Goal: Task Accomplishment & Management: Use online tool/utility

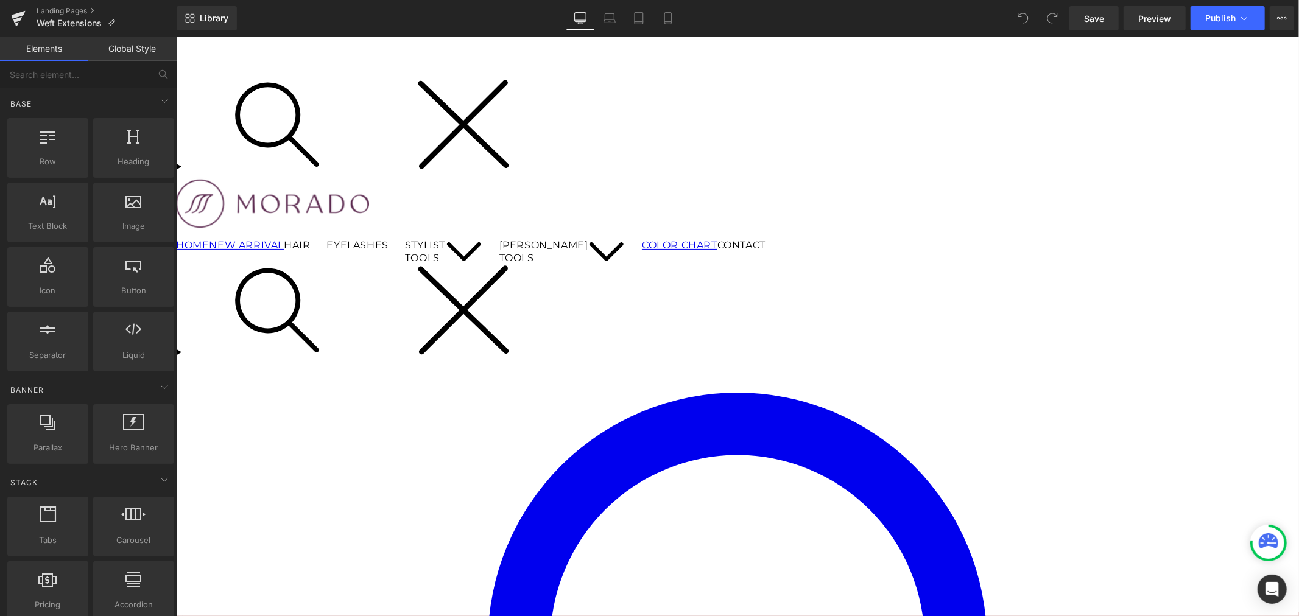
scroll to position [203, 0]
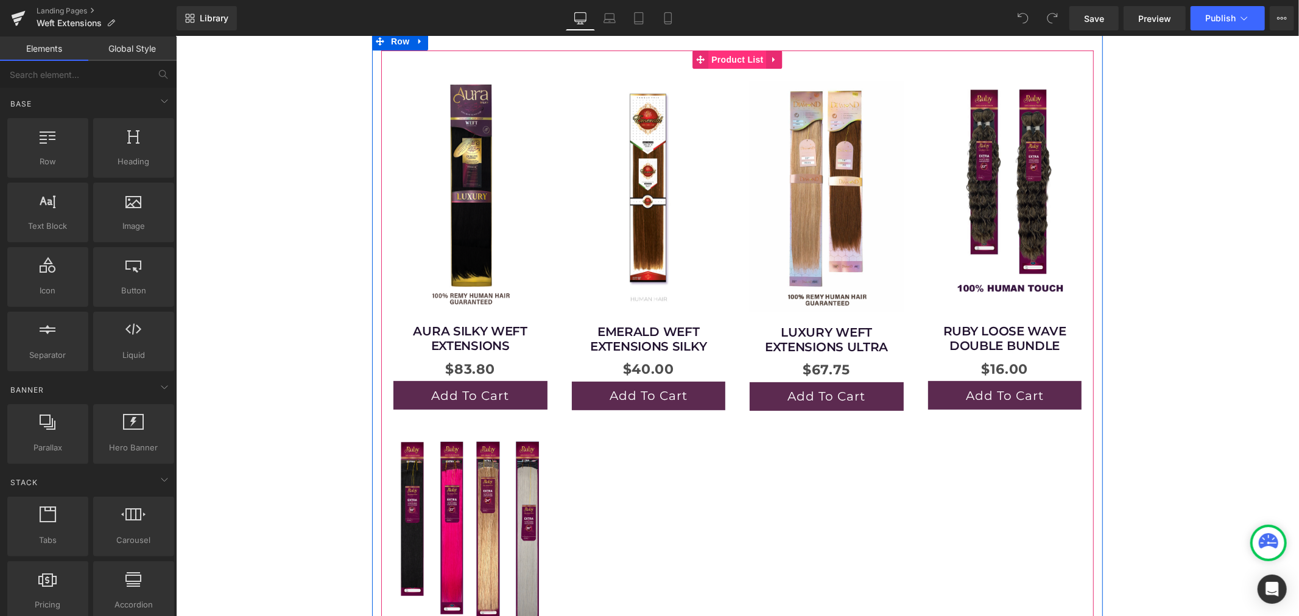
click at [733, 57] on span "Product List" at bounding box center [737, 59] width 58 height 18
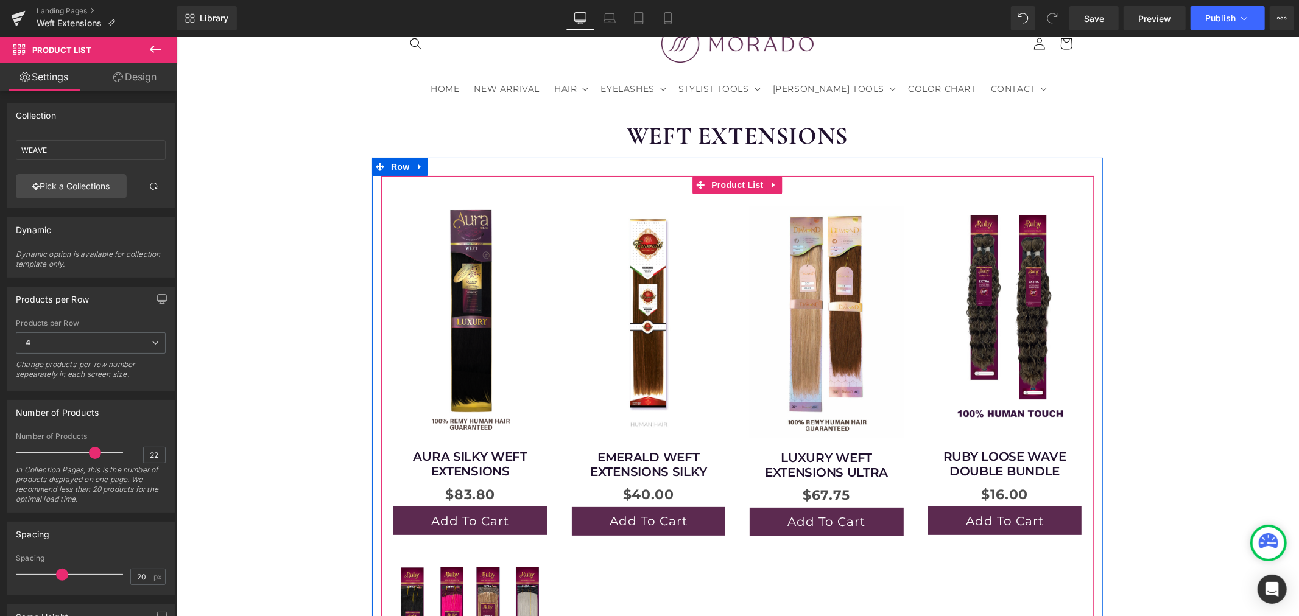
scroll to position [68, 0]
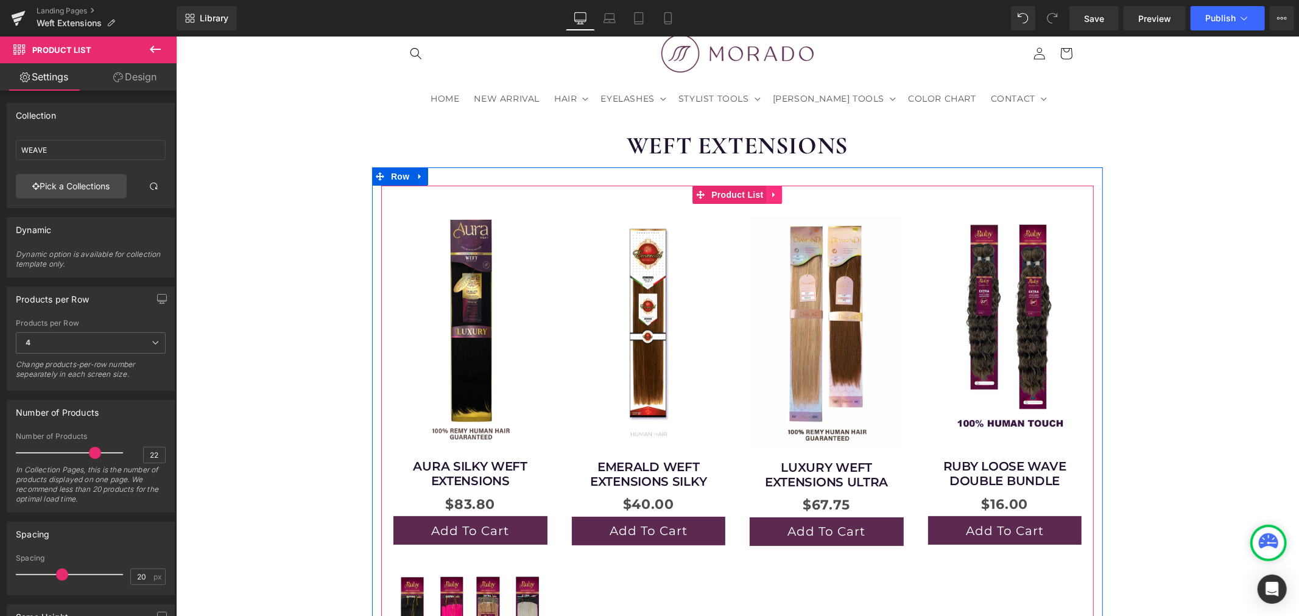
click at [770, 191] on icon at bounding box center [774, 194] width 9 height 9
click at [778, 196] on icon at bounding box center [782, 194] width 9 height 9
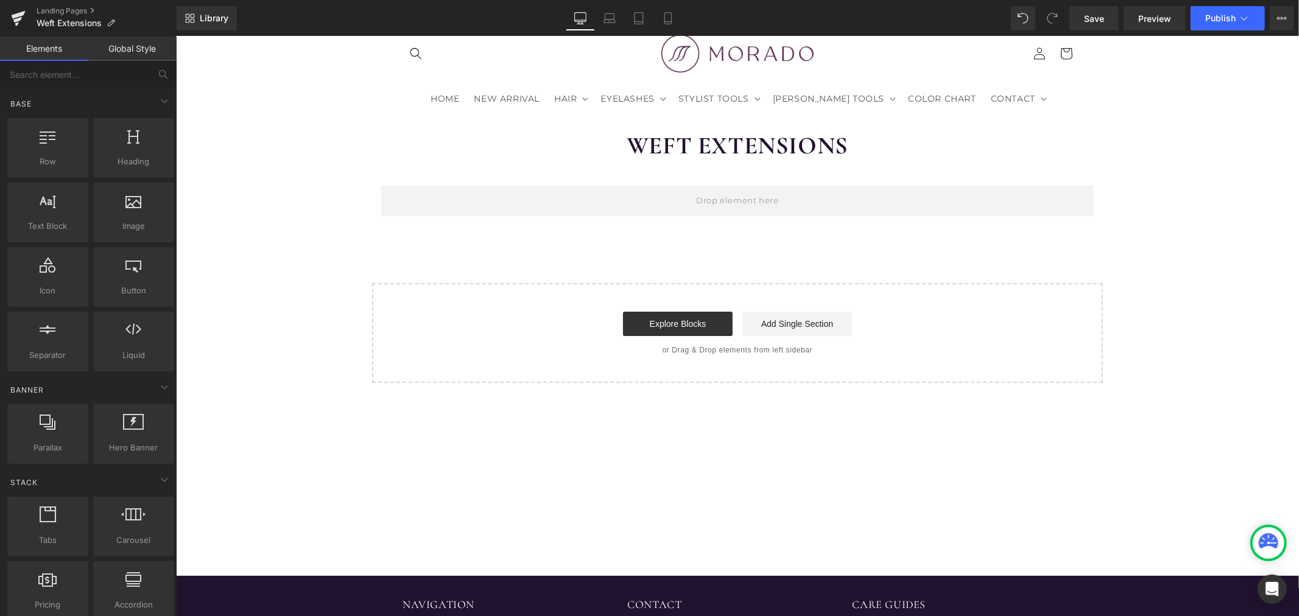
click at [65, 53] on link "Elements" at bounding box center [44, 49] width 88 height 24
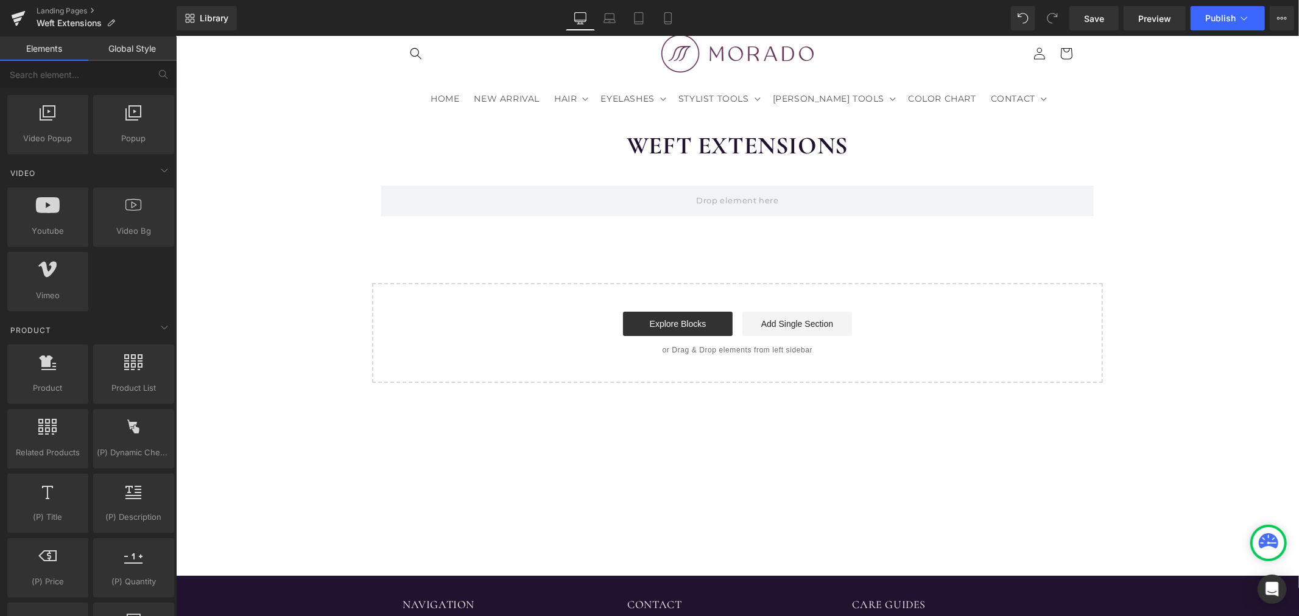
scroll to position [812, 0]
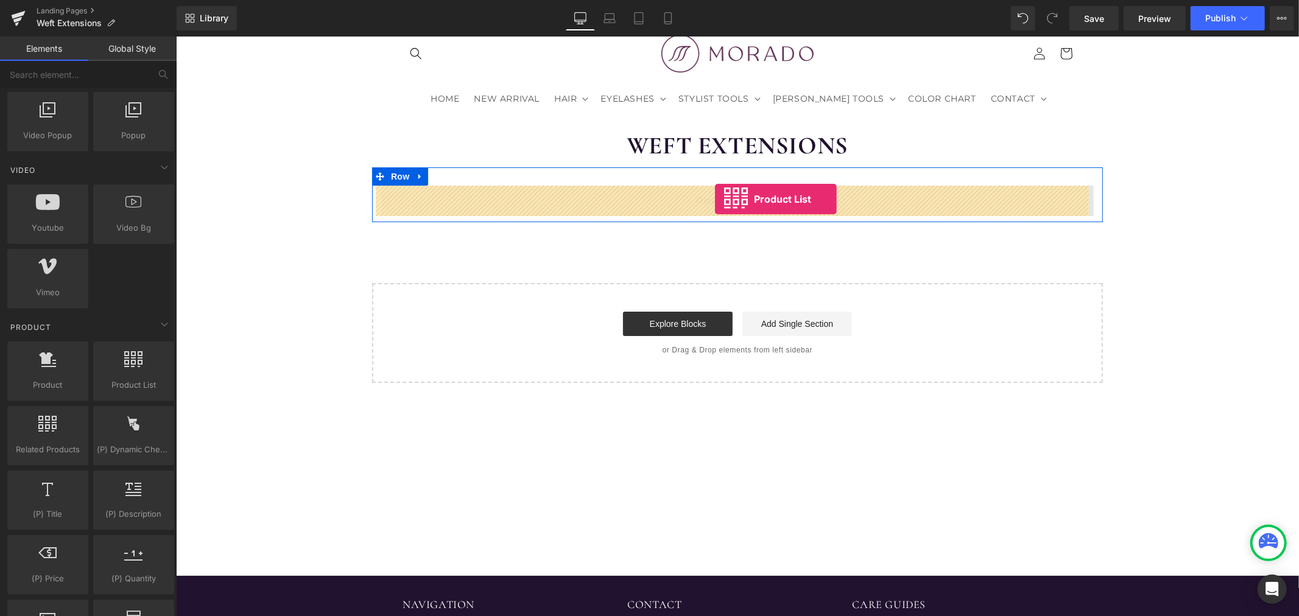
drag, startPoint x: 308, startPoint y: 418, endPoint x: 714, endPoint y: 199, distance: 461.9
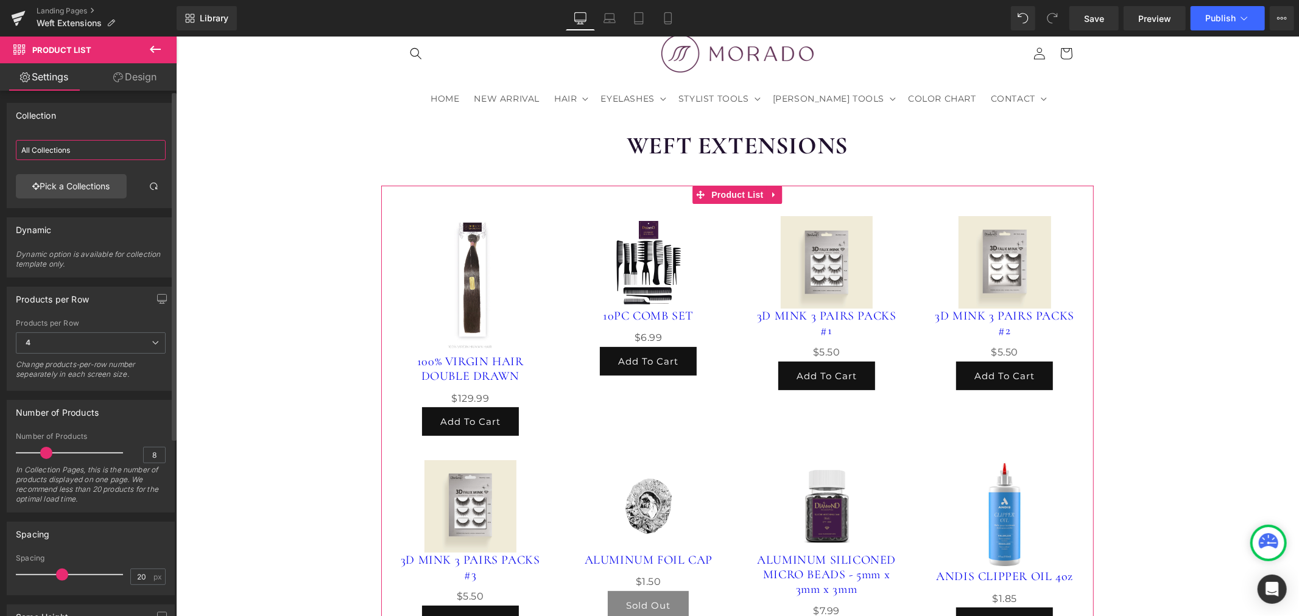
click at [75, 145] on input "All Collections" at bounding box center [91, 150] width 150 height 20
click at [88, 180] on link "Pick a Collections" at bounding box center [71, 186] width 111 height 24
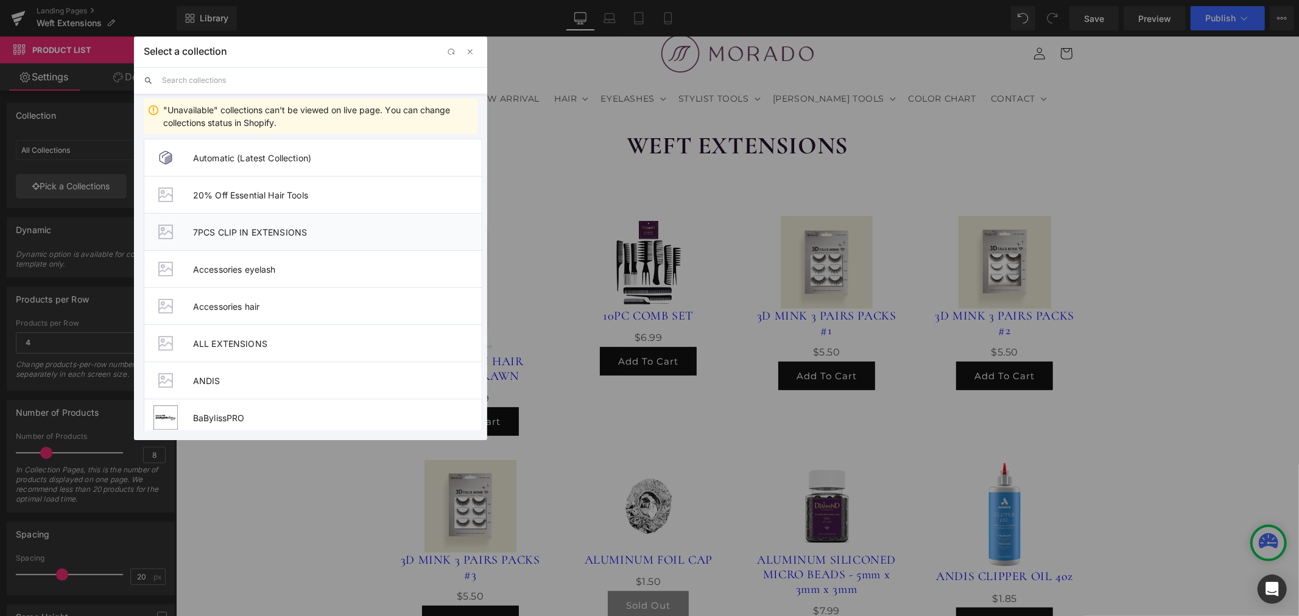
click at [0, 0] on span "7PCS CLIP IN EXTENSIONS" at bounding box center [0, 0] width 0 height 0
type input "7PCS CLIP IN EXTENSIONS"
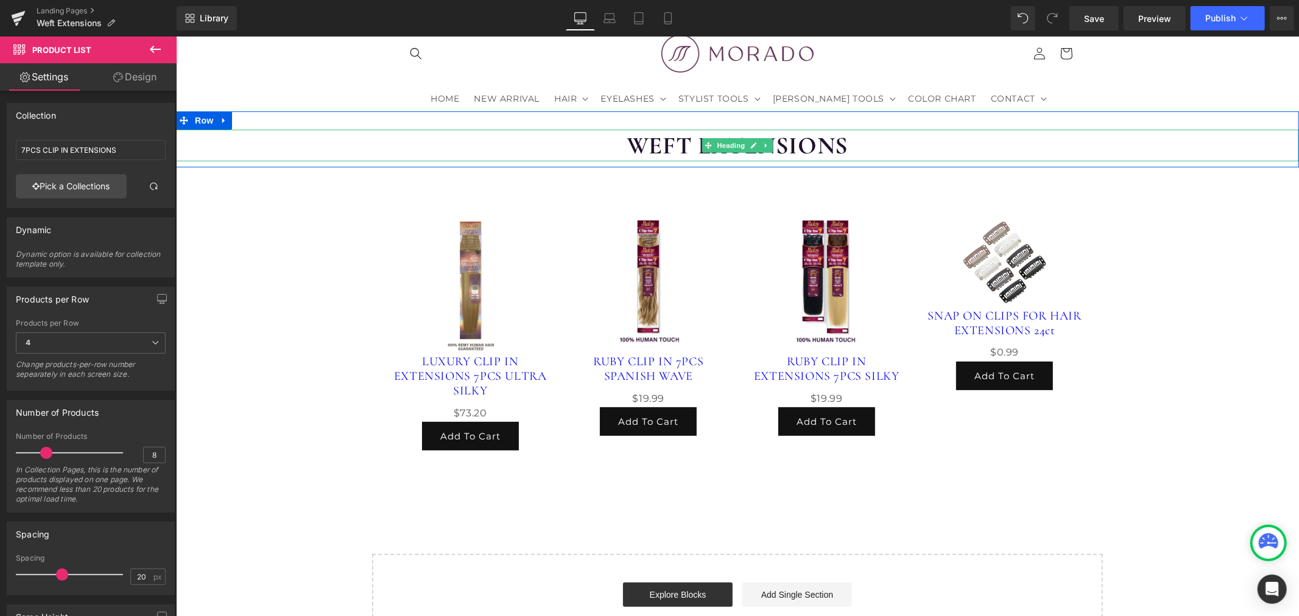
click at [613, 143] on h1 "WEFT EXTENSIONS" at bounding box center [736, 145] width 1123 height 32
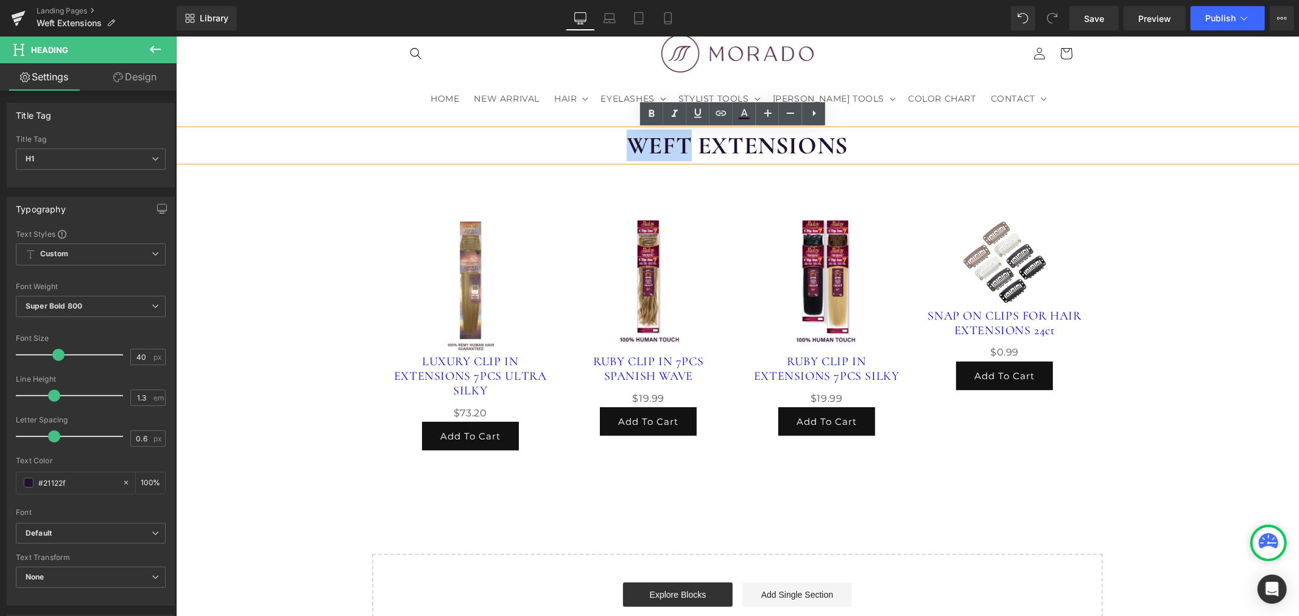
drag, startPoint x: 627, startPoint y: 141, endPoint x: 680, endPoint y: 144, distance: 53.7
click at [680, 144] on h1 "WEFT EXTENSIONS" at bounding box center [736, 145] width 1123 height 32
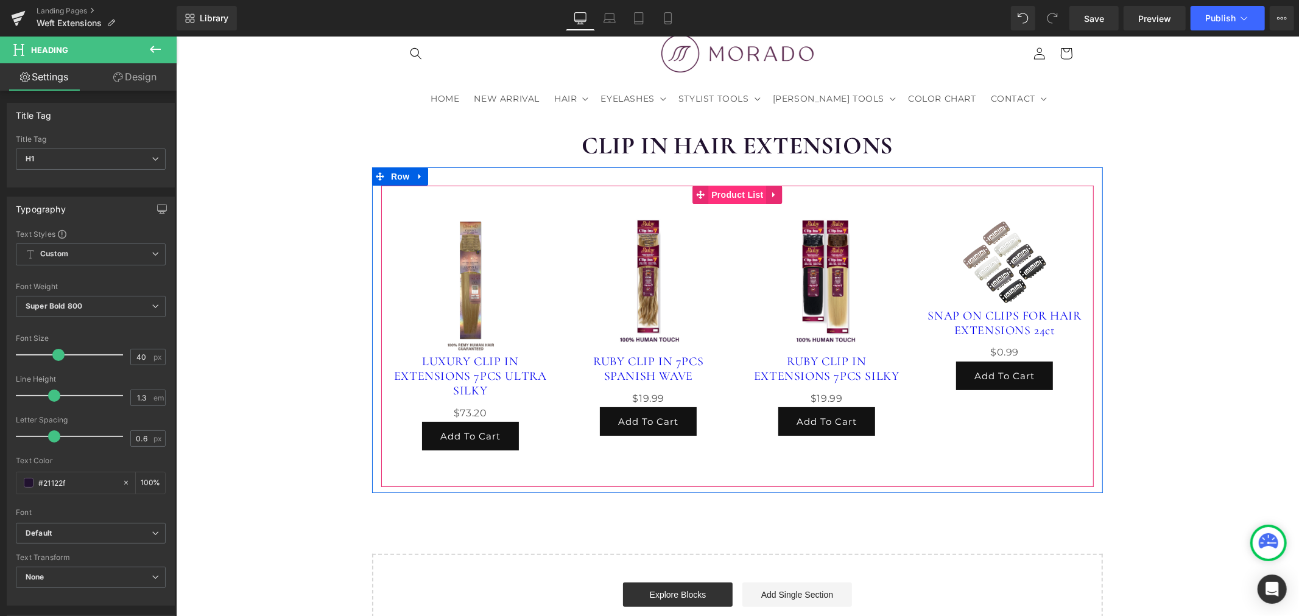
click at [721, 195] on span "Product List" at bounding box center [737, 194] width 58 height 18
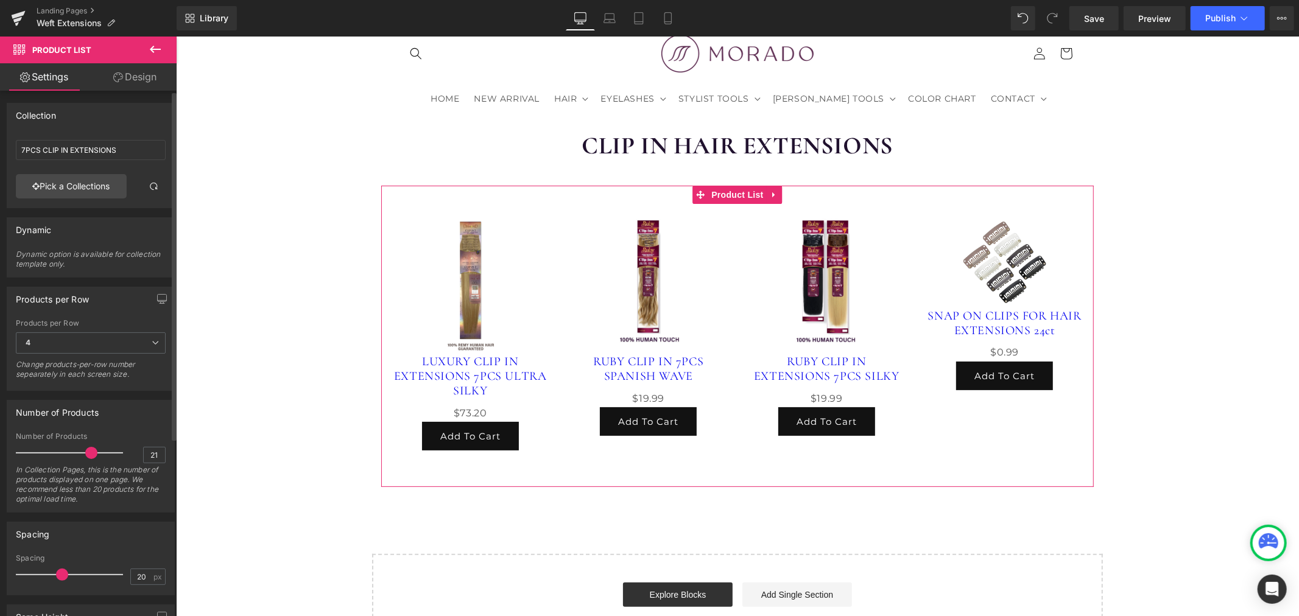
type input "22"
drag, startPoint x: 44, startPoint y: 452, endPoint x: 90, endPoint y: 451, distance: 46.3
click at [90, 451] on span at bounding box center [95, 453] width 12 height 12
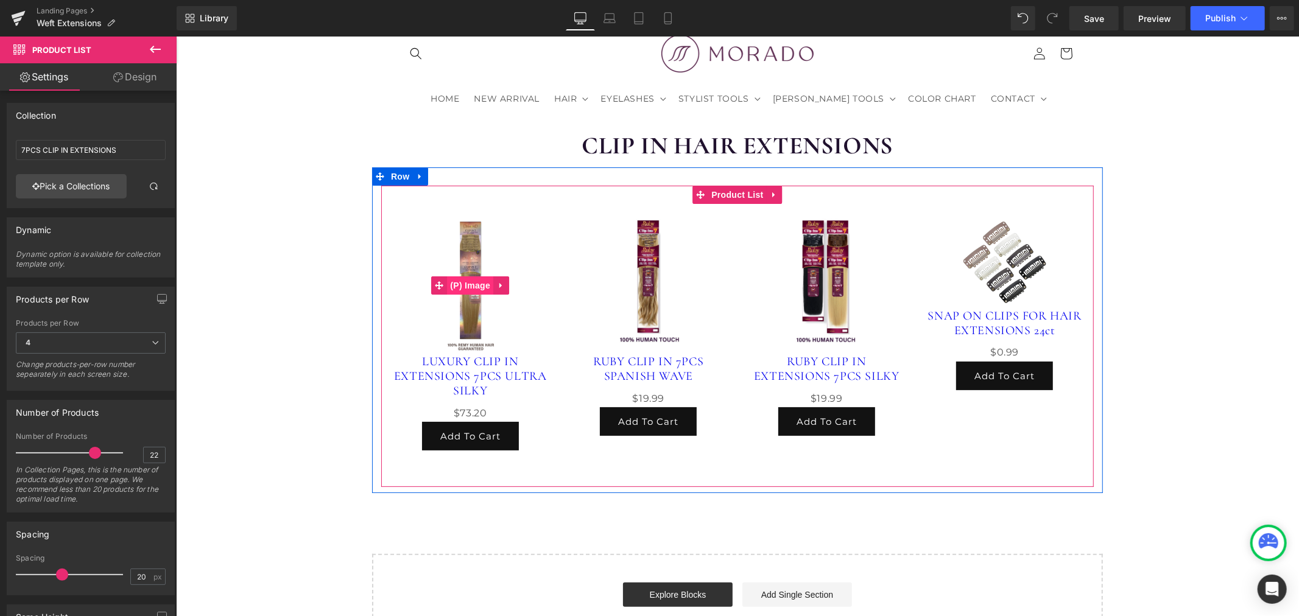
click at [468, 281] on span "(P) Image" at bounding box center [469, 285] width 46 height 18
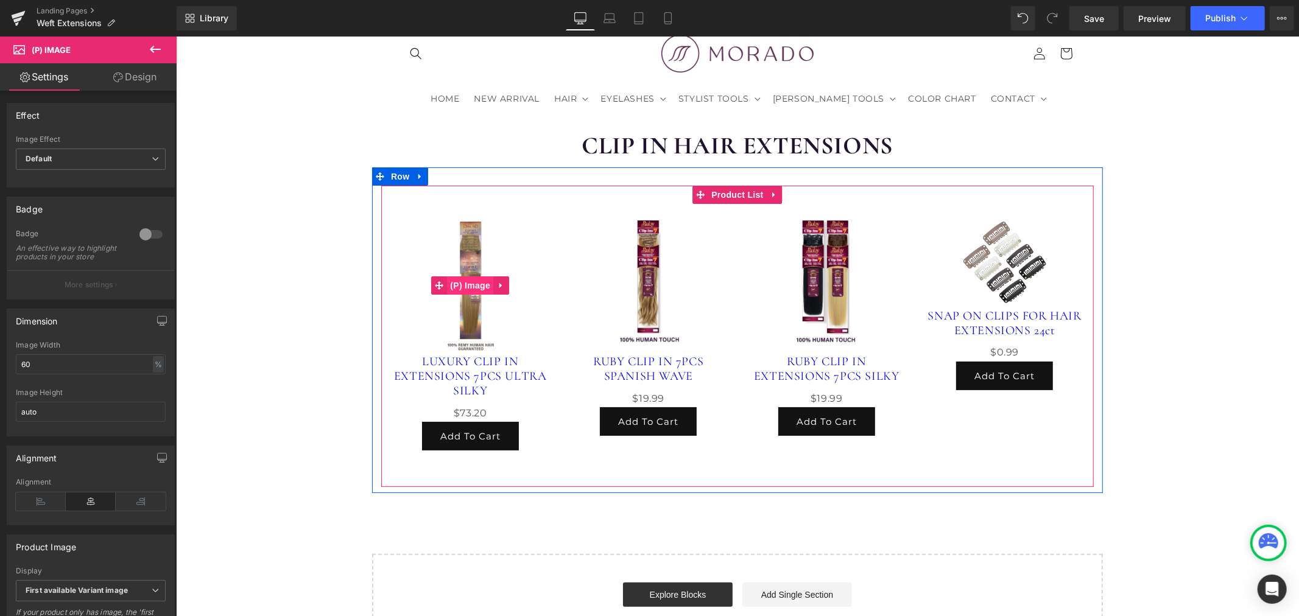
click at [474, 281] on span "(P) Image" at bounding box center [469, 285] width 46 height 18
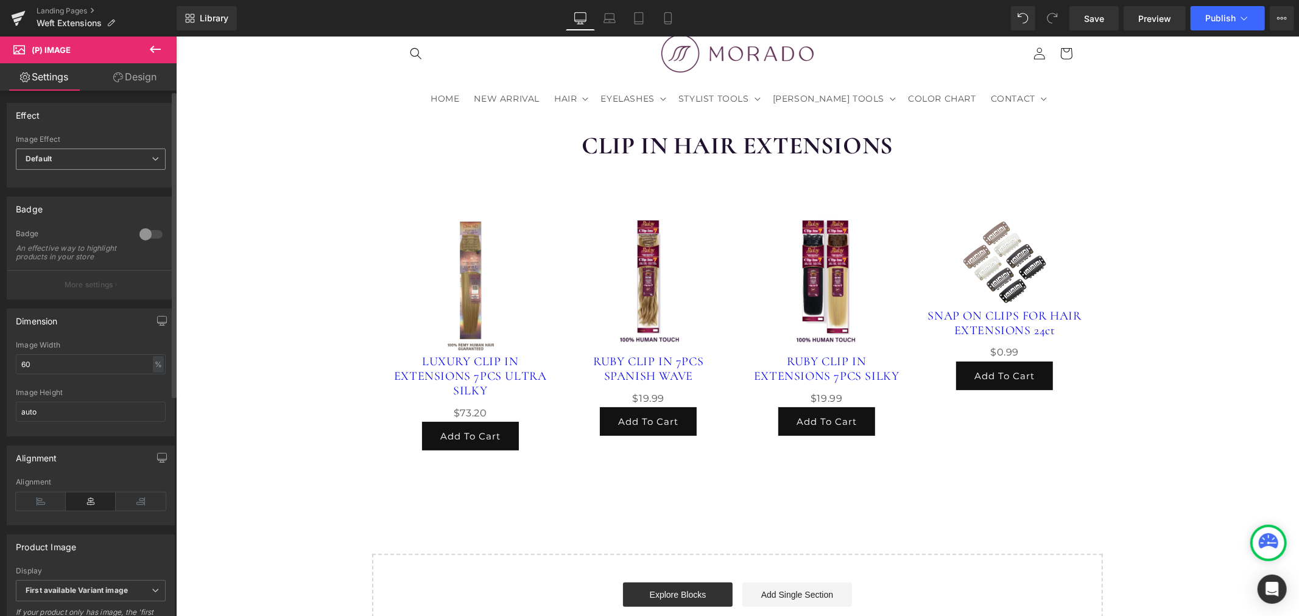
click at [129, 164] on span "Default" at bounding box center [91, 159] width 150 height 21
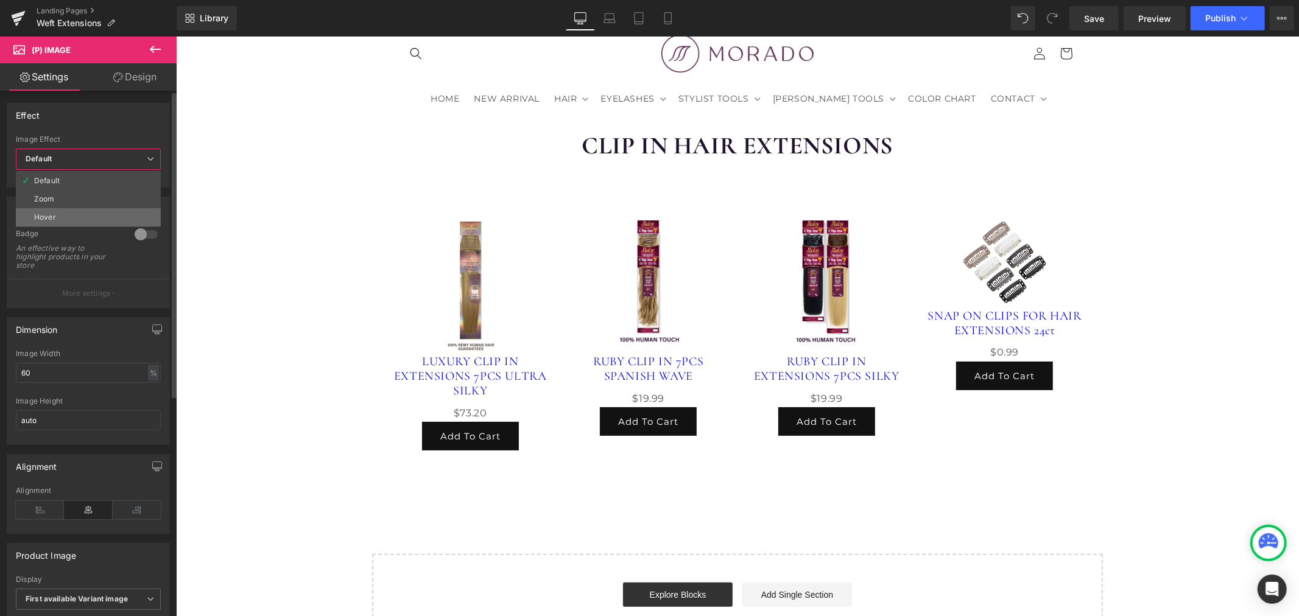
click at [80, 214] on li "Hover" at bounding box center [88, 217] width 145 height 18
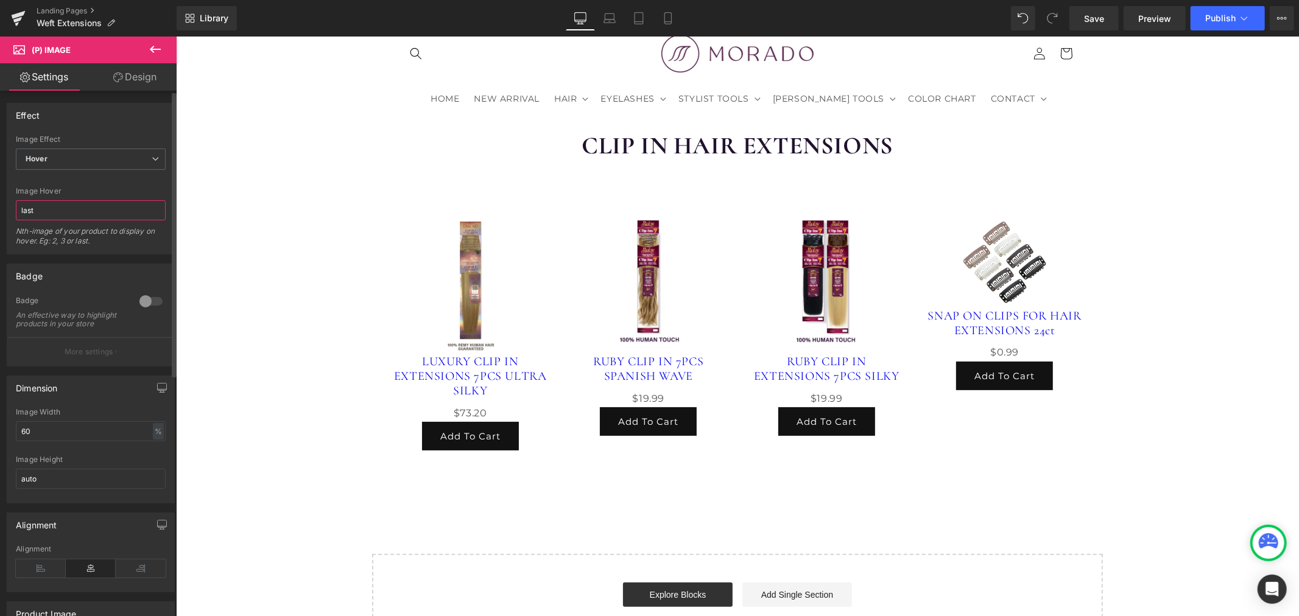
click at [68, 213] on input "last" at bounding box center [91, 210] width 150 height 20
drag, startPoint x: 81, startPoint y: 208, endPoint x: 0, endPoint y: 215, distance: 81.3
click at [0, 215] on div "Effect Default Zoom Hover Image Effect Hover Default Zoom Hover last Image Hove…" at bounding box center [91, 174] width 182 height 161
type input "2"
click at [277, 253] on div "CLIP IN HAIR EXTENSIONS Heading Row Sale Off (P) Image LUXURY CLIP IN EXTENSION…" at bounding box center [736, 382] width 1123 height 543
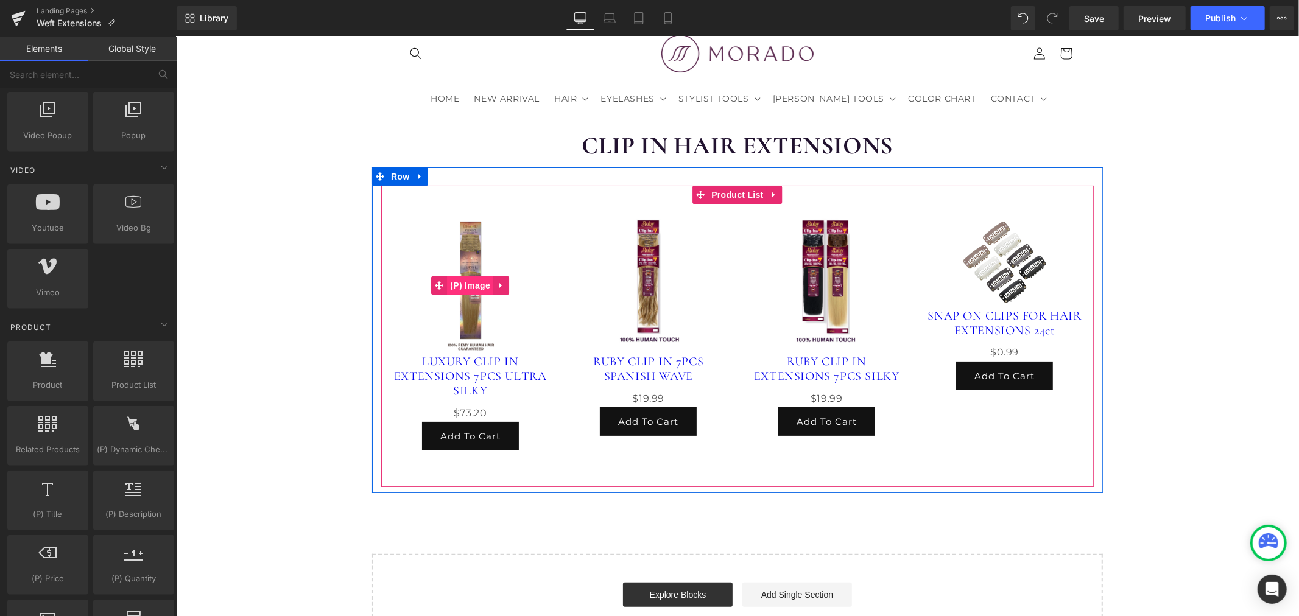
click at [471, 278] on span "(P) Image" at bounding box center [469, 285] width 46 height 18
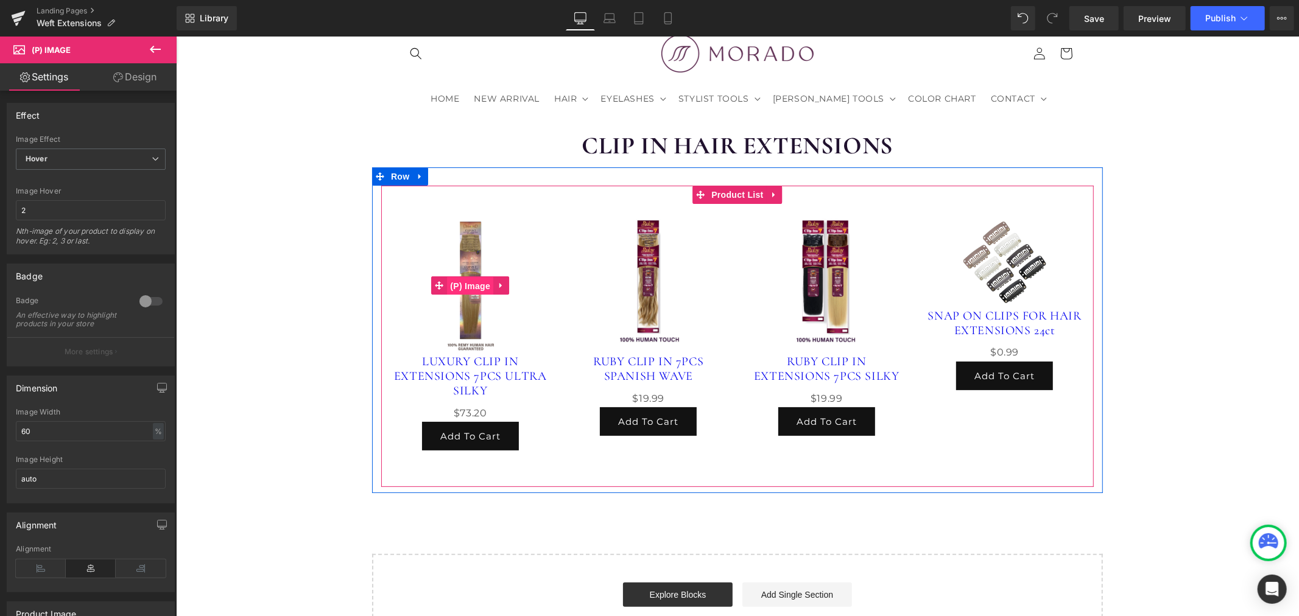
click at [468, 284] on span "(P) Image" at bounding box center [469, 286] width 46 height 18
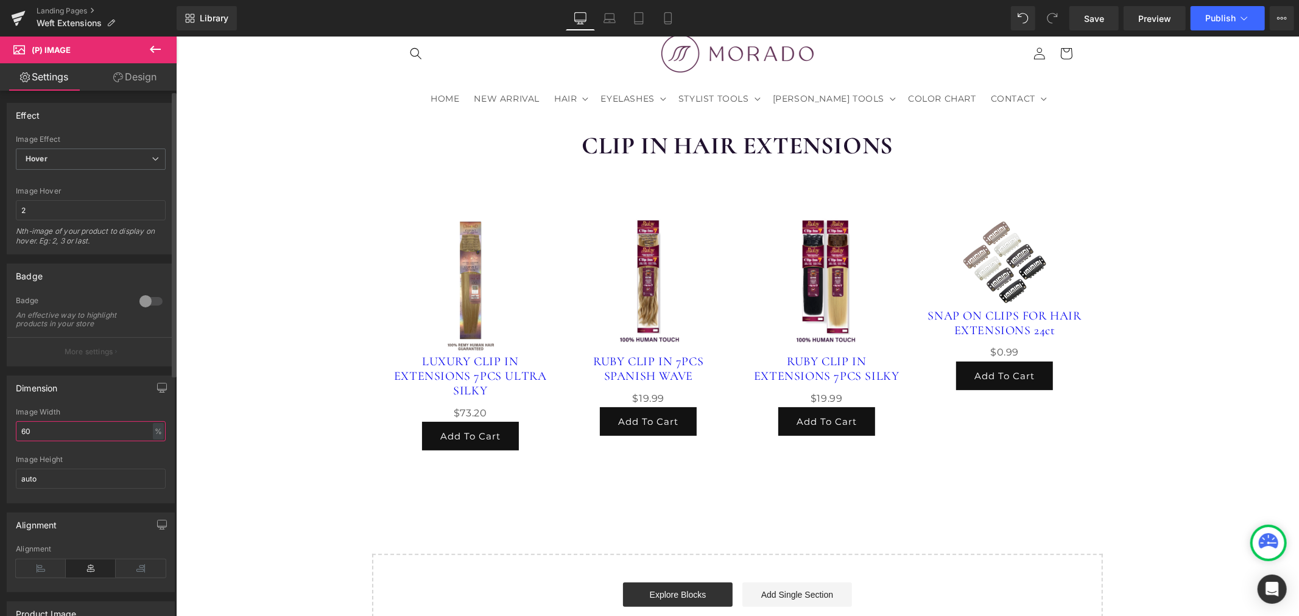
click at [69, 437] on input "60" at bounding box center [91, 431] width 150 height 20
drag, startPoint x: 78, startPoint y: 439, endPoint x: 0, endPoint y: 446, distance: 78.3
click at [0, 446] on div "Dimension 60% Image Width 60 % % px auto Image Height auto" at bounding box center [91, 435] width 182 height 137
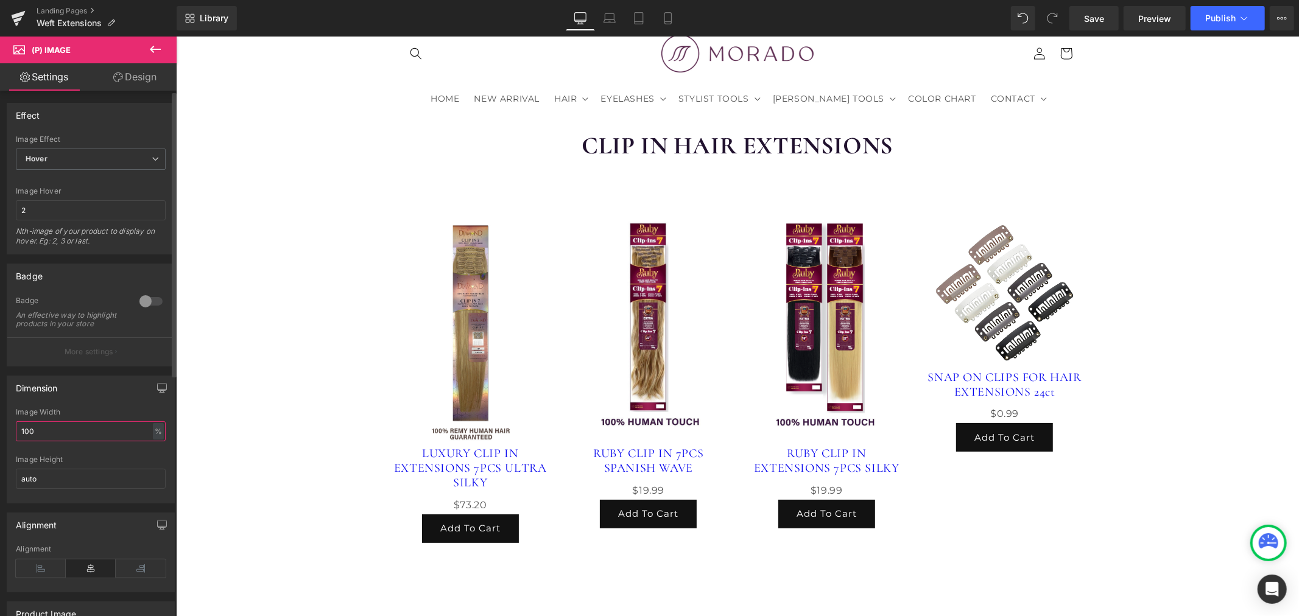
type input "100"
click at [89, 569] on icon at bounding box center [91, 569] width 50 height 18
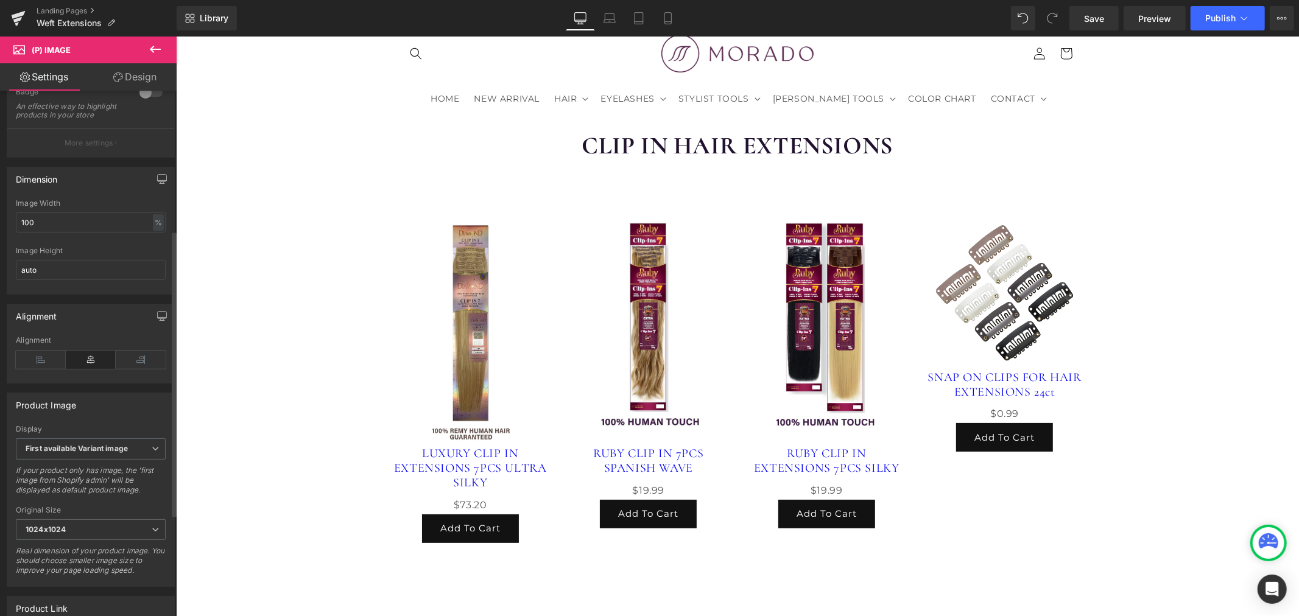
scroll to position [270, 0]
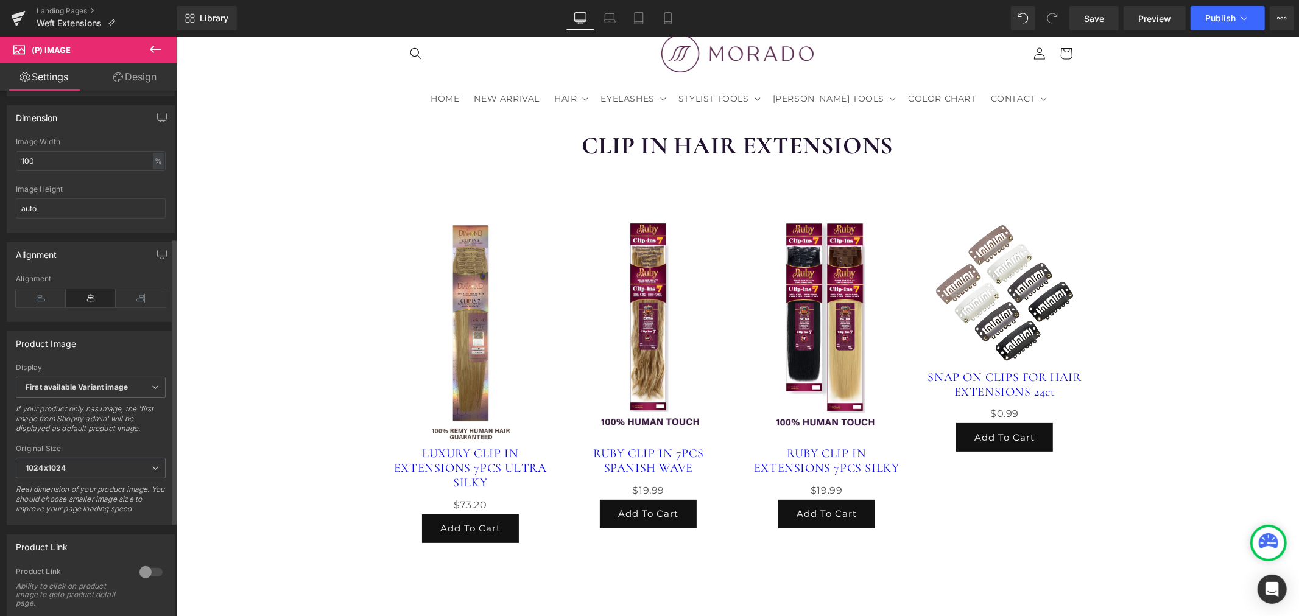
click at [98, 437] on div "If your product only has image, the 'first image from Shopify admin' will be di…" at bounding box center [91, 422] width 150 height 37
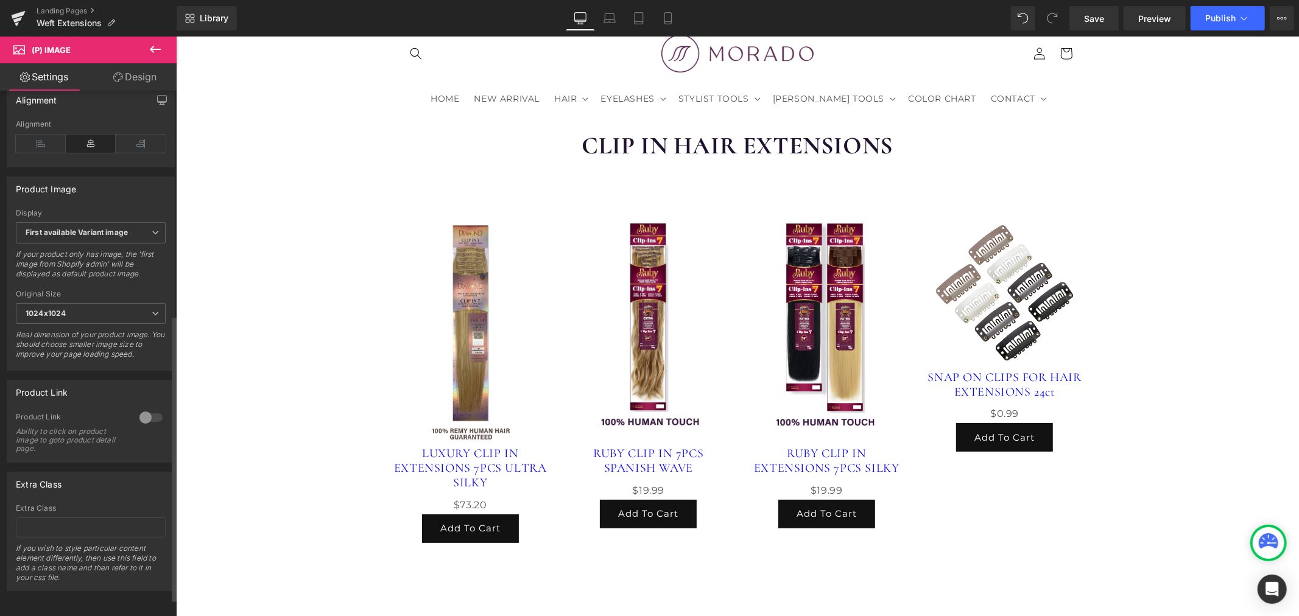
scroll to position [443, 0]
click at [149, 408] on div at bounding box center [150, 417] width 29 height 19
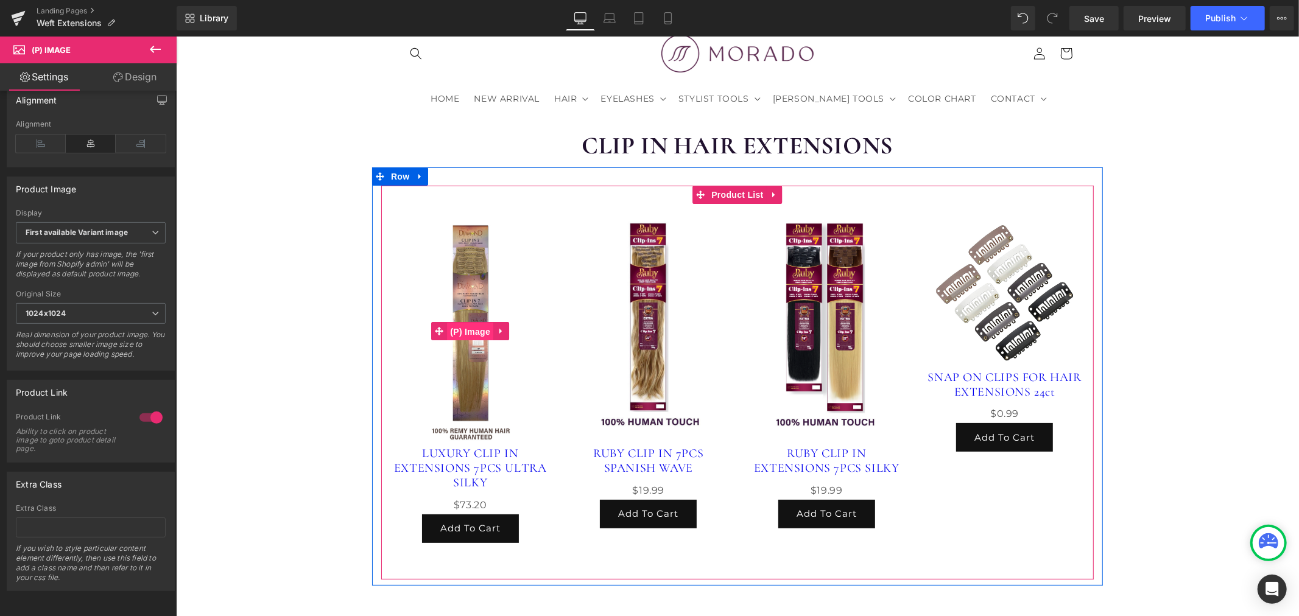
click at [468, 325] on span "(P) Image" at bounding box center [469, 331] width 46 height 18
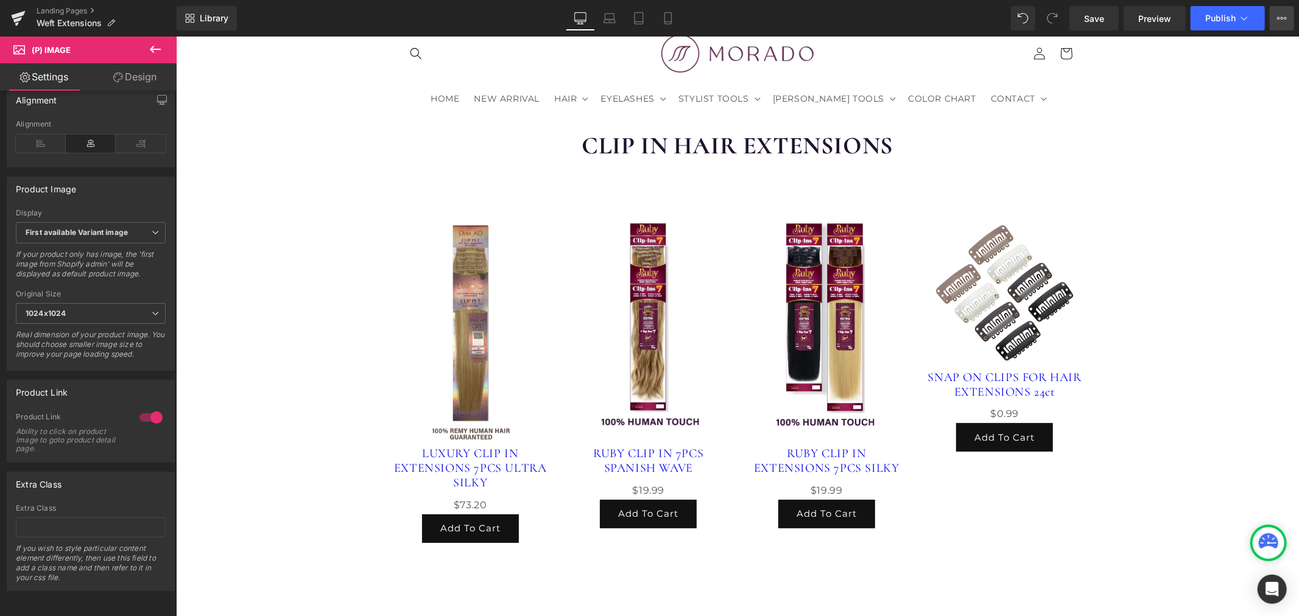
click at [1284, 17] on icon at bounding box center [1282, 18] width 10 height 10
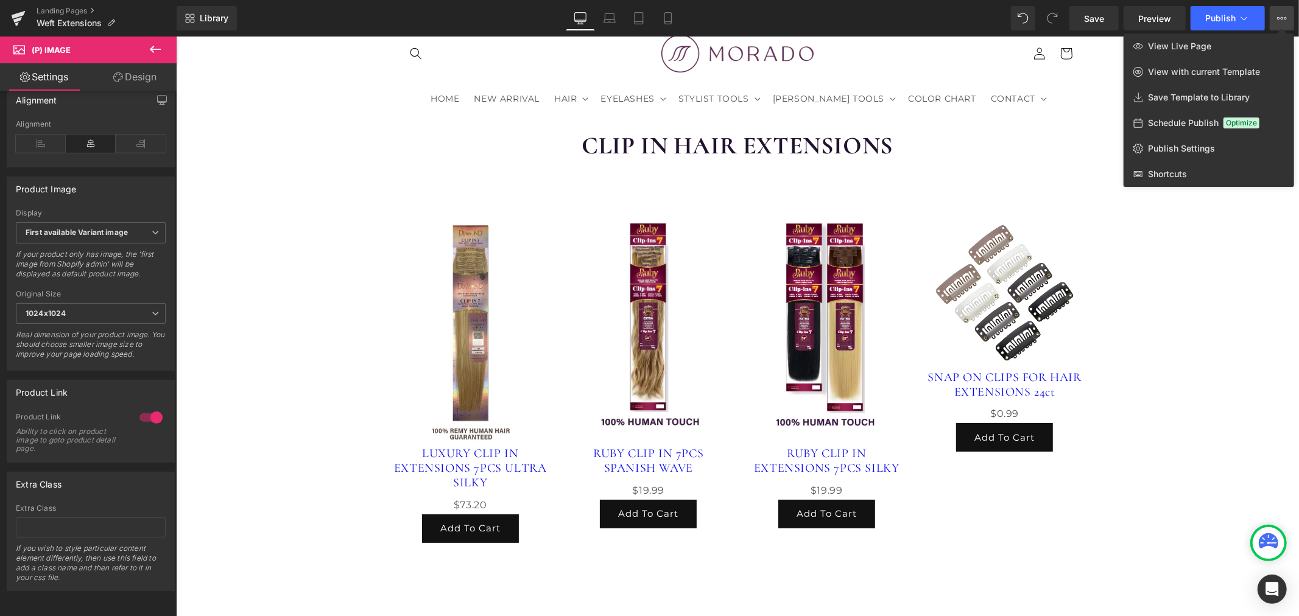
click at [1272, 269] on div at bounding box center [737, 327] width 1123 height 580
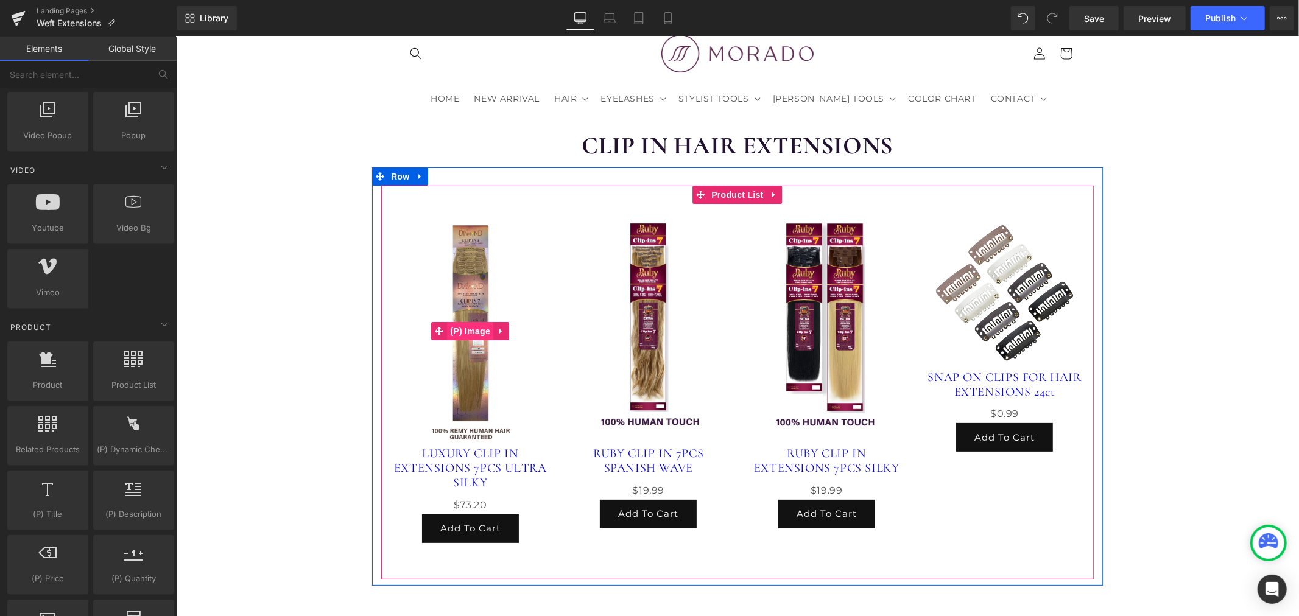
click at [474, 326] on span "(P) Image" at bounding box center [469, 331] width 46 height 18
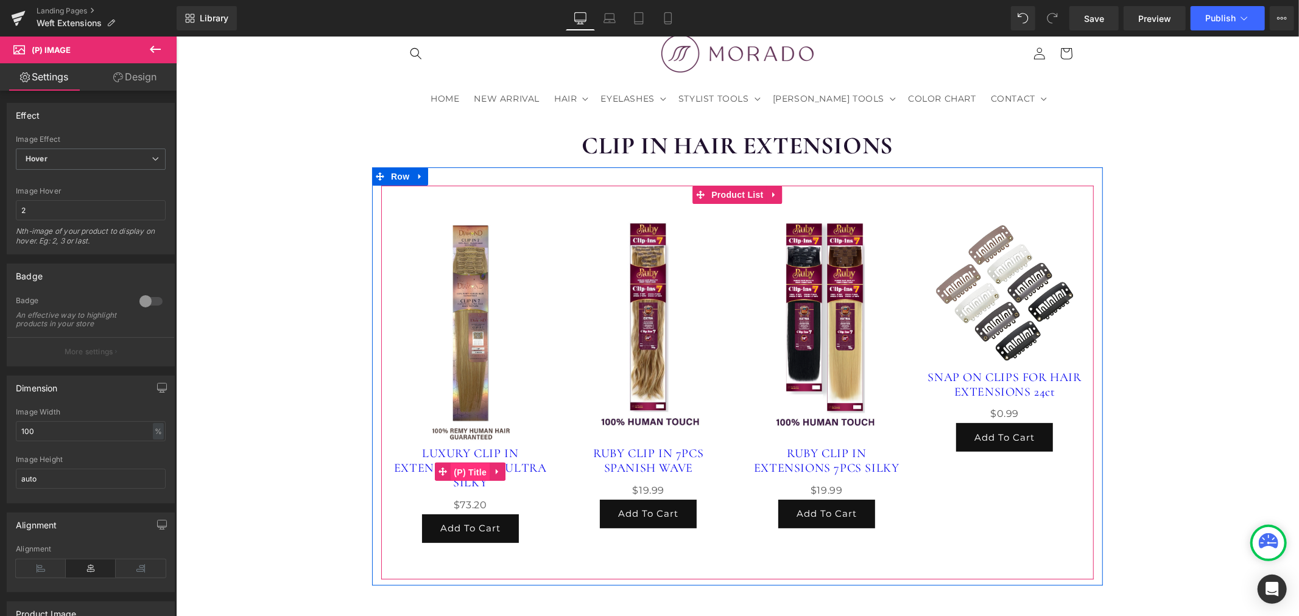
click at [463, 466] on span "(P) Title" at bounding box center [469, 472] width 39 height 18
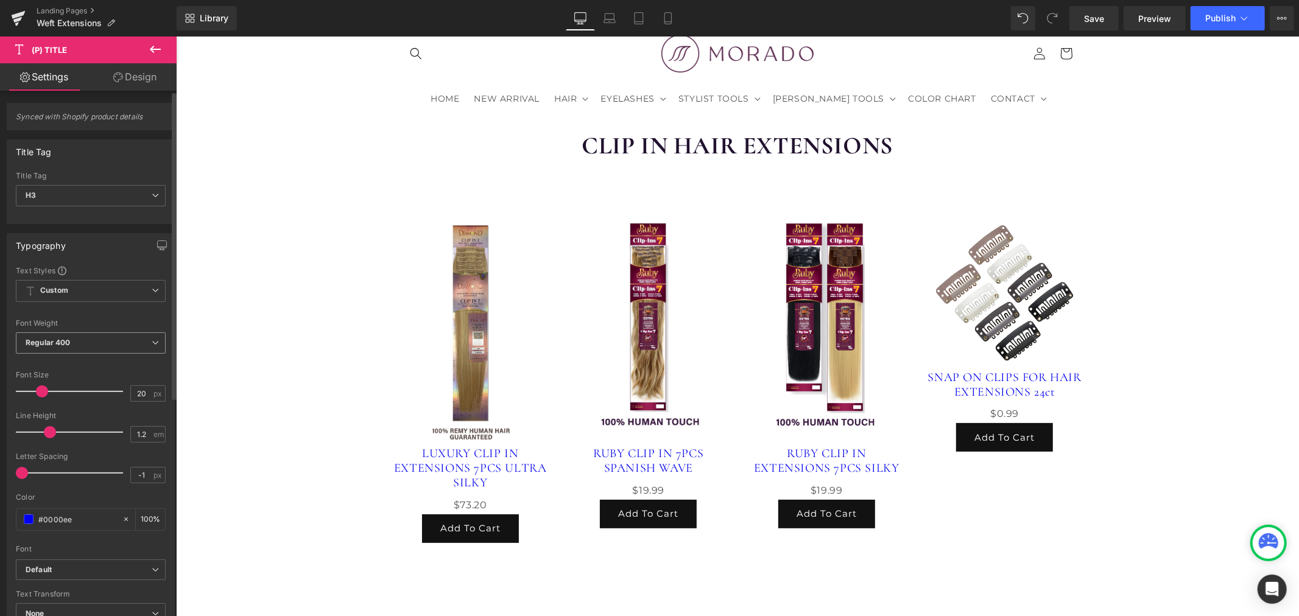
click at [85, 345] on span "Regular 400" at bounding box center [91, 343] width 150 height 21
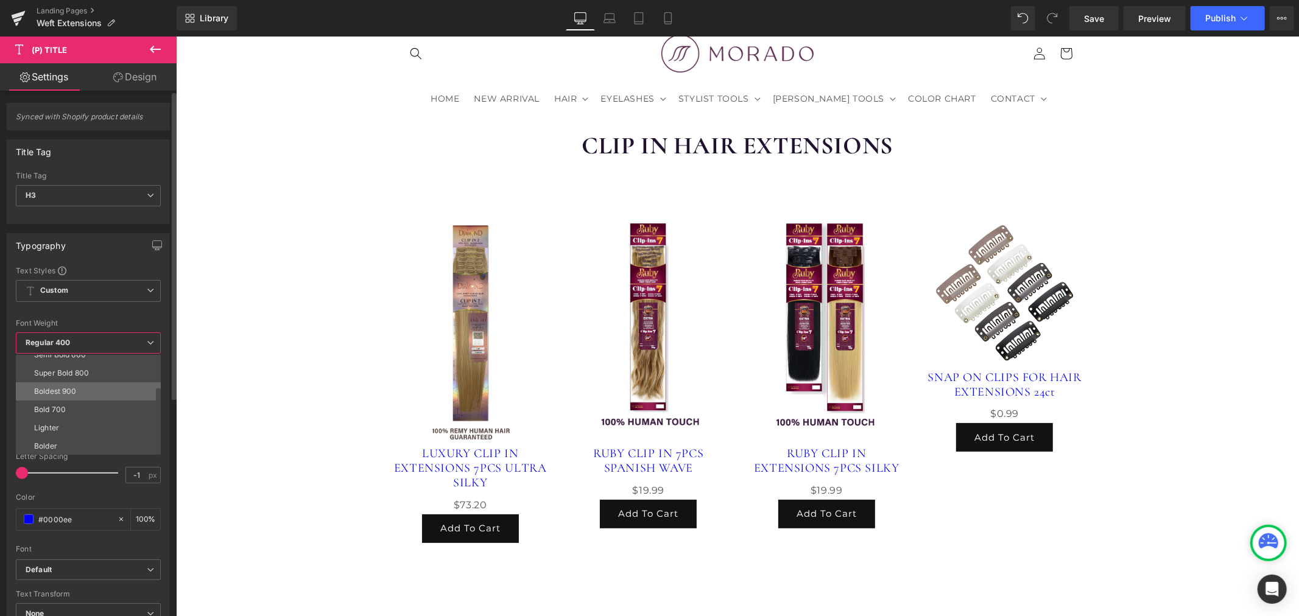
scroll to position [33, 0]
click at [74, 422] on div "Semi Bold 600" at bounding box center [60, 422] width 52 height 9
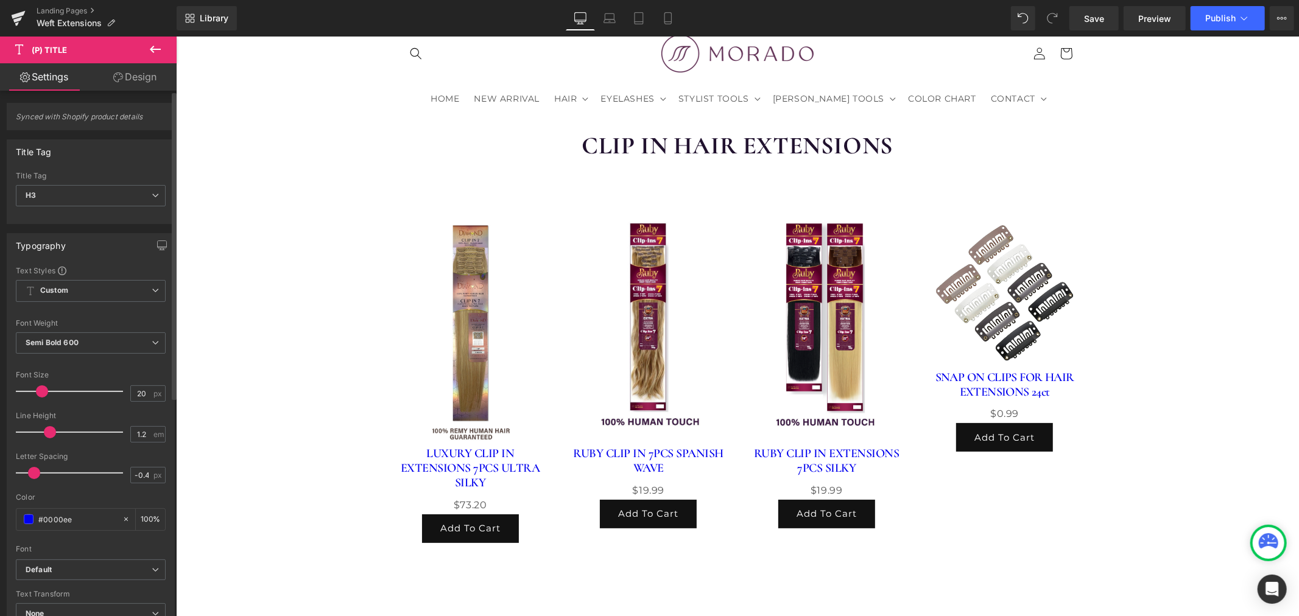
type input "-0.3"
drag, startPoint x: 21, startPoint y: 472, endPoint x: 35, endPoint y: 472, distance: 13.4
click at [35, 472] on span at bounding box center [36, 473] width 12 height 12
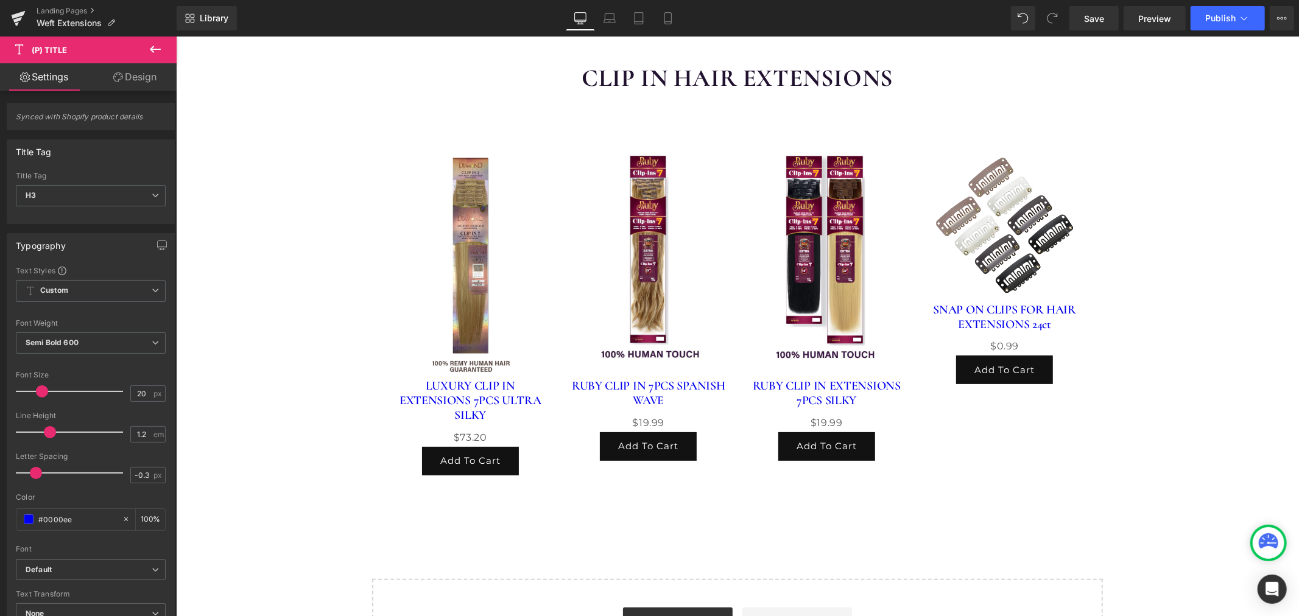
click at [247, 430] on div "CLIP IN HAIR EXTENSIONS Heading Row Sale Off (P) Image LUXURY CLIP IN EXTENSION…" at bounding box center [736, 360] width 1123 height 635
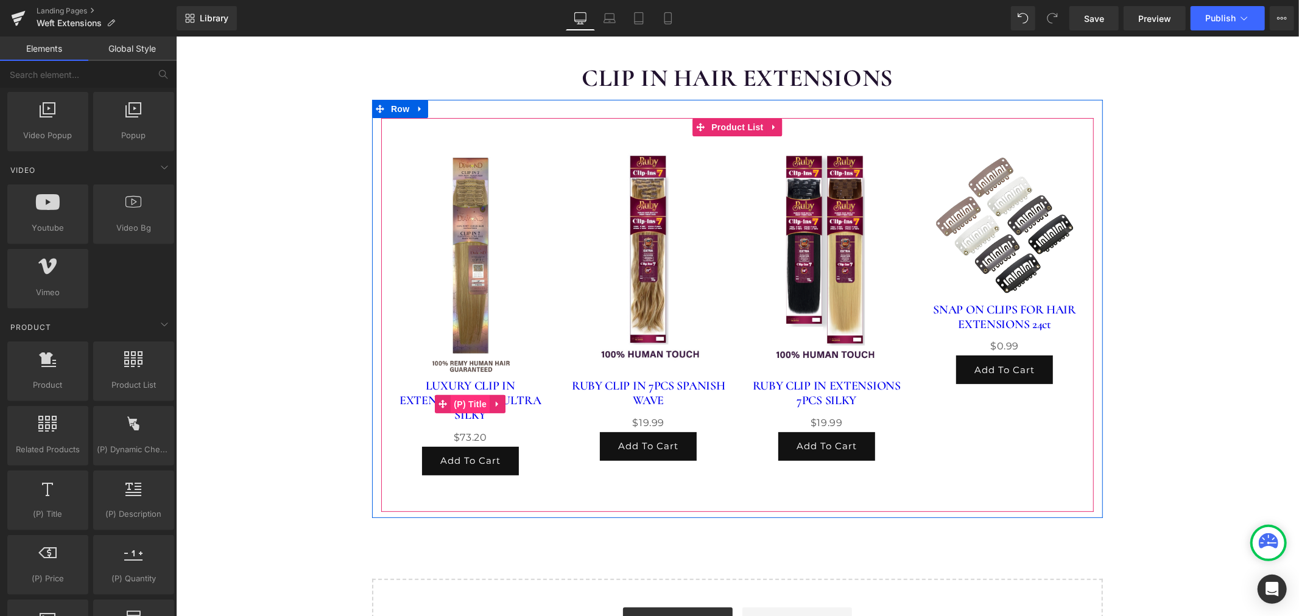
drag, startPoint x: 464, startPoint y: 404, endPoint x: 457, endPoint y: 409, distance: 8.7
click at [464, 404] on span "(P) Title" at bounding box center [469, 404] width 39 height 18
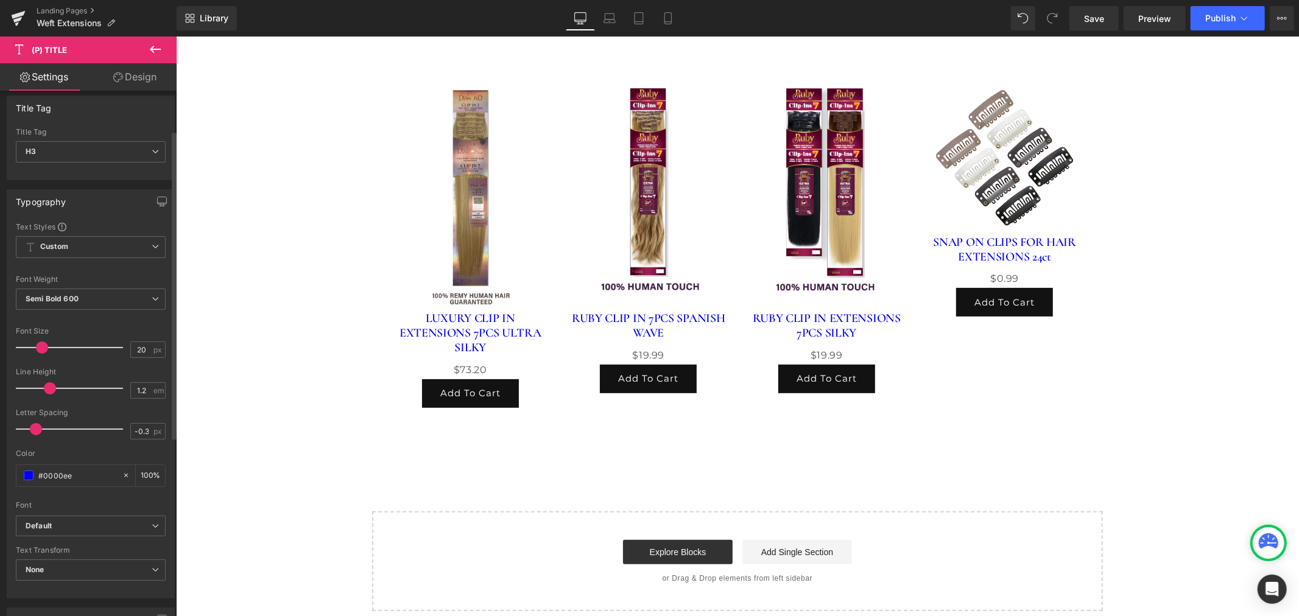
scroll to position [68, 0]
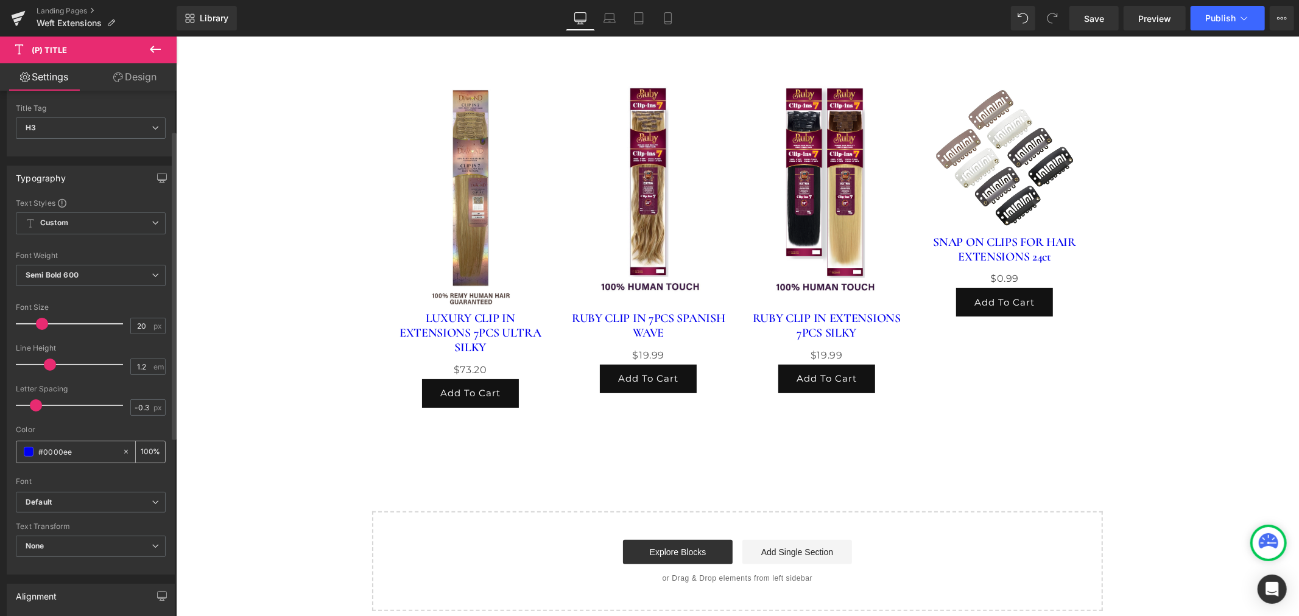
click at [112, 451] on div "#0000ee" at bounding box center [68, 452] width 105 height 21
drag, startPoint x: 86, startPoint y: 452, endPoint x: 44, endPoint y: 455, distance: 42.7
click at [44, 455] on input "#0000ee" at bounding box center [77, 451] width 78 height 13
type input "#2"
type input "0"
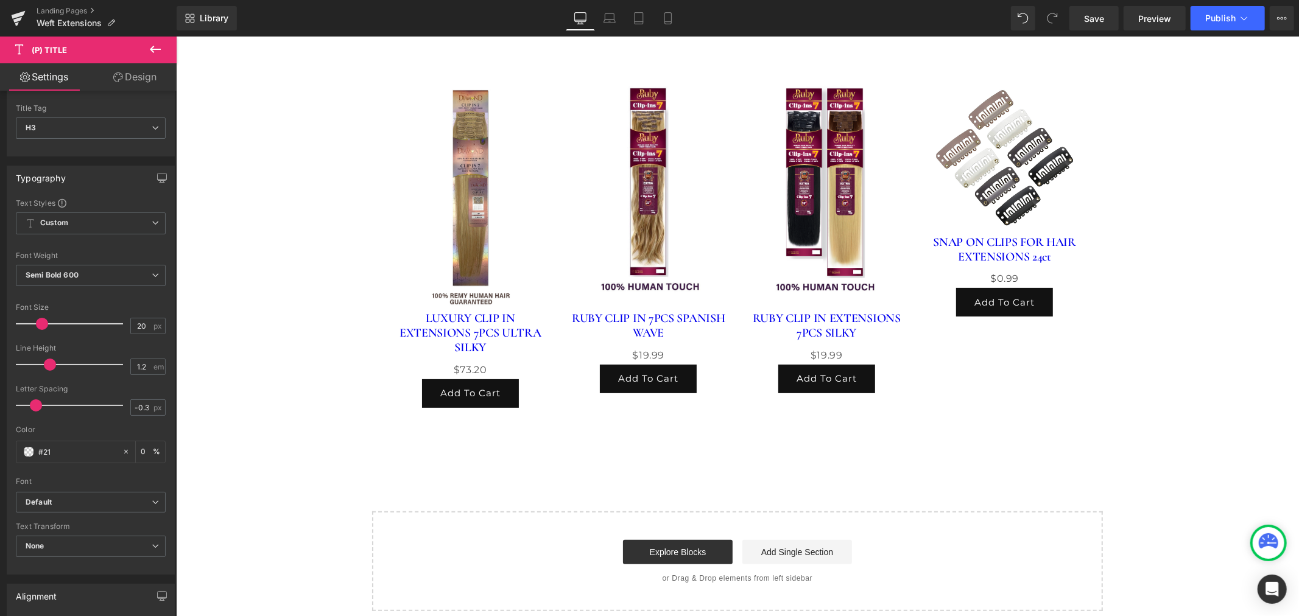
type input "#211"
type input "100"
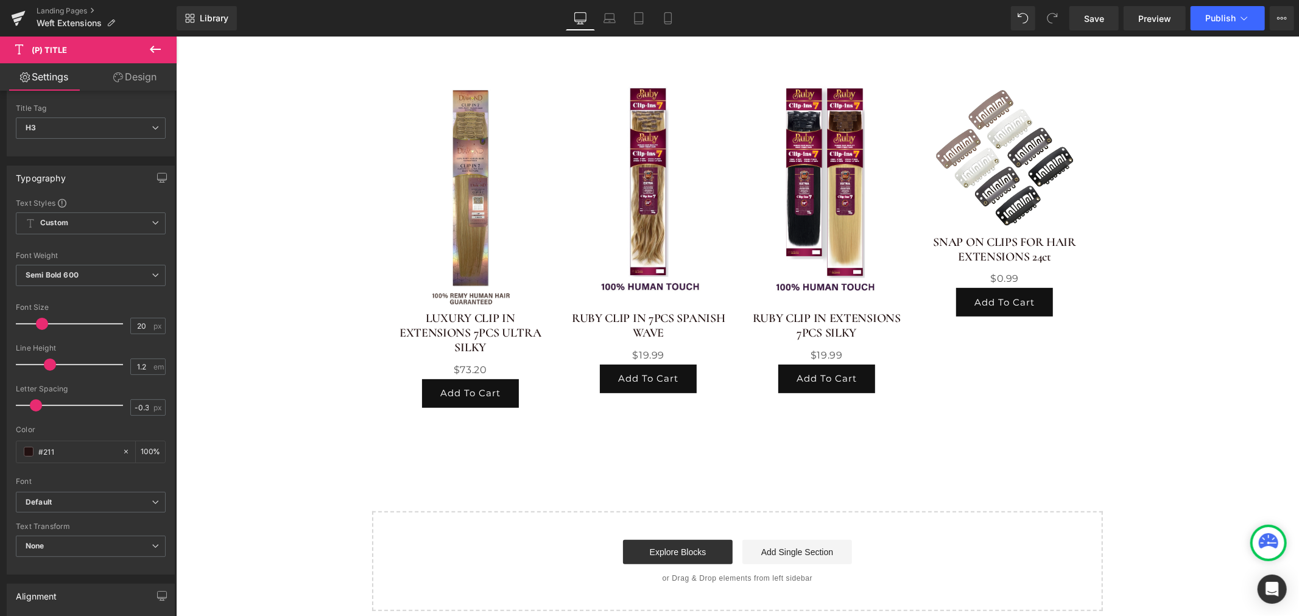
type input "#2112"
type input "13"
type input "#21122"
type input "0"
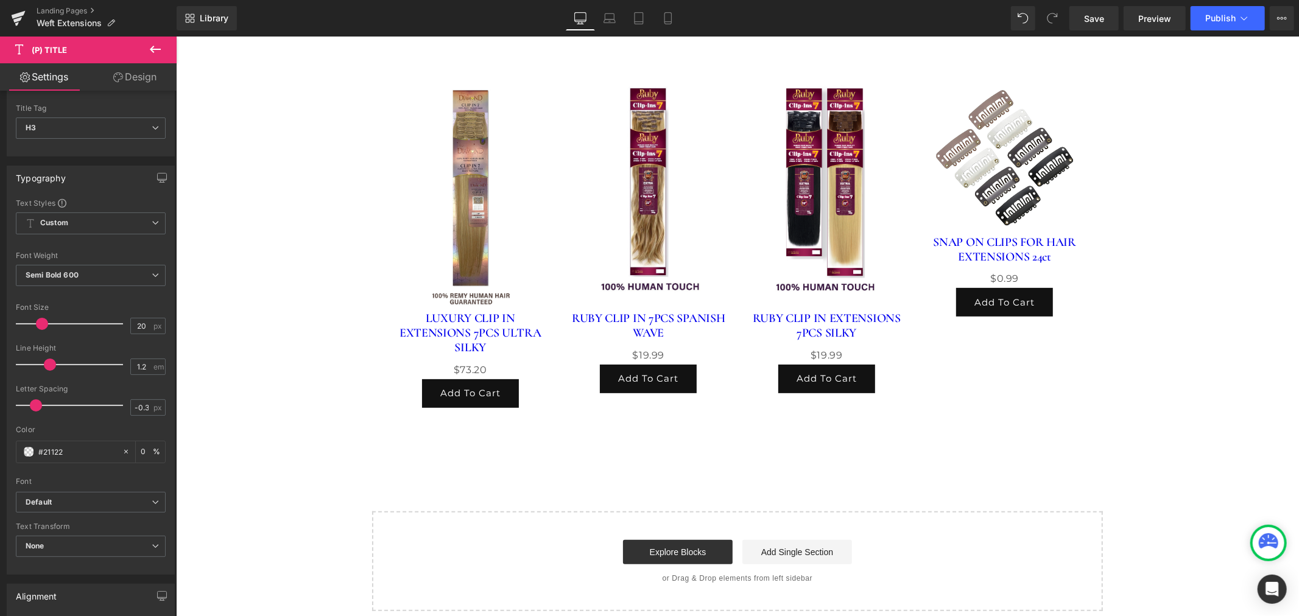
type input "#21122F"
type input "100"
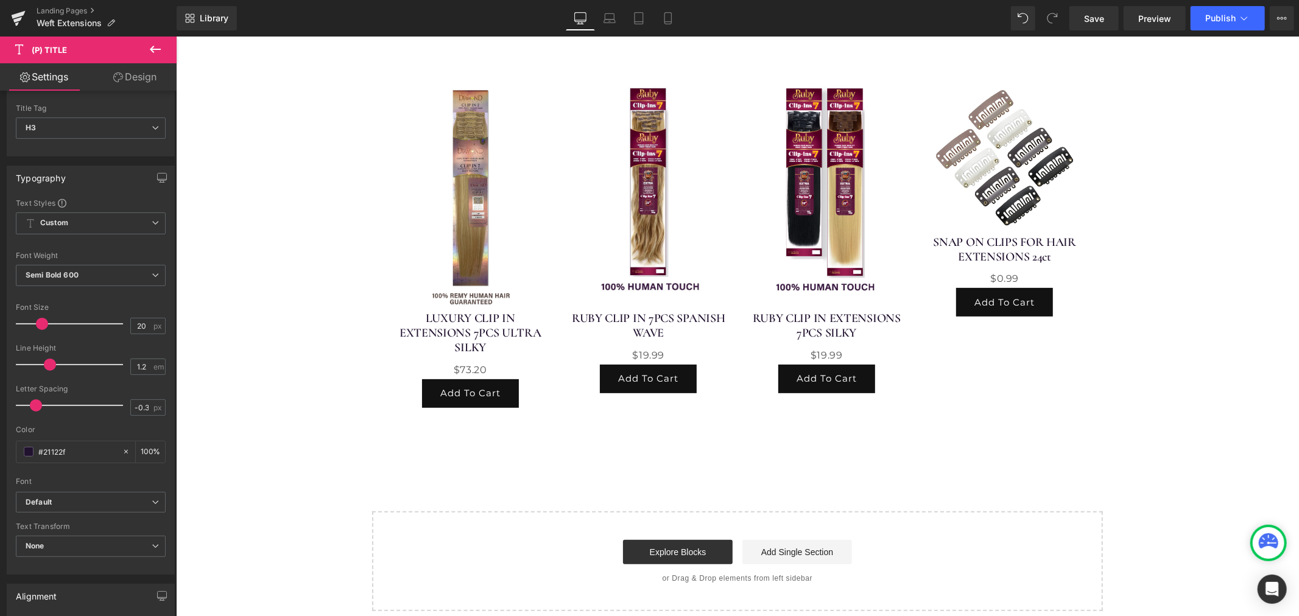
click at [228, 531] on div "CLIP IN HAIR EXTENSIONS Heading Row Sale Off (P) Image LUXURY CLIP IN EXTENSION…" at bounding box center [736, 293] width 1123 height 635
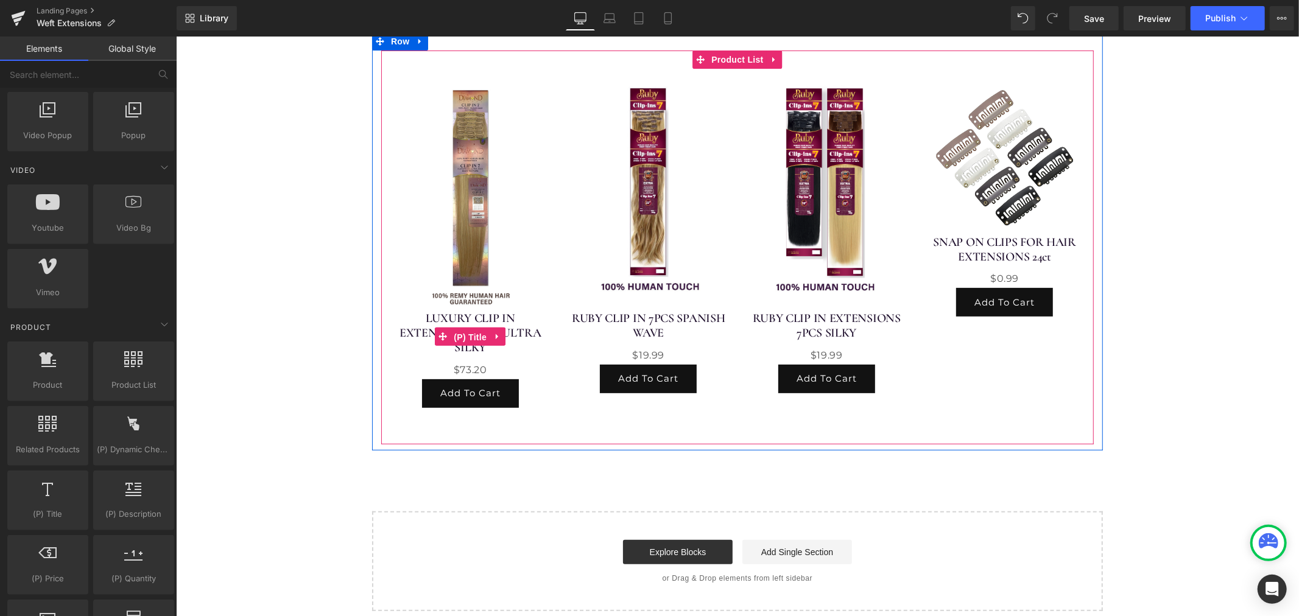
drag, startPoint x: 466, startPoint y: 331, endPoint x: 415, endPoint y: 336, distance: 51.4
click at [466, 331] on span "(P) Title" at bounding box center [469, 337] width 39 height 18
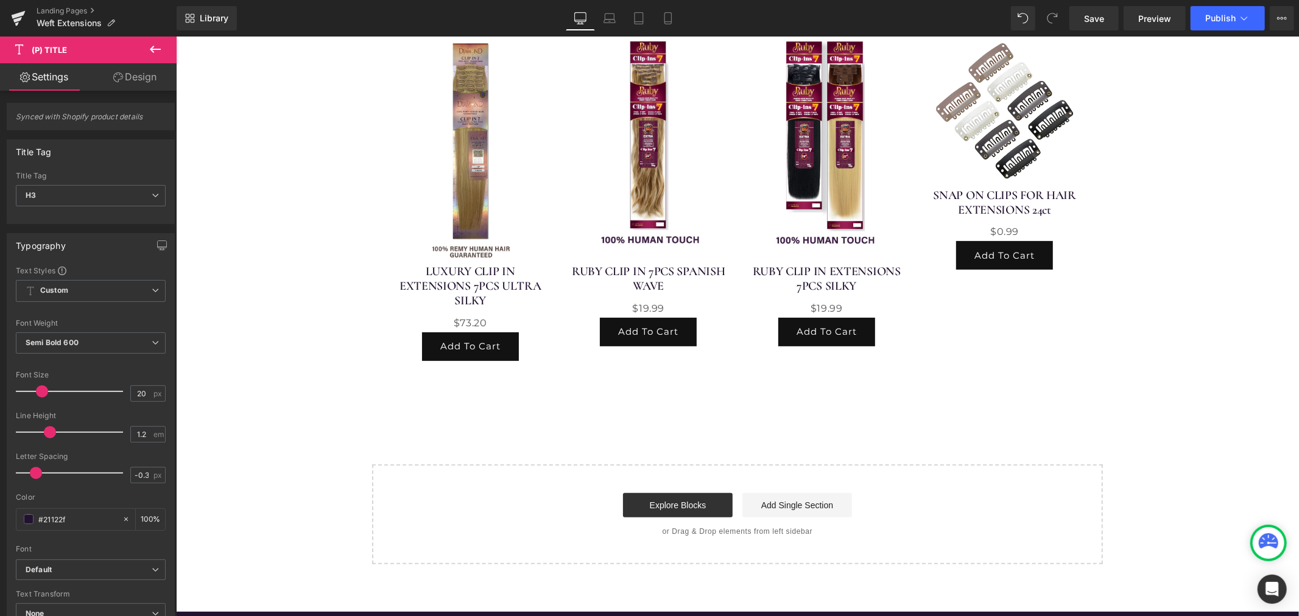
scroll to position [270, 0]
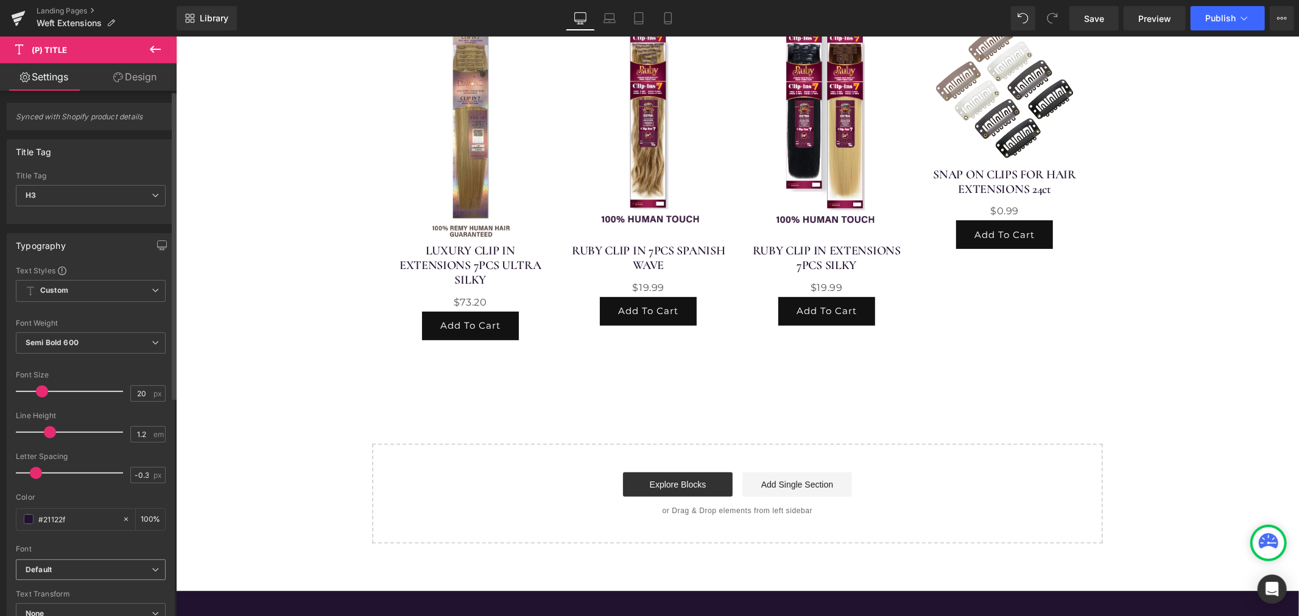
click at [128, 571] on b "Default" at bounding box center [89, 570] width 126 height 10
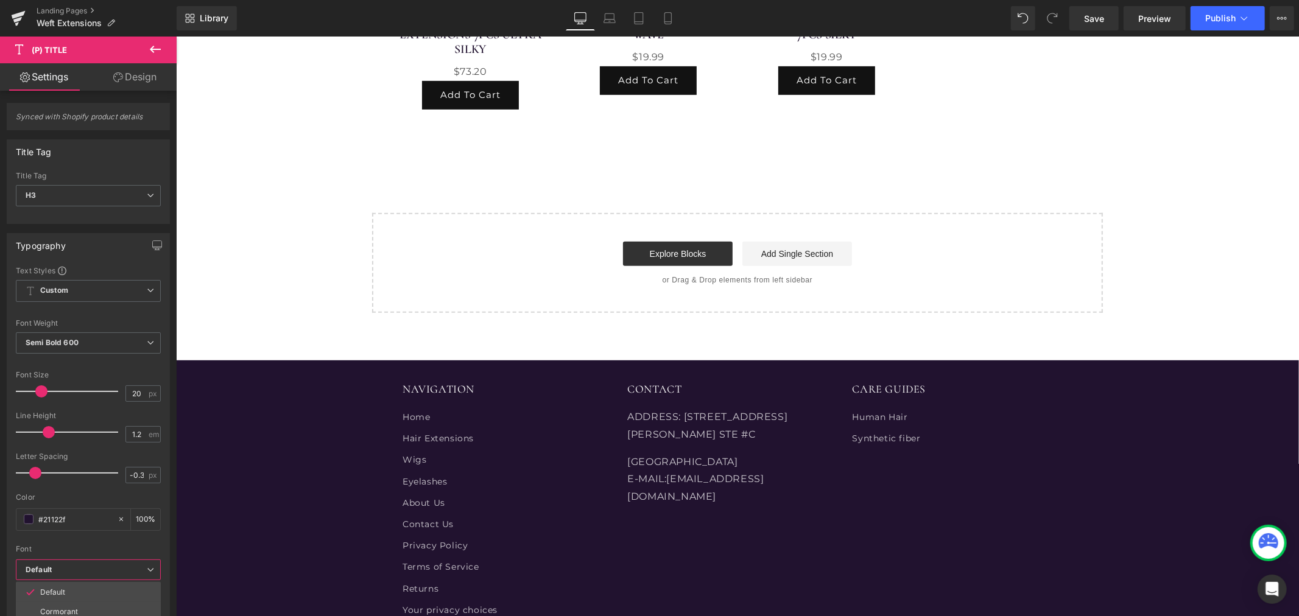
scroll to position [523, 0]
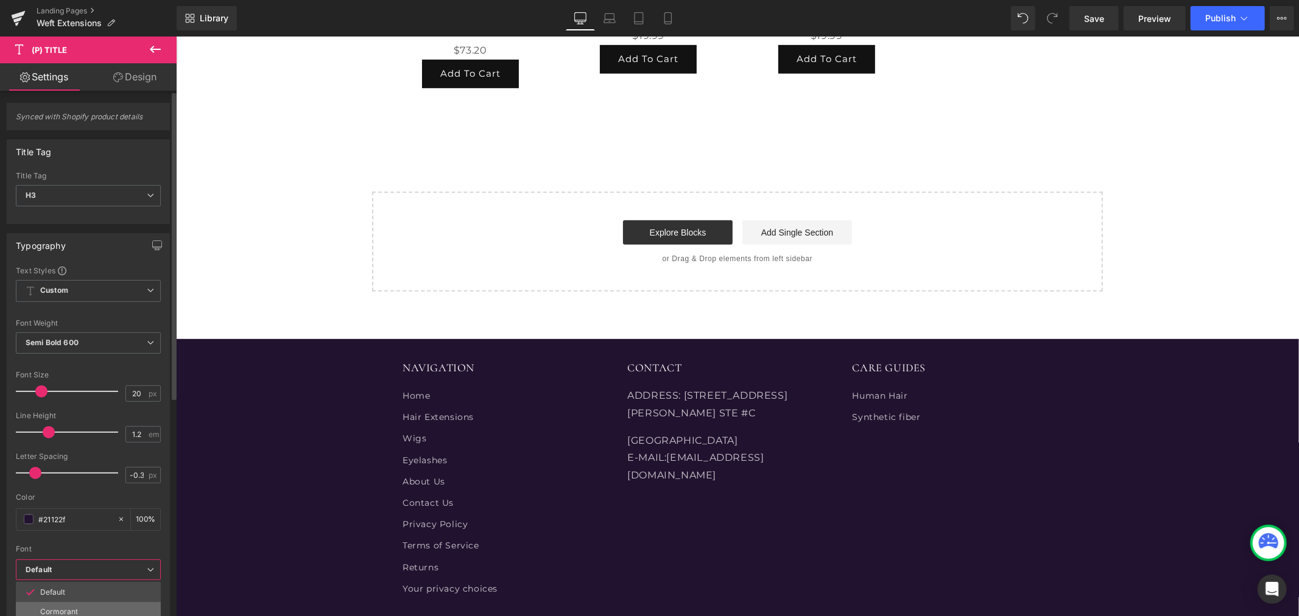
click at [67, 608] on p "Cormorant" at bounding box center [59, 612] width 38 height 9
click at [111, 571] on b "Cormorant" at bounding box center [89, 570] width 126 height 10
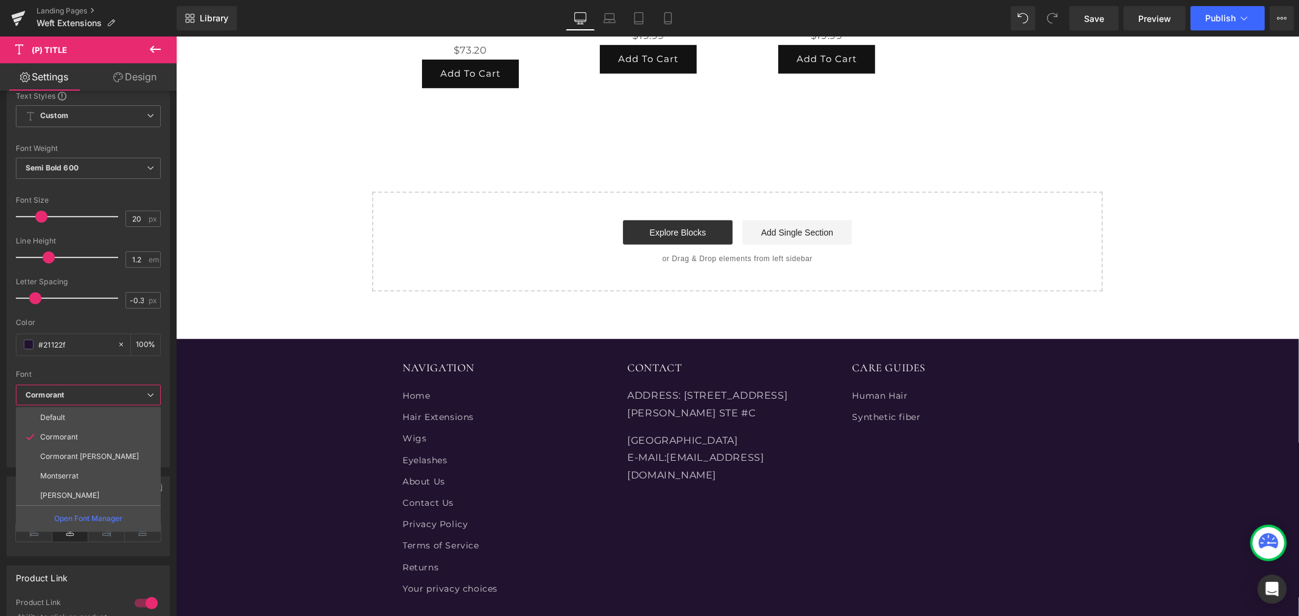
click at [167, 482] on div "Synced with Shopify product details Title Tag H1 H2 H3 H4 H5 H6 Paragraph Title…" at bounding box center [88, 356] width 177 height 531
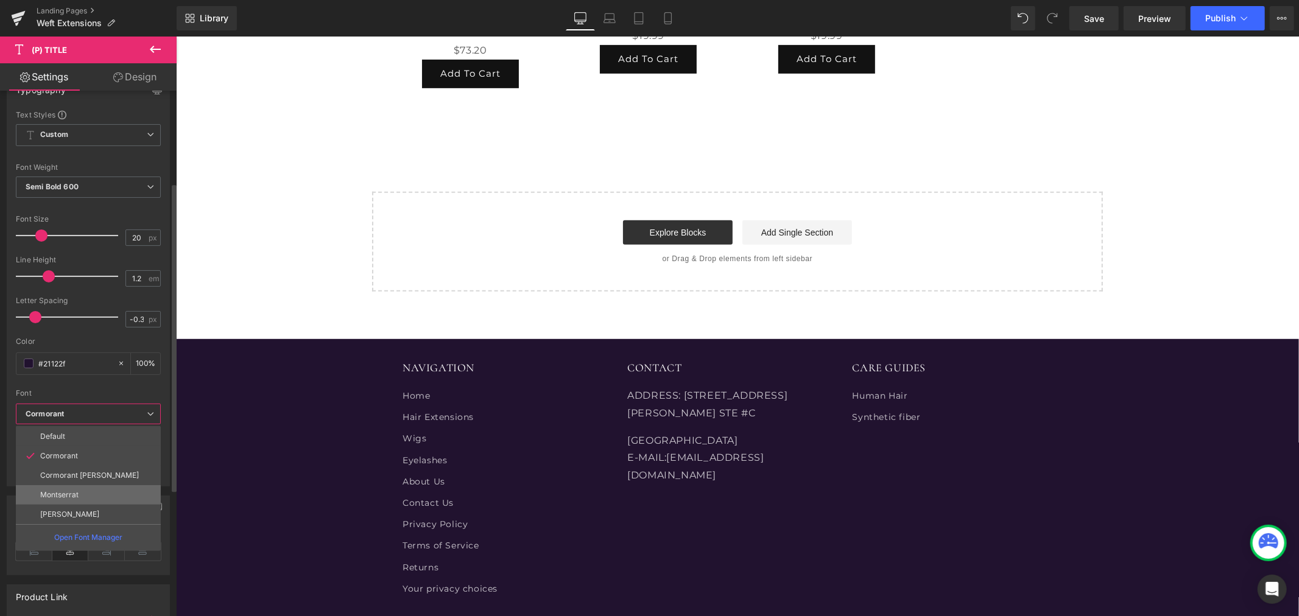
click at [87, 492] on li "Montserrat" at bounding box center [88, 494] width 145 height 19
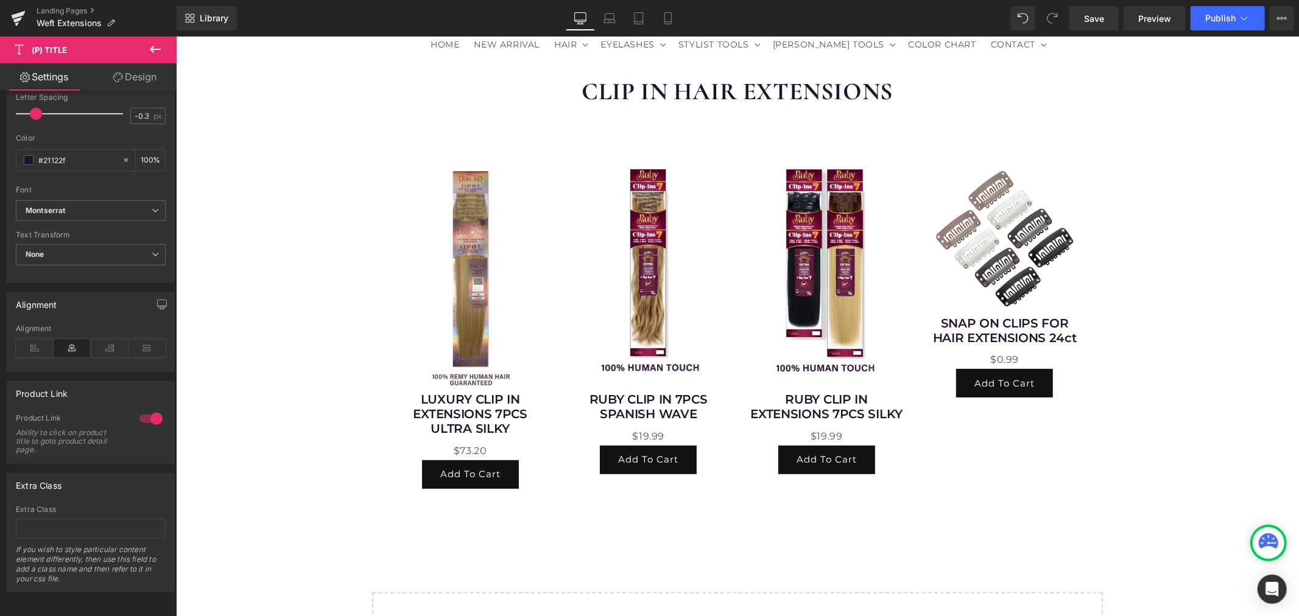
scroll to position [117, 0]
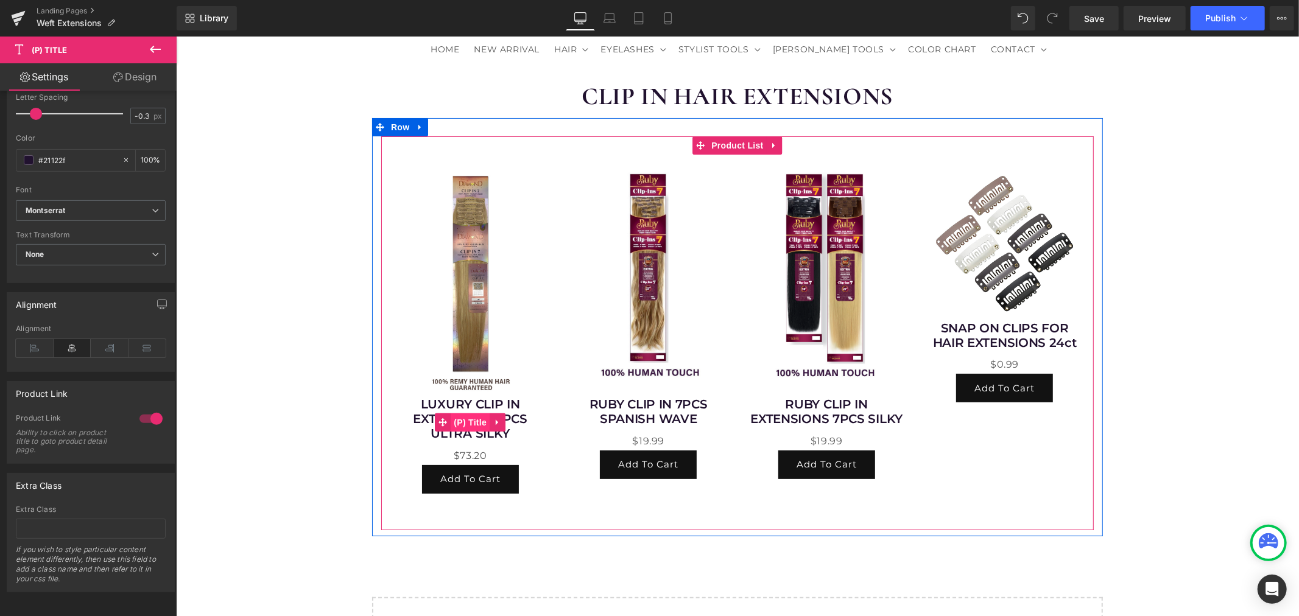
click at [465, 420] on span "(P) Title" at bounding box center [469, 422] width 39 height 18
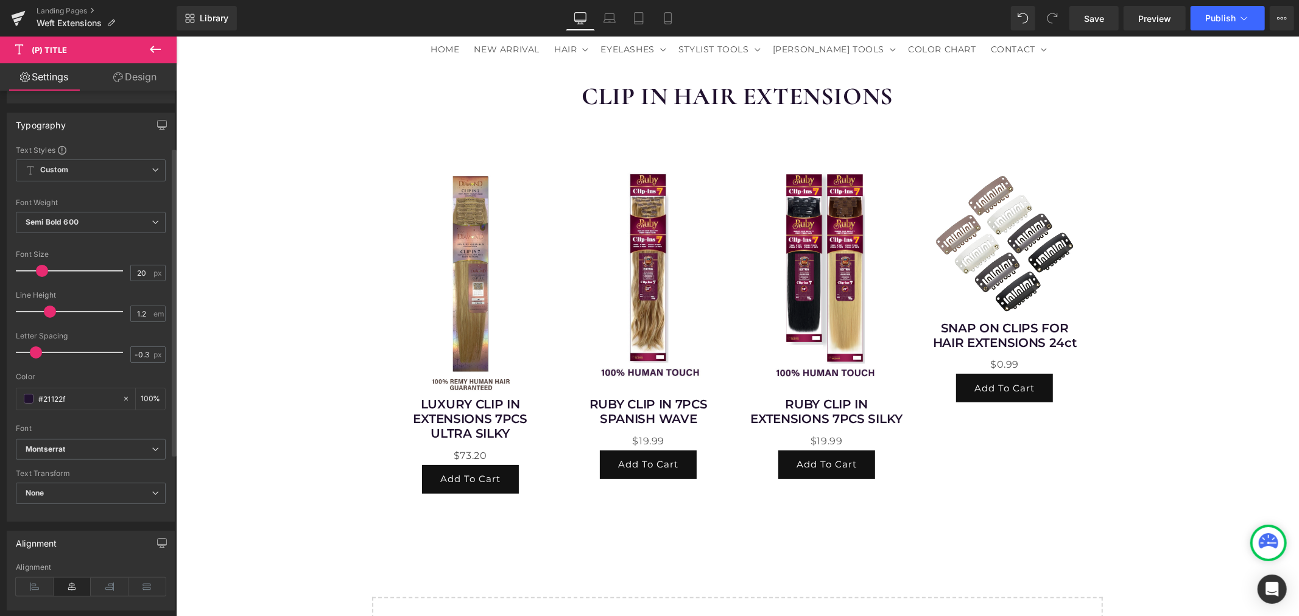
scroll to position [88, 0]
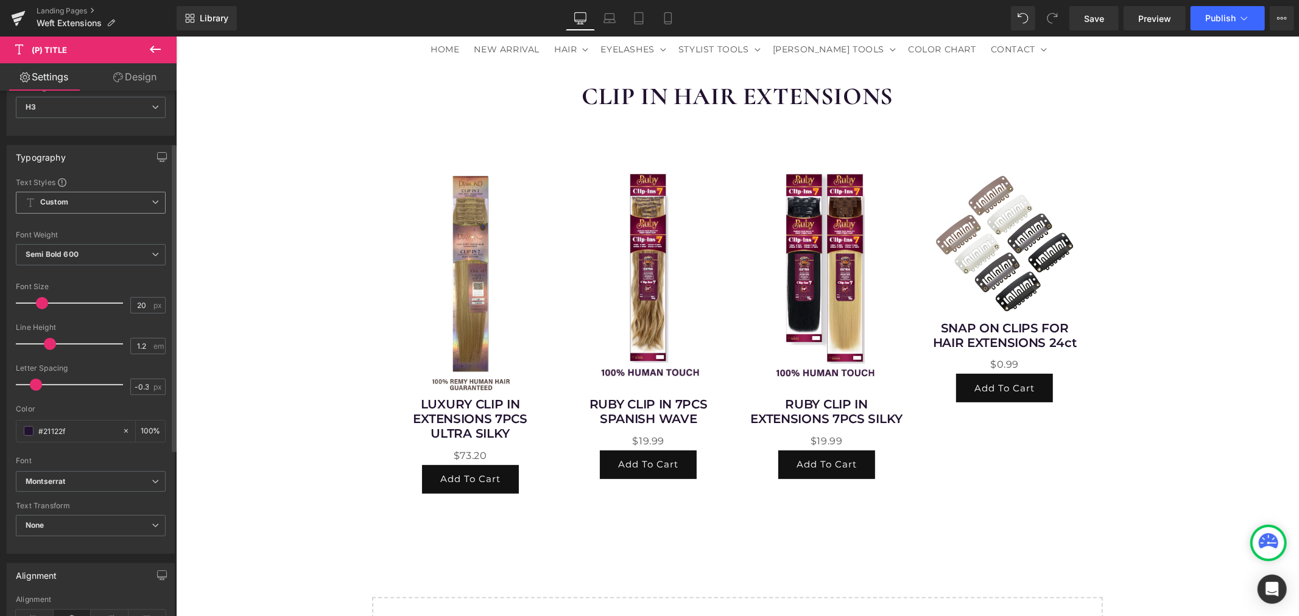
click at [118, 205] on span "Custom Setup Global Style" at bounding box center [91, 203] width 150 height 22
click at [118, 205] on span "Custom Setup Global Style" at bounding box center [88, 203] width 145 height 22
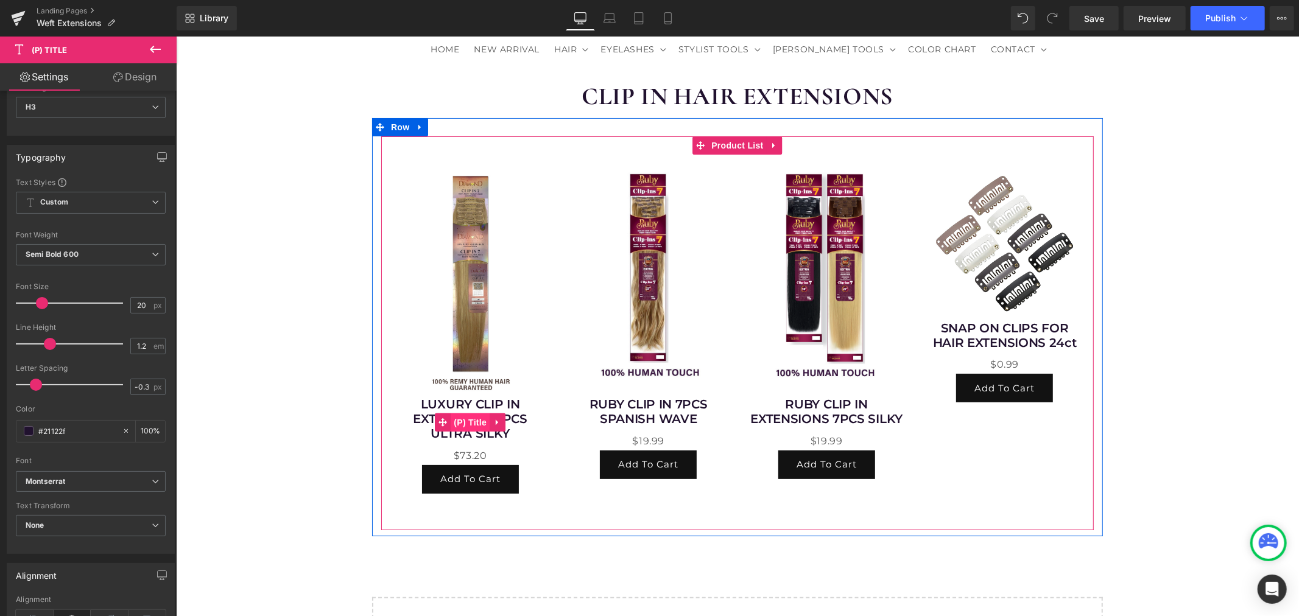
click at [469, 418] on span "(P) Title" at bounding box center [469, 422] width 39 height 18
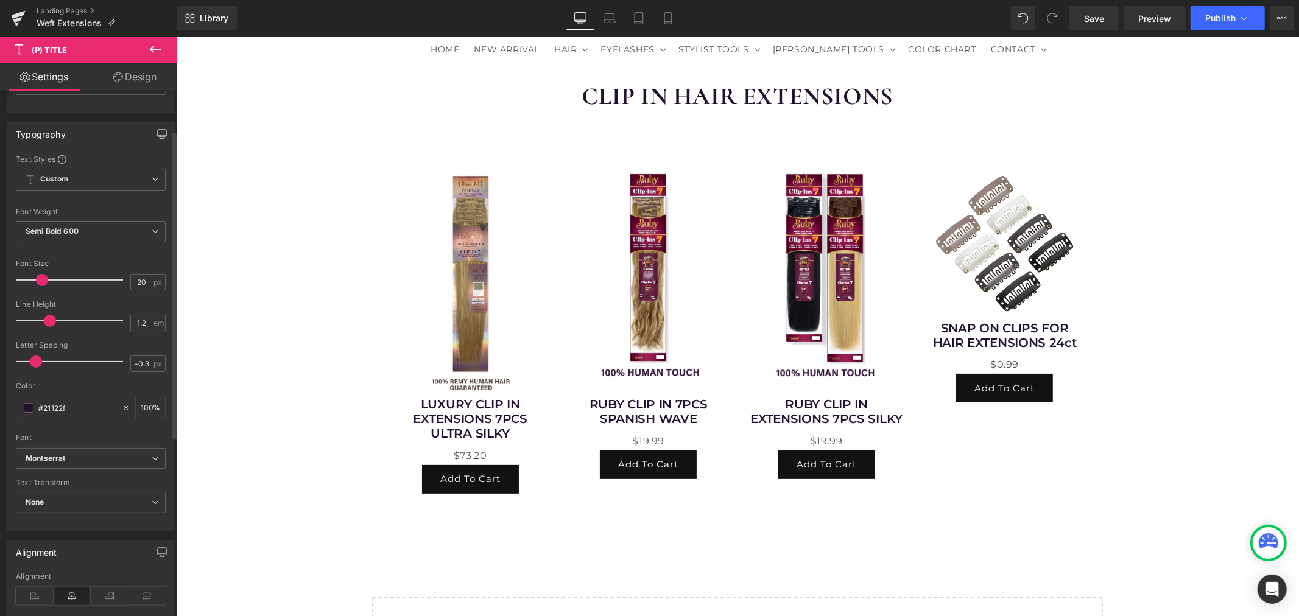
scroll to position [135, 0]
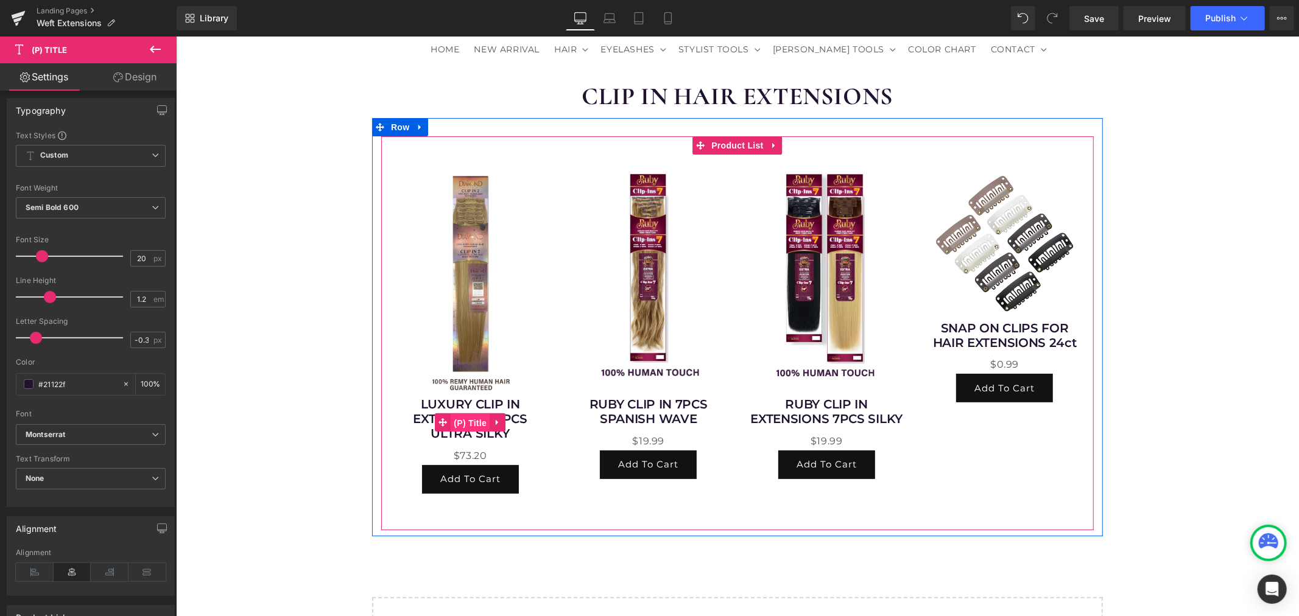
click at [457, 421] on span "(P) Title" at bounding box center [469, 423] width 39 height 18
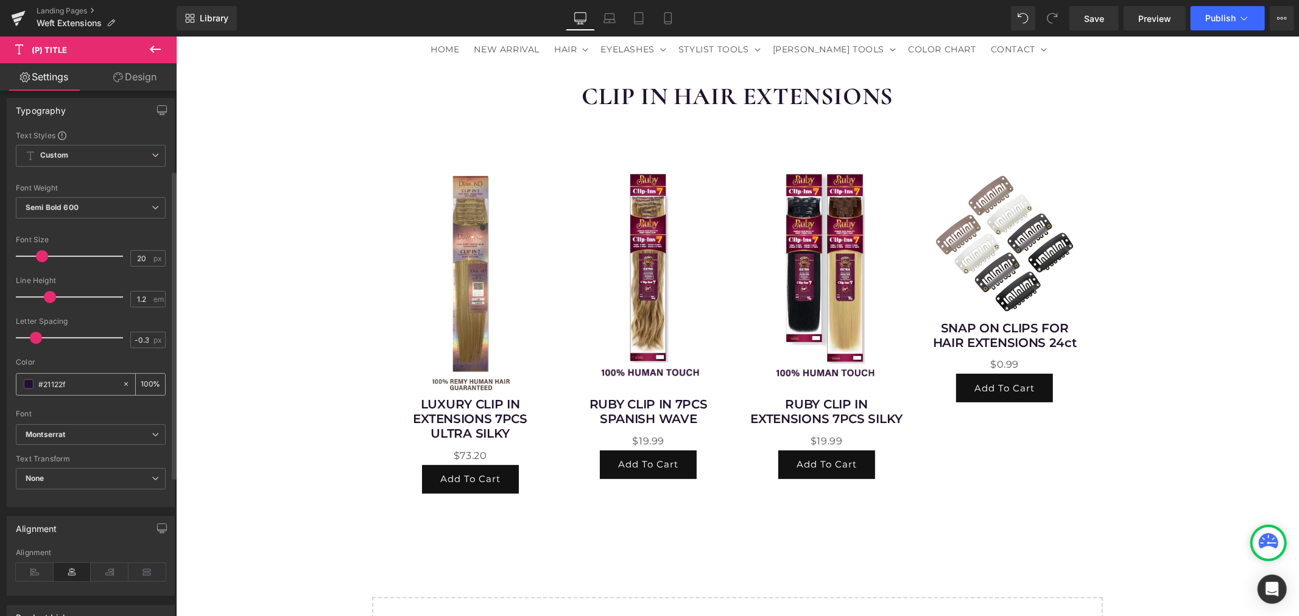
click at [94, 390] on input "#21122f" at bounding box center [77, 384] width 78 height 13
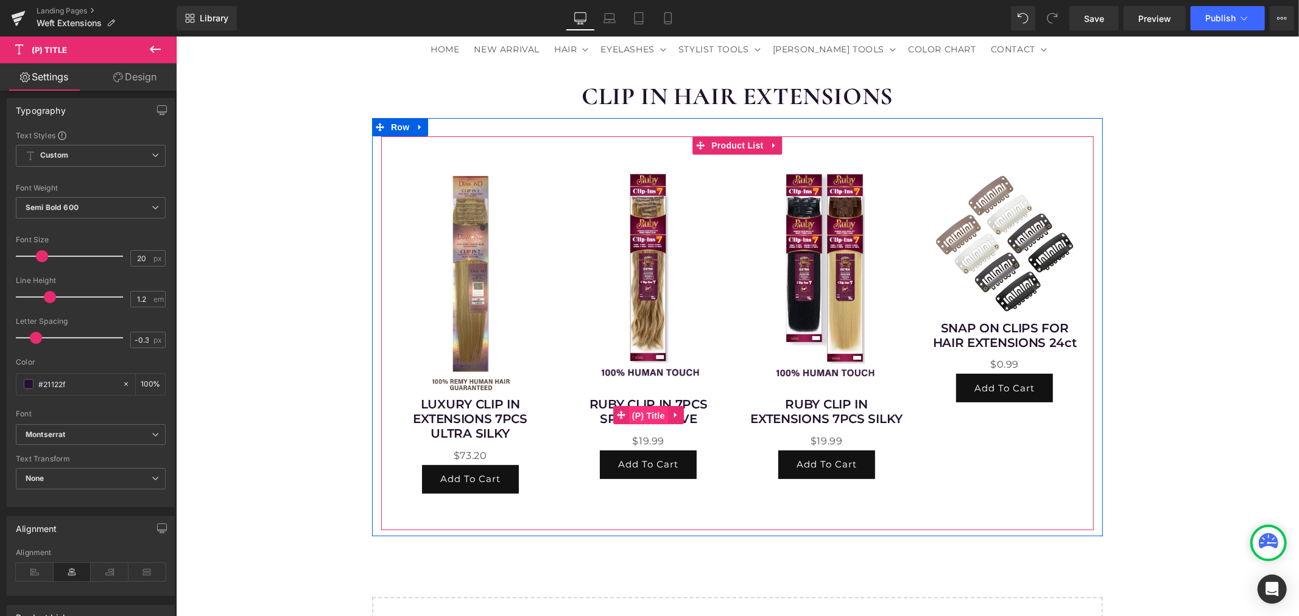
click at [640, 416] on span "(P) Title" at bounding box center [648, 415] width 39 height 18
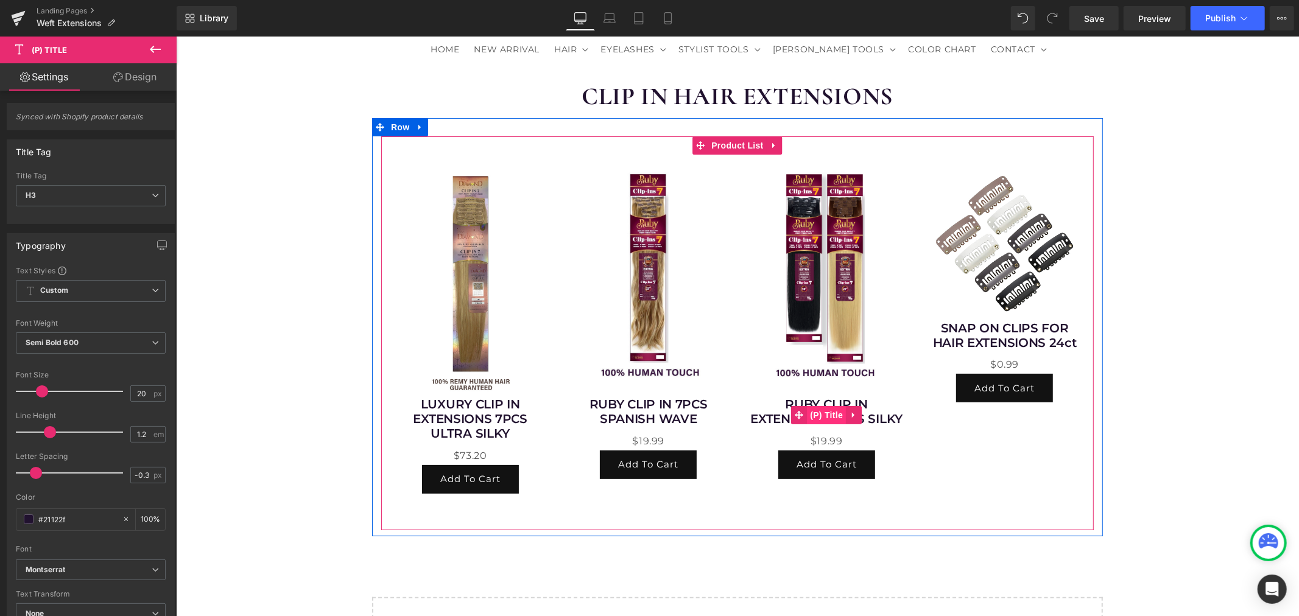
click at [822, 411] on span "(P) Title" at bounding box center [825, 415] width 39 height 18
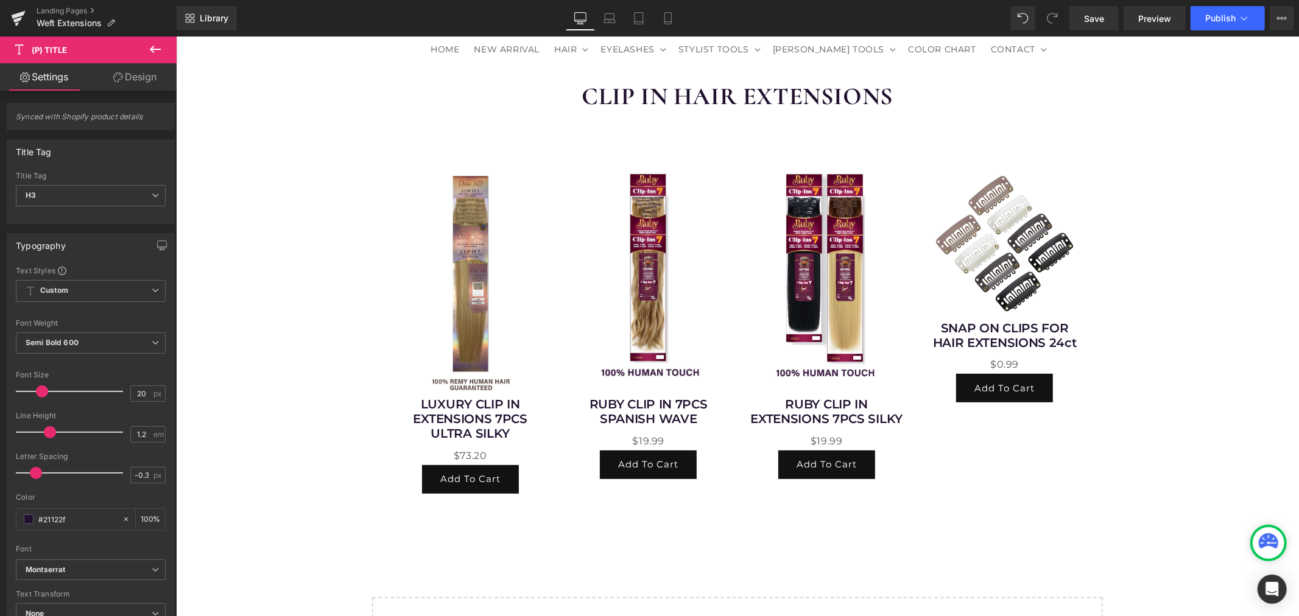
click at [274, 464] on div "CLIP IN HAIR EXTENSIONS Heading Row Sale Off (P) Image LUXURY CLIP IN EXTENSION…" at bounding box center [736, 379] width 1123 height 635
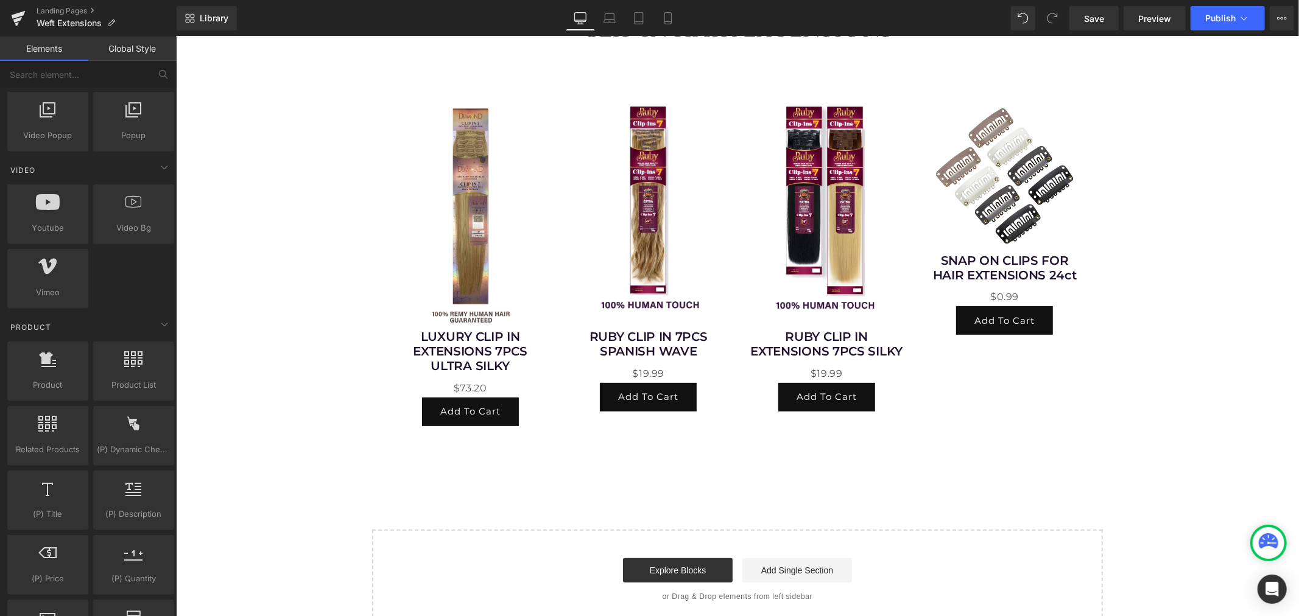
scroll to position [252, 0]
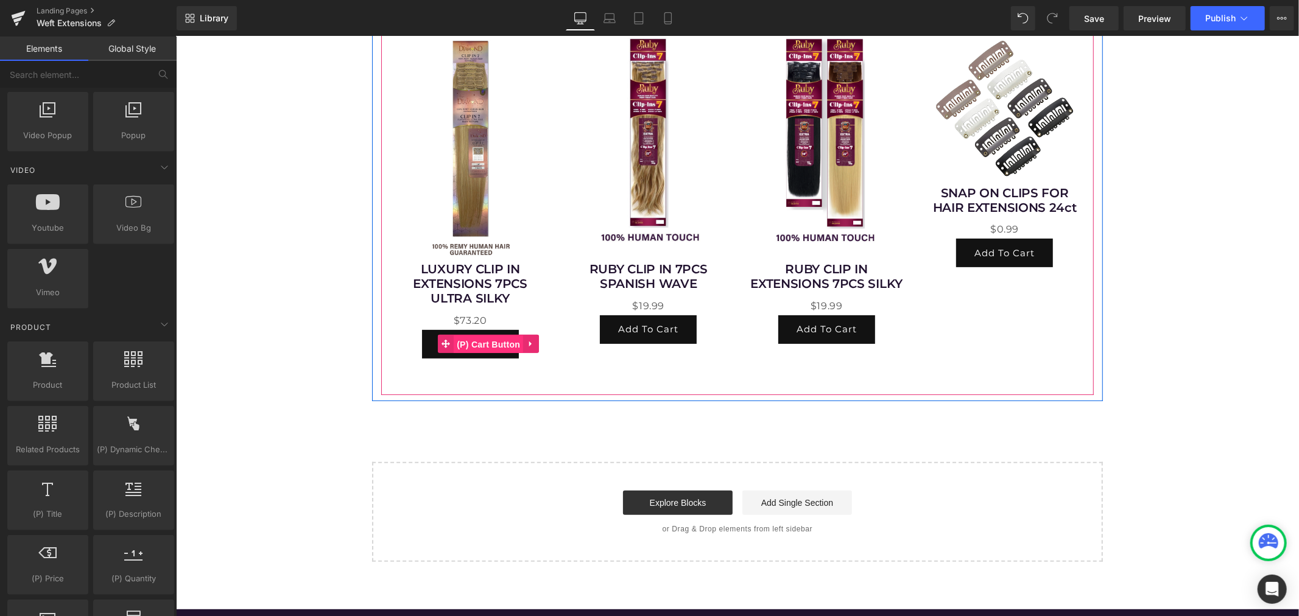
click at [484, 345] on span "(P) Cart Button" at bounding box center [487, 344] width 69 height 18
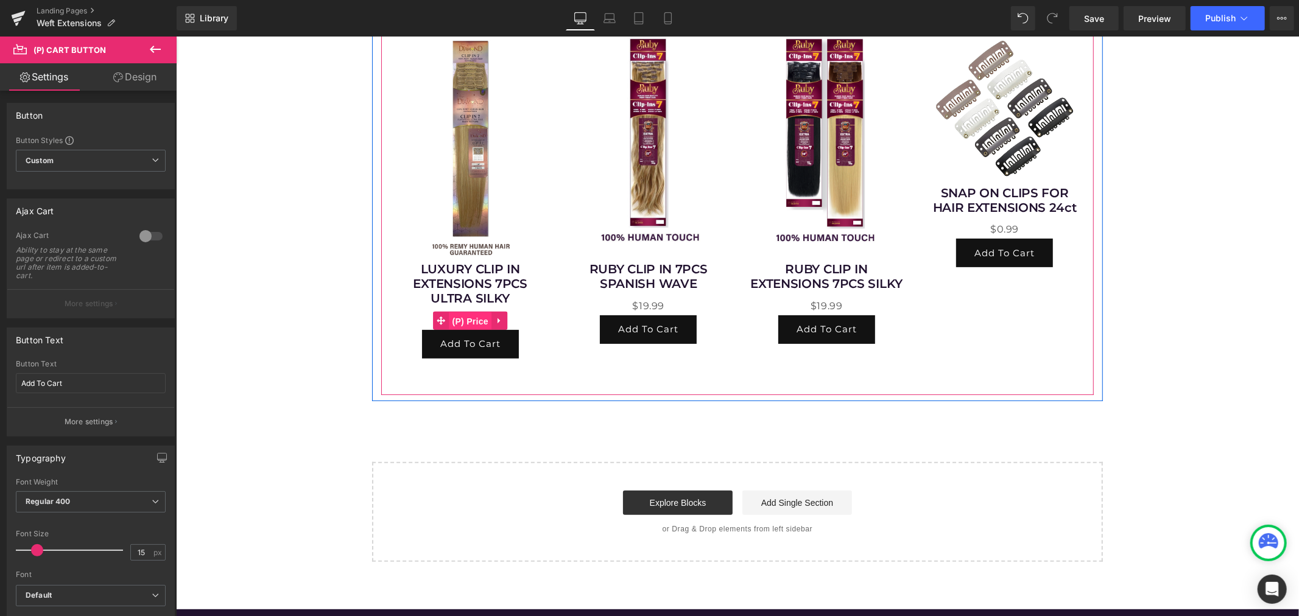
click at [473, 315] on span "(P) Price" at bounding box center [470, 321] width 43 height 18
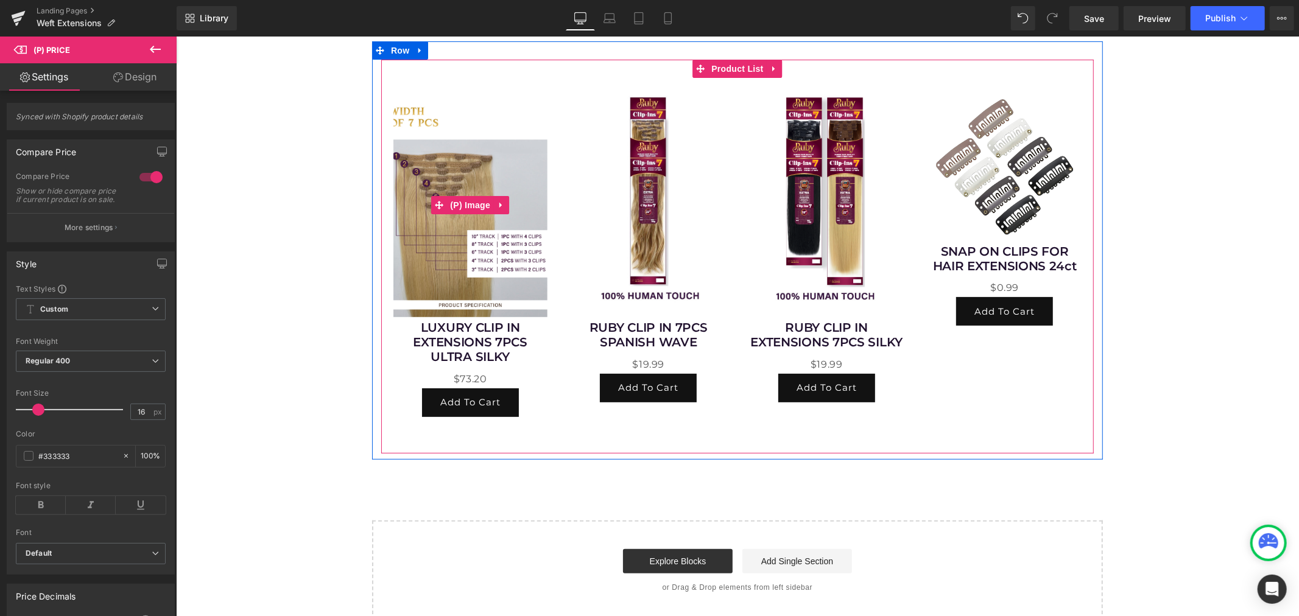
scroll to position [117, 0]
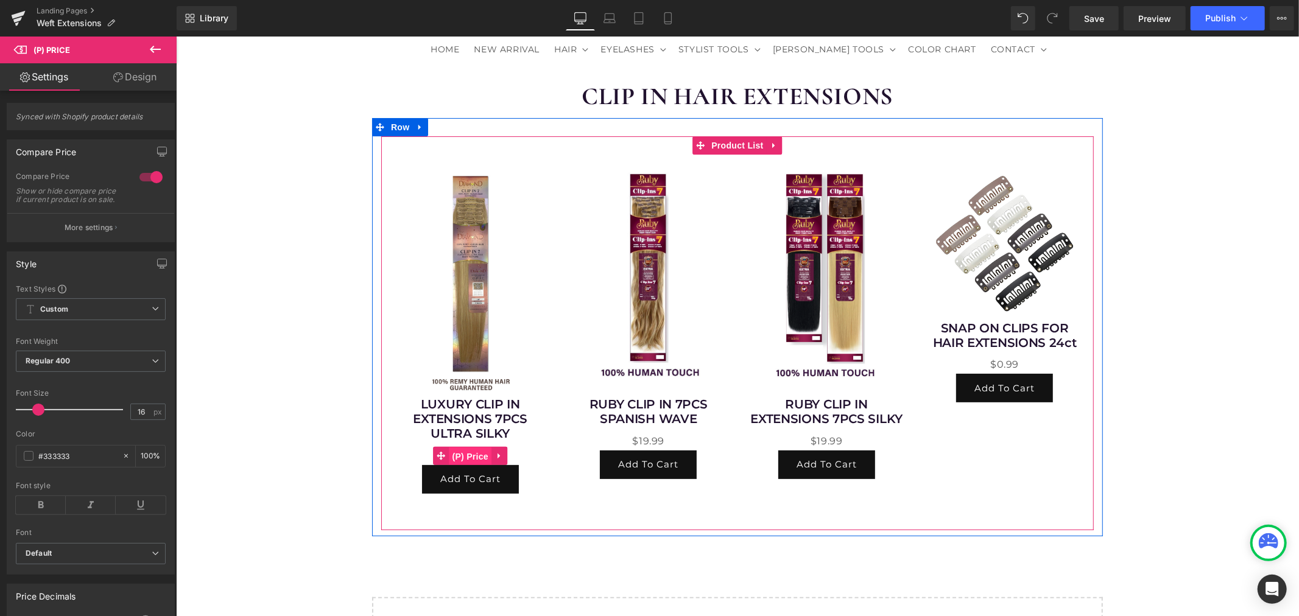
click at [462, 451] on span "(P) Price" at bounding box center [470, 456] width 43 height 18
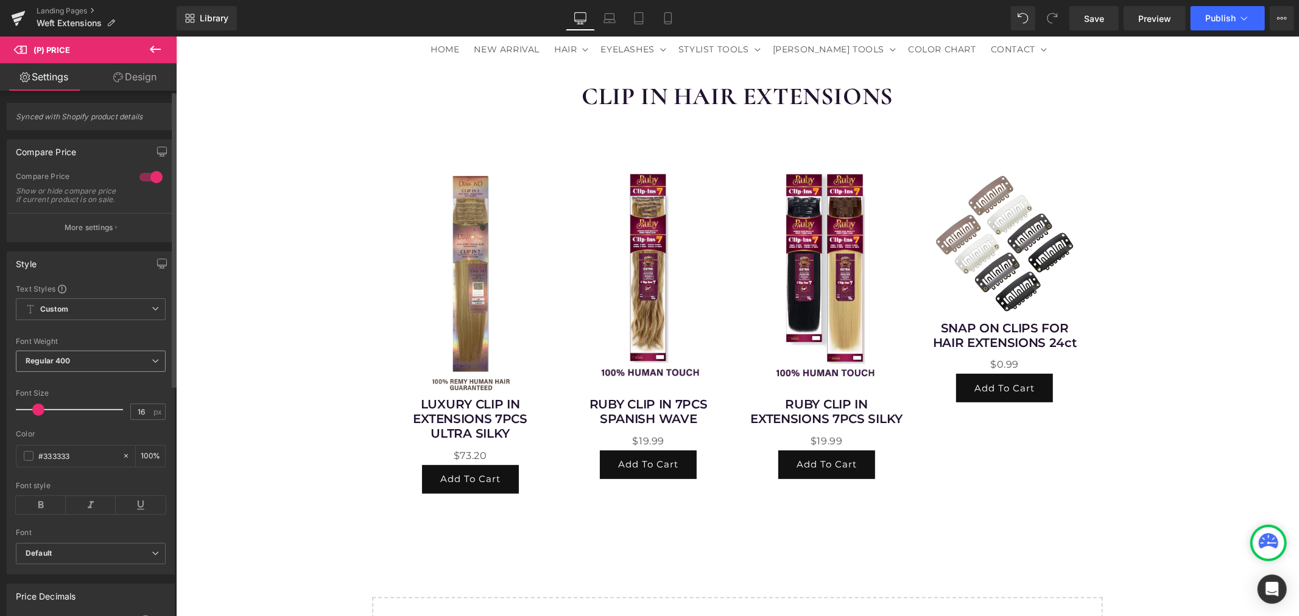
click at [111, 364] on span "Regular 400" at bounding box center [91, 361] width 150 height 21
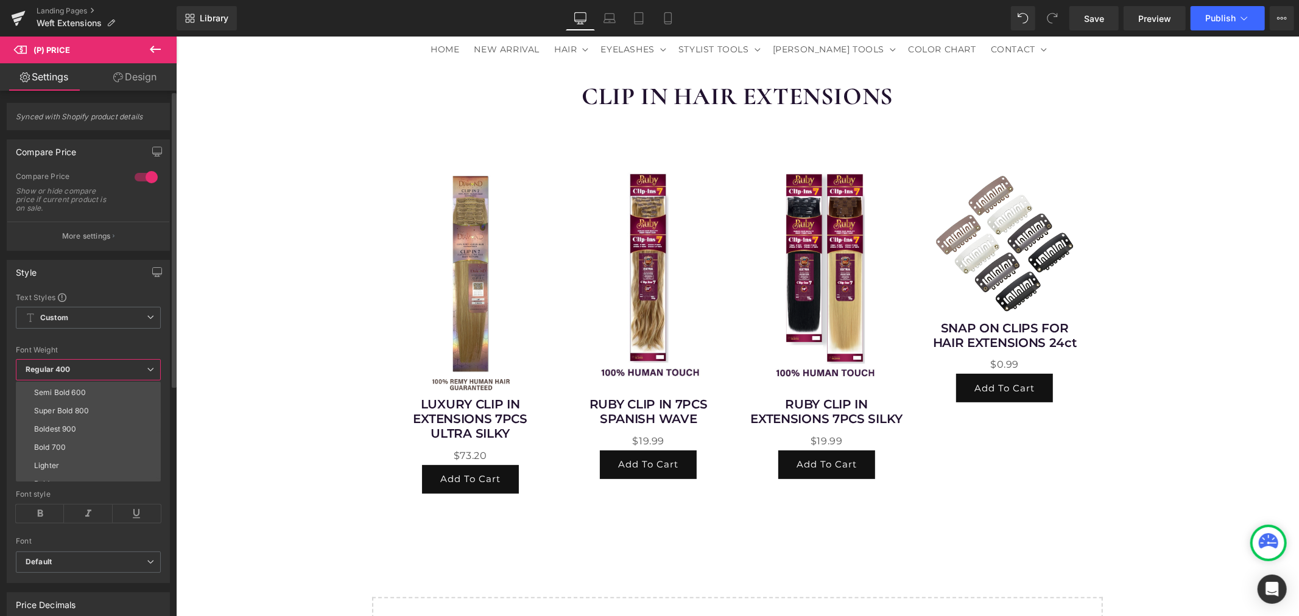
scroll to position [100, 0]
click at [82, 432] on li "Bold 700" at bounding box center [91, 437] width 150 height 18
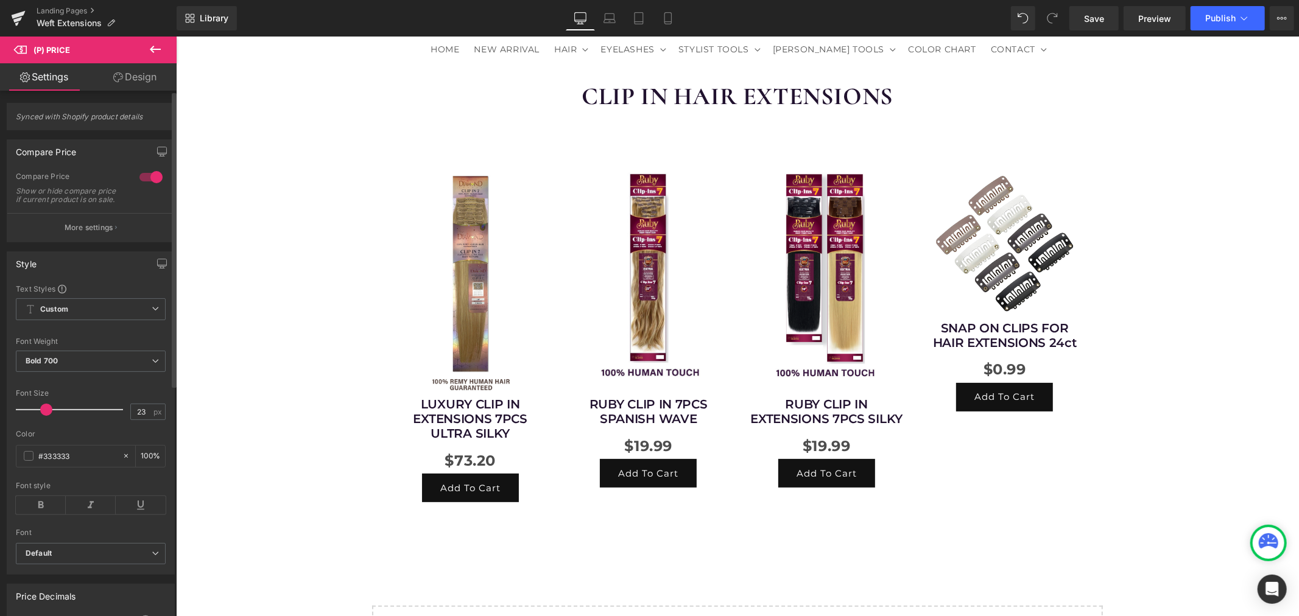
type input "22"
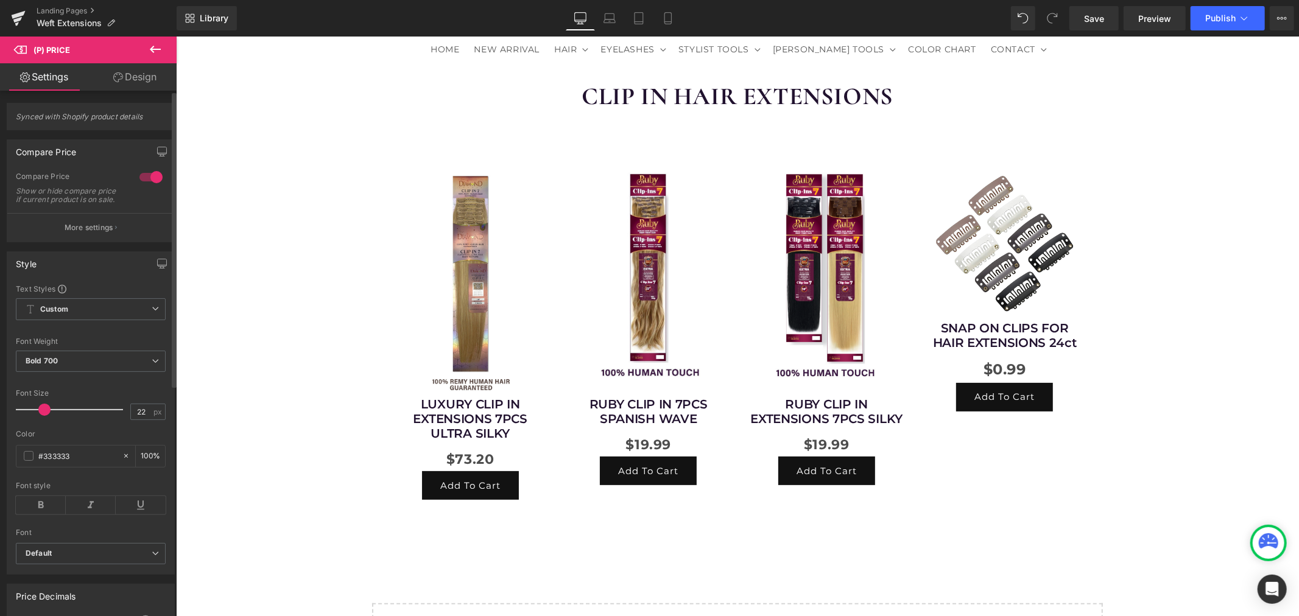
click at [44, 416] on span at bounding box center [44, 410] width 12 height 12
click at [37, 512] on icon at bounding box center [41, 505] width 50 height 18
click at [225, 440] on div "CLIP IN HAIR EXTENSIONS Heading Row Sale Off (P) Image LUXURY CLIP IN EXTENSION…" at bounding box center [736, 382] width 1123 height 641
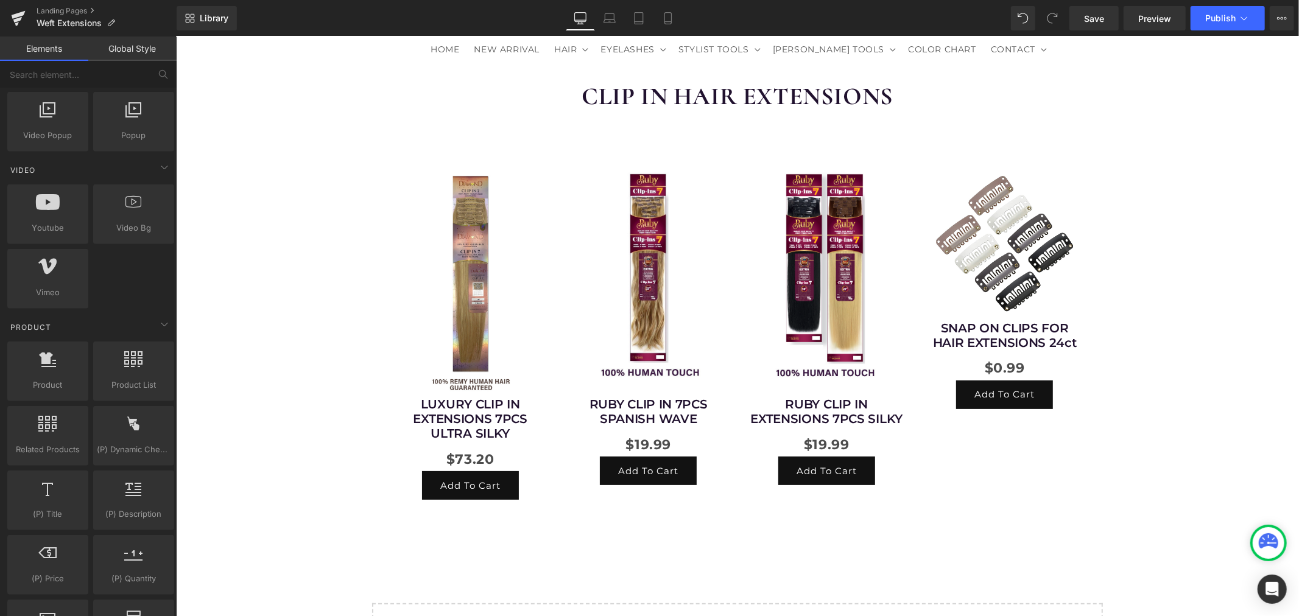
scroll to position [185, 0]
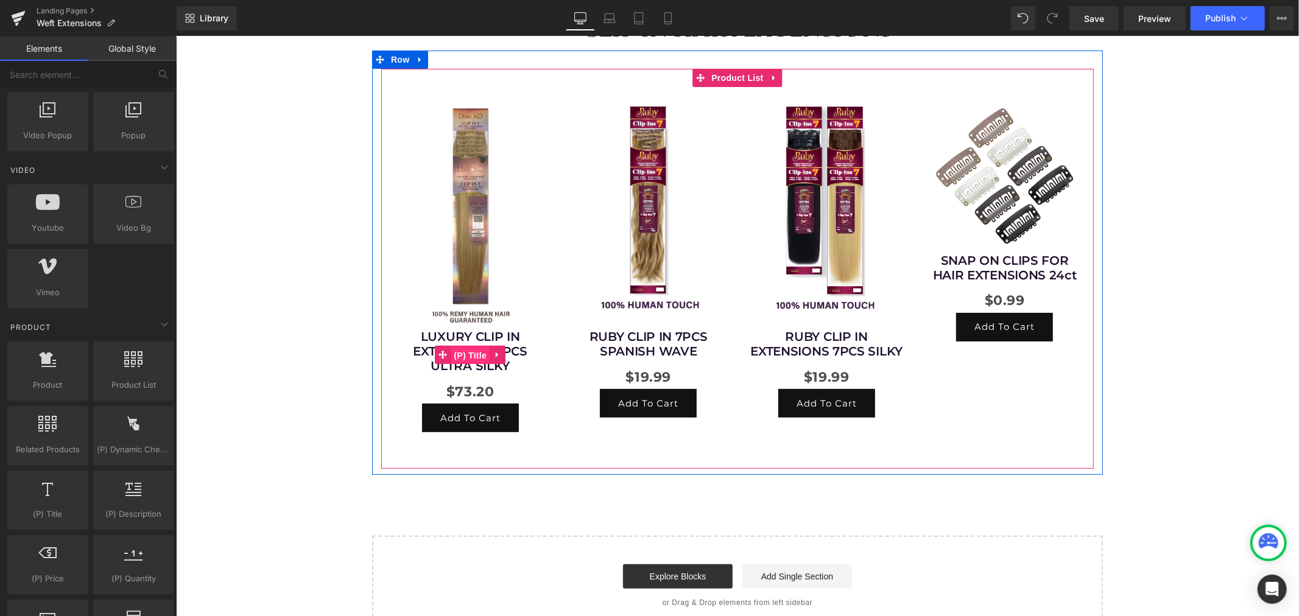
click at [468, 354] on span "(P) Title" at bounding box center [469, 355] width 39 height 18
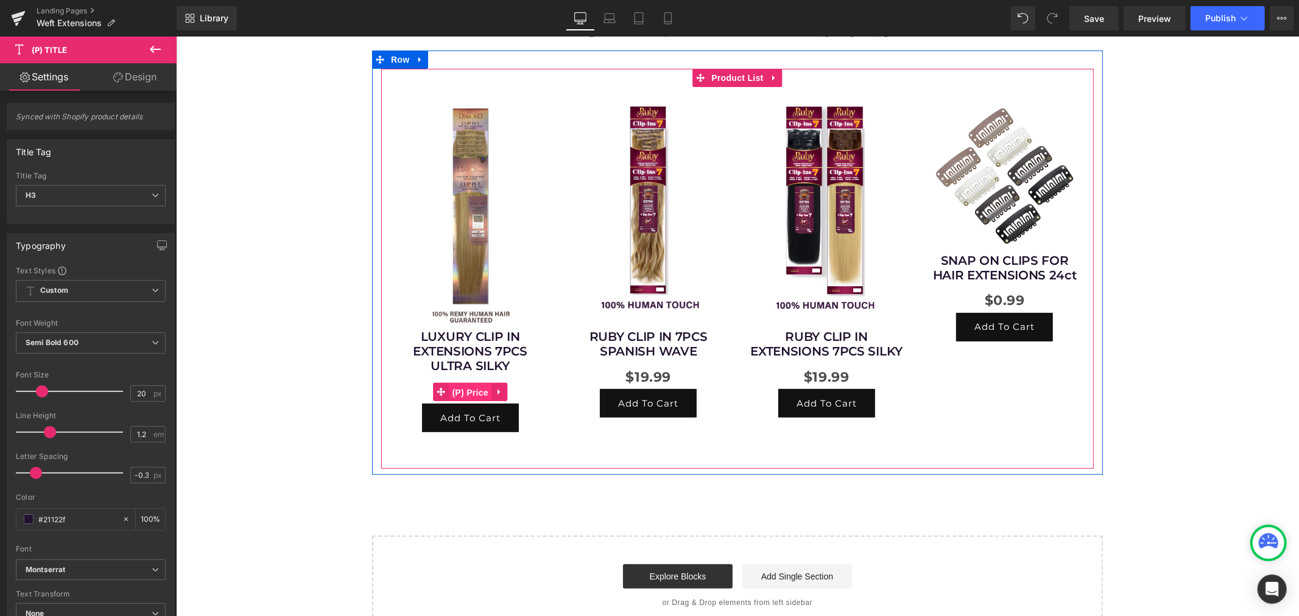
click at [464, 389] on span "(P) Price" at bounding box center [469, 392] width 43 height 18
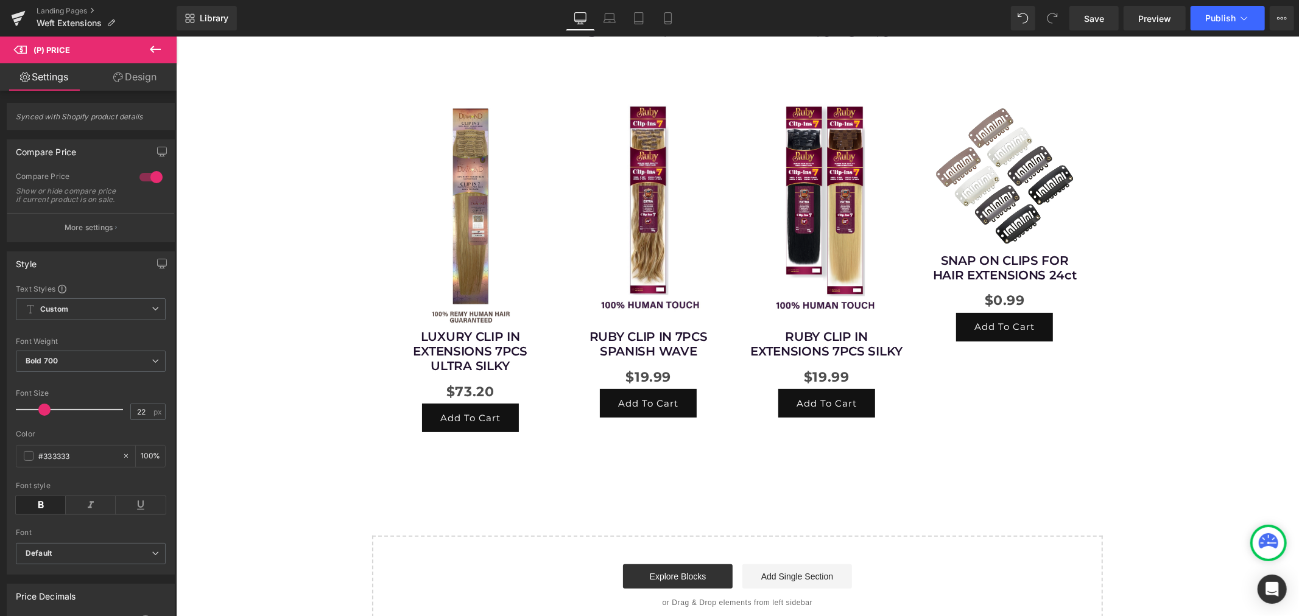
click at [219, 404] on div "CLIP IN HAIR EXTENSIONS Heading Row Sale Off (P) Image LUXURY CLIP IN EXTENSION…" at bounding box center [736, 314] width 1123 height 641
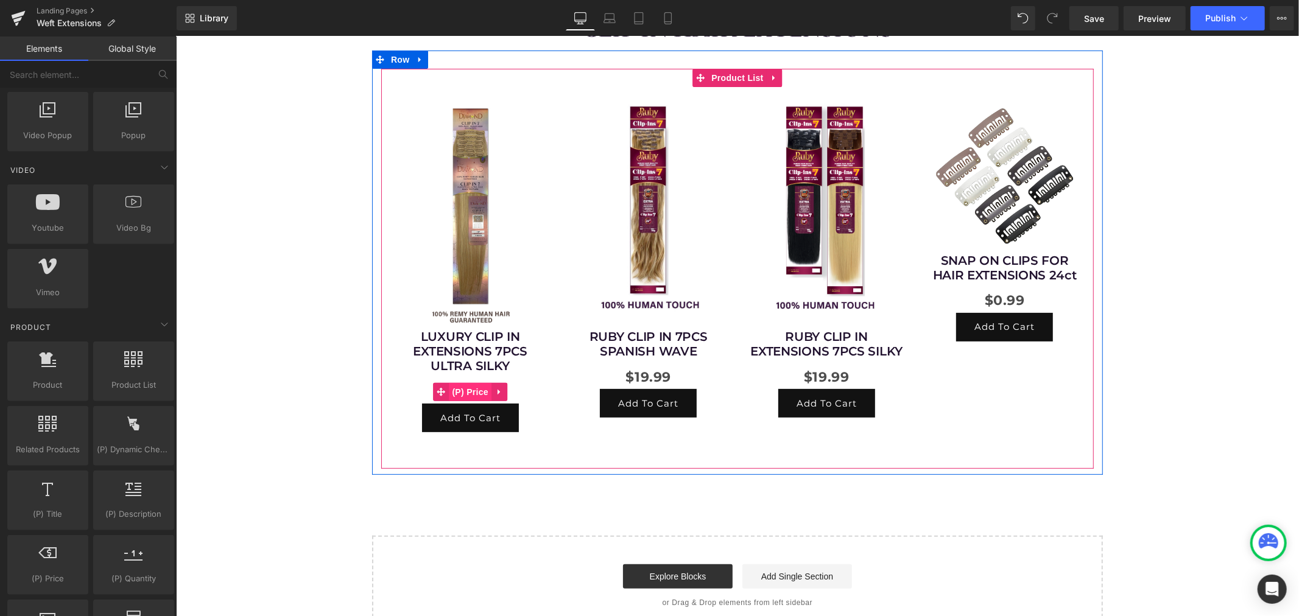
click at [459, 387] on span "(P) Price" at bounding box center [469, 392] width 43 height 18
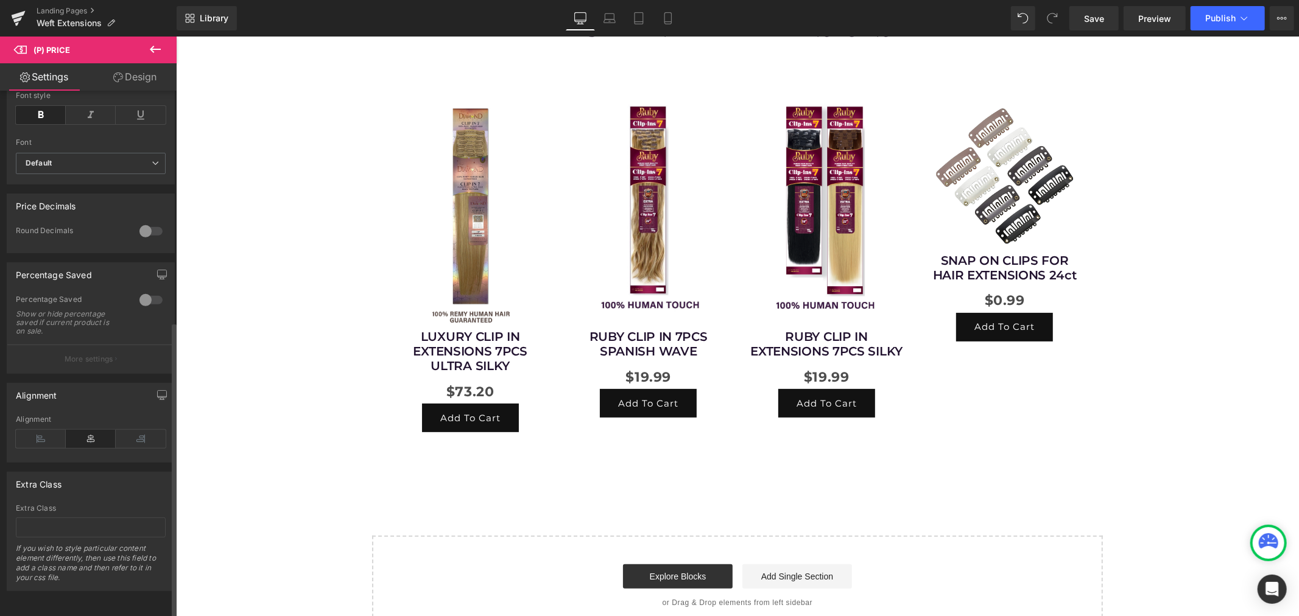
scroll to position [409, 0]
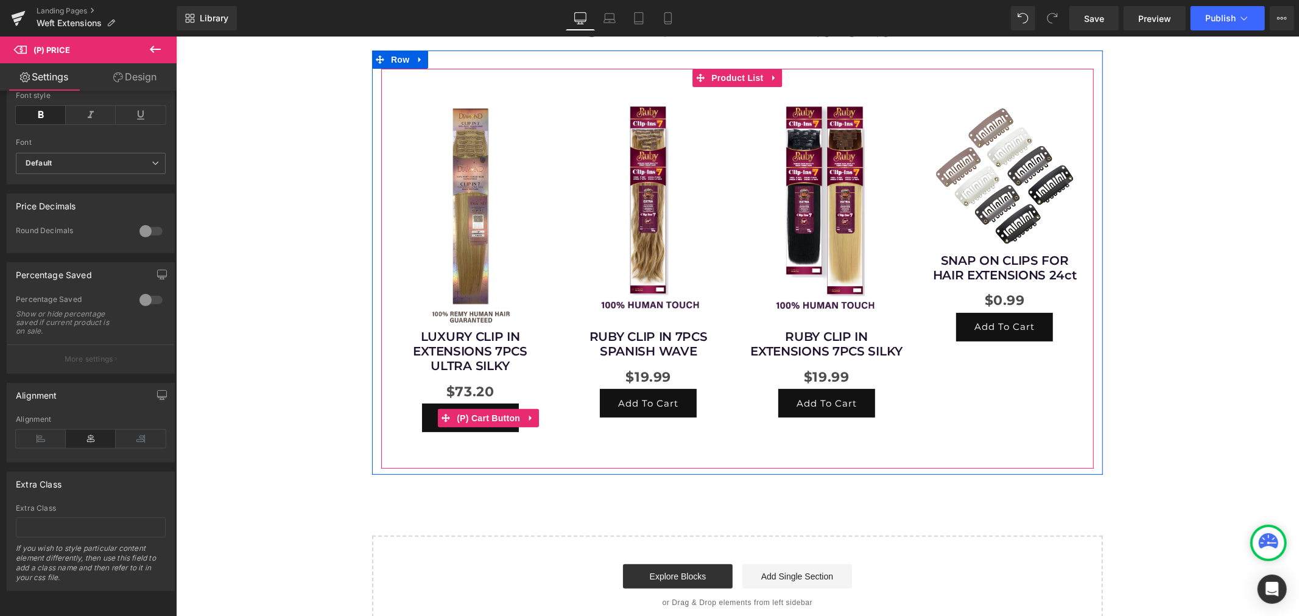
drag, startPoint x: 481, startPoint y: 418, endPoint x: 445, endPoint y: 393, distance: 42.9
click at [481, 418] on span "(P) Cart Button" at bounding box center [487, 418] width 69 height 18
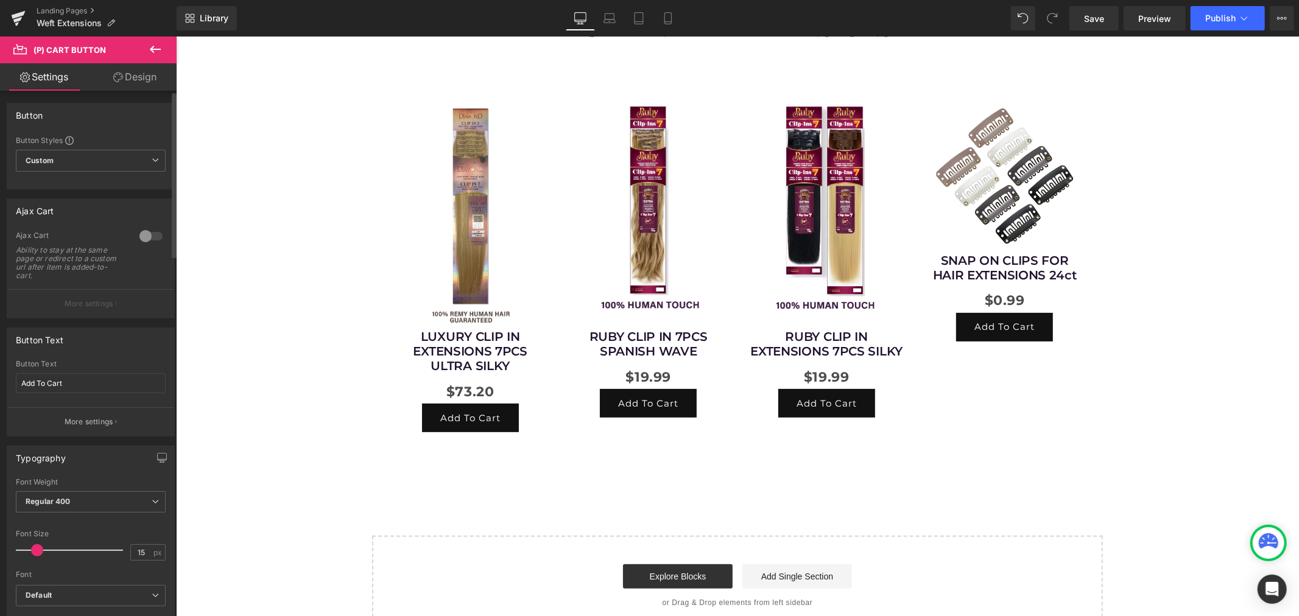
click at [146, 235] on div at bounding box center [150, 236] width 29 height 19
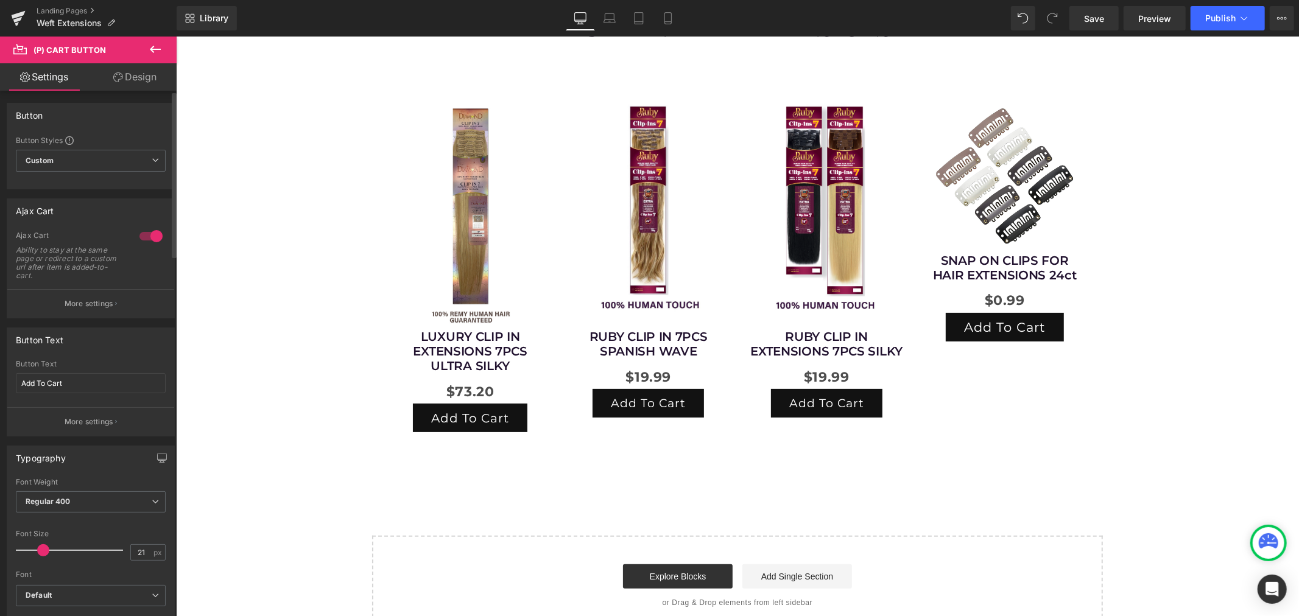
click at [37, 551] on span at bounding box center [43, 551] width 12 height 12
type input "20"
click at [37, 551] on span at bounding box center [42, 551] width 12 height 12
click at [60, 597] on b "Default" at bounding box center [89, 596] width 126 height 10
click at [153, 593] on icon at bounding box center [150, 595] width 7 height 7
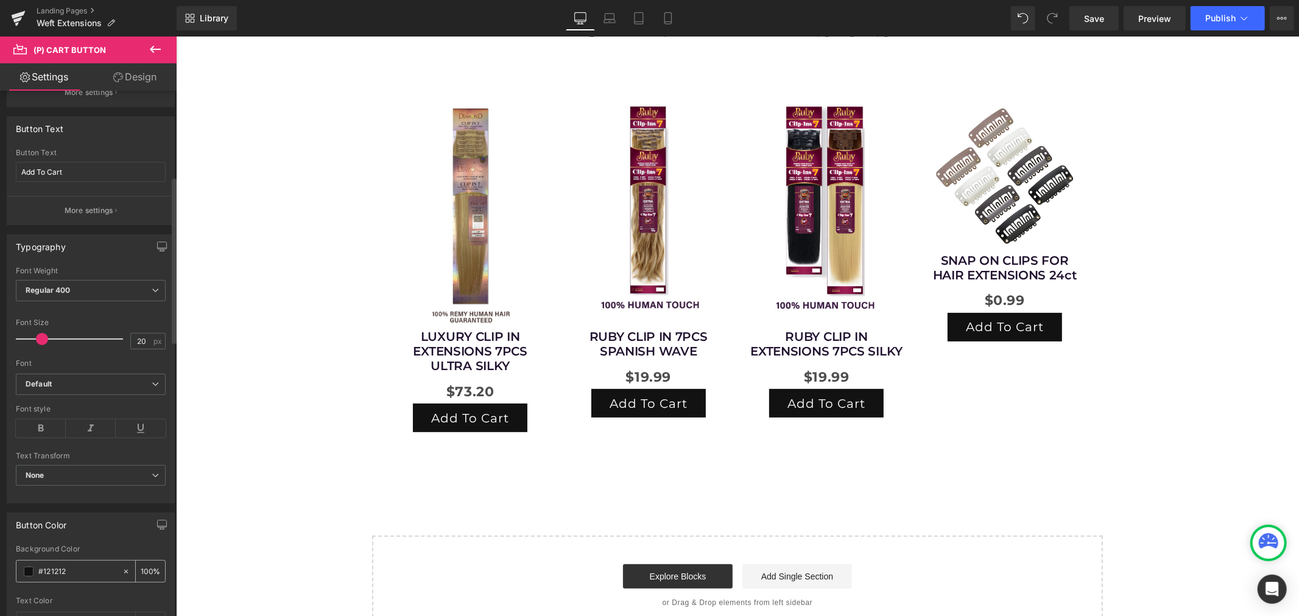
scroll to position [270, 0]
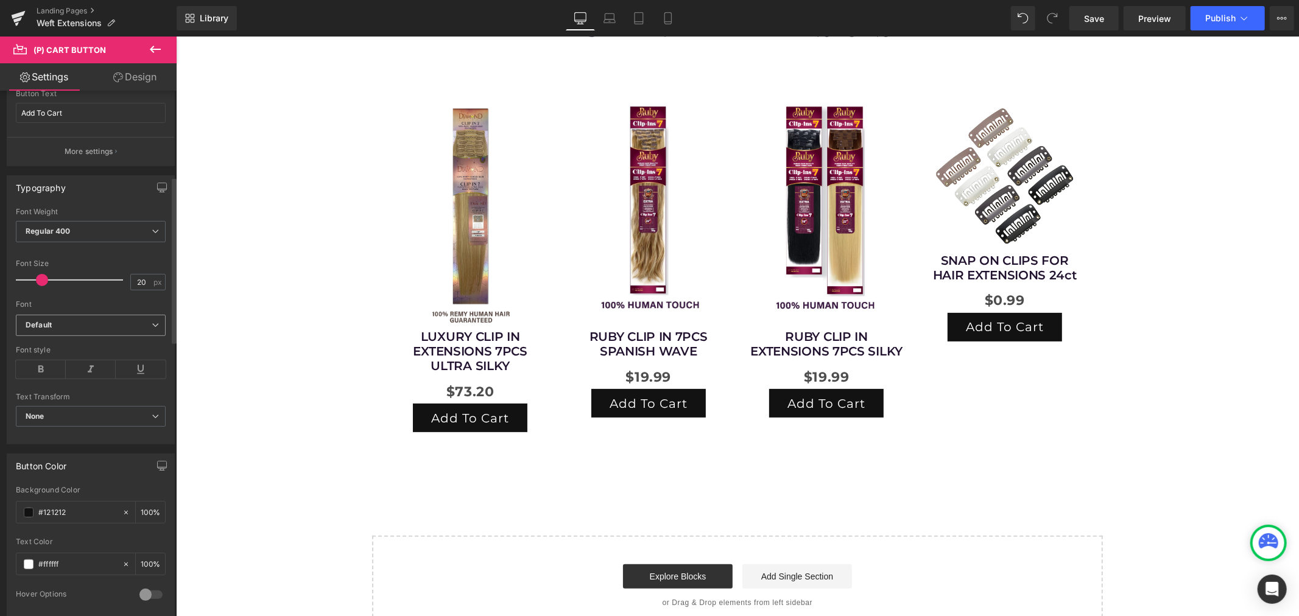
click at [99, 323] on b "Default" at bounding box center [89, 325] width 126 height 10
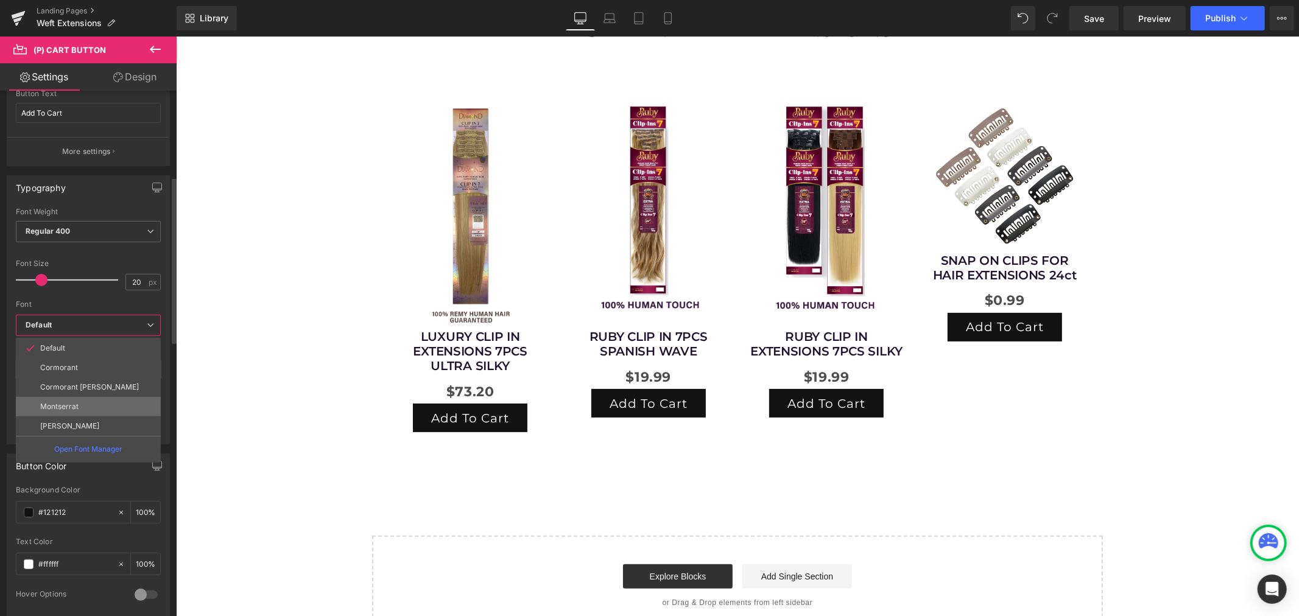
click at [82, 406] on li "Montserrat" at bounding box center [88, 406] width 145 height 19
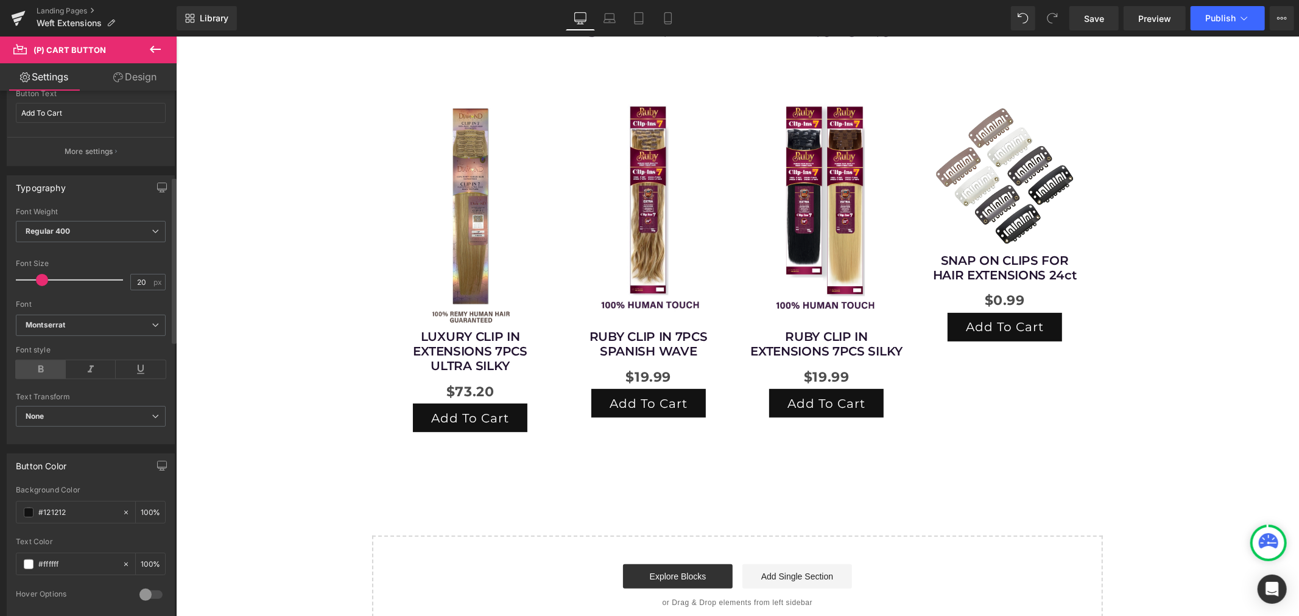
click at [49, 373] on icon at bounding box center [41, 370] width 50 height 18
click at [93, 146] on p "More settings" at bounding box center [89, 151] width 49 height 11
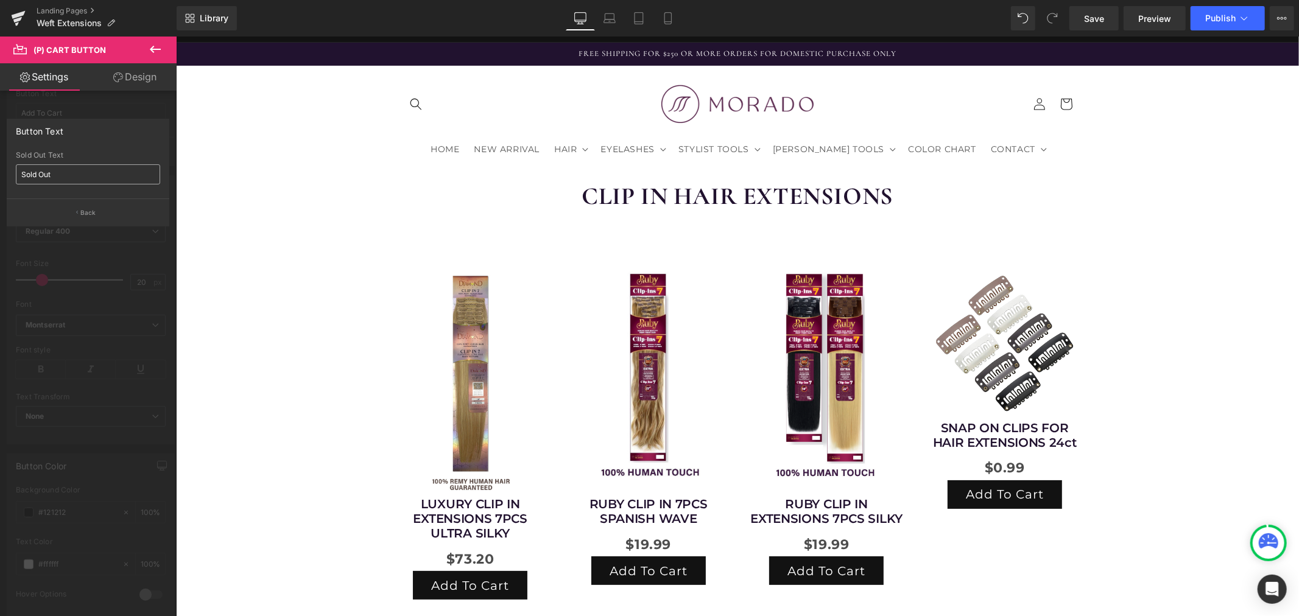
scroll to position [0, 0]
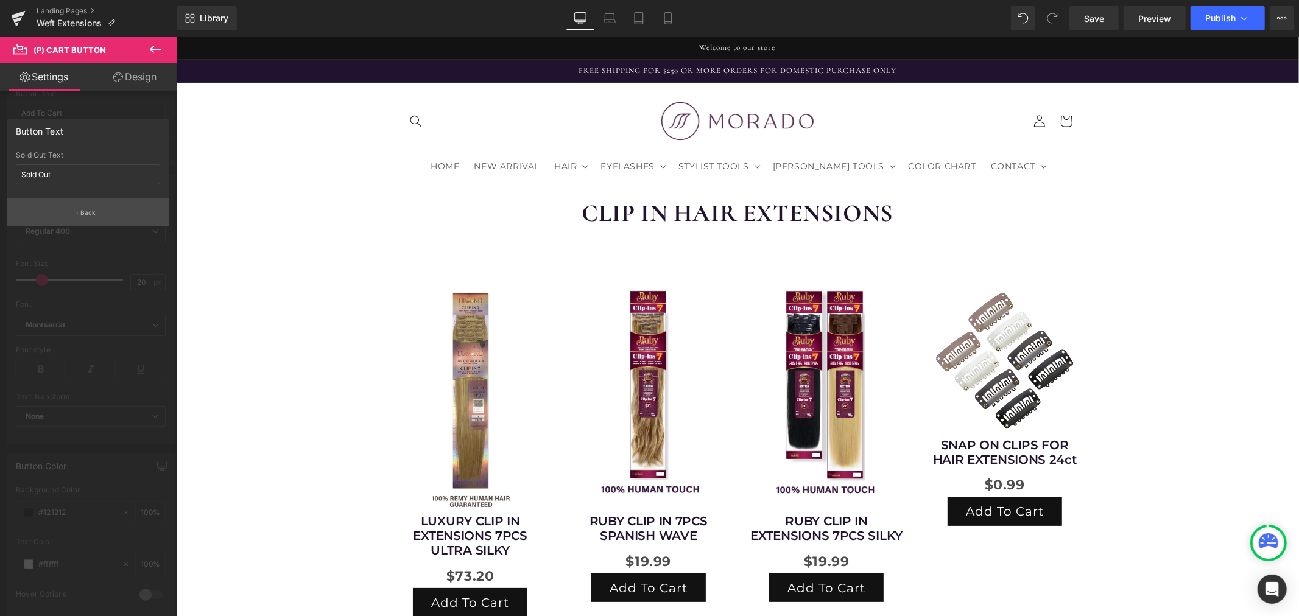
click at [92, 209] on p "Back" at bounding box center [88, 212] width 16 height 9
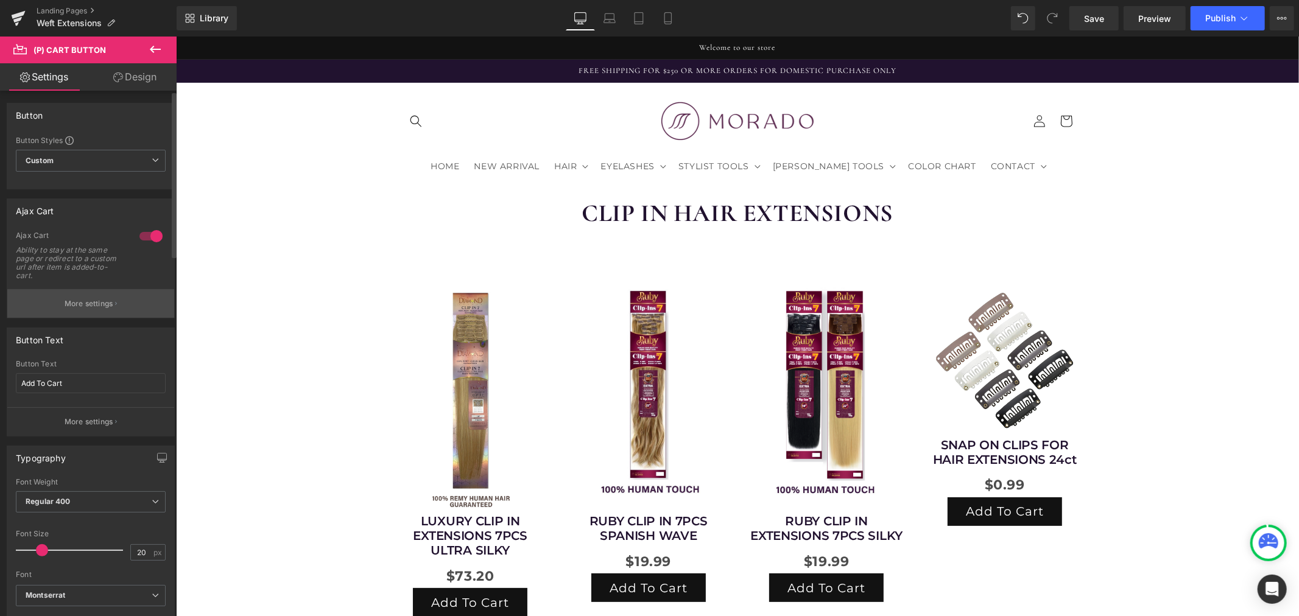
click at [82, 300] on p "More settings" at bounding box center [89, 303] width 49 height 11
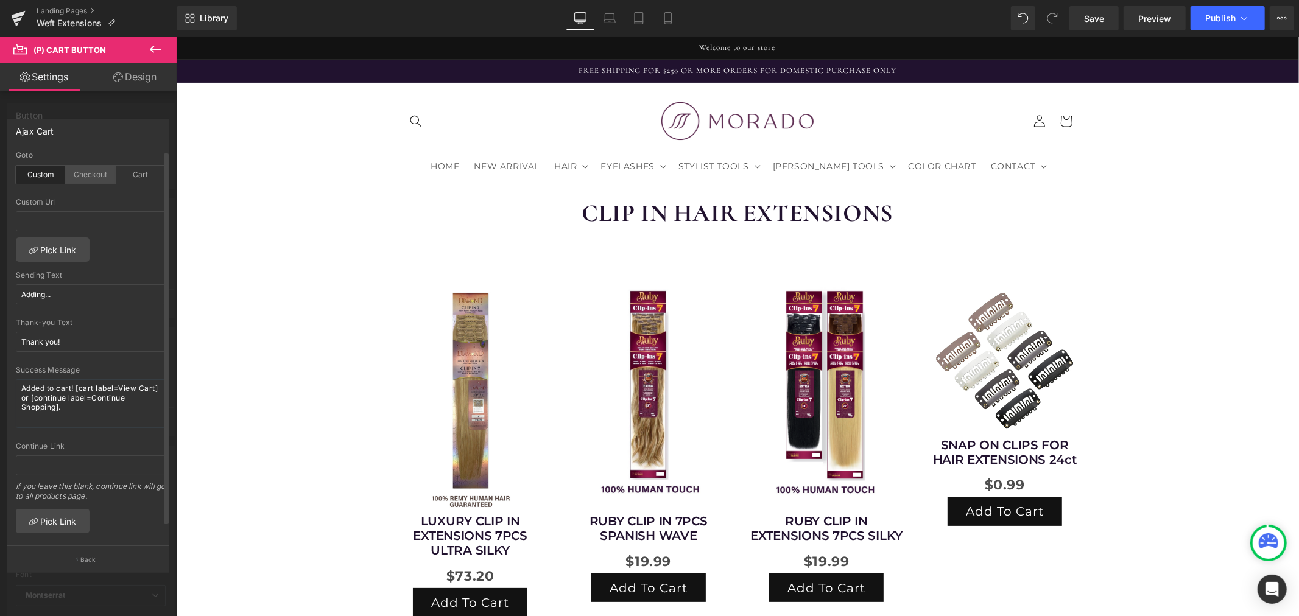
click at [92, 174] on div "Checkout" at bounding box center [91, 175] width 50 height 18
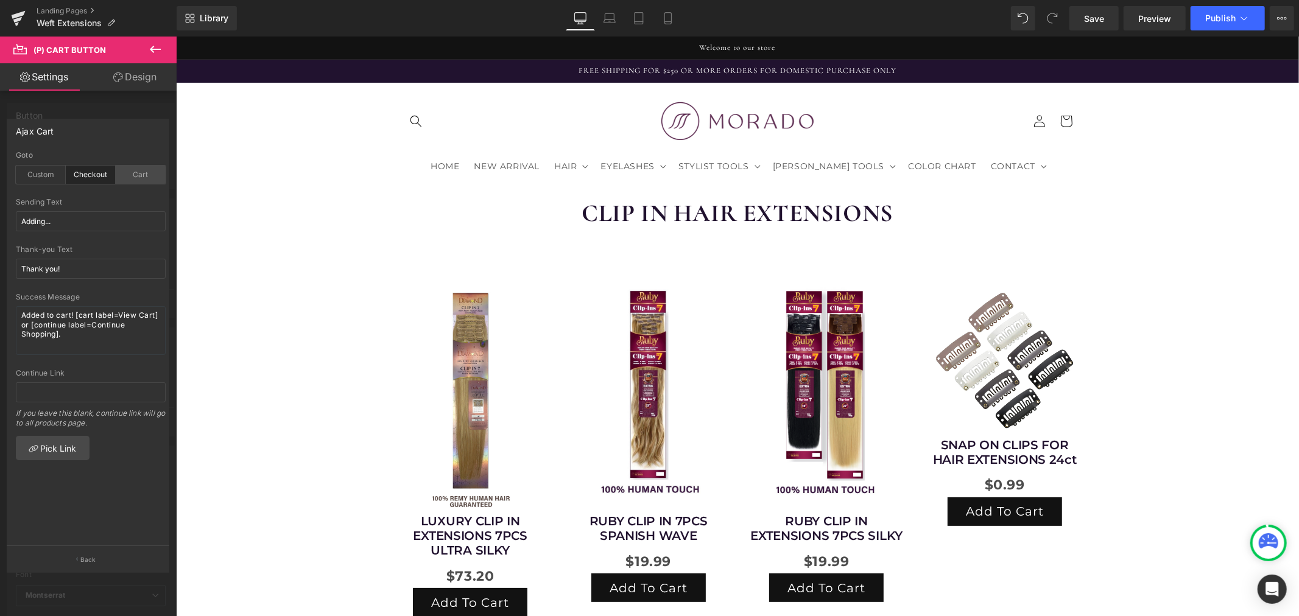
click at [144, 171] on div "Cart" at bounding box center [141, 175] width 50 height 18
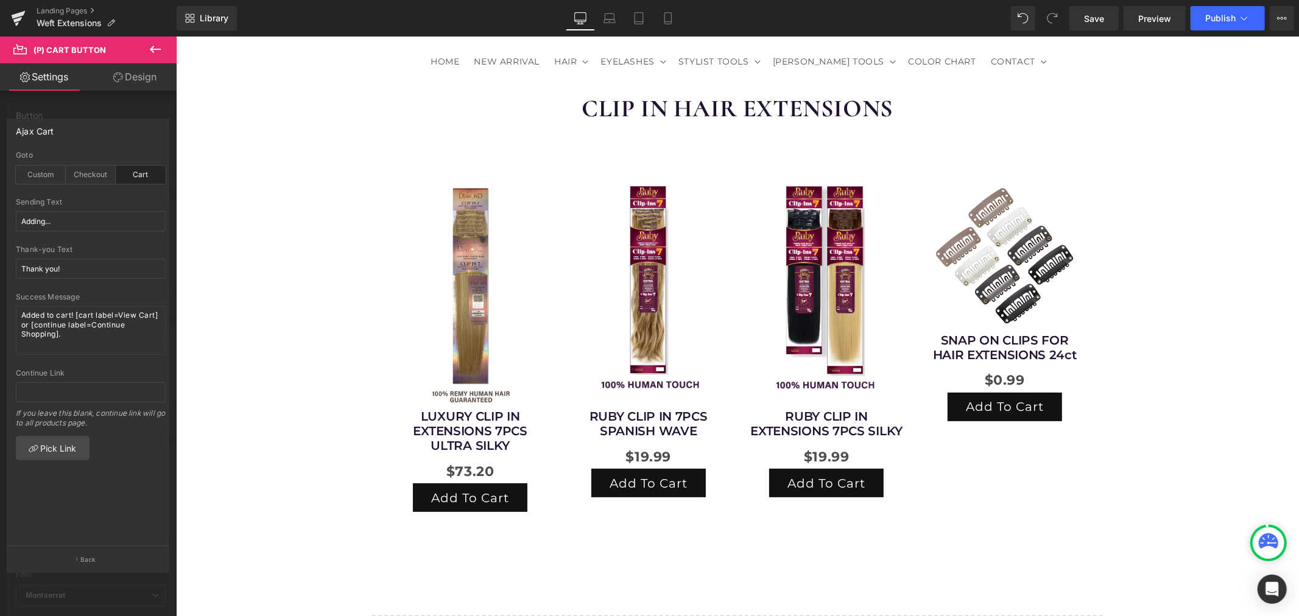
scroll to position [135, 0]
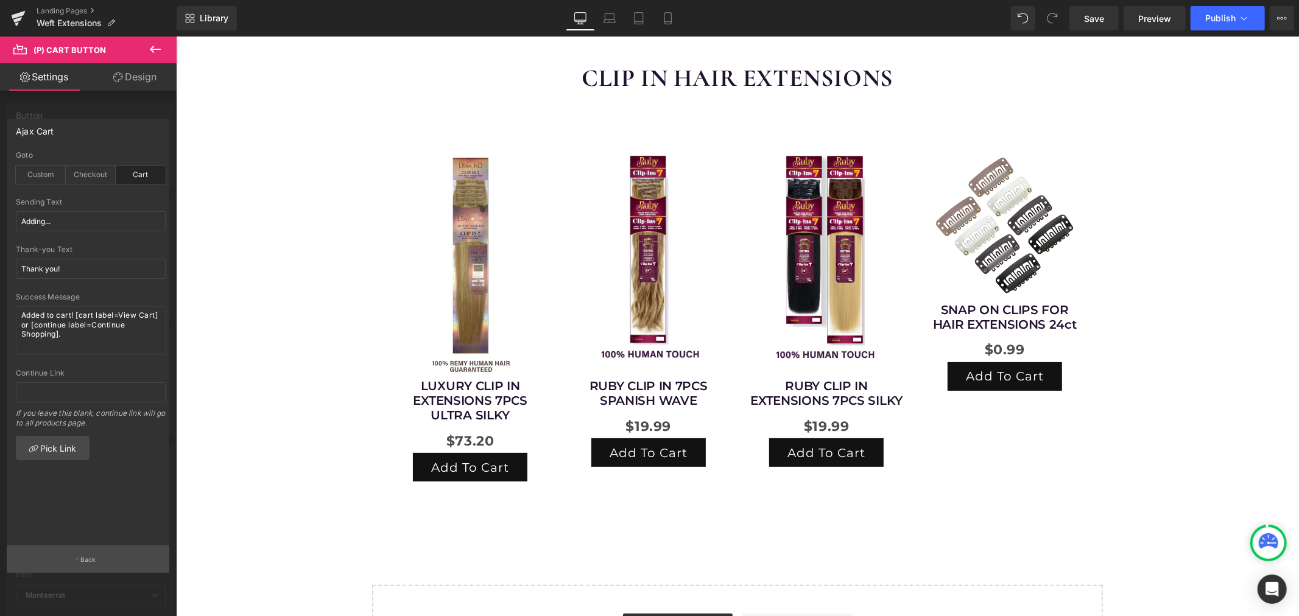
click at [86, 557] on p "Back" at bounding box center [88, 559] width 16 height 9
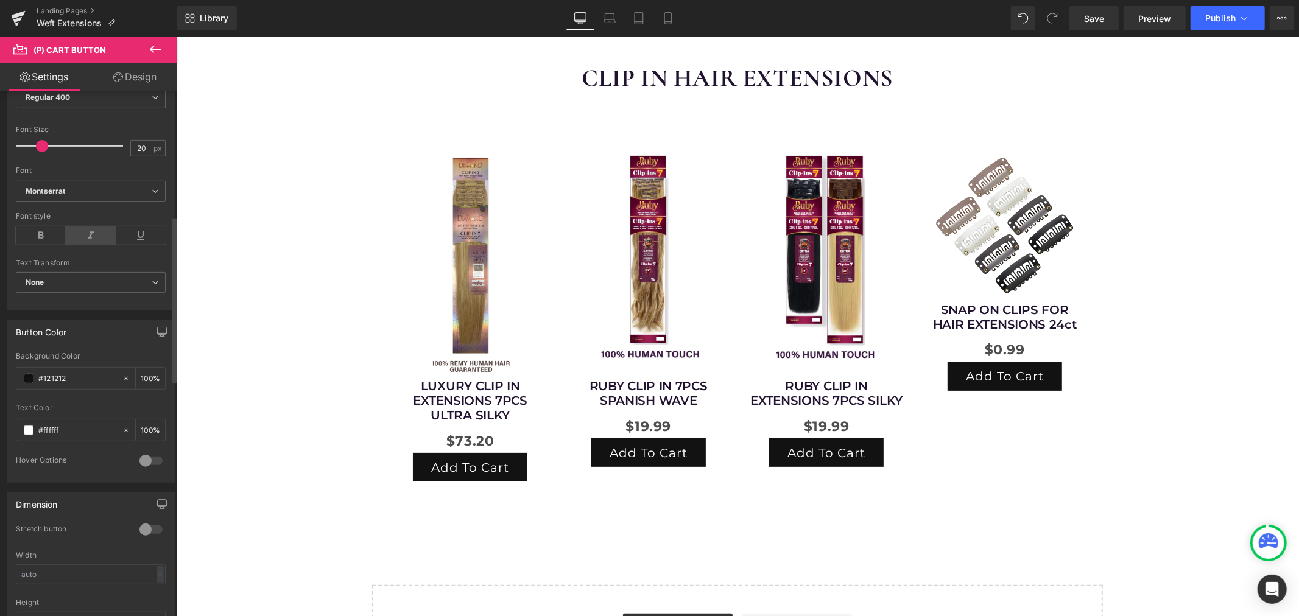
scroll to position [406, 0]
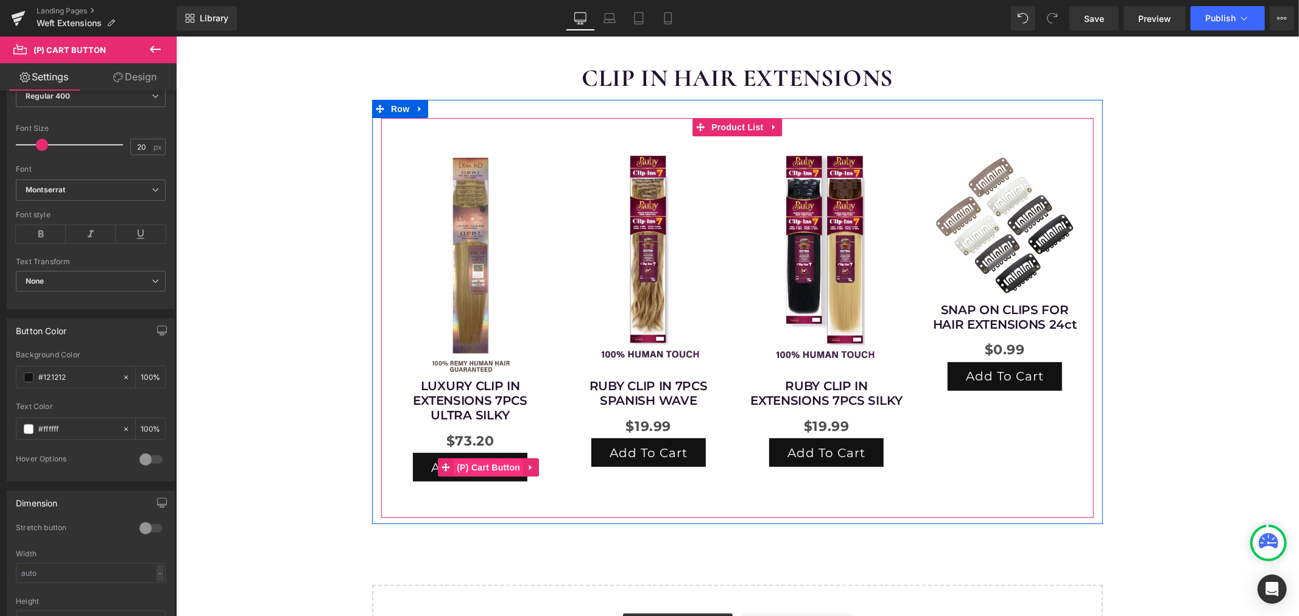
click at [472, 467] on span "(P) Cart Button" at bounding box center [487, 467] width 69 height 18
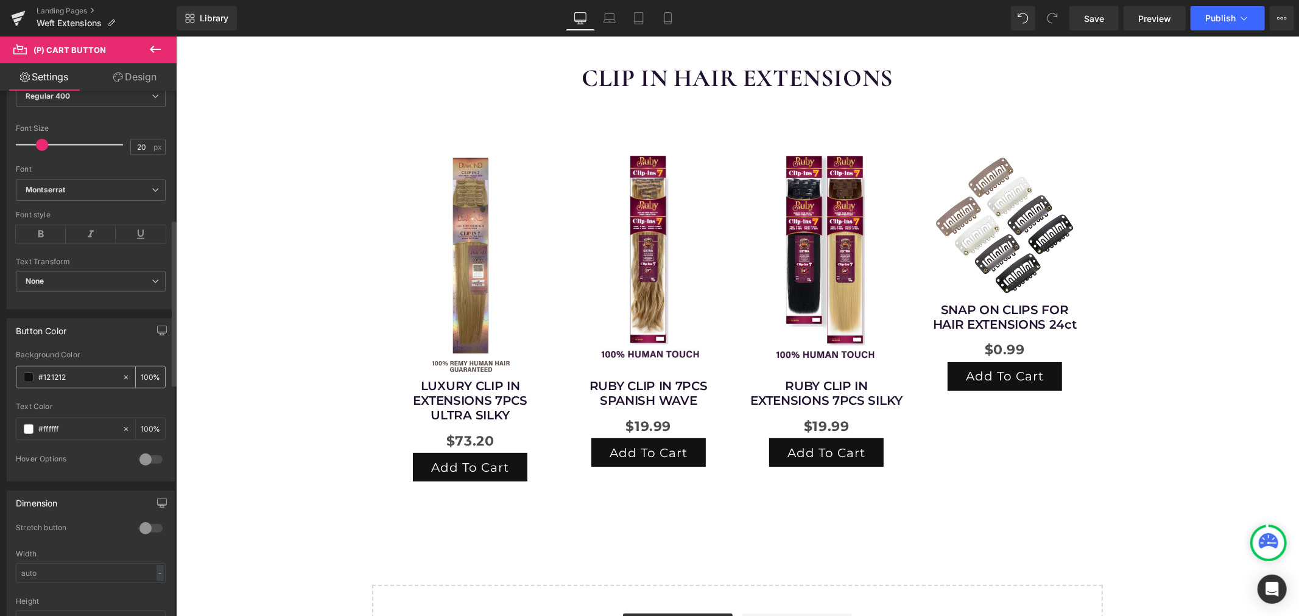
click at [67, 376] on input "#121212" at bounding box center [77, 377] width 78 height 13
drag, startPoint x: 77, startPoint y: 376, endPoint x: 40, endPoint y: 384, distance: 37.4
click at [40, 384] on input "#121212" at bounding box center [77, 377] width 78 height 13
click at [41, 378] on input "#121212" at bounding box center [77, 377] width 78 height 13
drag, startPoint x: 41, startPoint y: 378, endPoint x: 93, endPoint y: 376, distance: 51.8
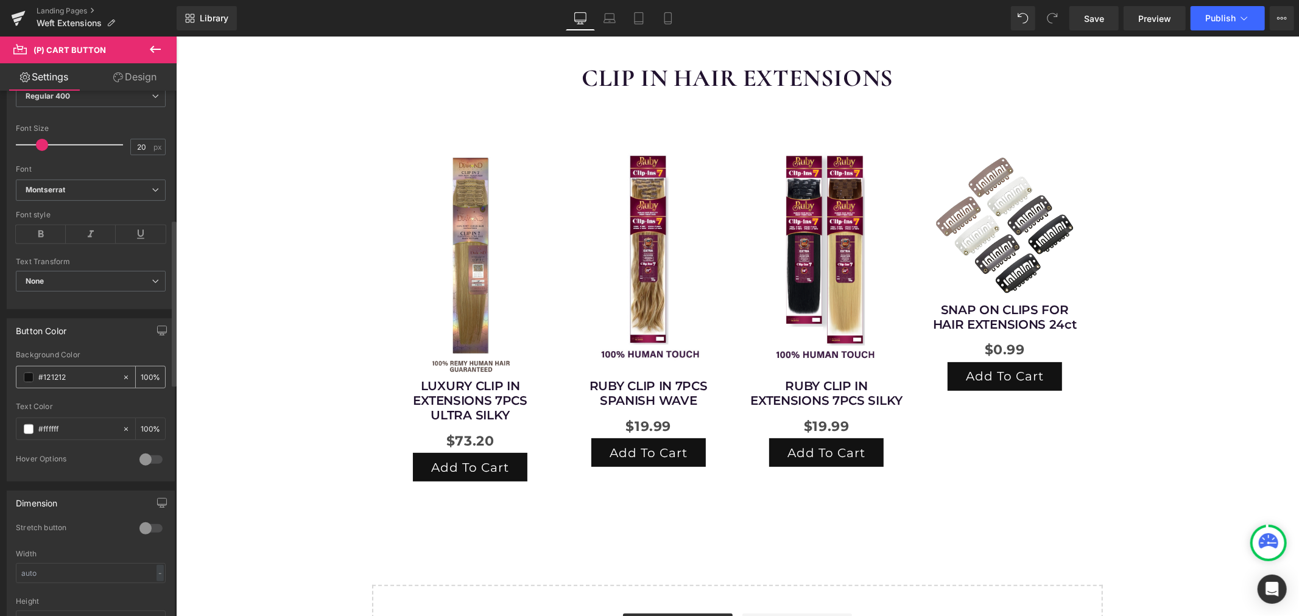
click at [93, 376] on input "#121212" at bounding box center [77, 377] width 78 height 13
type input "#5"
type input "0"
type input "#5C2"
type input "100"
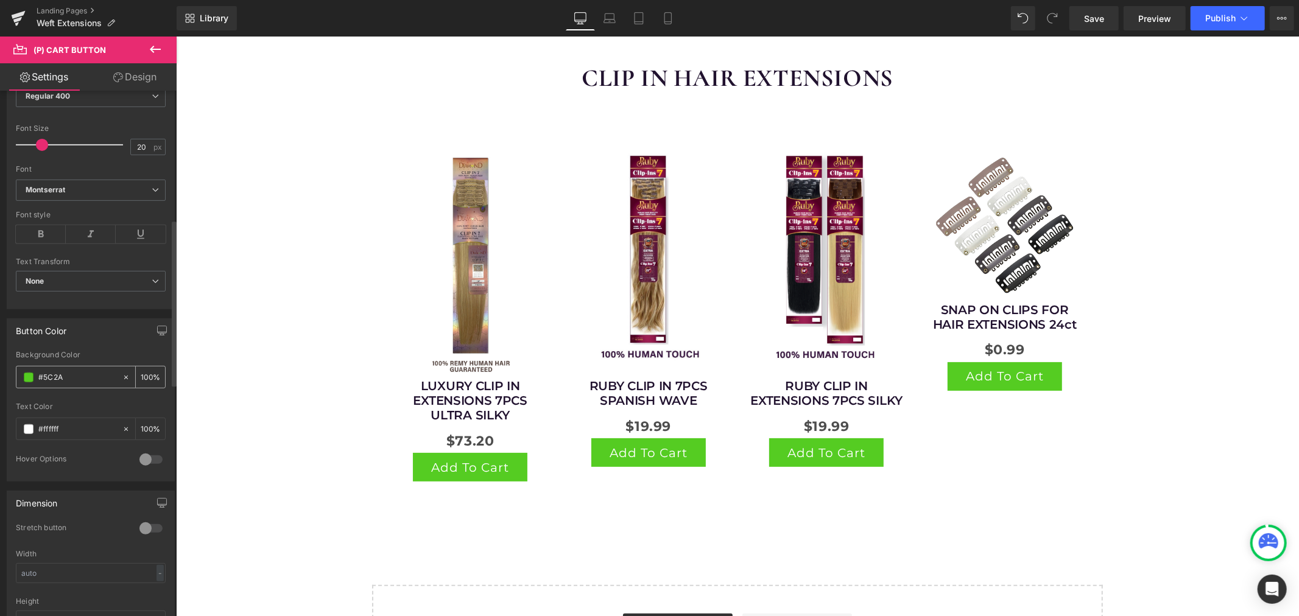
type input "#5C2A5"
type input "67"
type input "#5C2A50"
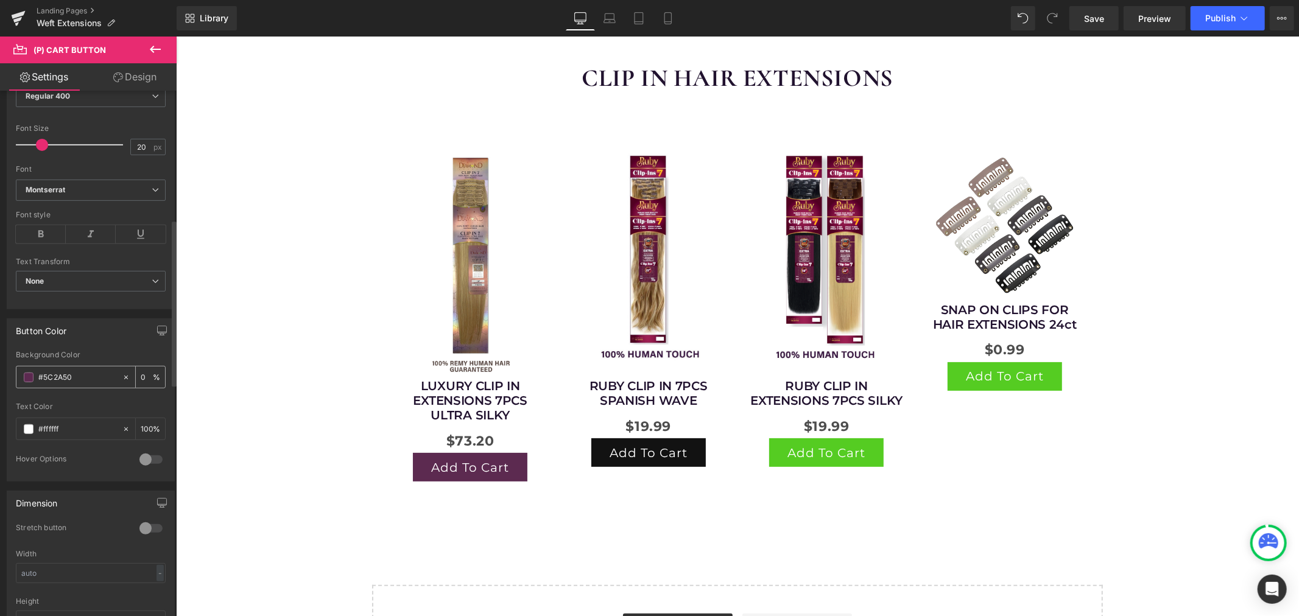
type input "100"
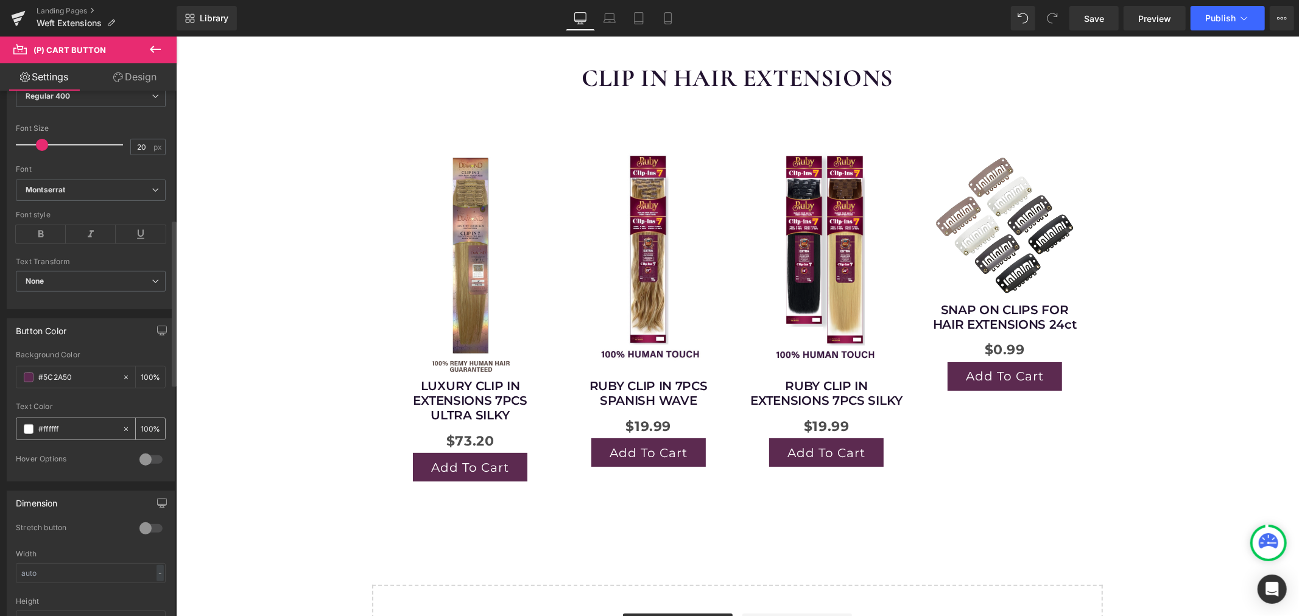
type input "#5c2a50"
click at [74, 430] on input "#ffffff" at bounding box center [77, 429] width 78 height 13
drag, startPoint x: 82, startPoint y: 429, endPoint x: 43, endPoint y: 439, distance: 40.8
click at [43, 439] on div "#ffffff" at bounding box center [68, 428] width 105 height 21
click at [150, 458] on div at bounding box center [150, 459] width 29 height 19
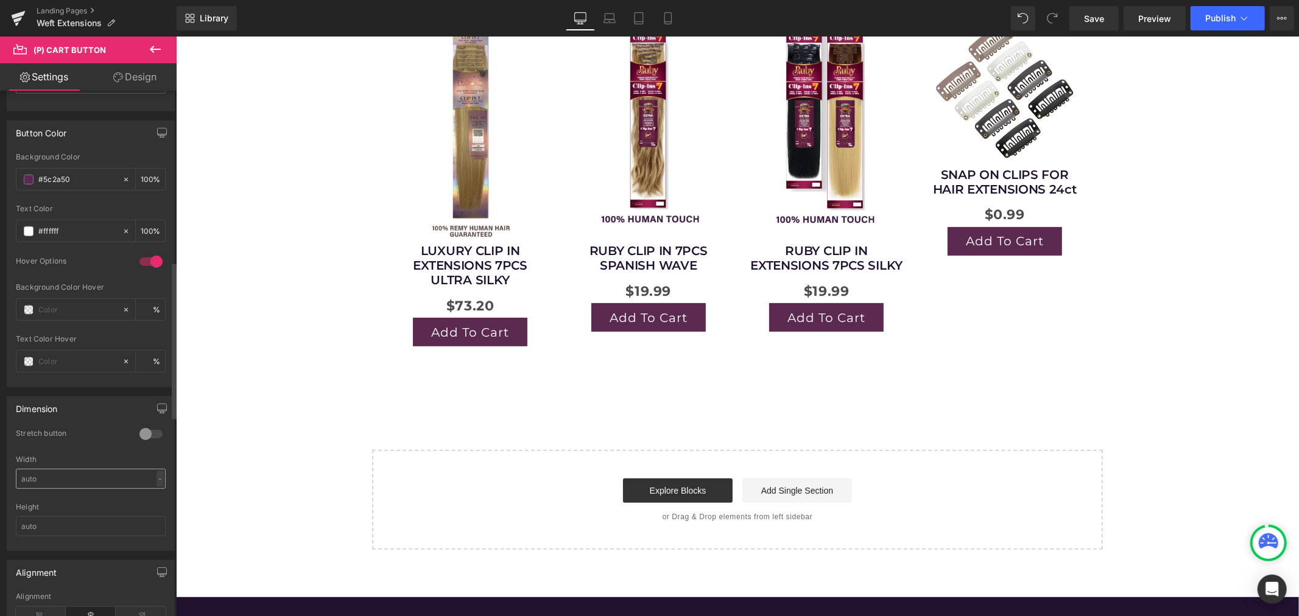
scroll to position [609, 0]
click at [68, 303] on input "text" at bounding box center [77, 304] width 78 height 13
type input "#"
type input "0"
type input "#211"
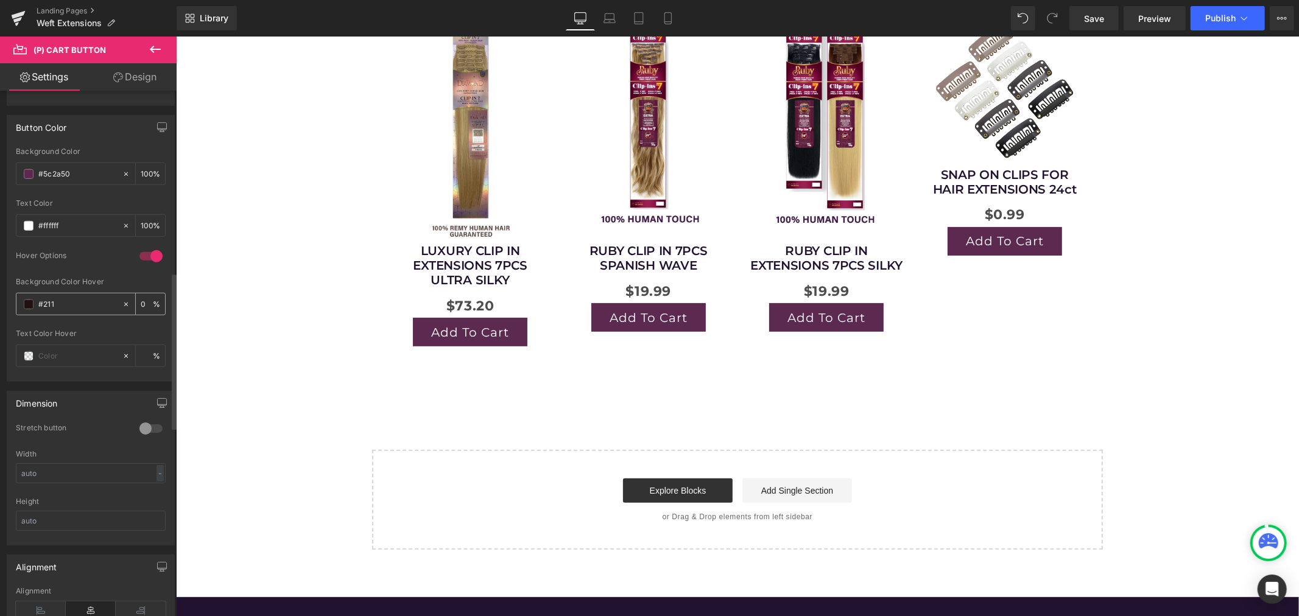
type input "100"
type input "#21122"
type input "0"
type input "#21122F"
type input "100"
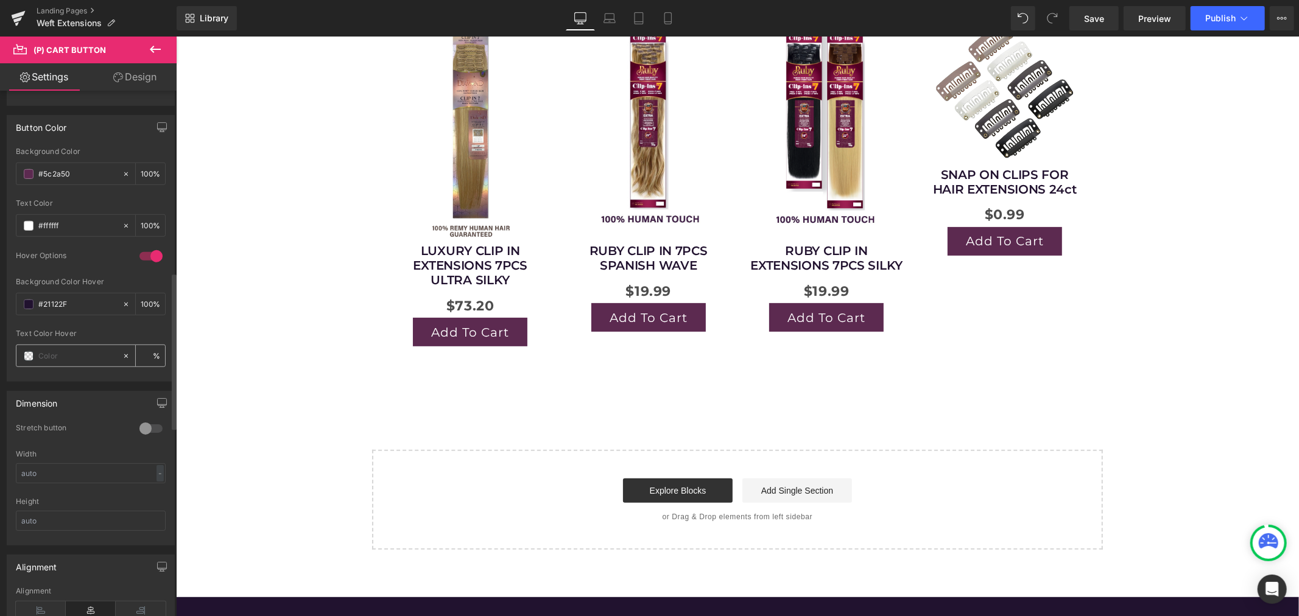
click at [82, 358] on input "text" at bounding box center [77, 356] width 78 height 13
type input "#21122f"
click at [100, 405] on div "Dimension" at bounding box center [90, 403] width 167 height 23
type input "0"
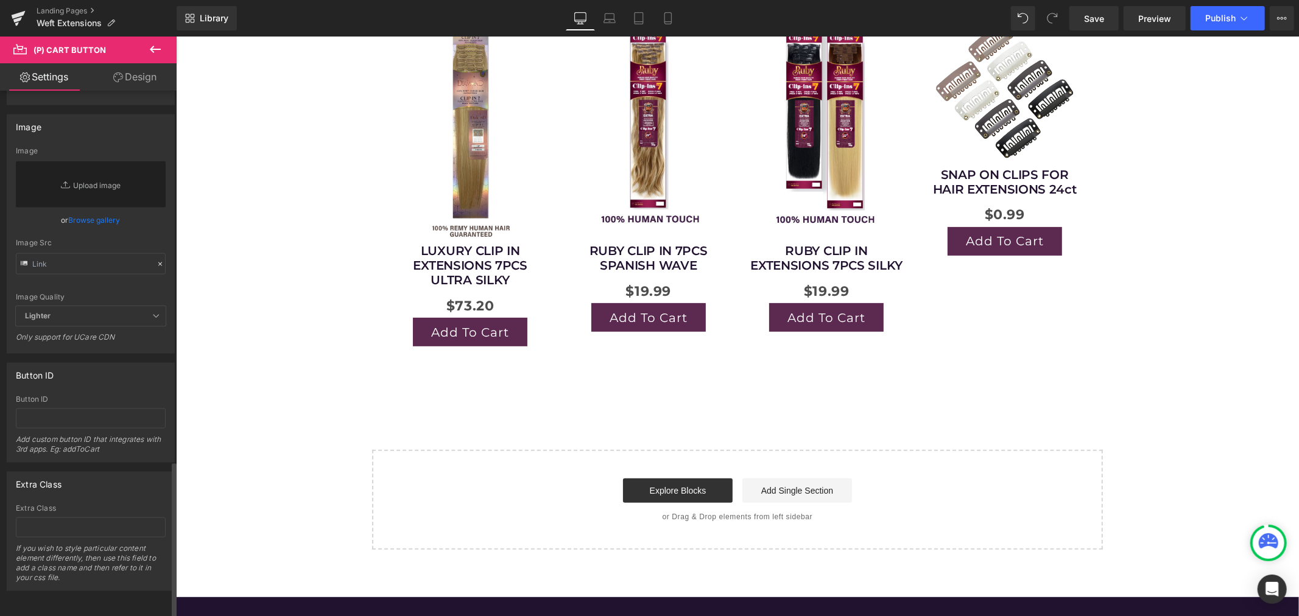
scroll to position [1244, 0]
click at [145, 473] on div "Extra Class" at bounding box center [90, 484] width 167 height 23
click at [135, 76] on link "Design" at bounding box center [135, 76] width 88 height 27
click at [0, 0] on div "Visibility" at bounding box center [0, 0] width 0 height 0
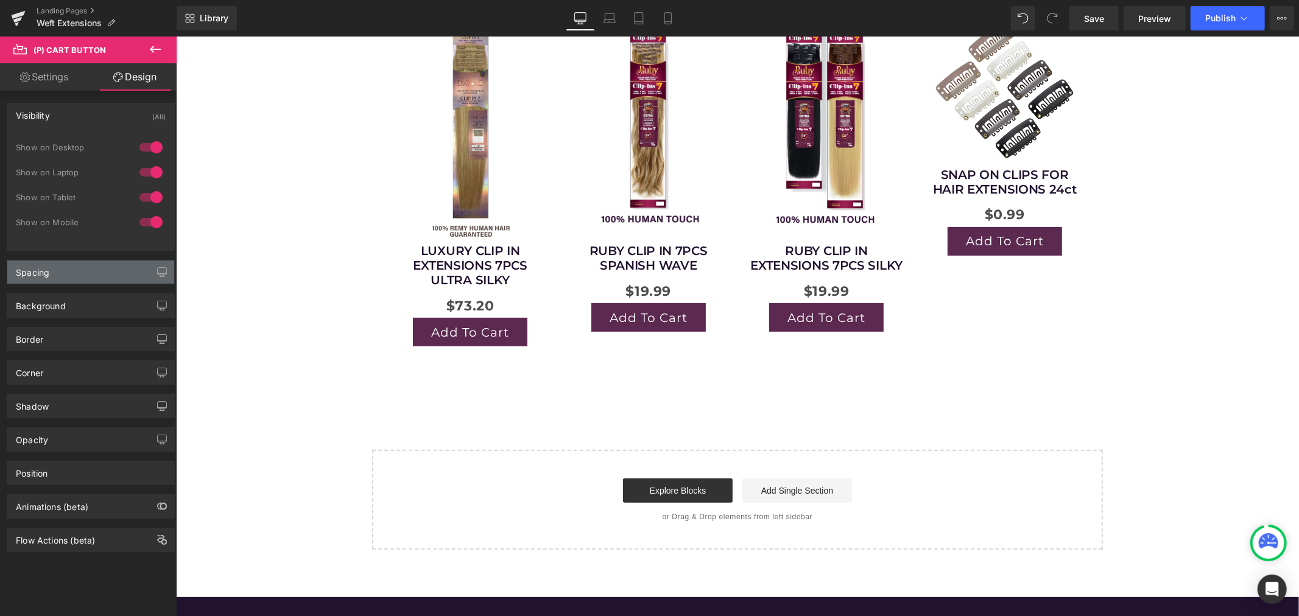
click at [94, 276] on div "Spacing" at bounding box center [90, 272] width 167 height 23
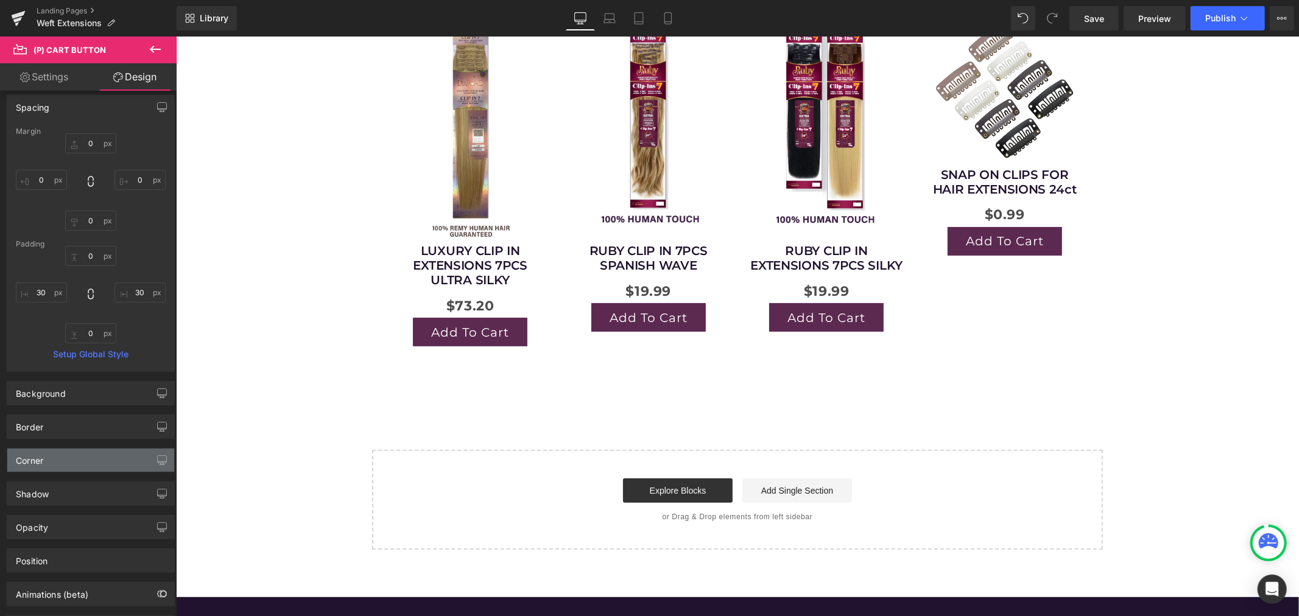
scroll to position [203, 0]
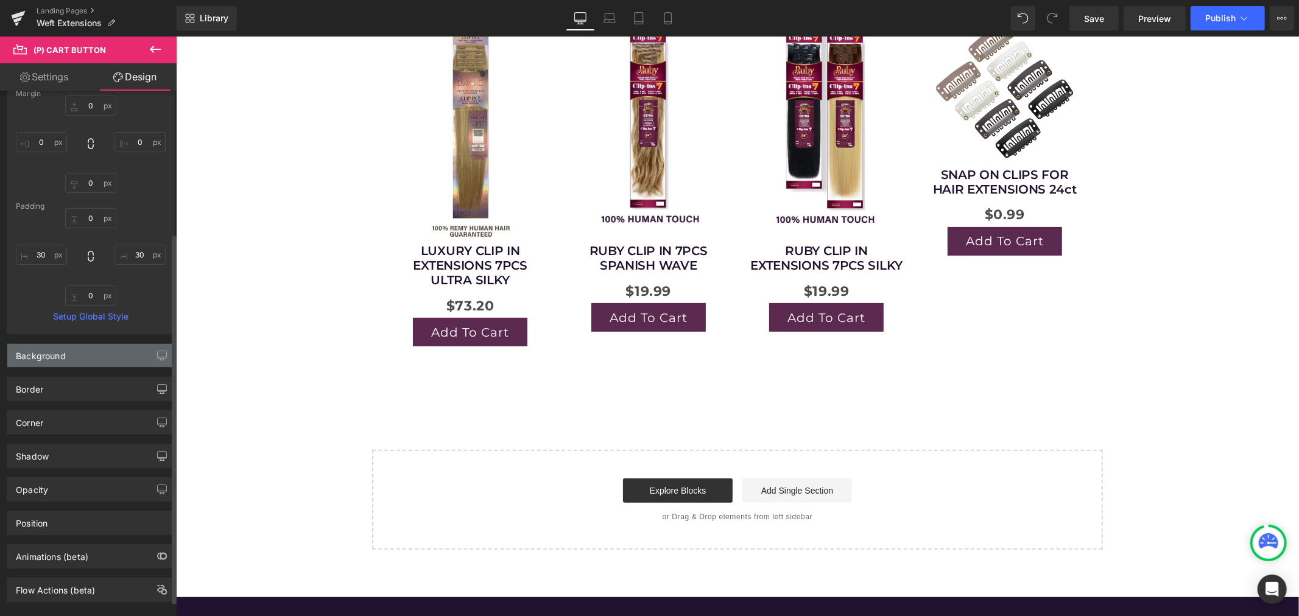
click at [93, 351] on div "Background" at bounding box center [90, 355] width 167 height 23
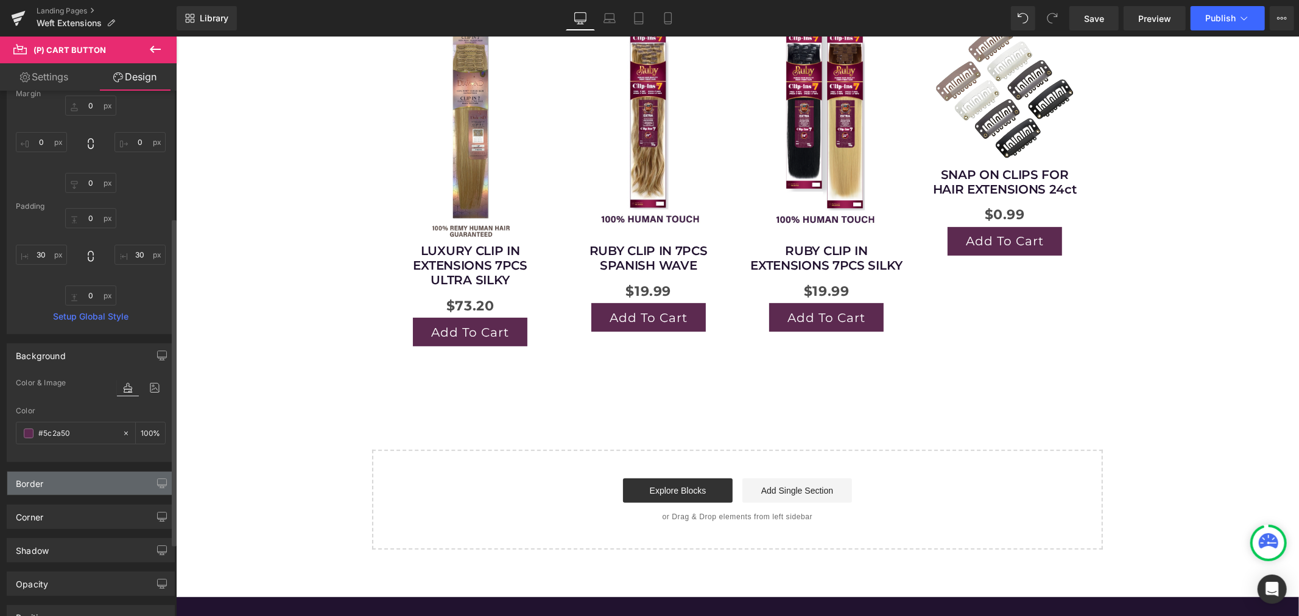
click at [55, 484] on div "Border" at bounding box center [90, 483] width 167 height 23
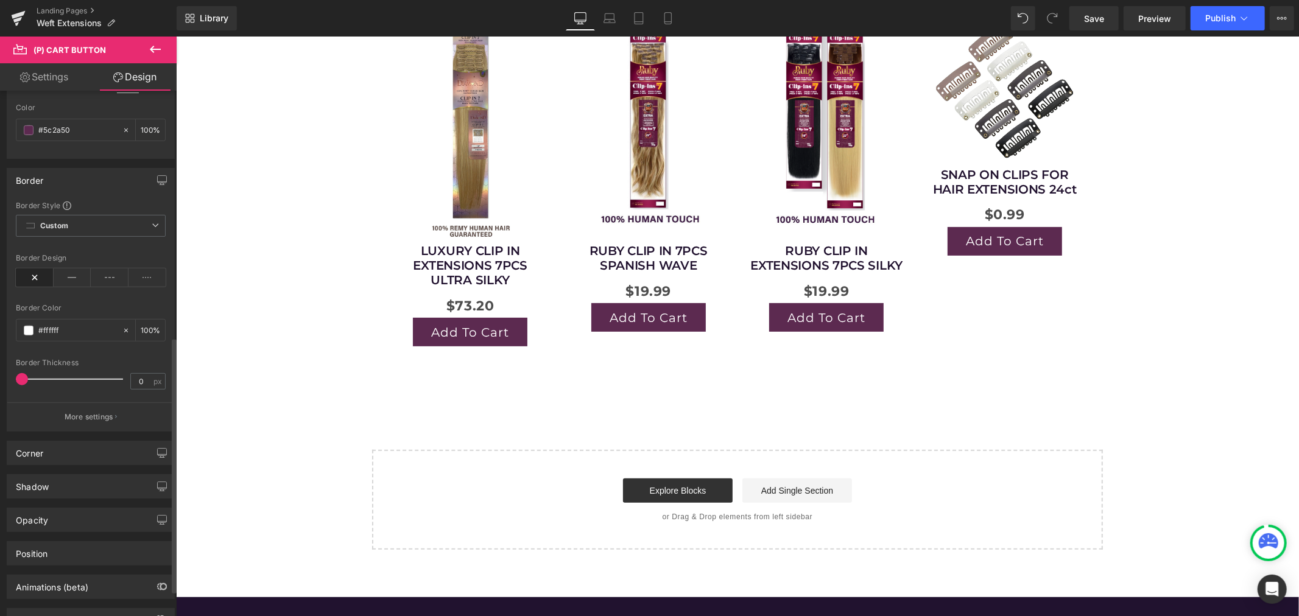
scroll to position [541, 0]
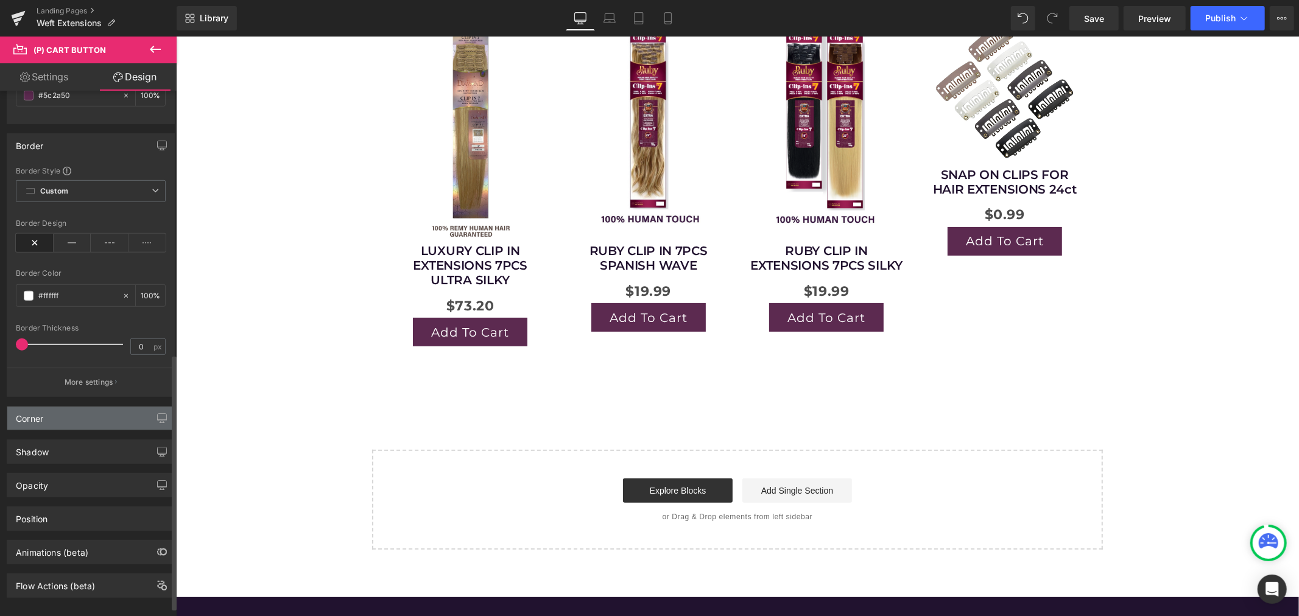
click at [77, 413] on div "Corner" at bounding box center [90, 418] width 167 height 23
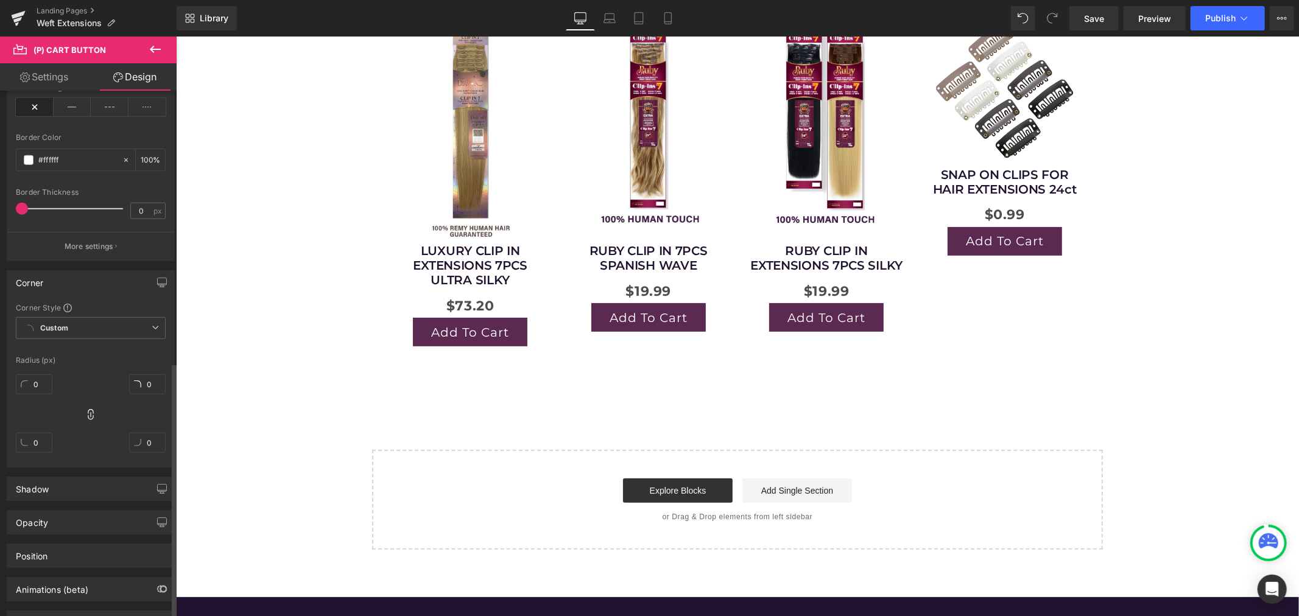
scroll to position [732, 0]
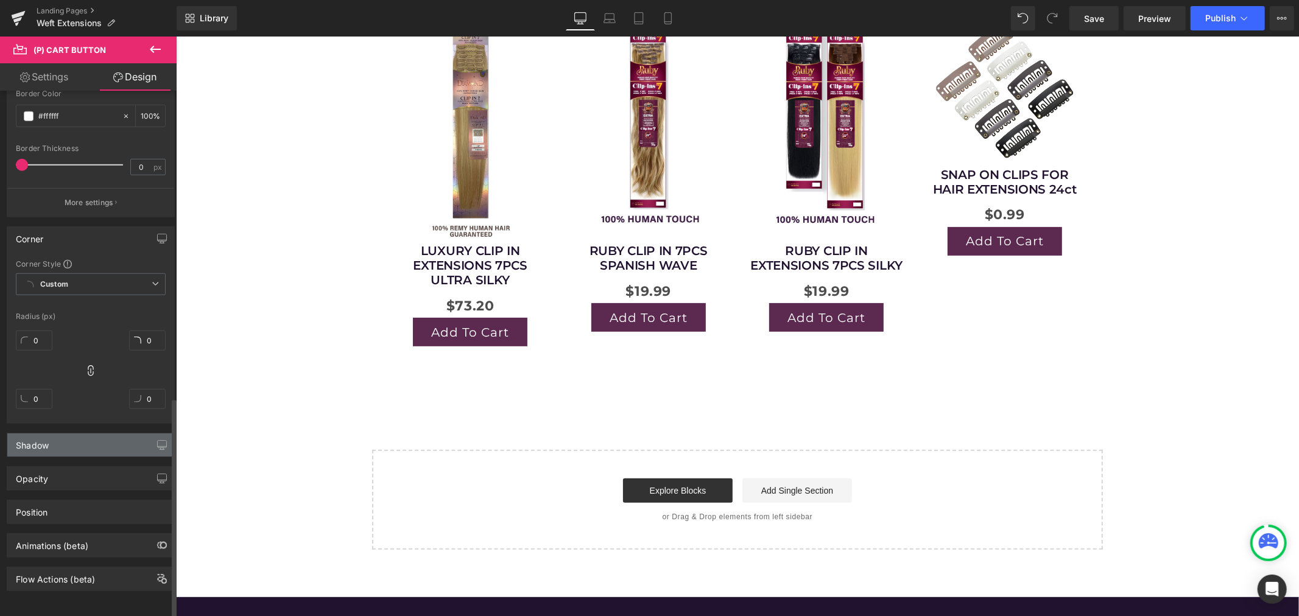
click at [75, 442] on div "Shadow" at bounding box center [90, 445] width 167 height 23
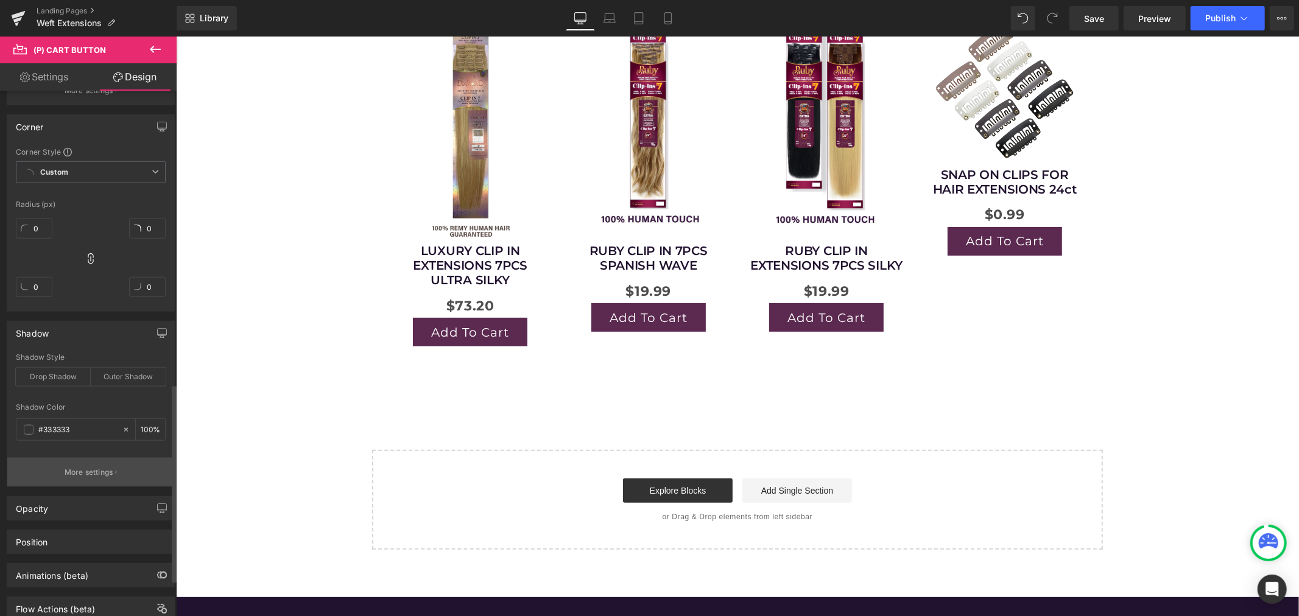
scroll to position [867, 0]
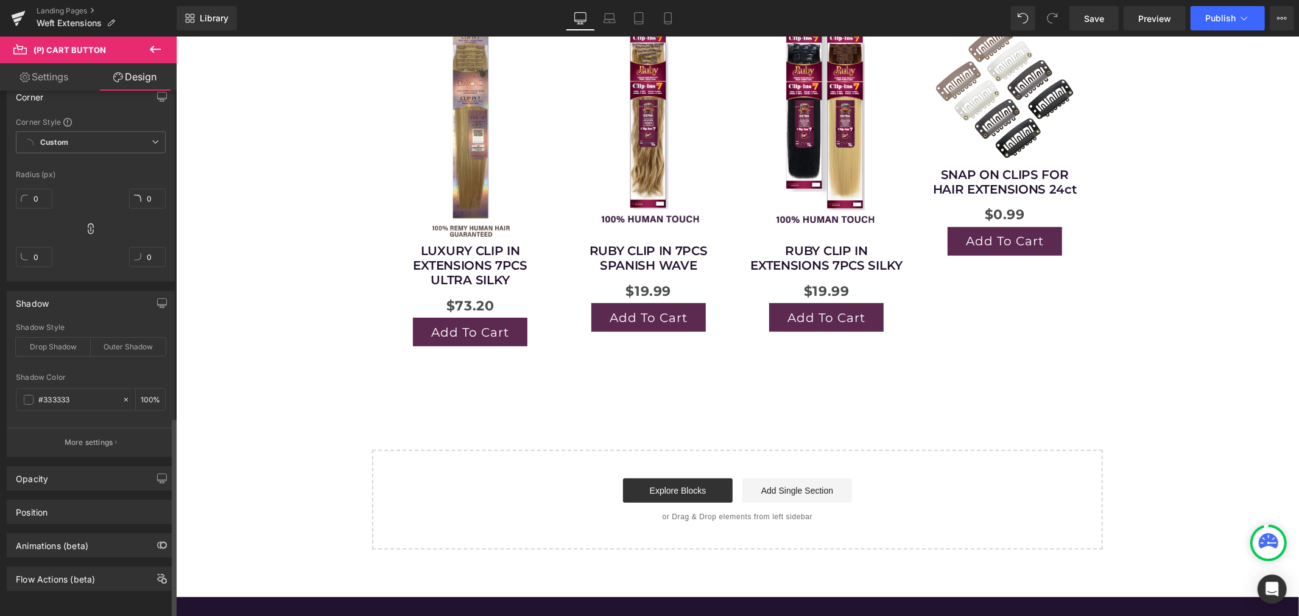
click at [68, 492] on div "Position Advanced option : Please proceed if you have coding knowledge. Relativ…" at bounding box center [91, 507] width 182 height 33
click at [73, 483] on div "Opacity" at bounding box center [90, 478] width 167 height 23
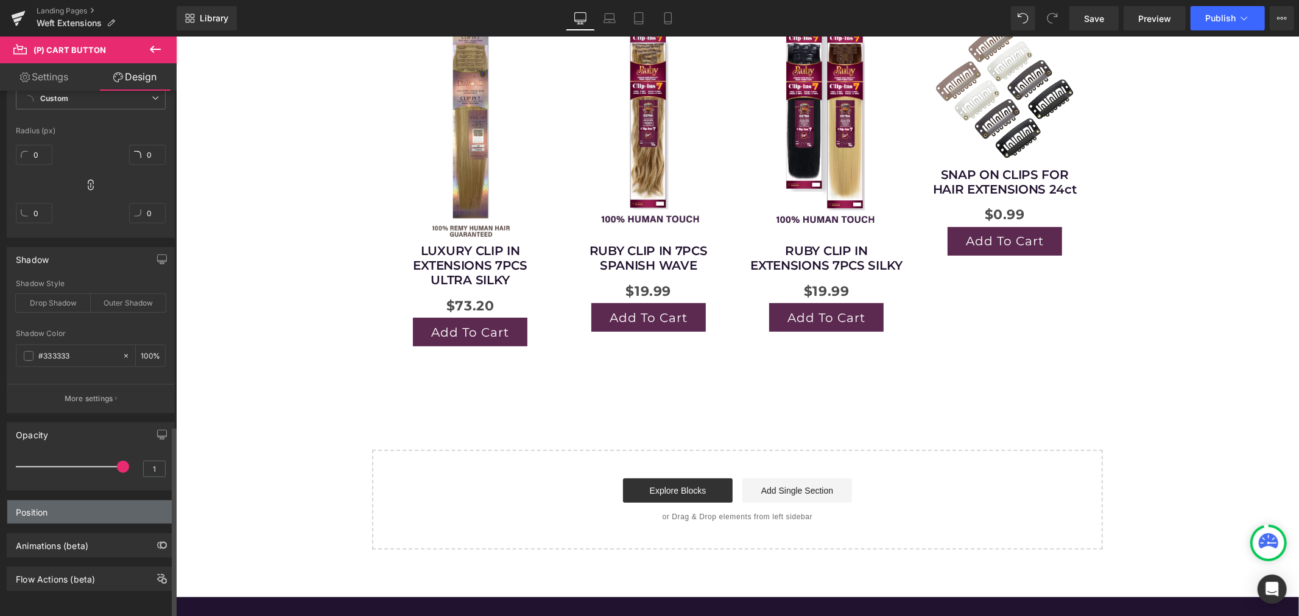
click at [63, 501] on div "Position" at bounding box center [90, 512] width 167 height 23
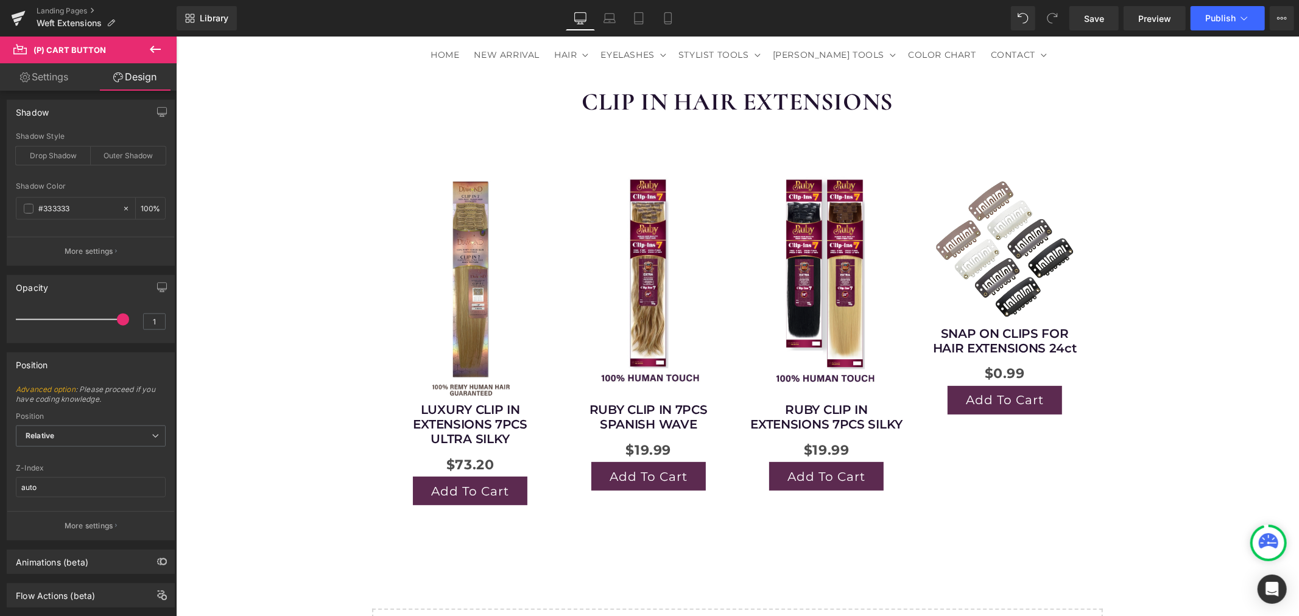
scroll to position [135, 0]
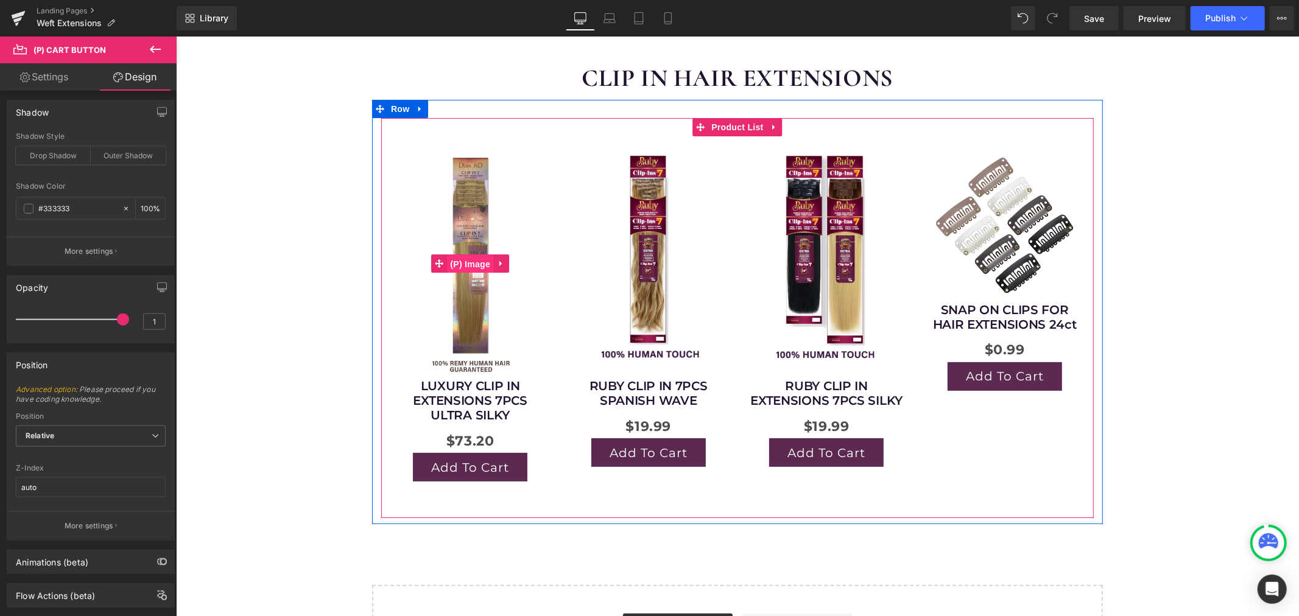
click at [461, 257] on span "(P) Image" at bounding box center [469, 264] width 46 height 18
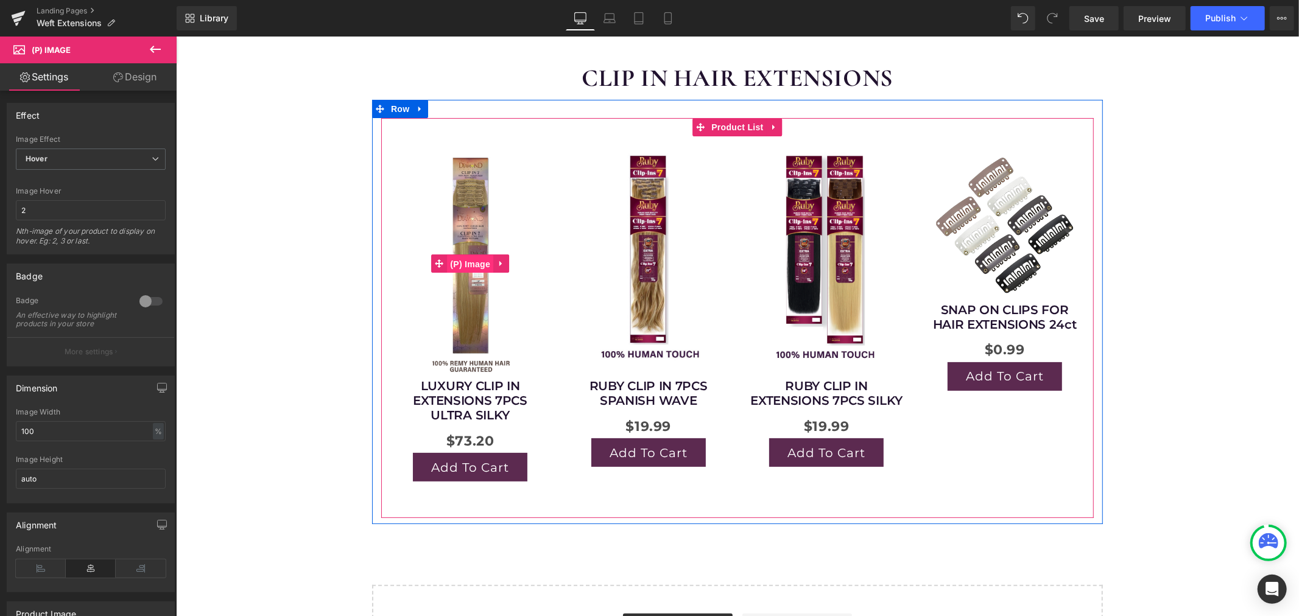
click at [470, 256] on span "(P) Image" at bounding box center [469, 264] width 46 height 18
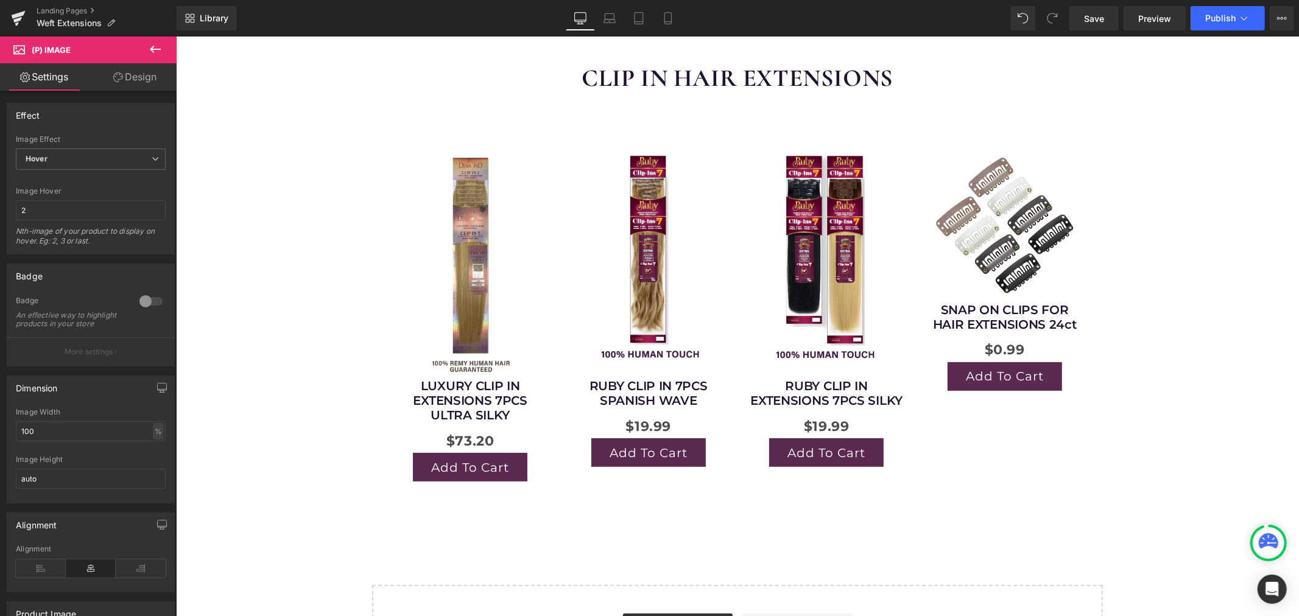
click at [136, 77] on link "Design" at bounding box center [135, 76] width 88 height 27
click at [0, 0] on div "Visibility" at bounding box center [0, 0] width 0 height 0
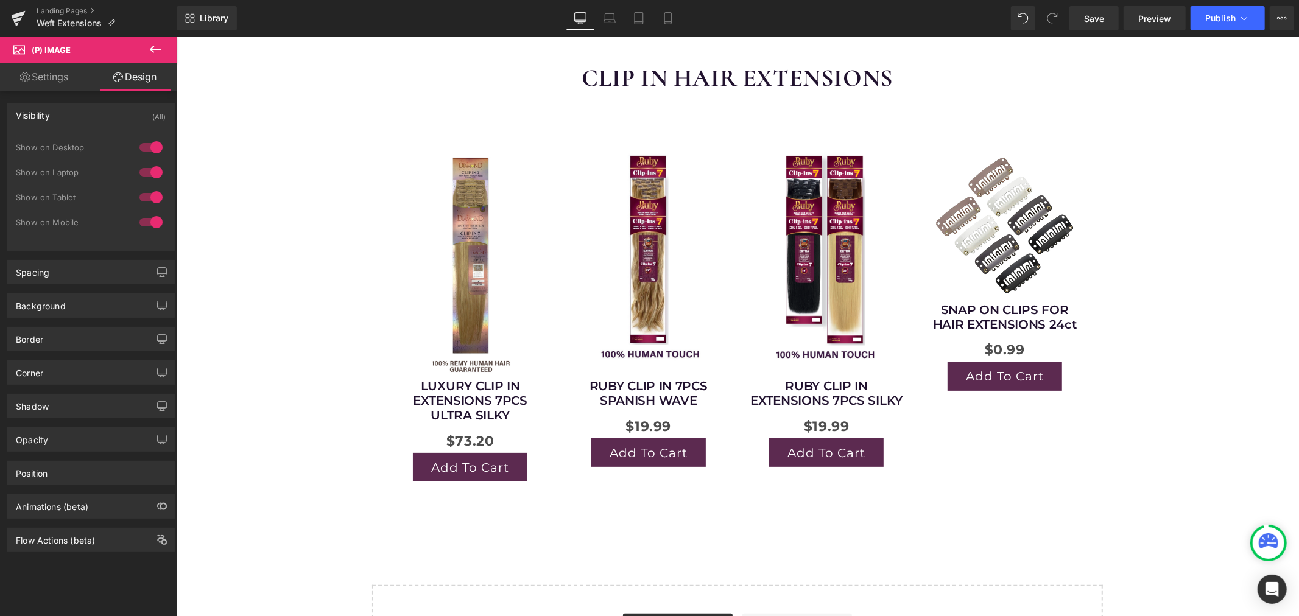
type input "0"
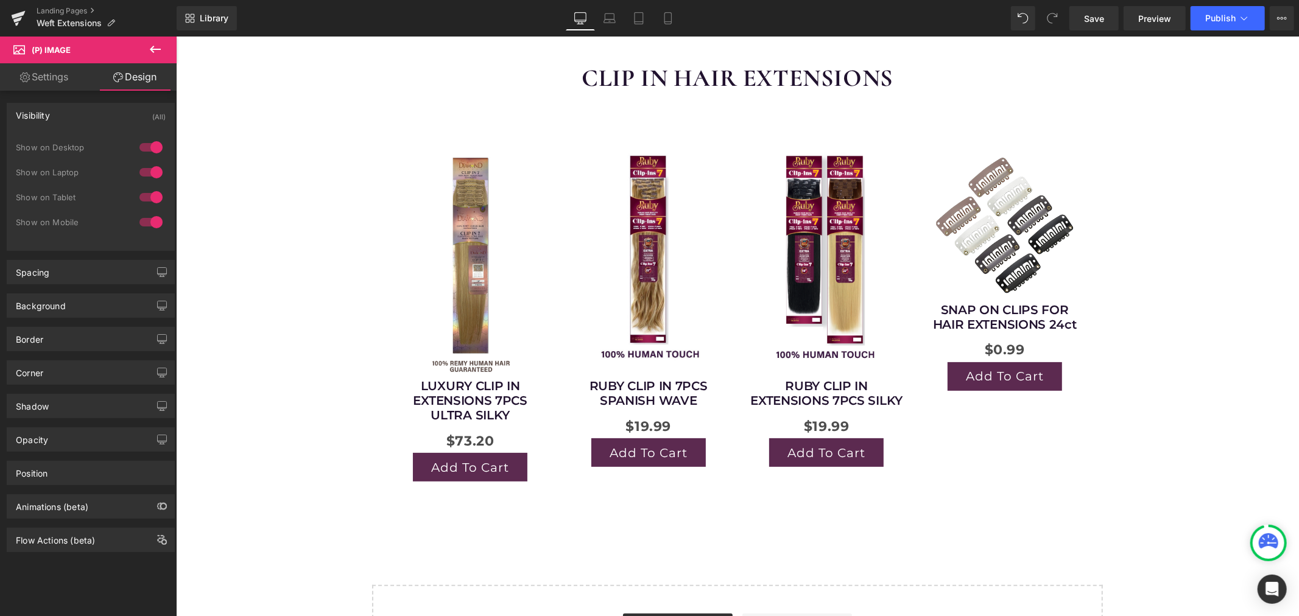
type input "0"
click at [74, 275] on div "Spacing" at bounding box center [90, 272] width 167 height 23
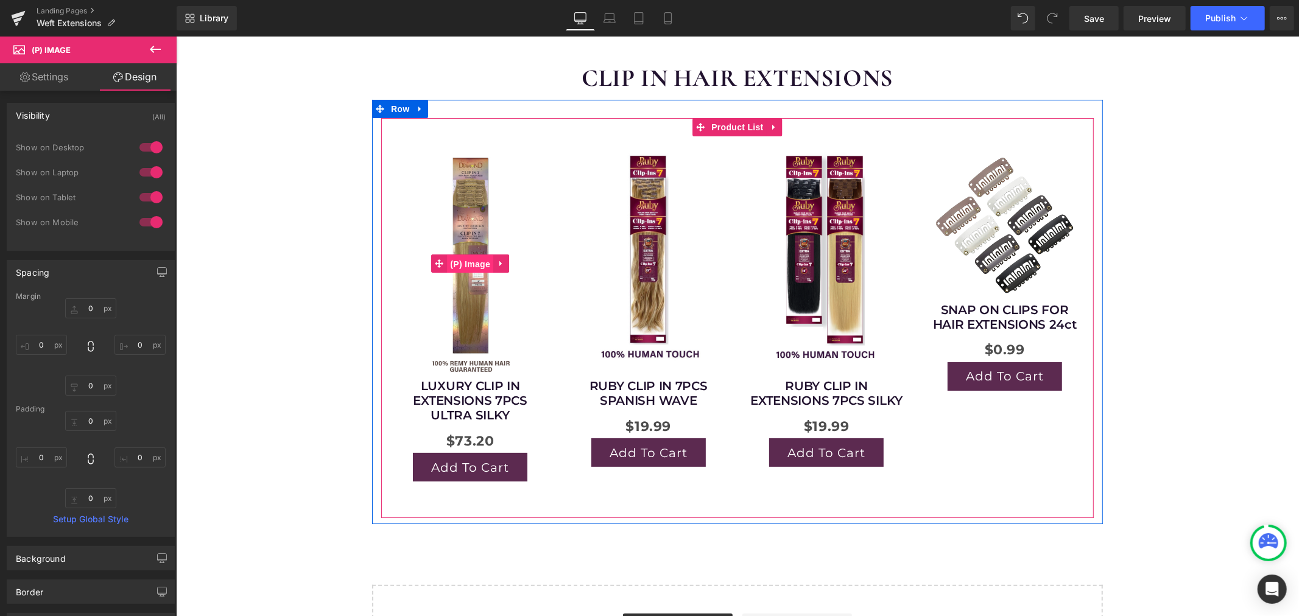
click at [465, 260] on span "(P) Image" at bounding box center [469, 264] width 46 height 18
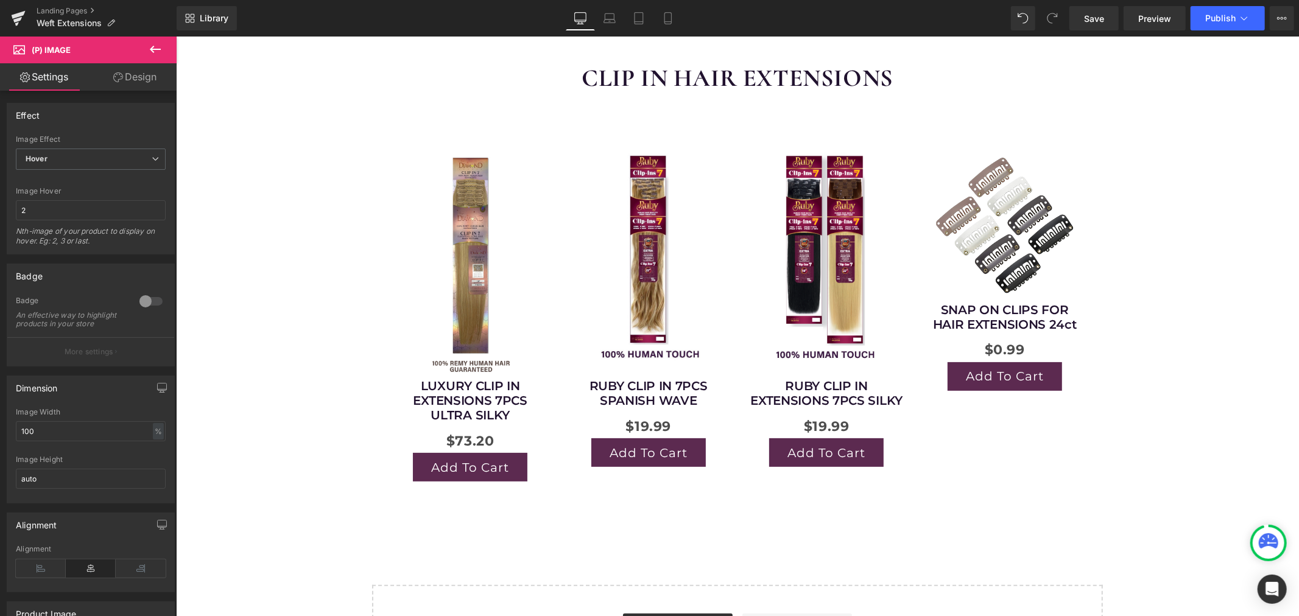
click at [128, 67] on link "Design" at bounding box center [135, 76] width 88 height 27
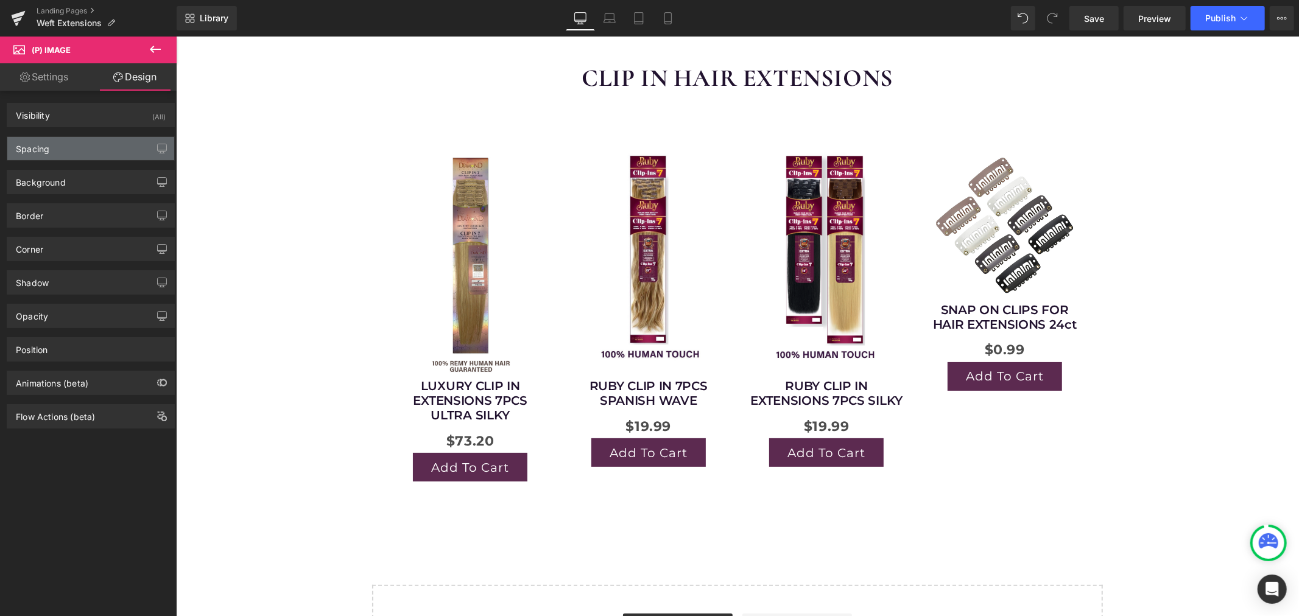
type input "0"
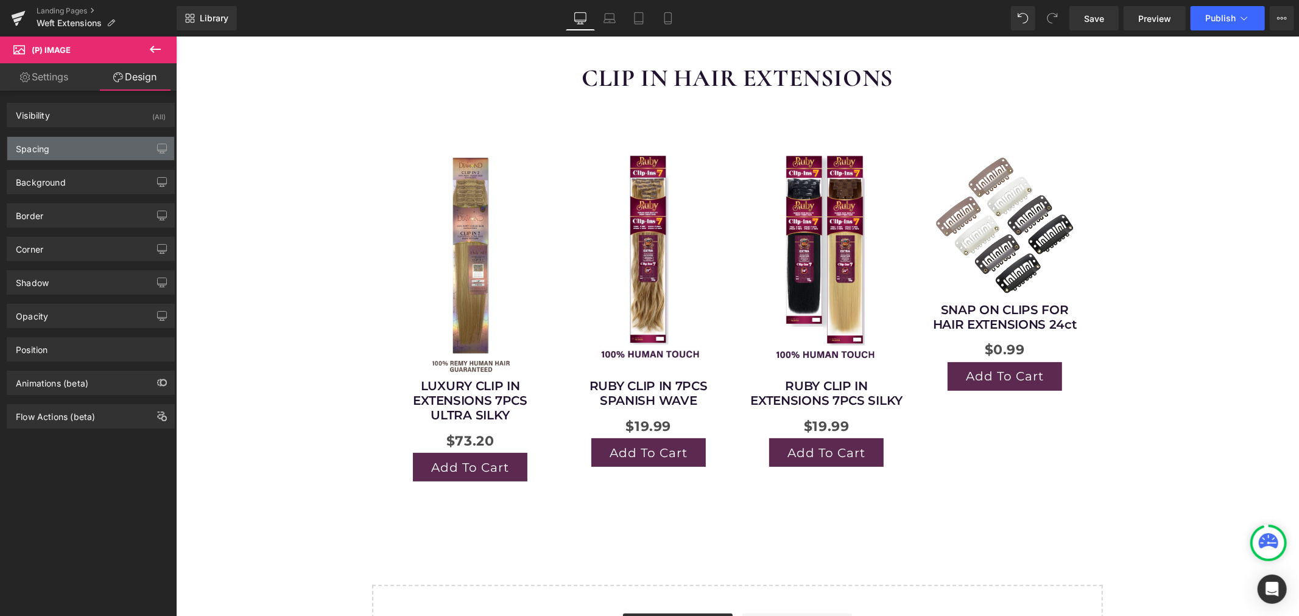
type input "0"
click at [81, 147] on div "Spacing" at bounding box center [90, 148] width 167 height 23
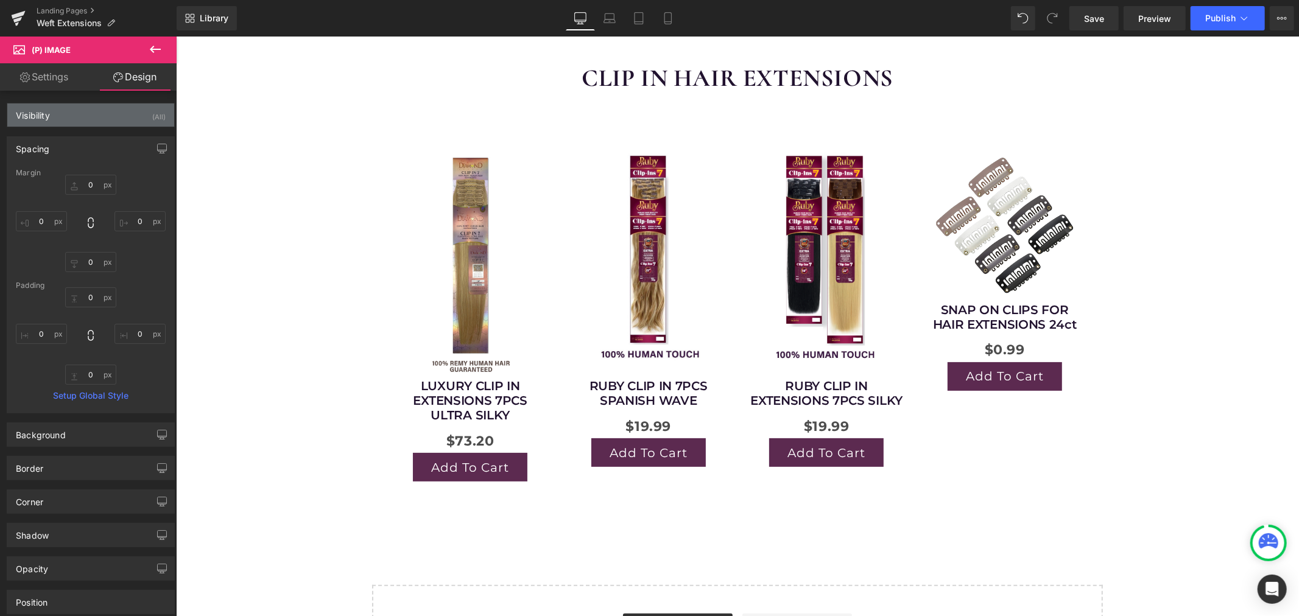
click at [108, 111] on div "Visibility (All)" at bounding box center [90, 115] width 167 height 23
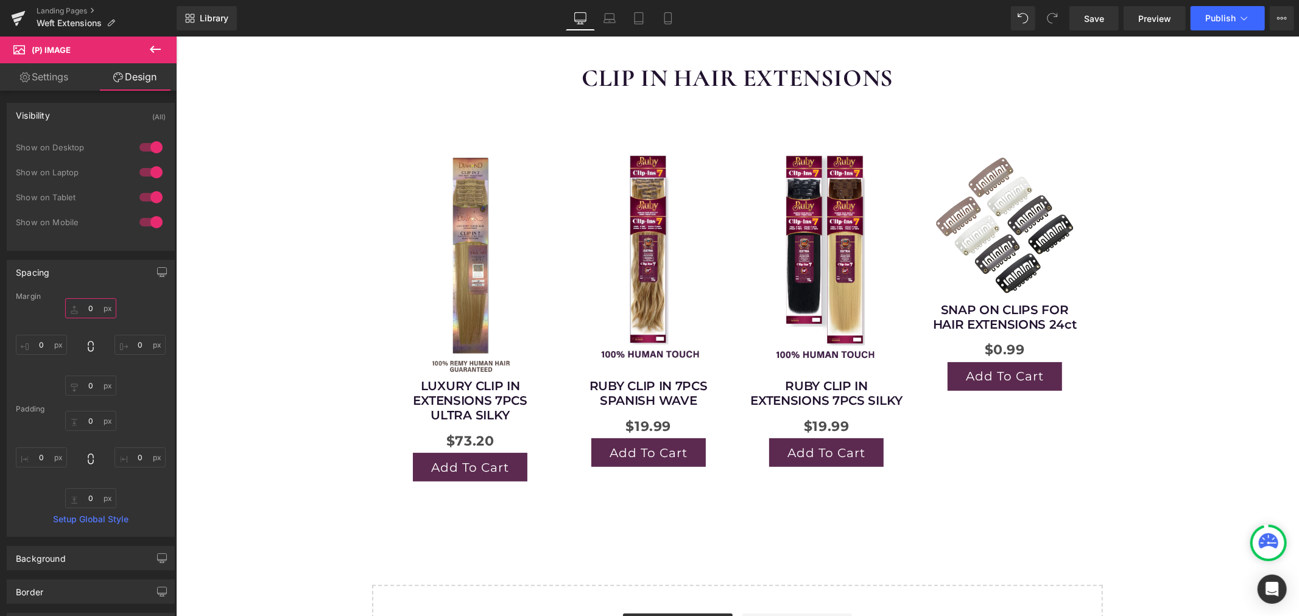
click at [88, 308] on input "0" at bounding box center [90, 308] width 51 height 20
click at [95, 386] on input "0" at bounding box center [90, 386] width 51 height 20
click at [93, 428] on input "0" at bounding box center [90, 421] width 51 height 20
type input "21"
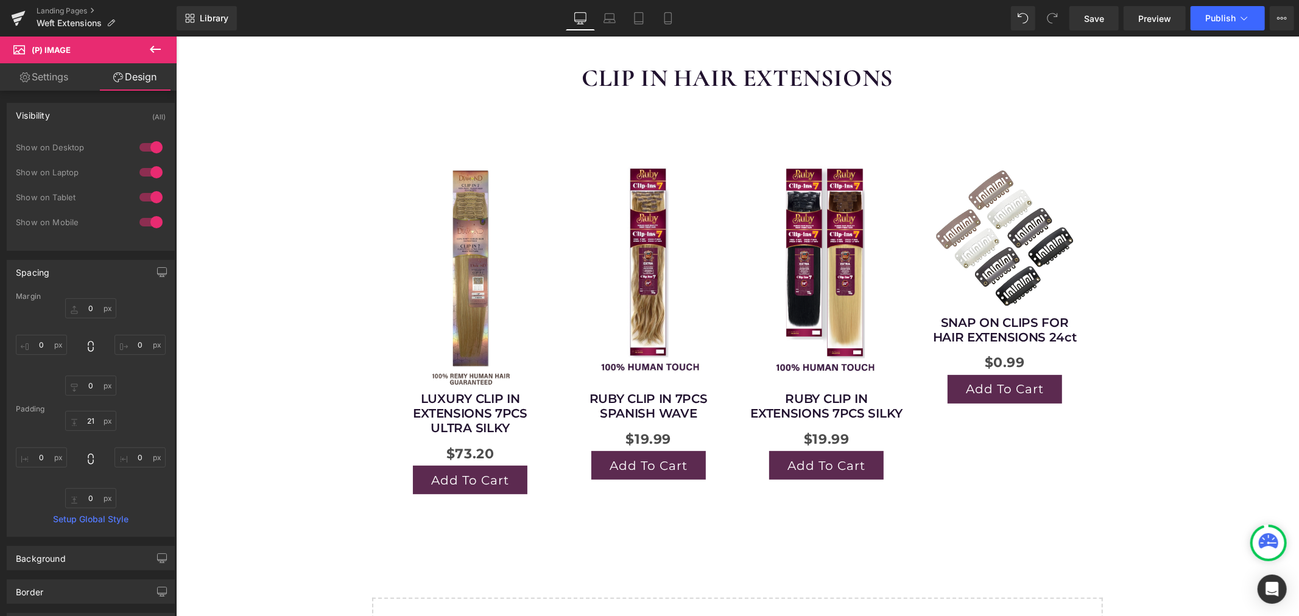
click at [255, 349] on div "CLIP IN HAIR EXTENSIONS Heading Row Sale Off (P) Image LUXURY CLIP IN EXTENSION…" at bounding box center [736, 370] width 1123 height 654
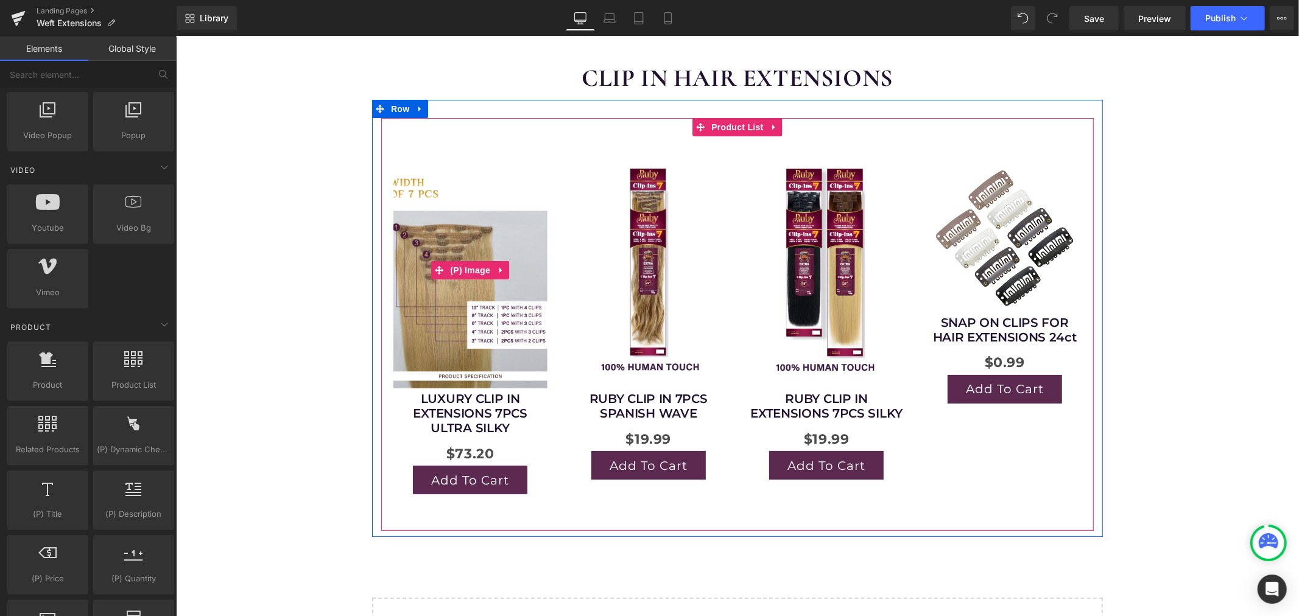
drag, startPoint x: 465, startPoint y: 260, endPoint x: 439, endPoint y: 222, distance: 46.0
click at [465, 261] on span "(P) Image" at bounding box center [469, 270] width 46 height 18
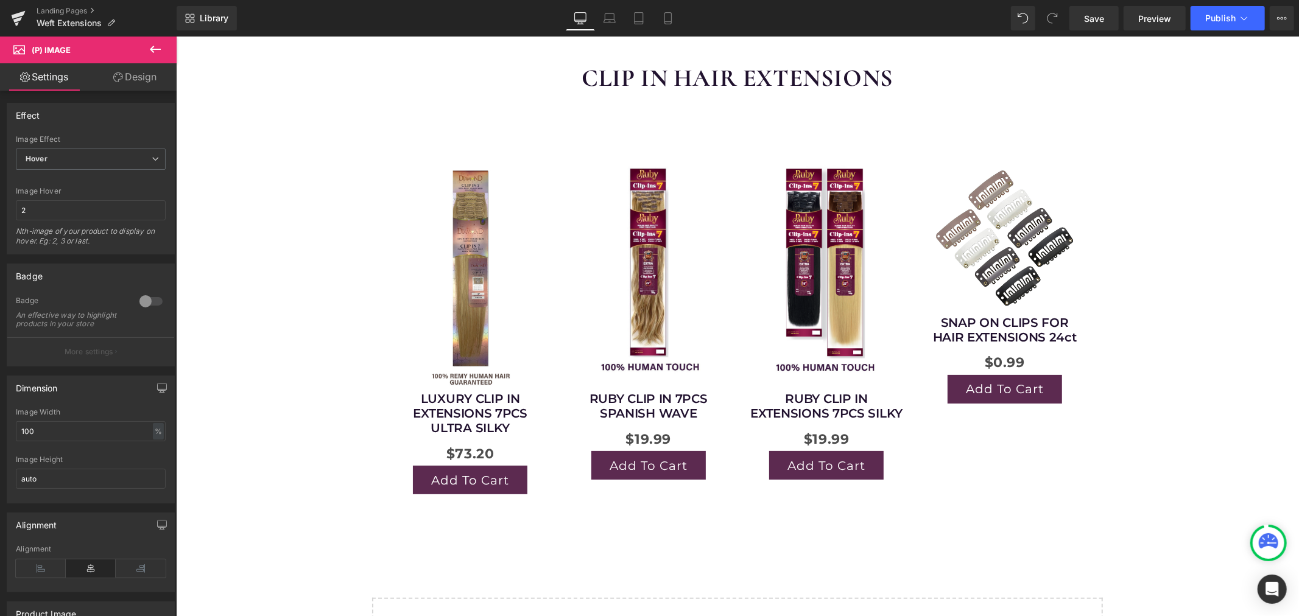
click at [148, 82] on link "Design" at bounding box center [135, 76] width 88 height 27
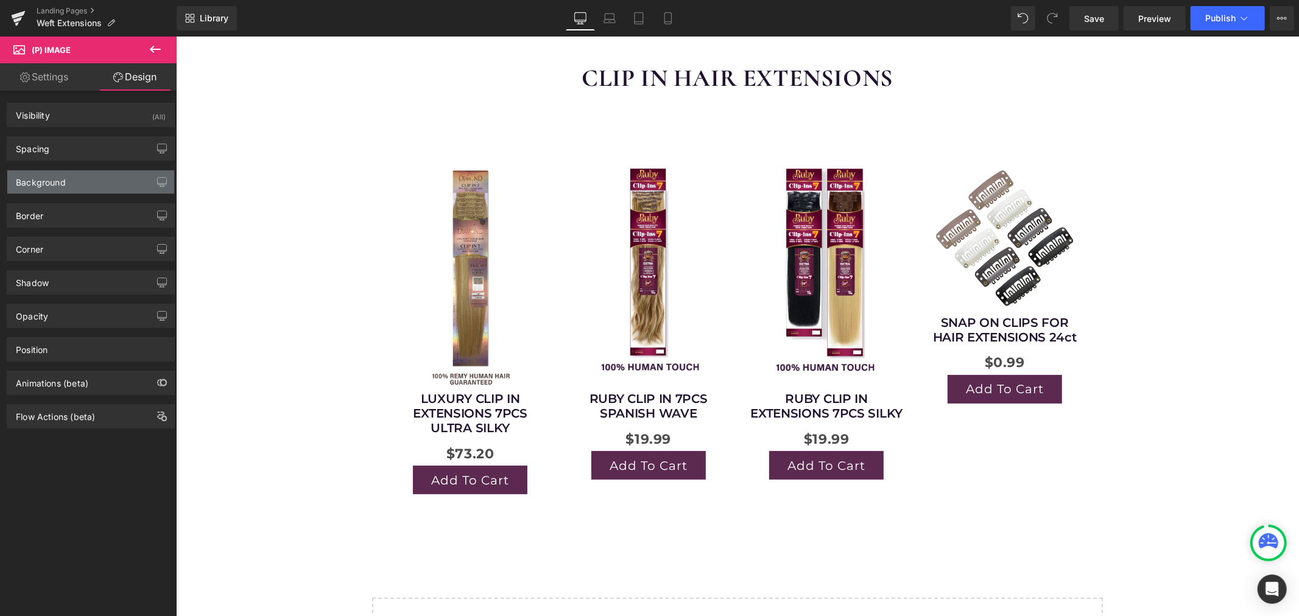
click at [67, 177] on div "Background" at bounding box center [90, 182] width 167 height 23
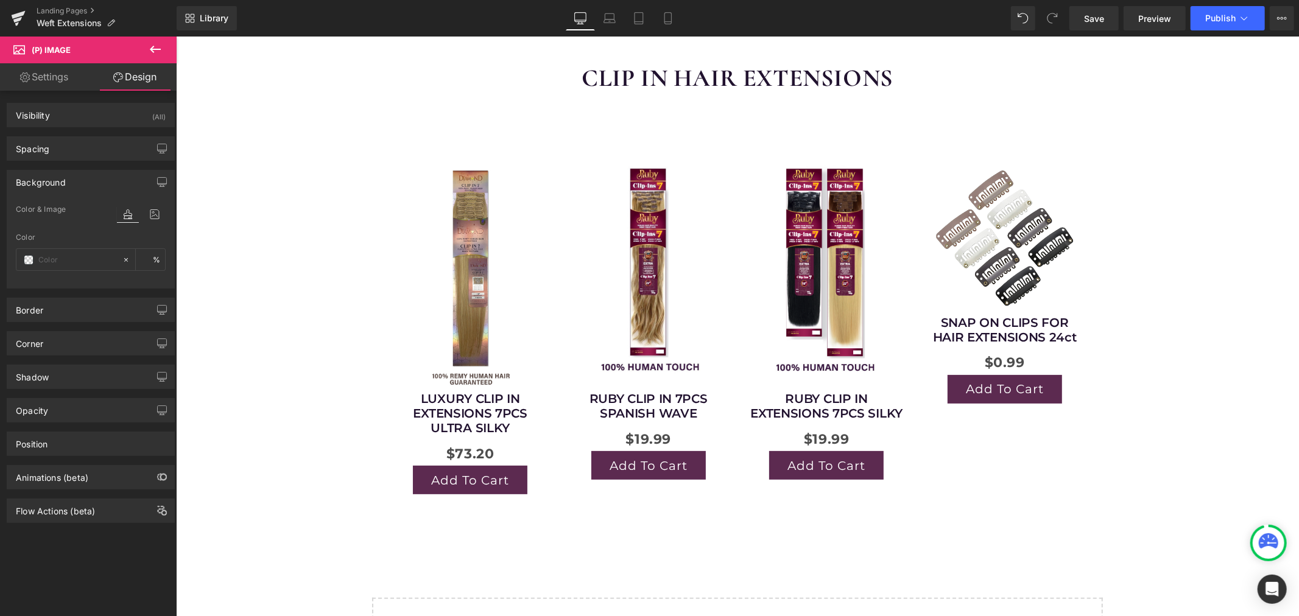
type input "transparent"
type input "0"
type input "#0000ee"
type input "100"
type input "0"
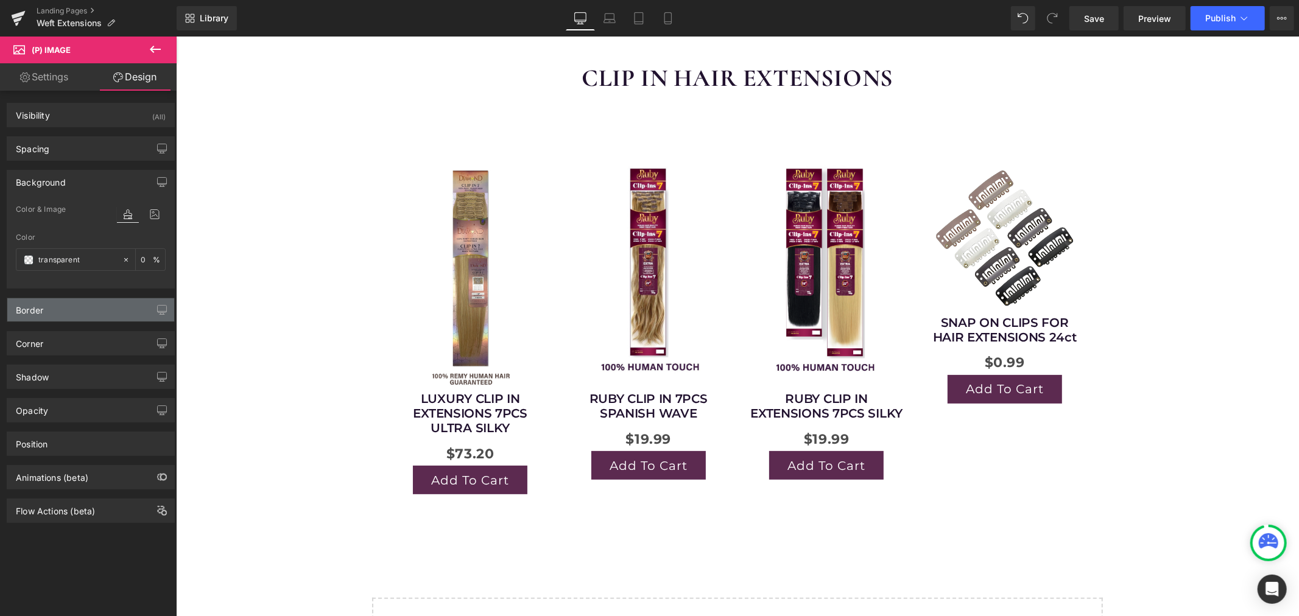
click at [91, 308] on div "Border" at bounding box center [90, 309] width 167 height 23
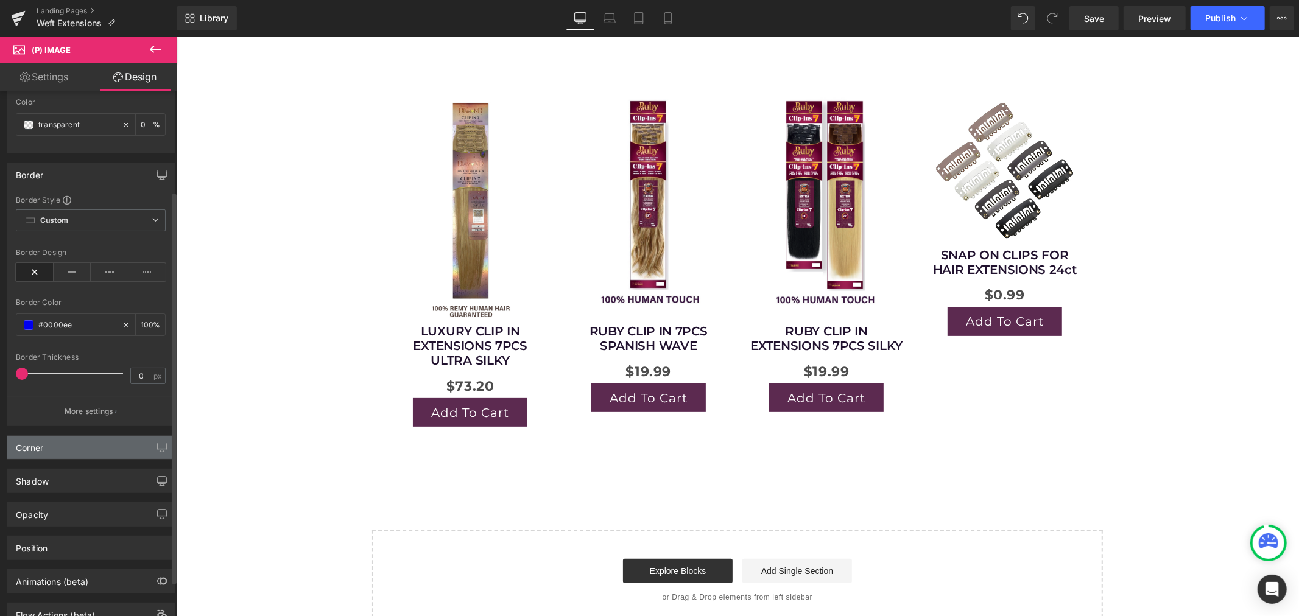
click at [83, 448] on div "Corner" at bounding box center [90, 447] width 167 height 23
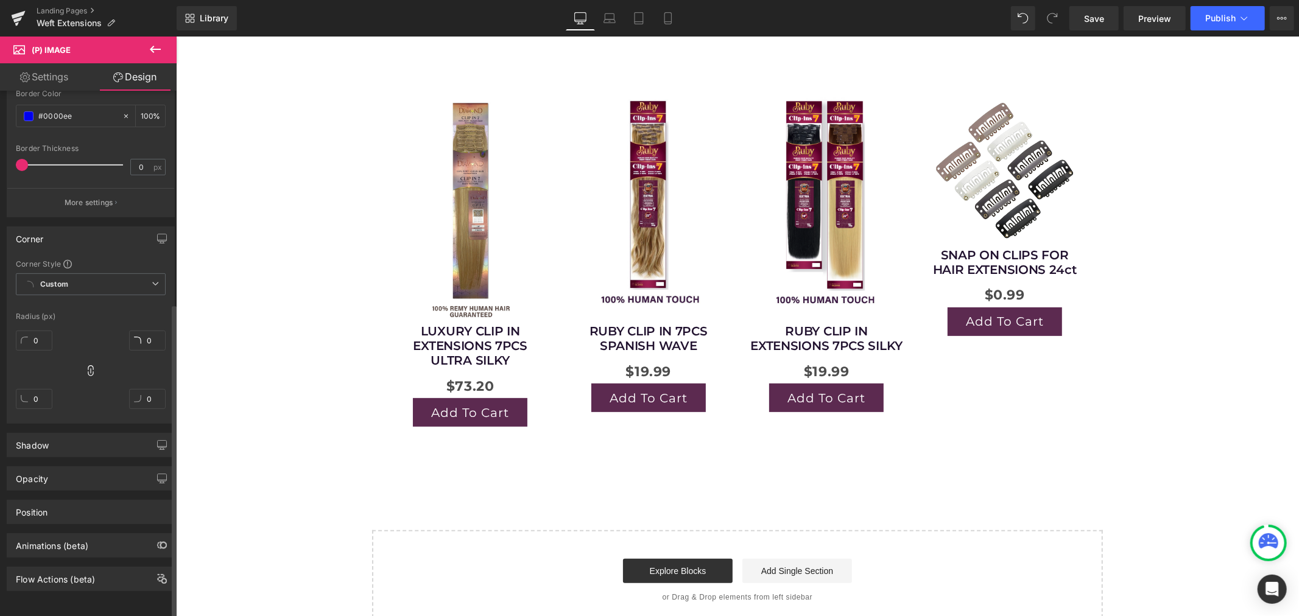
scroll to position [356, 0]
click at [71, 434] on div "Shadow" at bounding box center [90, 445] width 167 height 23
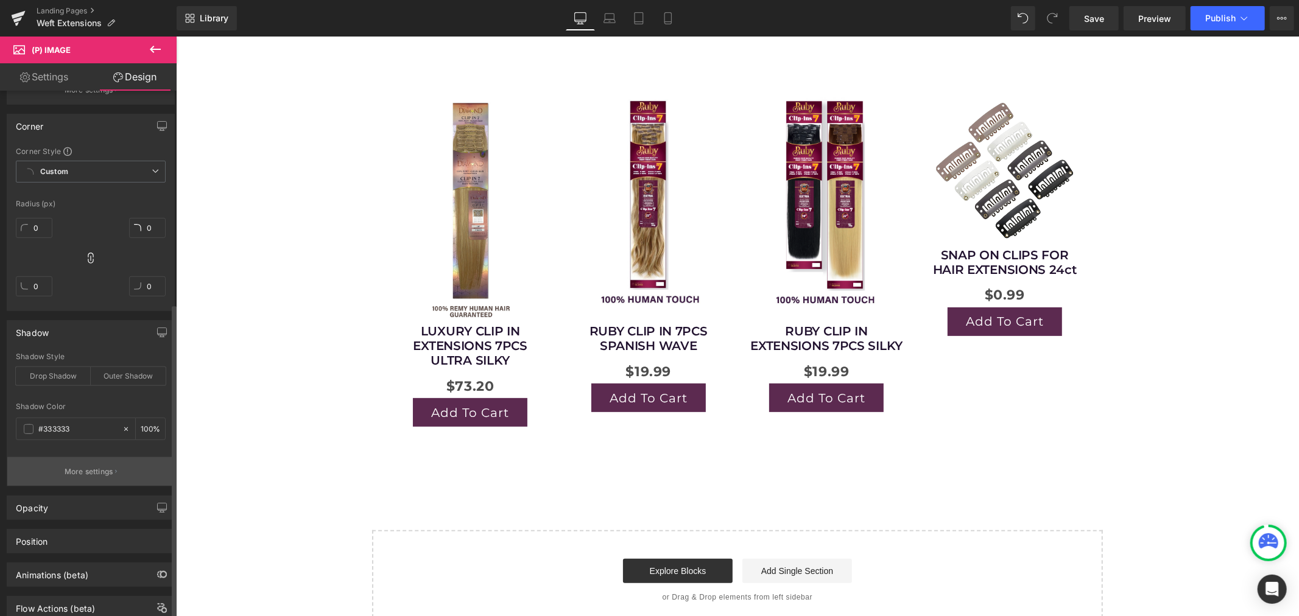
scroll to position [491, 0]
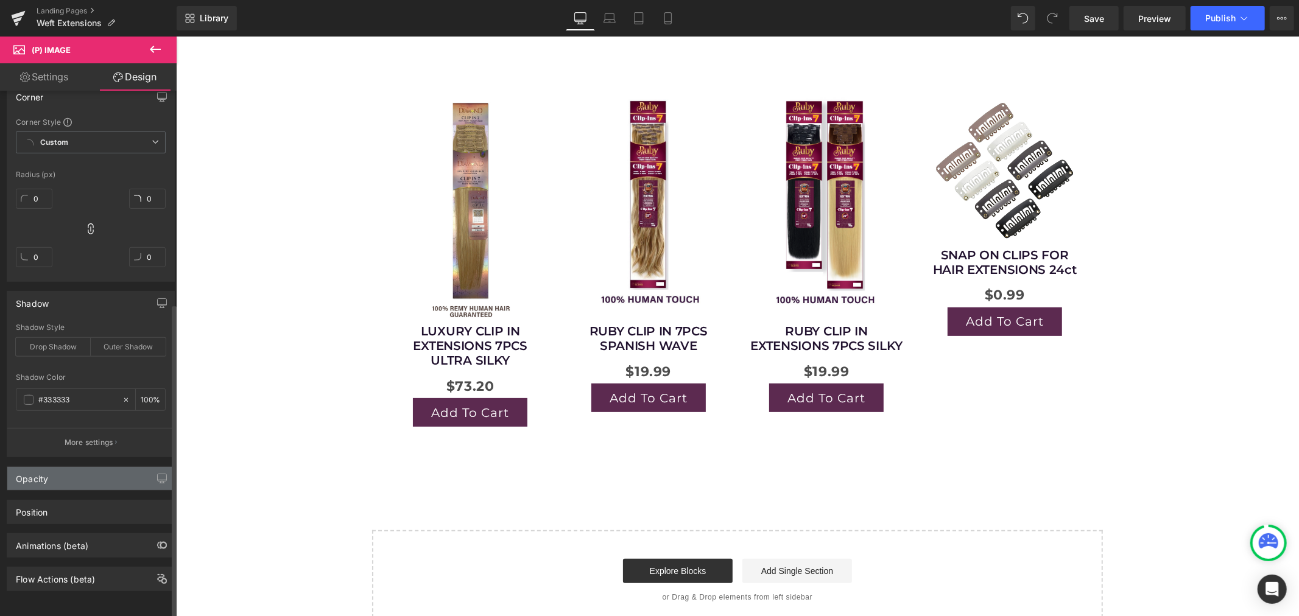
click at [77, 474] on div "Opacity" at bounding box center [90, 478] width 167 height 23
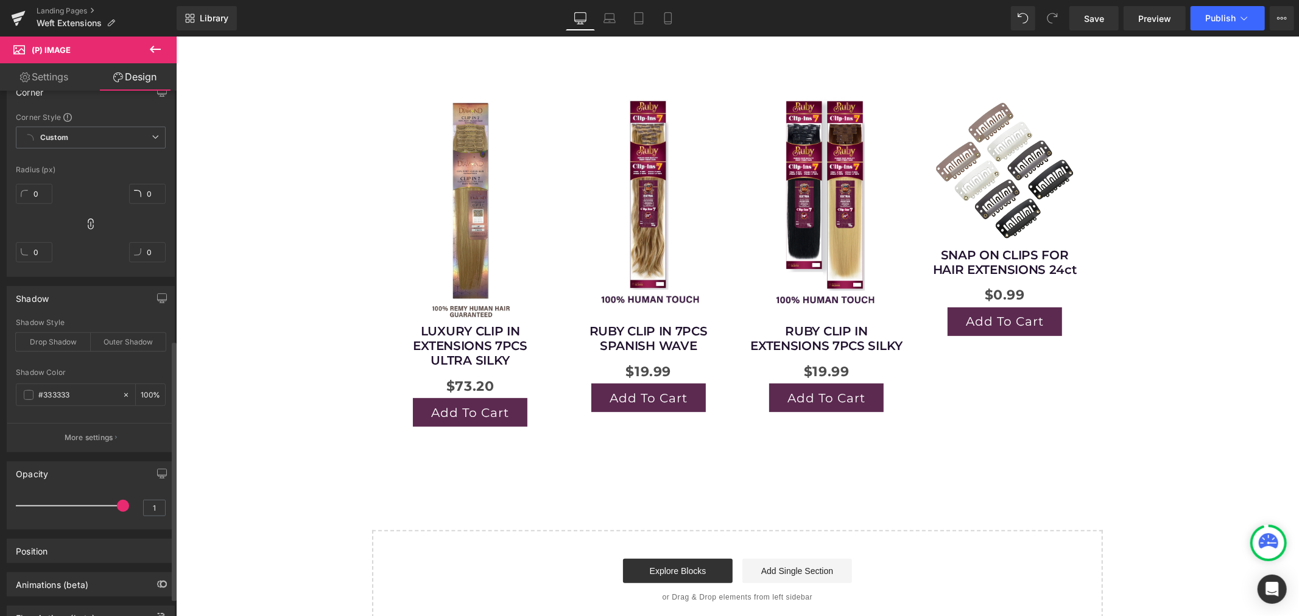
scroll to position [541, 0]
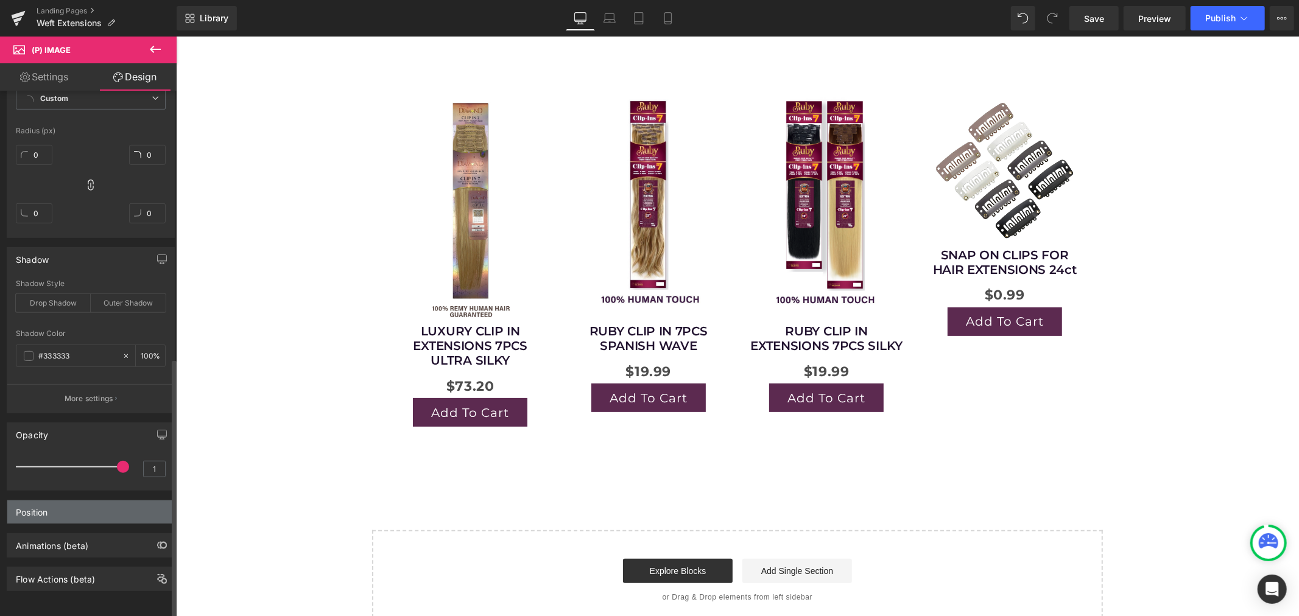
click at [53, 504] on div "Position" at bounding box center [90, 512] width 167 height 23
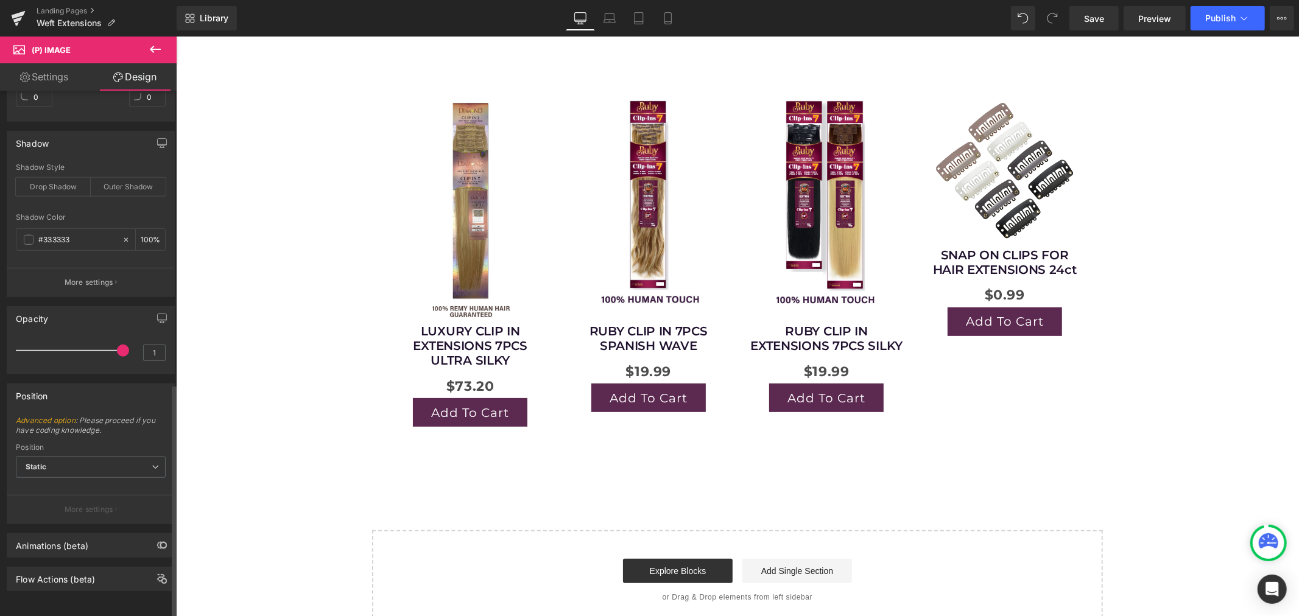
scroll to position [658, 0]
click at [66, 534] on div "Animations (beta)" at bounding box center [52, 542] width 72 height 17
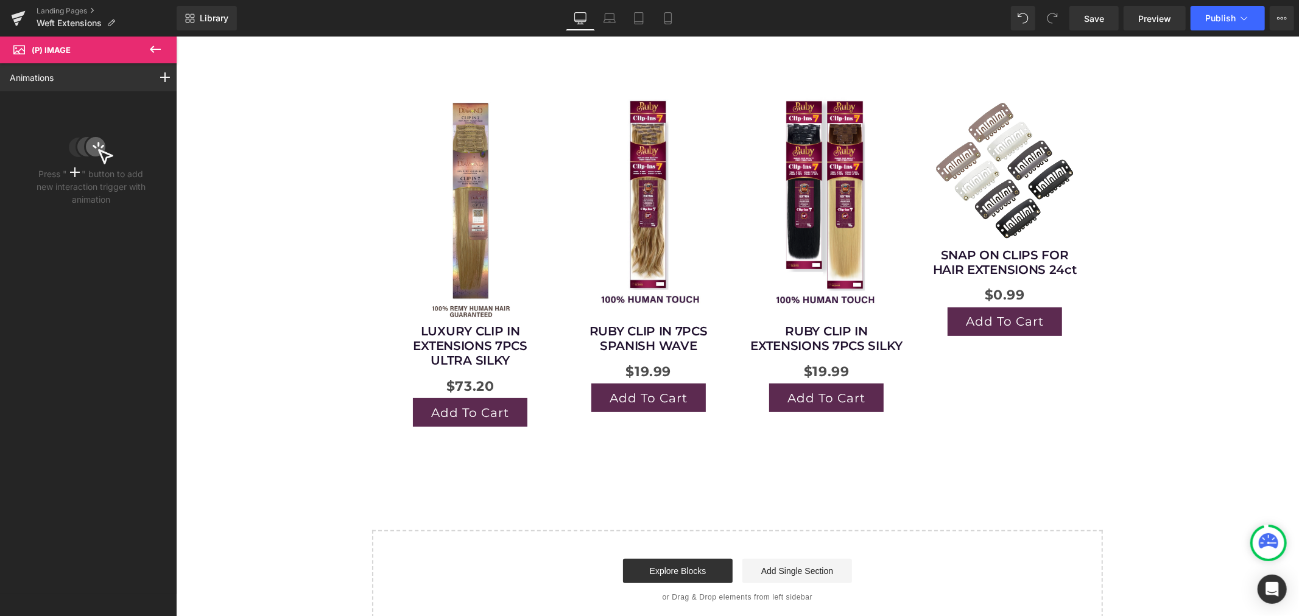
click at [164, 46] on button at bounding box center [155, 50] width 43 height 27
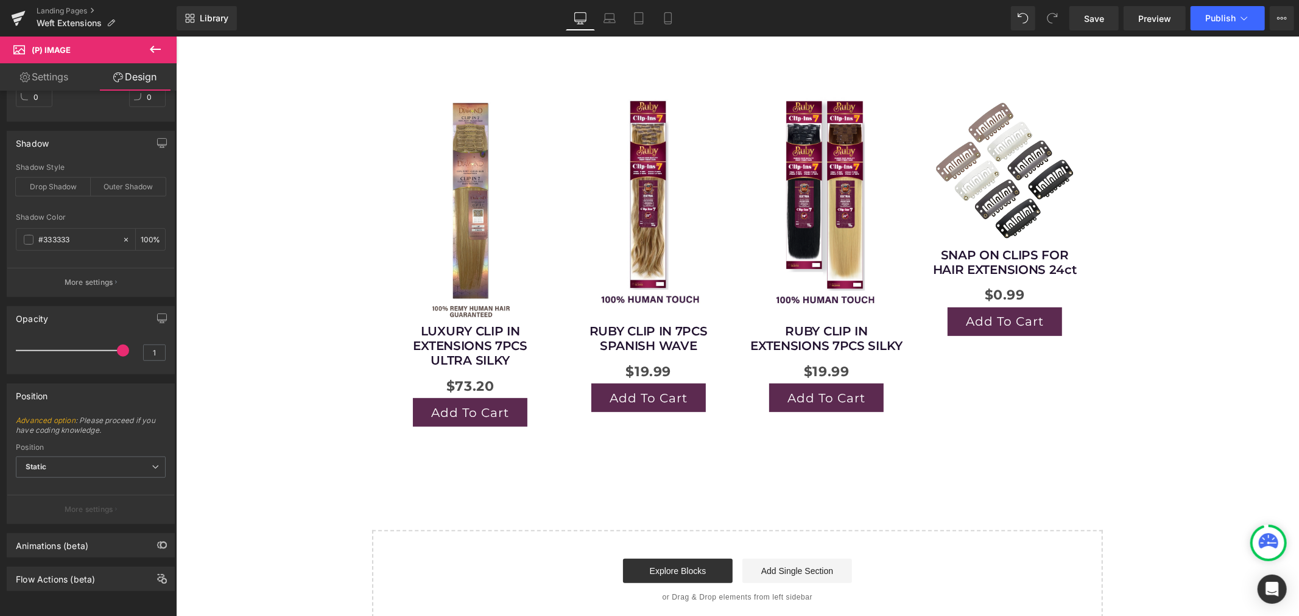
type input "0"
type input "100"
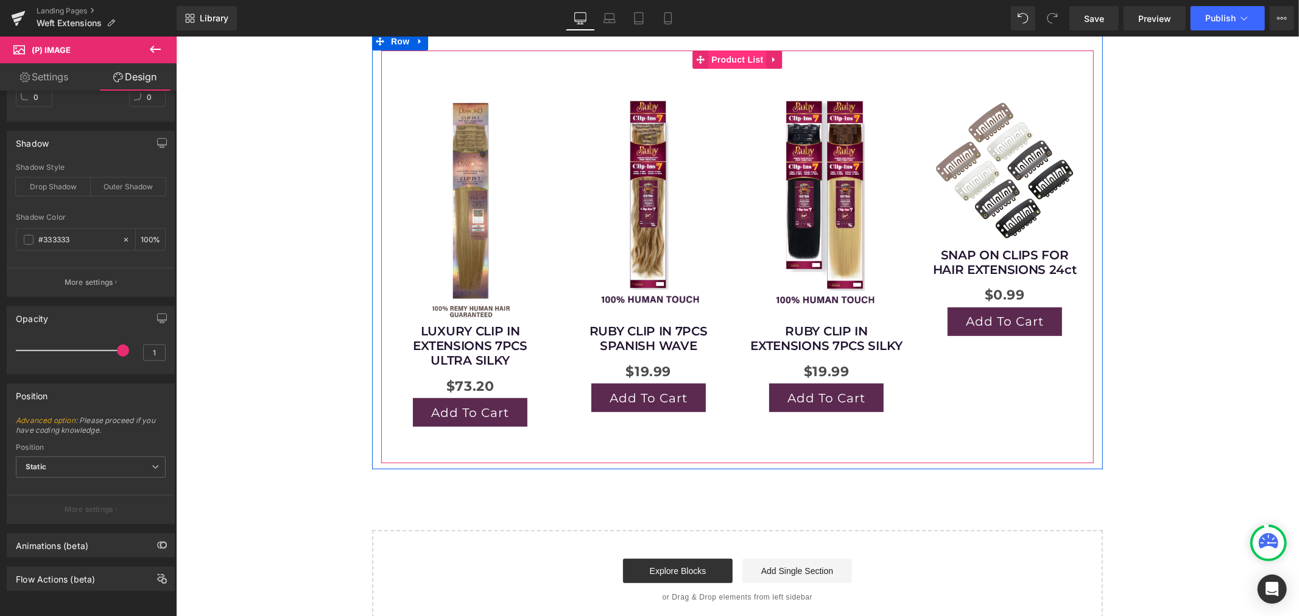
drag, startPoint x: 727, startPoint y: 53, endPoint x: 710, endPoint y: 57, distance: 17.0
click at [727, 53] on span "Product List" at bounding box center [737, 59] width 58 height 18
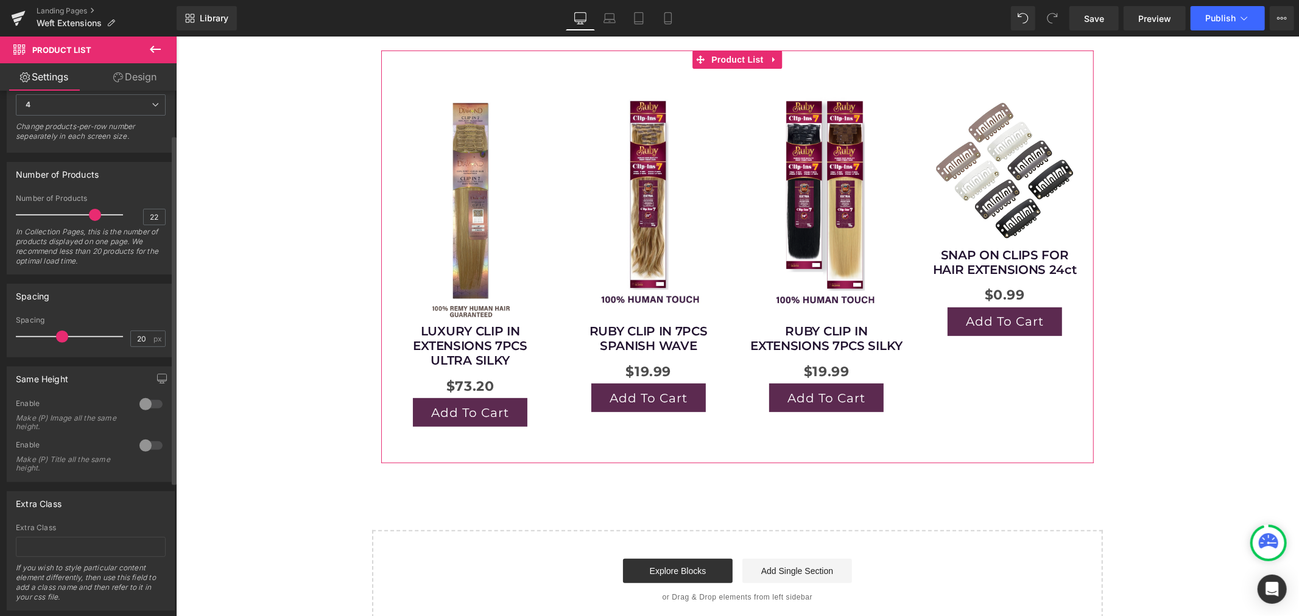
scroll to position [268, 0]
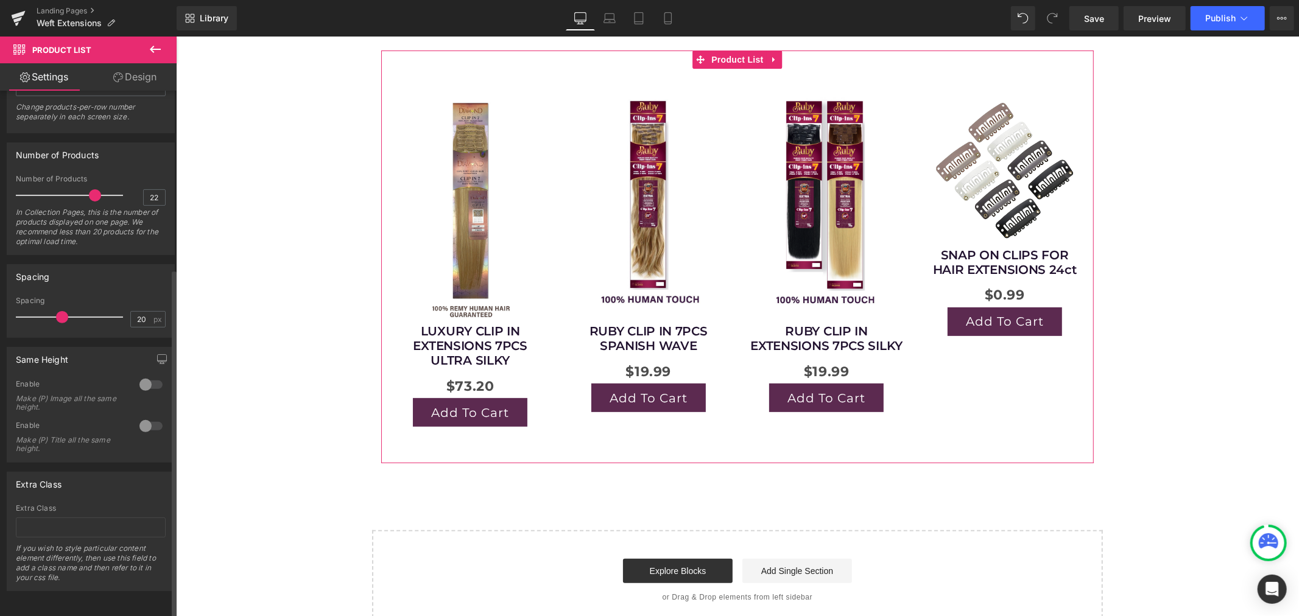
click at [155, 417] on div at bounding box center [150, 426] width 29 height 19
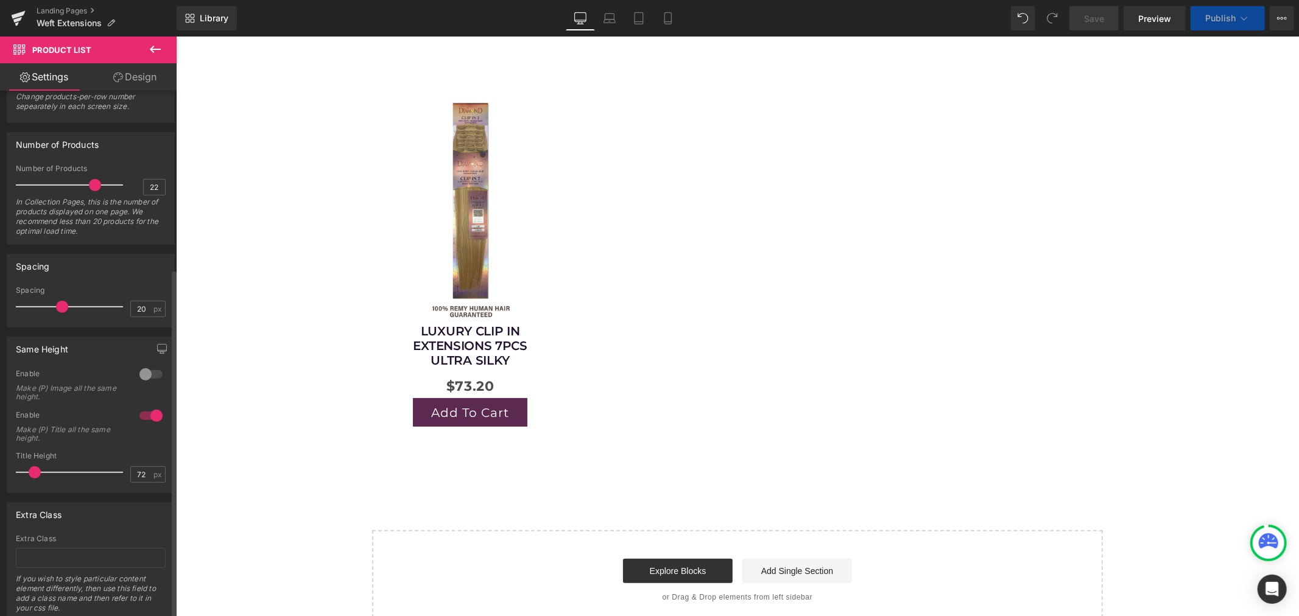
click at [146, 413] on div at bounding box center [150, 415] width 29 height 19
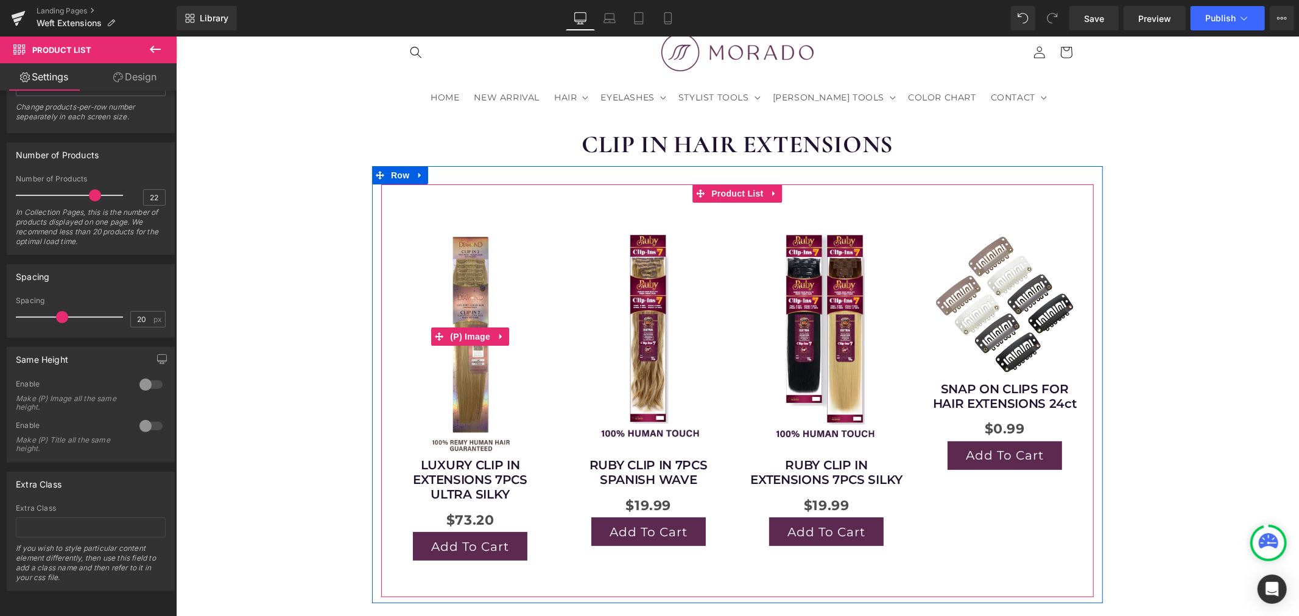
scroll to position [68, 0]
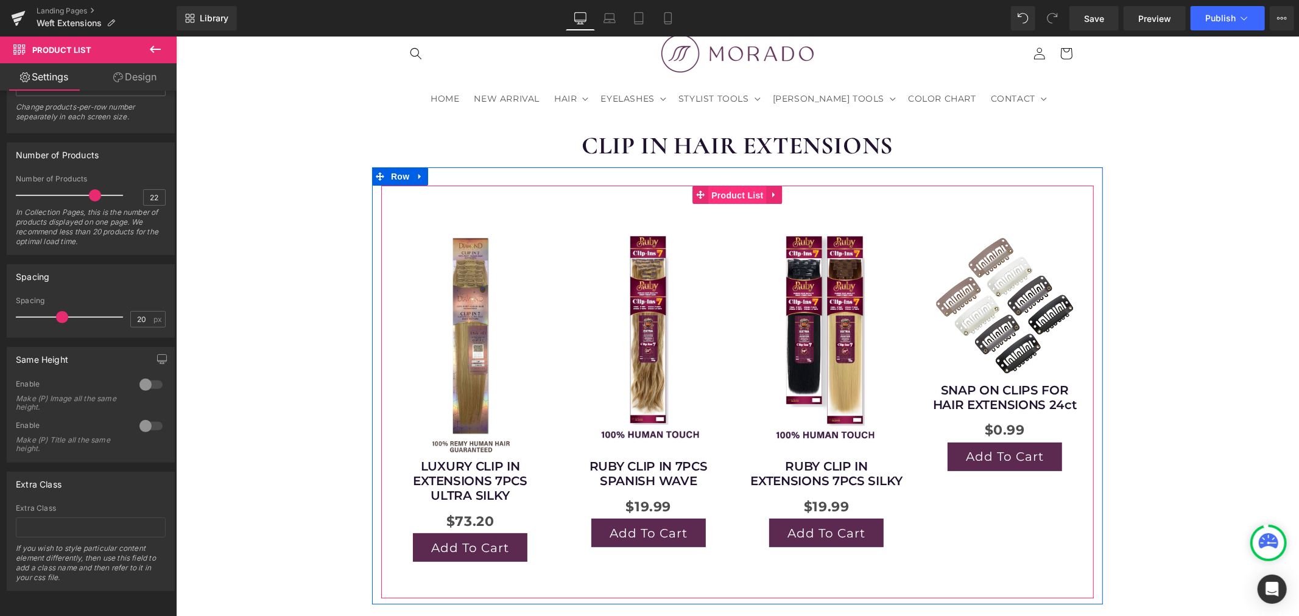
click at [724, 191] on span "Product List" at bounding box center [737, 195] width 58 height 18
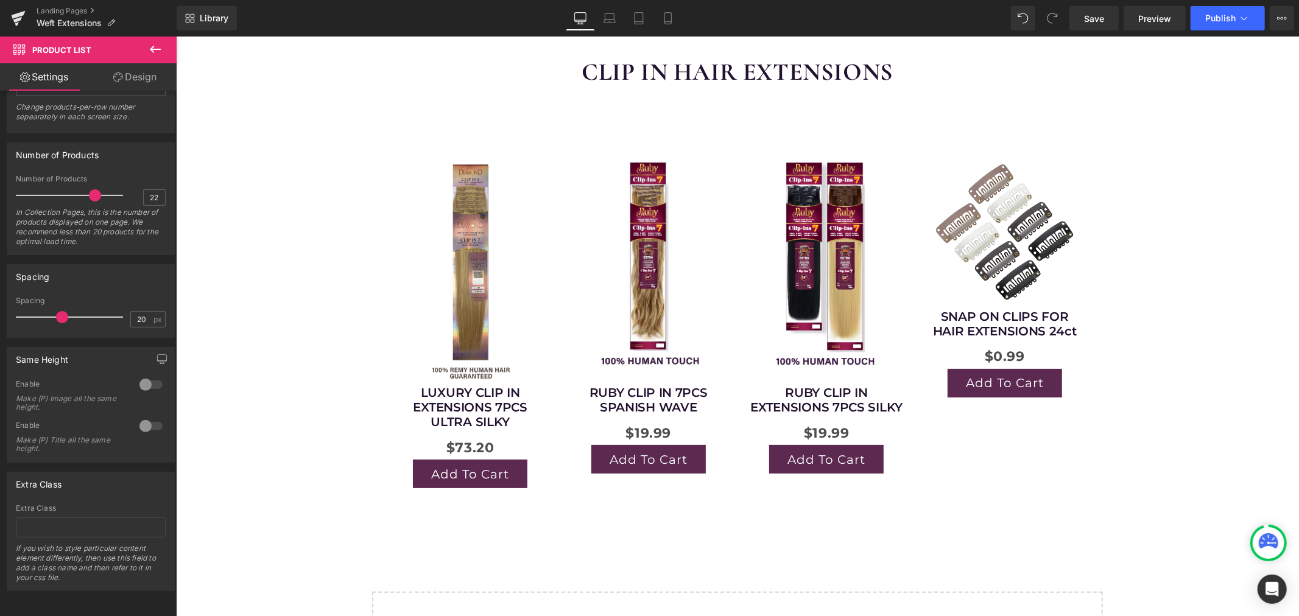
scroll to position [203, 0]
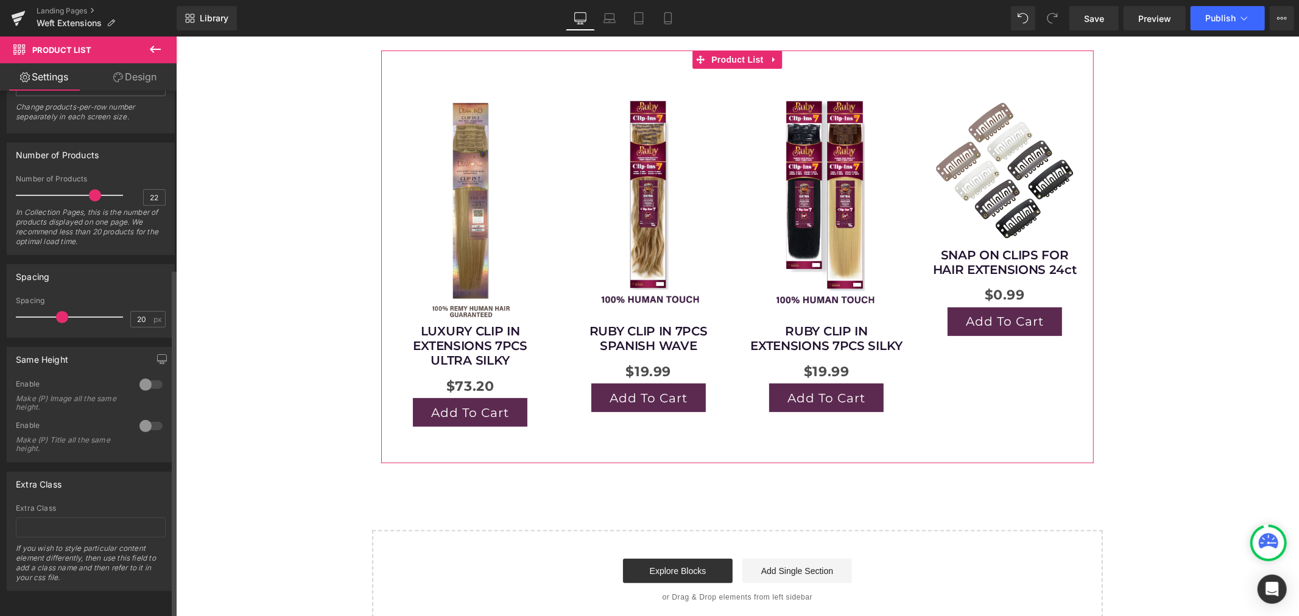
click at [149, 417] on div at bounding box center [150, 426] width 29 height 19
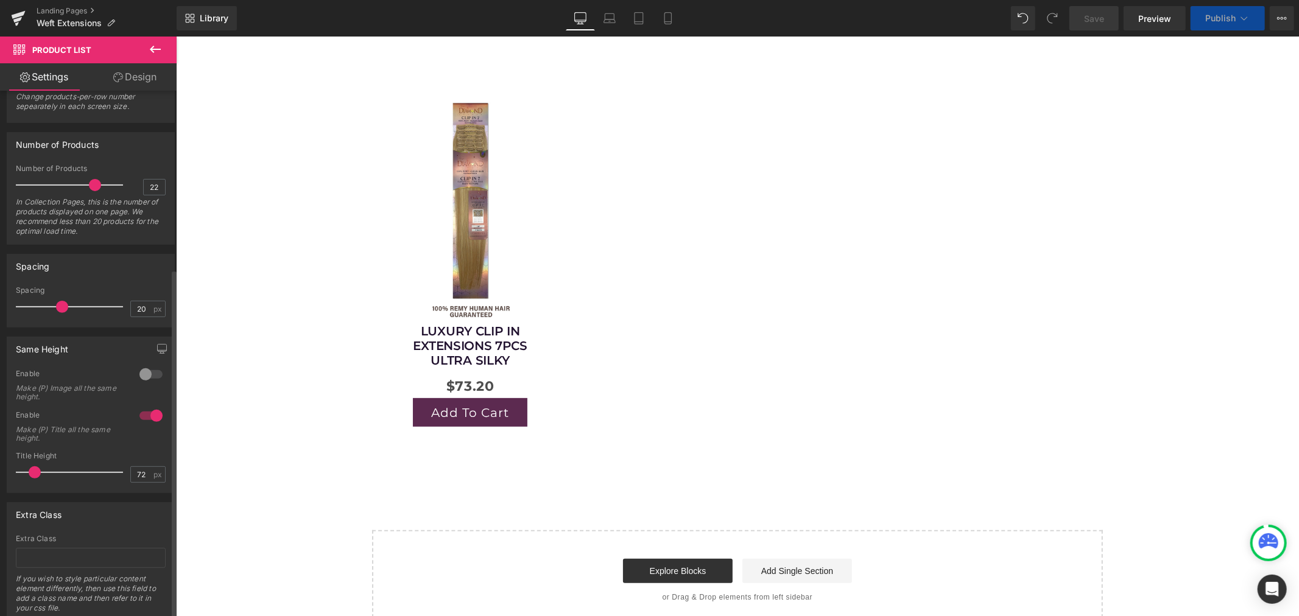
click at [141, 414] on div at bounding box center [150, 415] width 29 height 19
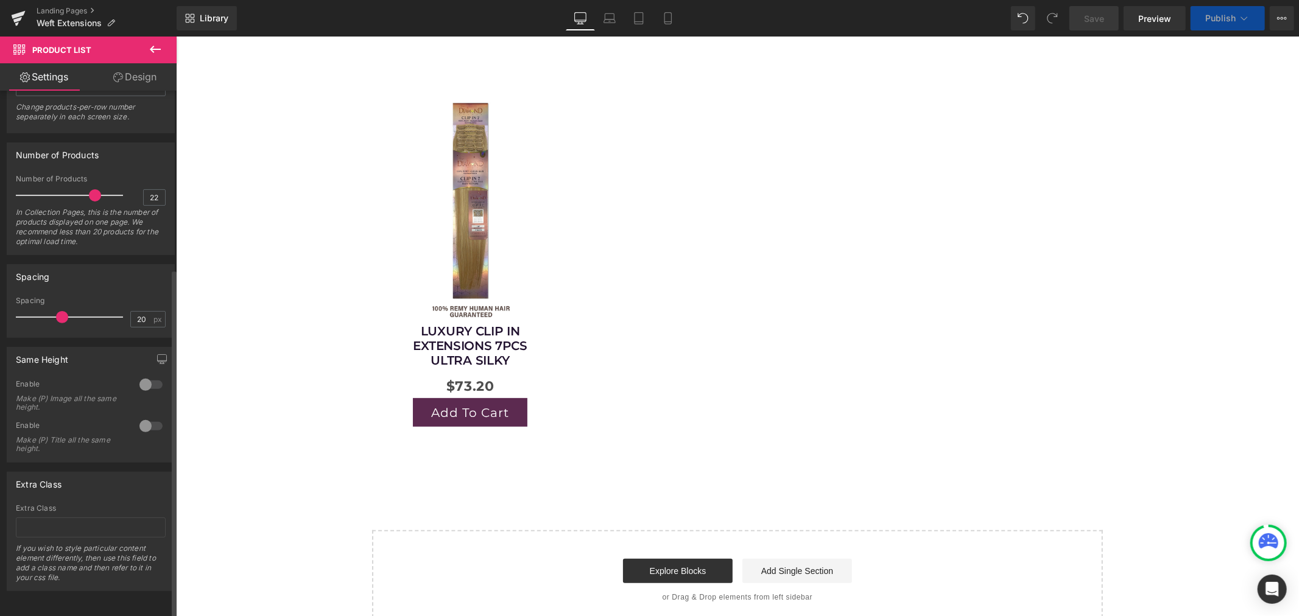
click at [157, 417] on div at bounding box center [150, 426] width 29 height 19
click at [145, 417] on div at bounding box center [150, 426] width 29 height 19
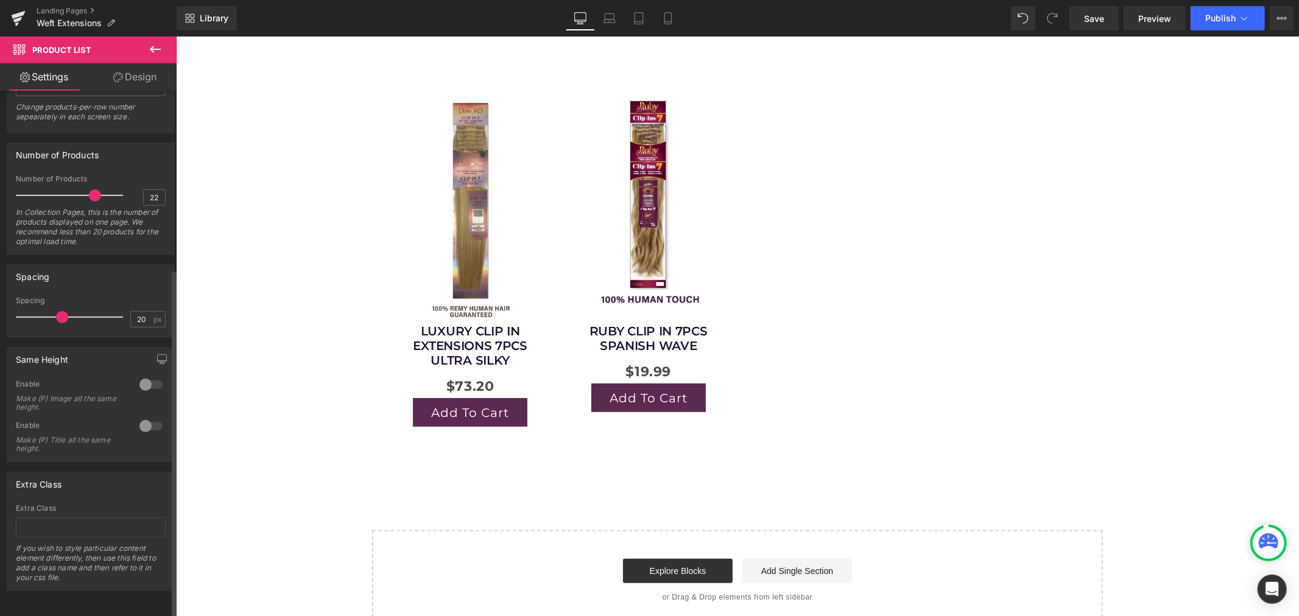
click at [142, 417] on div at bounding box center [150, 426] width 29 height 19
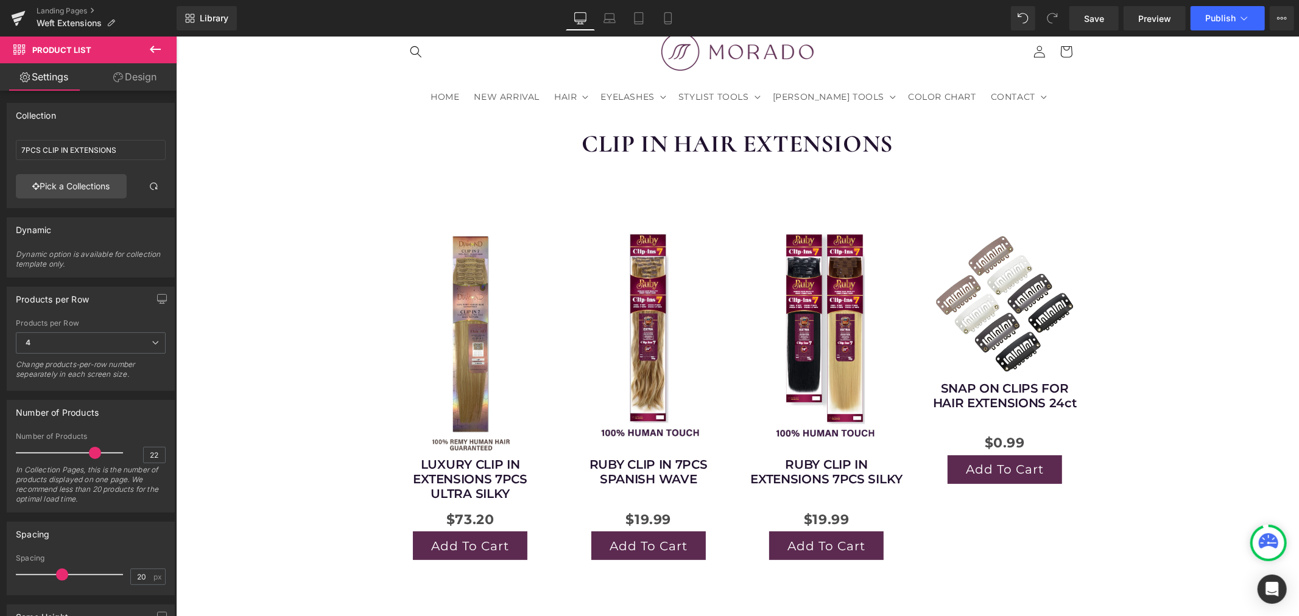
scroll to position [0, 0]
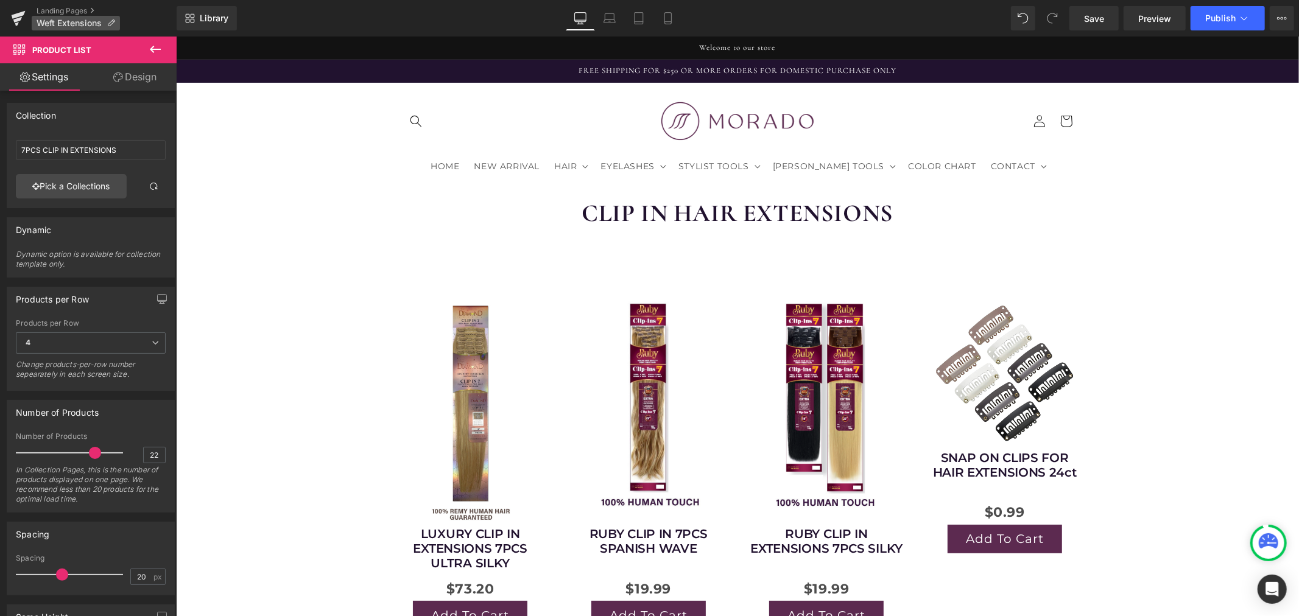
click at [114, 20] on icon at bounding box center [111, 23] width 9 height 9
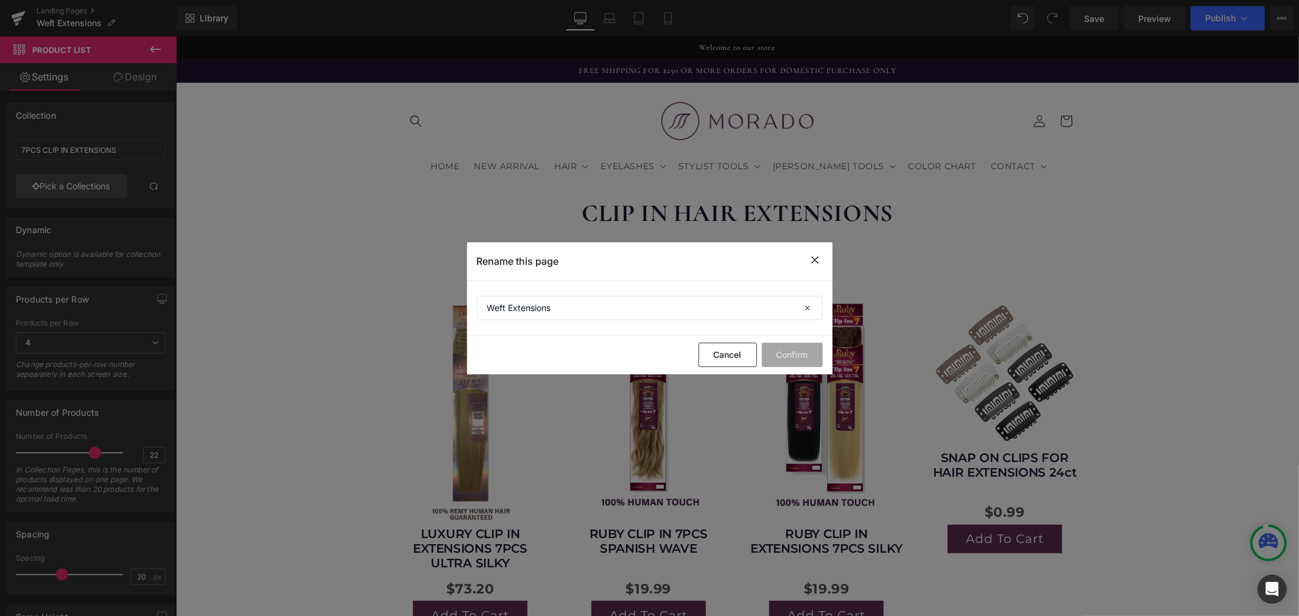
click at [819, 258] on icon at bounding box center [815, 260] width 15 height 15
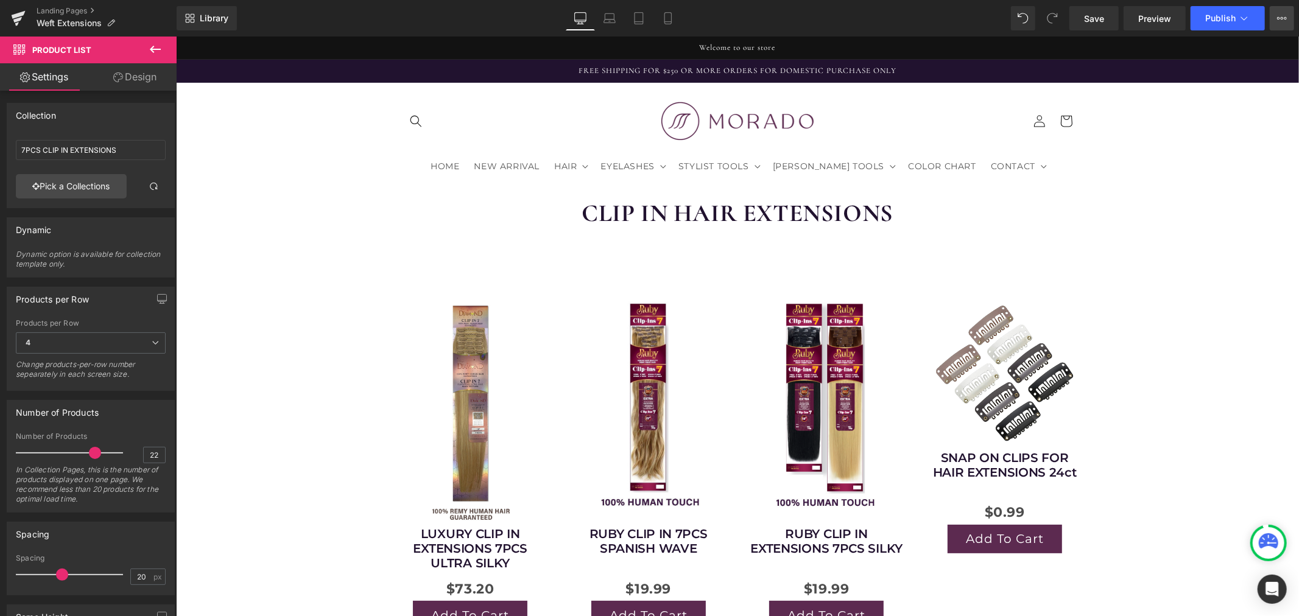
click at [1280, 20] on icon at bounding box center [1282, 18] width 10 height 10
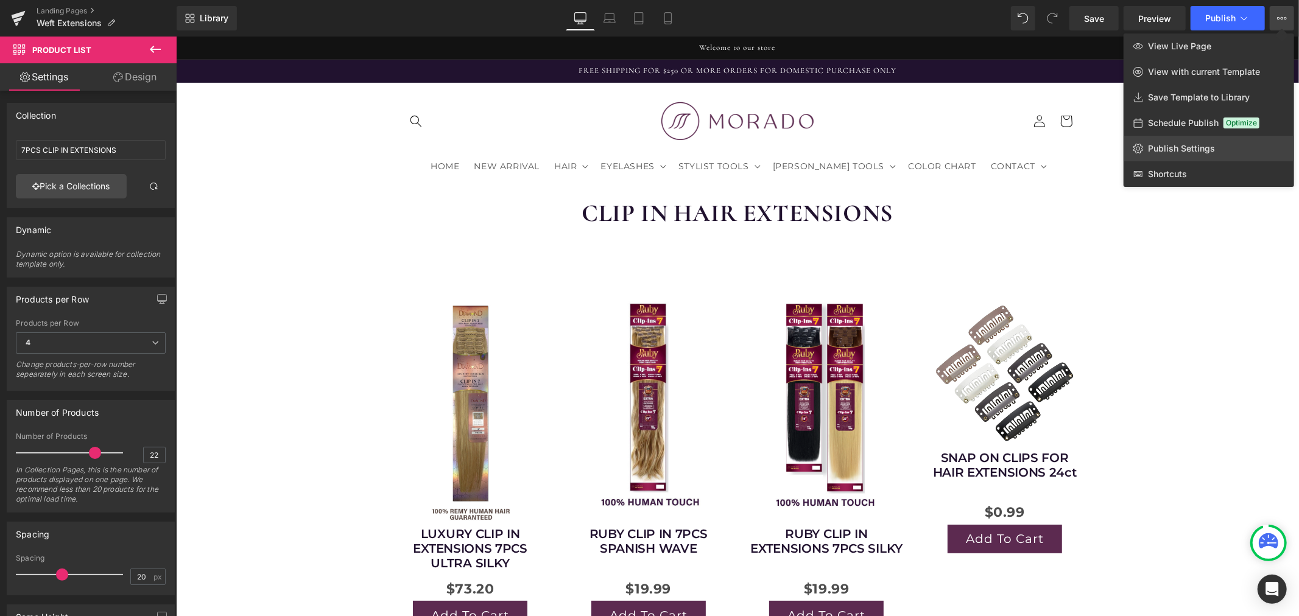
click at [1158, 142] on link "Publish Settings" at bounding box center [1209, 149] width 171 height 26
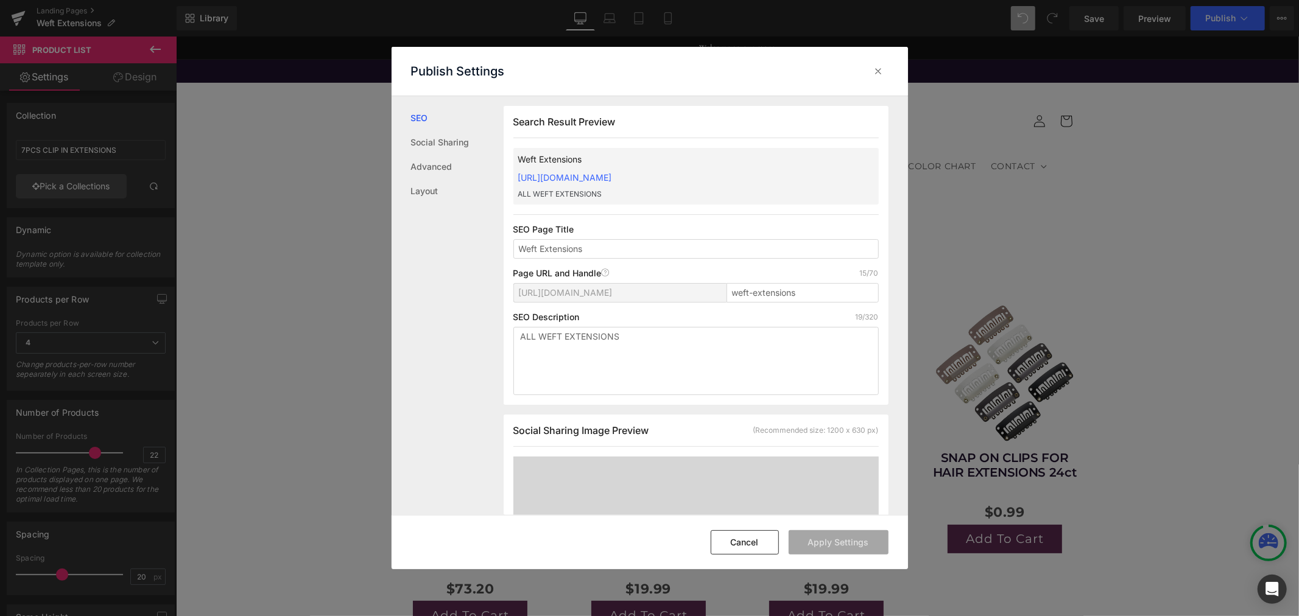
scroll to position [1, 0]
click at [882, 74] on icon at bounding box center [879, 71] width 12 height 12
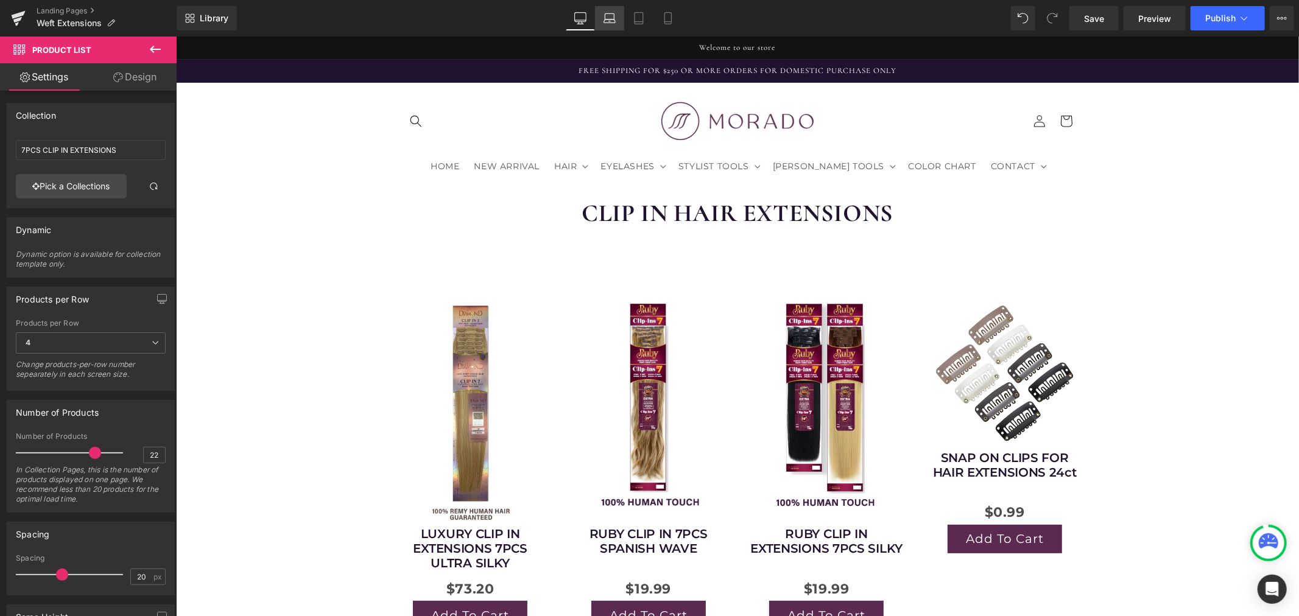
click at [605, 13] on icon at bounding box center [610, 18] width 12 height 12
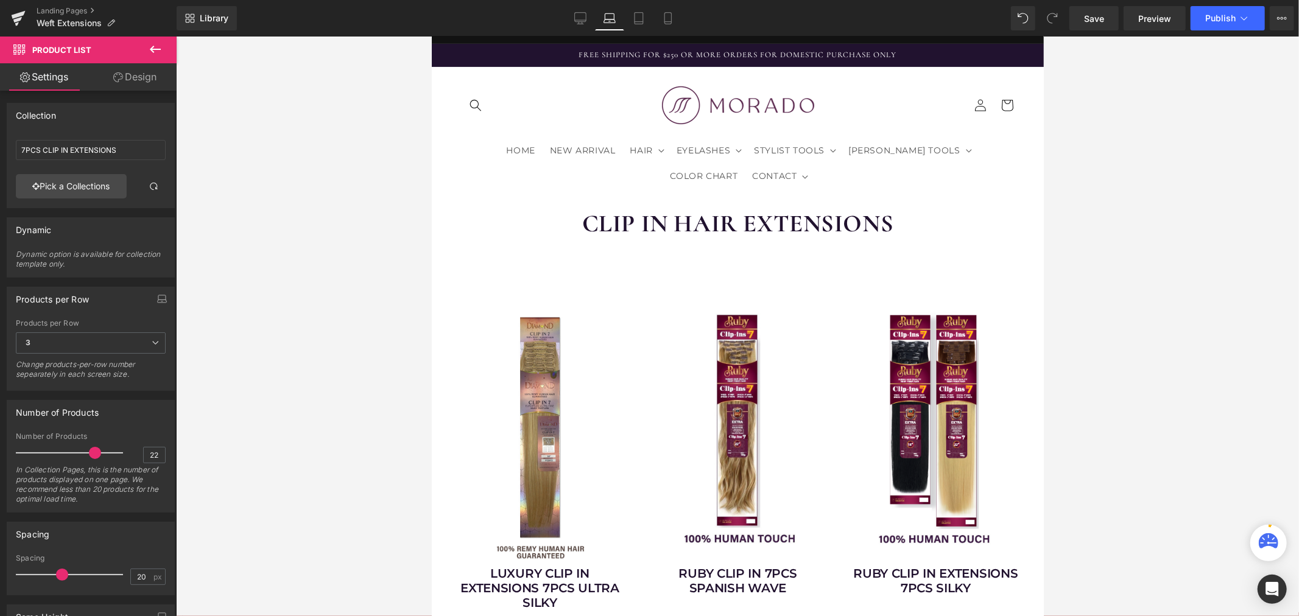
scroll to position [0, 0]
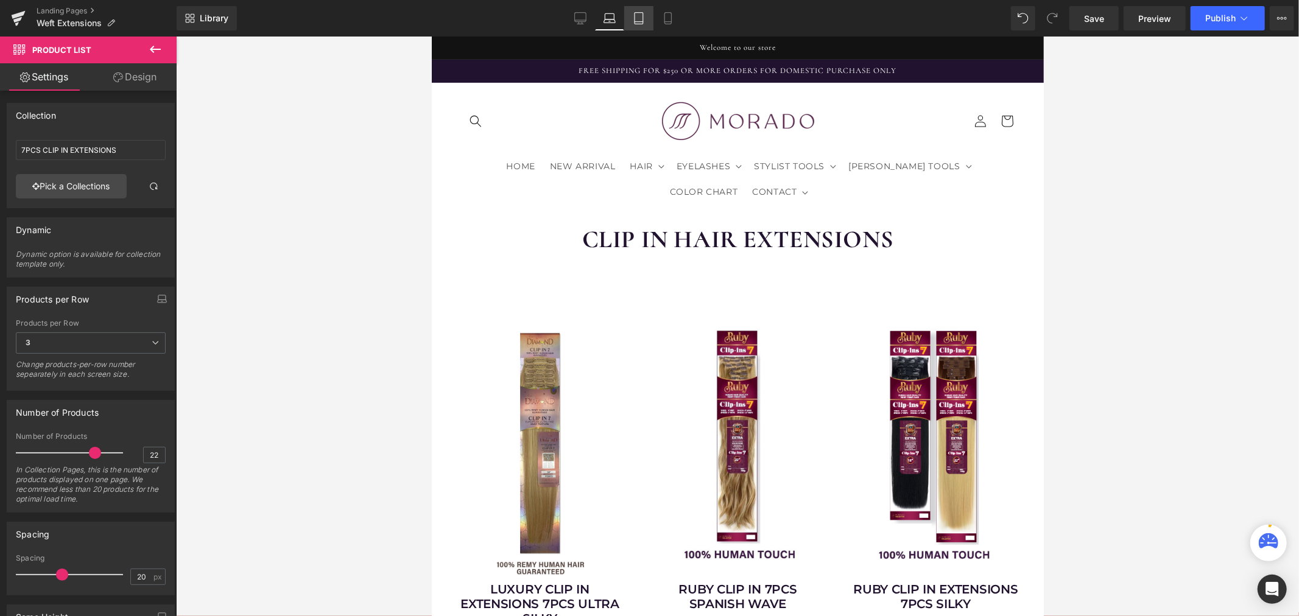
click at [640, 22] on icon at bounding box center [639, 18] width 12 height 12
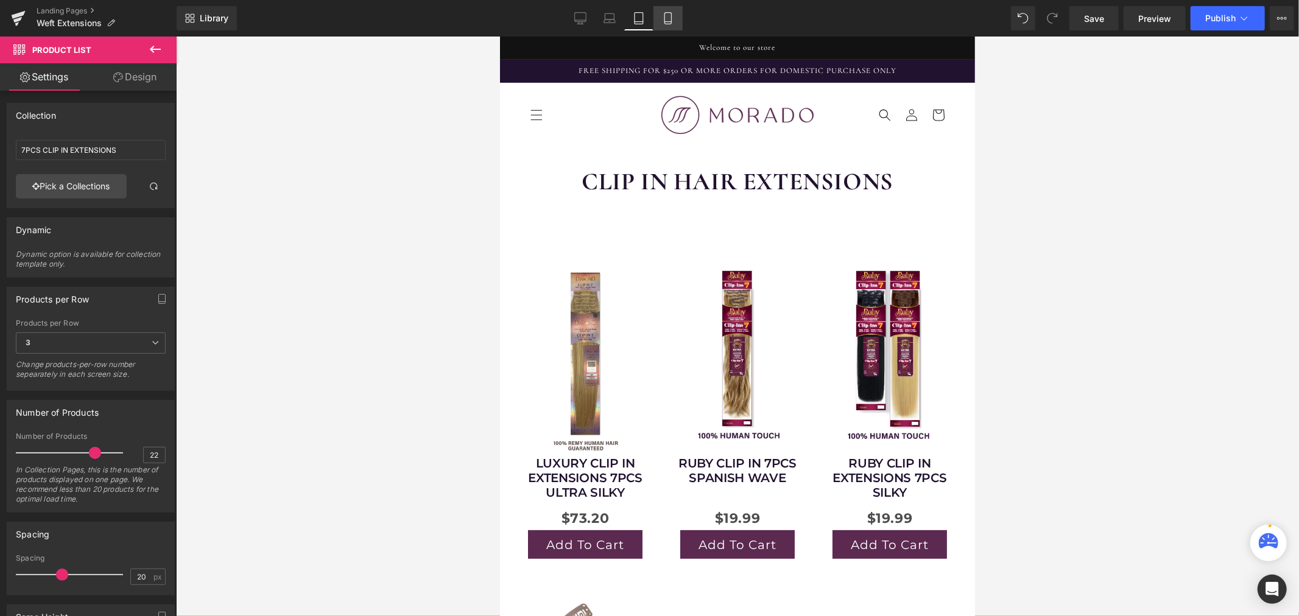
click at [665, 20] on icon at bounding box center [668, 19] width 7 height 12
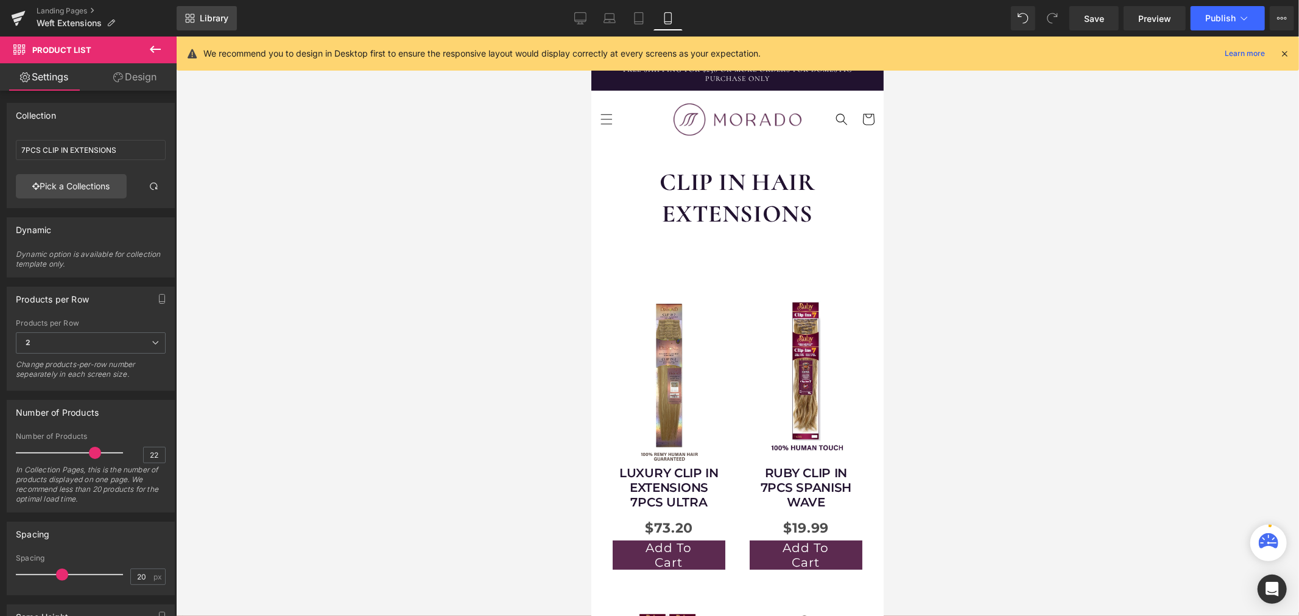
click at [203, 15] on span "Library" at bounding box center [214, 18] width 29 height 11
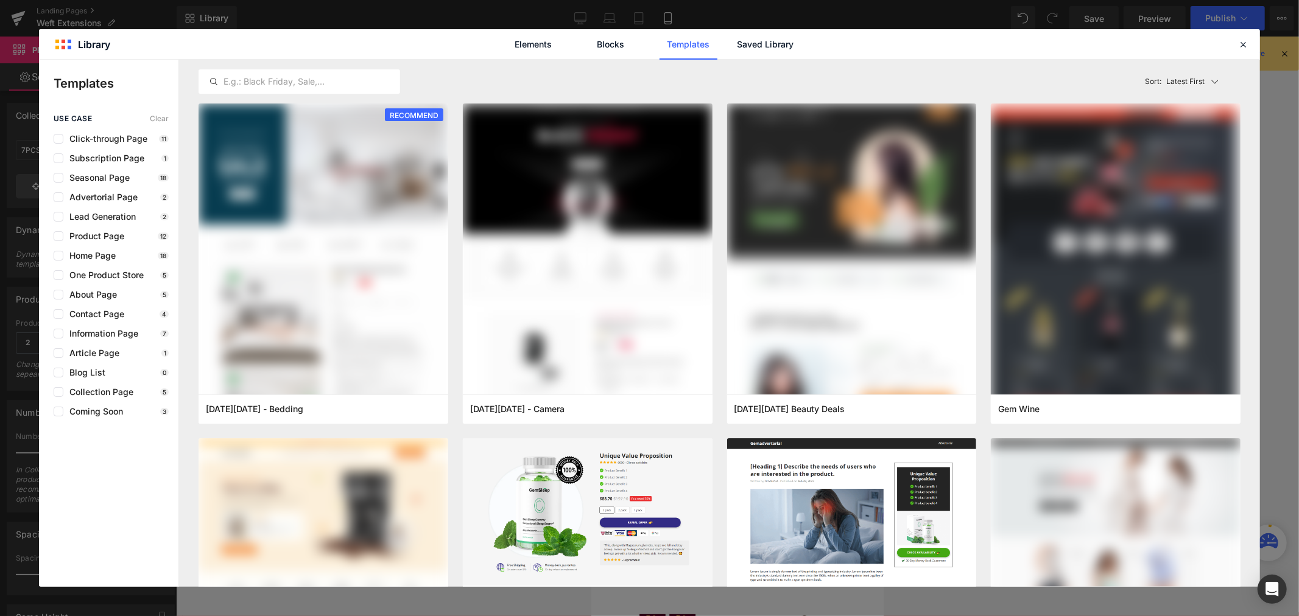
click at [1230, 43] on div "Elements Blocks Templates Saved Library" at bounding box center [649, 44] width 1221 height 30
click at [1239, 46] on icon at bounding box center [1243, 44] width 11 height 11
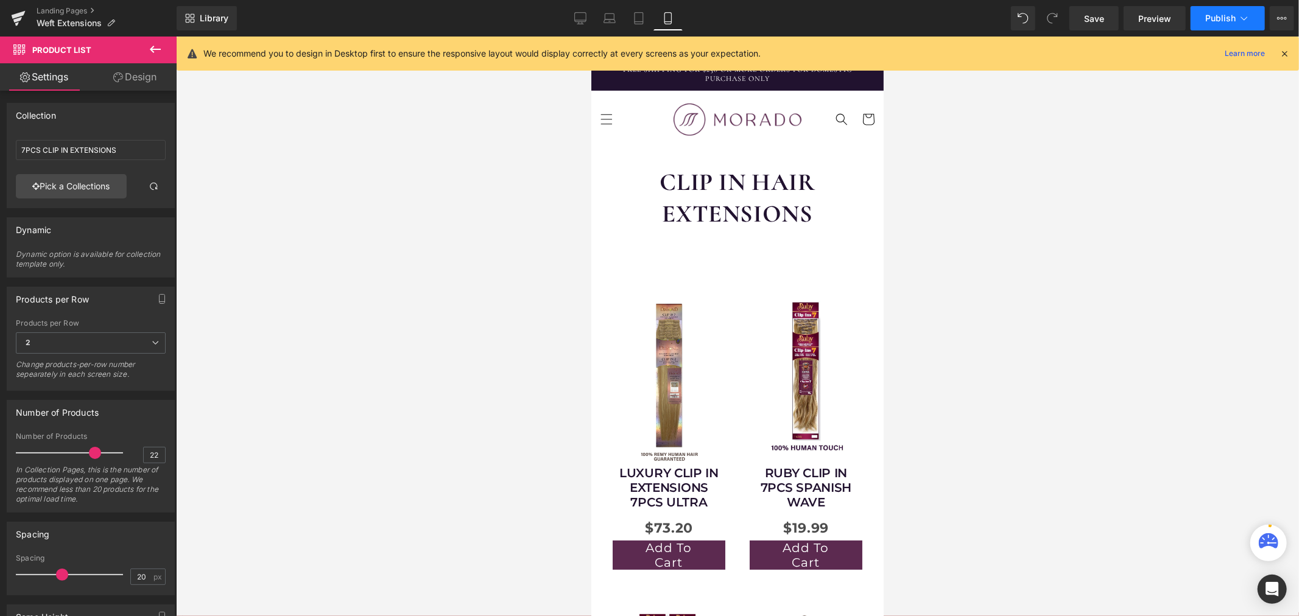
click at [1250, 19] on icon at bounding box center [1244, 18] width 12 height 12
click at [1284, 19] on icon at bounding box center [1282, 18] width 10 height 10
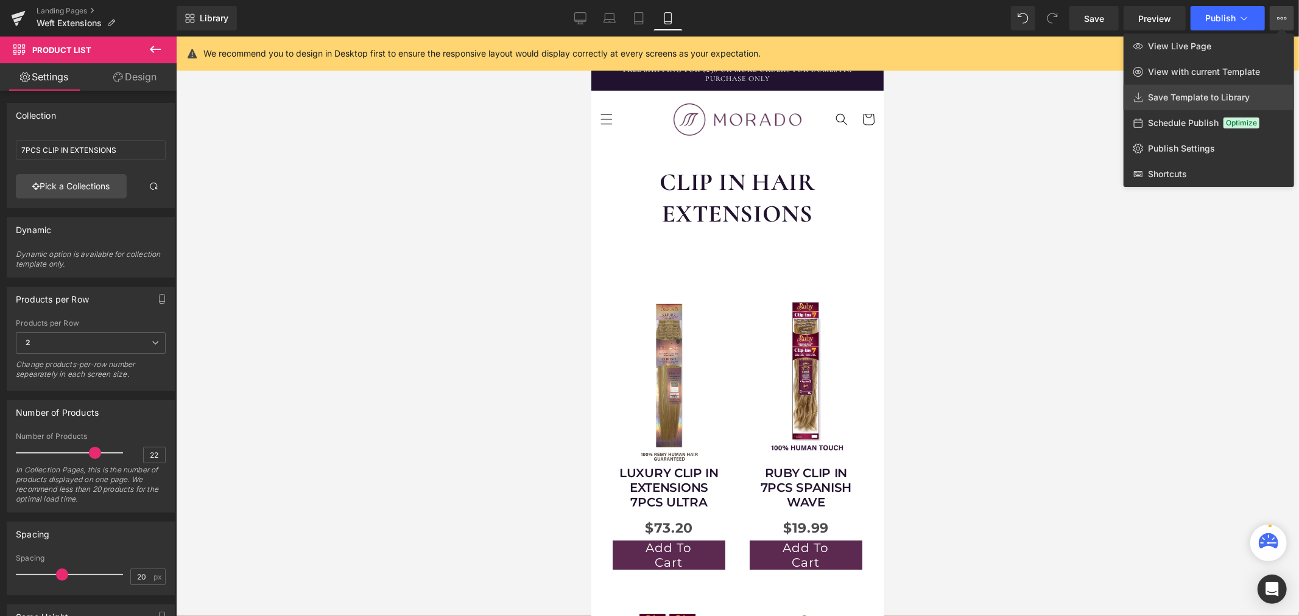
click at [1177, 98] on span "Save Template to Library" at bounding box center [1199, 97] width 102 height 11
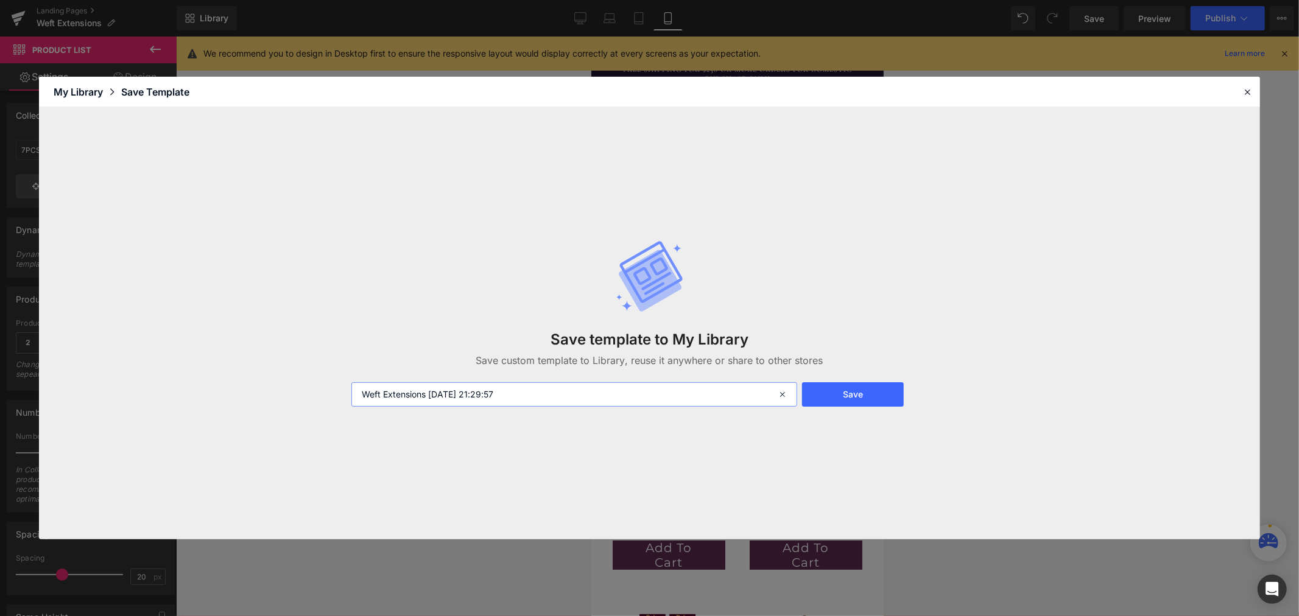
click at [506, 393] on input "Weft Extensions 2025-08-25 21:29:57" at bounding box center [574, 395] width 446 height 24
drag, startPoint x: 530, startPoint y: 390, endPoint x: 328, endPoint y: 404, distance: 202.7
click at [334, 406] on div "Save template to My Library Save custom template to Library, reuse it anywhere …" at bounding box center [649, 323] width 1221 height 432
type input "c"
type input "CLIP IN EXTENSIONS 8.25.25"
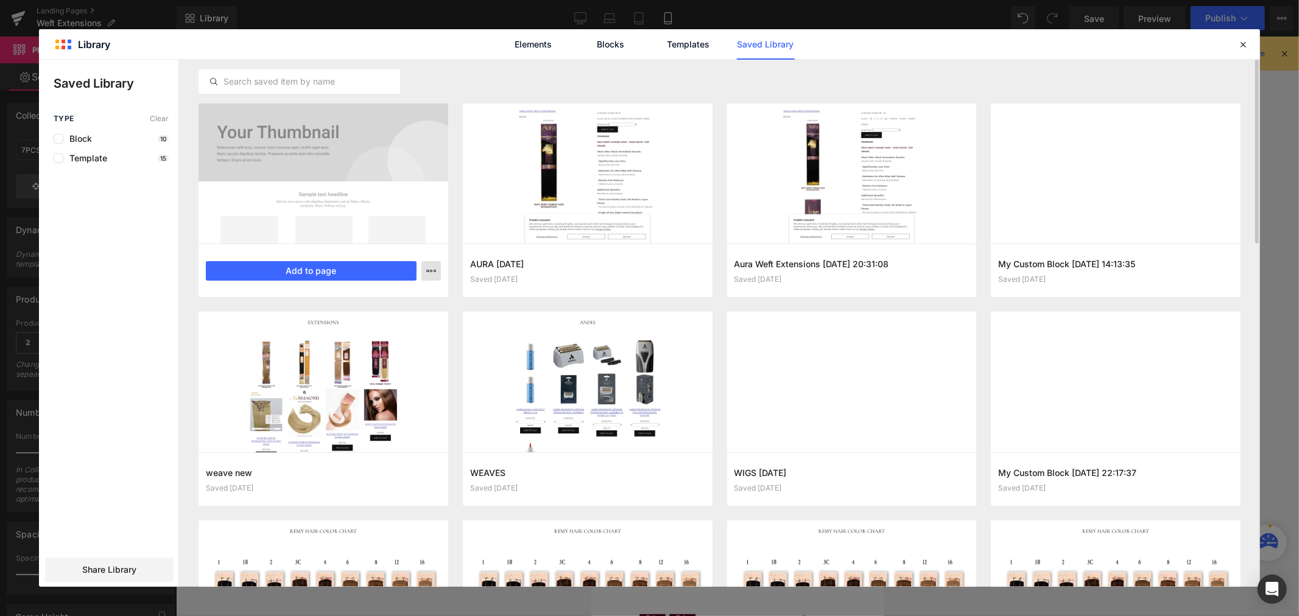
click at [427, 270] on icon "button" at bounding box center [431, 271] width 10 height 10
click at [1245, 43] on icon at bounding box center [1243, 44] width 11 height 11
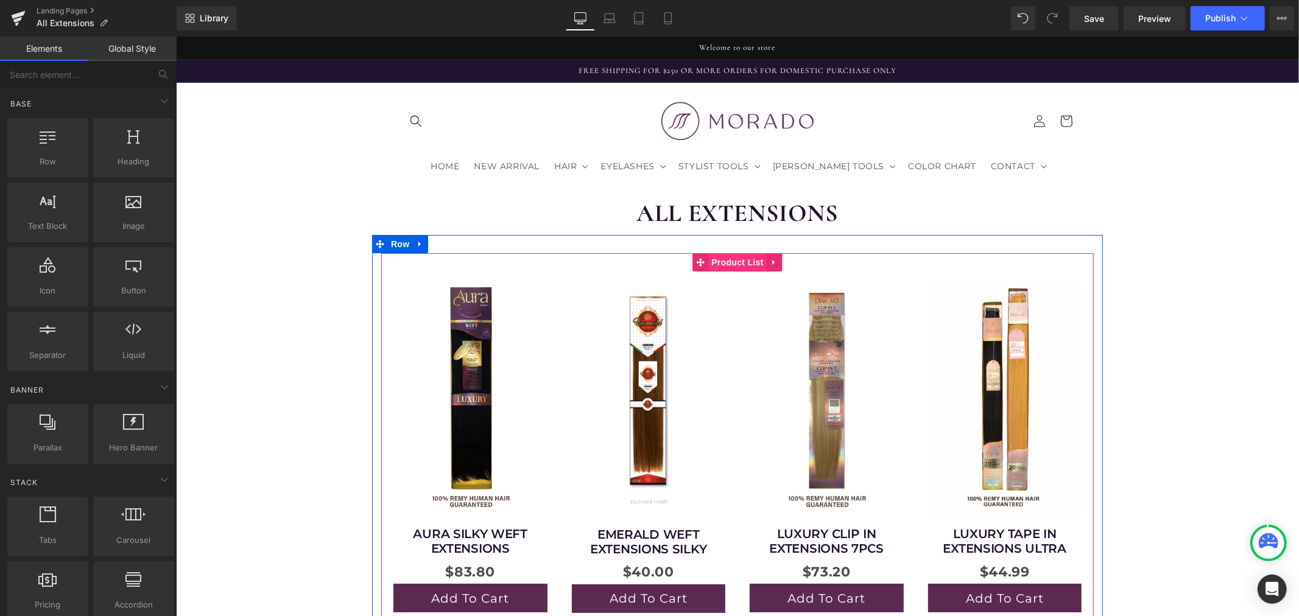
click at [737, 259] on span "Product List" at bounding box center [737, 262] width 58 height 18
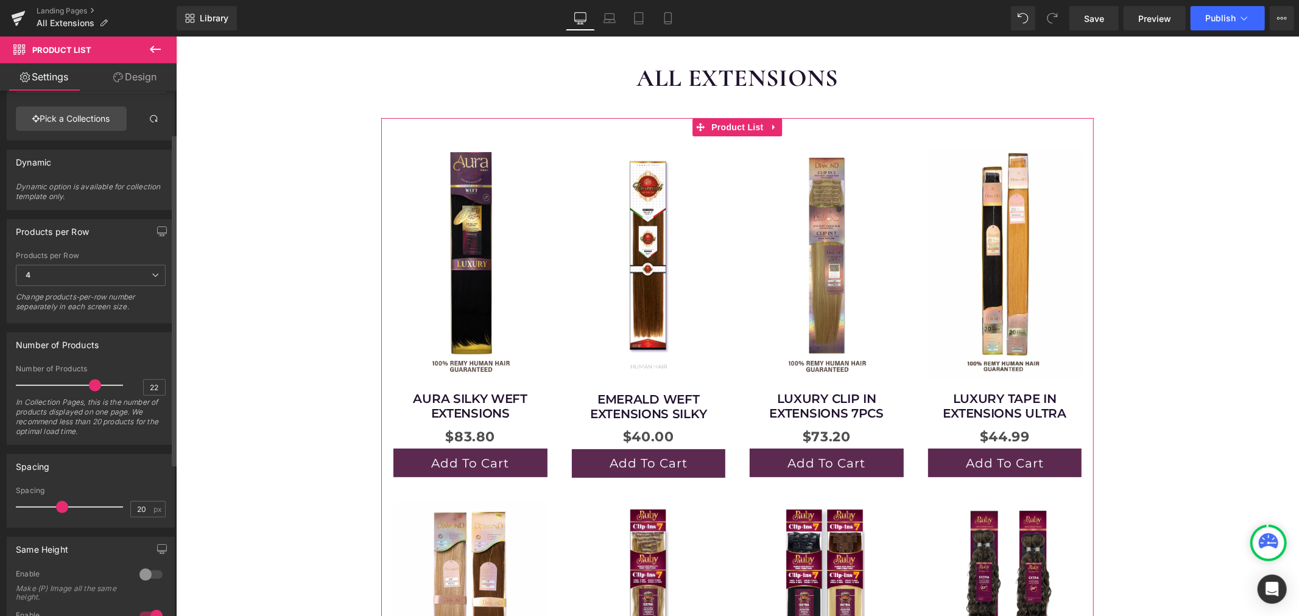
scroll to position [135, 0]
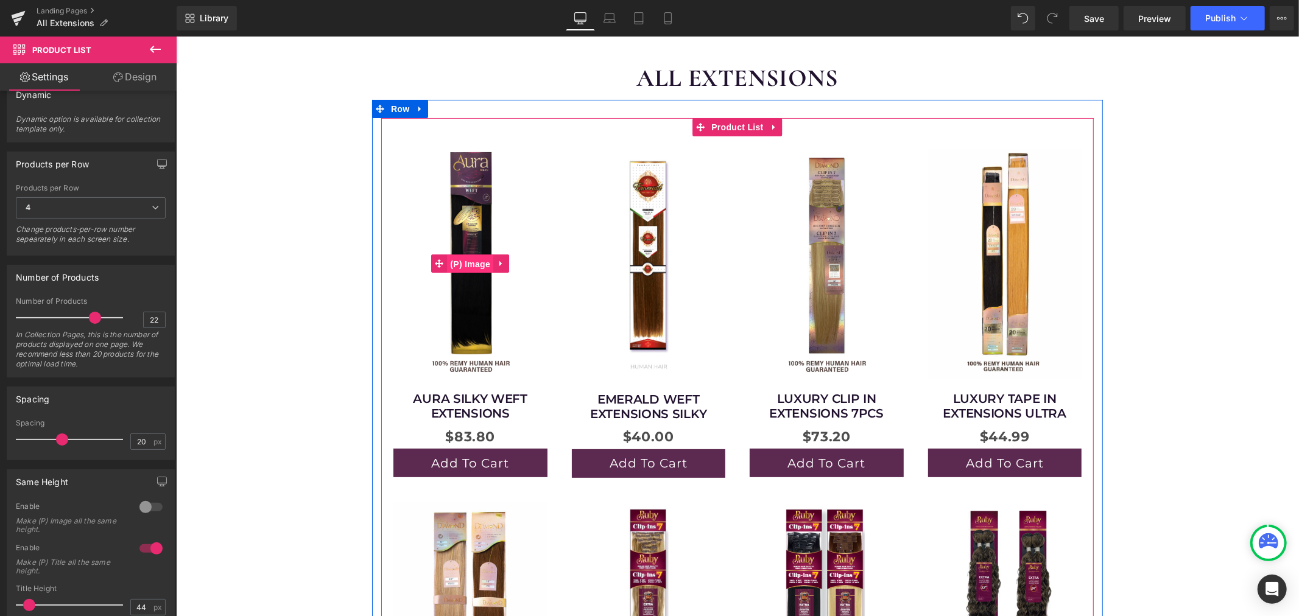
click at [473, 263] on span "(P) Image" at bounding box center [469, 264] width 46 height 18
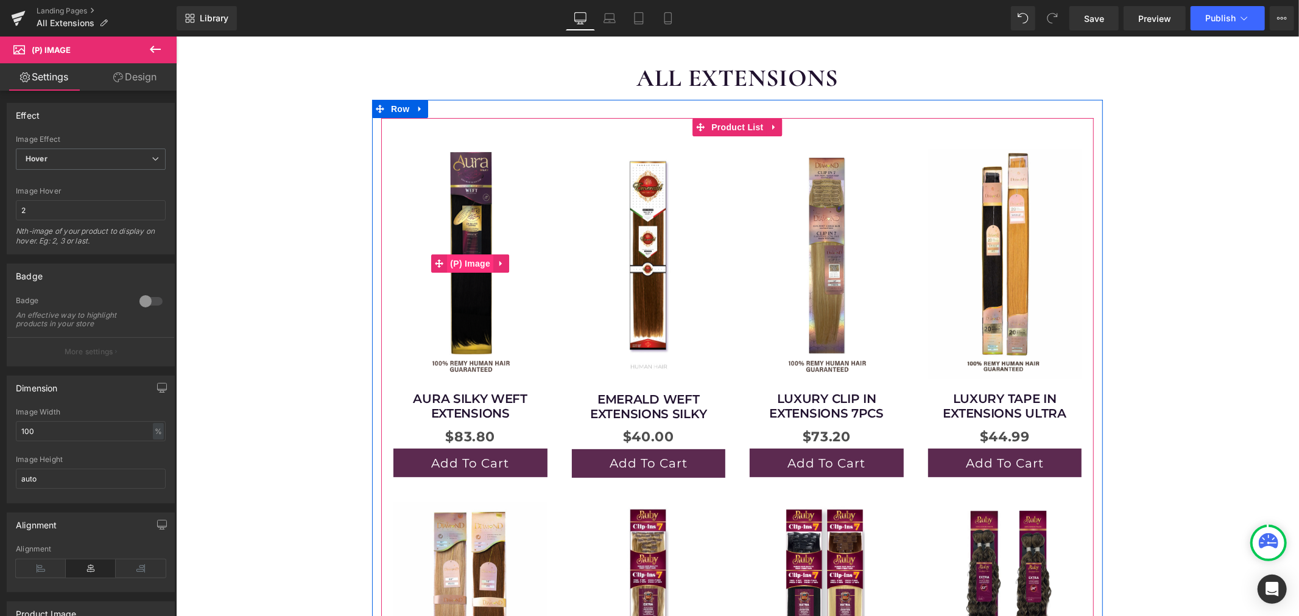
click at [467, 262] on span "(P) Image" at bounding box center [469, 263] width 46 height 18
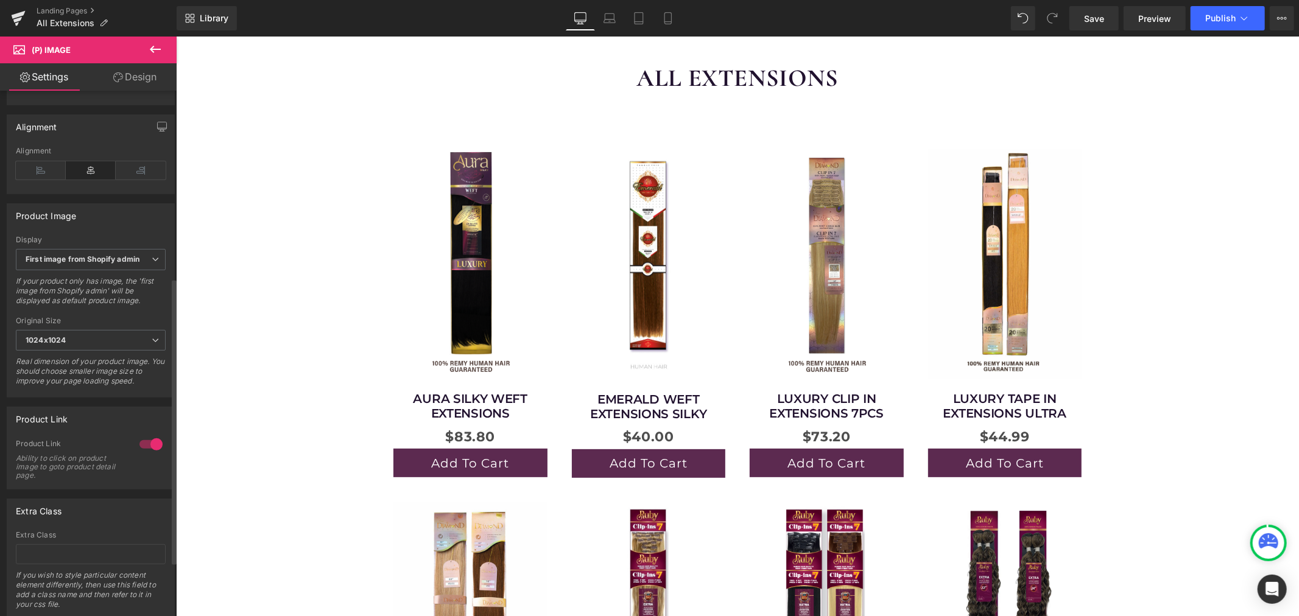
scroll to position [406, 0]
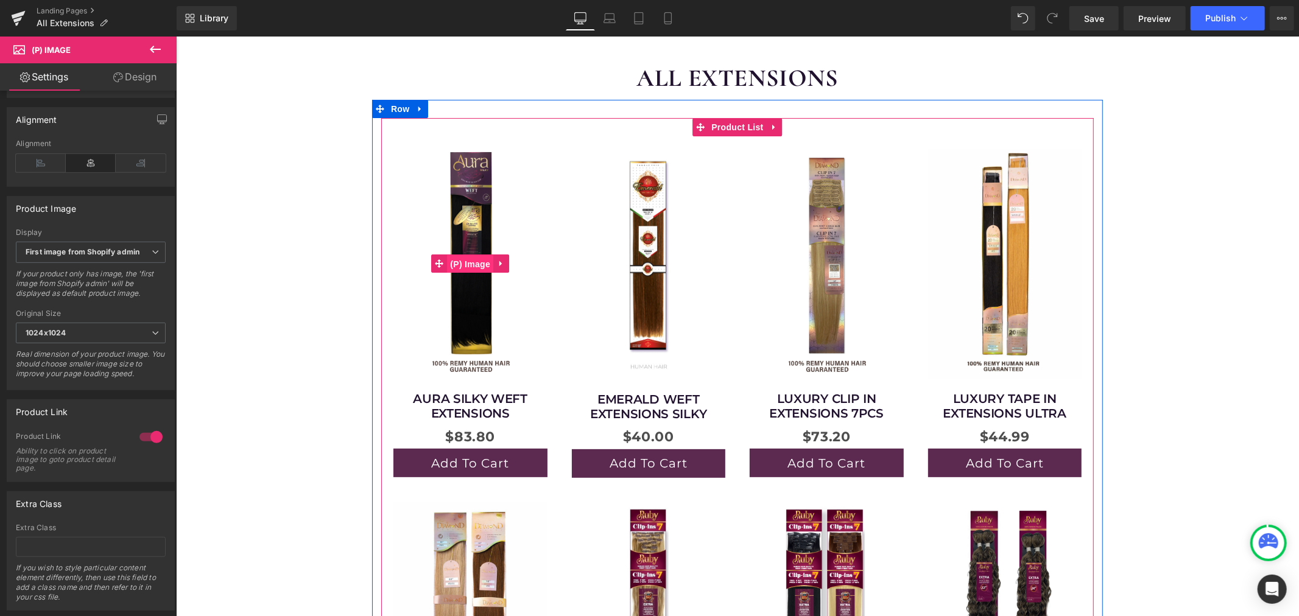
click at [468, 264] on span "(P) Image" at bounding box center [469, 264] width 46 height 18
click at [457, 403] on span "(P) Title" at bounding box center [469, 409] width 39 height 18
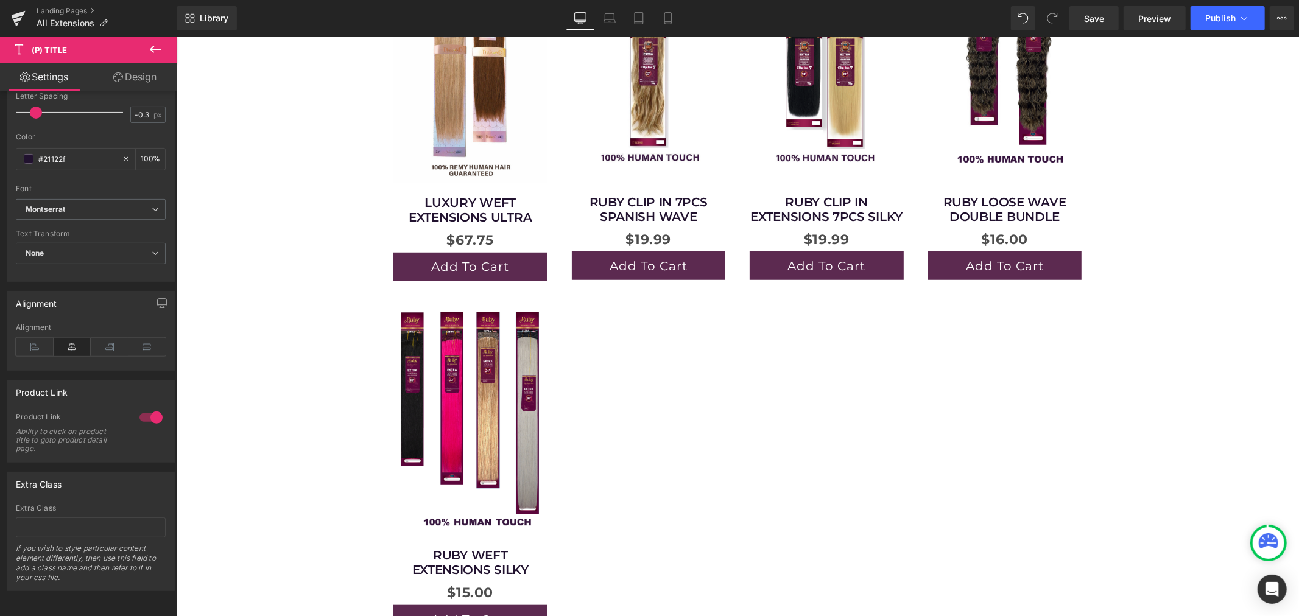
scroll to position [609, 0]
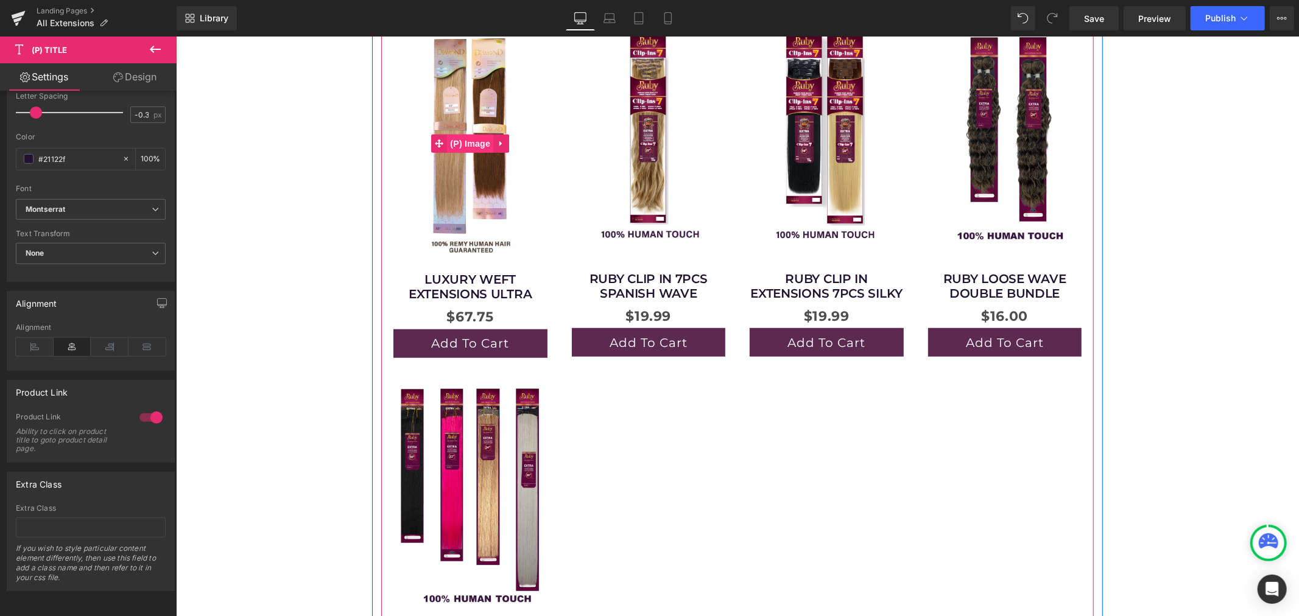
click at [466, 139] on span "(P) Image" at bounding box center [469, 143] width 46 height 18
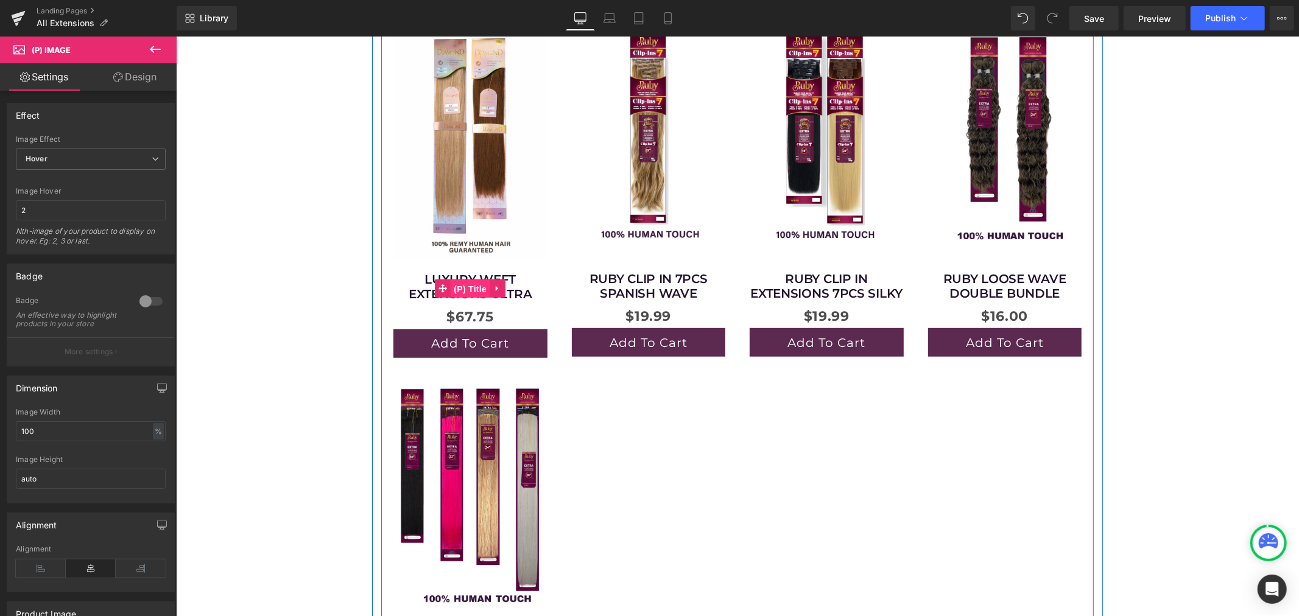
click at [468, 289] on span "(P) Title" at bounding box center [469, 289] width 39 height 18
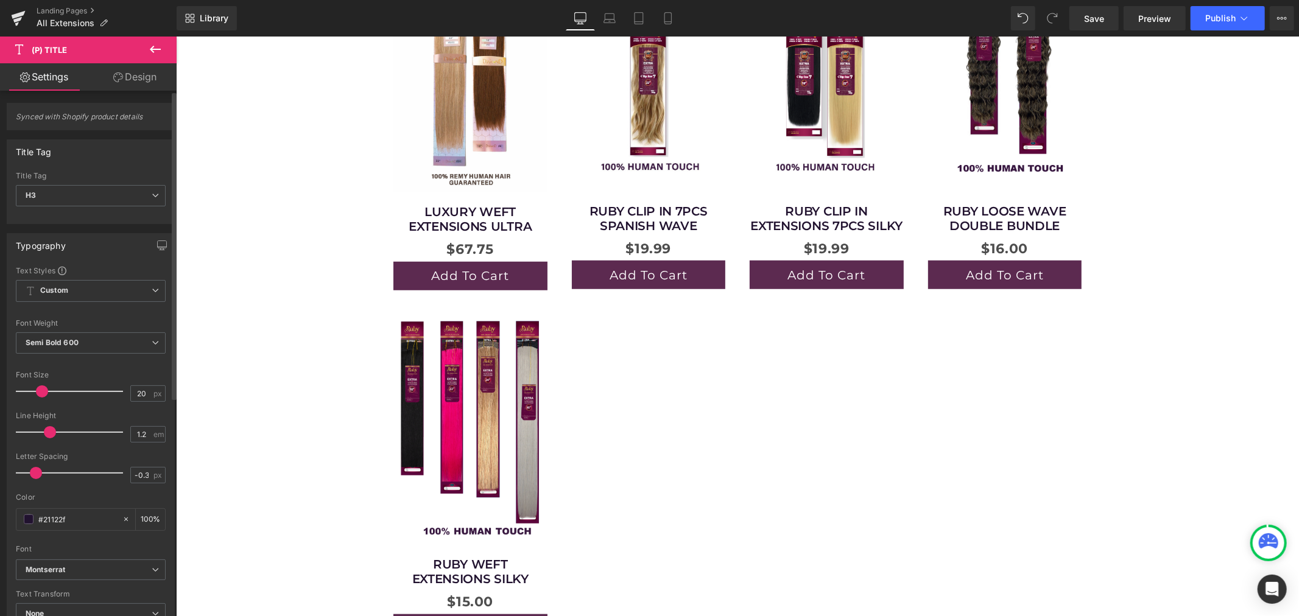
scroll to position [68, 0]
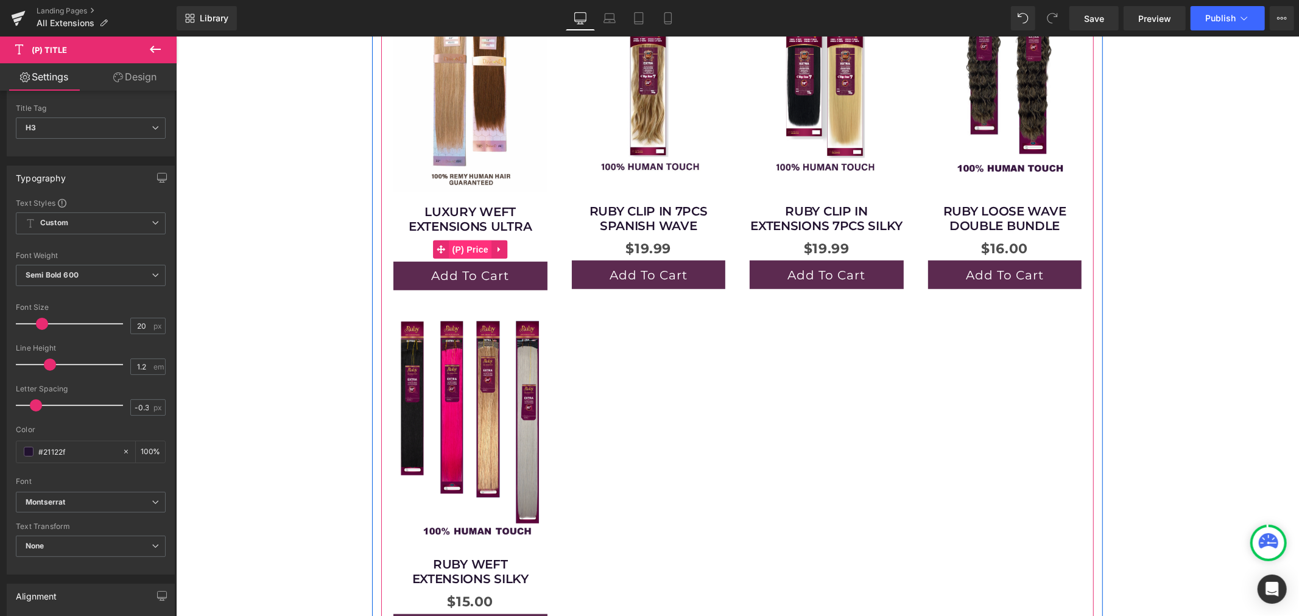
click at [465, 247] on span "(P) Price" at bounding box center [470, 249] width 43 height 18
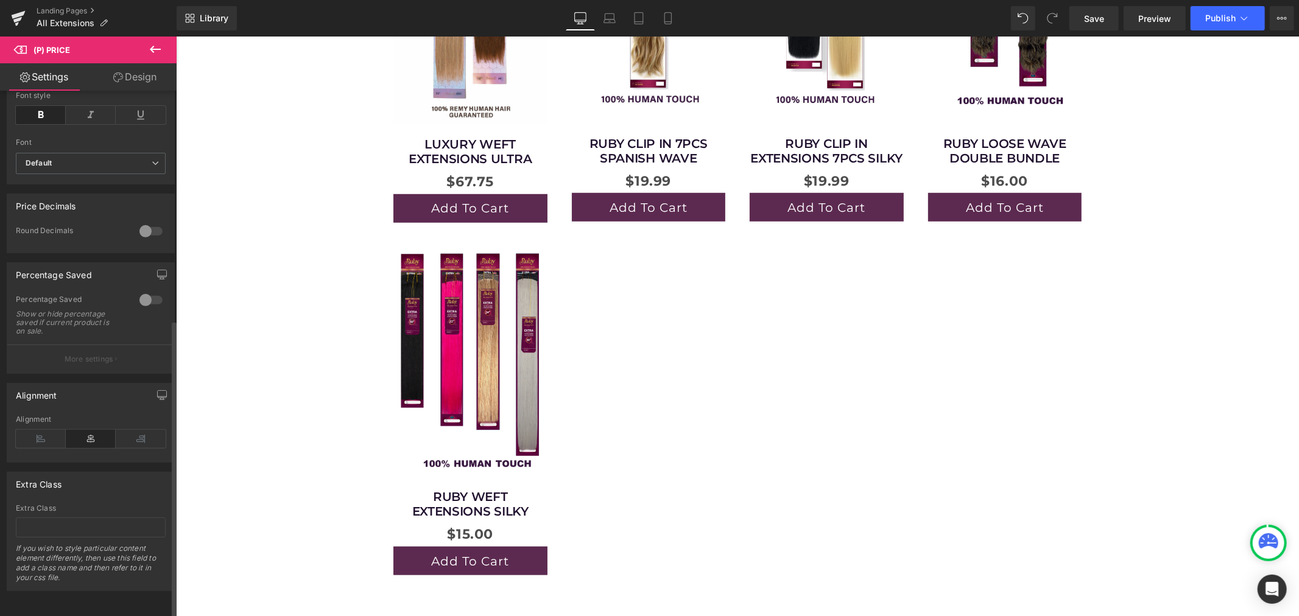
scroll to position [409, 0]
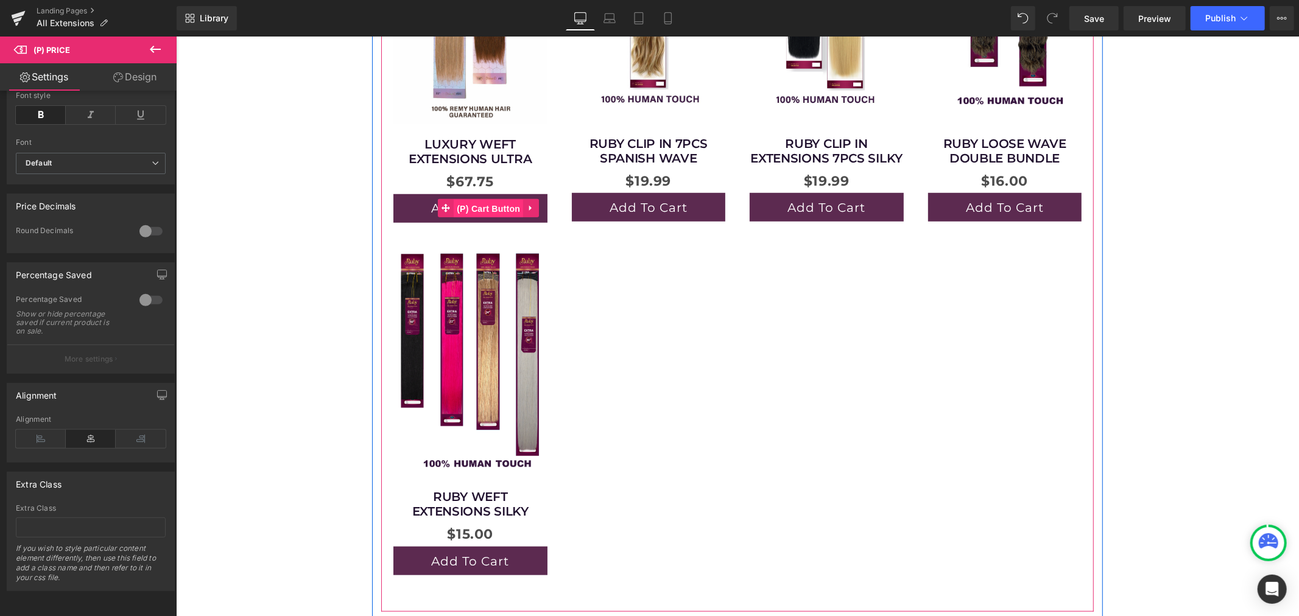
click at [468, 205] on span "(P) Cart Button" at bounding box center [487, 208] width 69 height 18
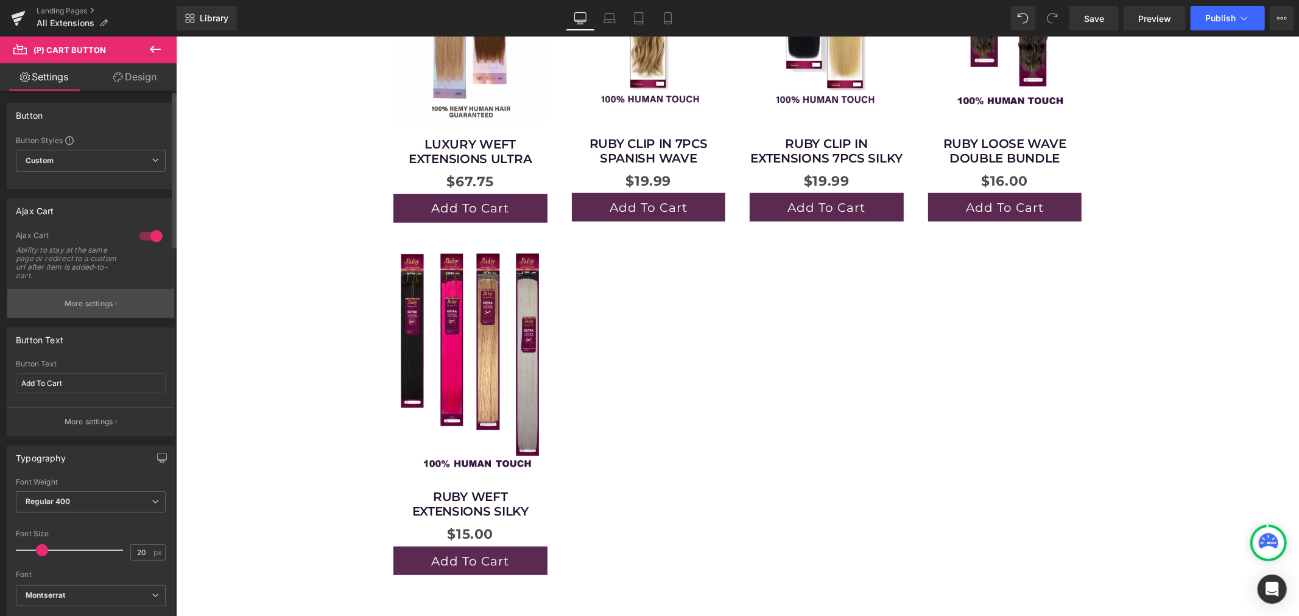
click at [76, 306] on p "More settings" at bounding box center [89, 303] width 49 height 11
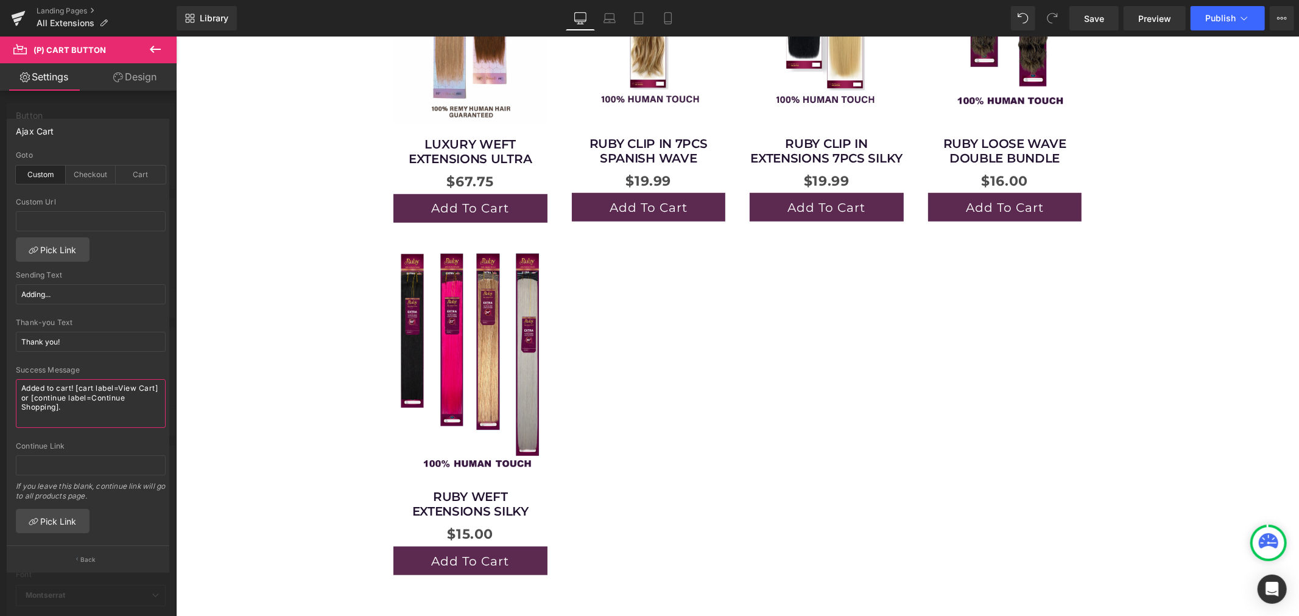
drag, startPoint x: 74, startPoint y: 406, endPoint x: 0, endPoint y: 389, distance: 75.8
click at [0, 389] on div "Ajax Cart custom Goto Custom Checkout Cart Custom Url Pick Link Adding... Sendi…" at bounding box center [88, 341] width 177 height 462
click at [85, 157] on div "Checkout" at bounding box center [91, 166] width 50 height 18
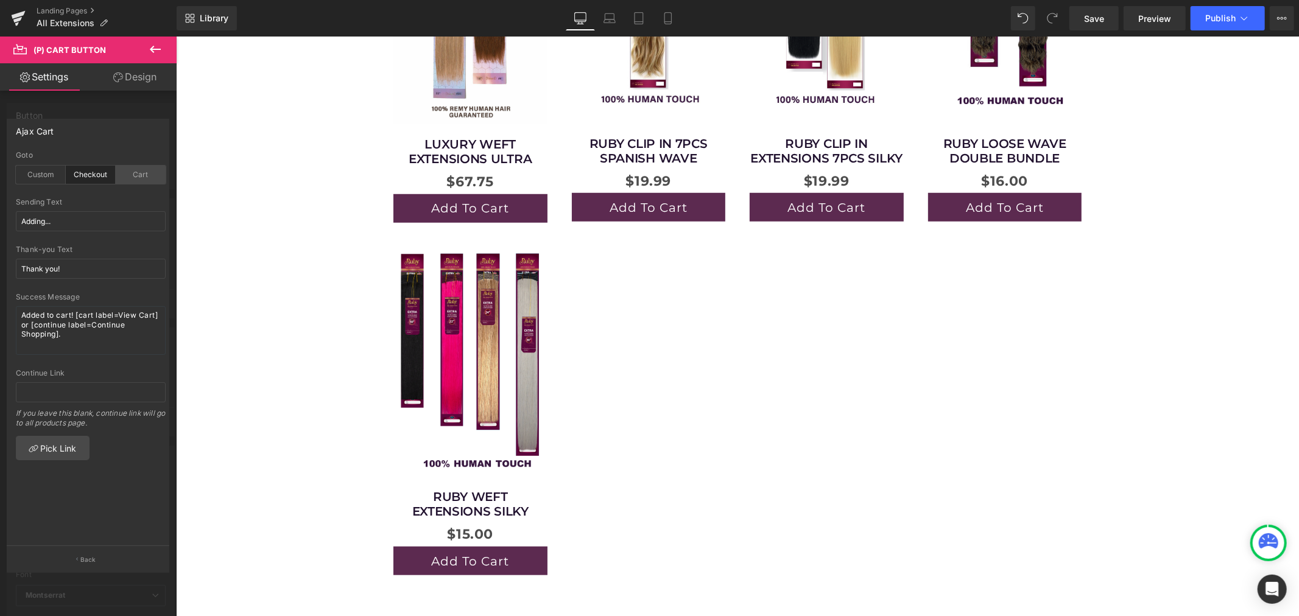
click at [137, 168] on div "Cart" at bounding box center [141, 175] width 50 height 18
click at [76, 558] on icon "button" at bounding box center [77, 560] width 2 height 6
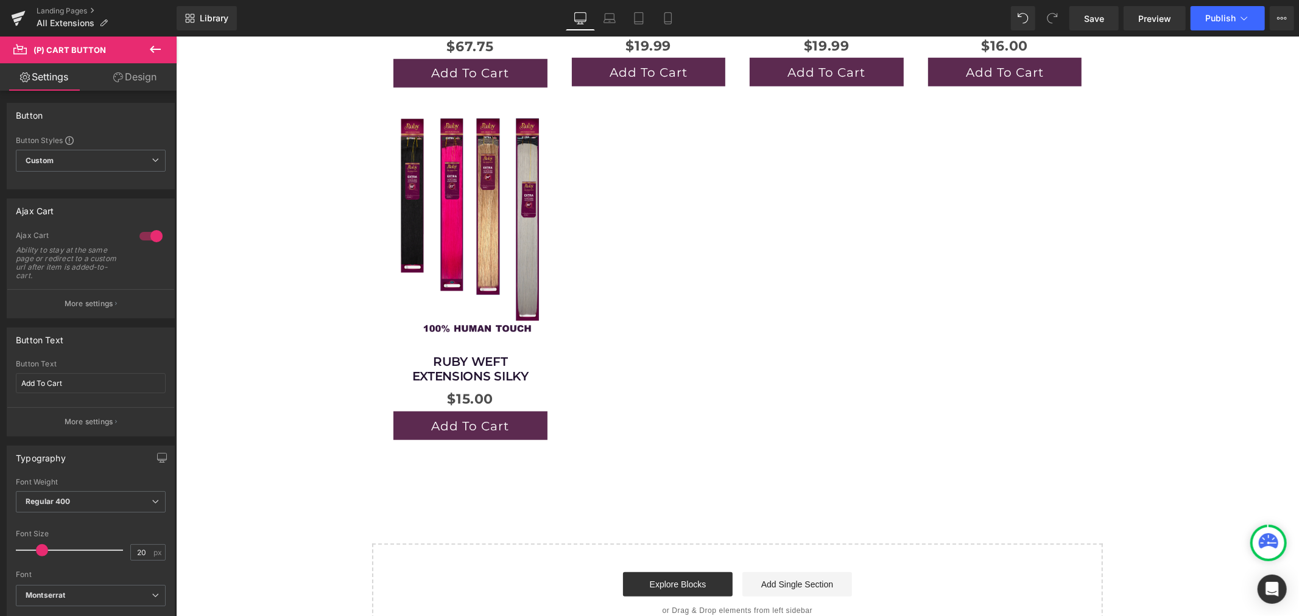
click at [144, 80] on link "Design" at bounding box center [135, 76] width 88 height 27
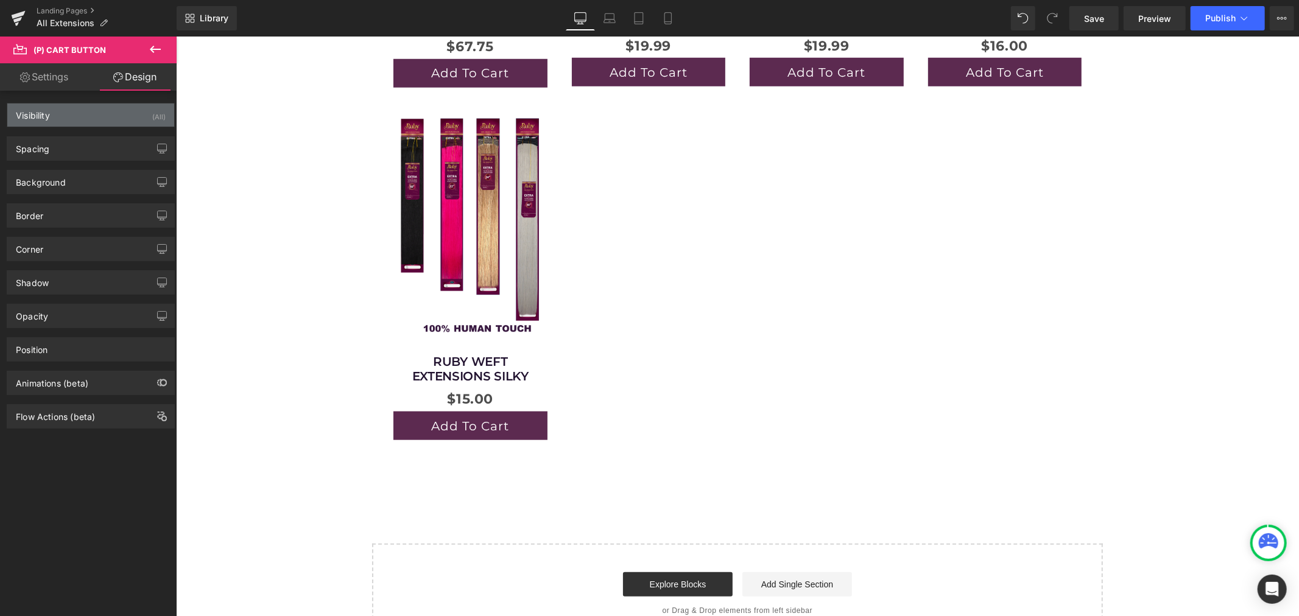
click at [72, 123] on div "Visibility (All)" at bounding box center [90, 115] width 167 height 23
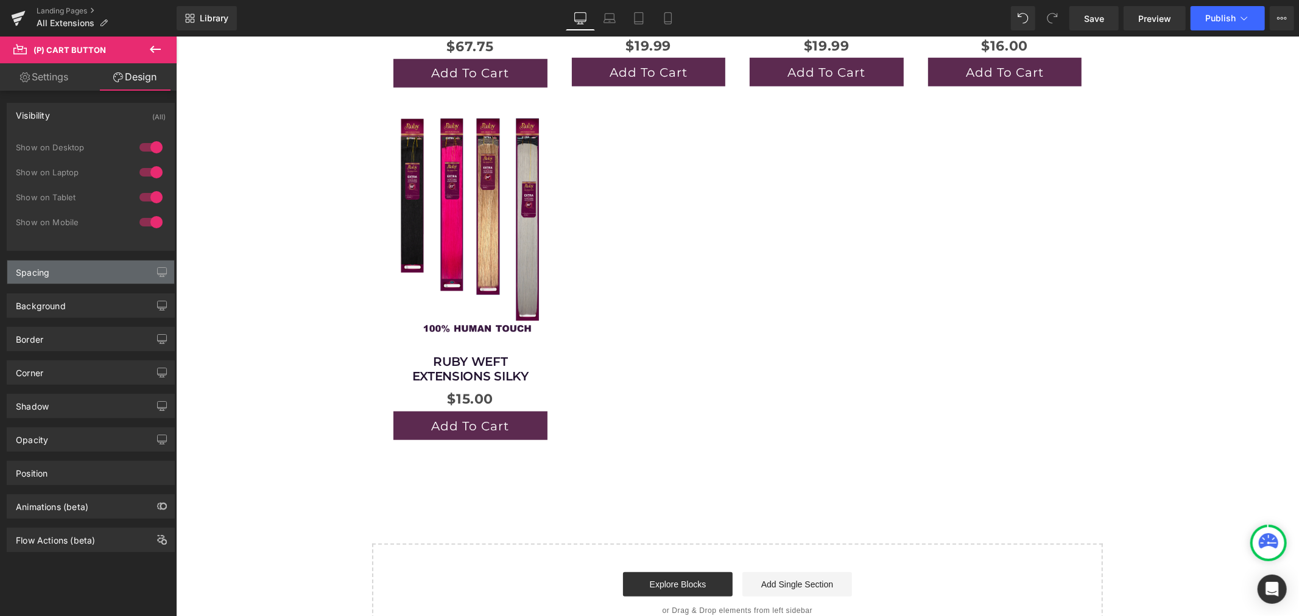
click at [65, 272] on div "Spacing" at bounding box center [90, 272] width 167 height 23
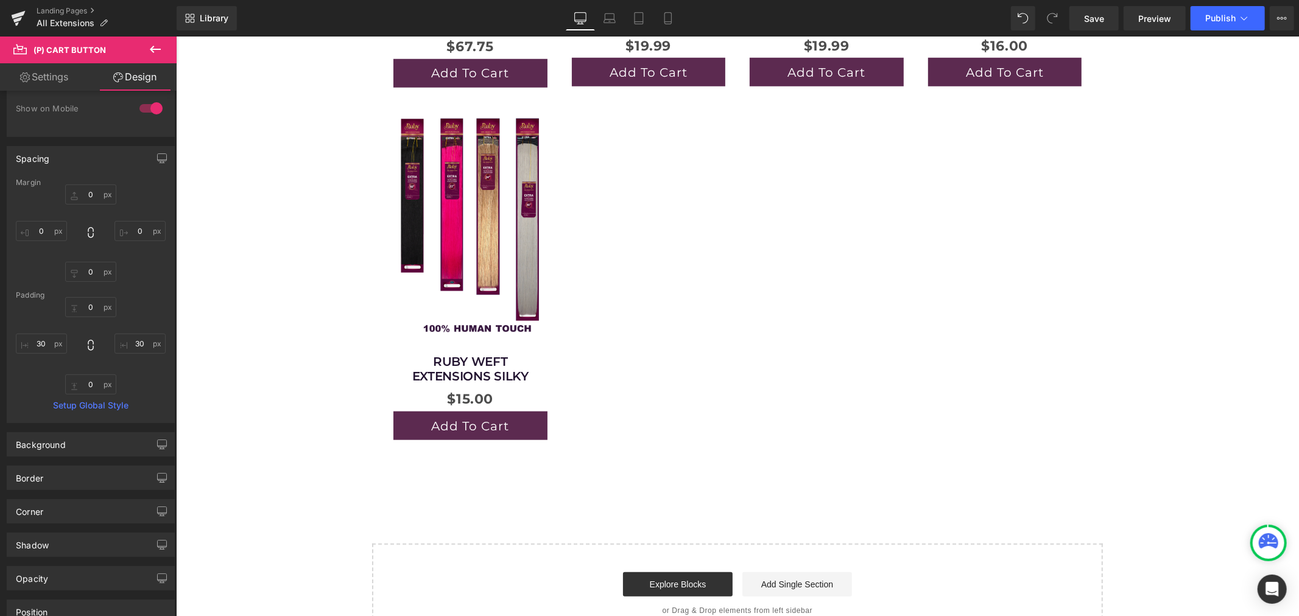
scroll to position [135, 0]
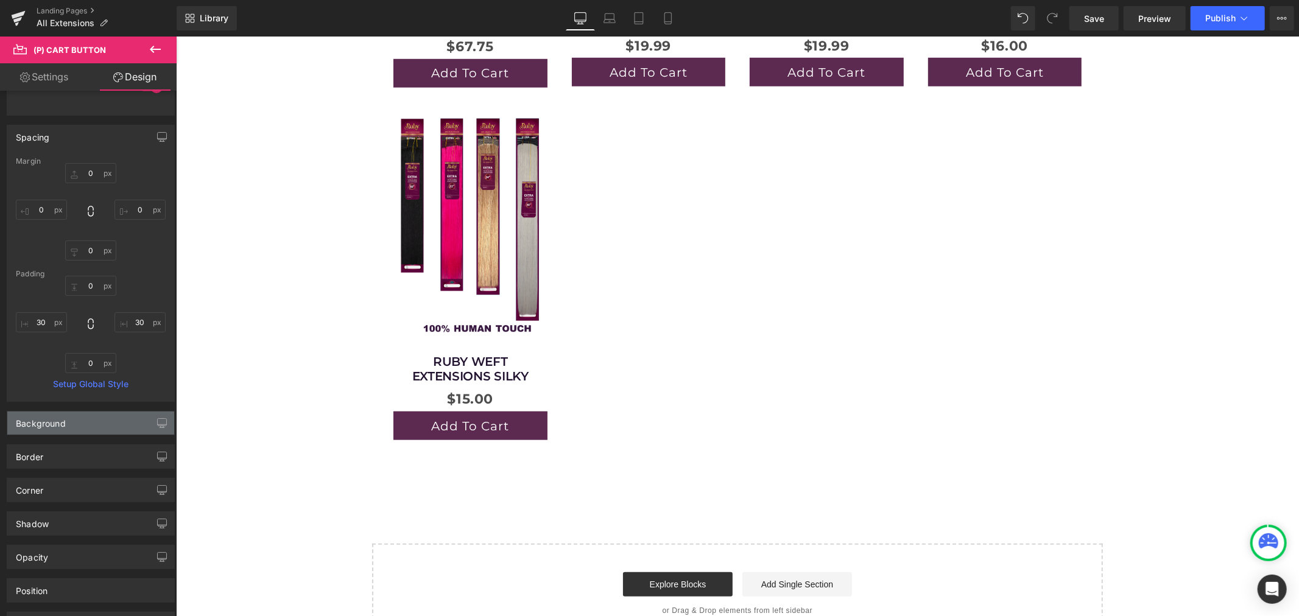
click at [78, 420] on div "Background" at bounding box center [90, 423] width 167 height 23
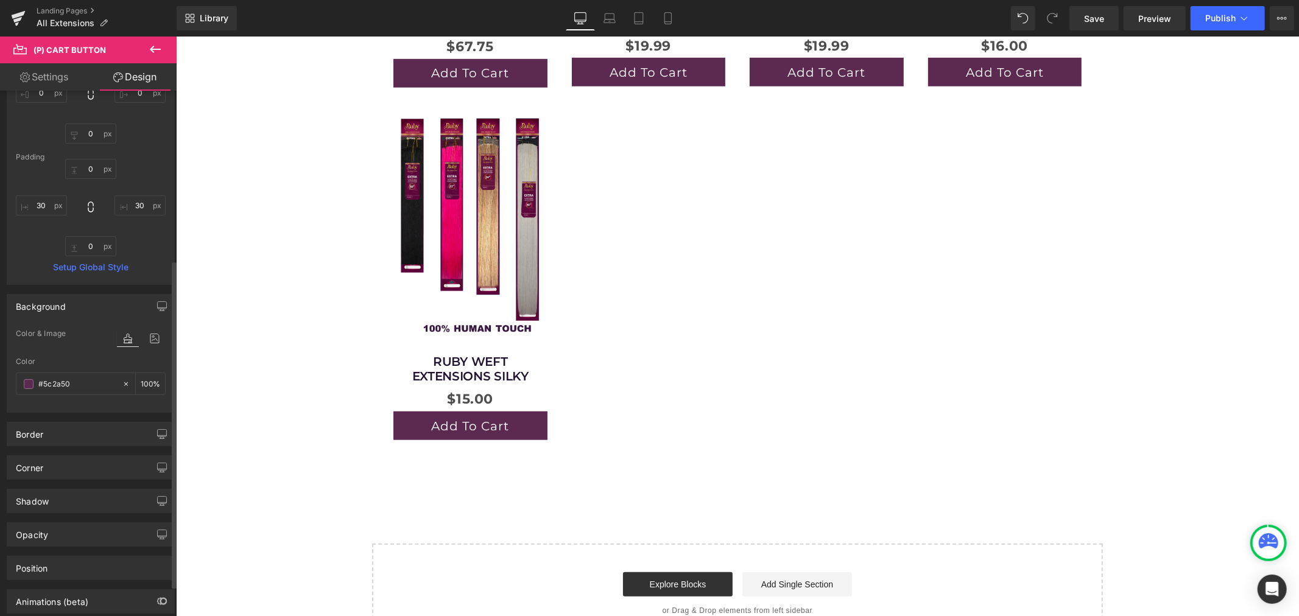
scroll to position [270, 0]
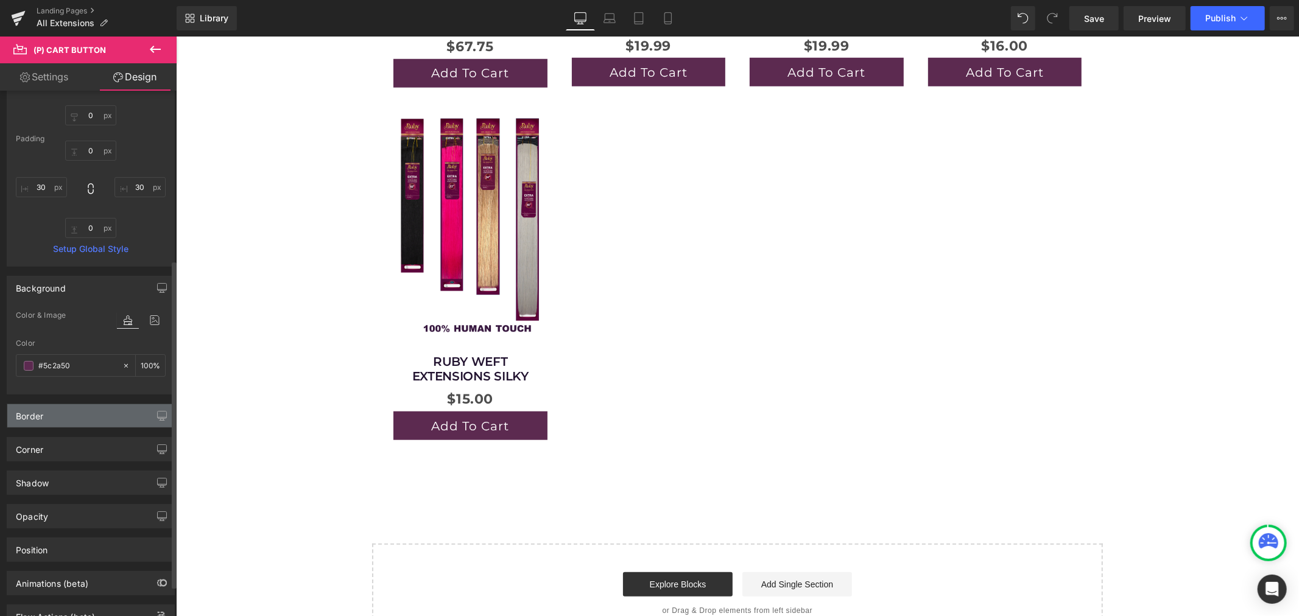
click at [100, 417] on div "Border" at bounding box center [90, 415] width 167 height 23
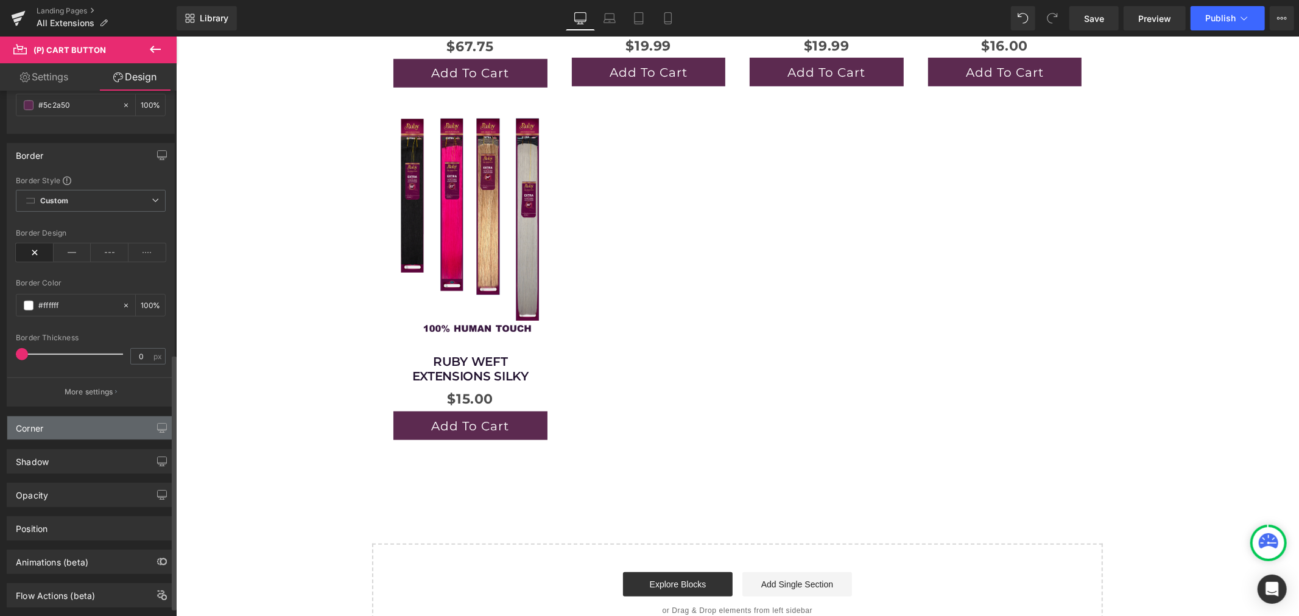
scroll to position [541, 0]
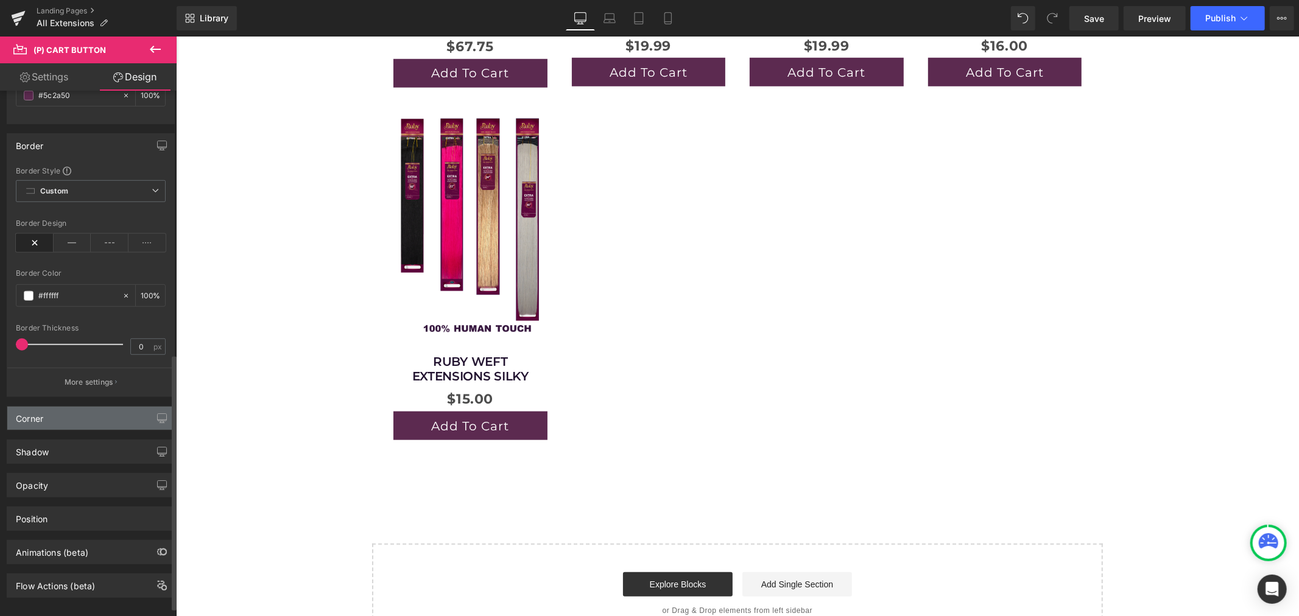
click at [78, 418] on div "Corner" at bounding box center [90, 418] width 167 height 23
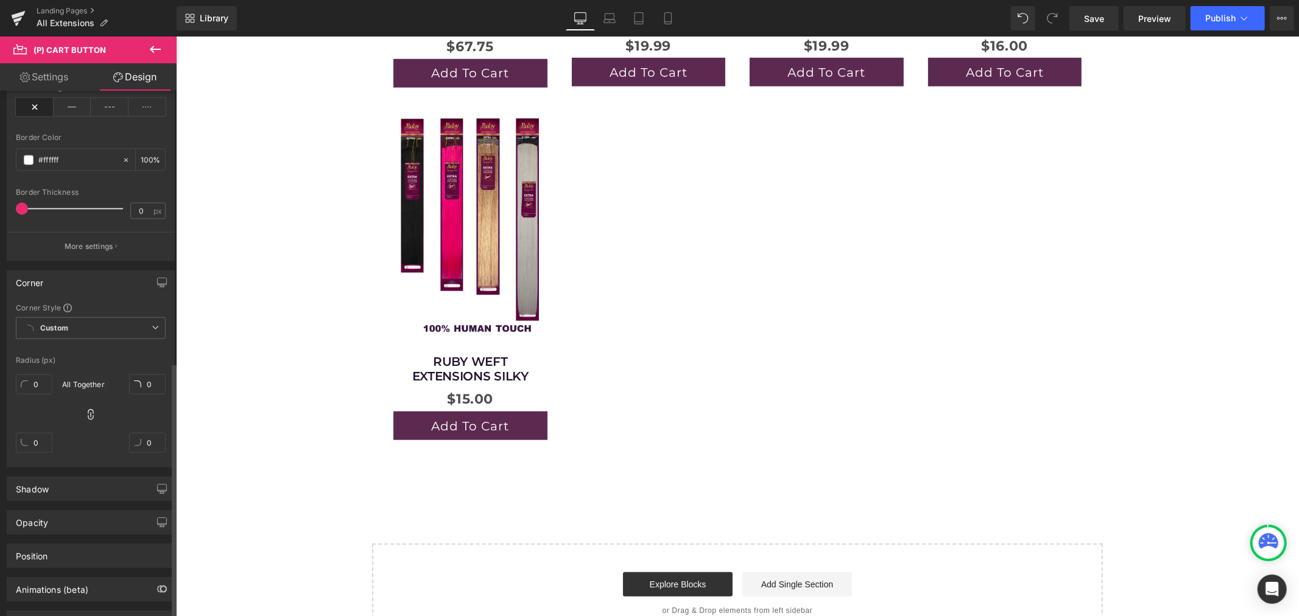
scroll to position [732, 0]
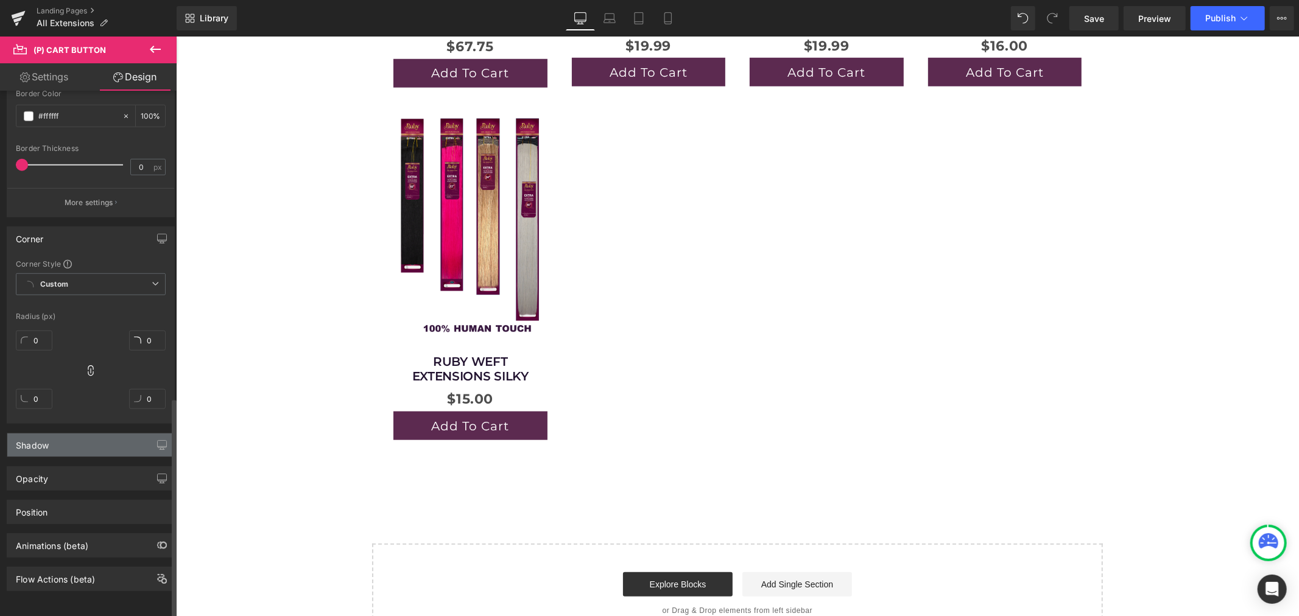
click at [93, 434] on div "Shadow" at bounding box center [90, 445] width 167 height 23
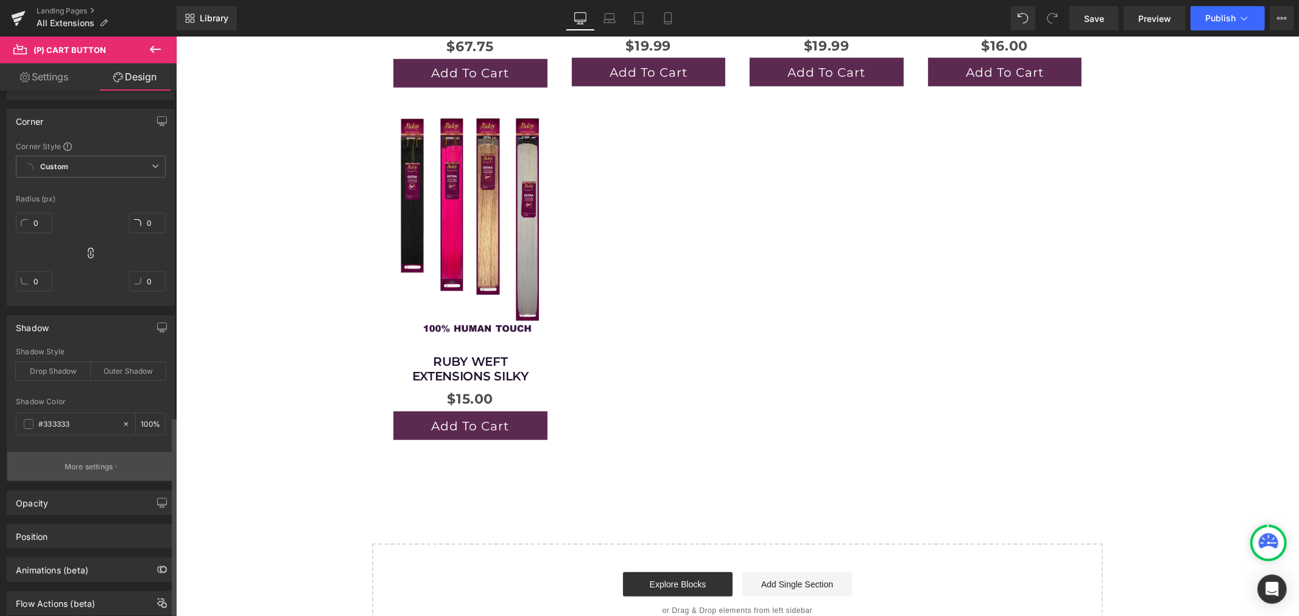
scroll to position [867, 0]
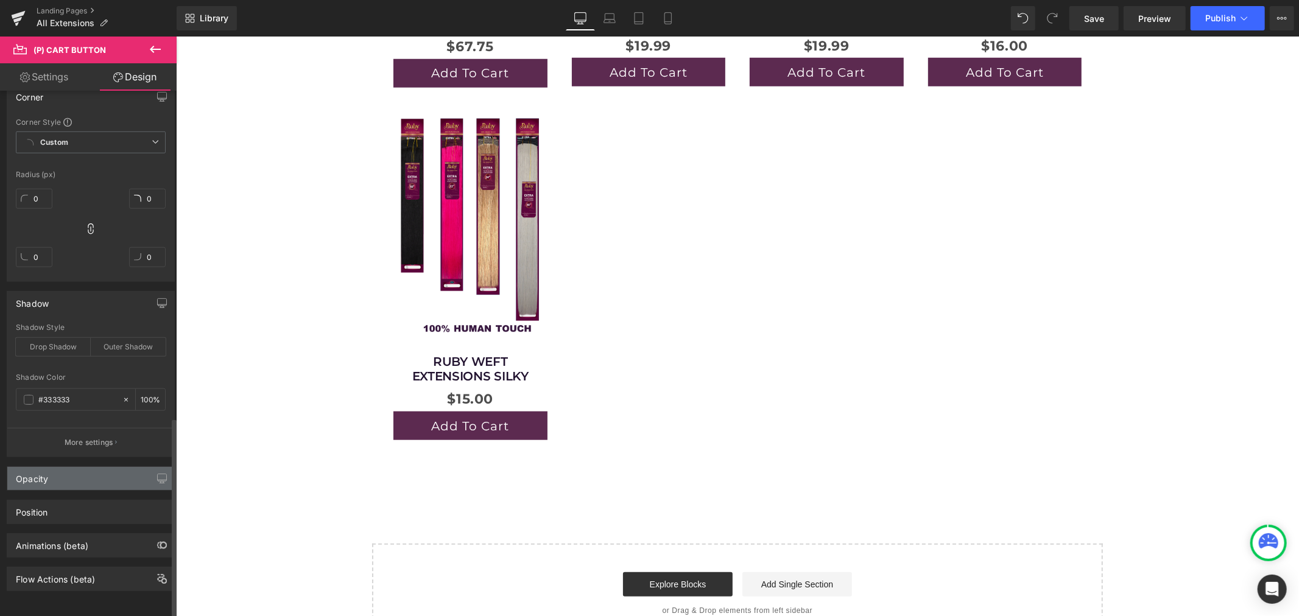
click at [69, 471] on div "Opacity" at bounding box center [90, 478] width 167 height 23
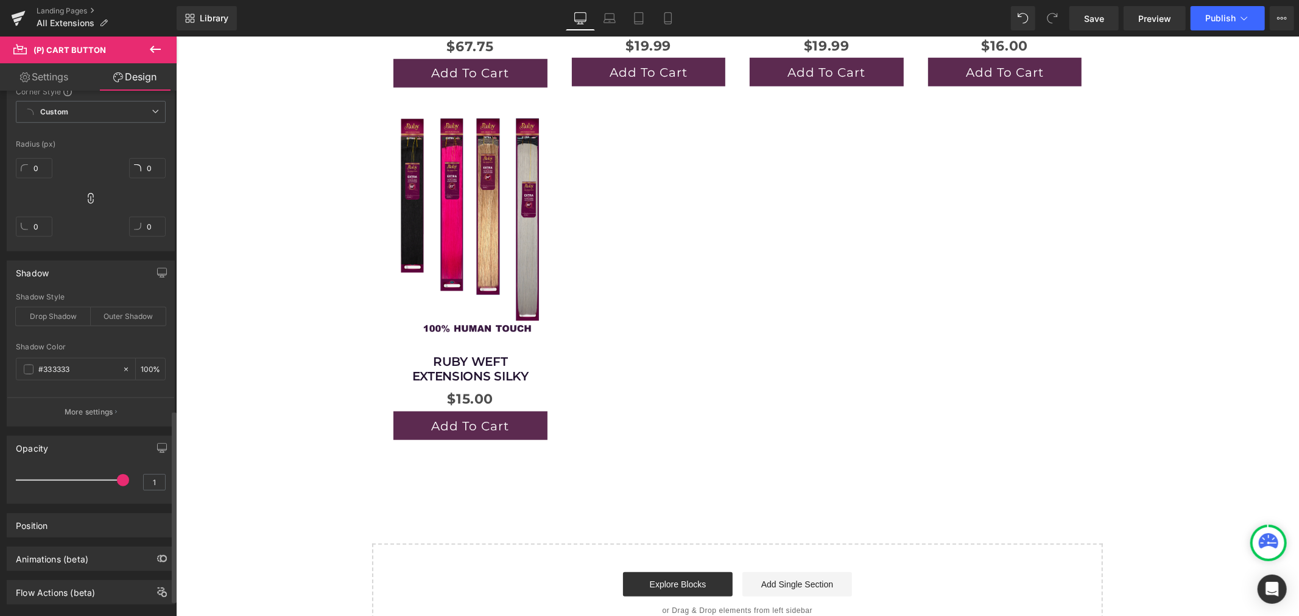
scroll to position [918, 0]
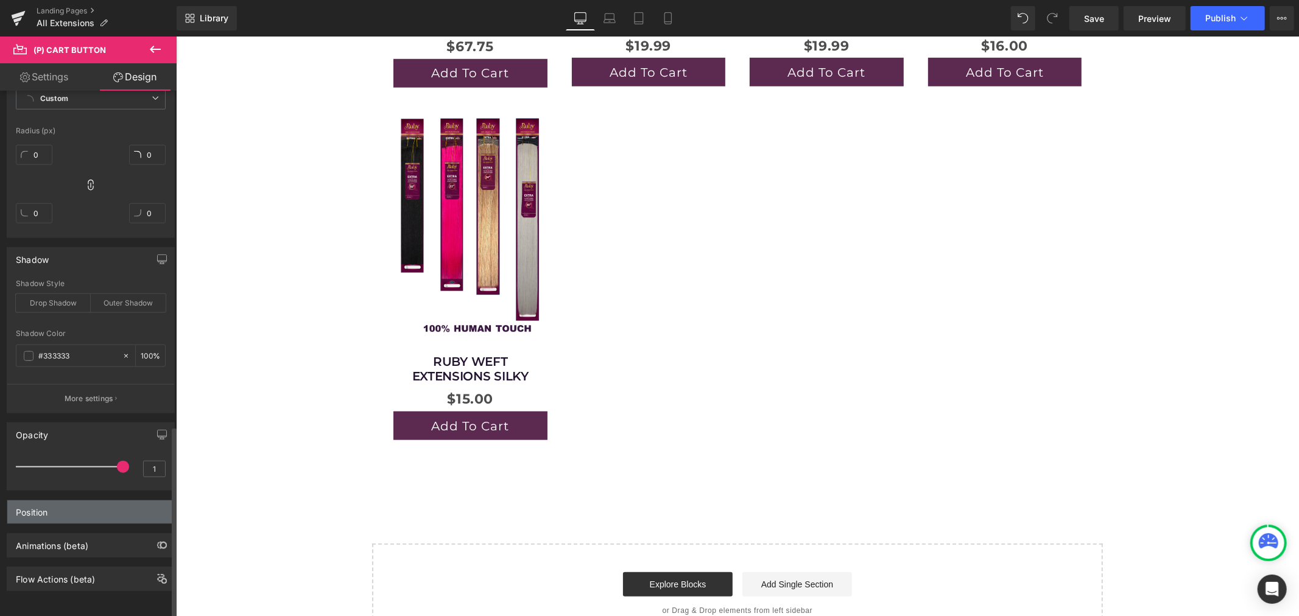
click at [74, 501] on div "Position" at bounding box center [90, 512] width 167 height 23
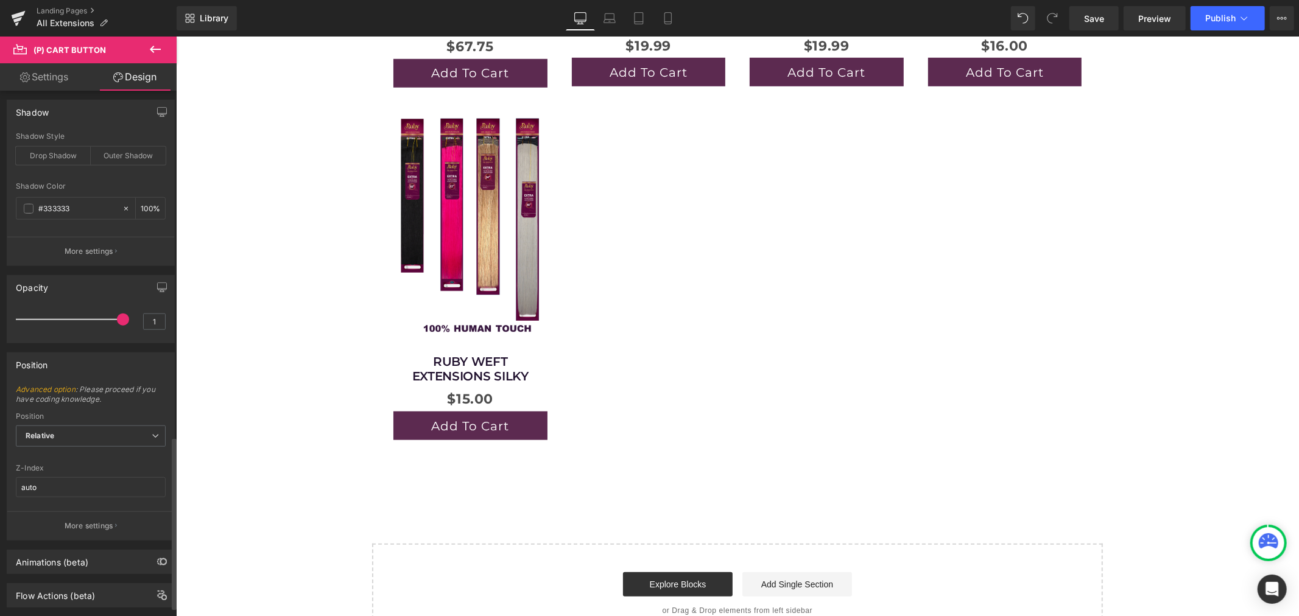
scroll to position [1081, 0]
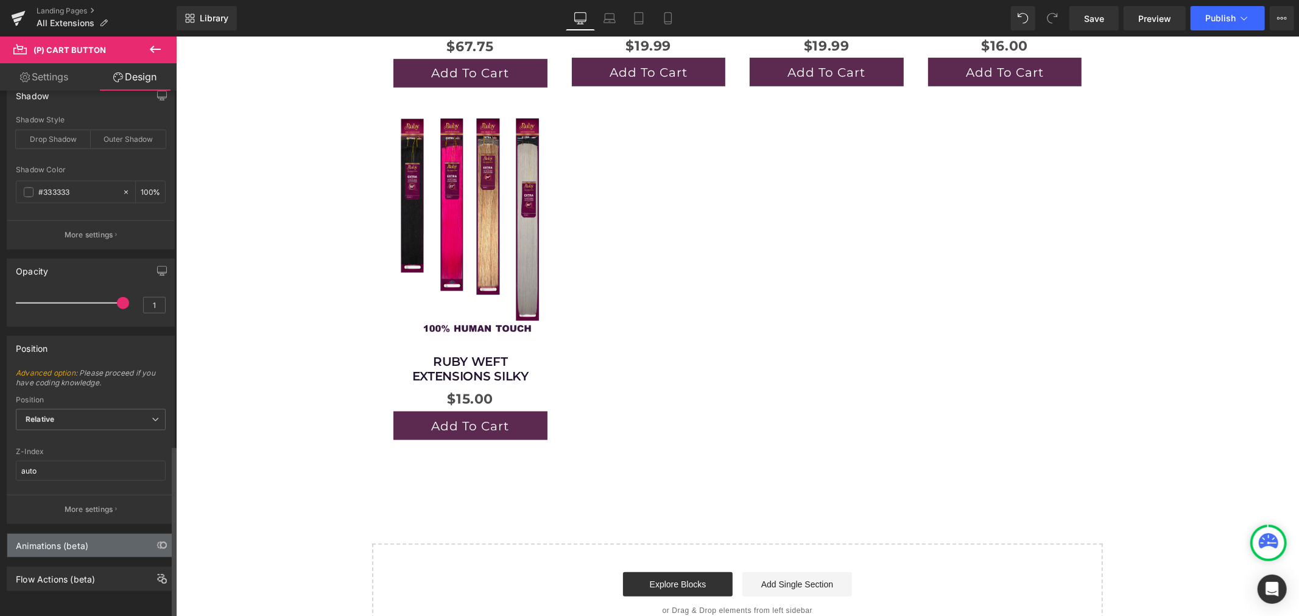
click at [77, 534] on div "Animations (beta)" at bounding box center [52, 542] width 72 height 17
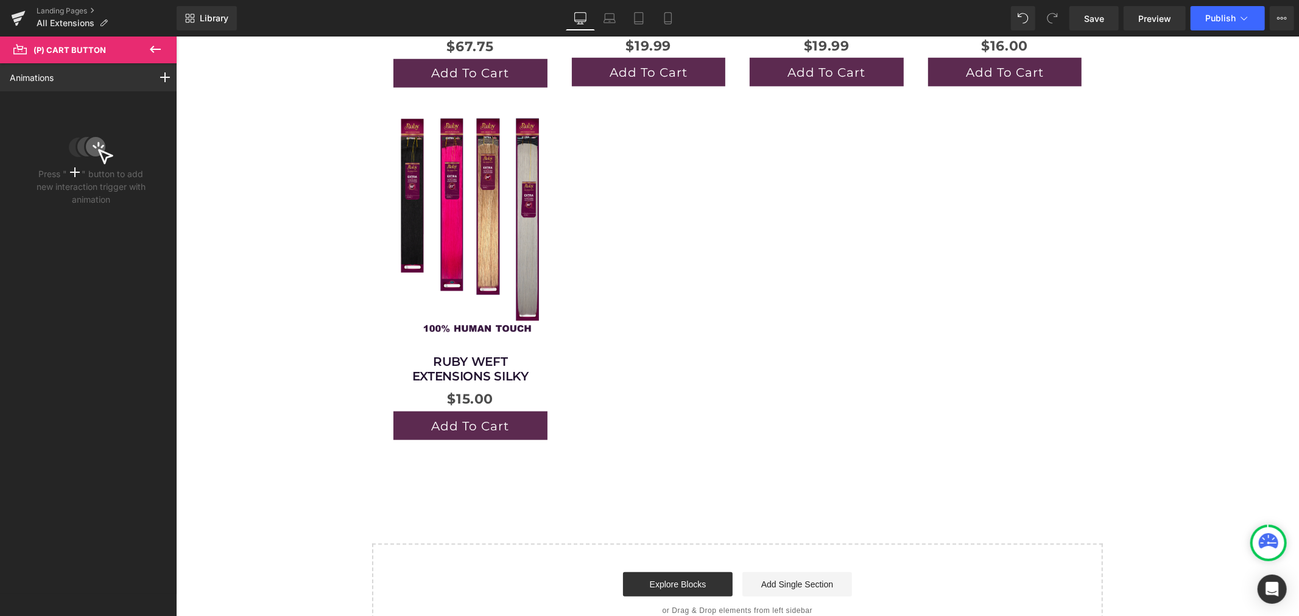
click at [154, 51] on icon at bounding box center [155, 49] width 15 height 15
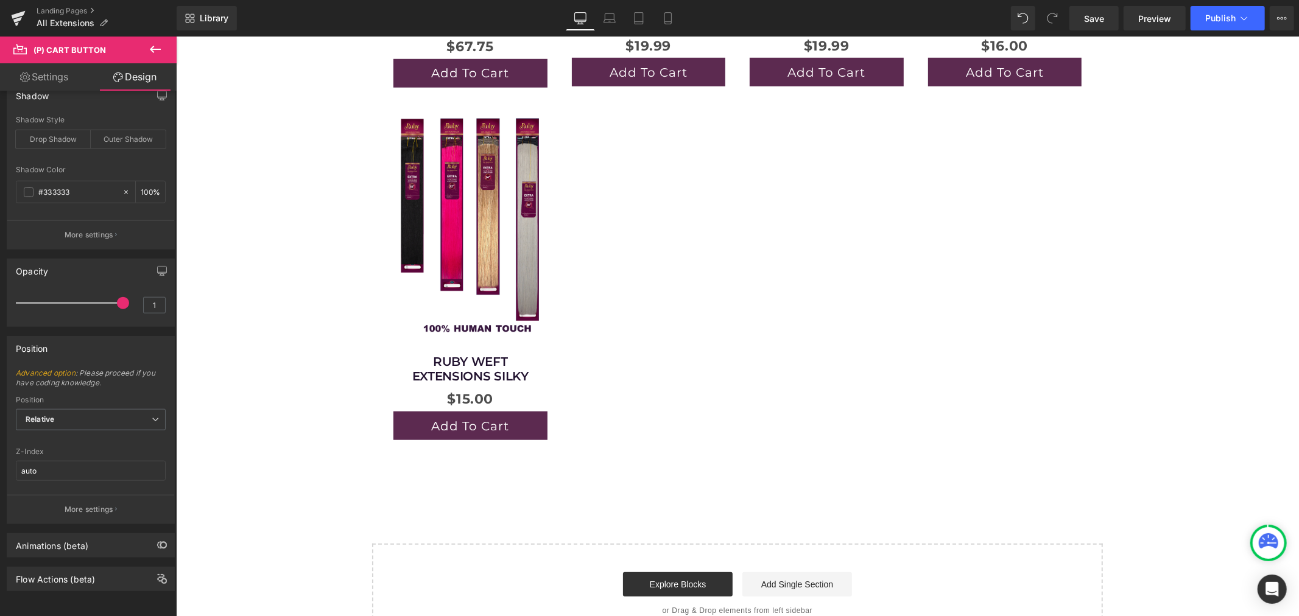
type input "0"
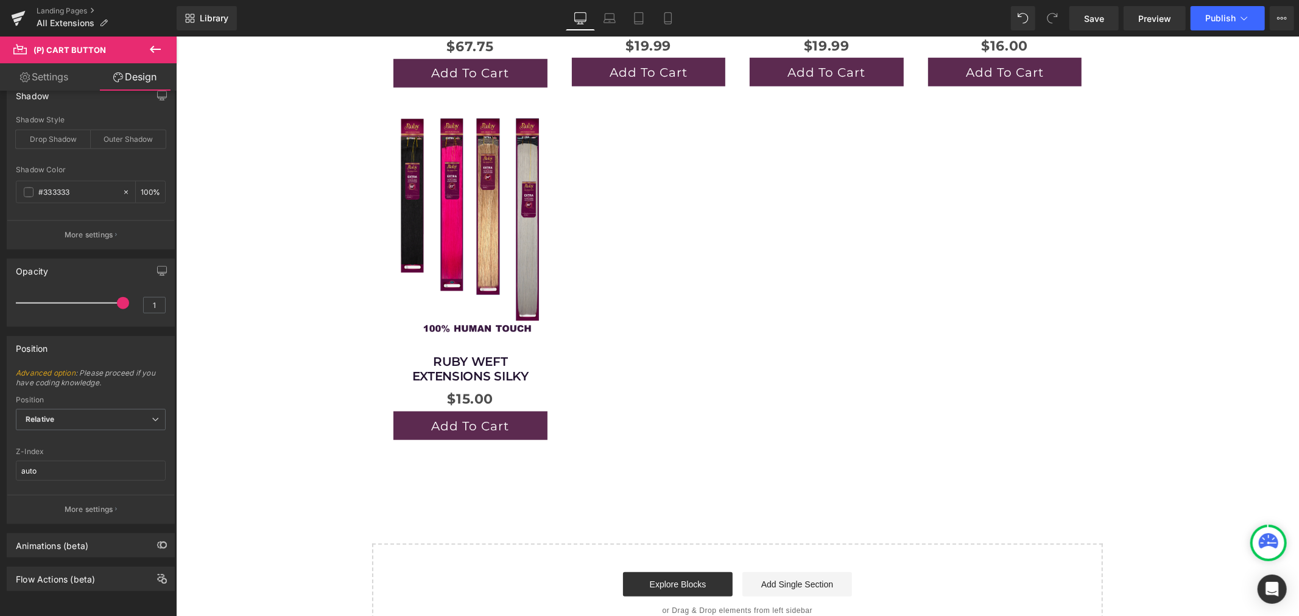
type input "30"
type input "0"
type input "30"
type input "100"
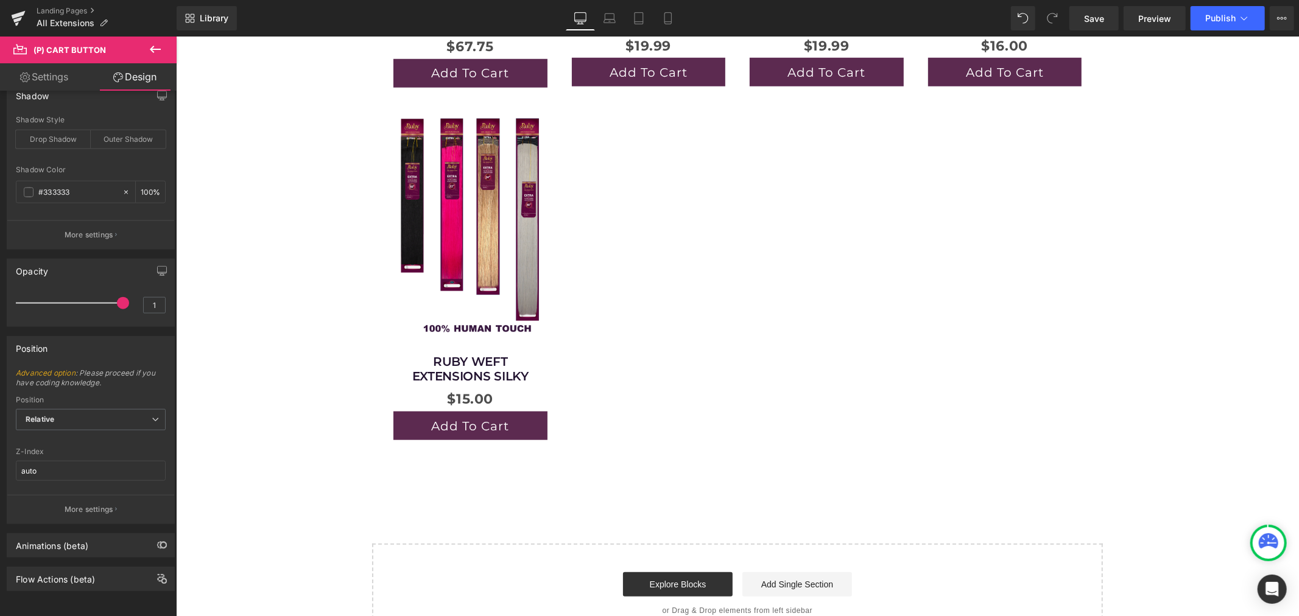
type input "100"
click at [76, 568] on div "Flow Actions (beta)" at bounding box center [55, 576] width 79 height 17
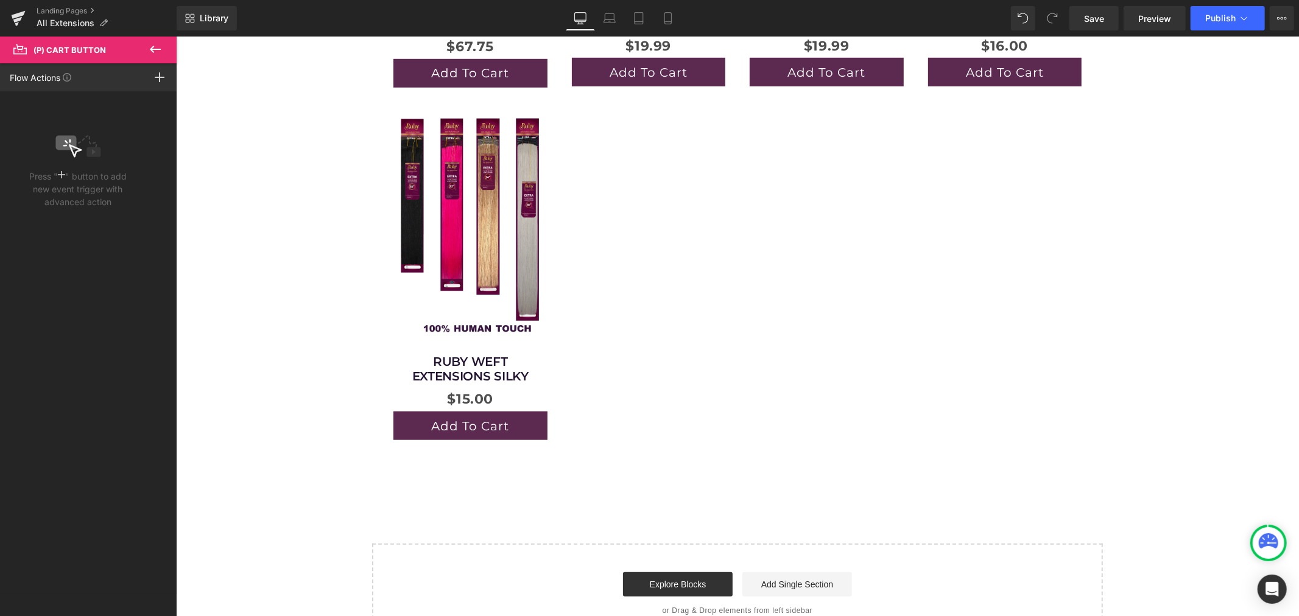
click at [162, 46] on icon at bounding box center [155, 49] width 15 height 15
type input "0"
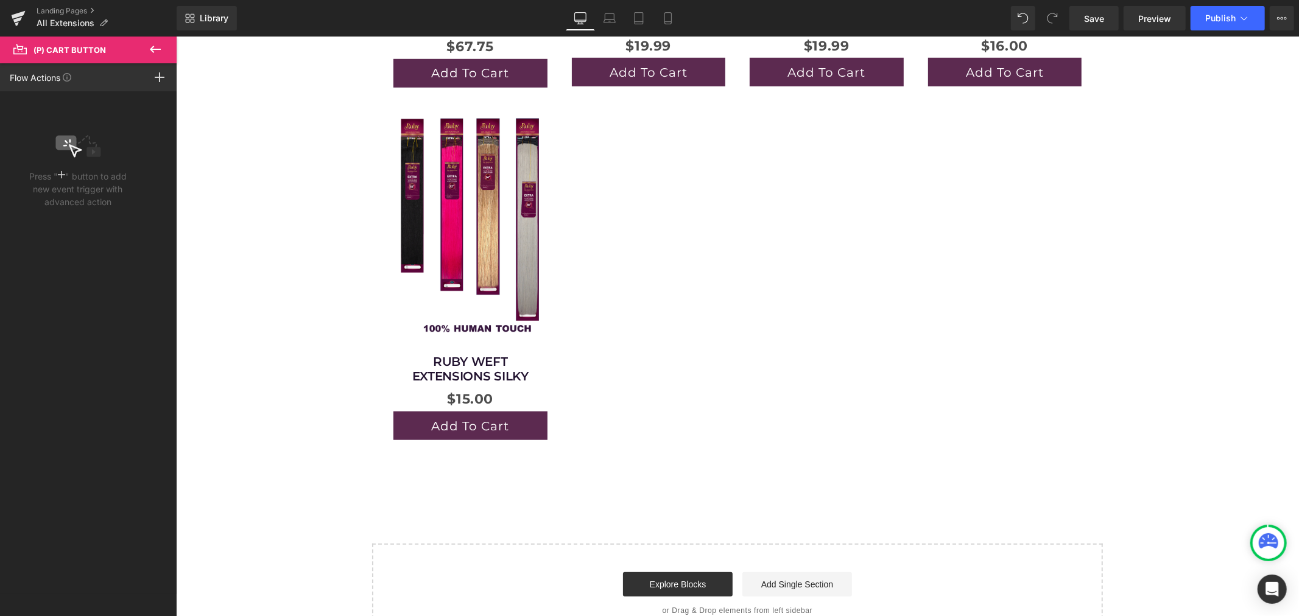
type input "0"
type input "30"
type input "0"
type input "30"
type input "100"
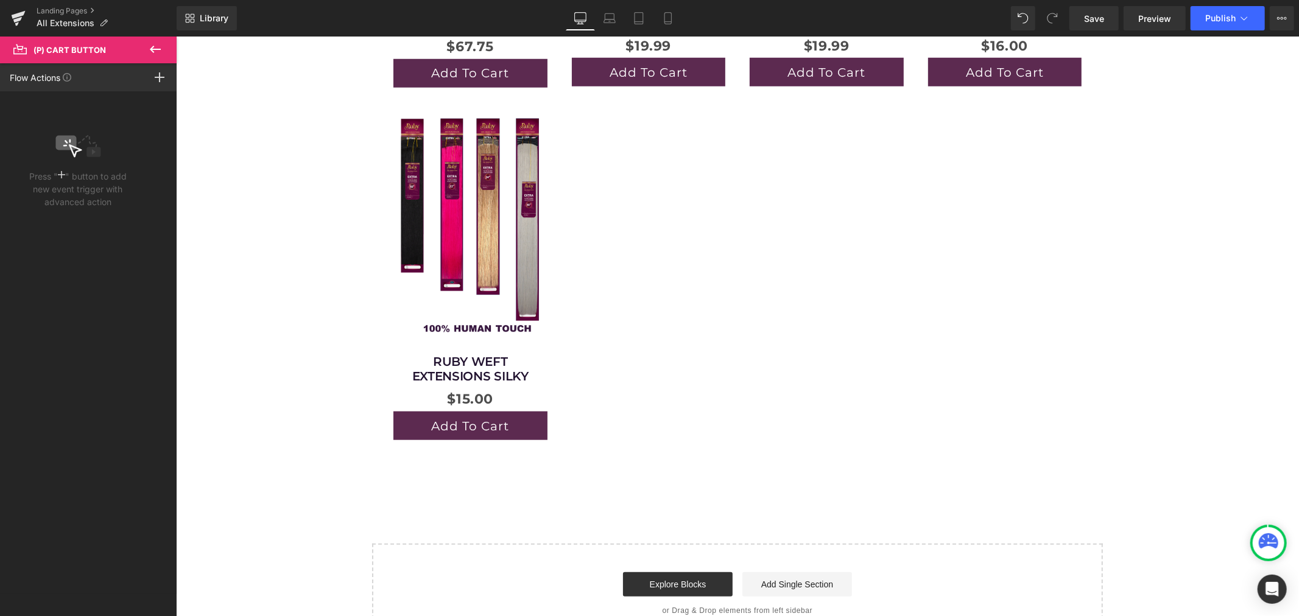
type input "100"
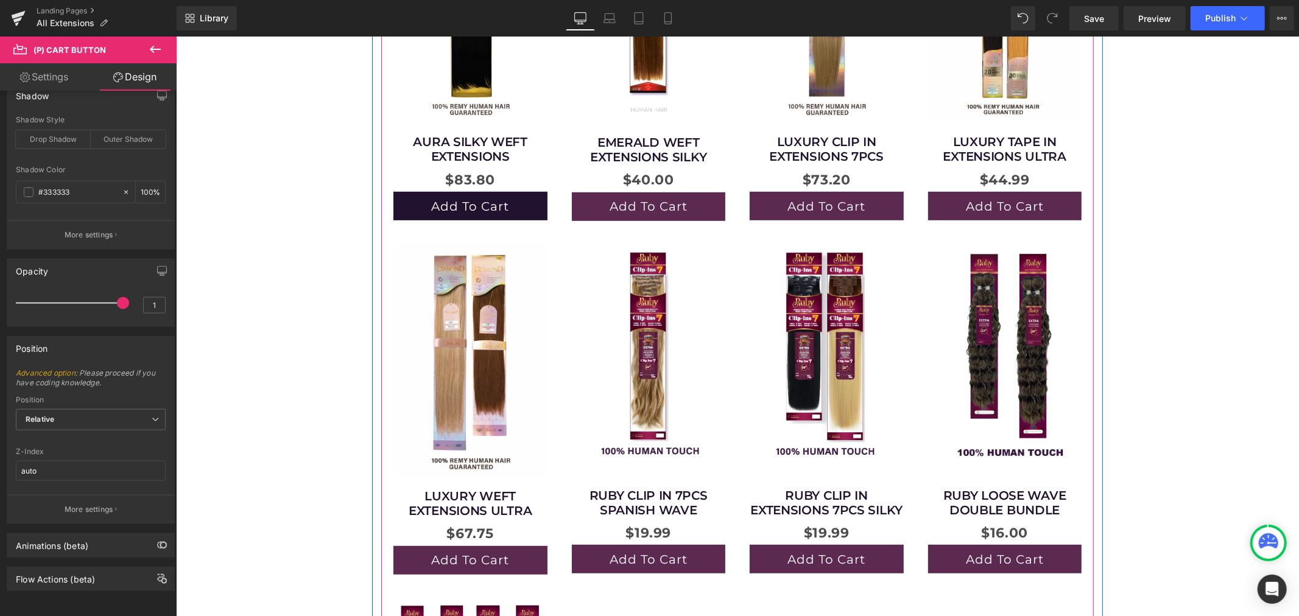
scroll to position [270, 0]
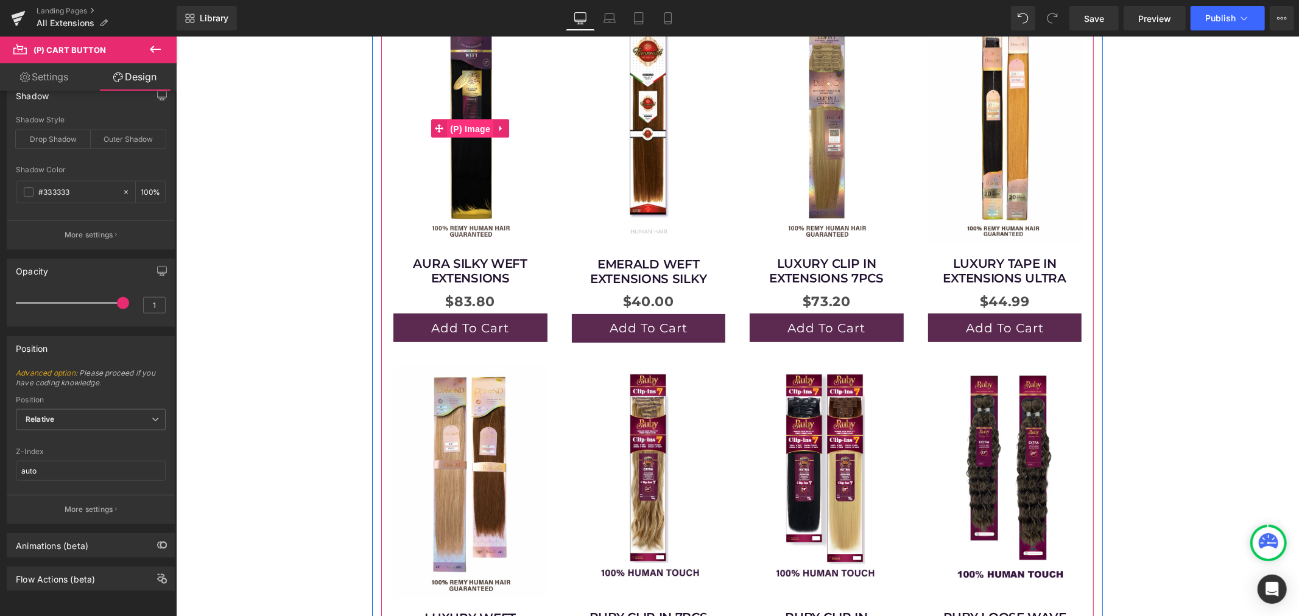
click at [468, 129] on span "(P) Image" at bounding box center [469, 128] width 46 height 18
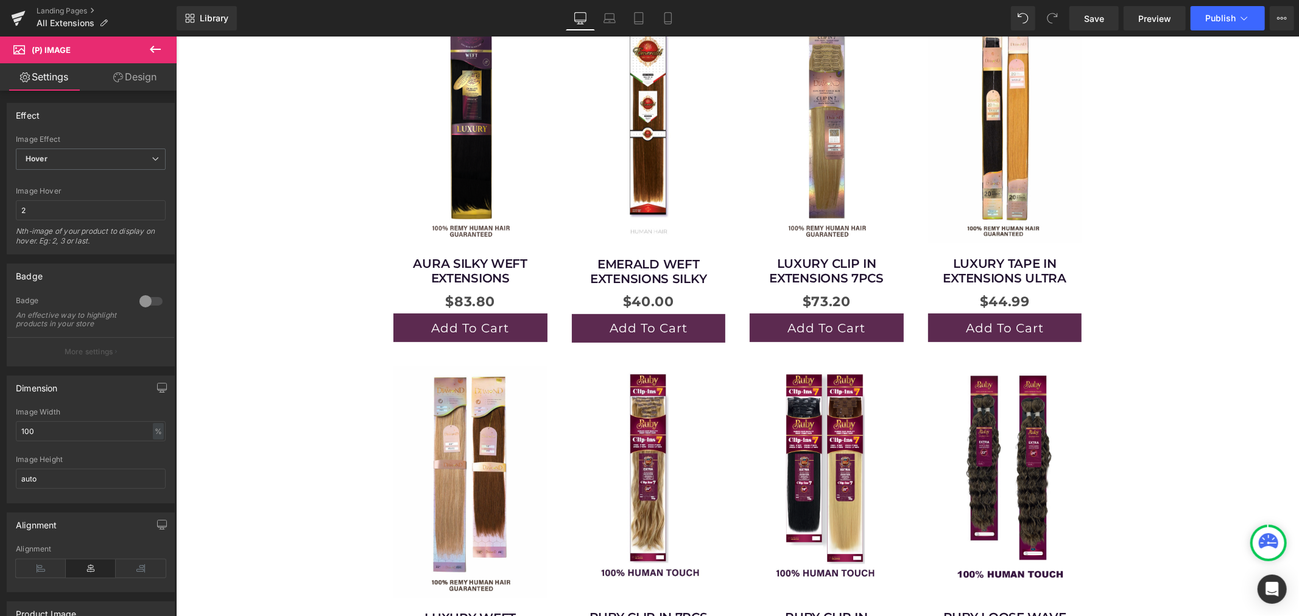
click at [136, 74] on link "Design" at bounding box center [135, 76] width 88 height 27
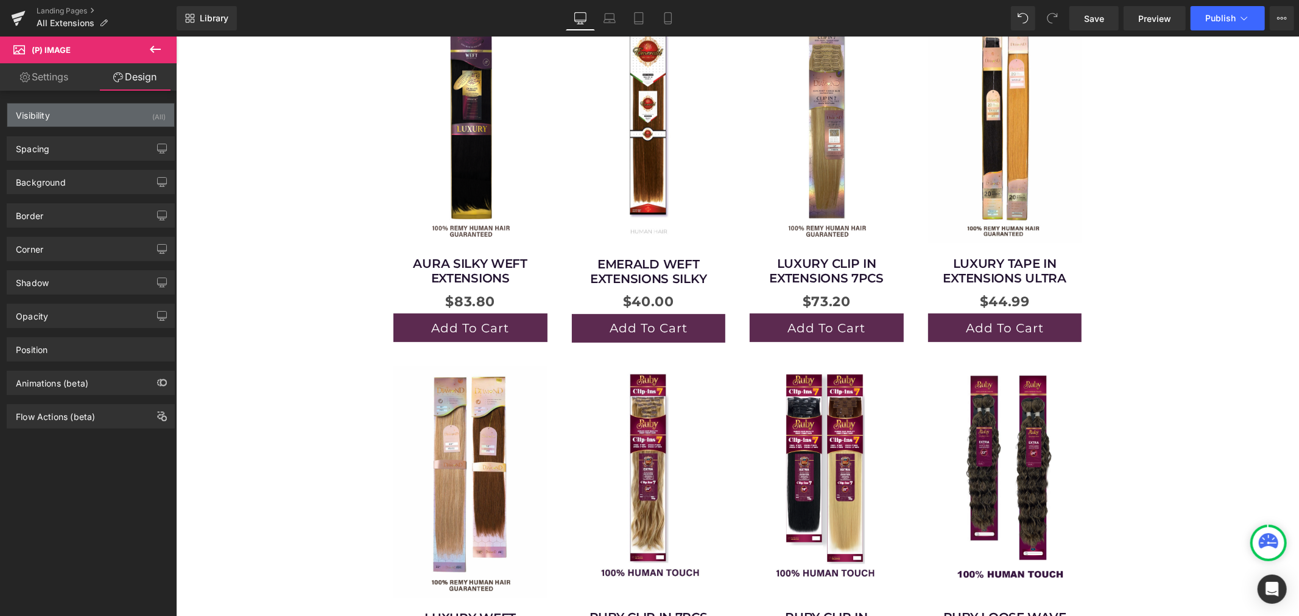
type input "0"
type input "21"
type input "0"
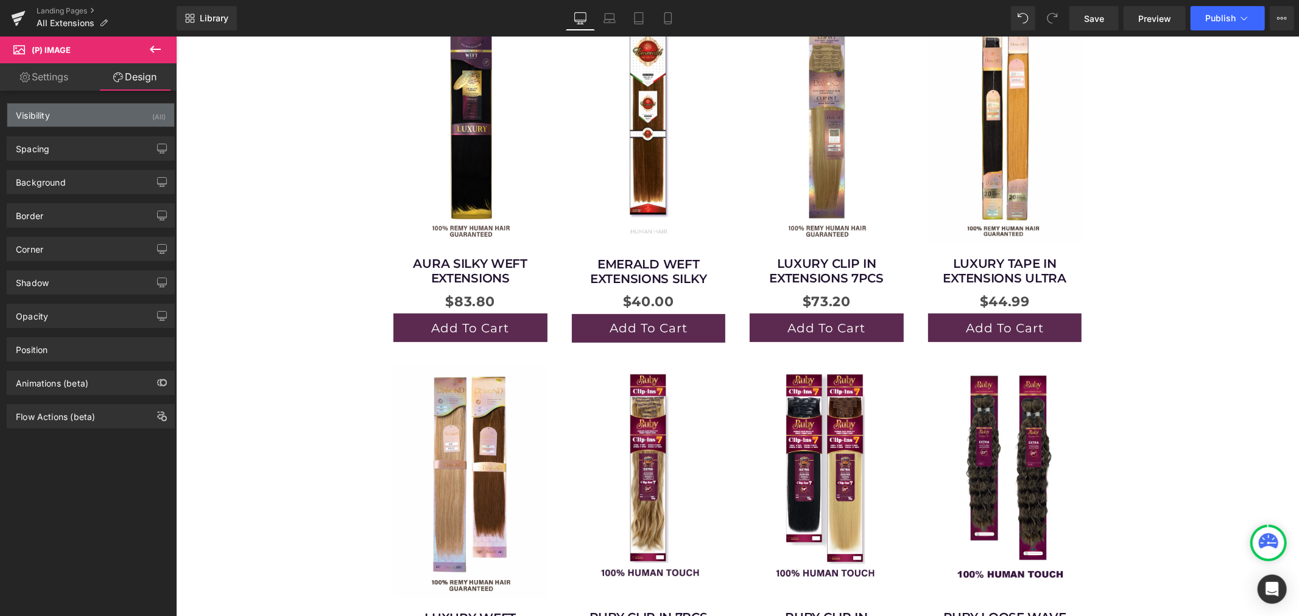
type input "0"
click at [110, 113] on div "Visibility (All)" at bounding box center [90, 115] width 167 height 23
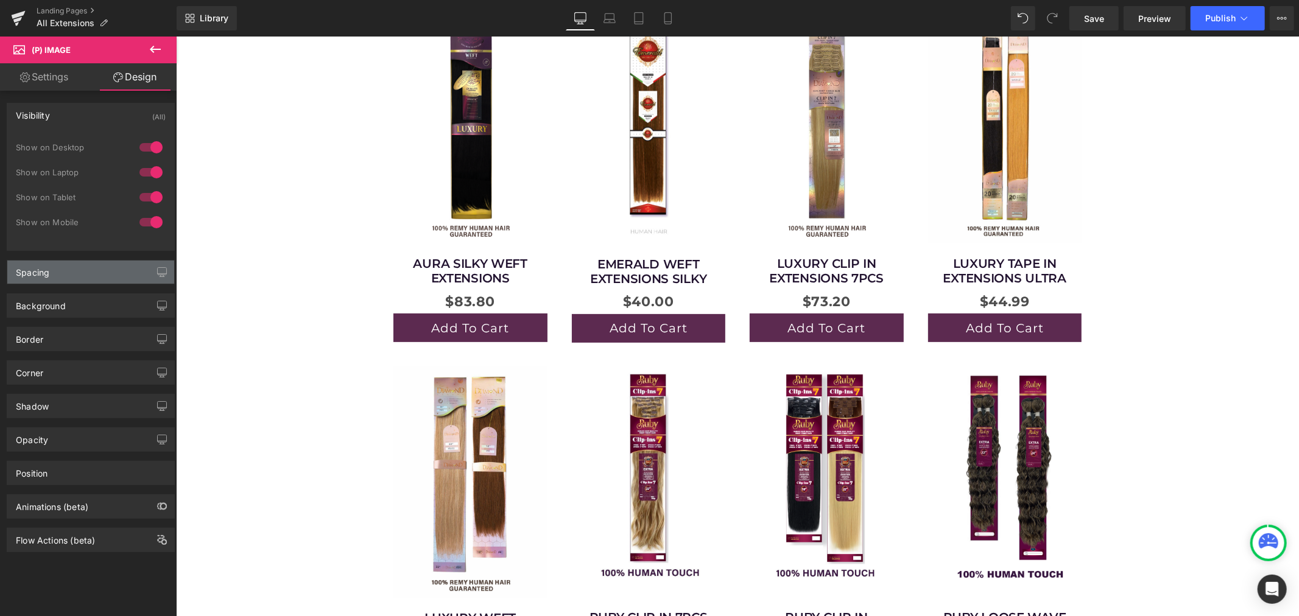
click at [78, 269] on div "Spacing" at bounding box center [90, 272] width 167 height 23
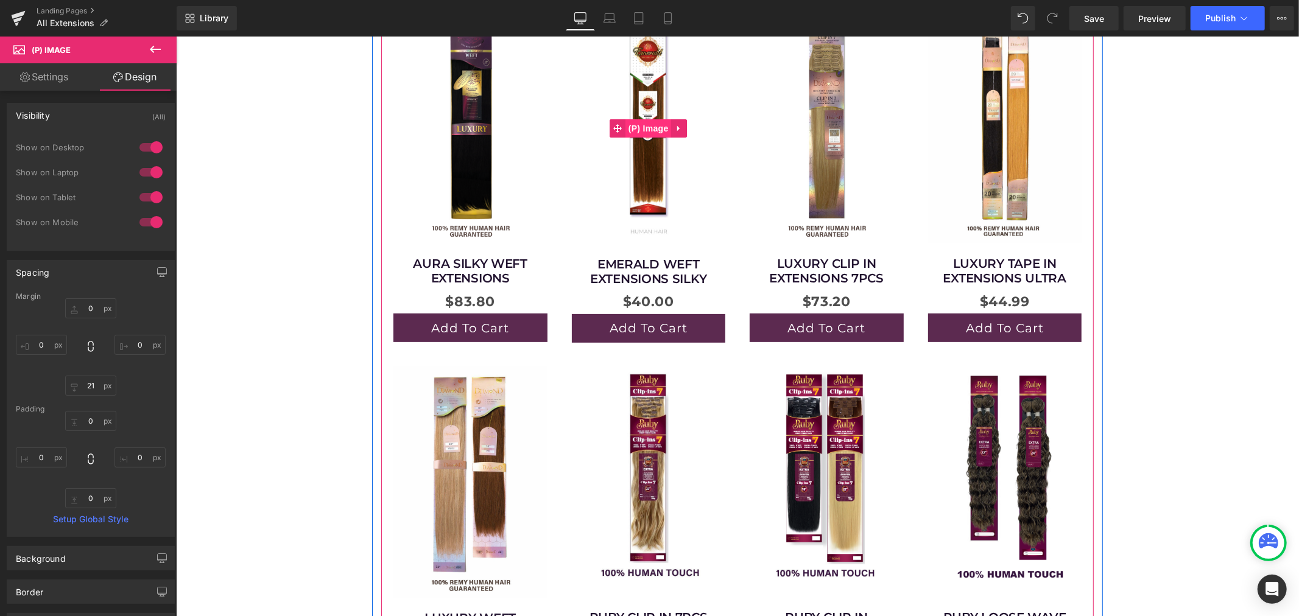
click at [639, 125] on span "(P) Image" at bounding box center [648, 128] width 46 height 18
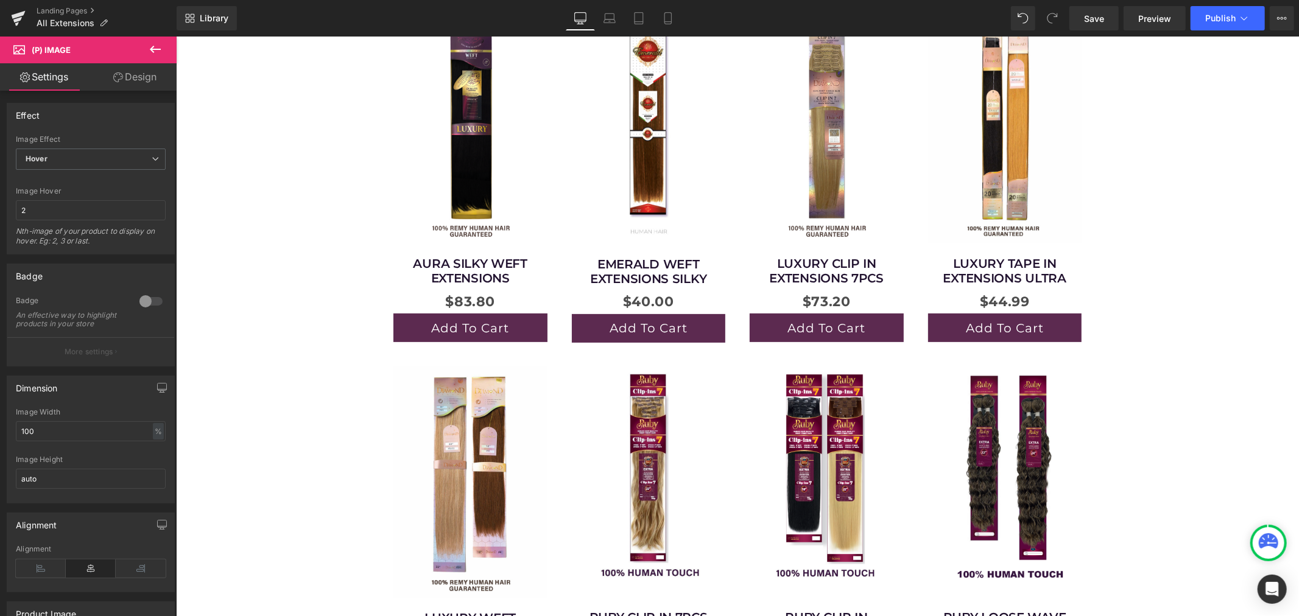
click at [140, 82] on link "Design" at bounding box center [135, 76] width 88 height 27
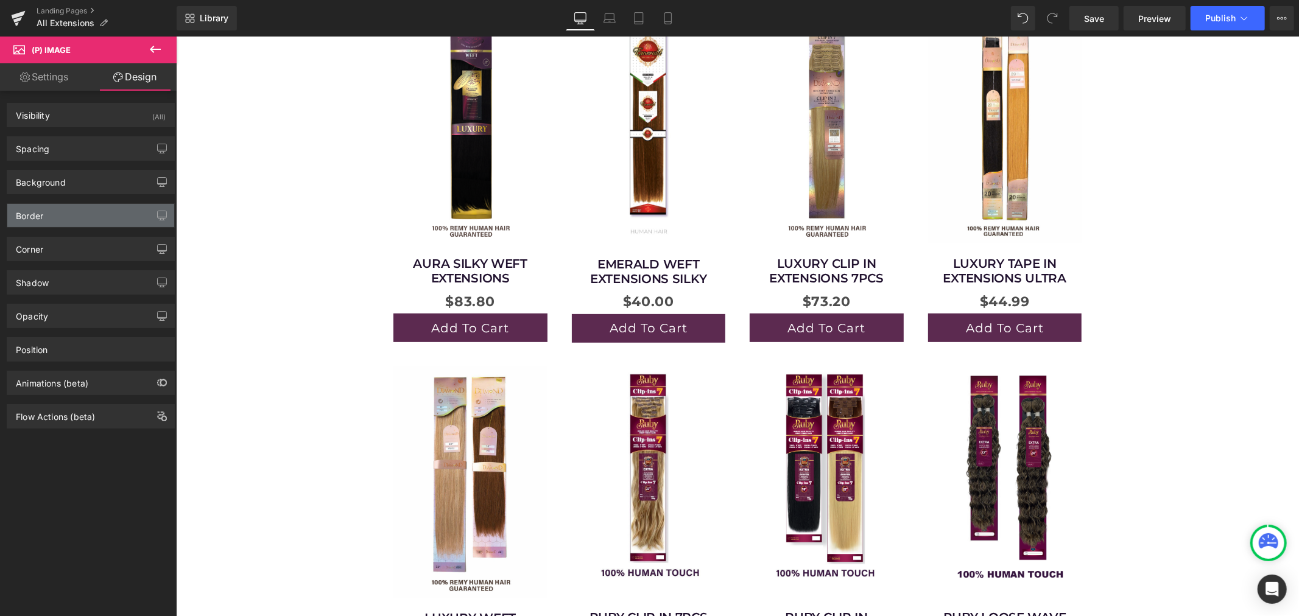
type input "0"
type input "21"
type input "0"
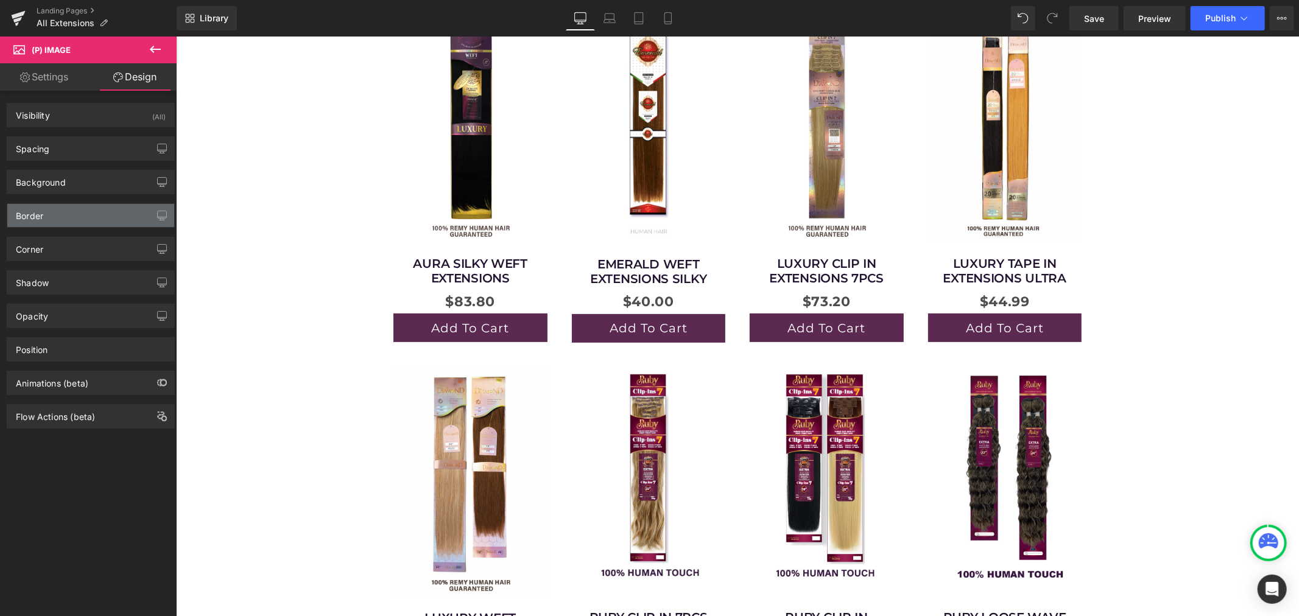
type input "0"
click at [85, 150] on div "Spacing" at bounding box center [90, 148] width 167 height 23
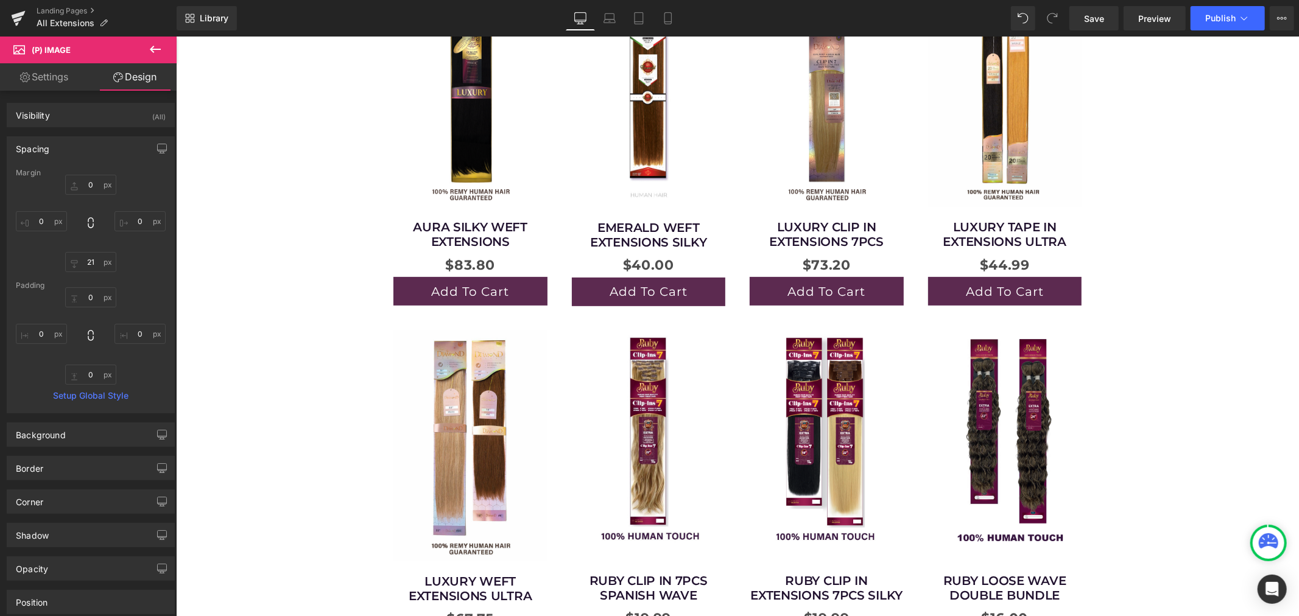
scroll to position [338, 0]
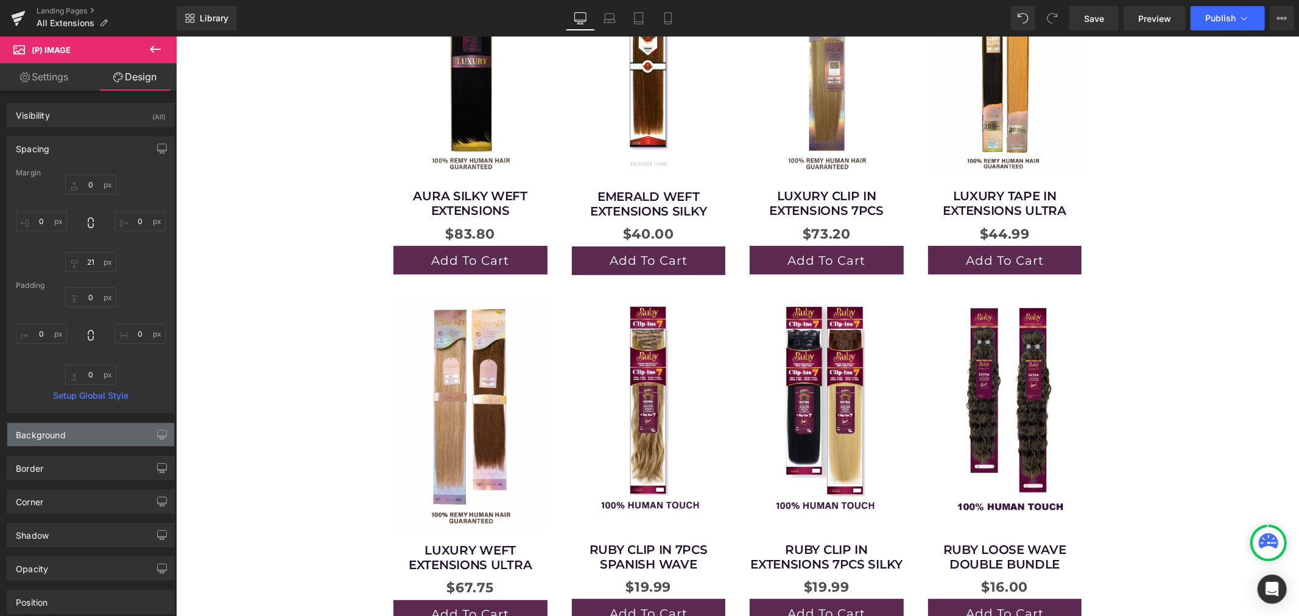
click at [90, 439] on div "Background" at bounding box center [90, 434] width 167 height 23
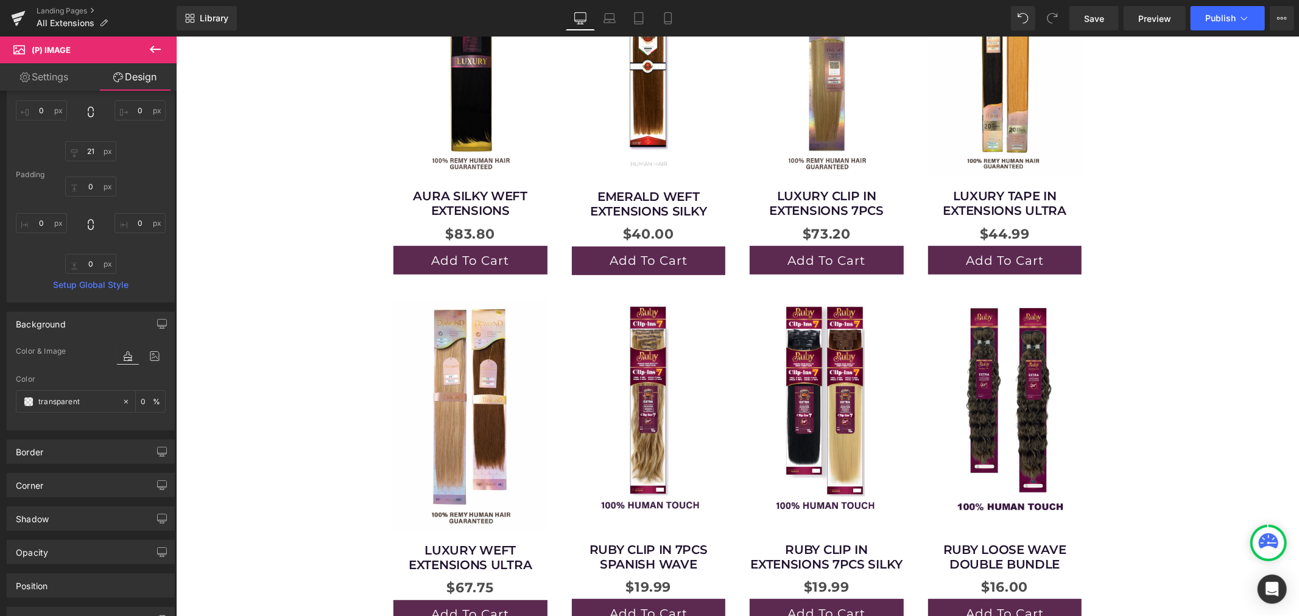
scroll to position [135, 0]
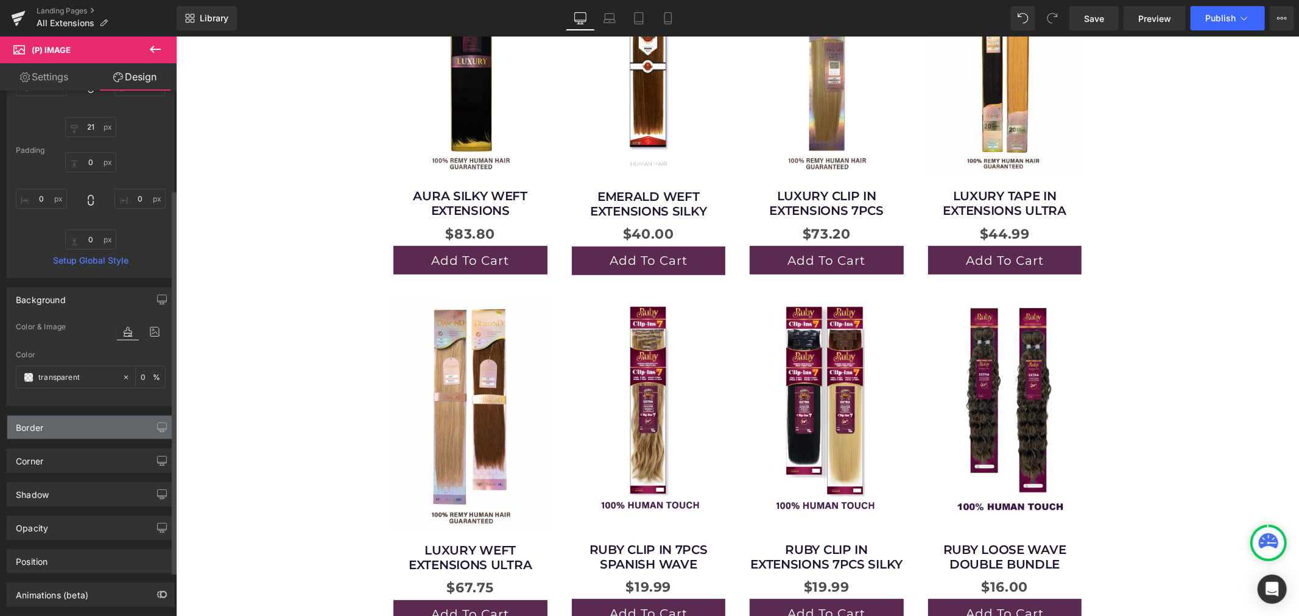
click at [59, 425] on div "Border" at bounding box center [90, 427] width 167 height 23
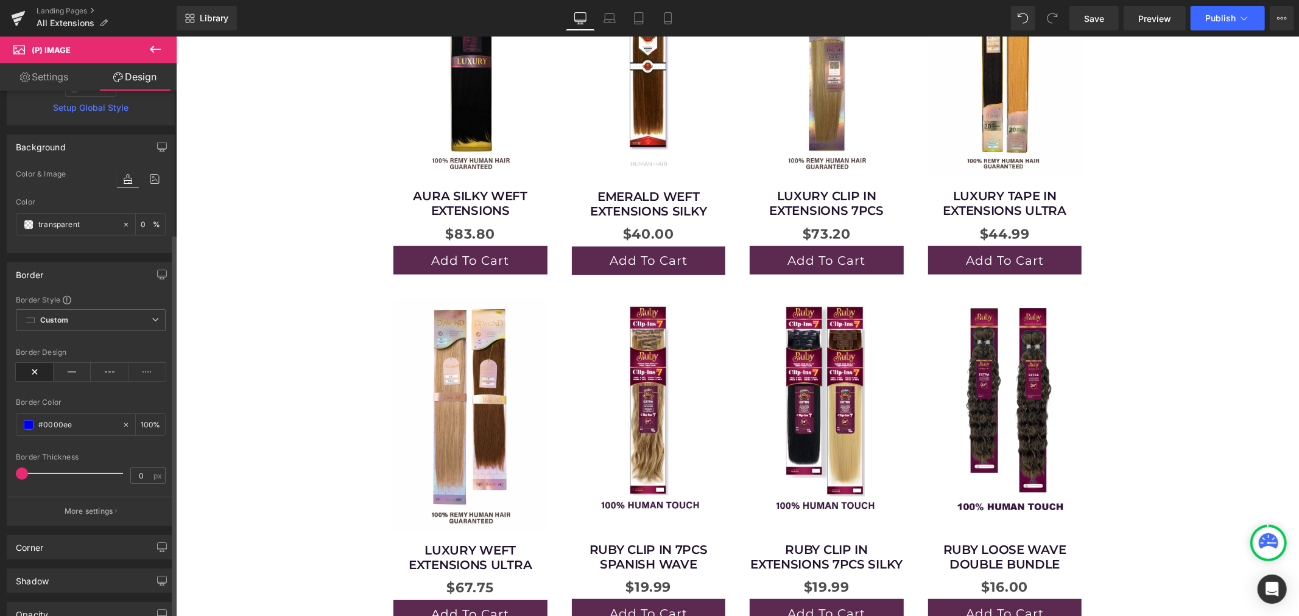
scroll to position [338, 0]
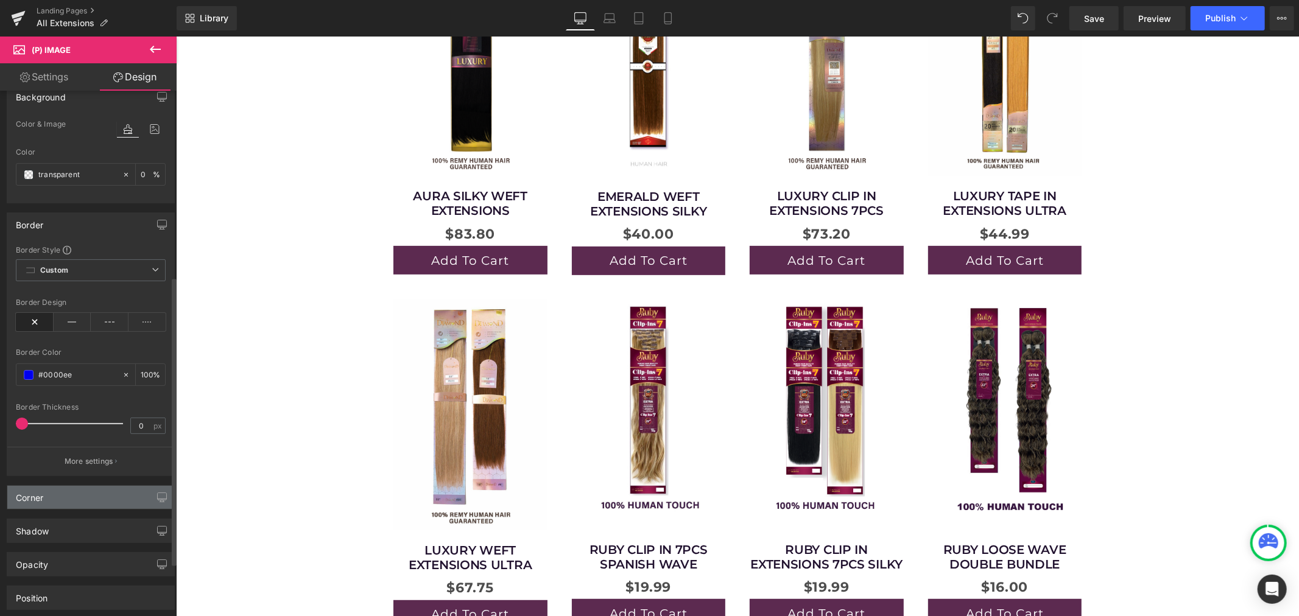
click at [64, 503] on div "Corner" at bounding box center [90, 497] width 167 height 23
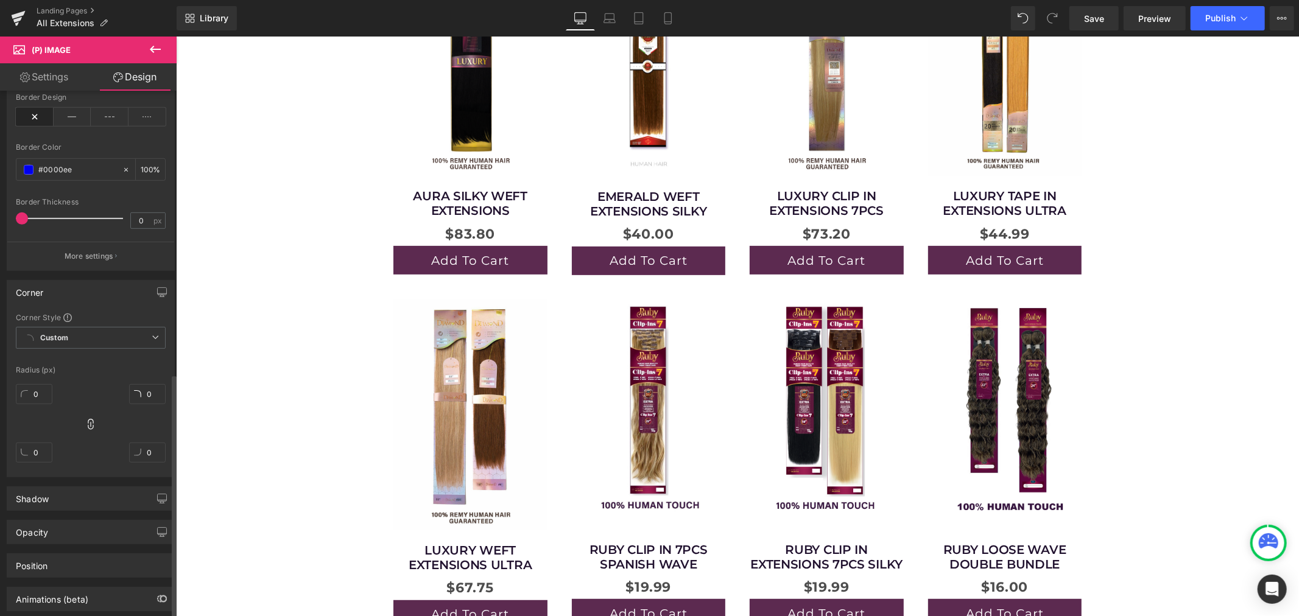
scroll to position [608, 0]
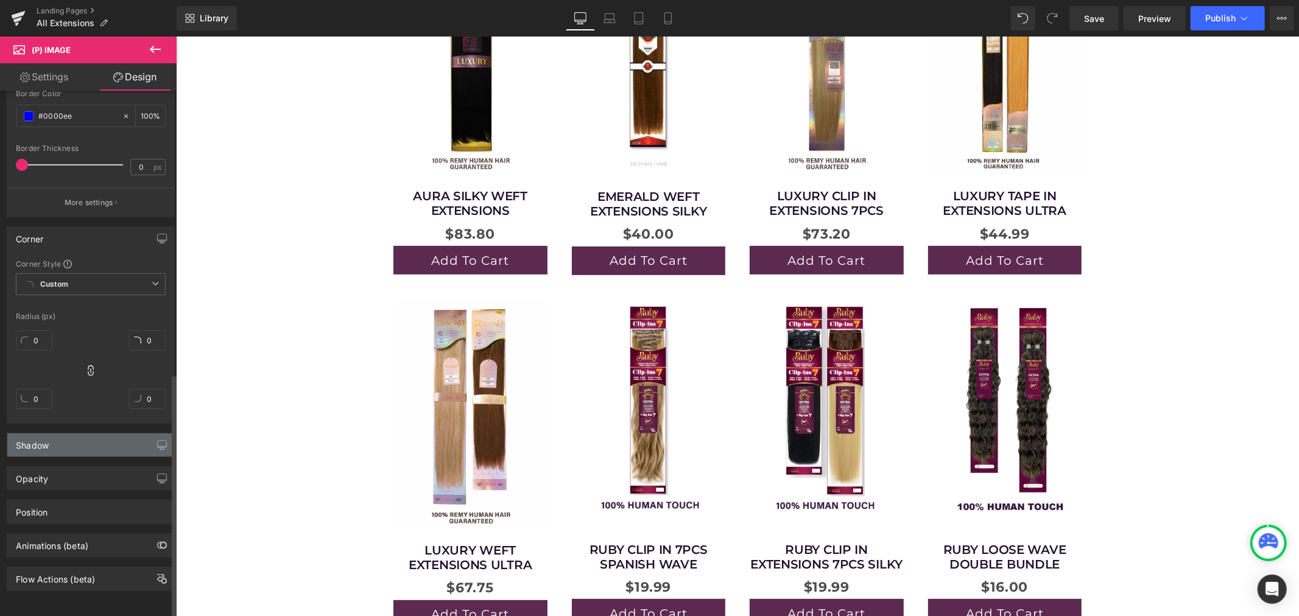
click at [69, 434] on div "Shadow" at bounding box center [90, 445] width 167 height 23
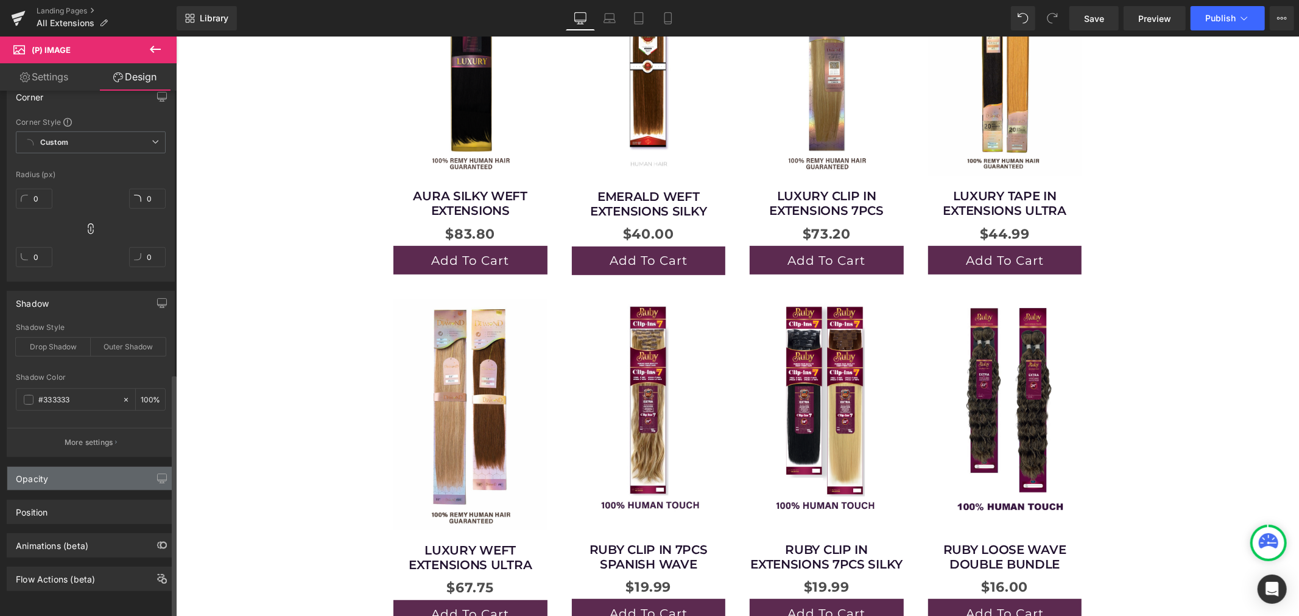
click at [72, 467] on div "Opacity" at bounding box center [90, 478] width 167 height 23
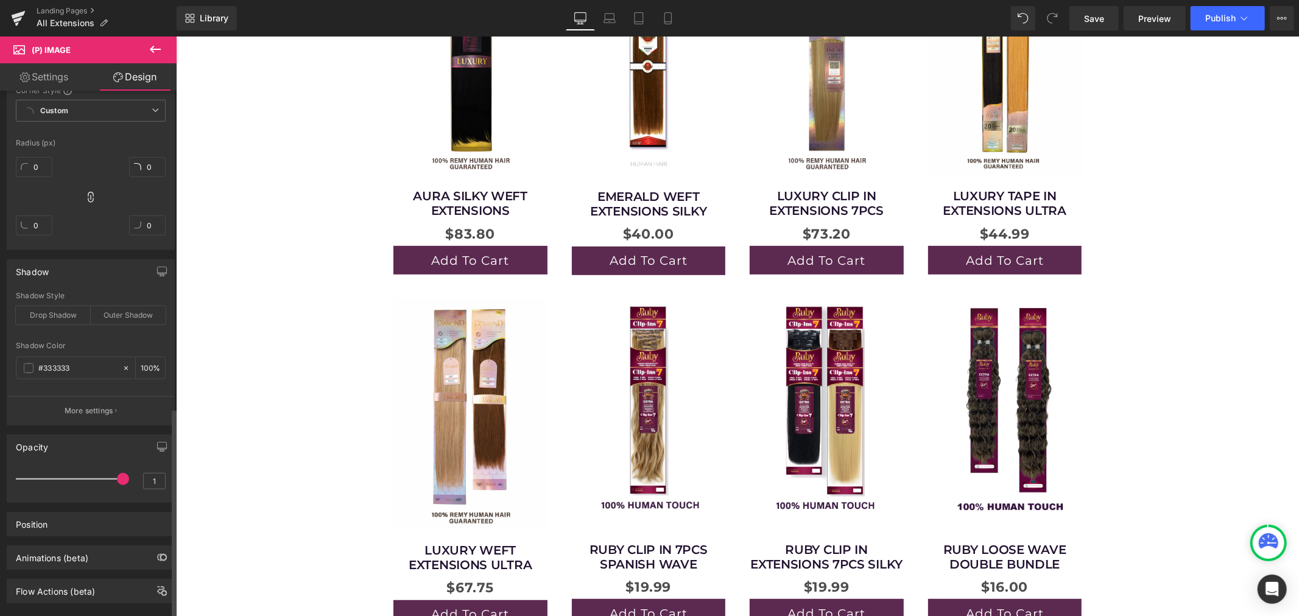
scroll to position [794, 0]
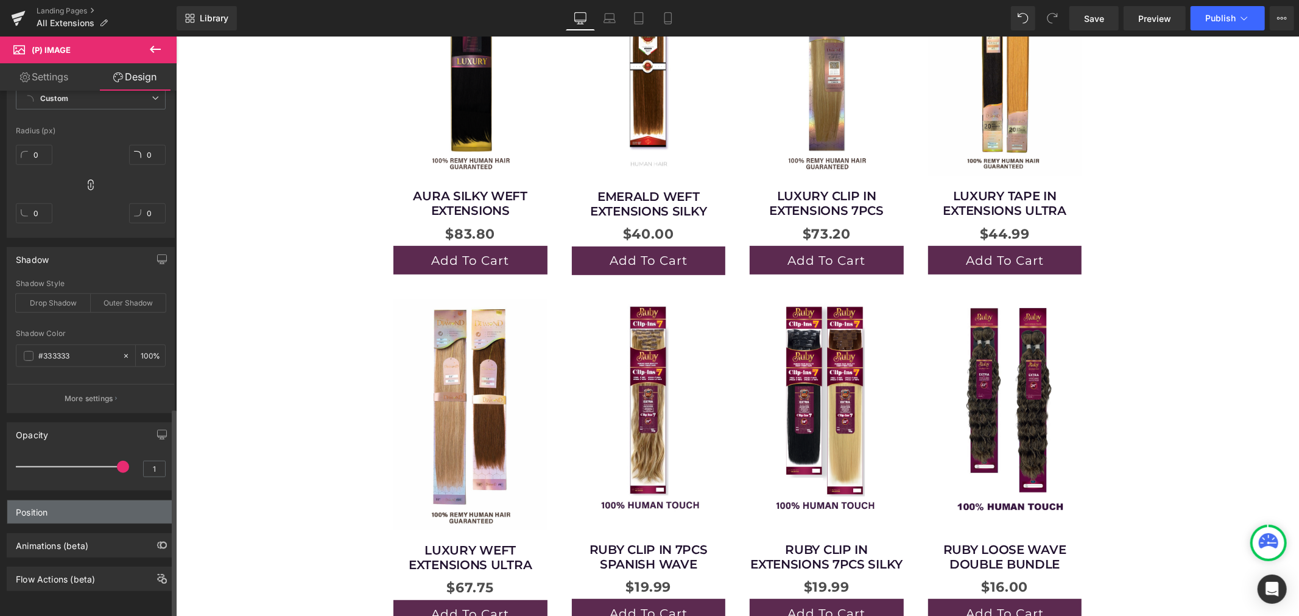
click at [62, 506] on div "Position" at bounding box center [90, 512] width 167 height 23
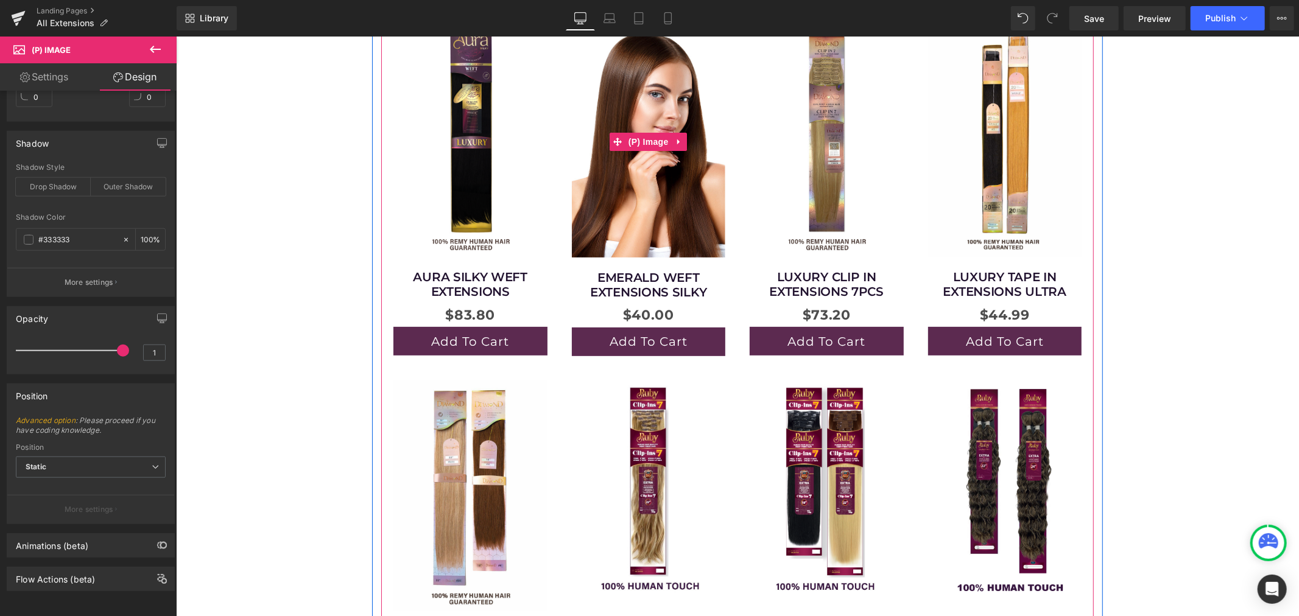
scroll to position [135, 0]
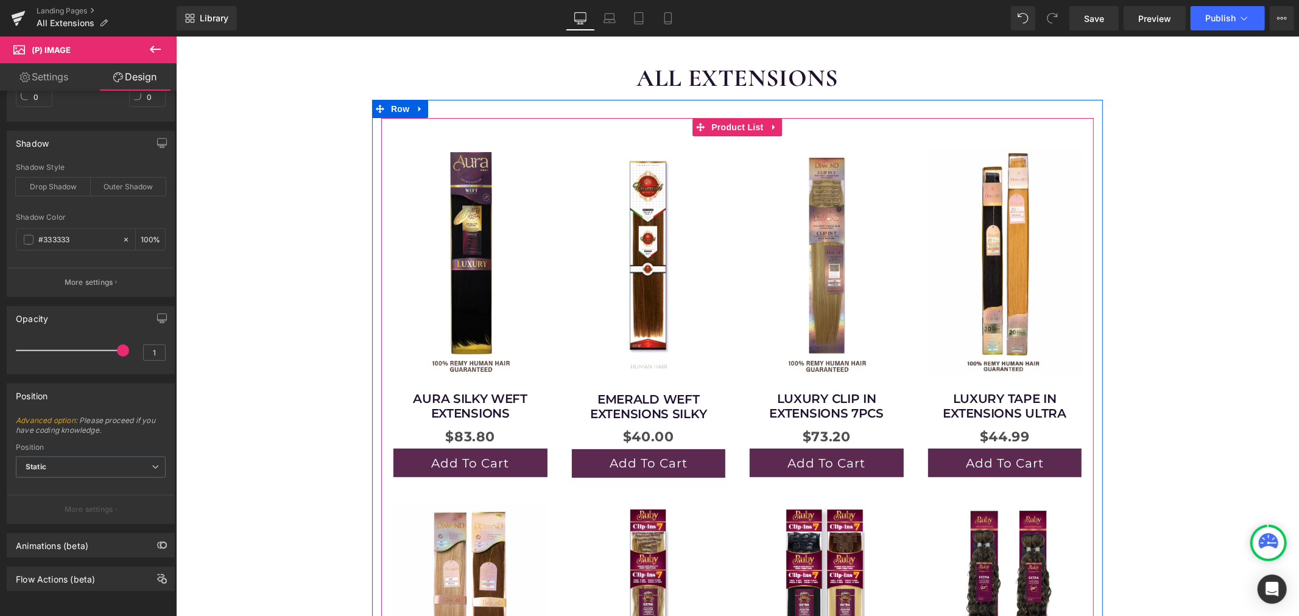
drag, startPoint x: 728, startPoint y: 127, endPoint x: 676, endPoint y: 142, distance: 53.8
click at [728, 127] on span "Product List" at bounding box center [737, 127] width 58 height 18
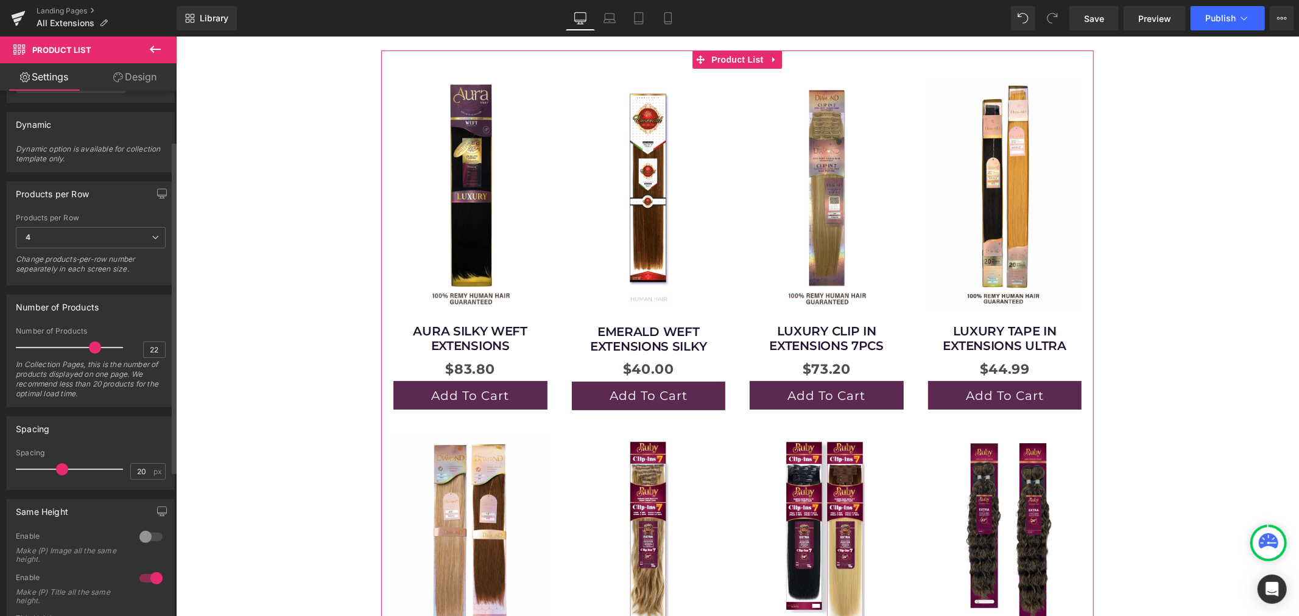
scroll to position [0, 0]
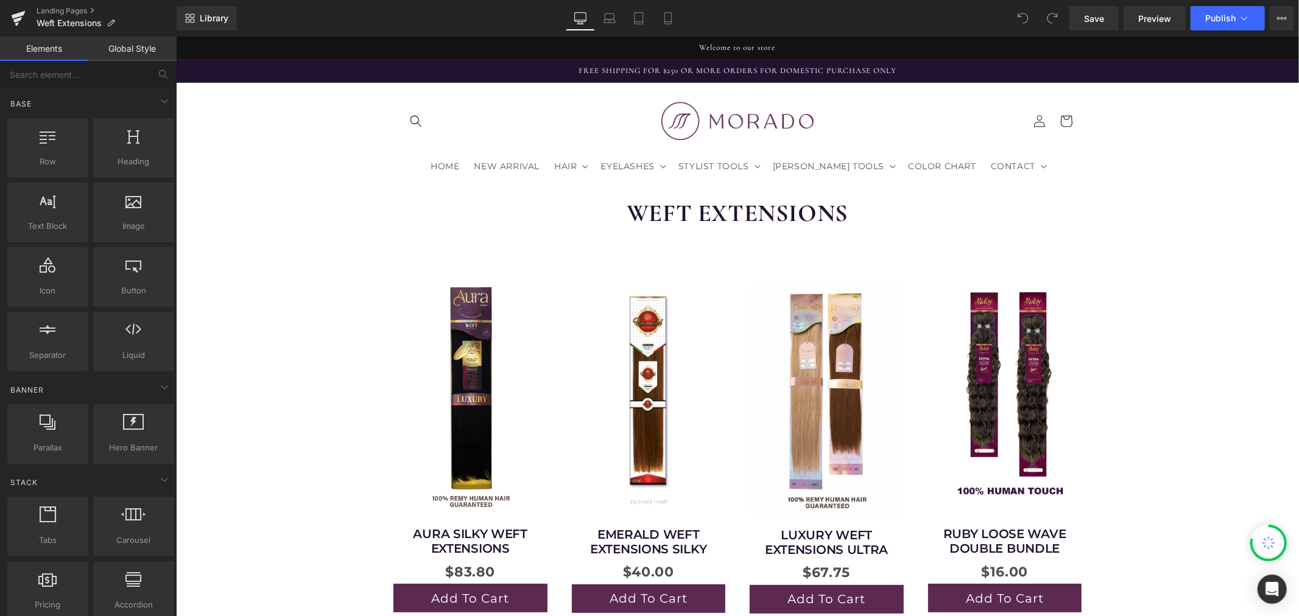
scroll to position [270, 0]
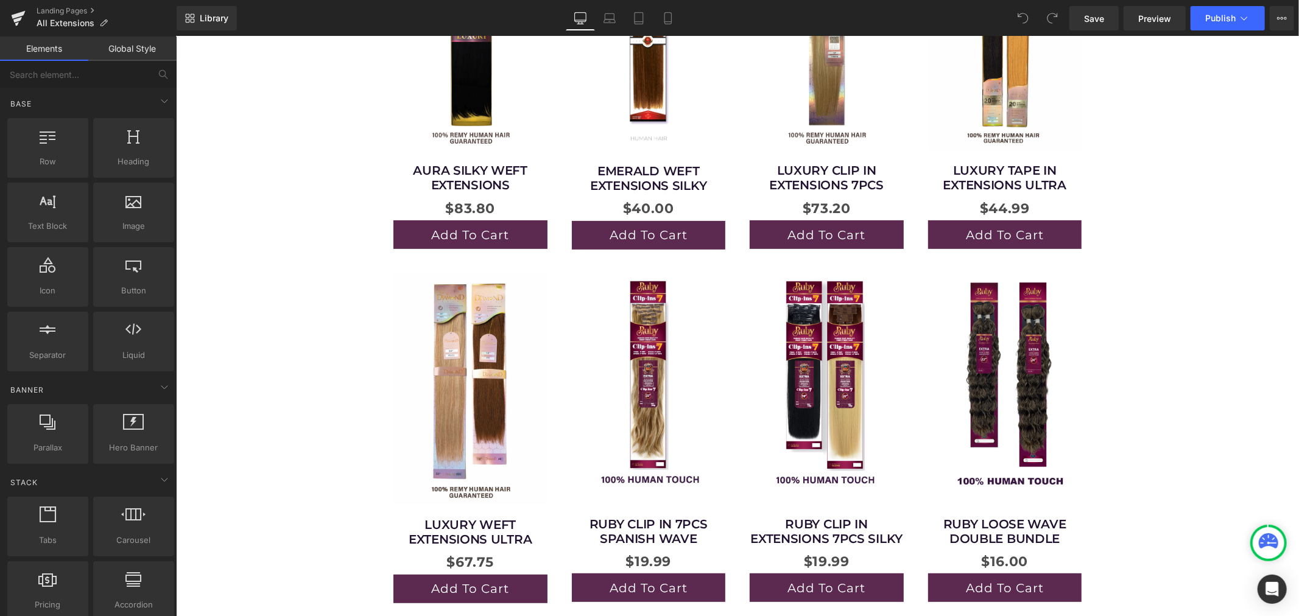
scroll to position [677, 0]
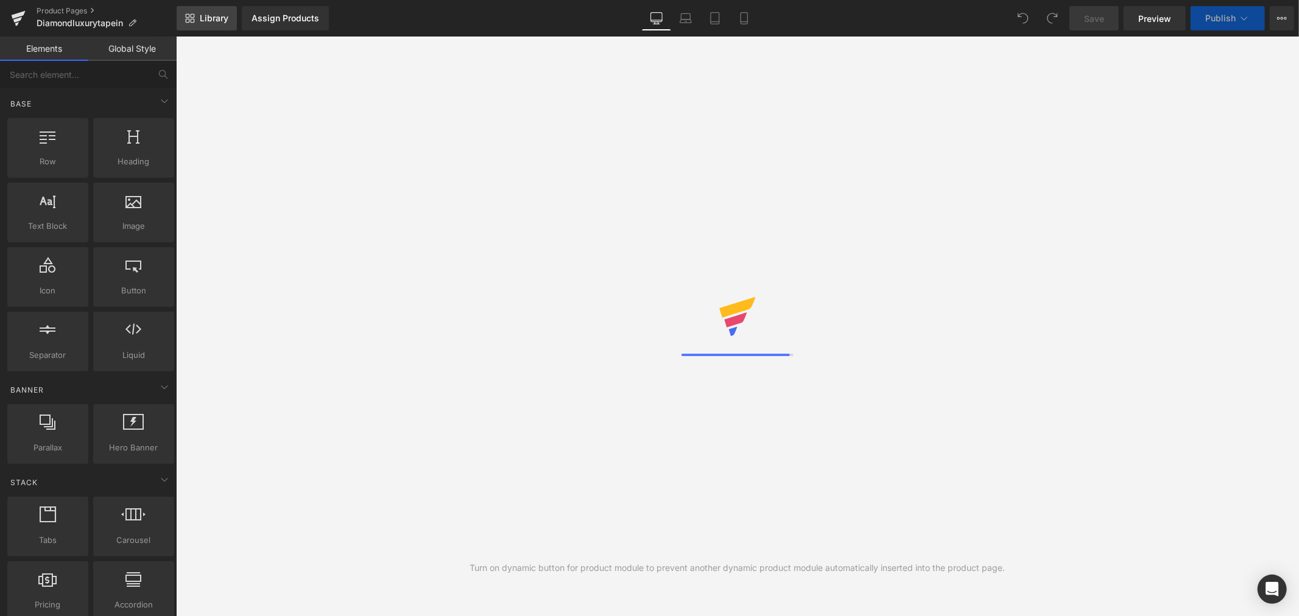
click at [221, 16] on span "Library" at bounding box center [214, 18] width 29 height 11
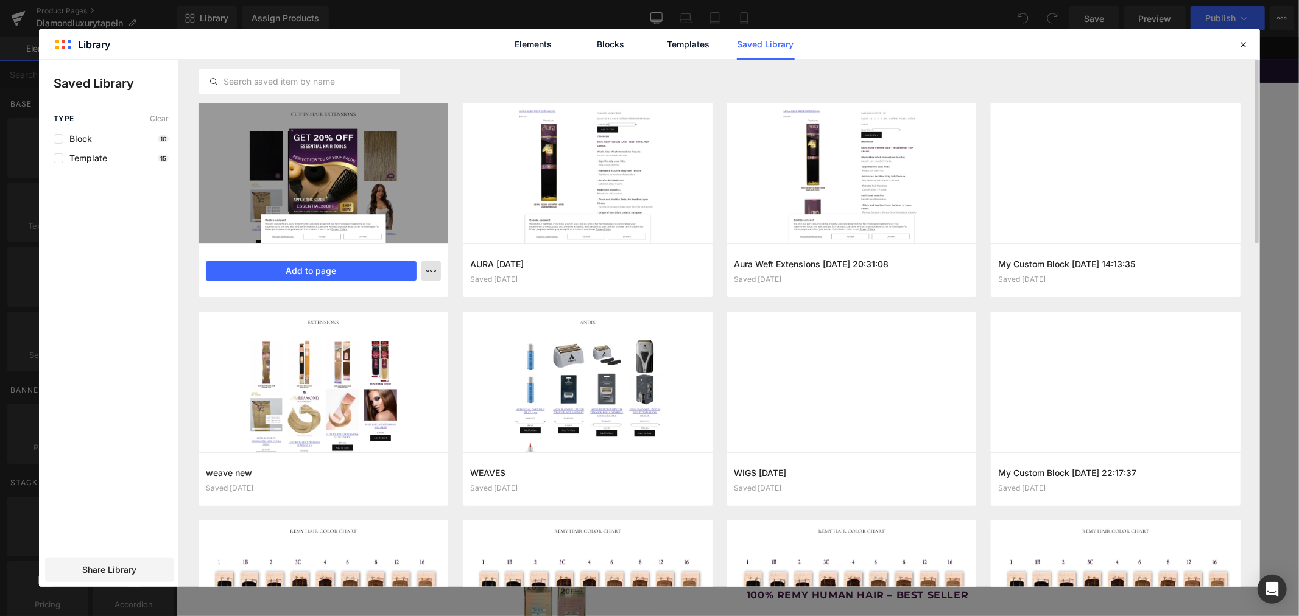
click at [429, 269] on icon "button" at bounding box center [431, 271] width 10 height 10
click at [318, 273] on button "Add to page" at bounding box center [311, 270] width 211 height 19
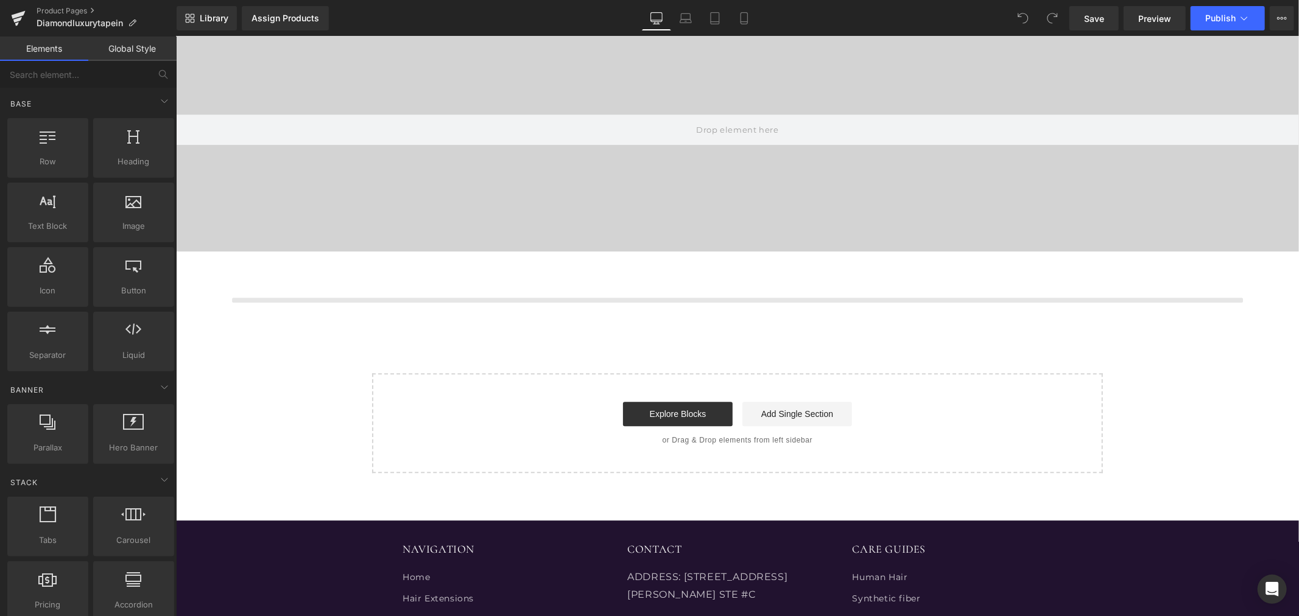
scroll to position [3038, 0]
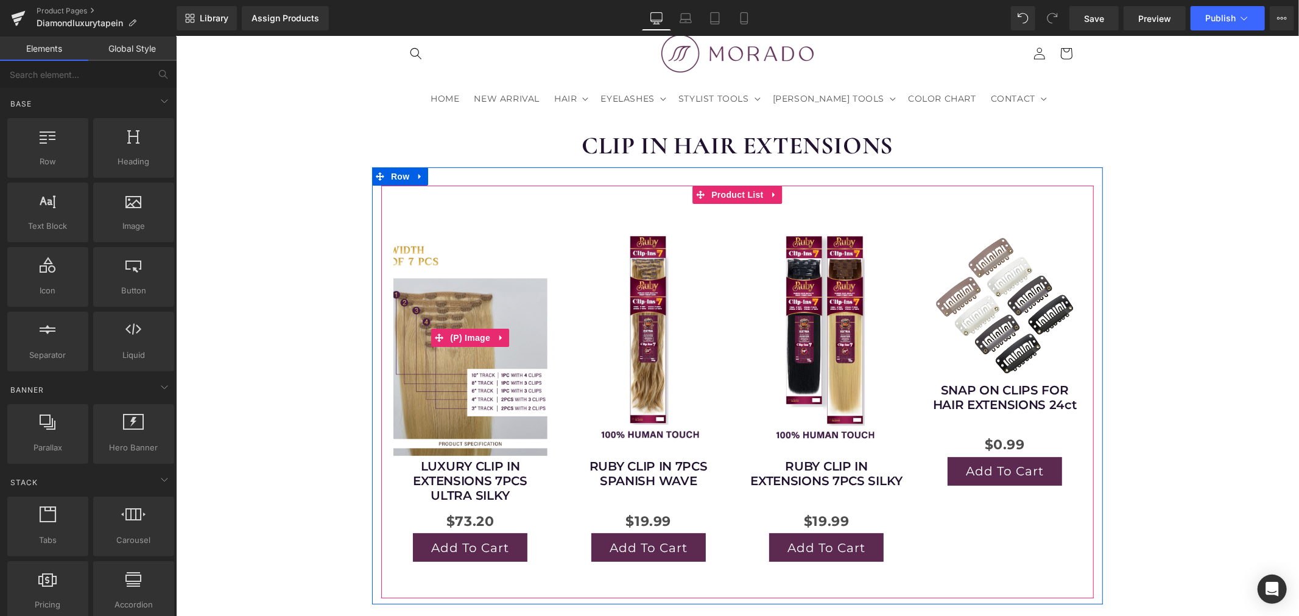
scroll to position [0, 0]
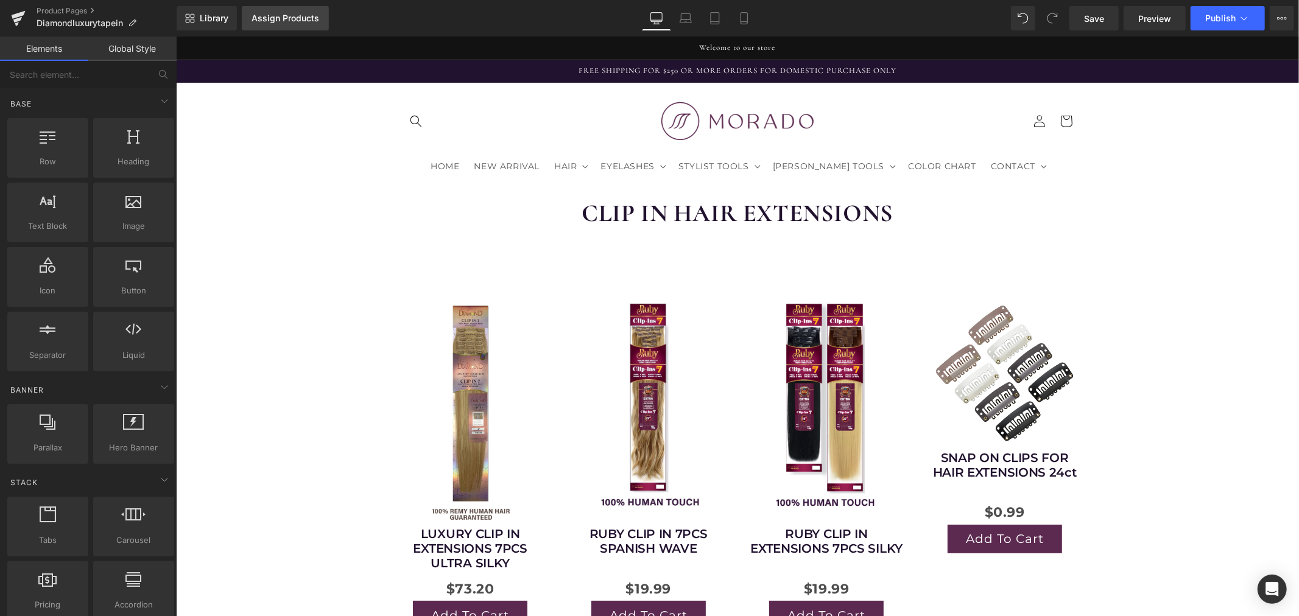
click at [272, 24] on link "Assign Products" at bounding box center [285, 18] width 87 height 24
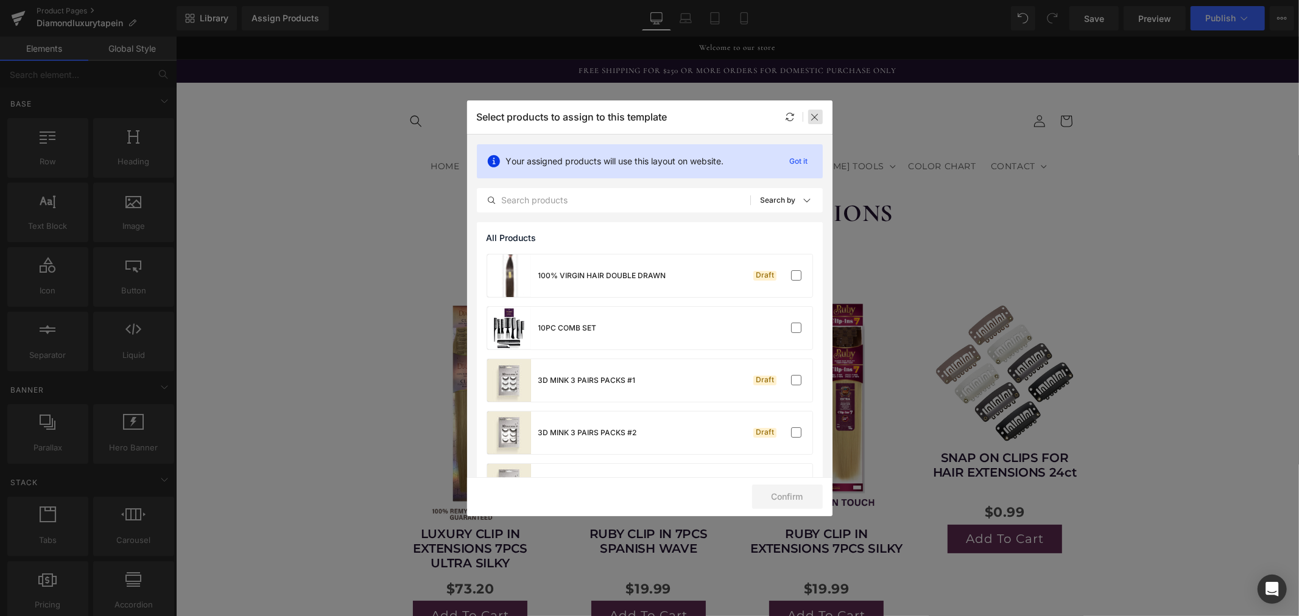
drag, startPoint x: 810, startPoint y: 116, endPoint x: 660, endPoint y: 85, distance: 153.6
click at [811, 116] on icon at bounding box center [816, 117] width 10 height 10
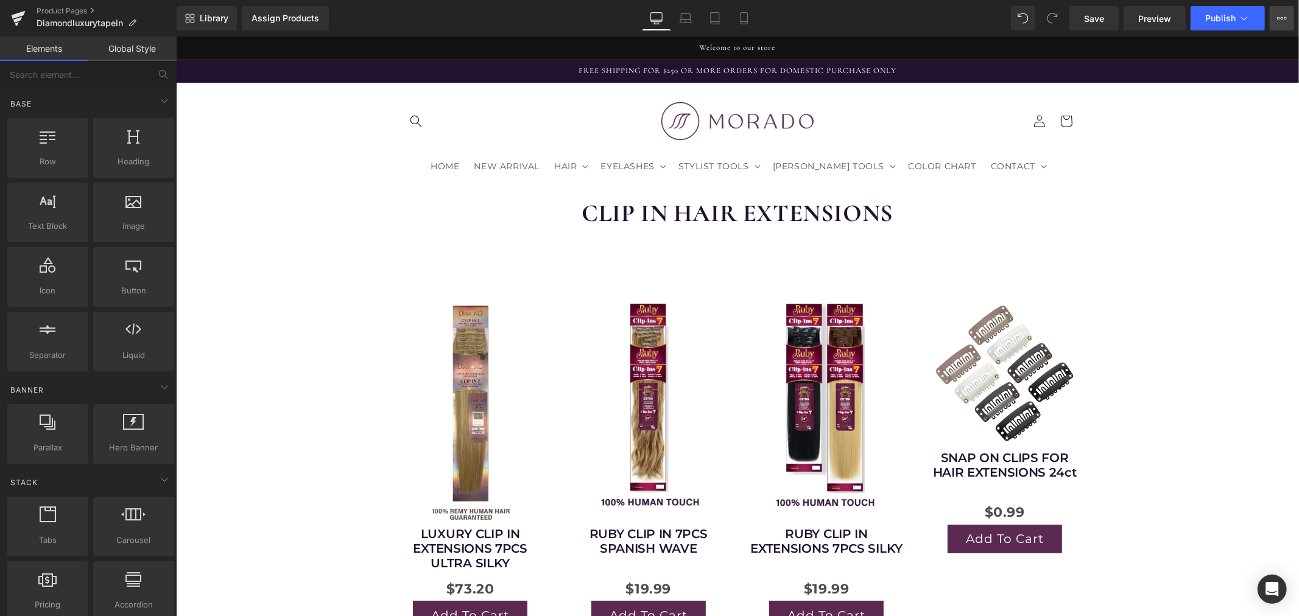
click at [1288, 17] on button "View Live Page View with current Template Save Template to Library Schedule Pub…" at bounding box center [1282, 18] width 24 height 24
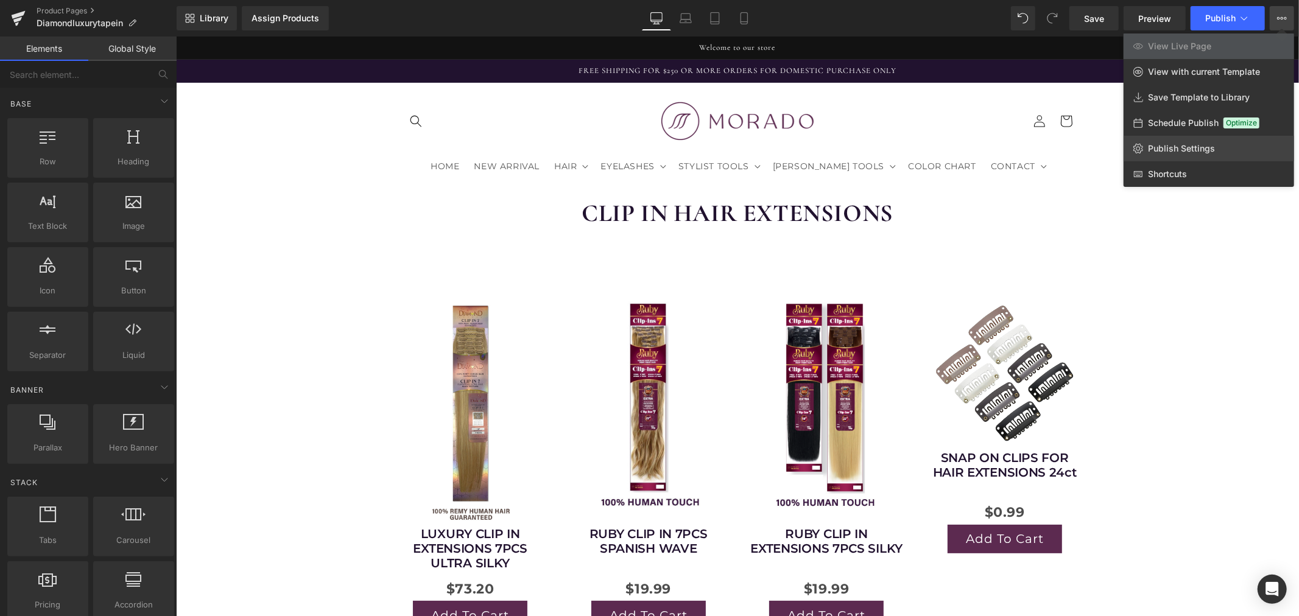
click at [1185, 145] on span "Publish Settings" at bounding box center [1181, 148] width 67 height 11
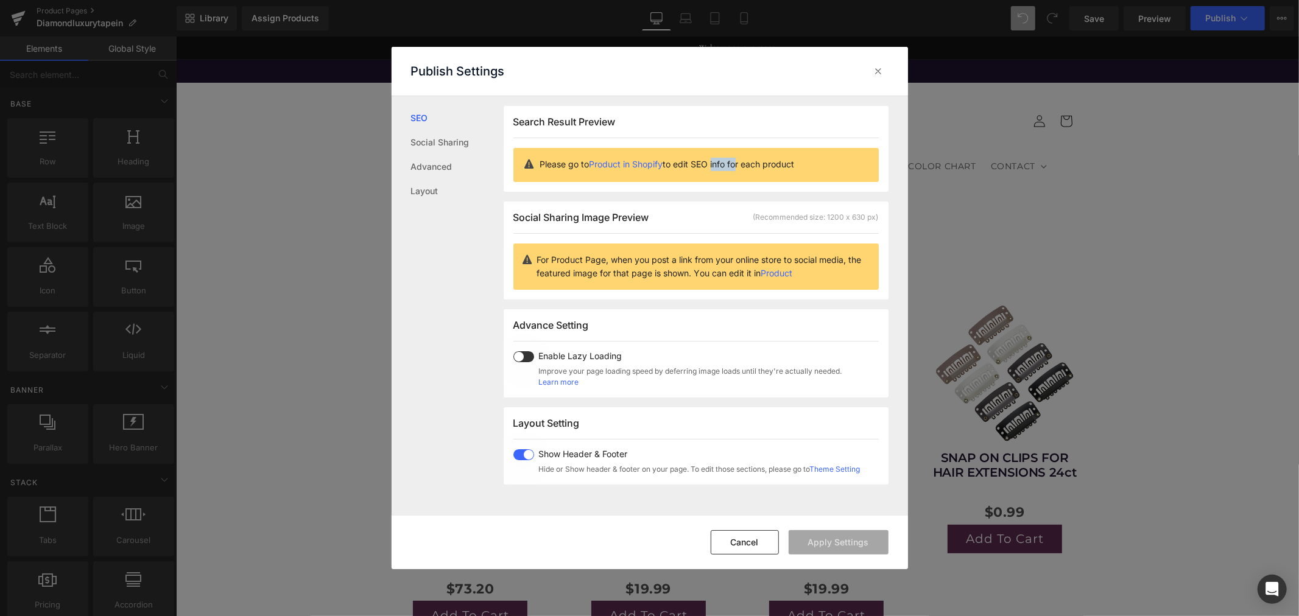
drag, startPoint x: 716, startPoint y: 162, endPoint x: 760, endPoint y: 163, distance: 43.9
click at [739, 163] on p "Please go to Product in Shopify to edit SEO info for each product" at bounding box center [704, 164] width 329 height 13
click at [763, 163] on p "Please go to Product in Shopify to edit SEO info for each product" at bounding box center [704, 164] width 329 height 13
drag, startPoint x: 772, startPoint y: 163, endPoint x: 718, endPoint y: 163, distance: 54.8
click at [718, 163] on p "Please go to Product in Shopify to edit SEO info for each product" at bounding box center [704, 164] width 329 height 13
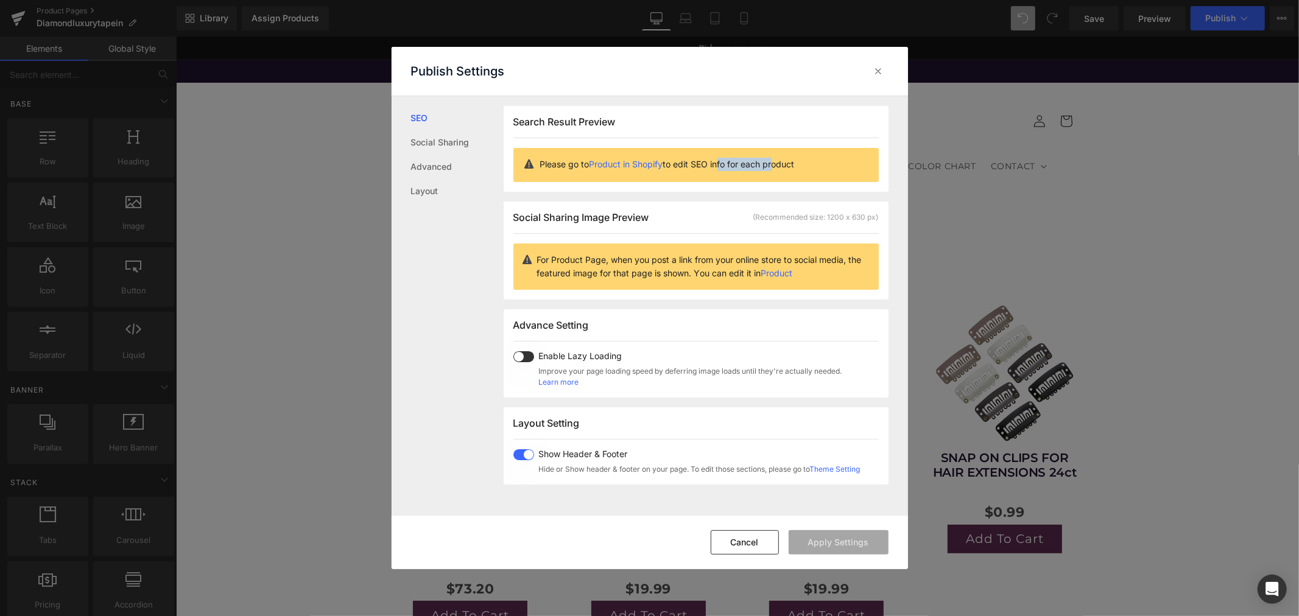
click at [718, 163] on p "Please go to Product in Shopify to edit SEO info for each product" at bounding box center [704, 164] width 329 height 13
click at [460, 171] on link "Advanced" at bounding box center [457, 167] width 93 height 24
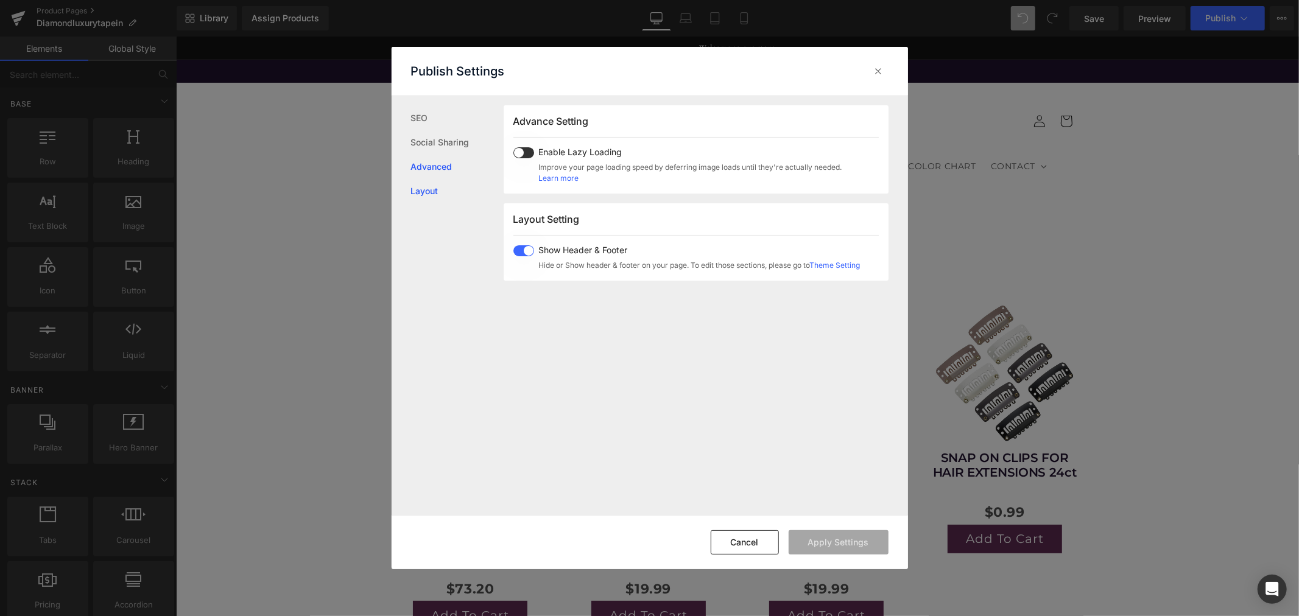
click at [441, 186] on link "Layout" at bounding box center [457, 191] width 93 height 24
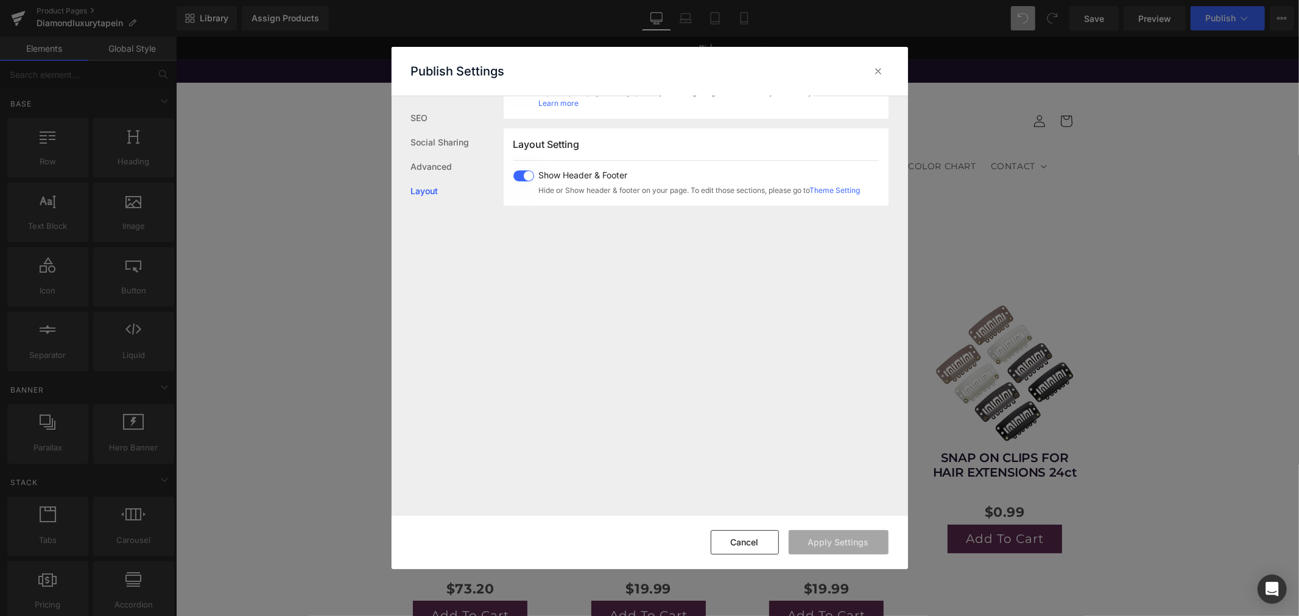
scroll to position [301, 0]
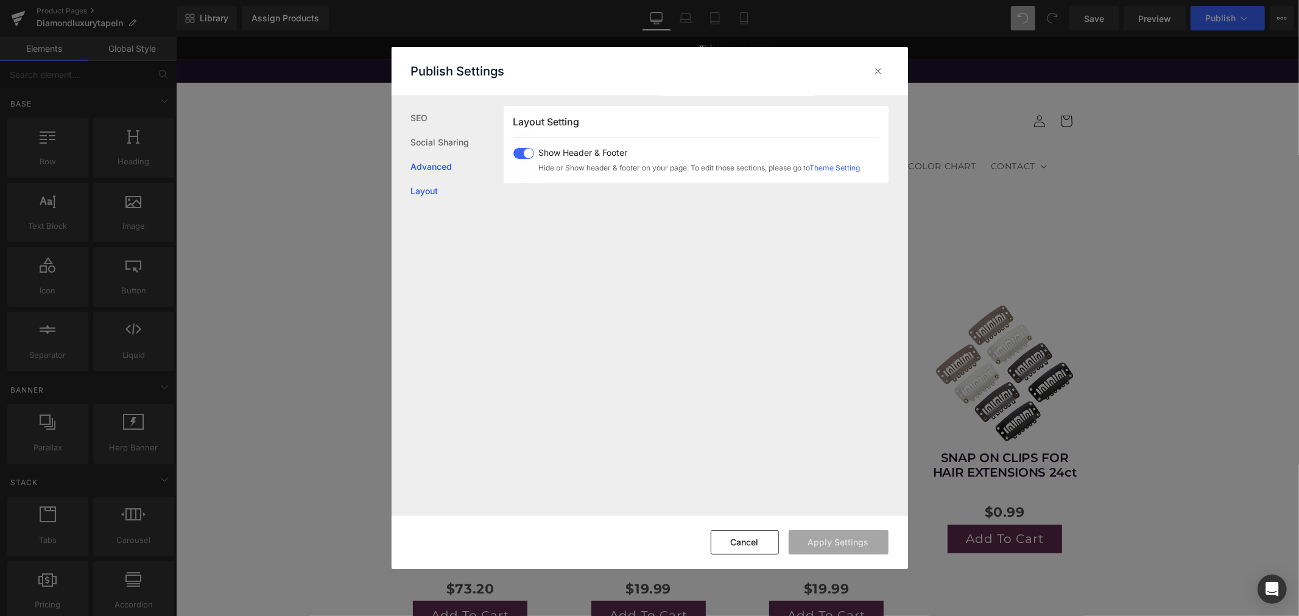
click at [456, 167] on link "Advanced" at bounding box center [457, 167] width 93 height 24
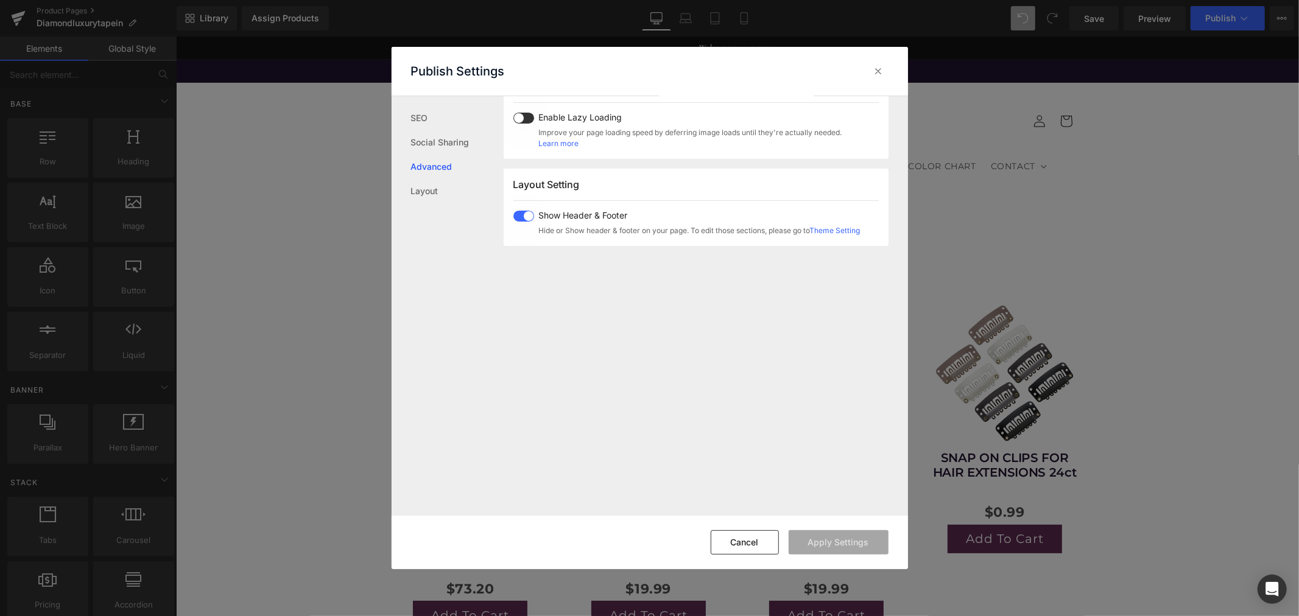
scroll to position [204, 0]
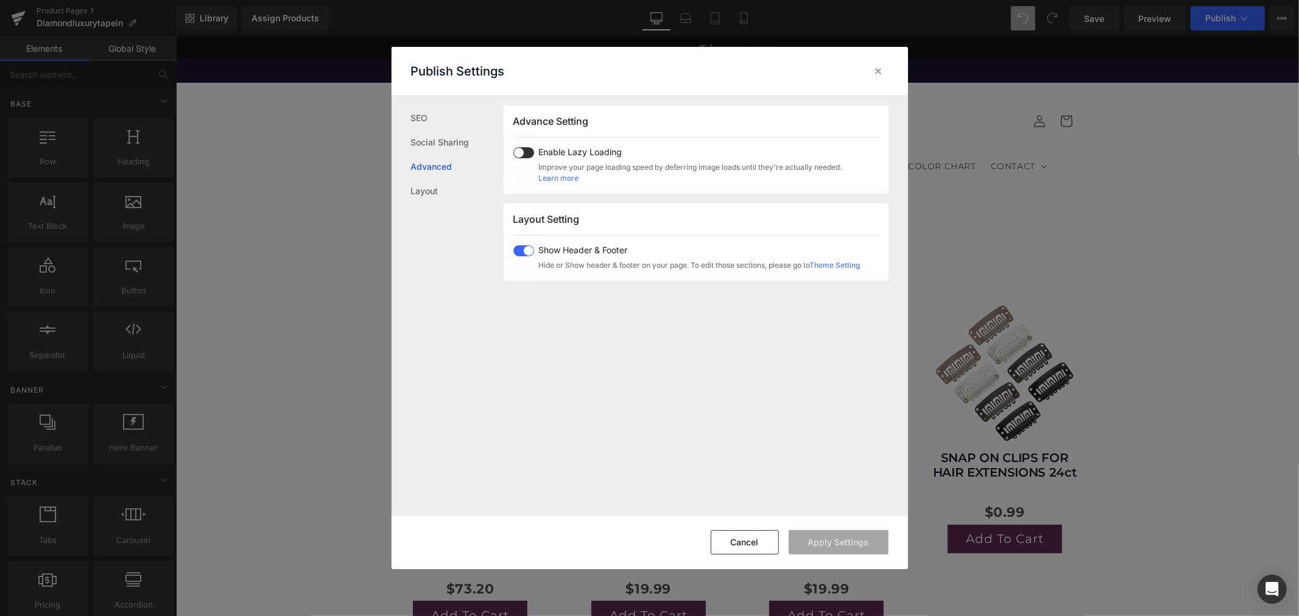
click at [531, 155] on span at bounding box center [523, 152] width 21 height 11
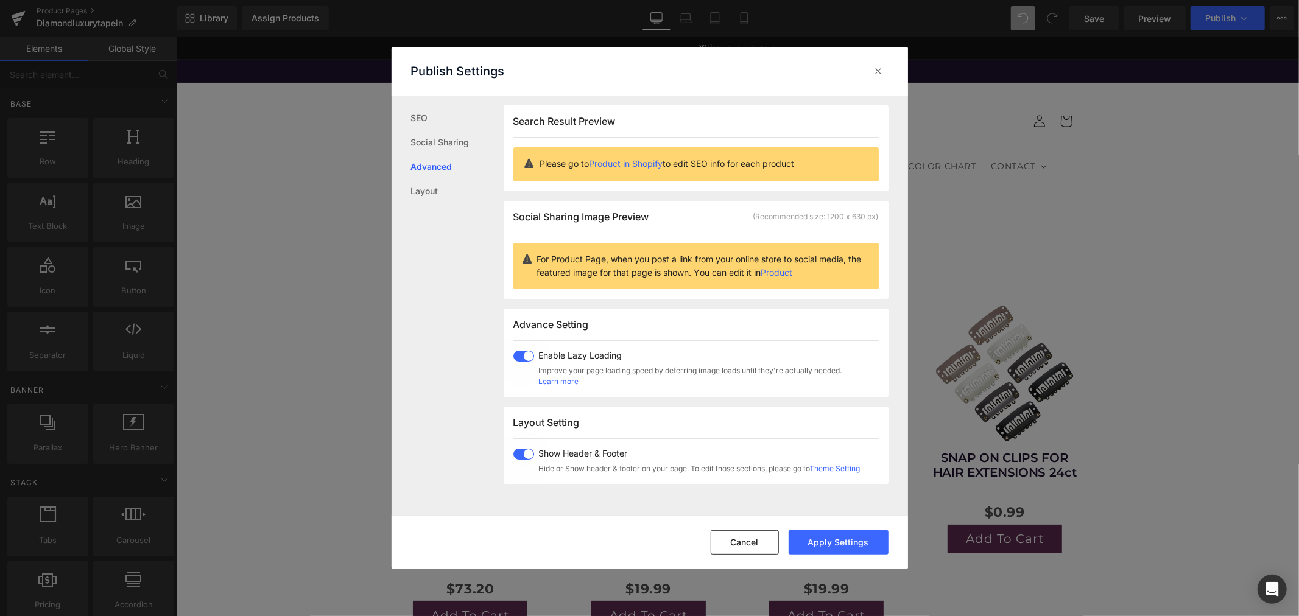
scroll to position [0, 0]
drag, startPoint x: 616, startPoint y: 253, endPoint x: 663, endPoint y: 256, distance: 47.0
click at [650, 255] on p "For Product Page, when you post a link from your online store to social media, …" at bounding box center [703, 266] width 332 height 27
drag, startPoint x: 696, startPoint y: 265, endPoint x: 683, endPoint y: 258, distance: 15.3
click at [683, 258] on p "For Product Page, when you post a link from your online store to social media, …" at bounding box center [703, 266] width 332 height 27
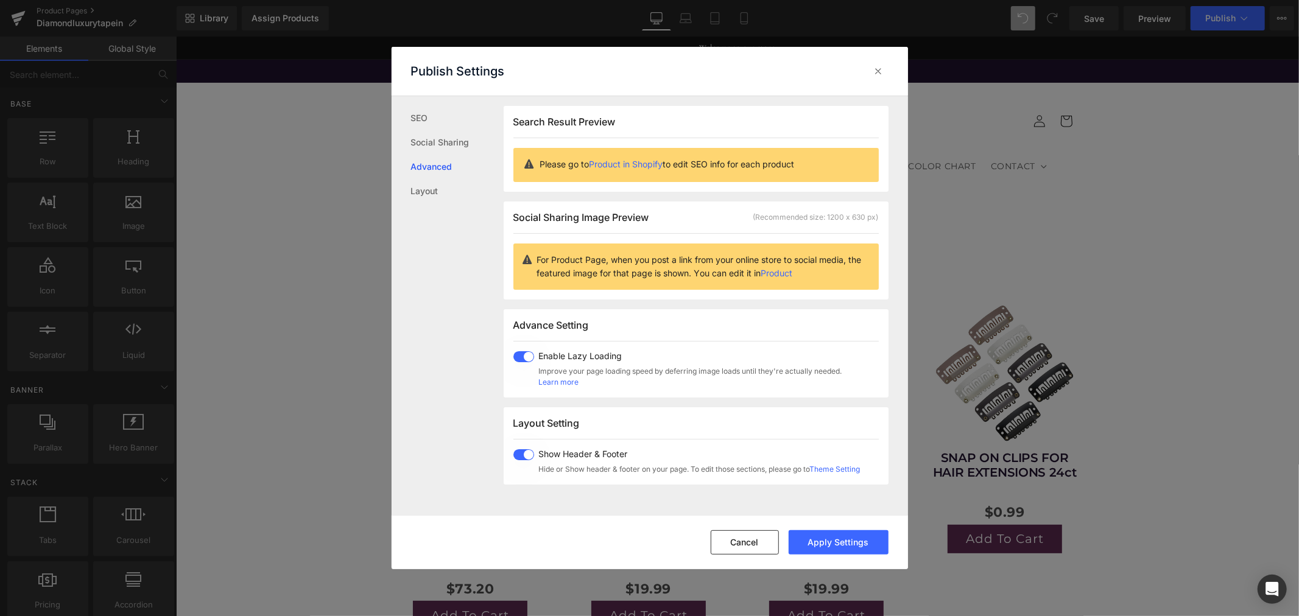
click at [681, 258] on p "For Product Page, when you post a link from your online store to social media, …" at bounding box center [703, 266] width 332 height 27
drag, startPoint x: 664, startPoint y: 269, endPoint x: 604, endPoint y: 275, distance: 60.6
click at [604, 275] on p "For Product Page, when you post a link from your online store to social media, …" at bounding box center [703, 266] width 332 height 27
drag, startPoint x: 595, startPoint y: 276, endPoint x: 587, endPoint y: 277, distance: 8.0
click at [594, 277] on p "For Product Page, when you post a link from your online store to social media, …" at bounding box center [703, 266] width 332 height 27
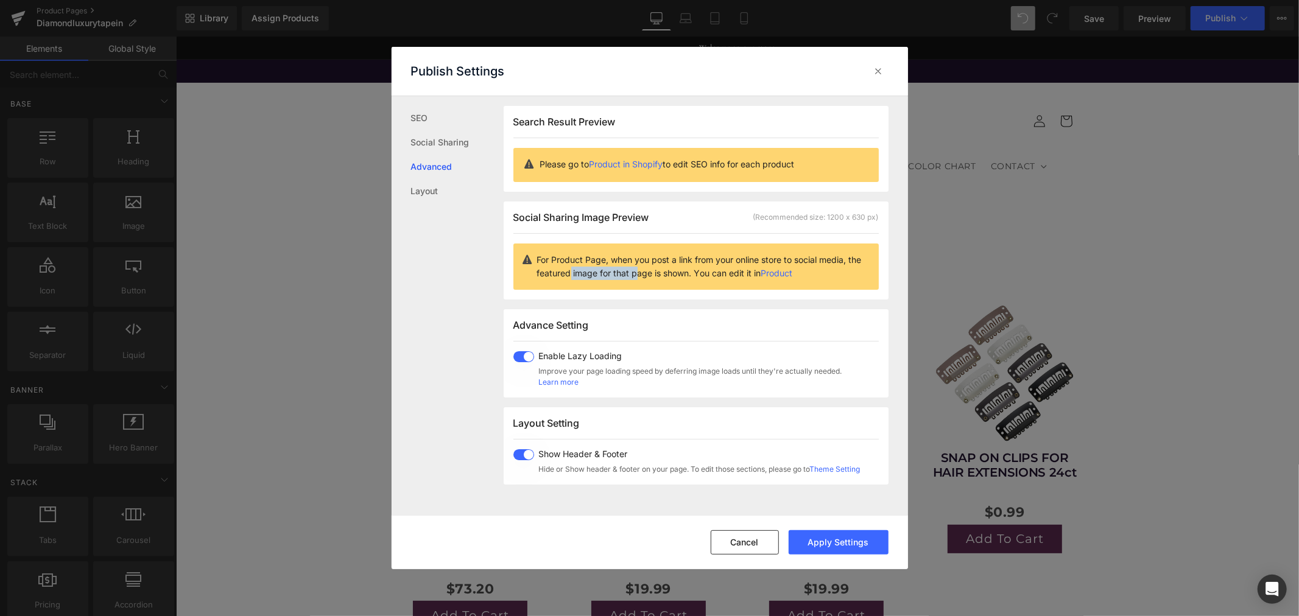
drag, startPoint x: 595, startPoint y: 274, endPoint x: 667, endPoint y: 272, distance: 71.9
click at [666, 272] on p "For Product Page, when you post a link from your online store to social media, …" at bounding box center [703, 266] width 332 height 27
click at [669, 272] on p "For Product Page, when you post a link from your online store to social media, …" at bounding box center [703, 266] width 332 height 27
click at [435, 191] on link "Layout" at bounding box center [457, 191] width 93 height 24
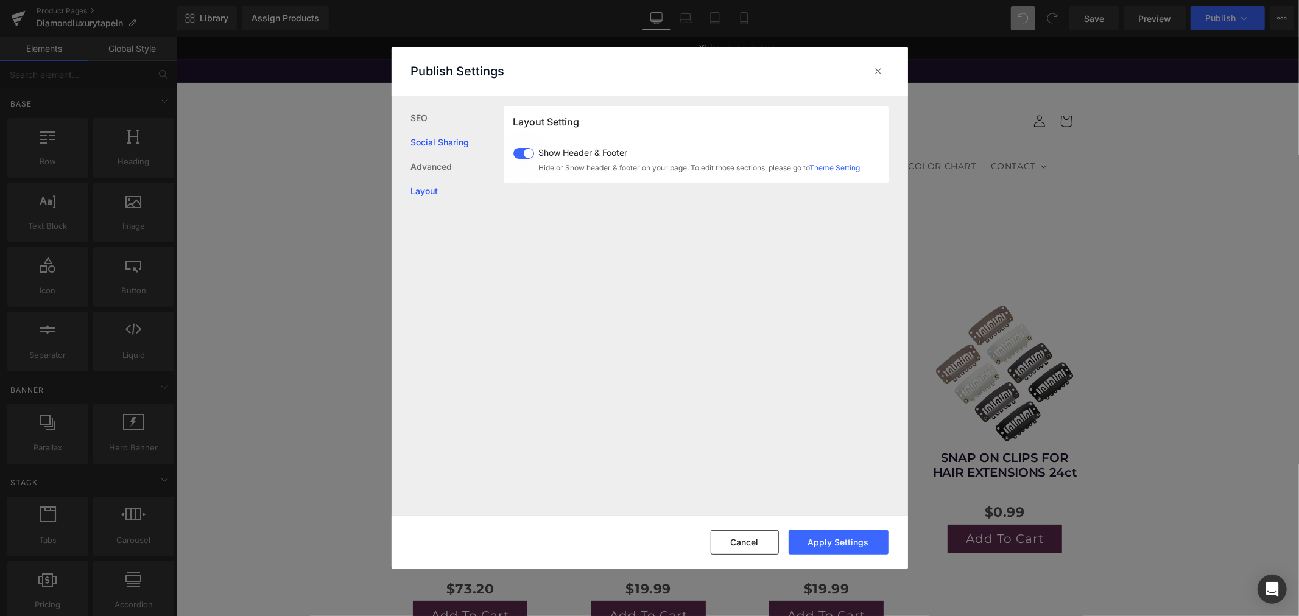
click at [439, 147] on link "Social Sharing" at bounding box center [457, 142] width 93 height 24
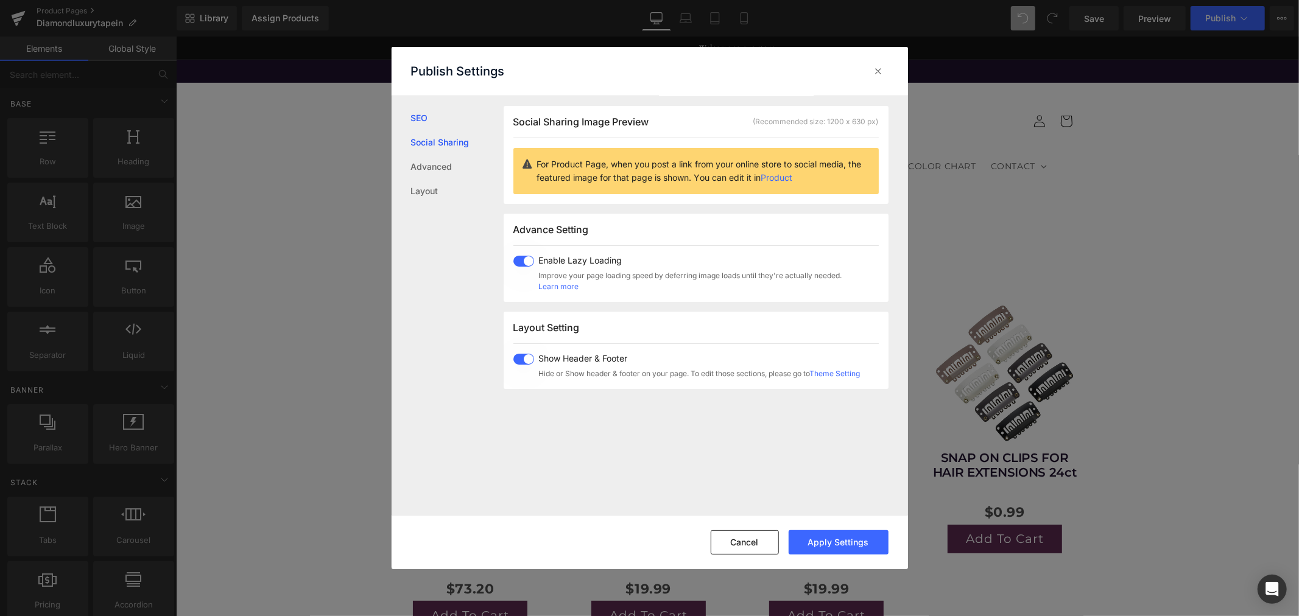
click at [436, 119] on link "SEO" at bounding box center [457, 118] width 93 height 24
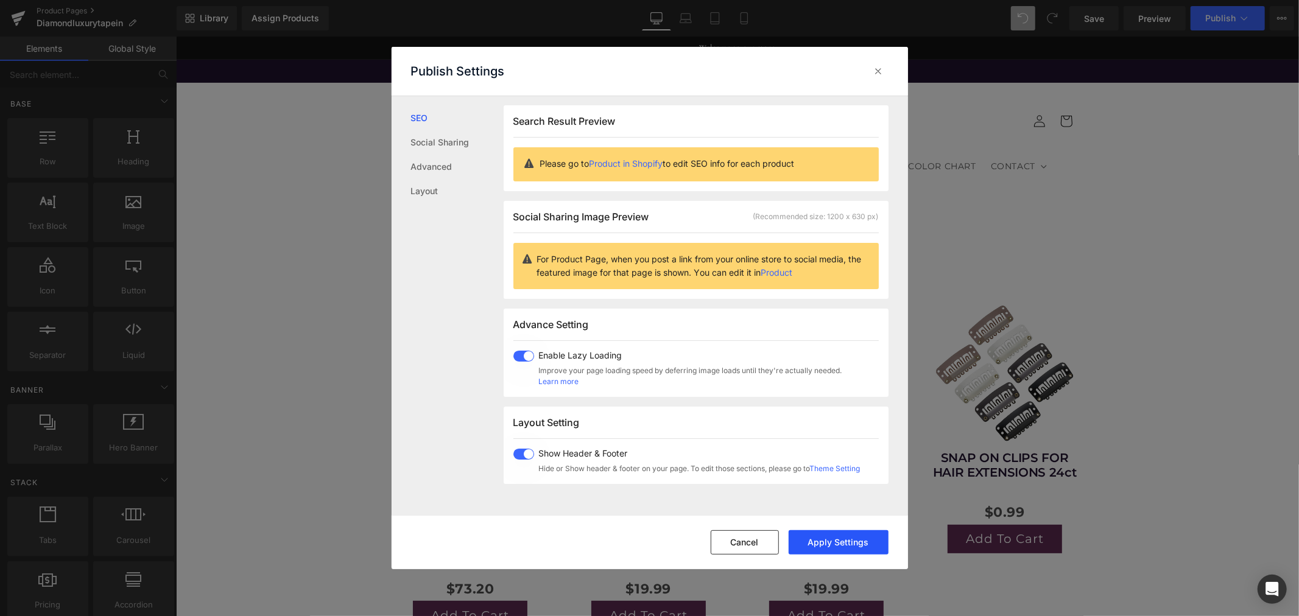
click at [807, 540] on button "Apply Settings" at bounding box center [839, 543] width 100 height 24
click at [880, 73] on icon at bounding box center [879, 71] width 12 height 12
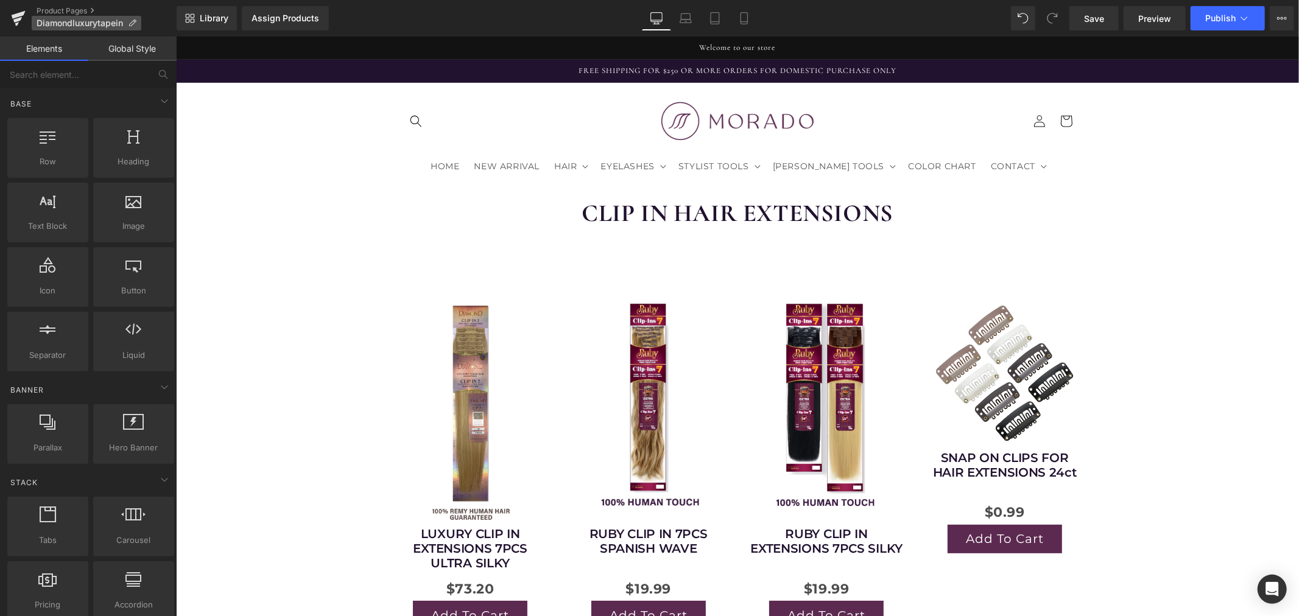
click at [134, 21] on icon at bounding box center [132, 23] width 9 height 9
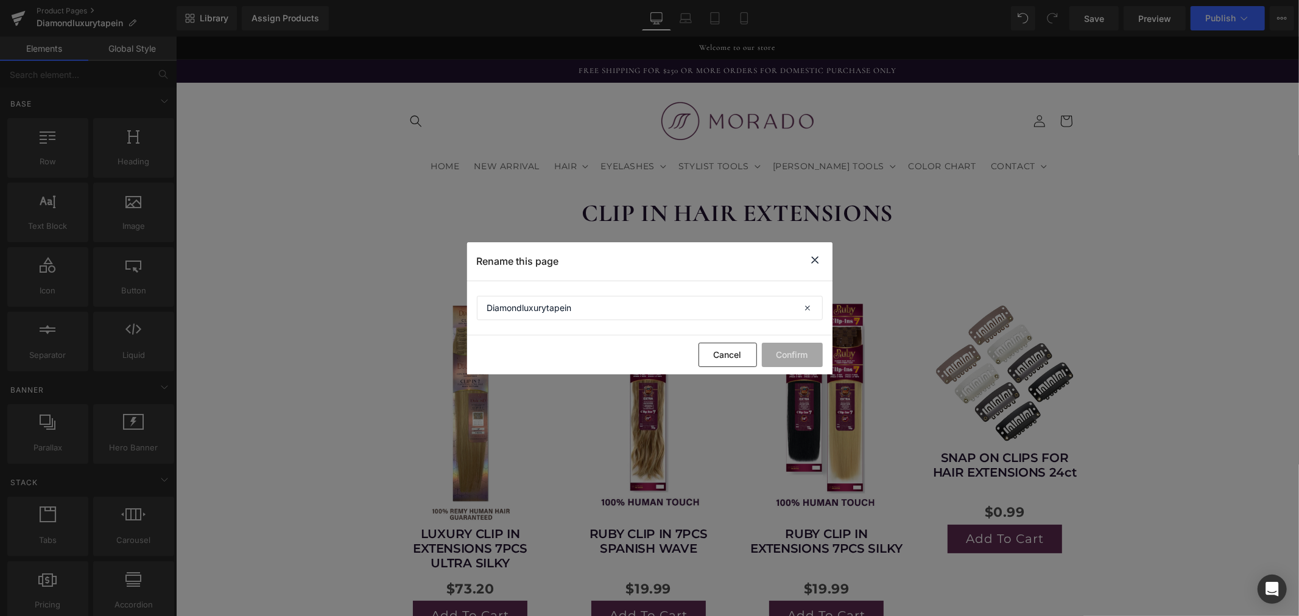
click at [814, 259] on icon at bounding box center [815, 260] width 15 height 15
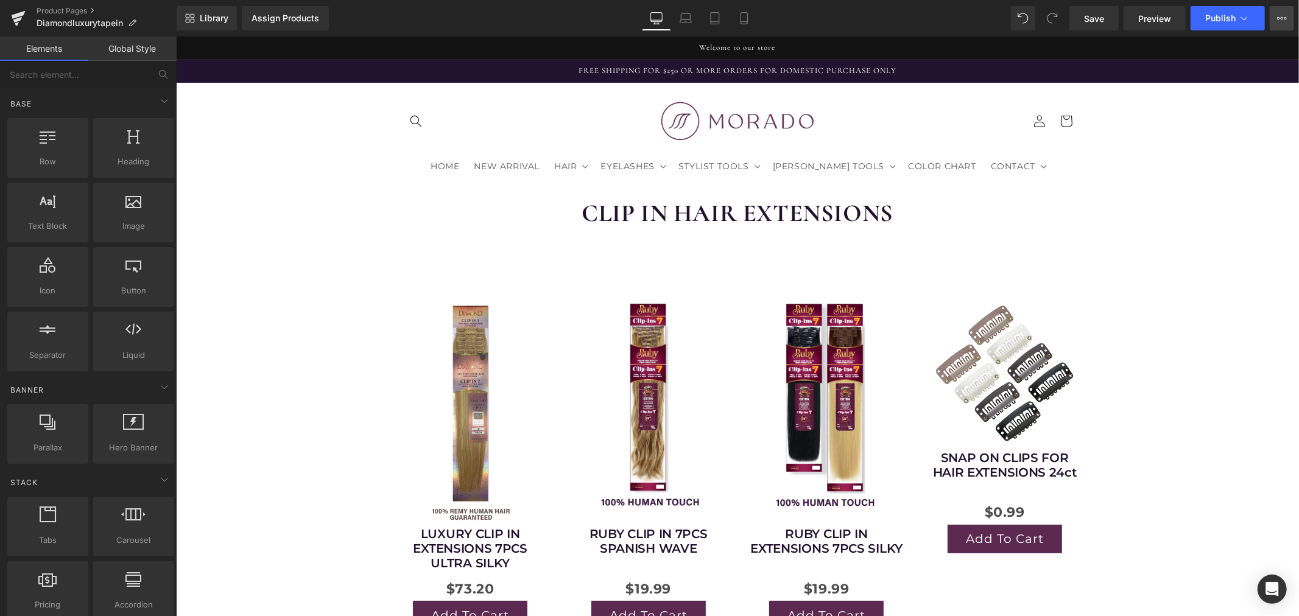
click at [1283, 21] on icon at bounding box center [1282, 18] width 10 height 10
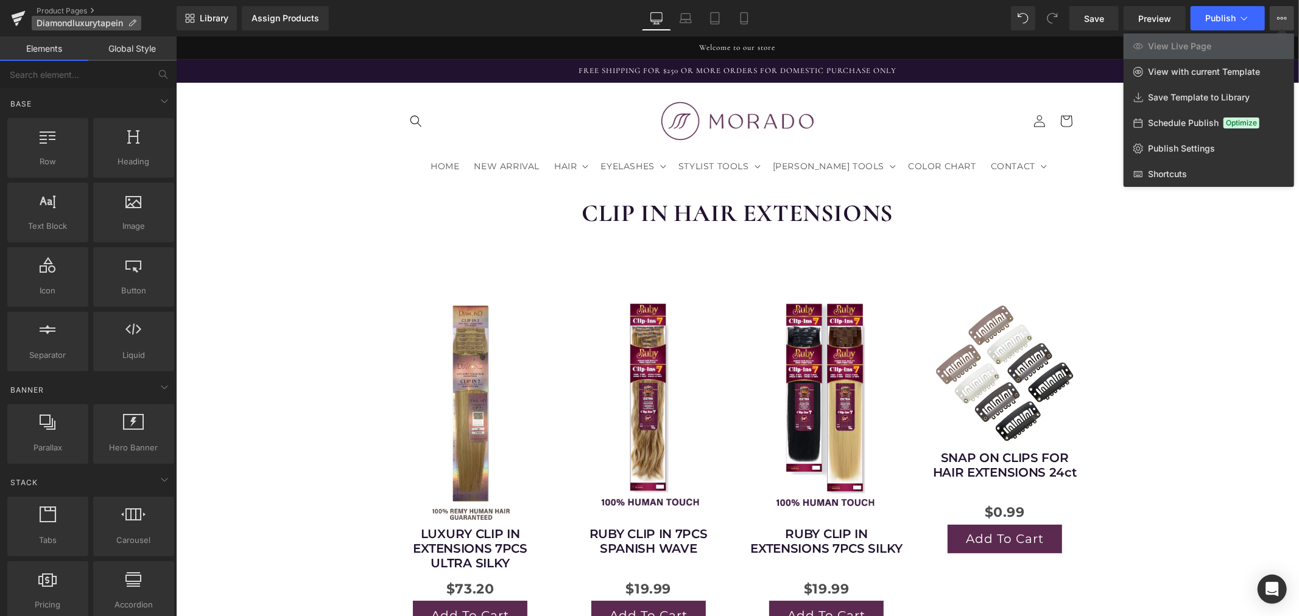
click at [134, 23] on icon at bounding box center [132, 23] width 9 height 9
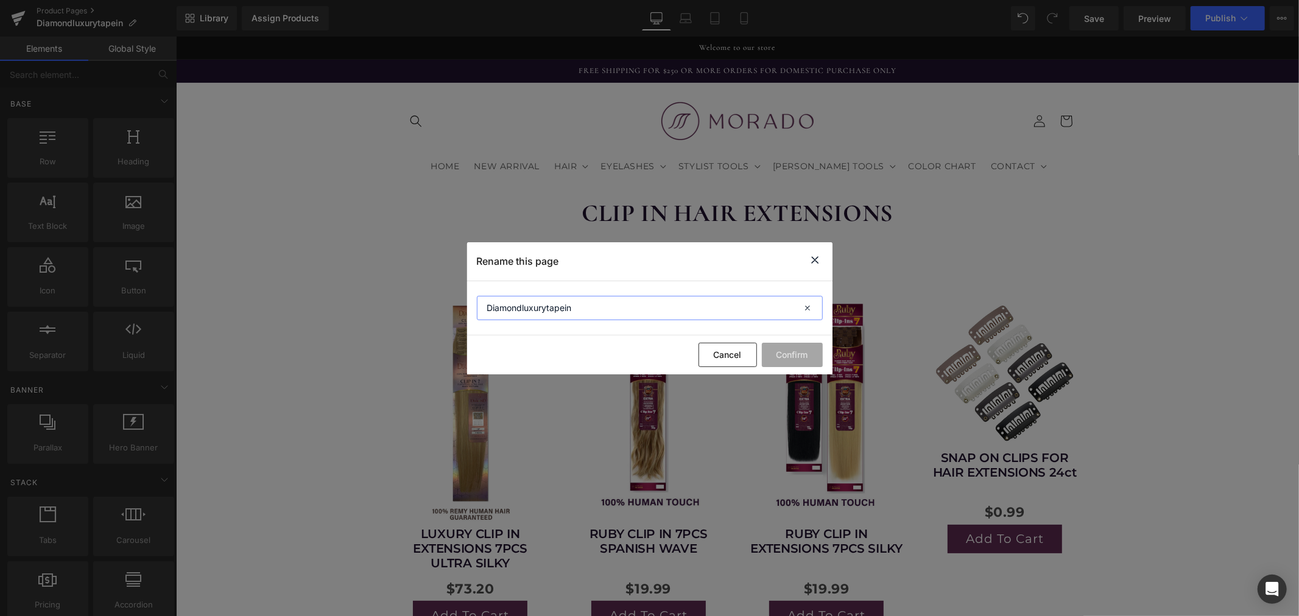
click at [595, 302] on input "Diamondluxurytapein" at bounding box center [650, 308] width 346 height 24
drag, startPoint x: 605, startPoint y: 309, endPoint x: 418, endPoint y: 312, distance: 186.4
click at [440, 308] on div "Rename this page Diamondluxurytapein Cancel Confirm" at bounding box center [649, 308] width 1299 height 616
type input "c"
type input "C"
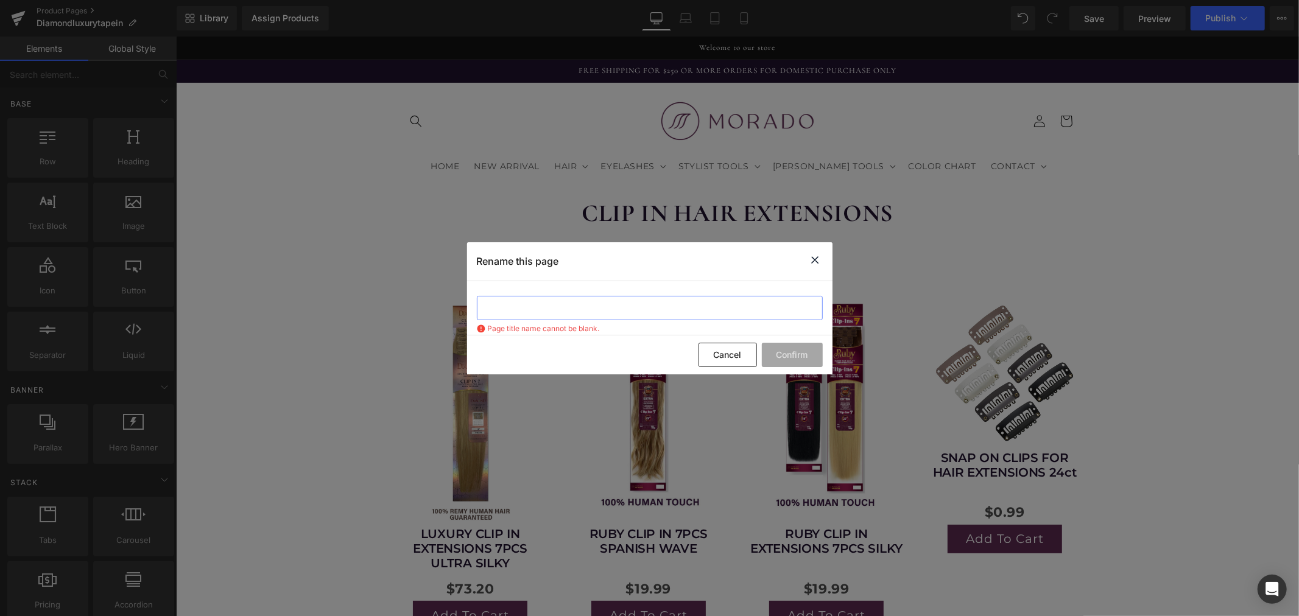
type input "l"
type input "Clip In Hair Extensions"
click at [784, 354] on button "Confirm" at bounding box center [792, 355] width 61 height 24
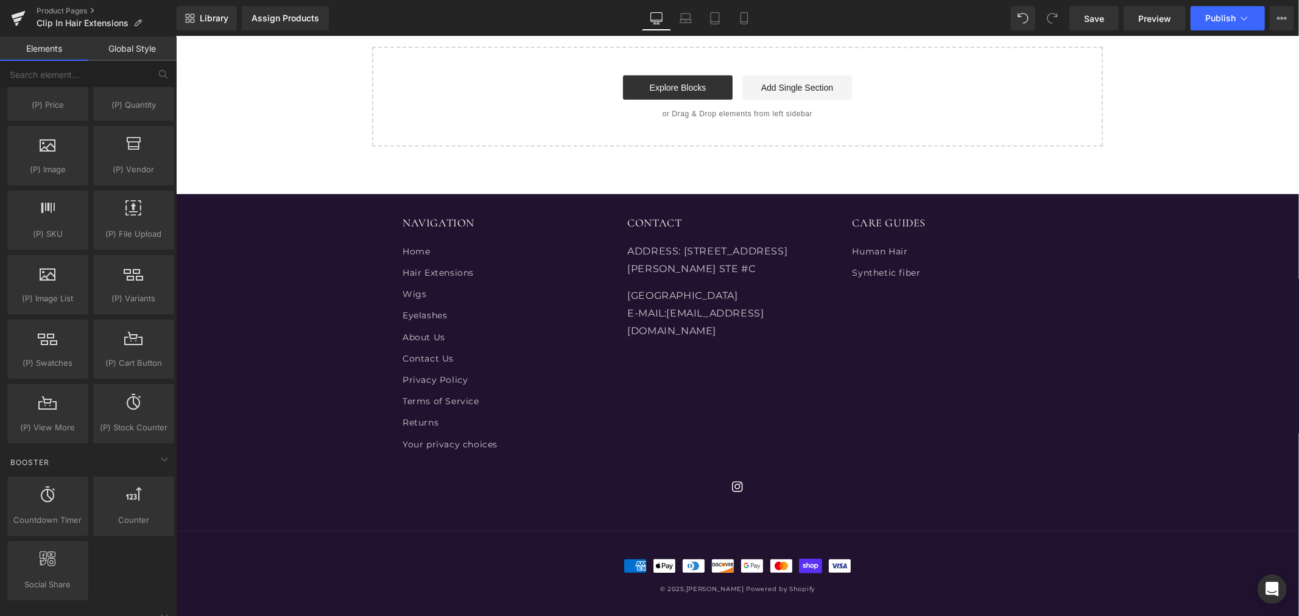
scroll to position [1624, 0]
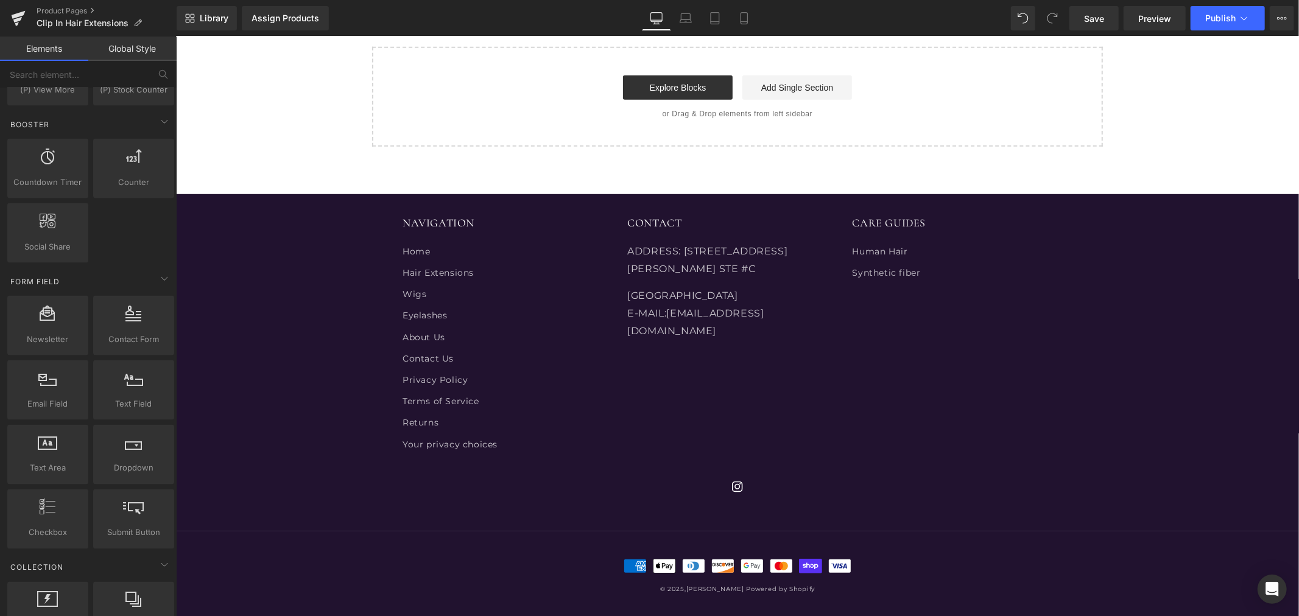
click at [372, 174] on div "NAVIGATION Home Hair Extensions Wigs Eyelashes About Us Contact Us Privacy Poli…" at bounding box center [736, 390] width 1123 height 452
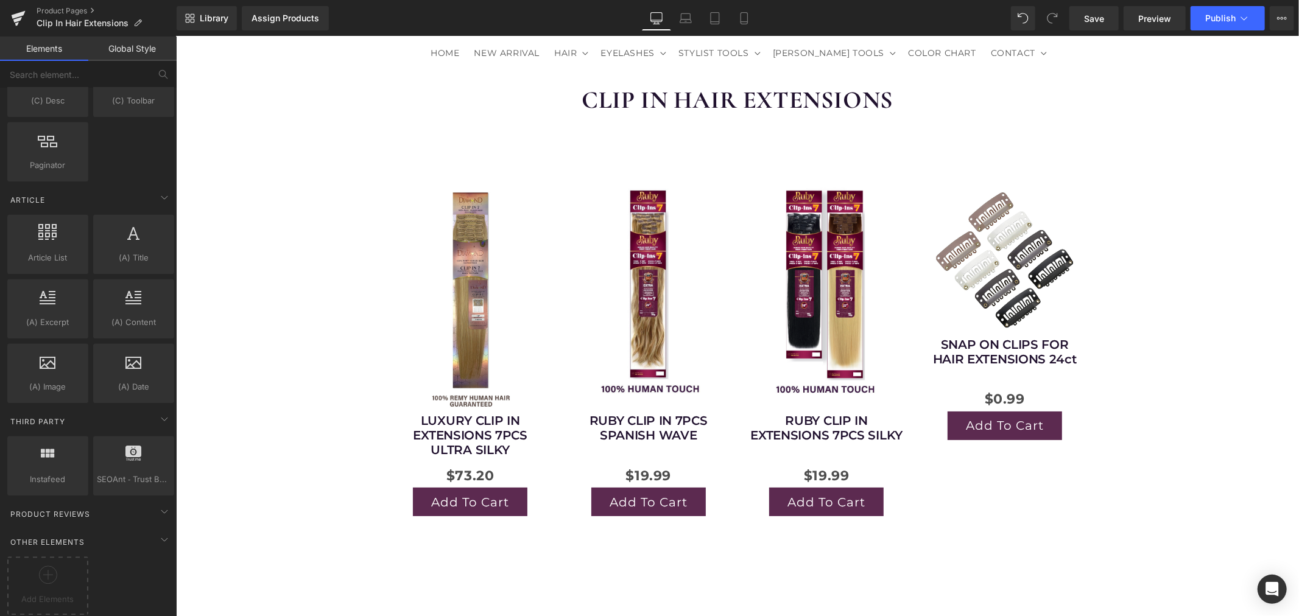
scroll to position [0, 0]
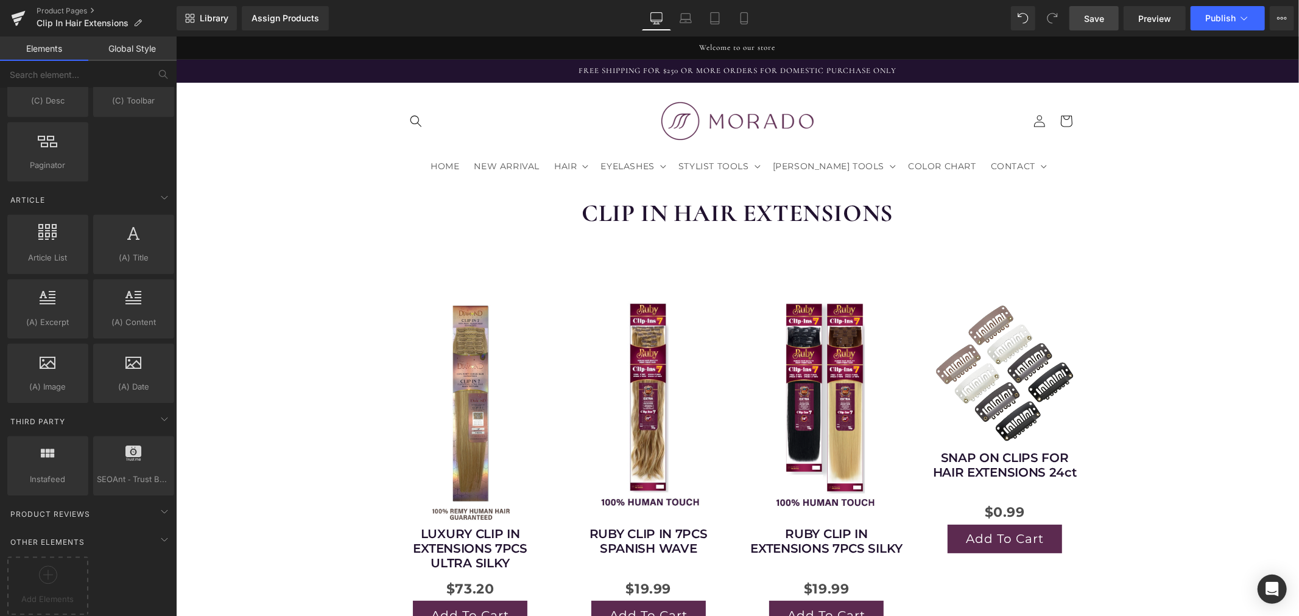
click at [1098, 20] on span "Save" at bounding box center [1094, 18] width 20 height 13
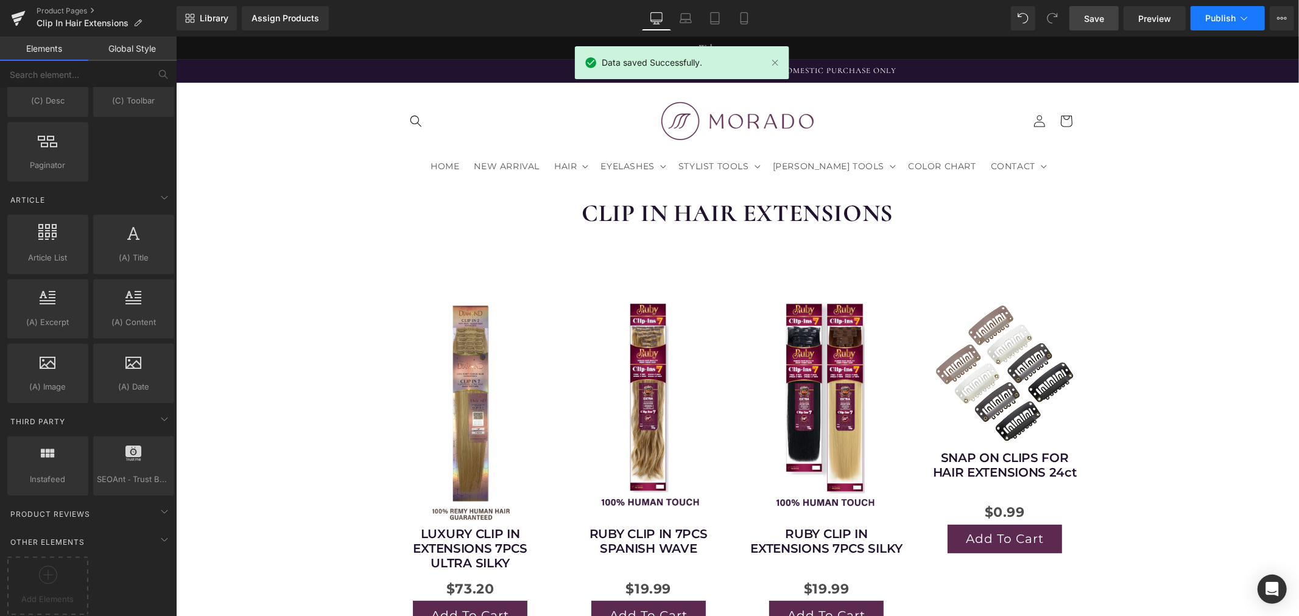
click at [1215, 13] on span "Publish" at bounding box center [1220, 18] width 30 height 10
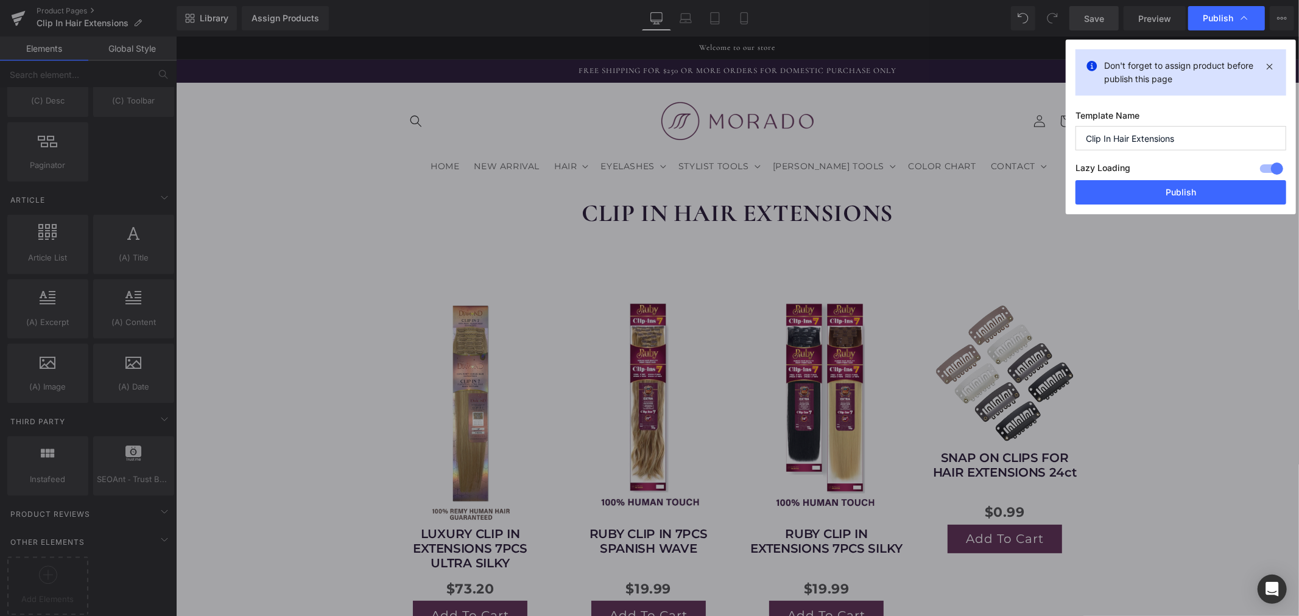
click at [1190, 138] on input "Clip In Hair Extensions" at bounding box center [1181, 138] width 211 height 24
type input "Clip In Hair Extensions [DATE]"
click at [1201, 189] on button "Publish" at bounding box center [1181, 192] width 211 height 24
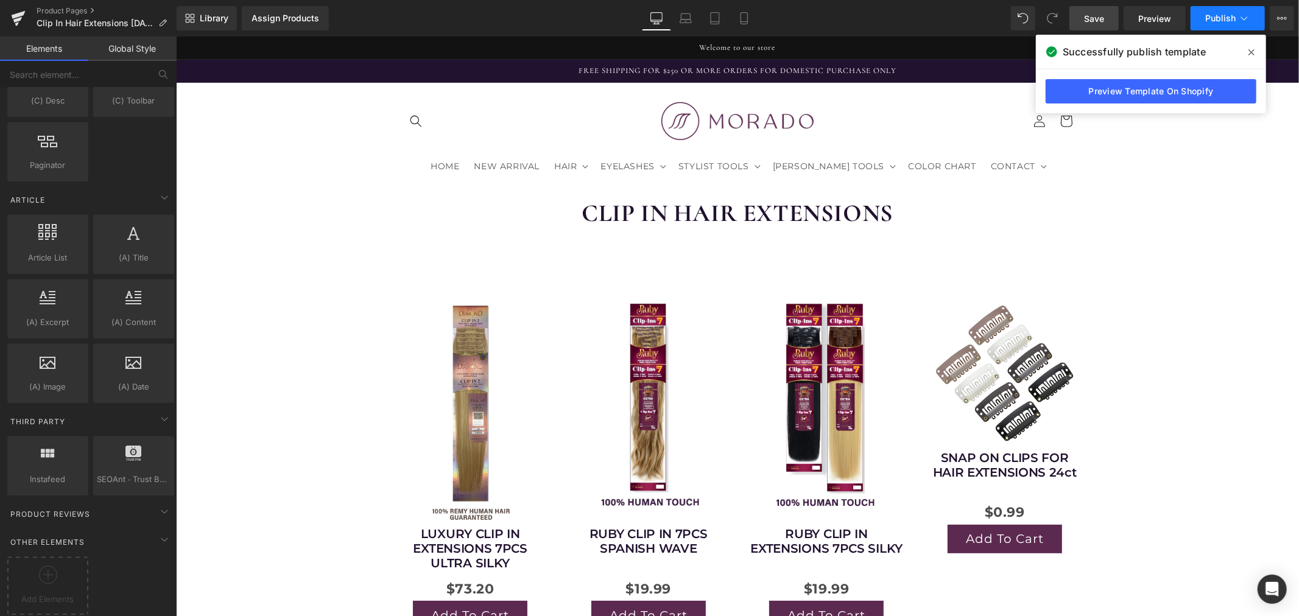
click at [1228, 20] on span "Publish" at bounding box center [1220, 18] width 30 height 10
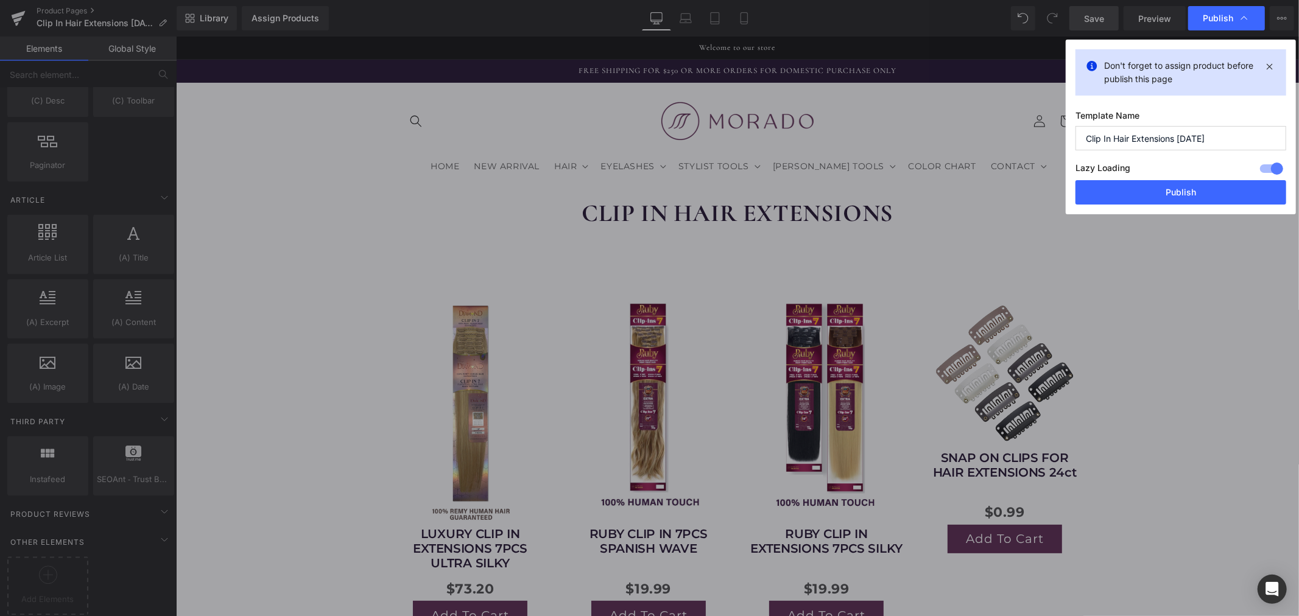
click at [1220, 141] on input "Clip In Hair Extensions [DATE]" at bounding box center [1181, 138] width 211 height 24
drag, startPoint x: 1229, startPoint y: 138, endPoint x: 1012, endPoint y: 145, distance: 217.5
click at [1013, 145] on div "Publish Don't forget to assign product before publish this page Template Name C…" at bounding box center [649, 308] width 1299 height 616
click at [1185, 192] on button "Publish" at bounding box center [1181, 192] width 211 height 24
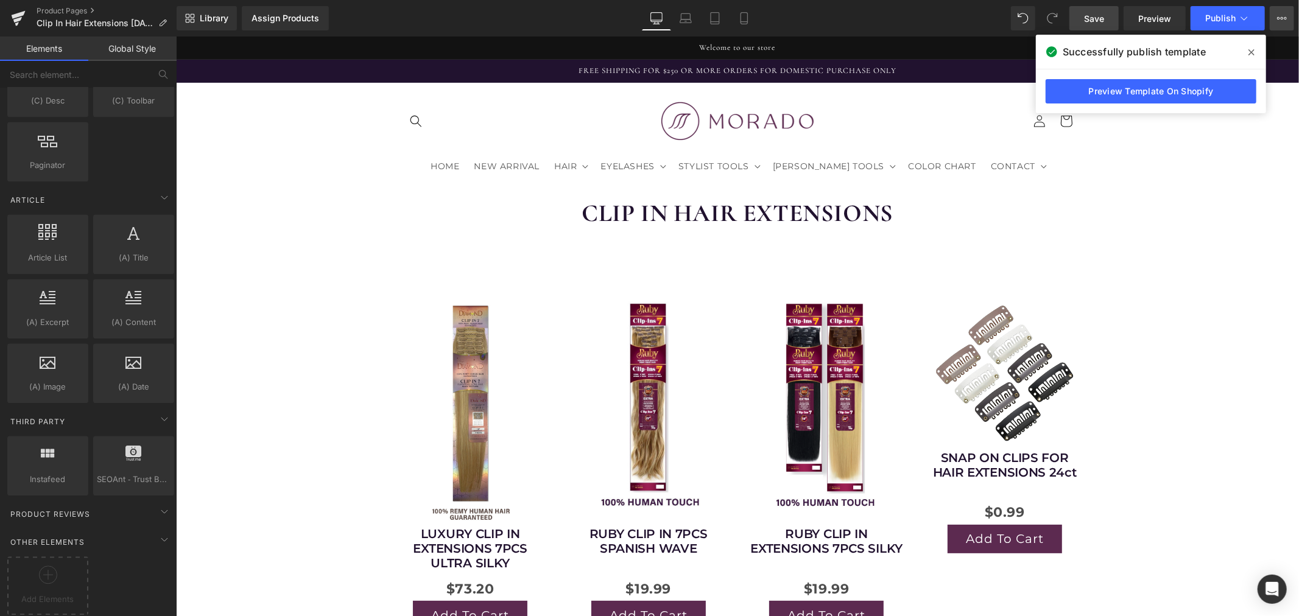
click at [1280, 13] on icon at bounding box center [1282, 18] width 10 height 10
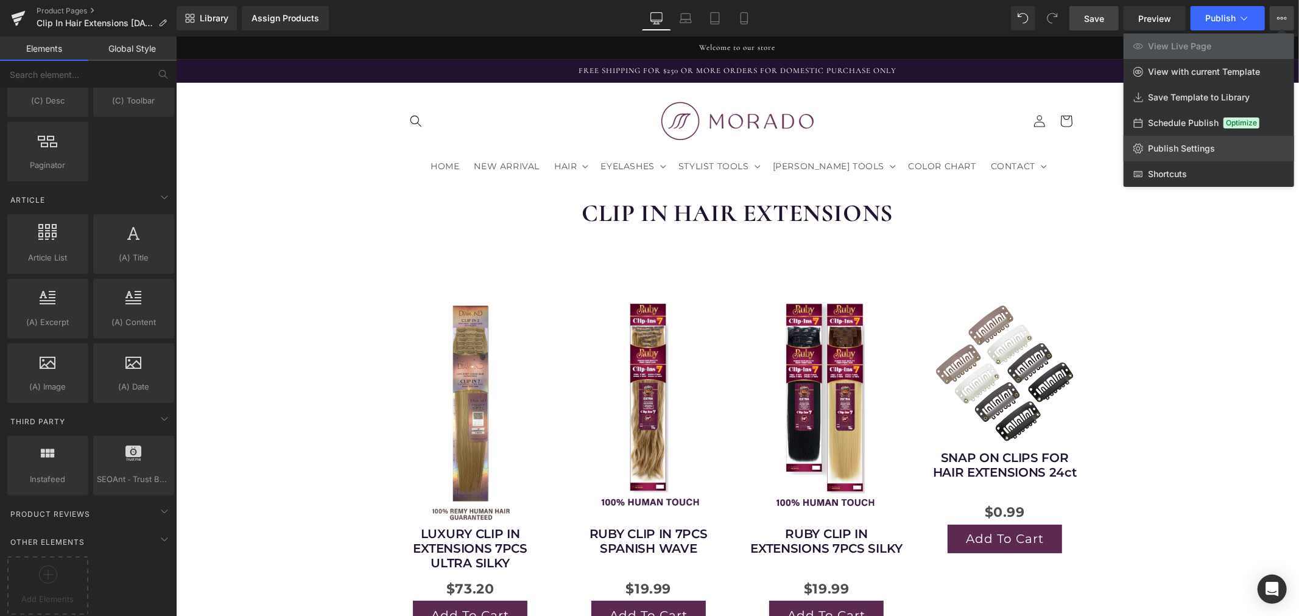
click at [1190, 139] on link "Publish Settings" at bounding box center [1209, 149] width 171 height 26
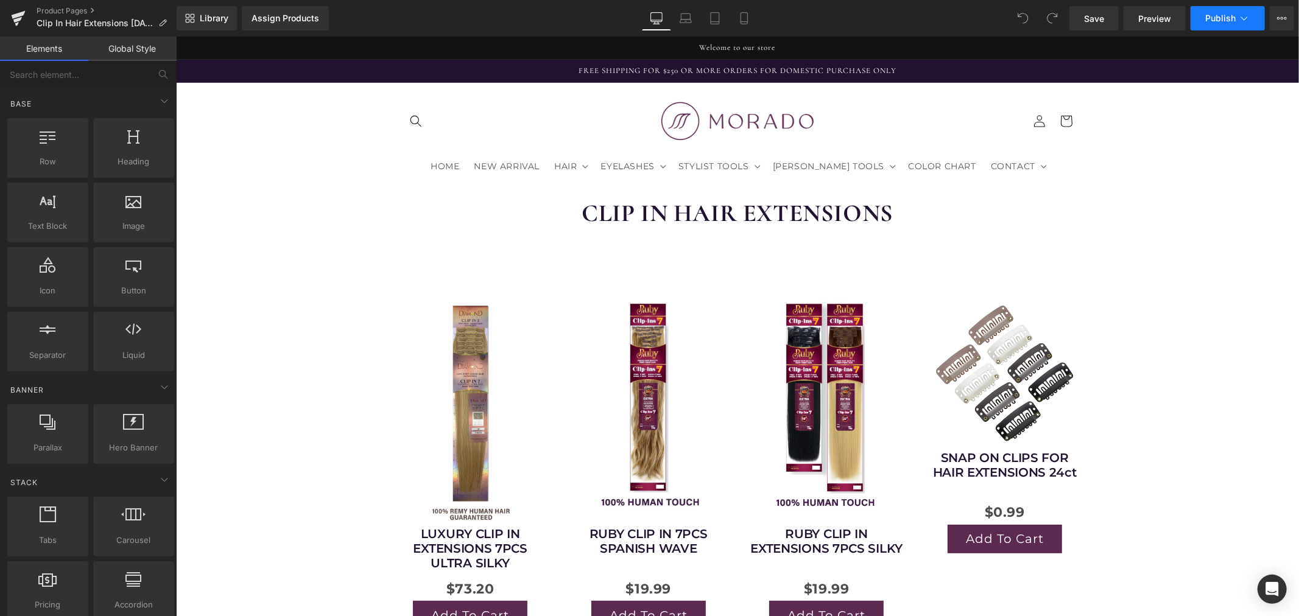
click at [1249, 16] on icon at bounding box center [1244, 18] width 12 height 12
click at [1249, 9] on button "Publish" at bounding box center [1228, 18] width 74 height 24
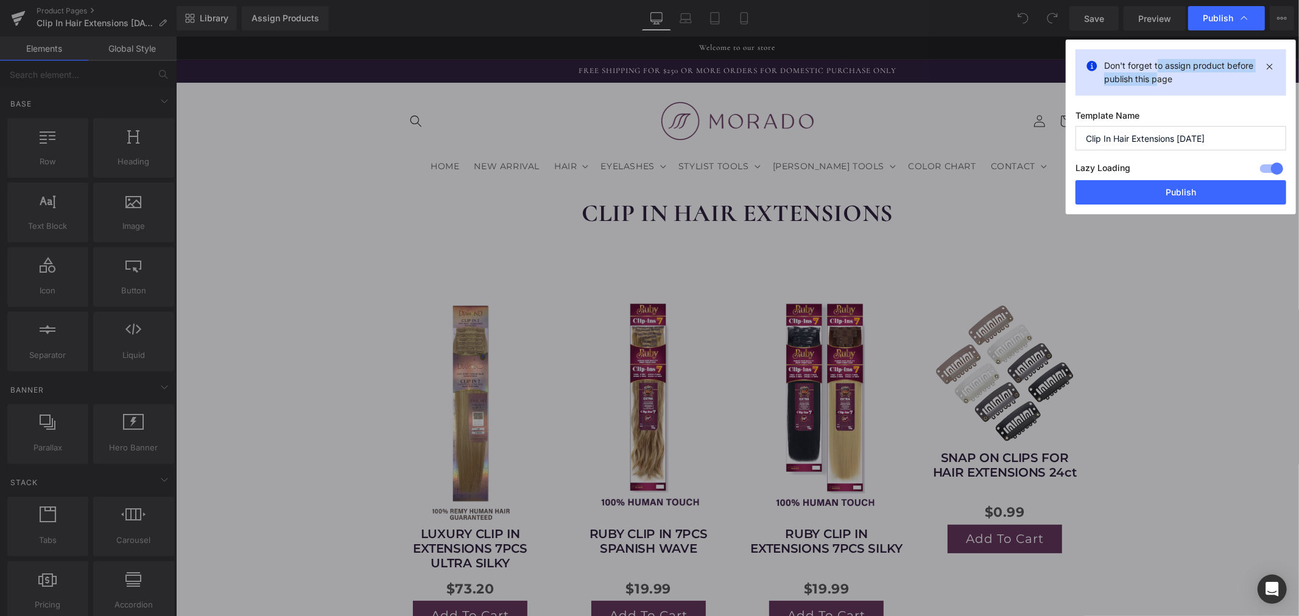
drag, startPoint x: 1156, startPoint y: 68, endPoint x: 1155, endPoint y: 78, distance: 10.4
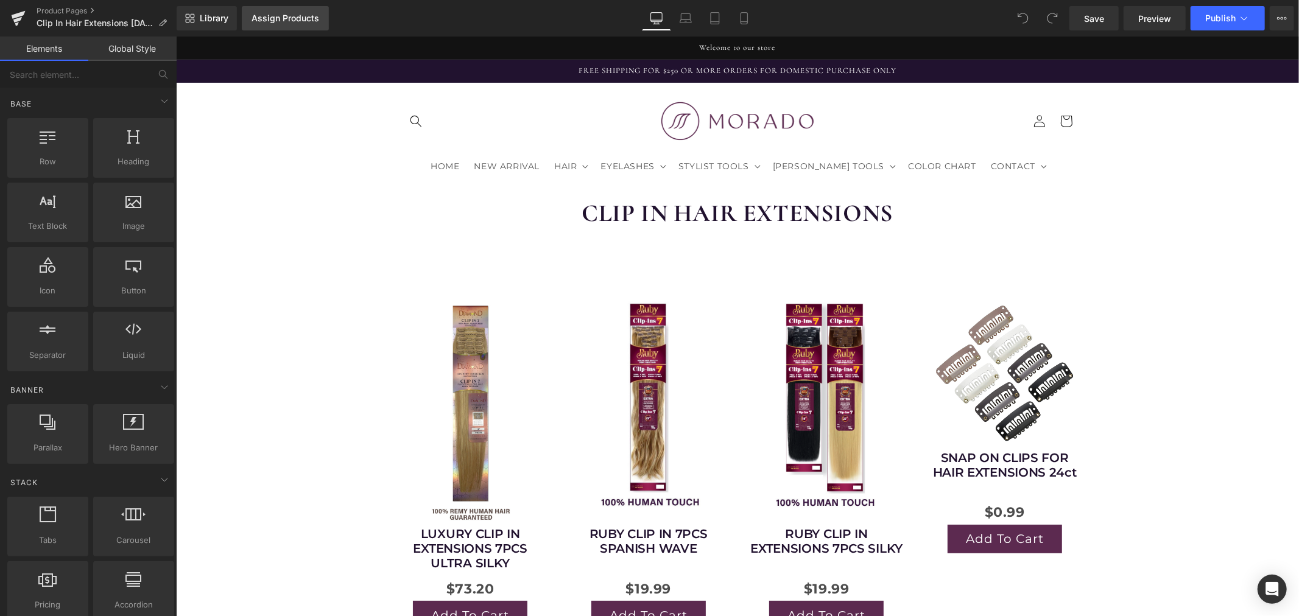
click at [308, 19] on div "Assign Products" at bounding box center [286, 18] width 68 height 10
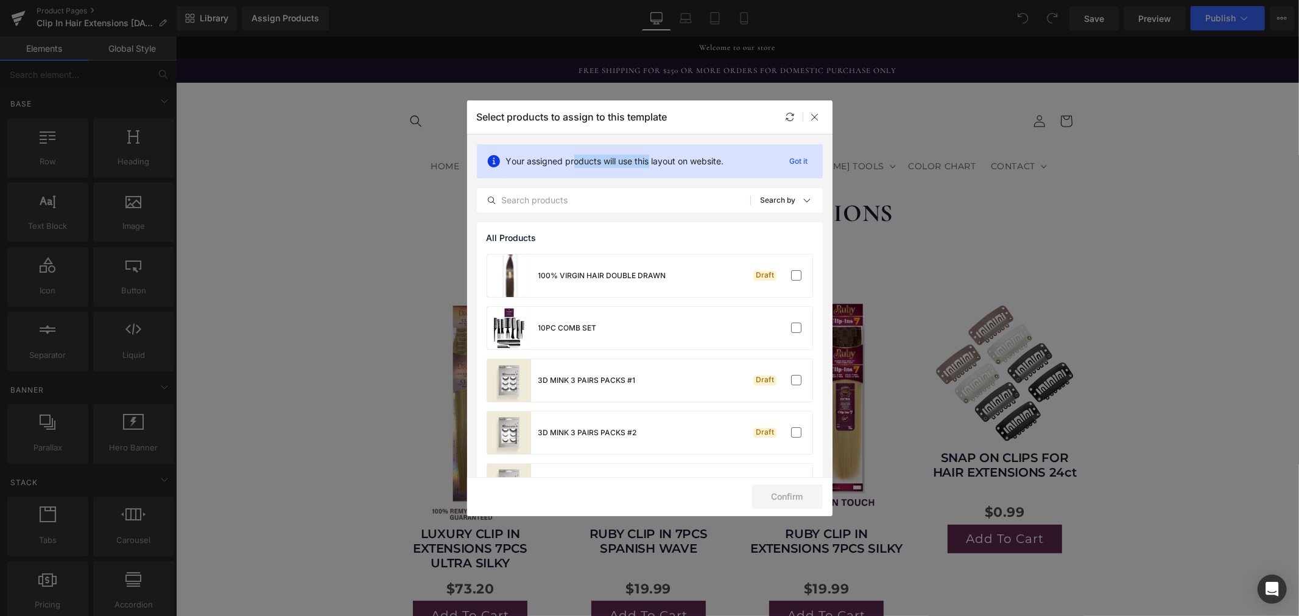
drag, startPoint x: 576, startPoint y: 159, endPoint x: 659, endPoint y: 159, distance: 82.8
click at [0, 0] on icon at bounding box center [0, 0] width 0 height 0
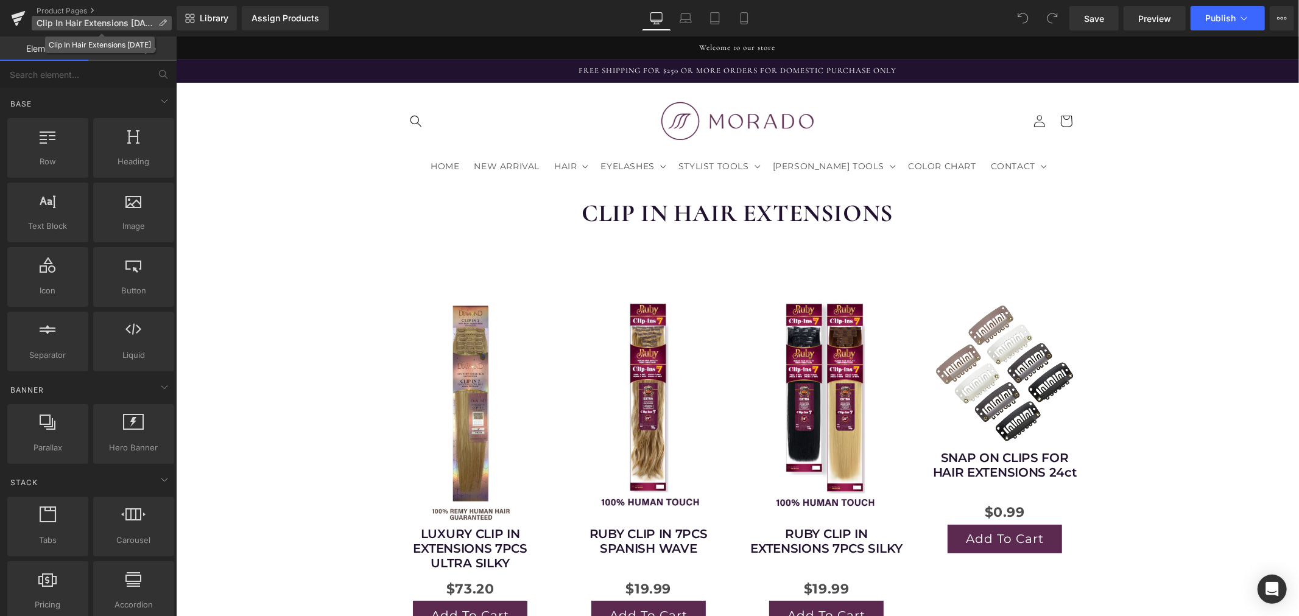
click at [161, 23] on icon at bounding box center [162, 23] width 9 height 9
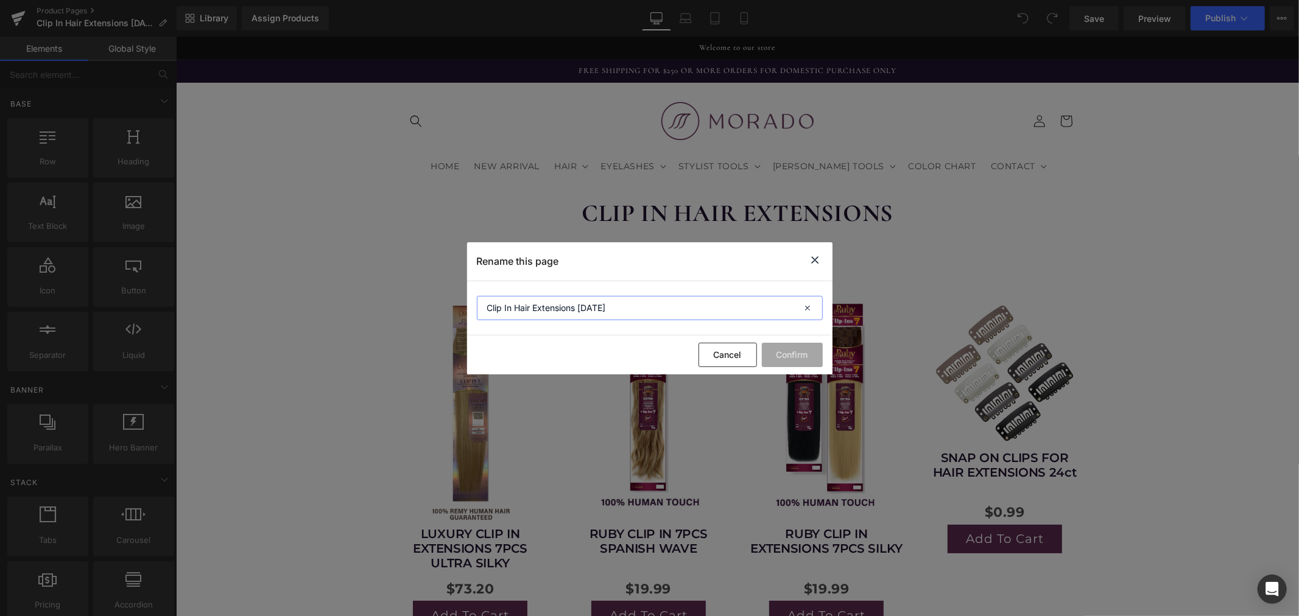
drag, startPoint x: 651, startPoint y: 309, endPoint x: 421, endPoint y: 308, distance: 229.6
click at [0, 0] on div "Rename this page Clip In Hair Extensions 8.25.25 Cancel Confirm" at bounding box center [0, 0] width 0 height 0
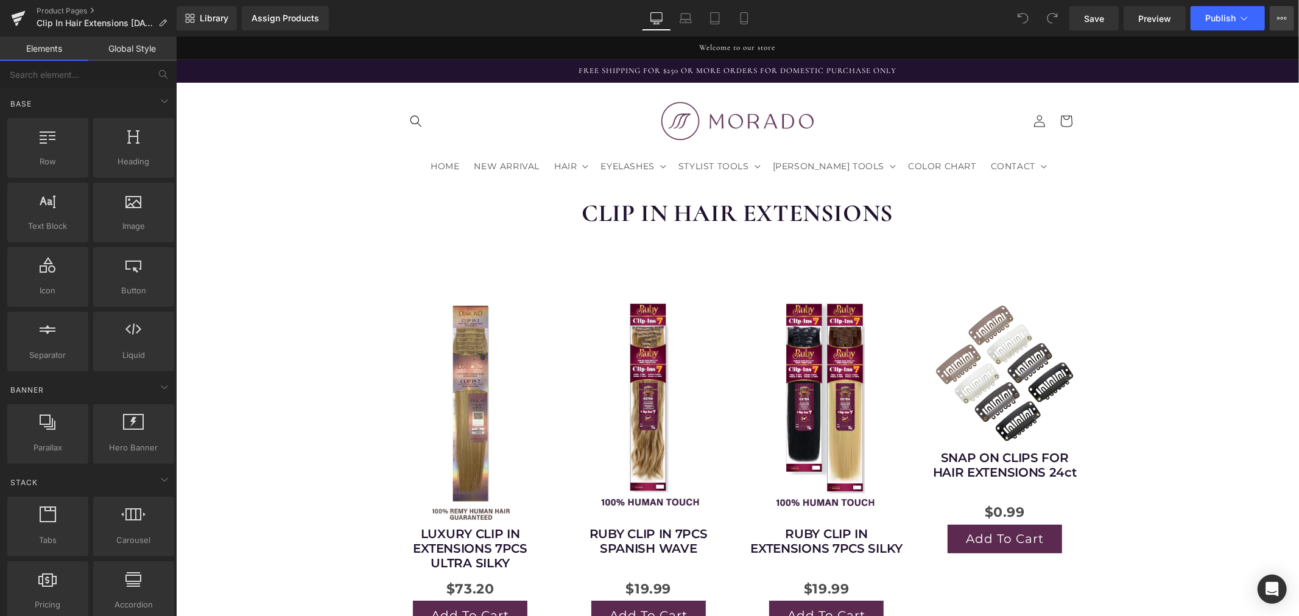
click at [1277, 15] on icon at bounding box center [1282, 18] width 10 height 10
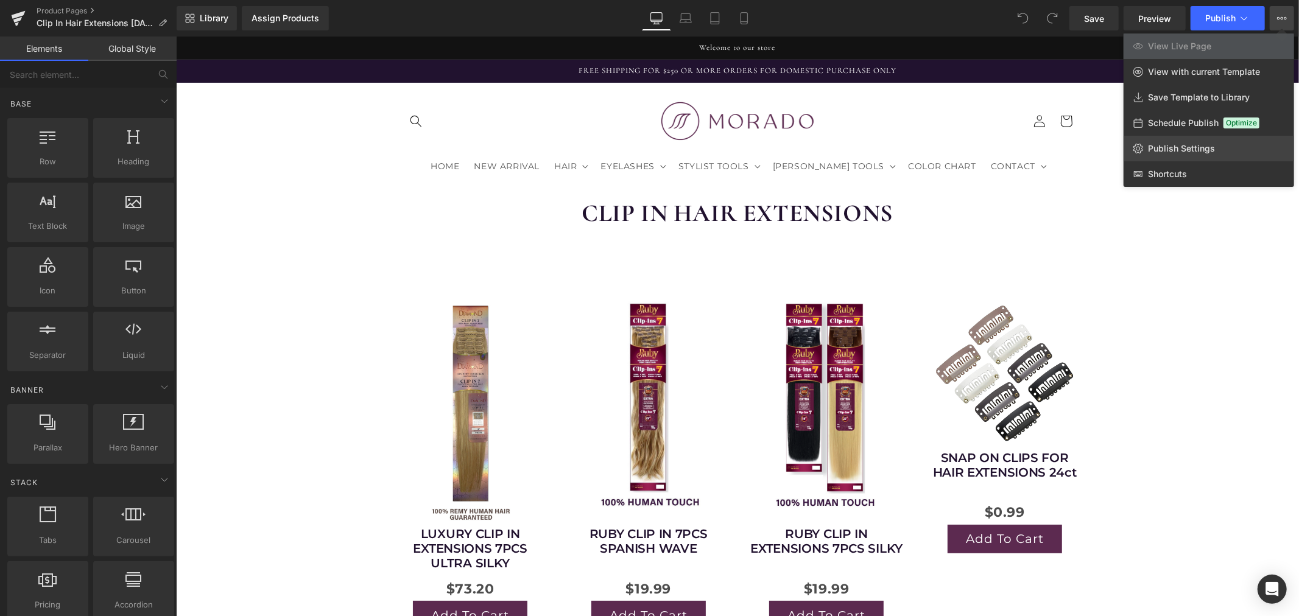
click at [1215, 146] on link "Publish Settings" at bounding box center [1209, 149] width 171 height 26
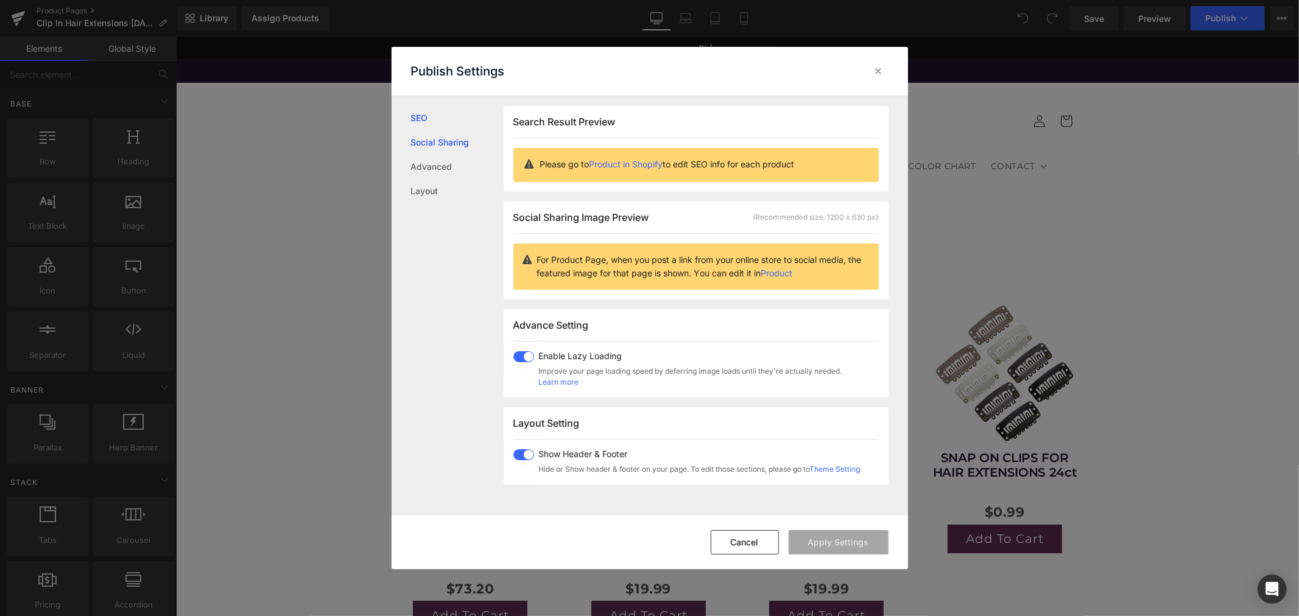
click at [0, 0] on link "Social Sharing" at bounding box center [0, 0] width 0 height 0
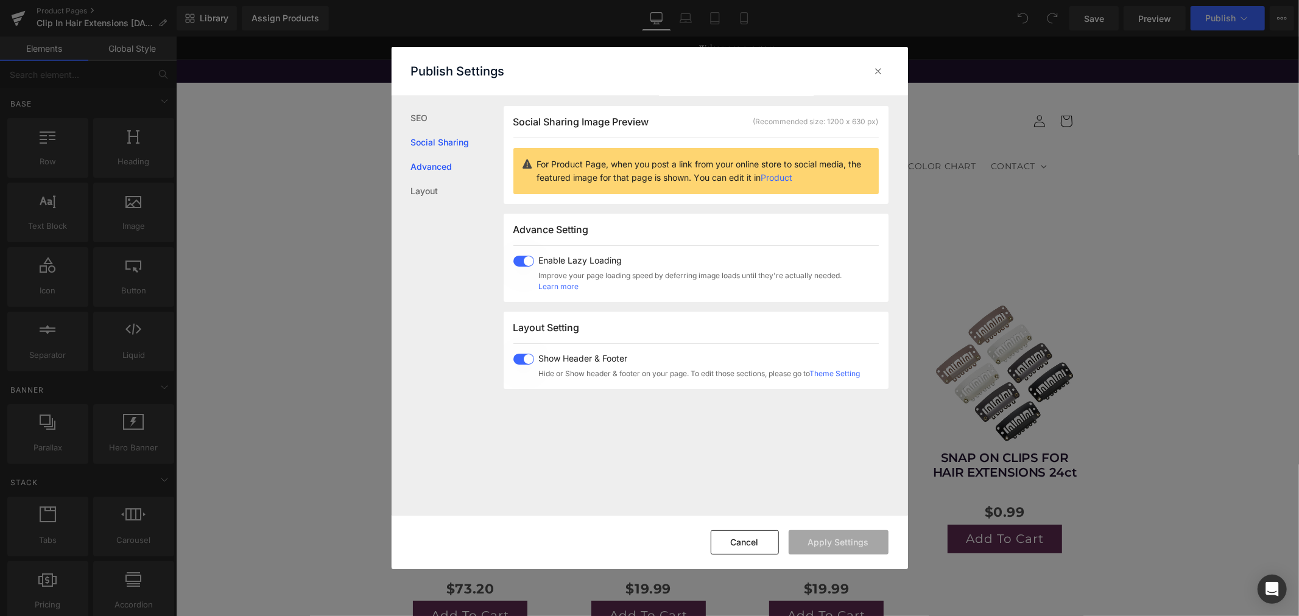
click at [435, 165] on link "Advanced" at bounding box center [457, 167] width 93 height 24
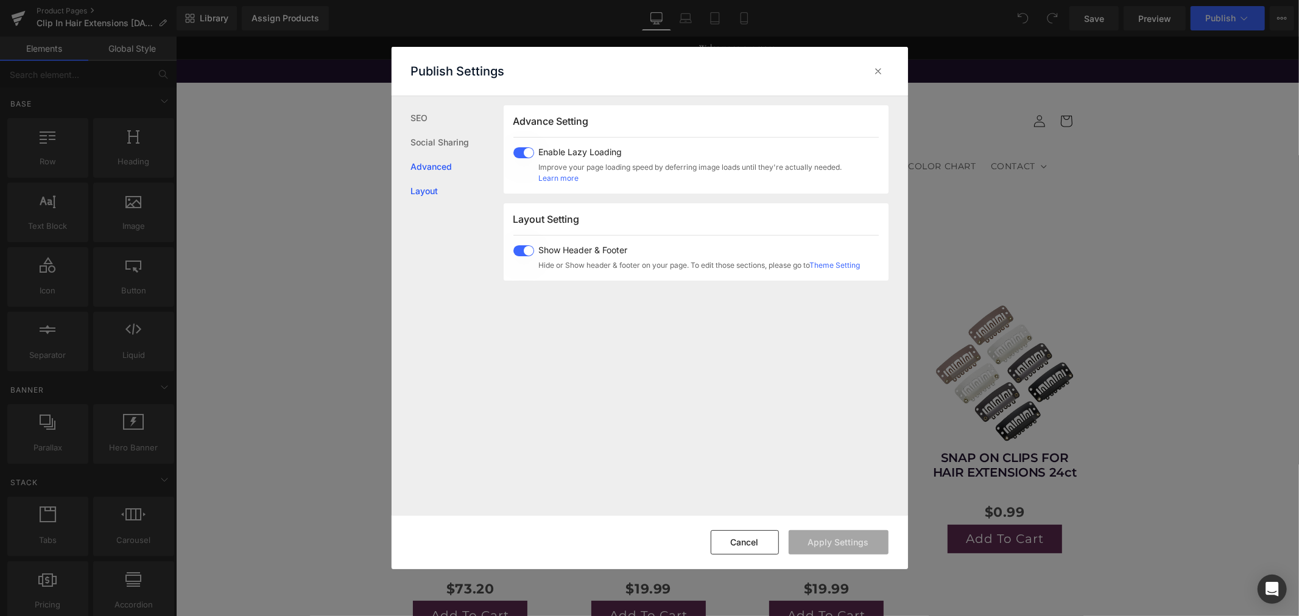
click at [0, 0] on link "Layout" at bounding box center [0, 0] width 0 height 0
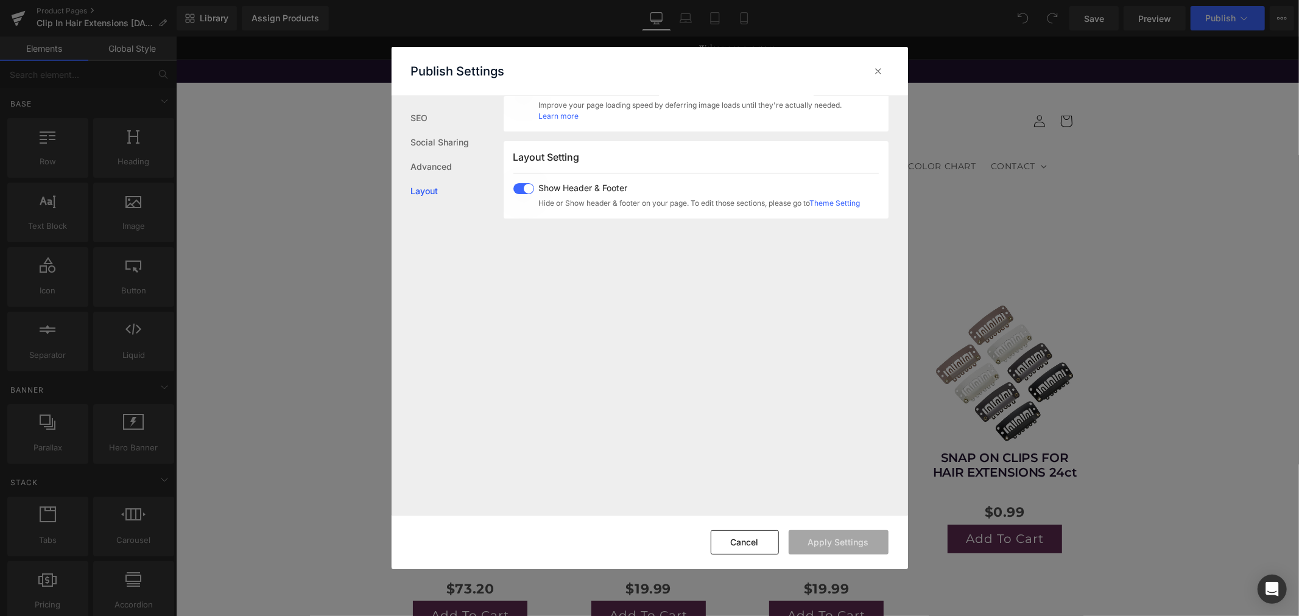
scroll to position [301, 0]
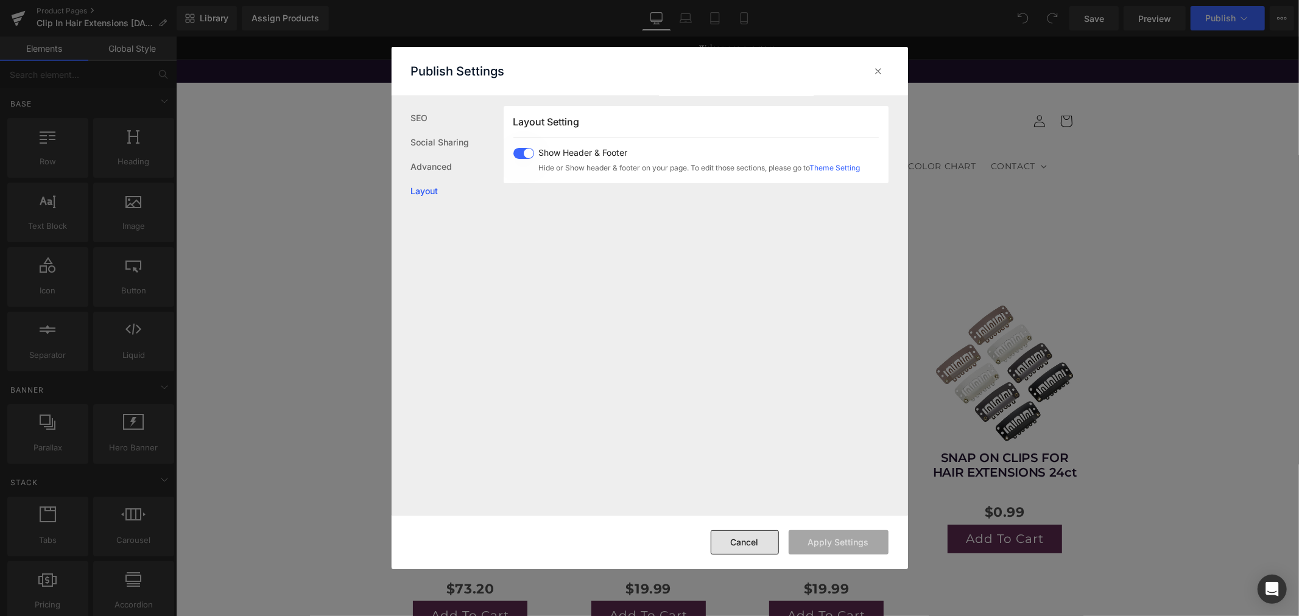
click at [758, 542] on button "Cancel" at bounding box center [745, 543] width 68 height 24
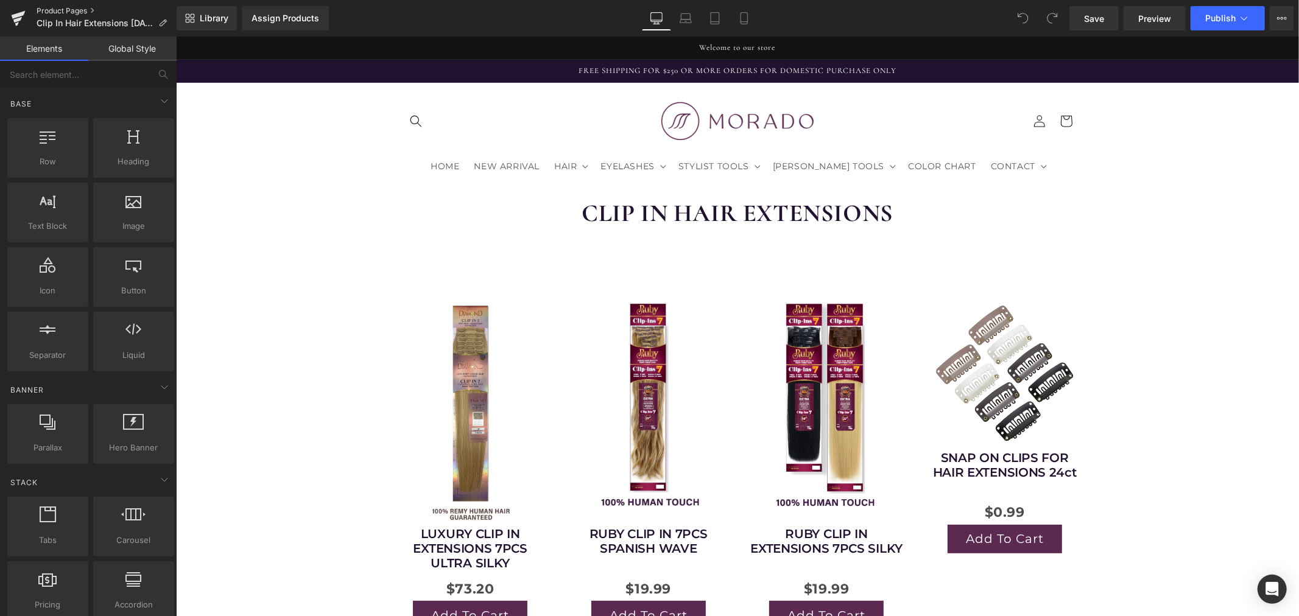
click at [55, 9] on link "Product Pages" at bounding box center [107, 11] width 140 height 10
click at [1252, 20] on button "Publish" at bounding box center [1228, 18] width 74 height 24
click at [82, 9] on link "Product Pages" at bounding box center [107, 11] width 140 height 10
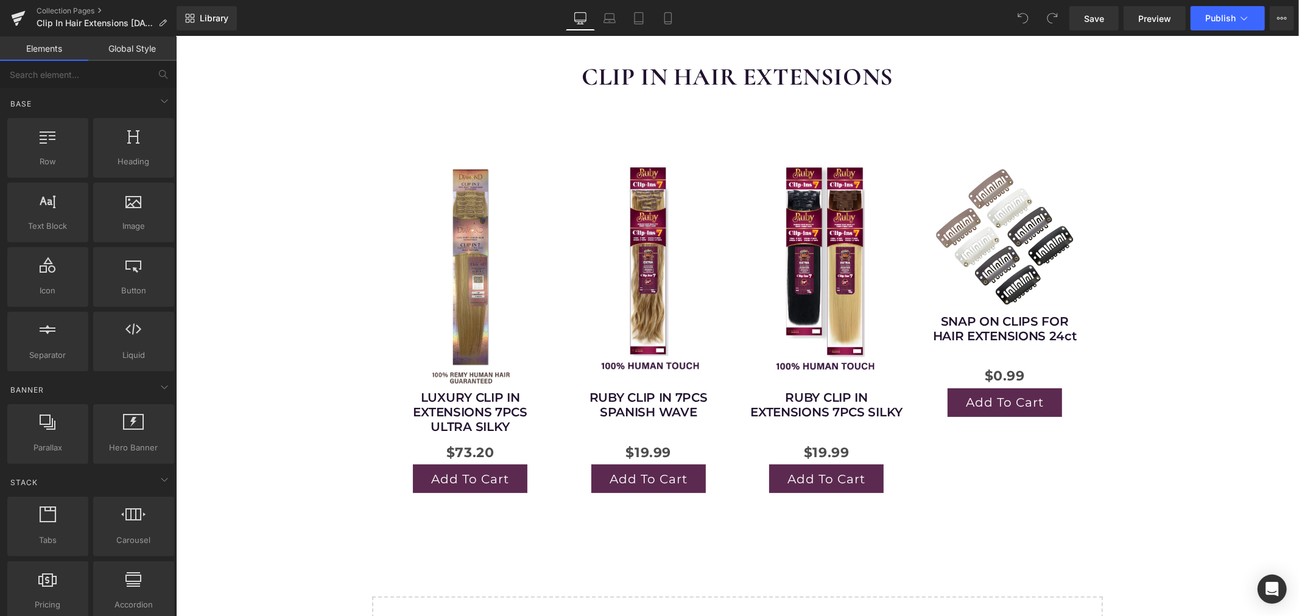
scroll to position [135, 0]
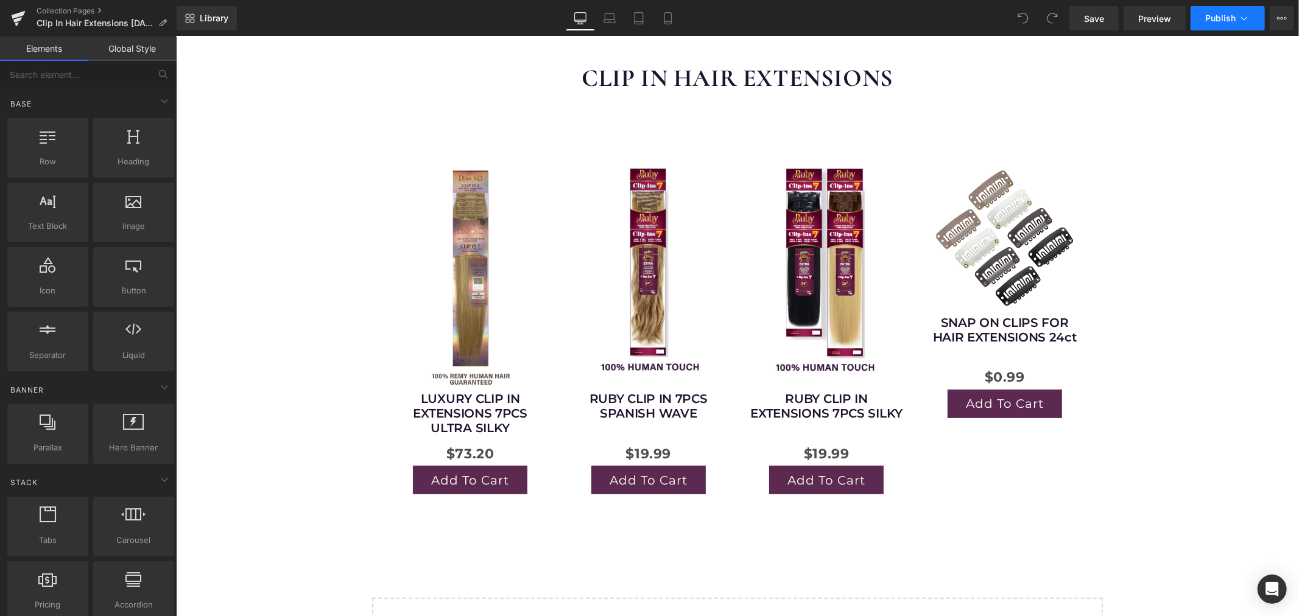
click at [1227, 23] on span "Publish" at bounding box center [1220, 18] width 30 height 10
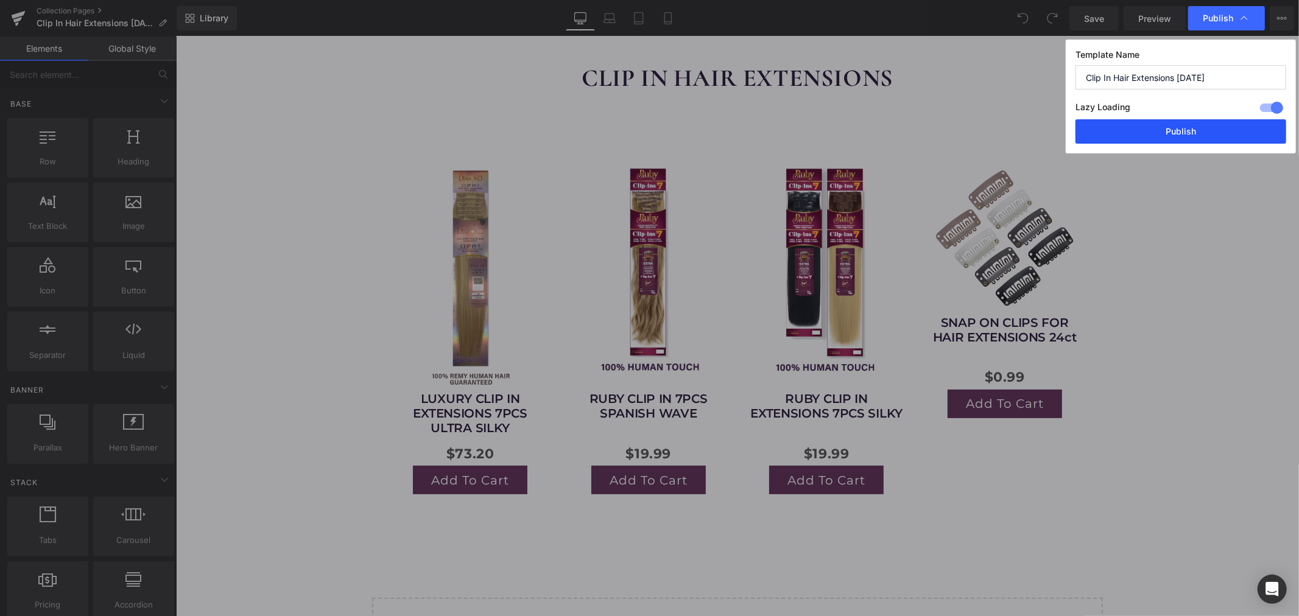
click at [1154, 125] on button "Publish" at bounding box center [1181, 131] width 211 height 24
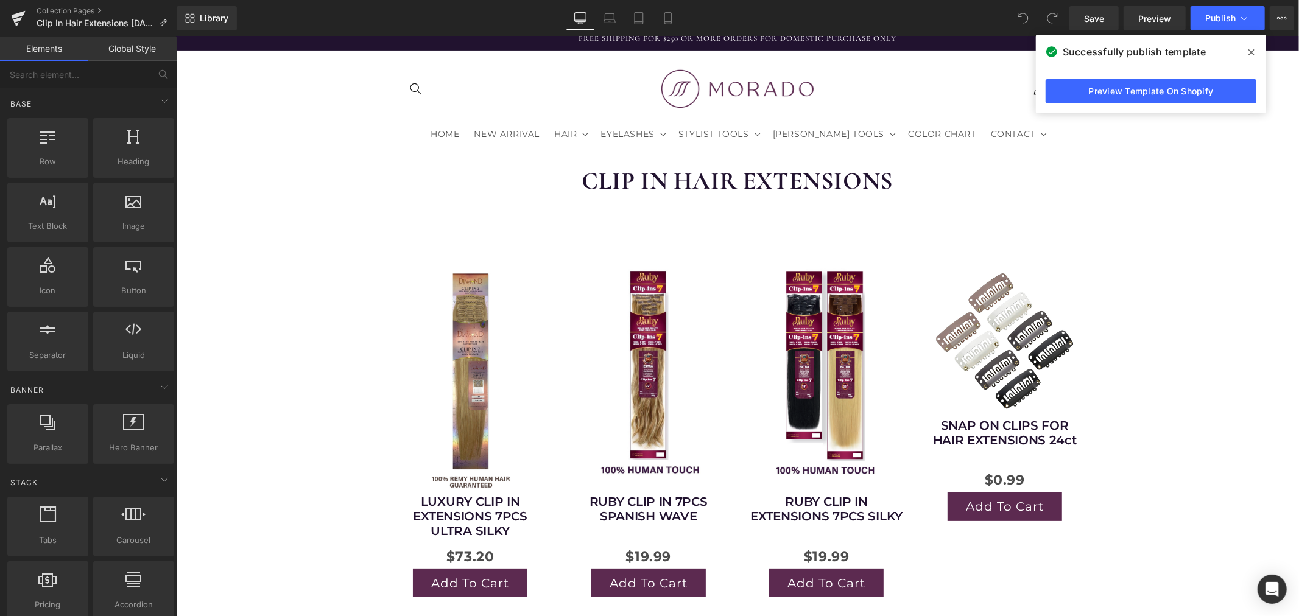
scroll to position [0, 0]
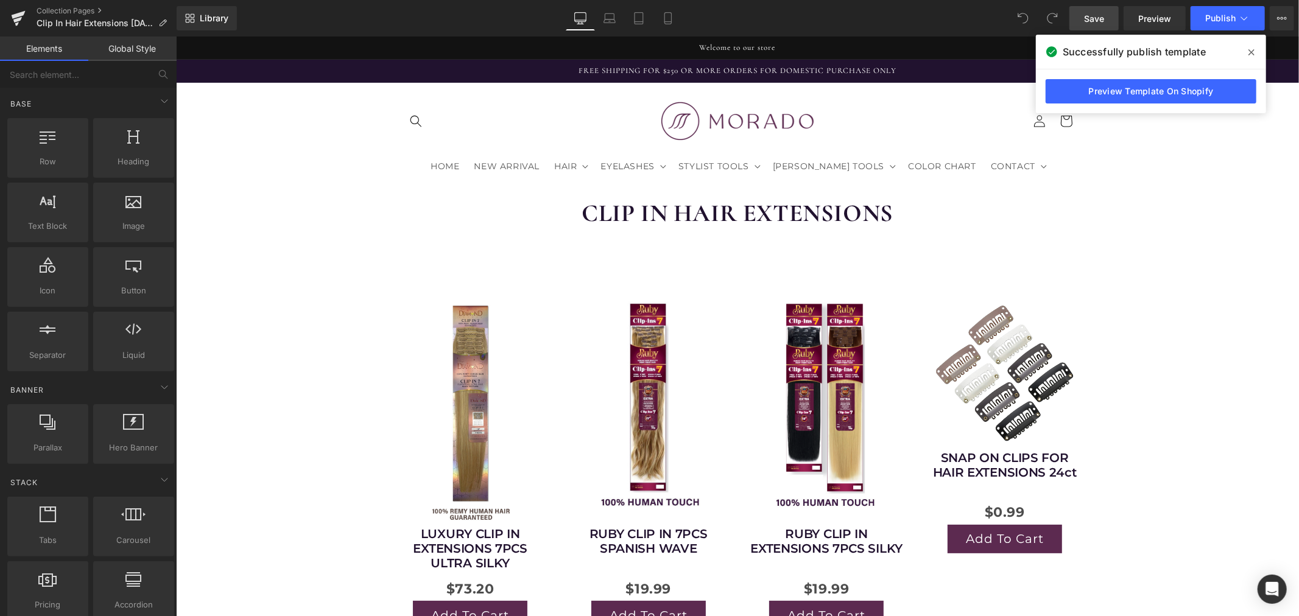
click at [1109, 23] on link "Save" at bounding box center [1094, 18] width 49 height 24
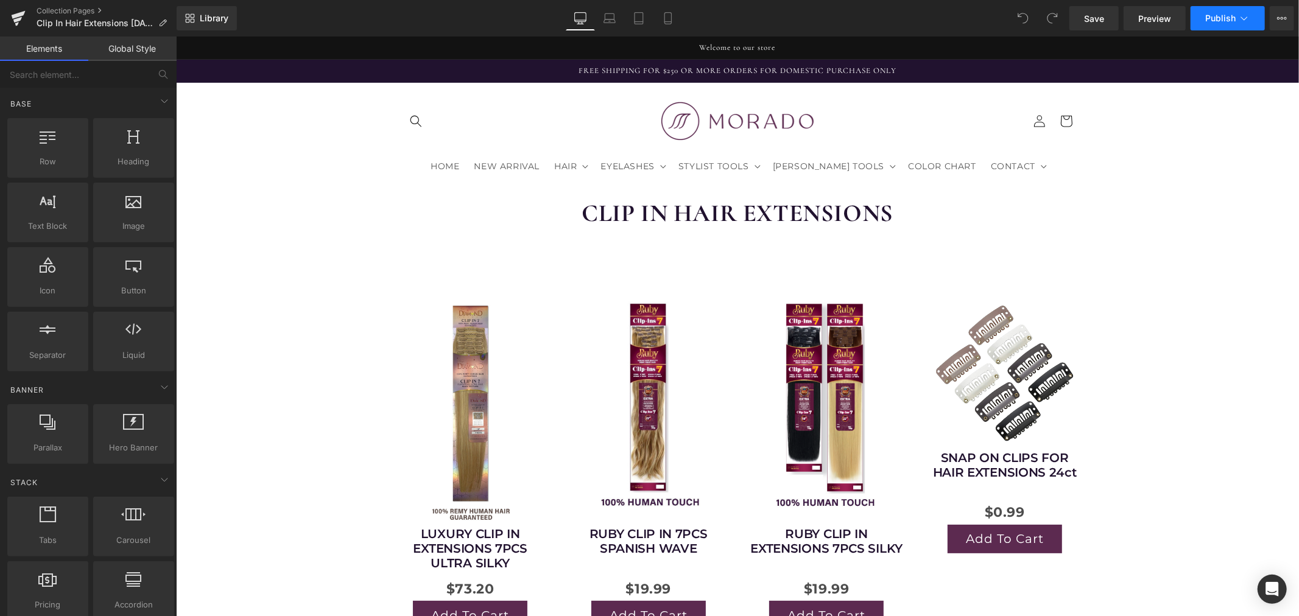
click at [1250, 21] on icon at bounding box center [1244, 18] width 12 height 12
click at [1283, 19] on icon at bounding box center [1282, 18] width 10 height 10
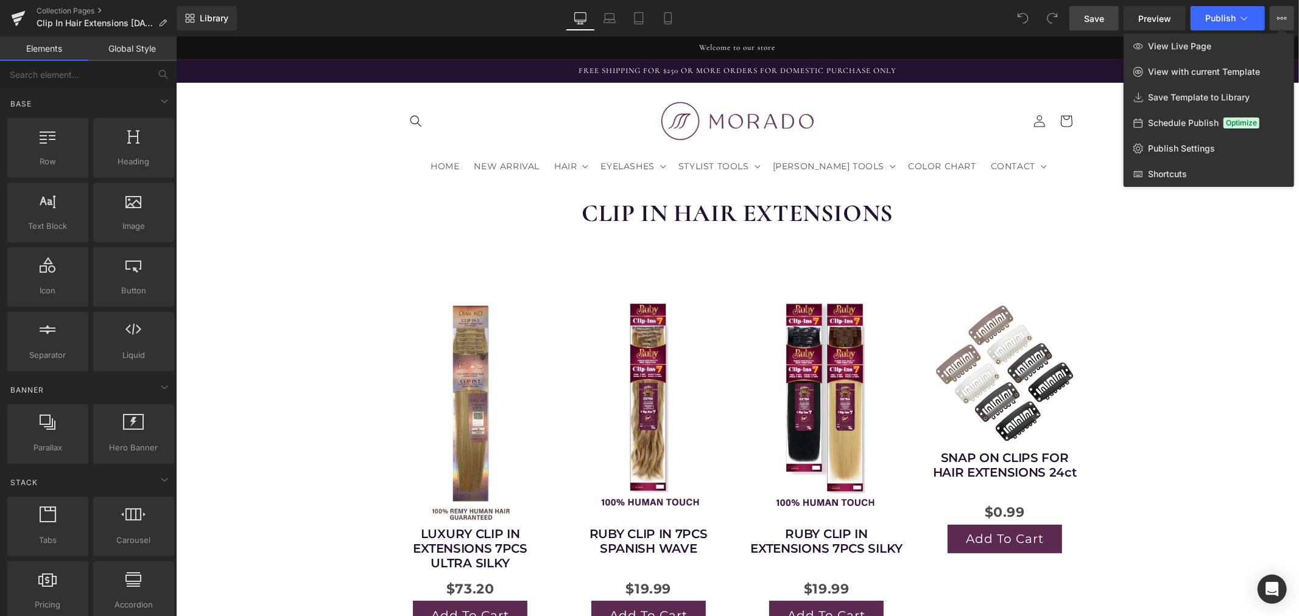
click at [1103, 23] on span "Save" at bounding box center [1094, 18] width 20 height 13
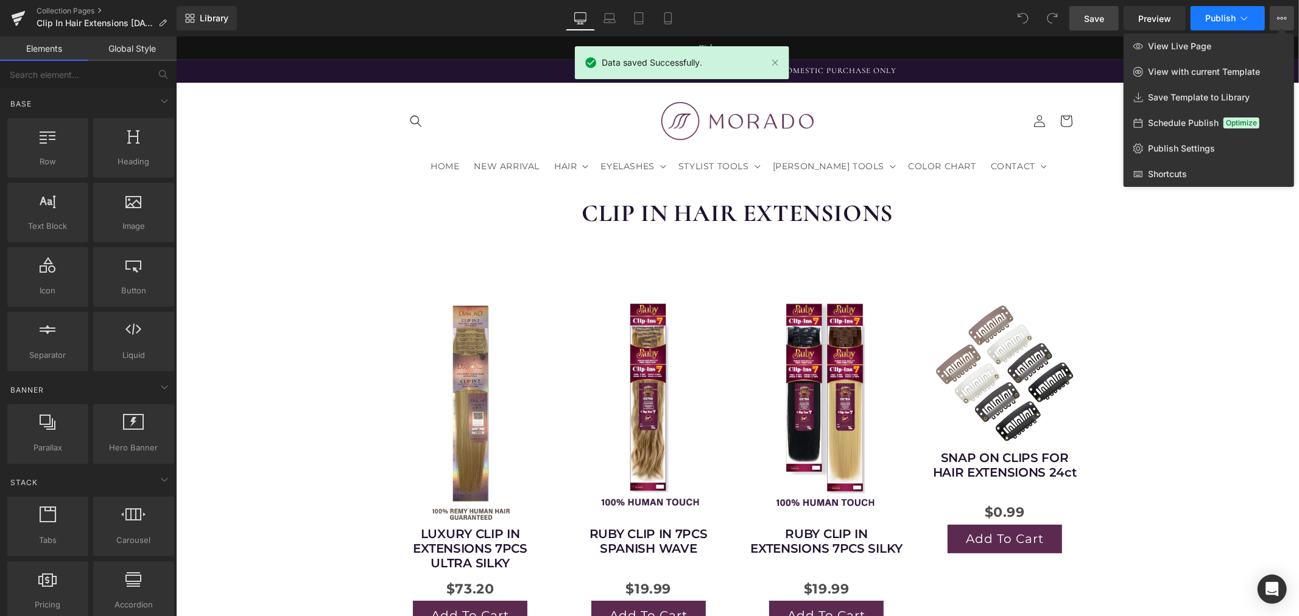
click at [1222, 16] on span "Publish" at bounding box center [1220, 18] width 30 height 10
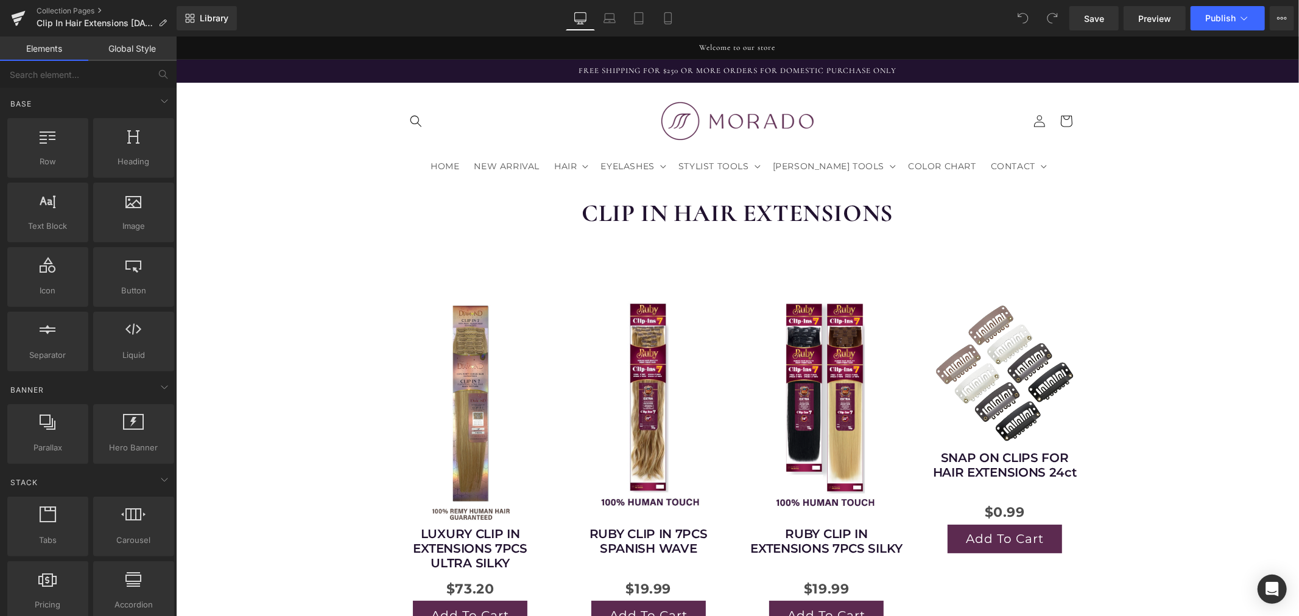
click at [1205, 343] on div "CLIP IN HAIR EXTENSIONS Heading Row Sale Off (P) Image LUXURY CLIP IN EXTENSION…" at bounding box center [736, 505] width 1123 height 654
click at [113, 20] on span "Clip In Hair Extensions [DATE]" at bounding box center [95, 23] width 117 height 10
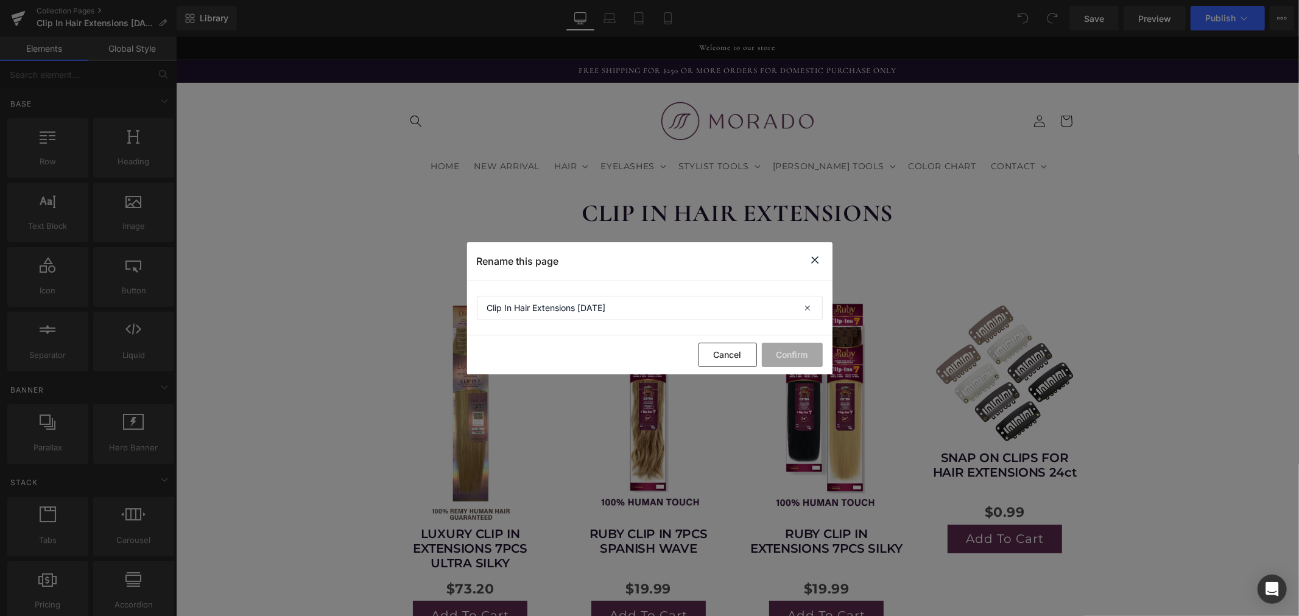
drag, startPoint x: 820, startPoint y: 255, endPoint x: 636, endPoint y: 217, distance: 187.7
click at [820, 255] on icon at bounding box center [815, 260] width 15 height 15
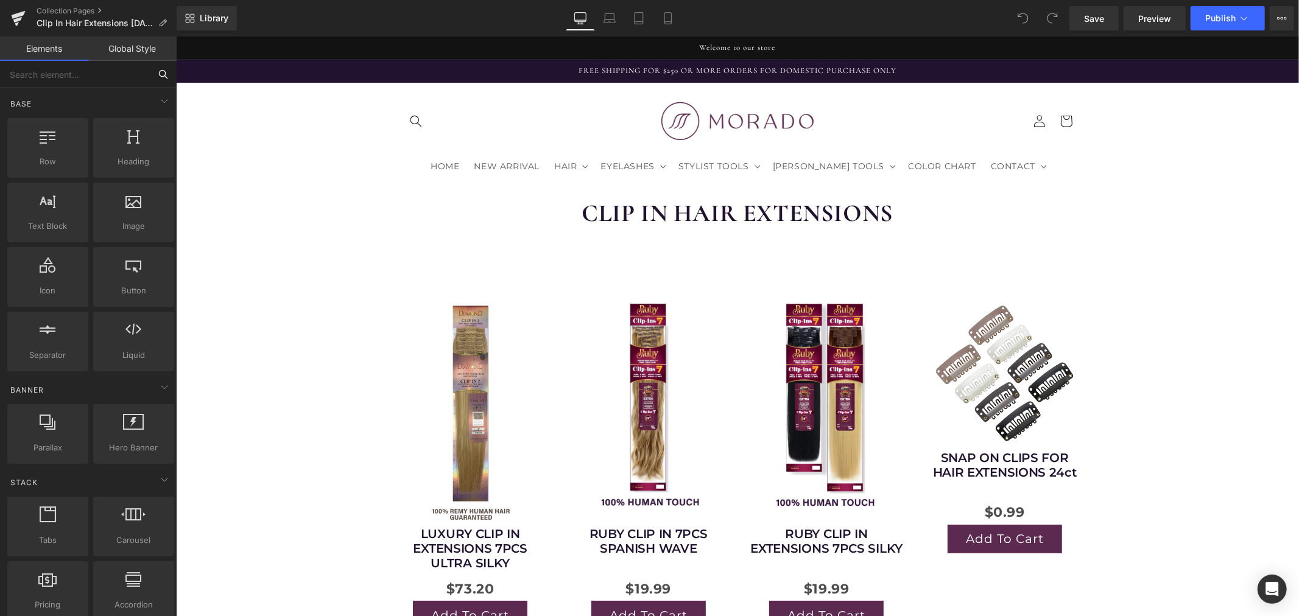
click at [59, 77] on input "text" at bounding box center [75, 74] width 150 height 27
click at [58, 10] on link "Collection Pages" at bounding box center [107, 11] width 140 height 10
click at [1250, 21] on icon at bounding box center [1244, 18] width 12 height 12
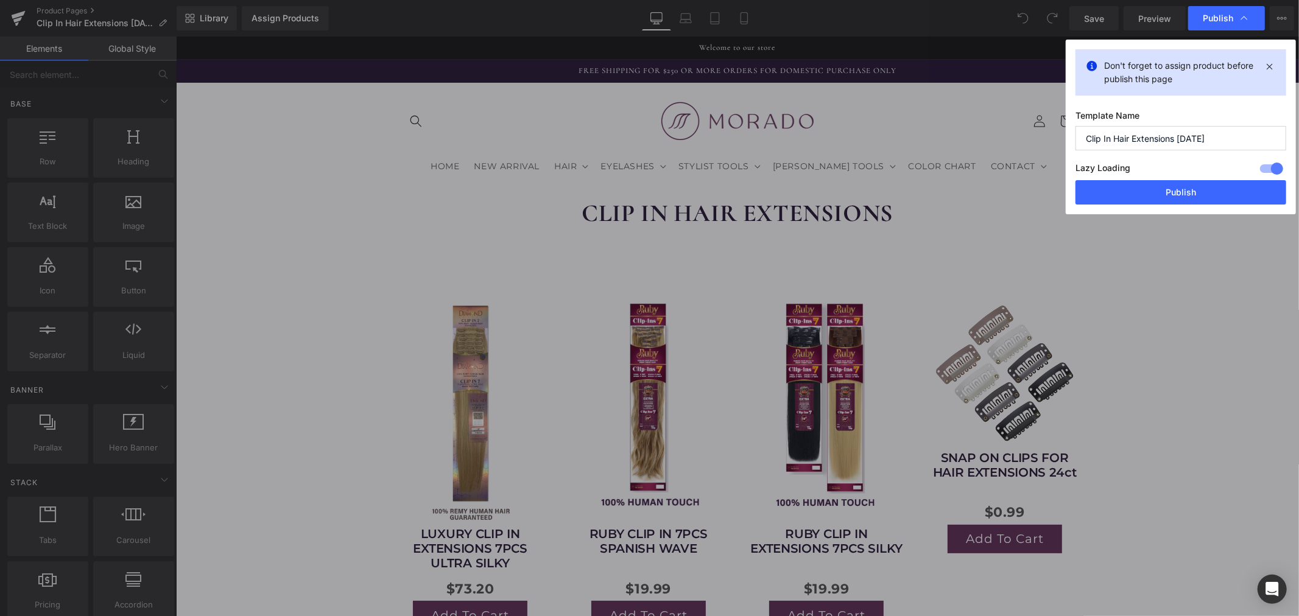
click at [1183, 139] on input "Clip In Hair Extensions [DATE]" at bounding box center [1181, 138] width 211 height 24
drag, startPoint x: 1178, startPoint y: 141, endPoint x: 1250, endPoint y: 139, distance: 72.5
click at [1235, 139] on input "Clip In Hair Extensions [DATE]" at bounding box center [1181, 138] width 211 height 24
type input "Clip In Hair Extensions [DATE]"
drag, startPoint x: 1246, startPoint y: 189, endPoint x: 942, endPoint y: 199, distance: 303.5
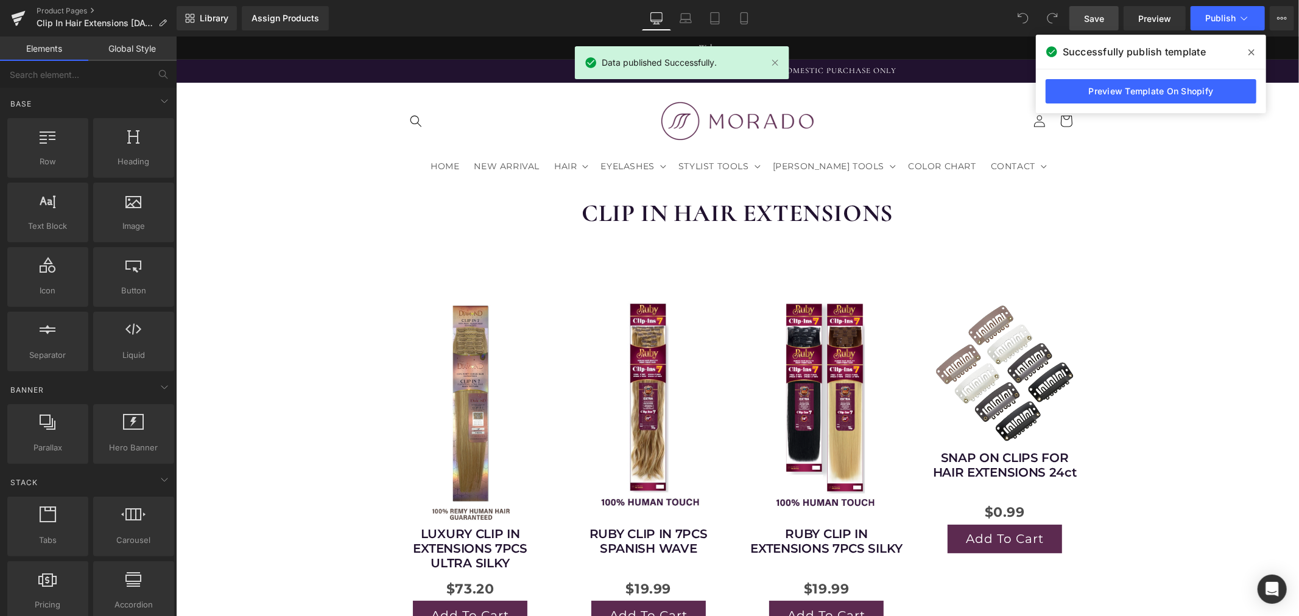
click at [1098, 21] on span "Save" at bounding box center [1094, 18] width 20 height 13
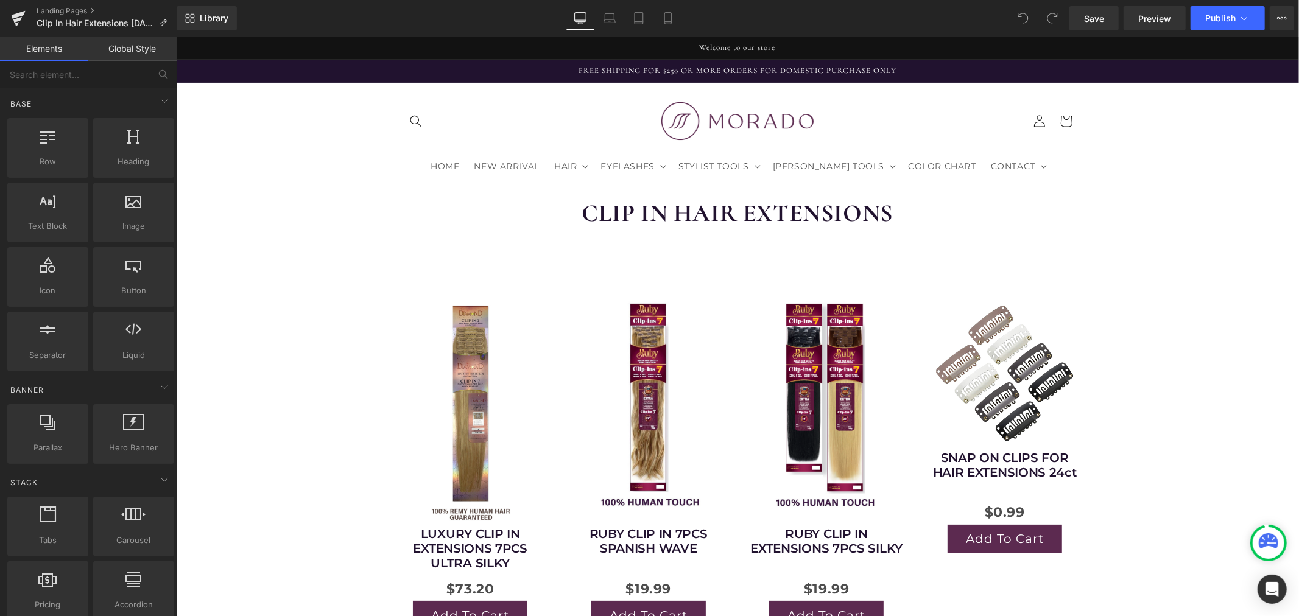
click at [1226, 19] on span "Publish" at bounding box center [1220, 18] width 30 height 10
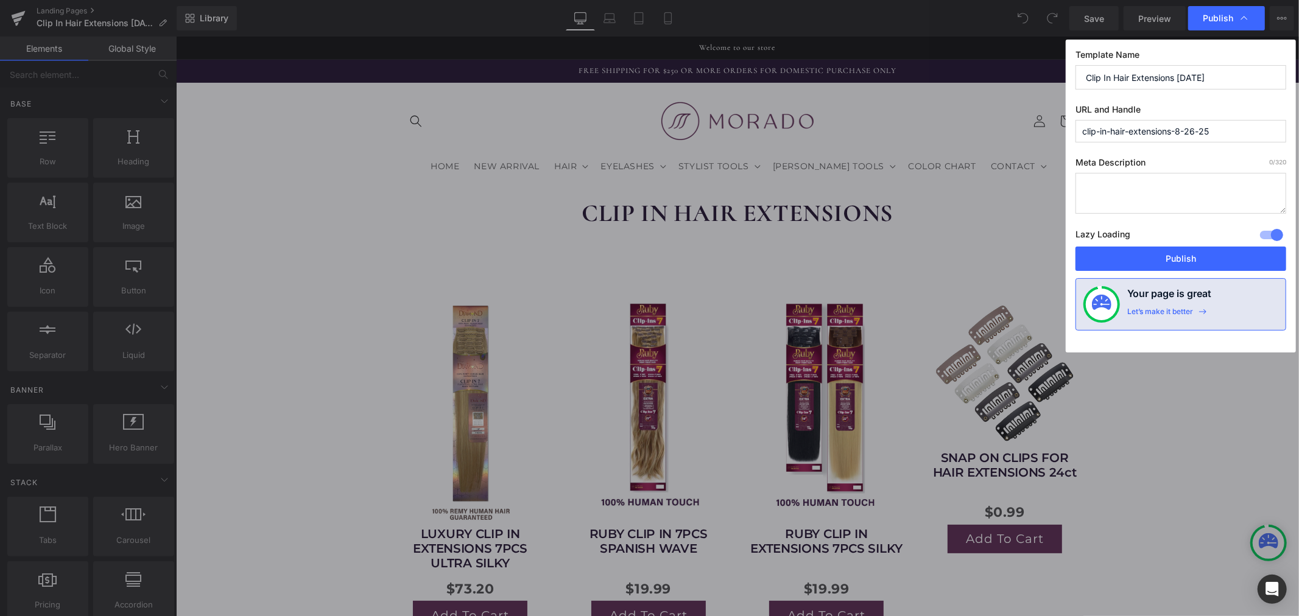
drag, startPoint x: 1172, startPoint y: 131, endPoint x: 1226, endPoint y: 135, distance: 53.7
click at [1226, 135] on input "clip-in-hair-extensions-8-26-25" at bounding box center [1181, 131] width 211 height 23
type input "clip-in-hair-extensions"
click at [0, 0] on textarea at bounding box center [0, 0] width 0 height 0
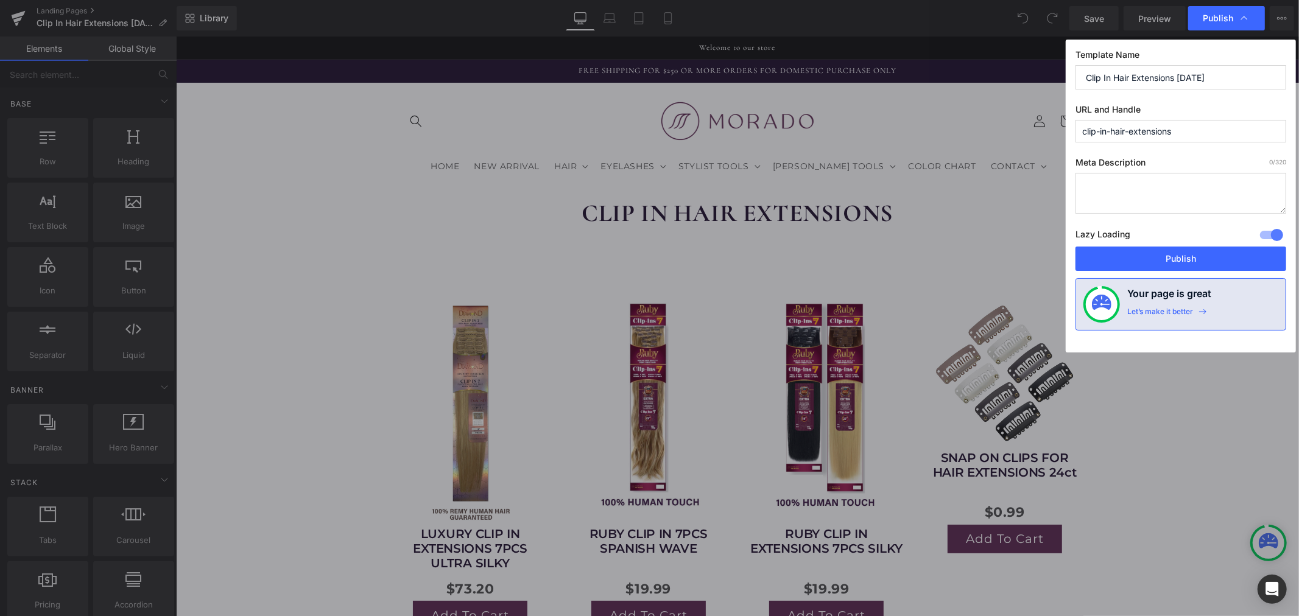
paste textarea "Discover premium clip-in hair extensions made from 100% Remy human hair. Add in…"
type textarea "Discover premium clip-in hair extensions made from 100% Remy human hair. Add in…"
drag, startPoint x: 1178, startPoint y: 78, endPoint x: 1263, endPoint y: 85, distance: 85.0
click at [1263, 85] on input "Clip In Hair Extensions [DATE]" at bounding box center [1181, 77] width 211 height 24
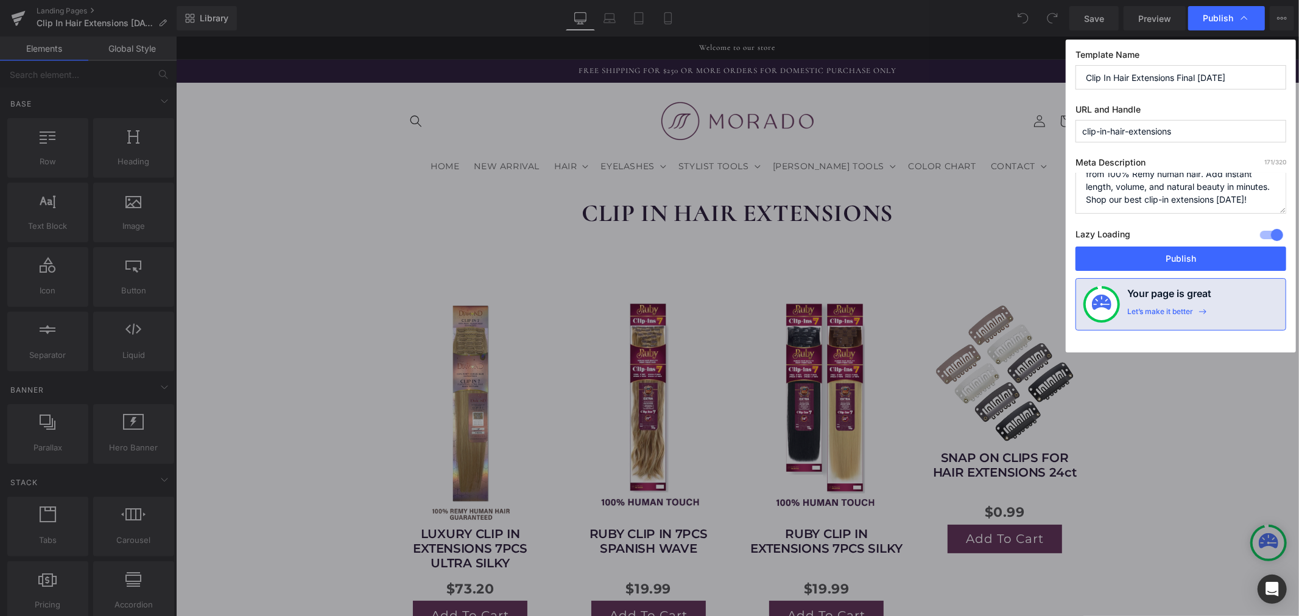
type input "Clip In Hair Extensions Final 8.25.25"
click at [1218, 15] on span "Publish" at bounding box center [1218, 18] width 30 height 11
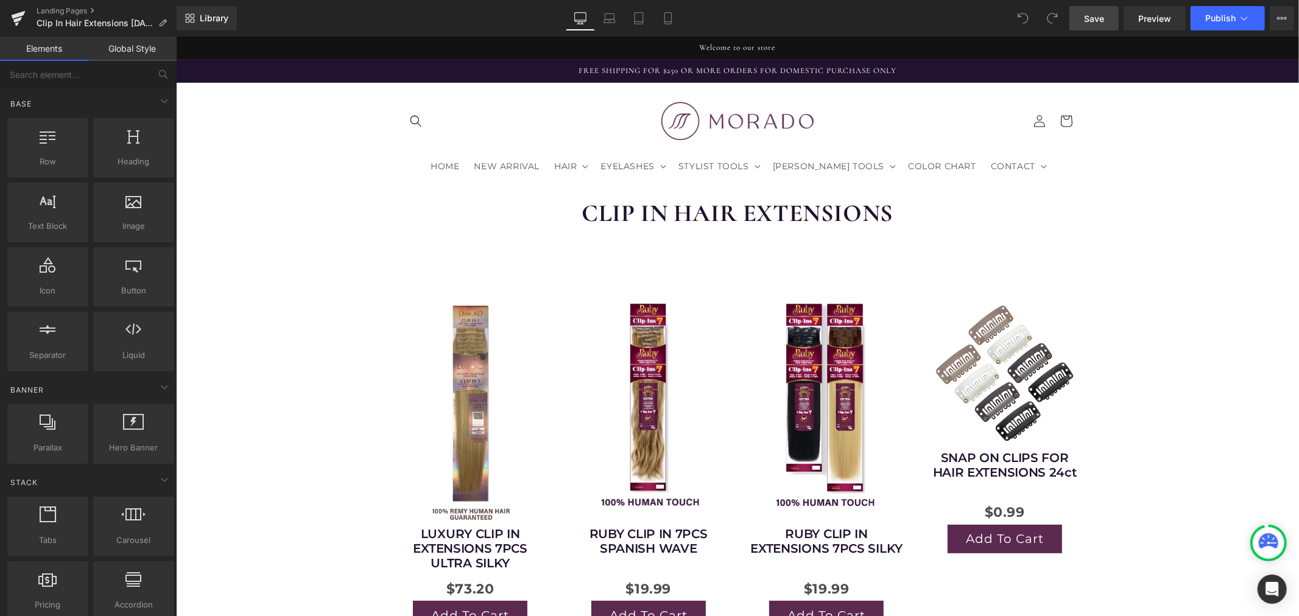
click at [1089, 21] on span "Save" at bounding box center [1094, 18] width 20 height 13
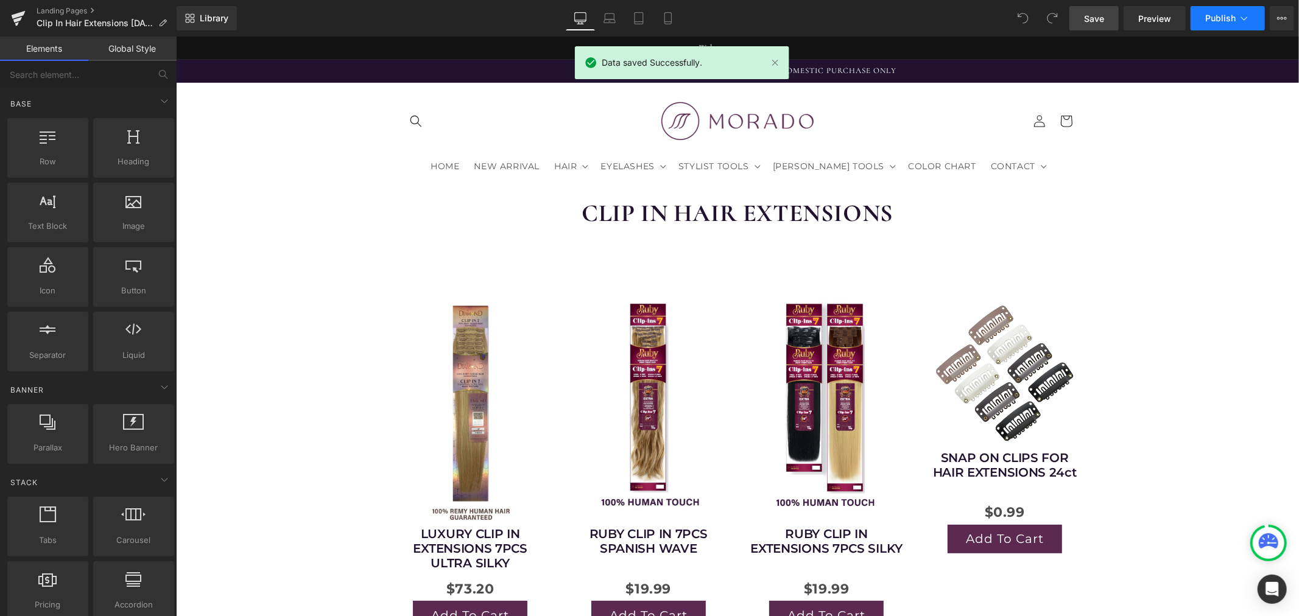
click at [1218, 18] on span "Publish" at bounding box center [1220, 18] width 30 height 10
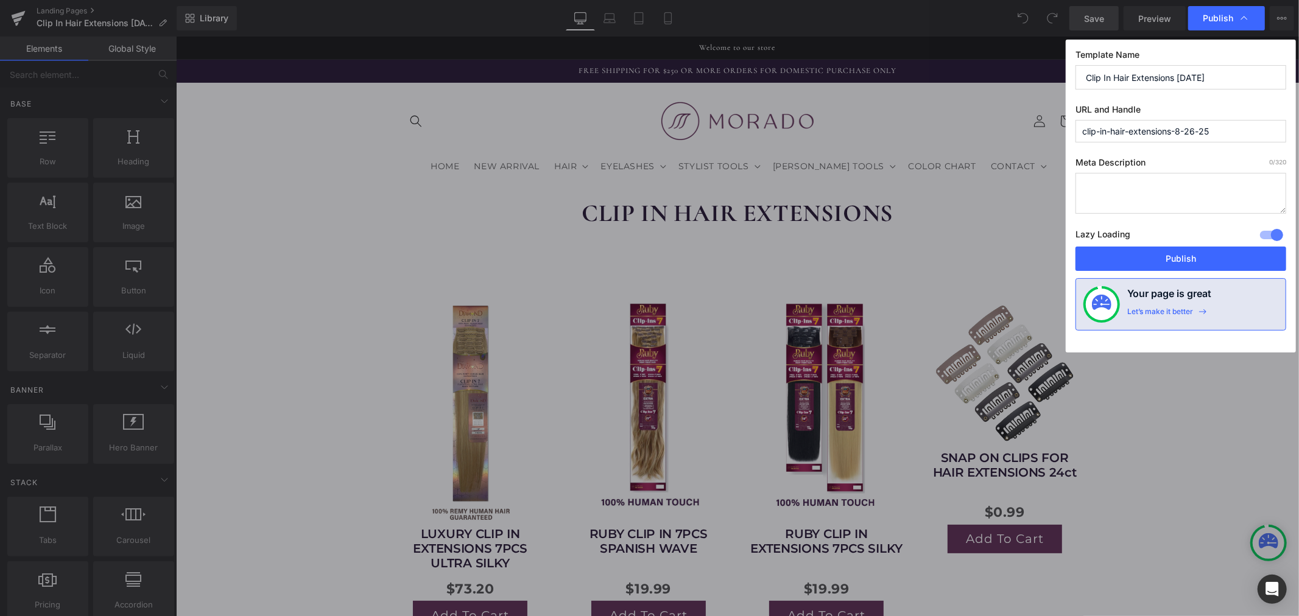
paste textarea "Discover premium clip-in hair extensions made from 100% Remy human hair. Add in…"
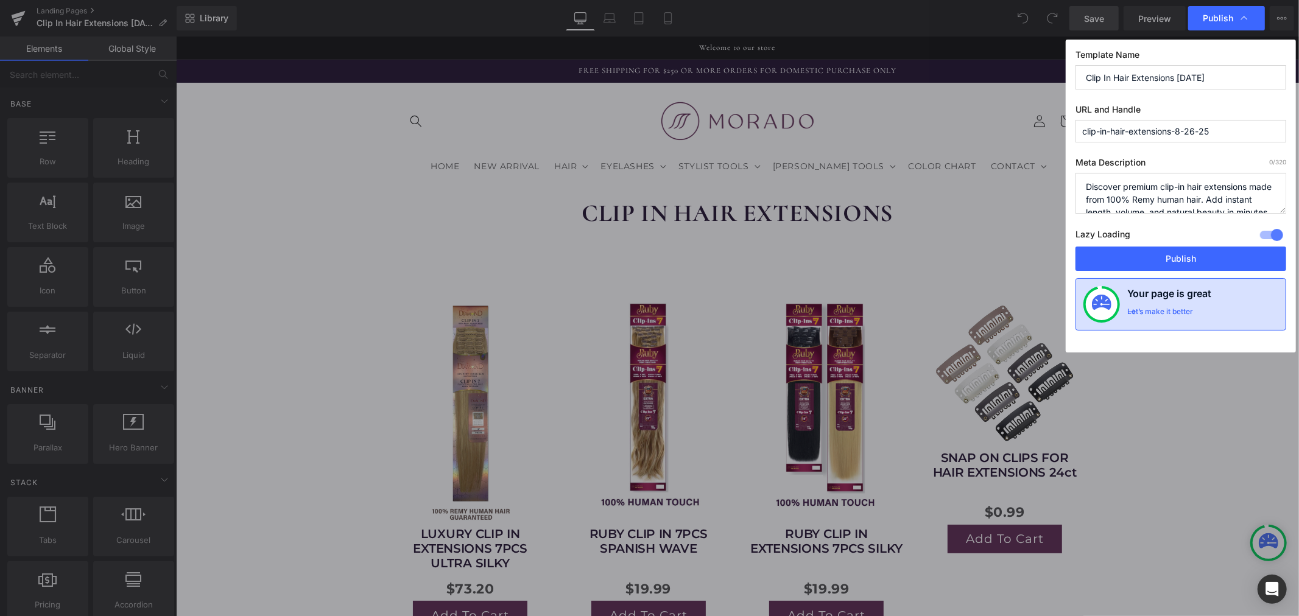
scroll to position [29, 0]
type textarea "Discover premium clip-in hair extensions made from 100% Remy human hair. Add in…"
drag, startPoint x: 1179, startPoint y: 130, endPoint x: 1246, endPoint y: 132, distance: 67.7
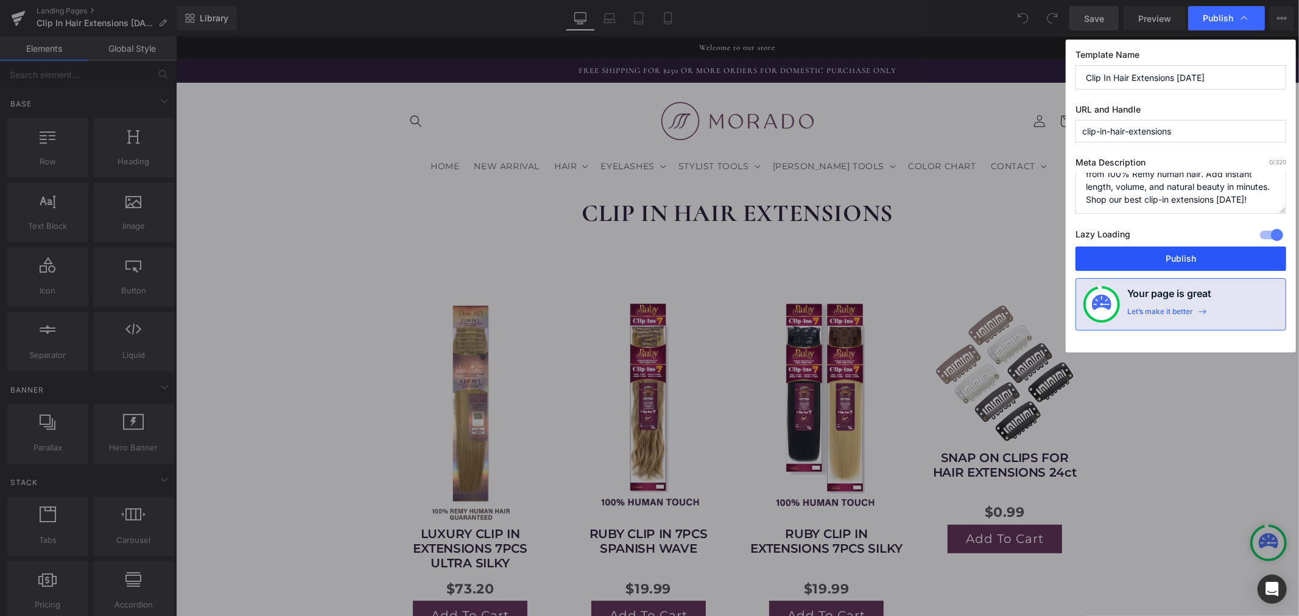
type input "clip-in-hair-extensions"
click at [1173, 256] on button "Publish" at bounding box center [1181, 259] width 211 height 24
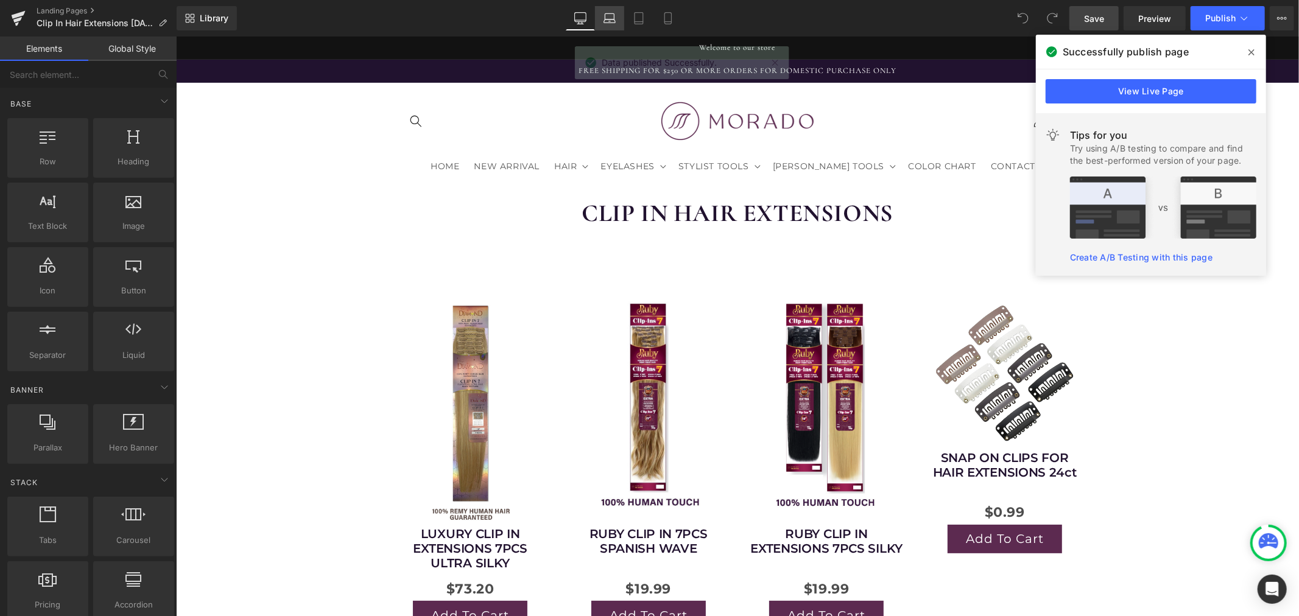
click at [616, 20] on icon at bounding box center [610, 18] width 12 height 12
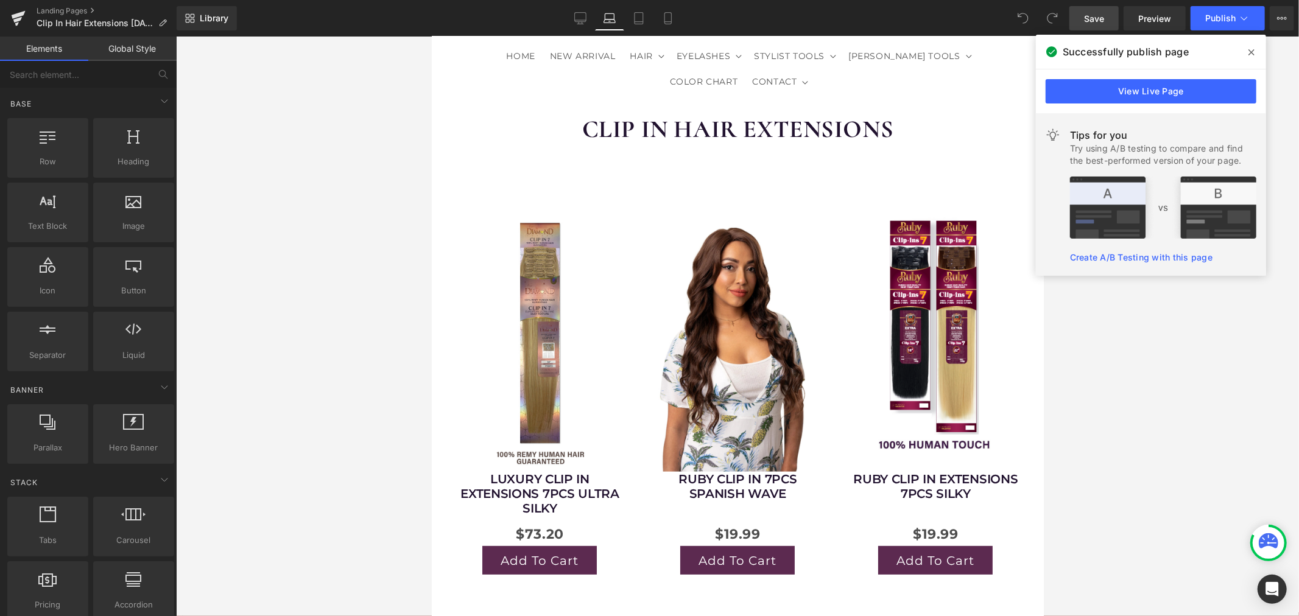
scroll to position [68, 0]
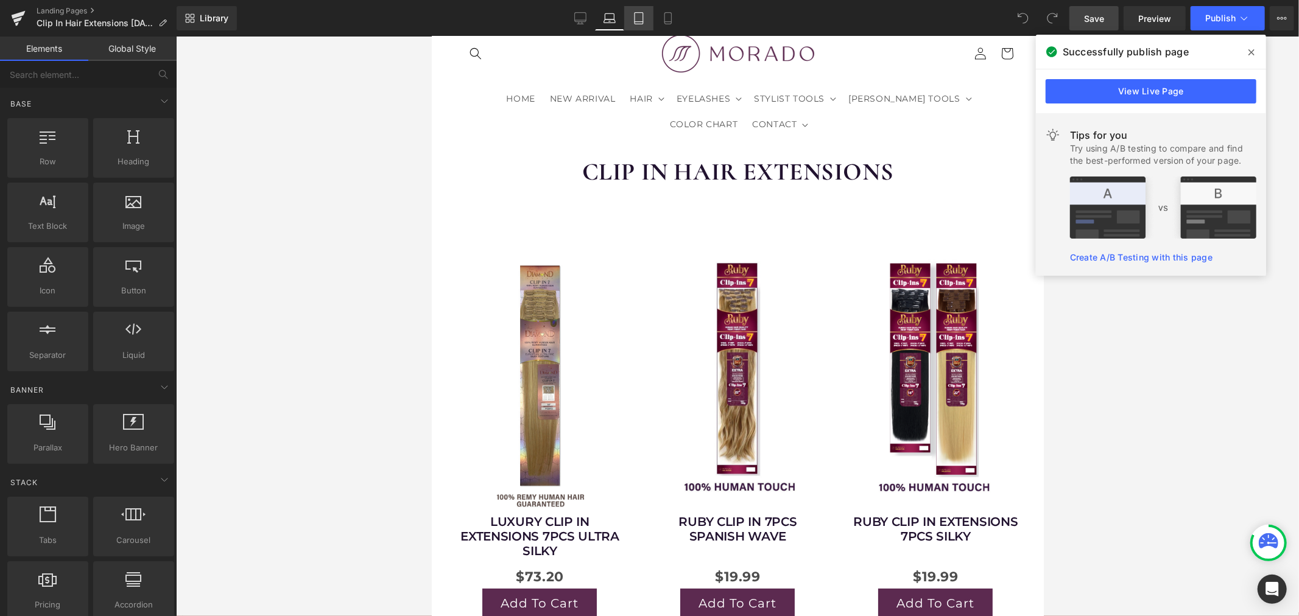
click at [636, 20] on icon at bounding box center [639, 18] width 12 height 12
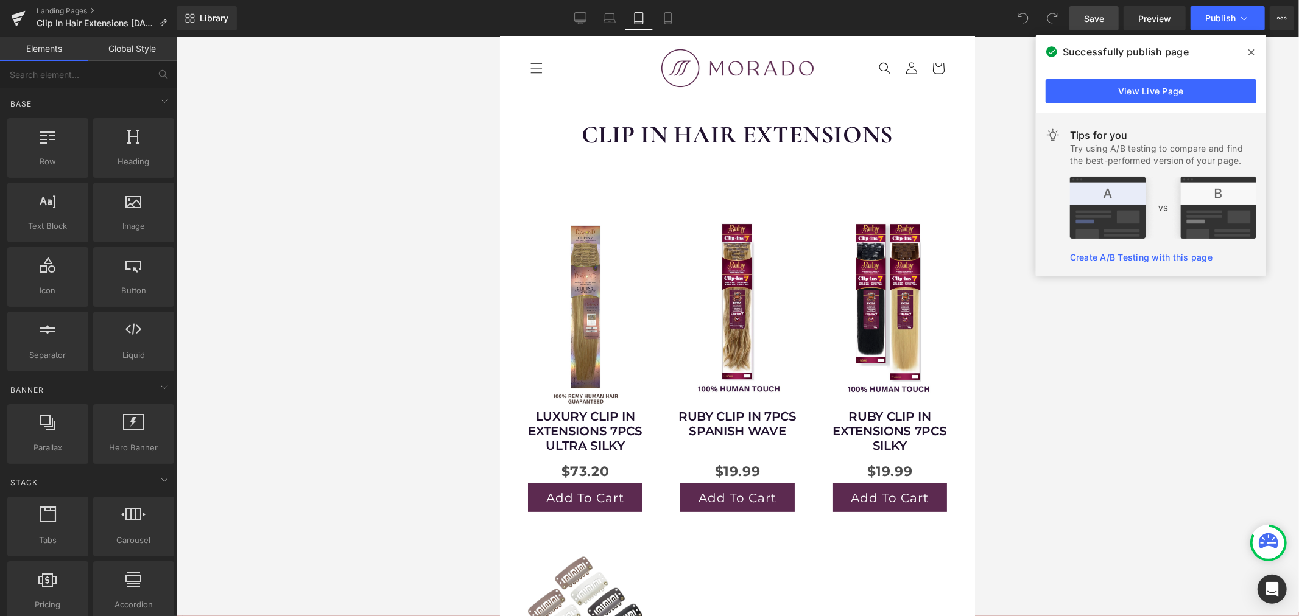
scroll to position [0, 0]
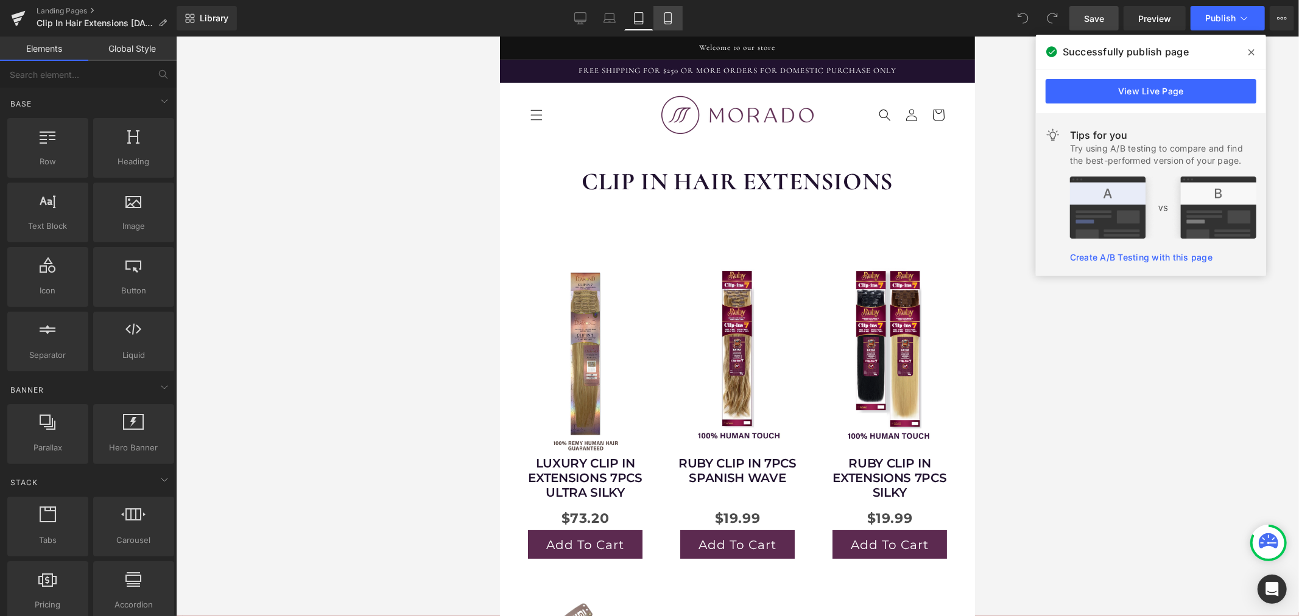
click at [667, 19] on icon at bounding box center [668, 18] width 12 height 12
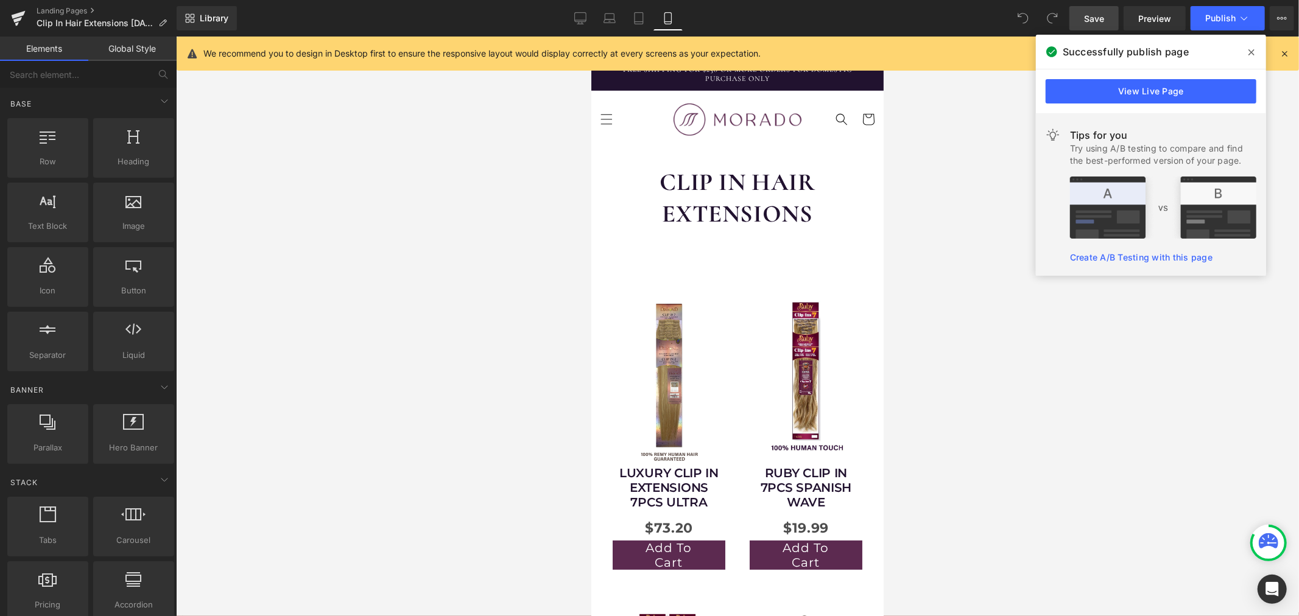
click at [724, 211] on h1 "CLIP IN HAIR EXTENSIONS" at bounding box center [737, 197] width 292 height 63
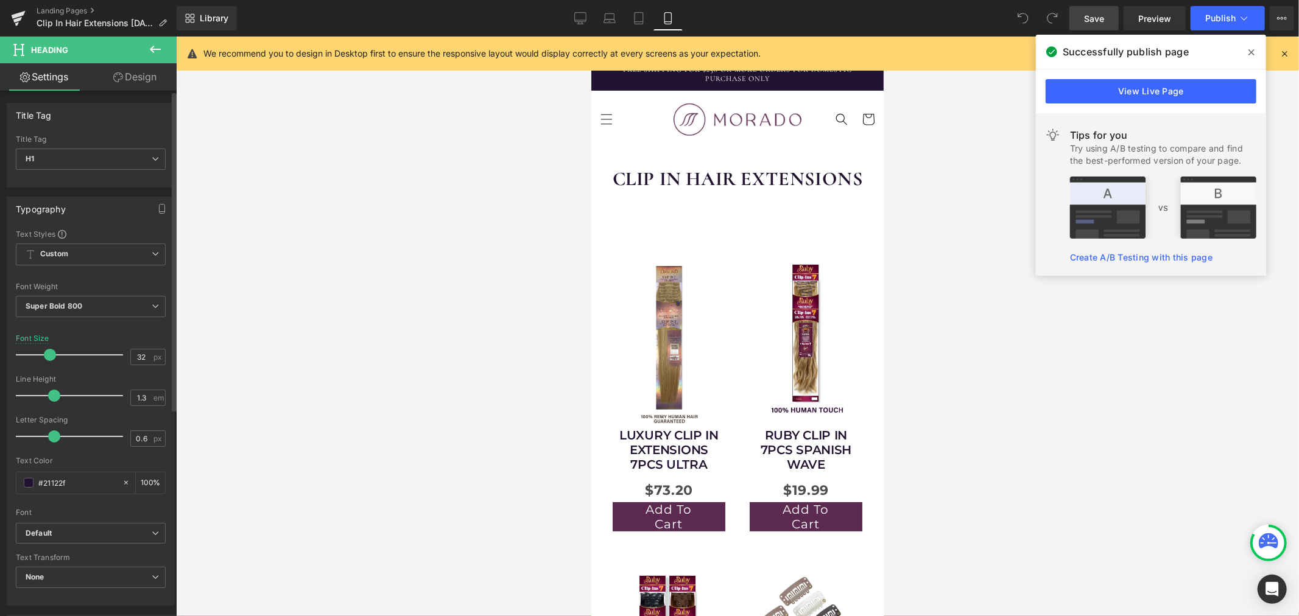
type input "33"
drag, startPoint x: 52, startPoint y: 357, endPoint x: 45, endPoint y: 356, distance: 6.8
click at [45, 356] on span at bounding box center [51, 355] width 12 height 12
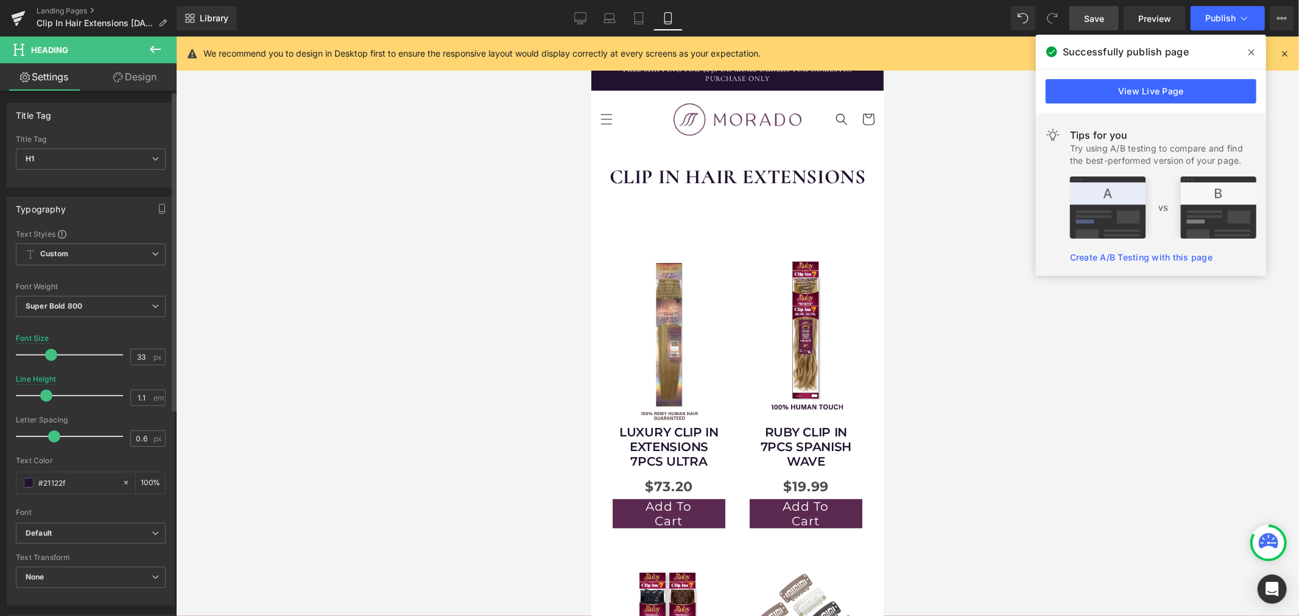
type input "1"
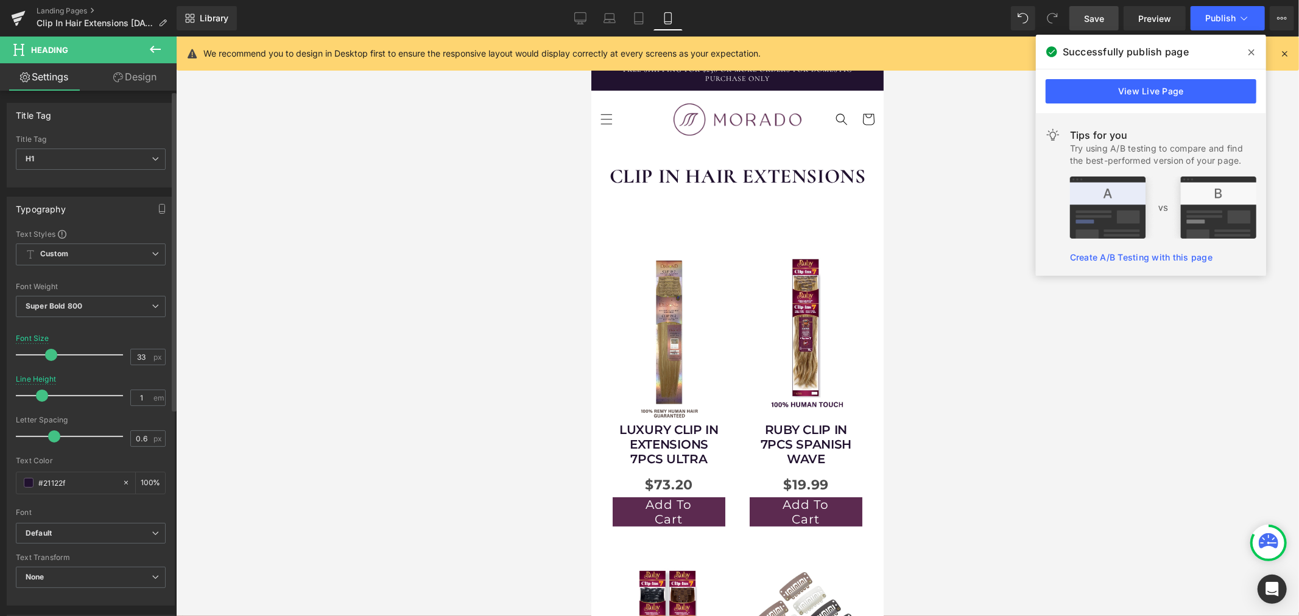
drag, startPoint x: 51, startPoint y: 394, endPoint x: 40, endPoint y: 392, distance: 11.2
click at [40, 392] on span at bounding box center [42, 396] width 12 height 12
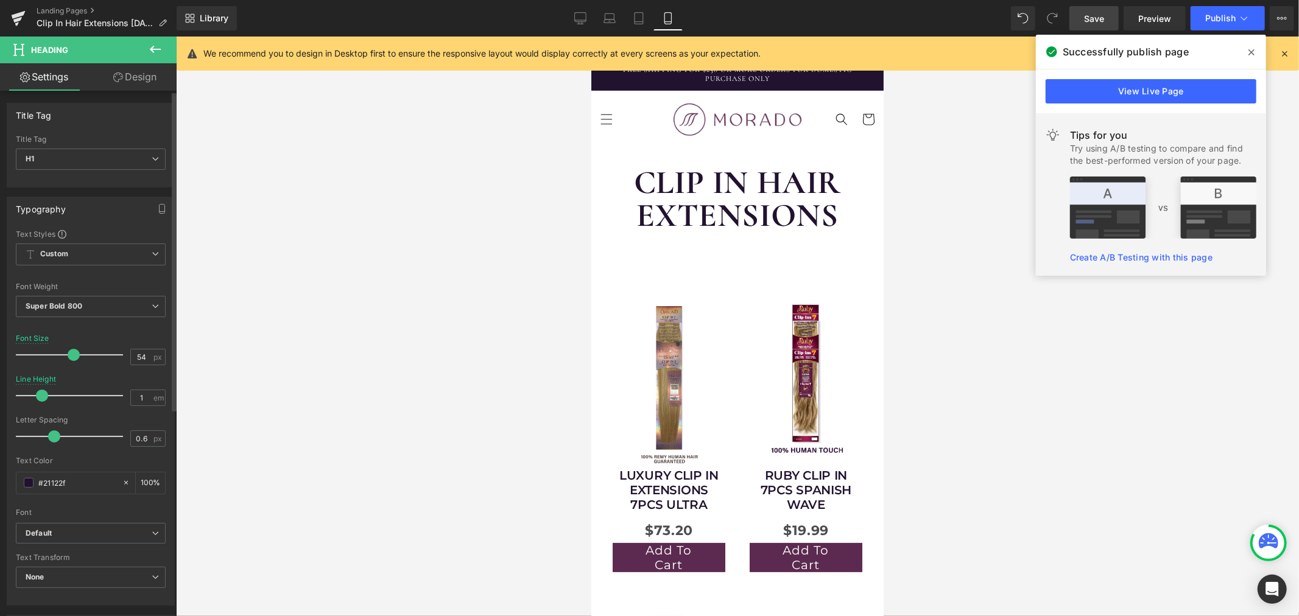
type input "56"
drag, startPoint x: 45, startPoint y: 354, endPoint x: 74, endPoint y: 358, distance: 28.9
click at [74, 358] on span at bounding box center [74, 355] width 12 height 12
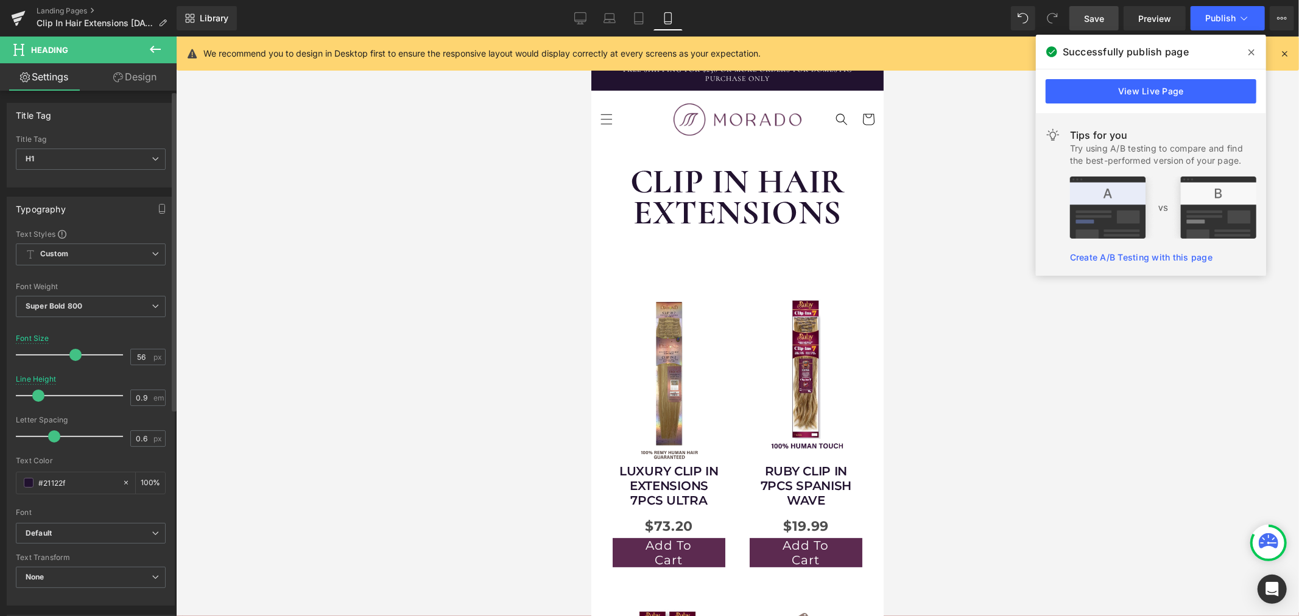
click at [41, 395] on span at bounding box center [38, 396] width 12 height 12
type input "1"
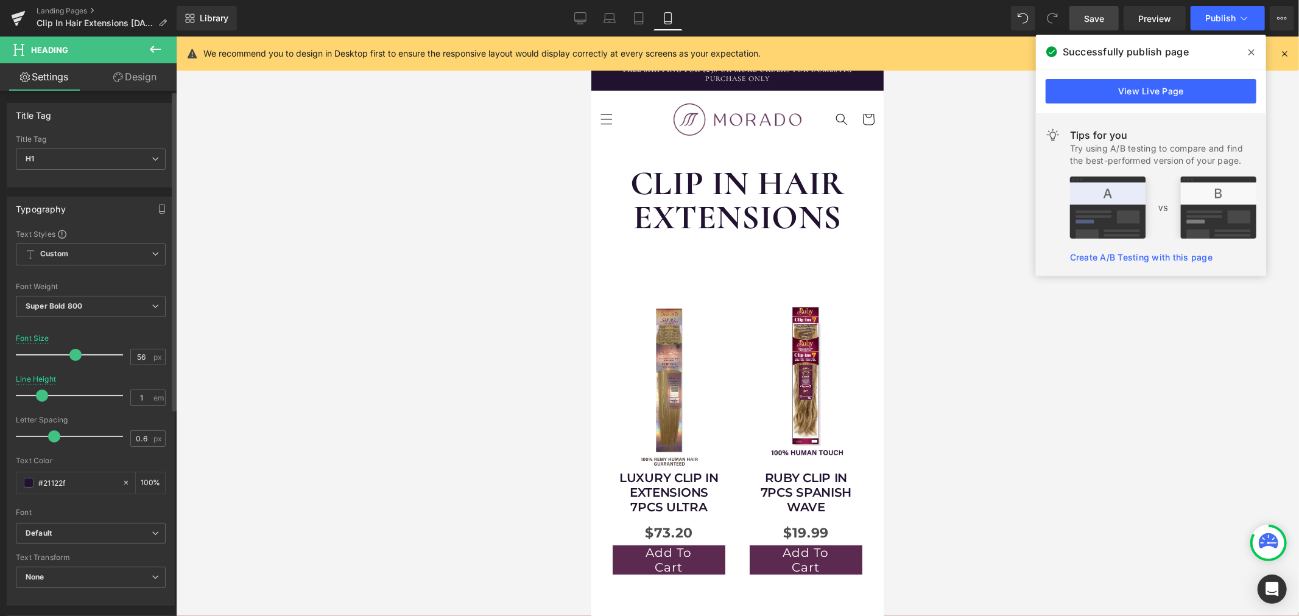
click at [40, 397] on span at bounding box center [42, 396] width 12 height 12
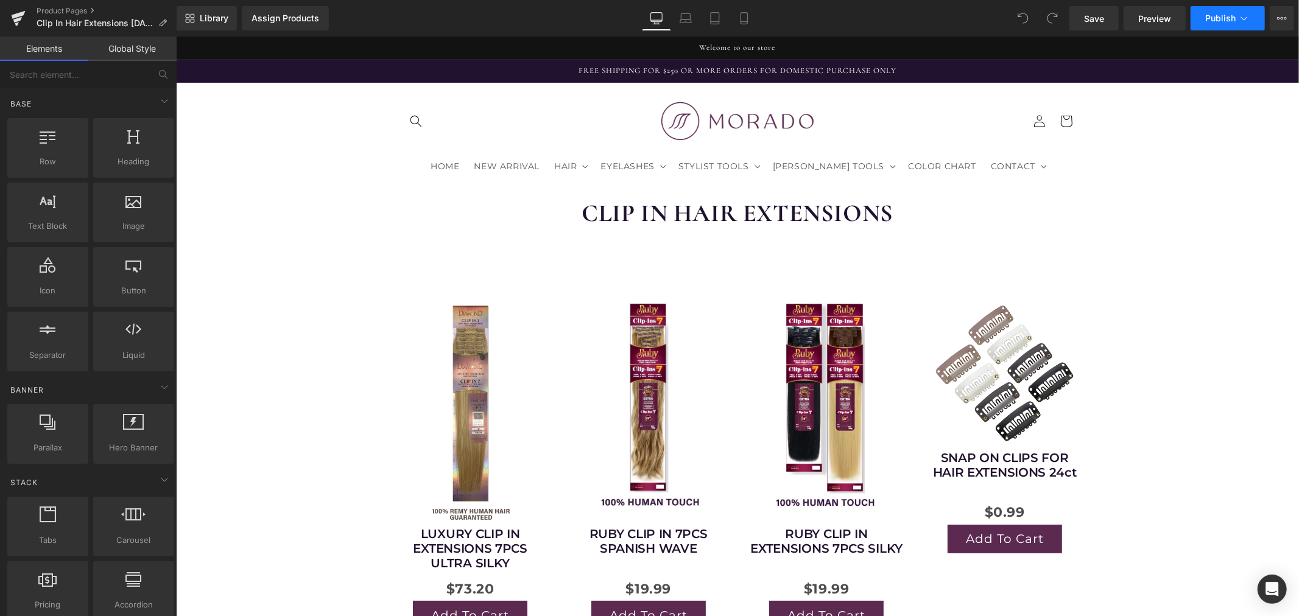
click at [1247, 21] on icon at bounding box center [1244, 18] width 12 height 12
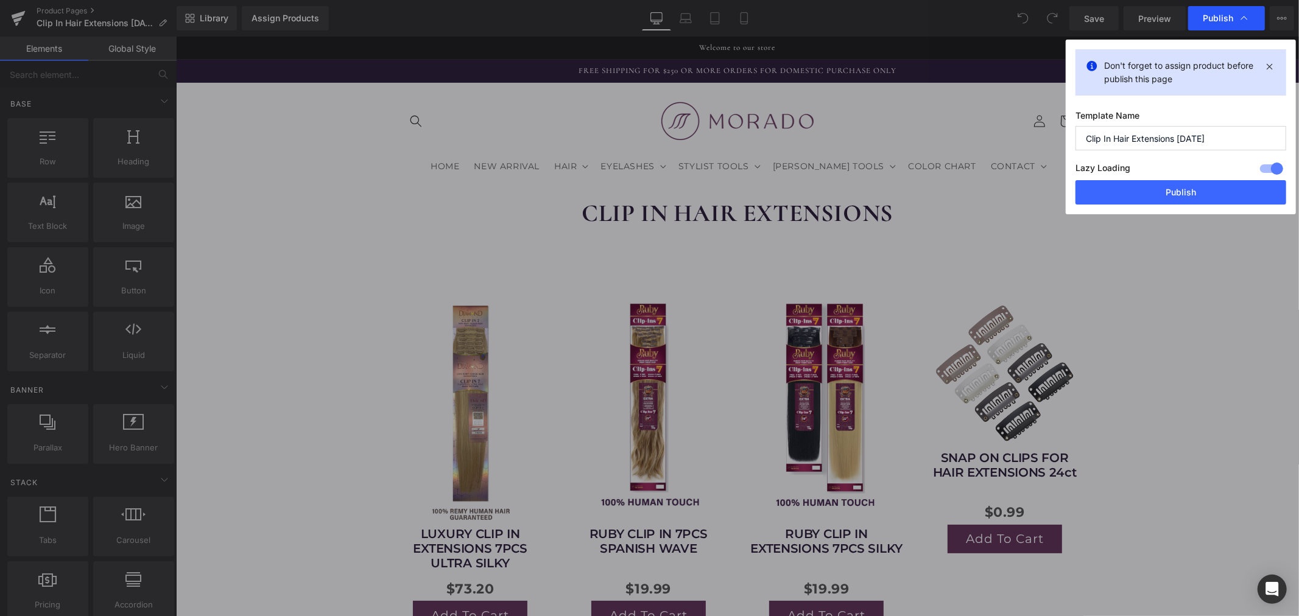
click at [1247, 16] on icon at bounding box center [1244, 18] width 12 height 12
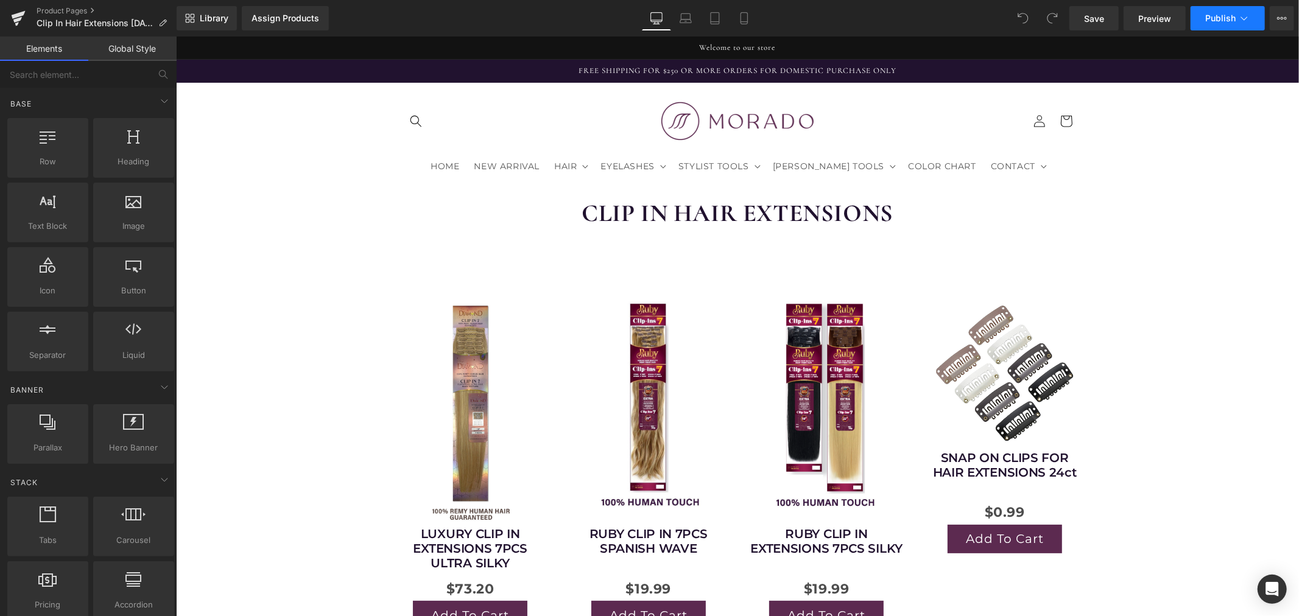
click at [1247, 20] on icon at bounding box center [1244, 18] width 12 height 12
click at [1279, 19] on icon at bounding box center [1282, 18] width 10 height 10
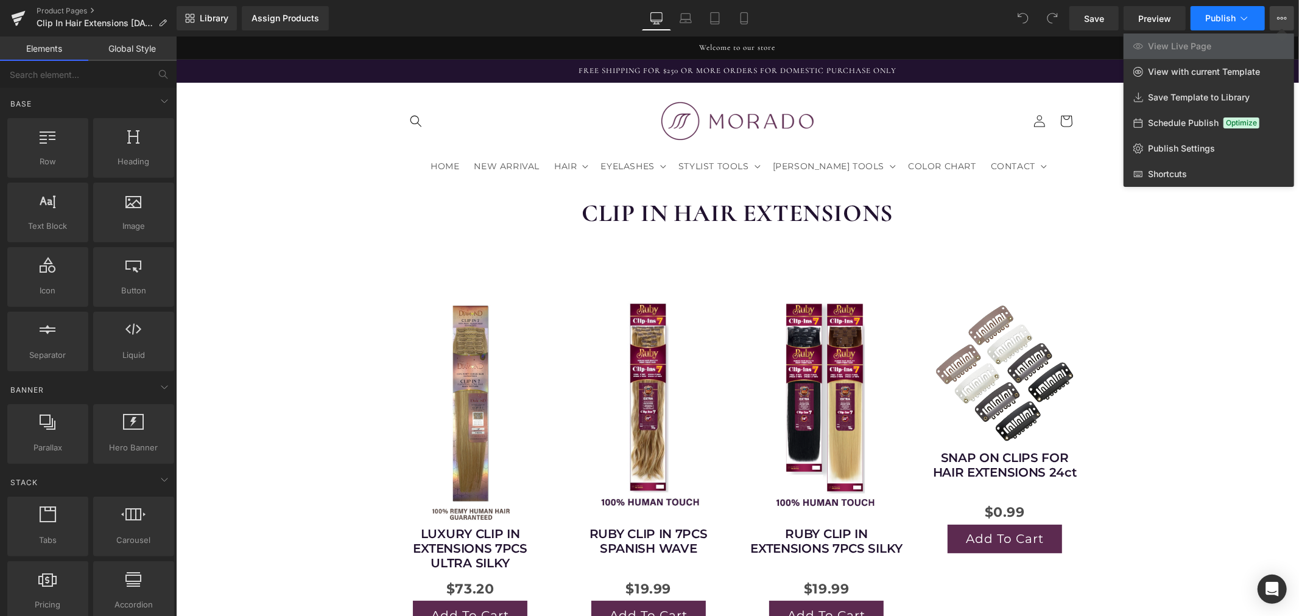
click at [1245, 15] on icon at bounding box center [1244, 18] width 12 height 12
click at [1183, 144] on span "Publish Settings" at bounding box center [1181, 148] width 67 height 11
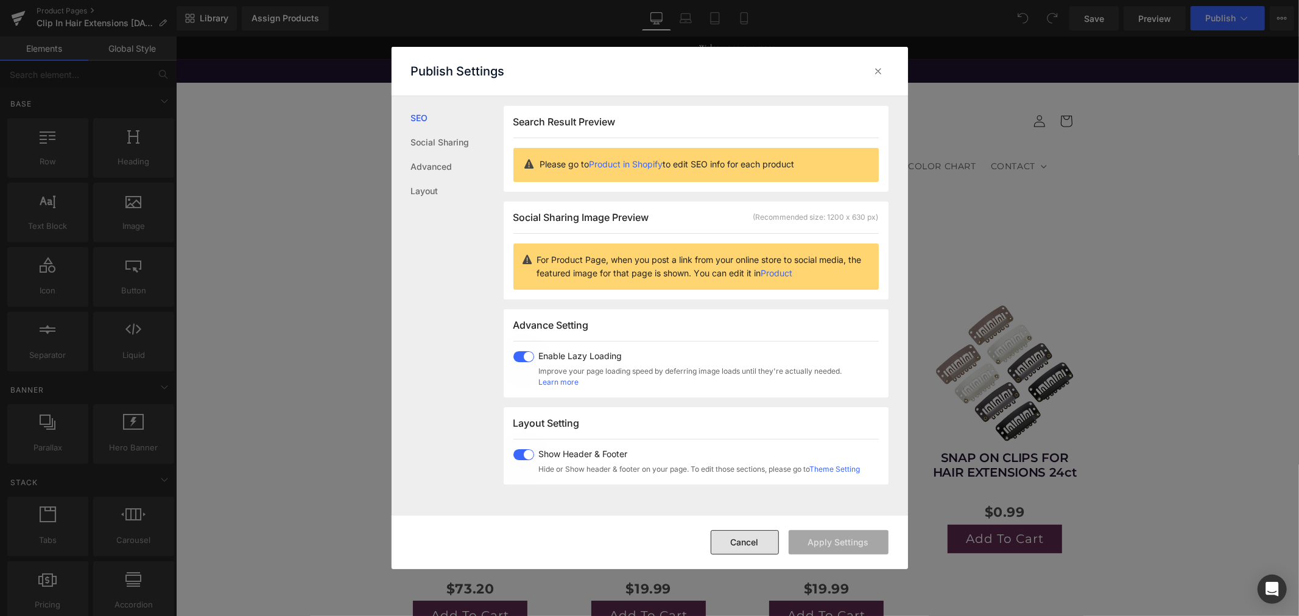
click at [372, 532] on button "Cancel" at bounding box center [294, 512] width 154 height 44
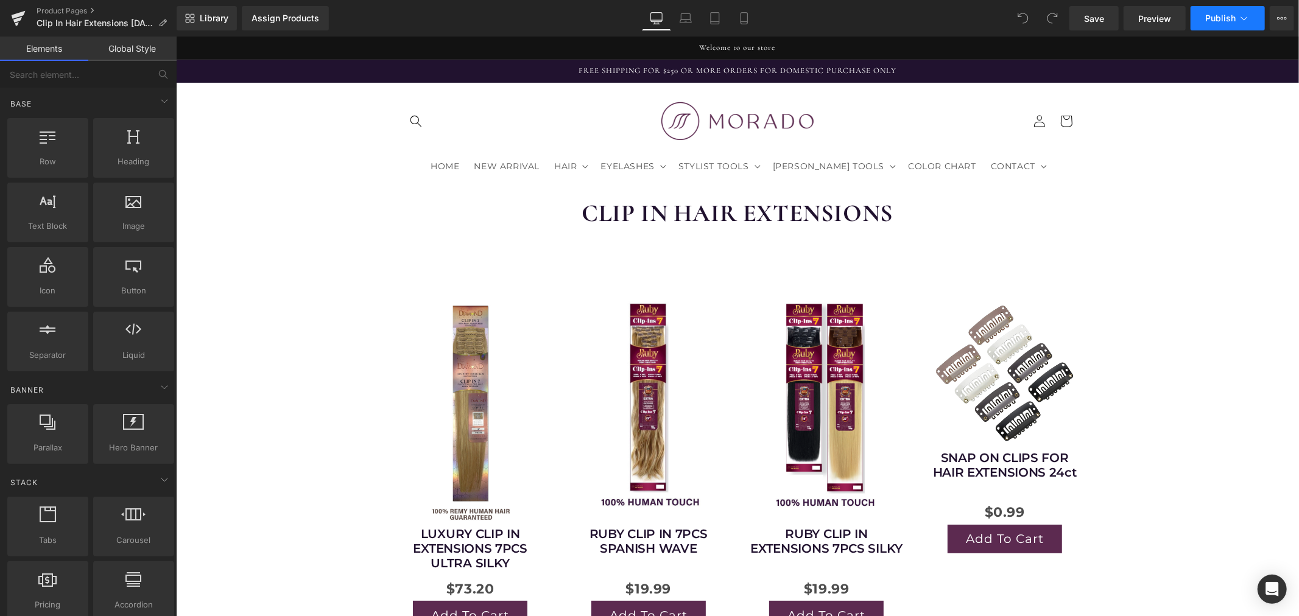
click at [1241, 16] on icon at bounding box center [1244, 18] width 12 height 12
click at [1154, 24] on span "Preview" at bounding box center [1154, 18] width 33 height 13
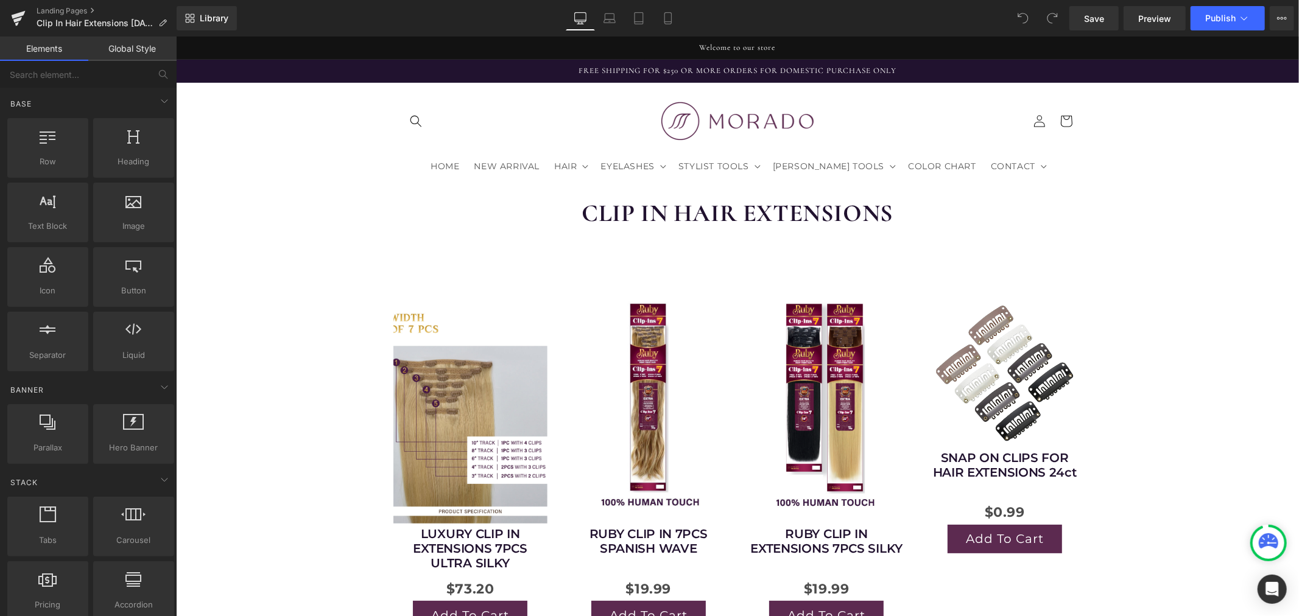
click at [454, 375] on img at bounding box center [470, 404] width 154 height 243
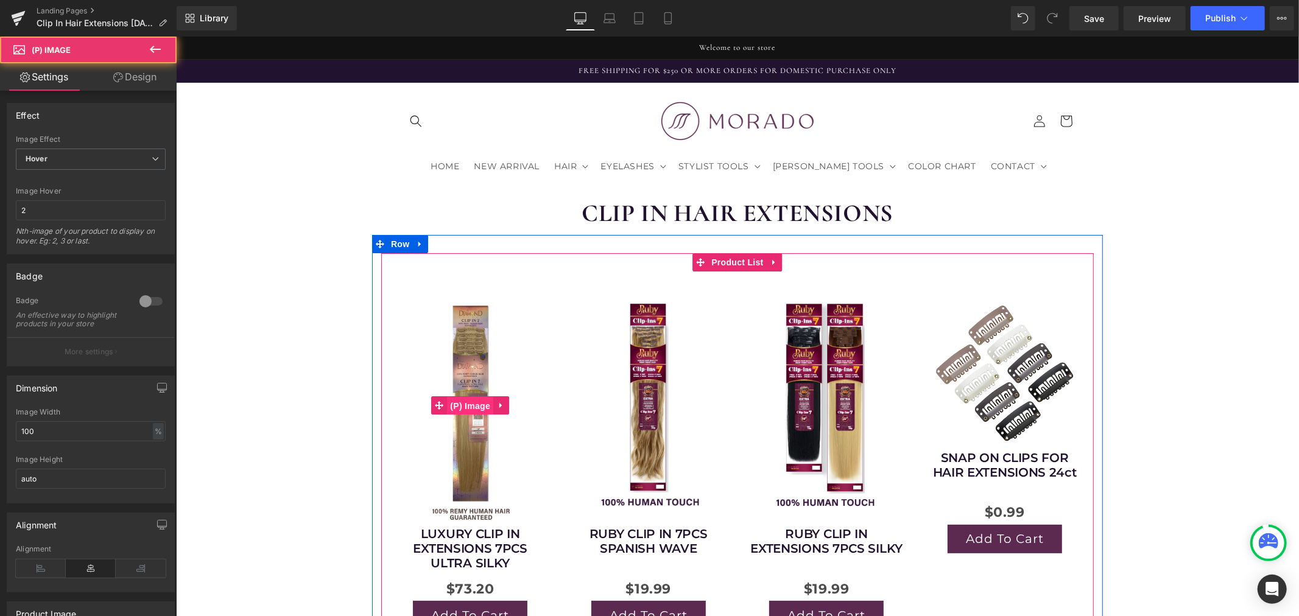
click at [467, 400] on span "(P) Image" at bounding box center [469, 406] width 46 height 18
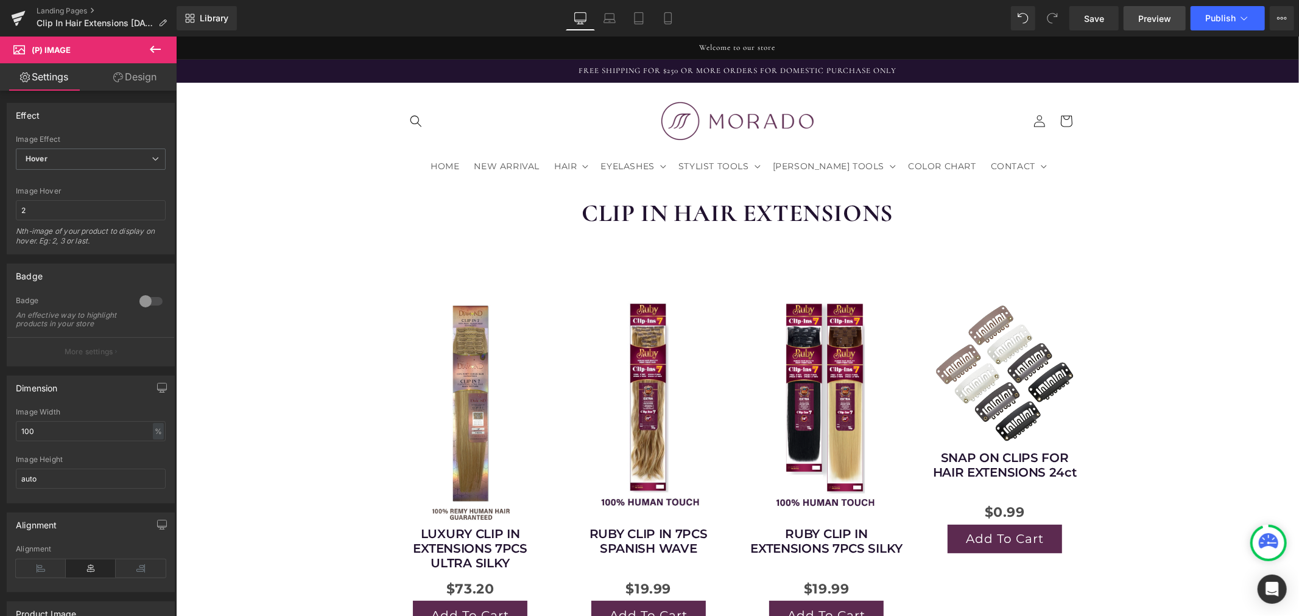
click at [1135, 22] on link "Preview" at bounding box center [1155, 18] width 62 height 24
click at [129, 22] on span "Clip In Hair Extensions 8.26.25" at bounding box center [95, 23] width 117 height 10
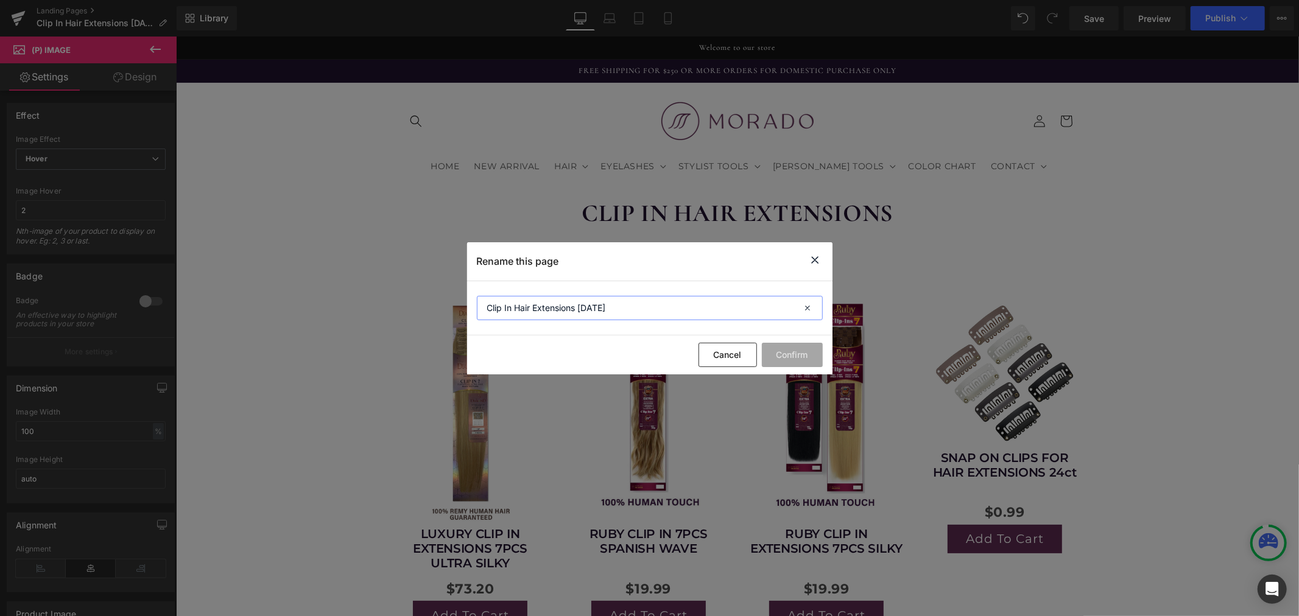
drag, startPoint x: 582, startPoint y: 311, endPoint x: 676, endPoint y: 314, distance: 94.5
click at [0, 0] on input "Clip In Hair Extensions 8.26.25" at bounding box center [0, 0] width 0 height 0
type input "Clip In Hair Extensions final"
click at [0, 0] on button "Confirm" at bounding box center [0, 0] width 0 height 0
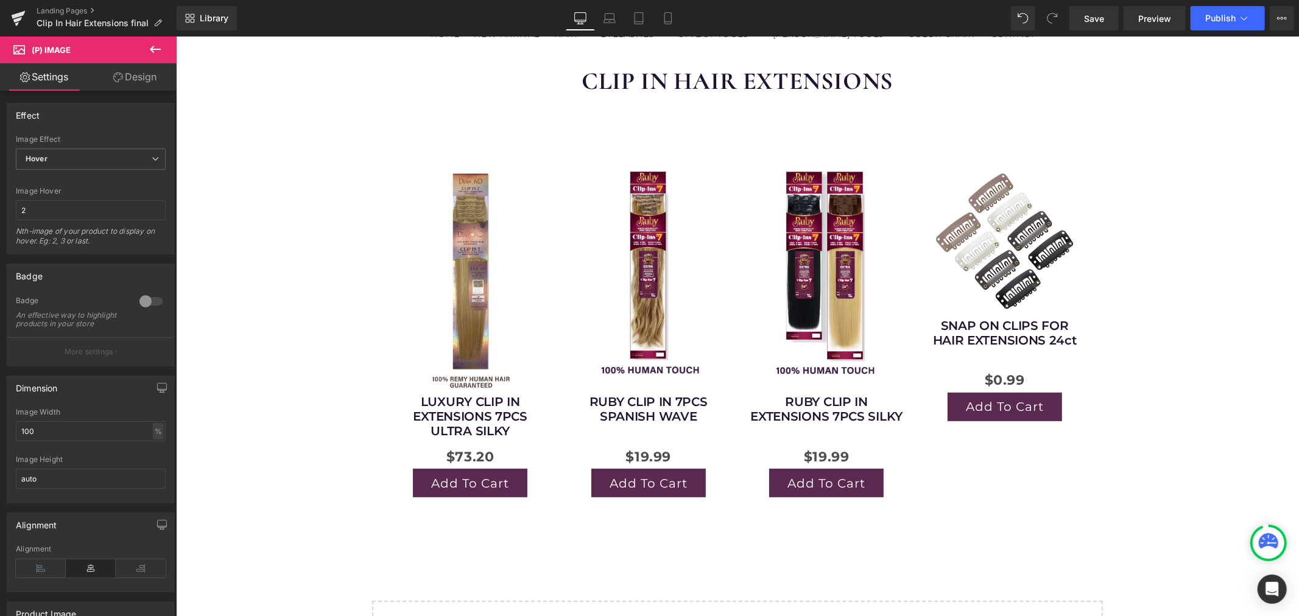
scroll to position [135, 0]
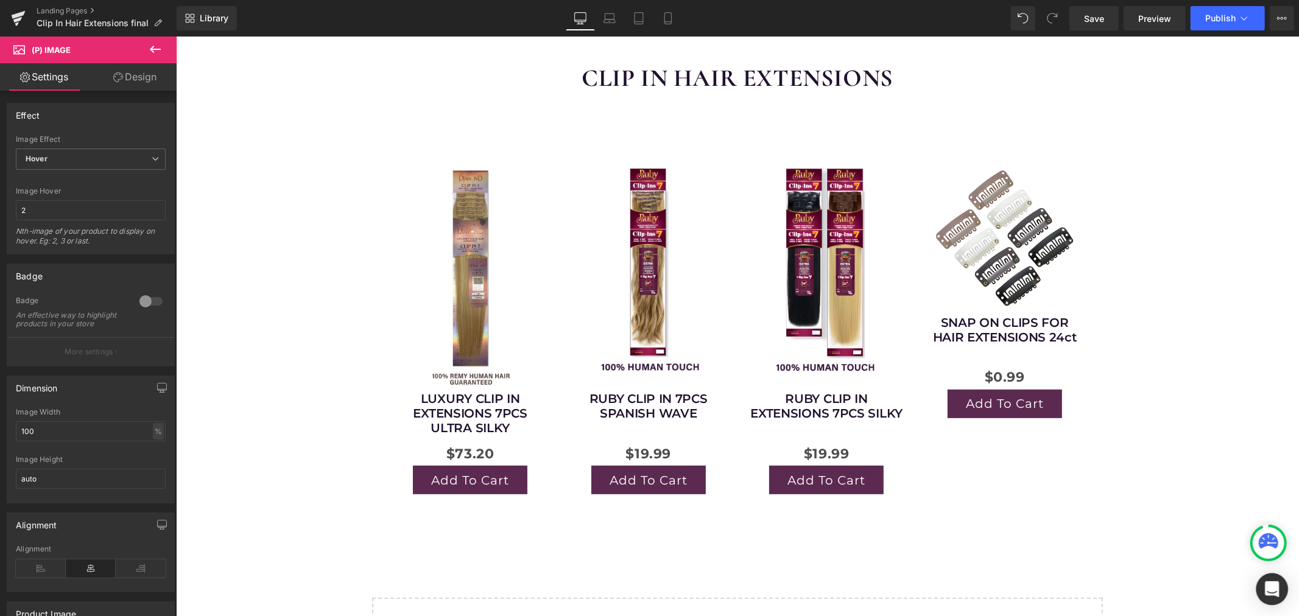
click at [1270, 587] on icon "Open Intercom Messenger" at bounding box center [1272, 590] width 14 height 16
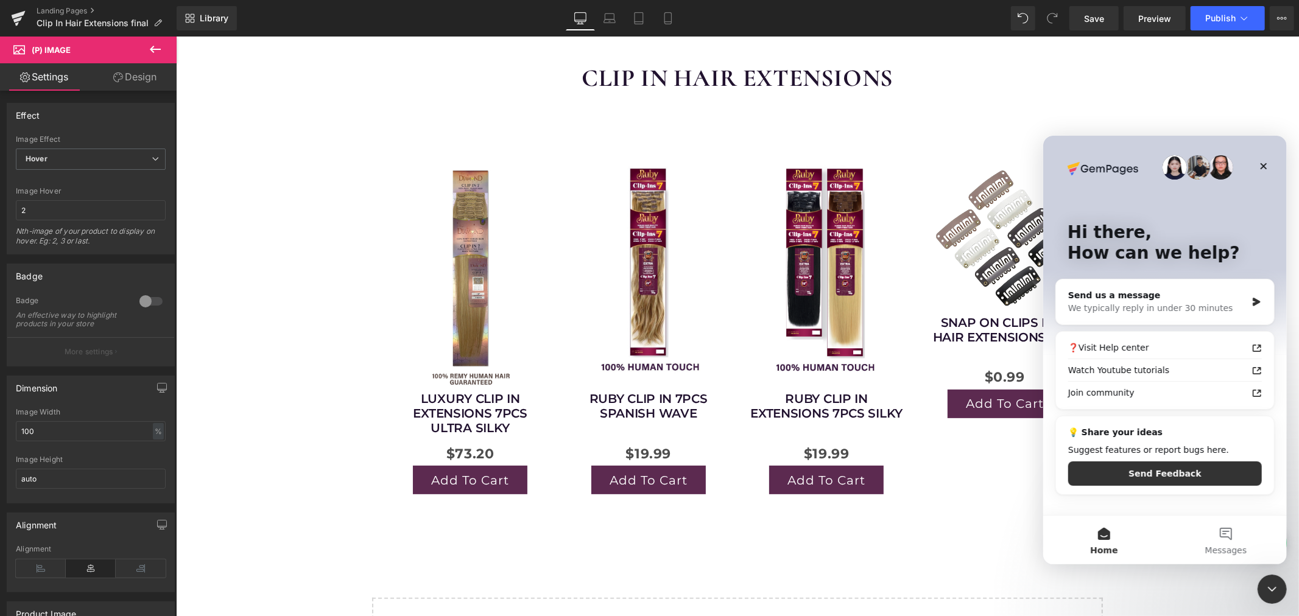
scroll to position [0, 0]
click at [1264, 158] on div "Close" at bounding box center [1263, 166] width 22 height 22
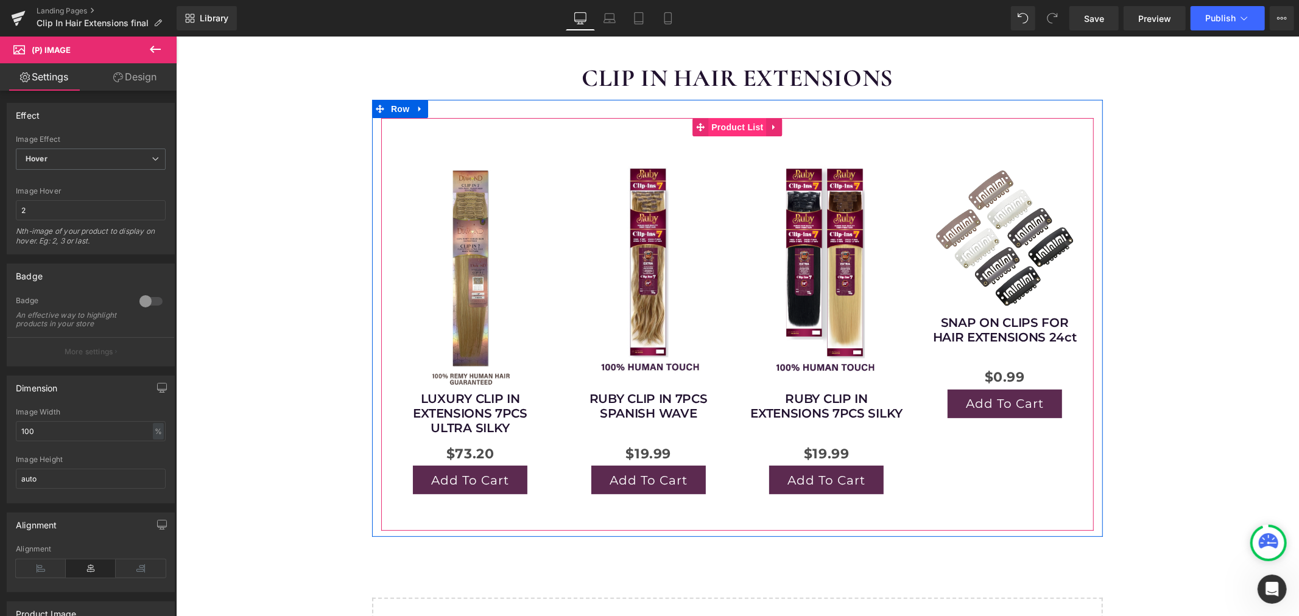
click at [728, 130] on span "Product List" at bounding box center [737, 127] width 58 height 18
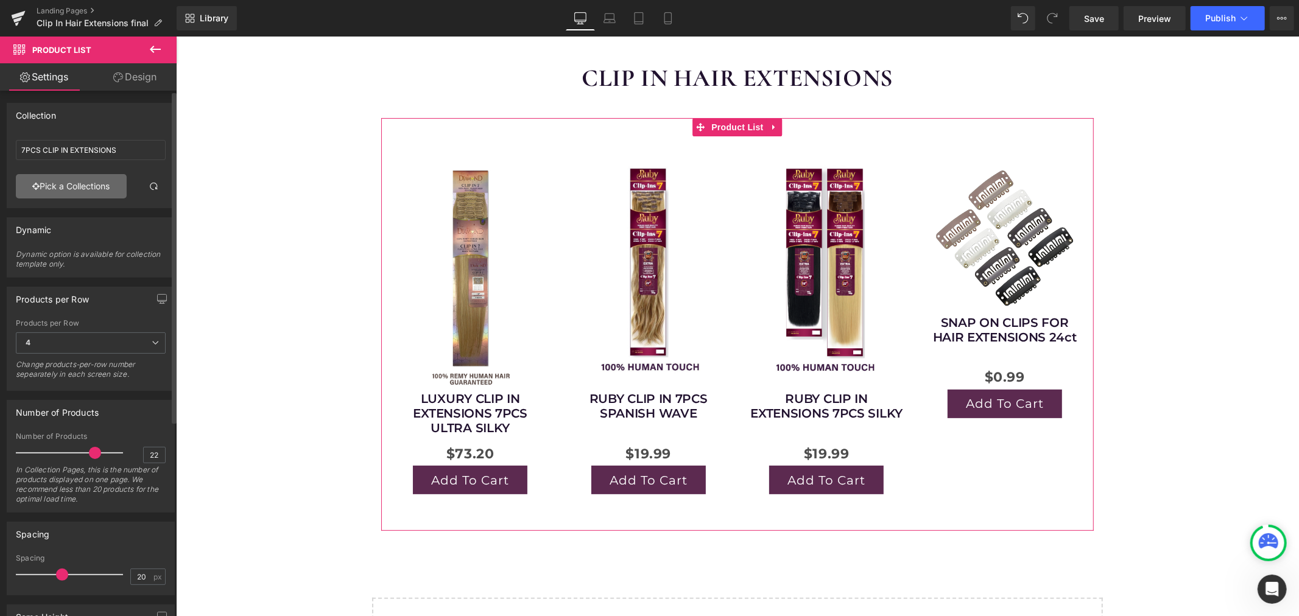
click at [88, 183] on link "Pick a Collections" at bounding box center [71, 186] width 111 height 24
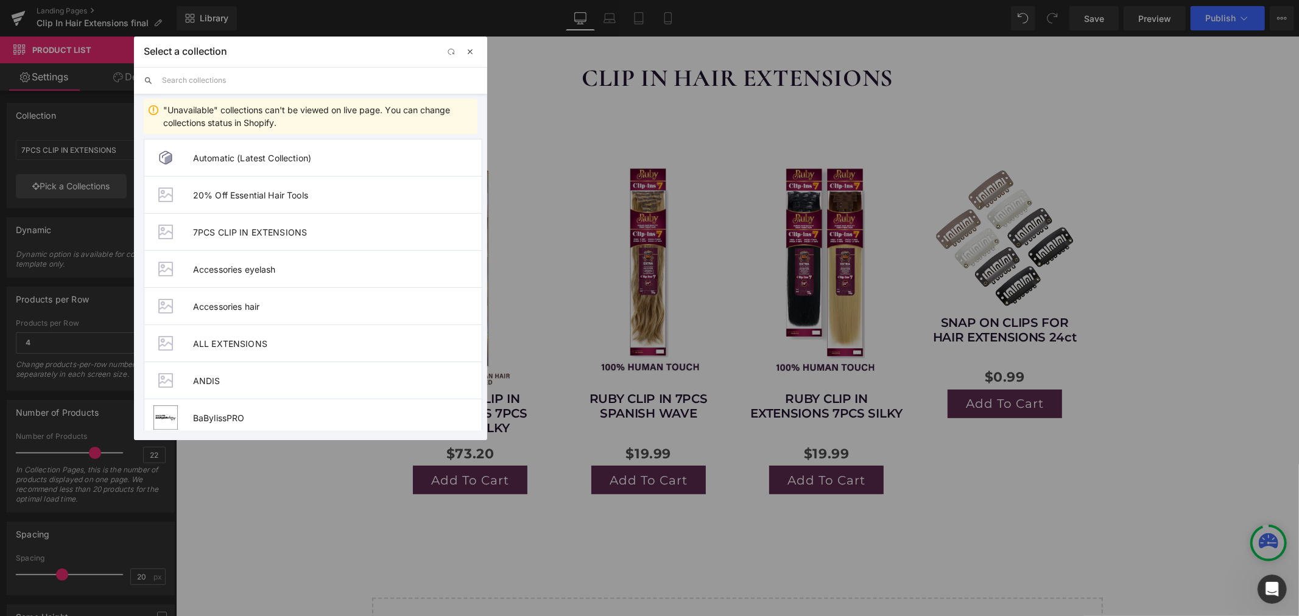
click at [470, 55] on span "button" at bounding box center [470, 52] width 10 height 10
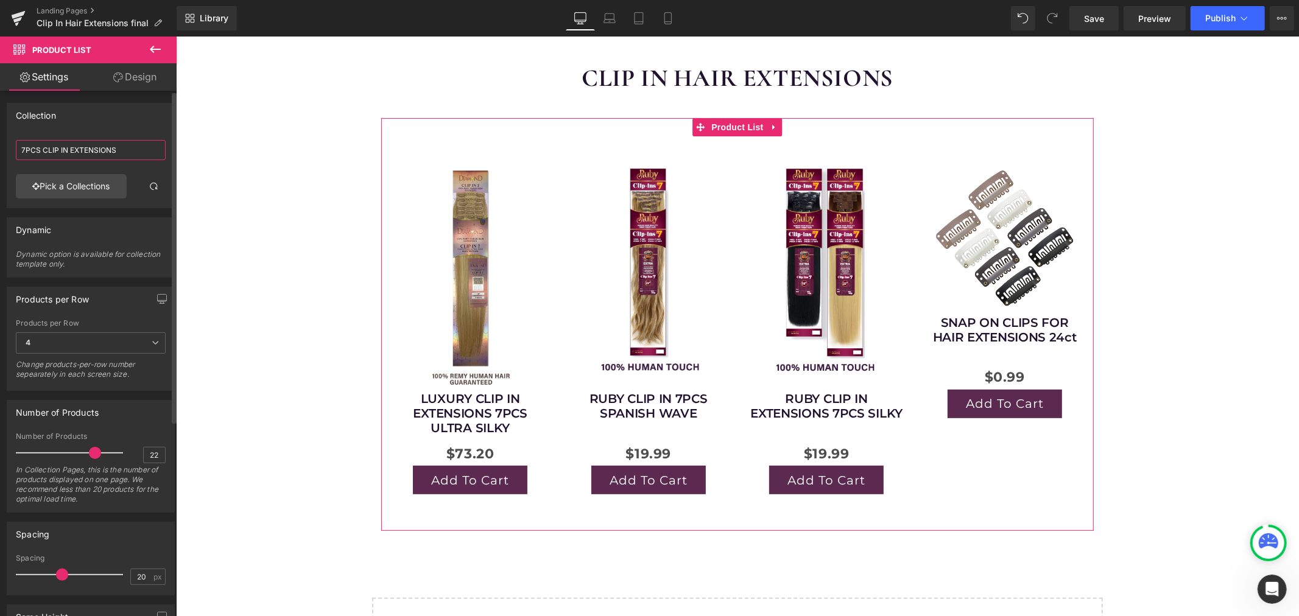
click at [152, 155] on input "7PCS CLIP IN EXTENSIONS" at bounding box center [91, 150] width 150 height 20
click at [108, 187] on link "Pick a Collections" at bounding box center [71, 186] width 111 height 24
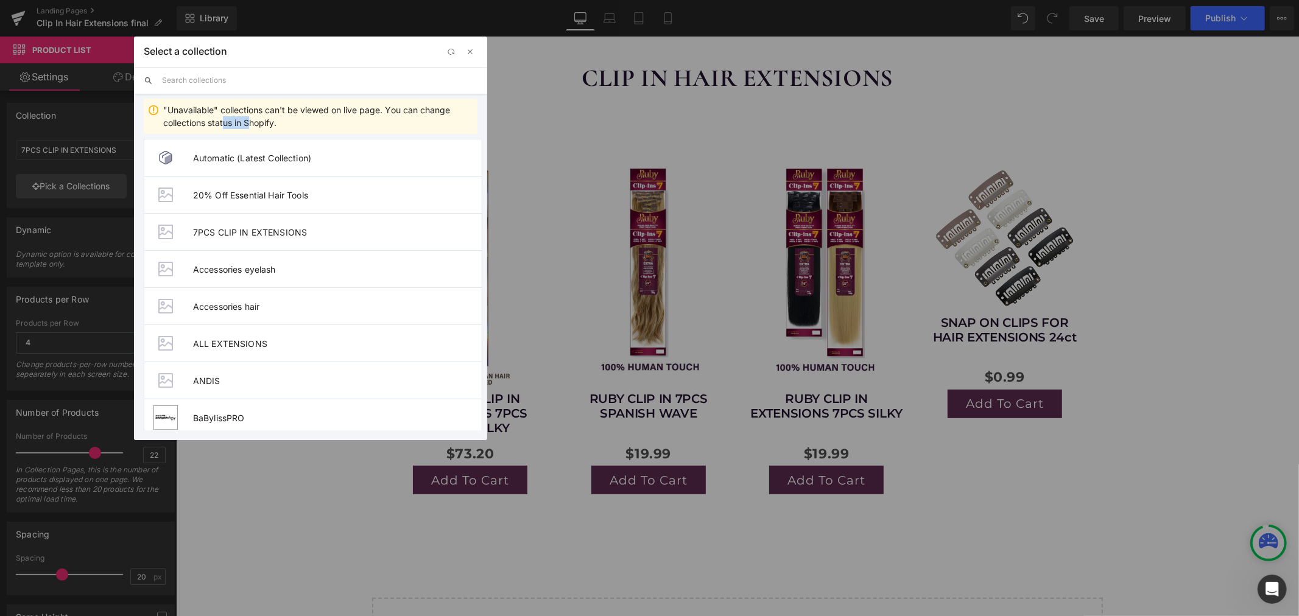
drag, startPoint x: 226, startPoint y: 121, endPoint x: 256, endPoint y: 121, distance: 29.8
click at [256, 121] on div ""Unavailable" collections can't be viewed on live page. You can change collecti…" at bounding box center [317, 117] width 309 height 26
click at [259, 122] on div ""Unavailable" collections can't be viewed on live page. You can change collecti…" at bounding box center [317, 117] width 309 height 26
click at [468, 54] on span "button" at bounding box center [470, 52] width 10 height 10
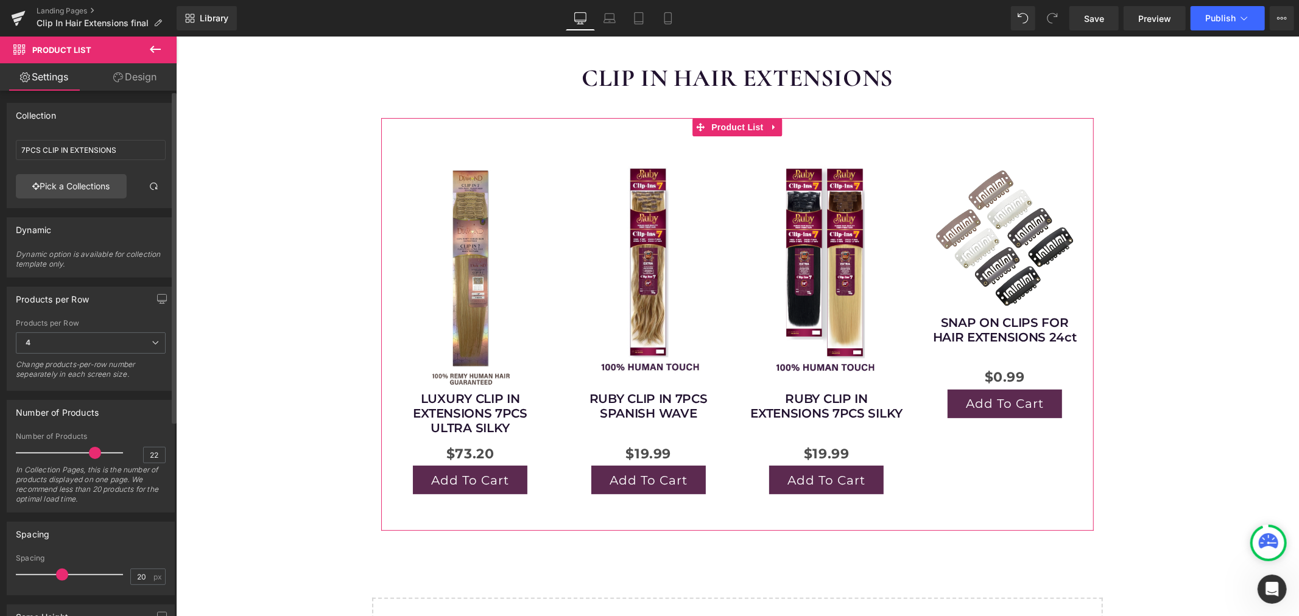
click at [118, 117] on div "Collection" at bounding box center [90, 115] width 167 height 23
click at [60, 121] on div "Collection" at bounding box center [90, 115] width 167 height 23
click at [52, 116] on div "Collection" at bounding box center [36, 112] width 40 height 17
click at [29, 150] on input "7PCS CLIP IN EXTENSIONS" at bounding box center [91, 150] width 150 height 20
drag, startPoint x: 41, startPoint y: 150, endPoint x: 8, endPoint y: 157, distance: 33.6
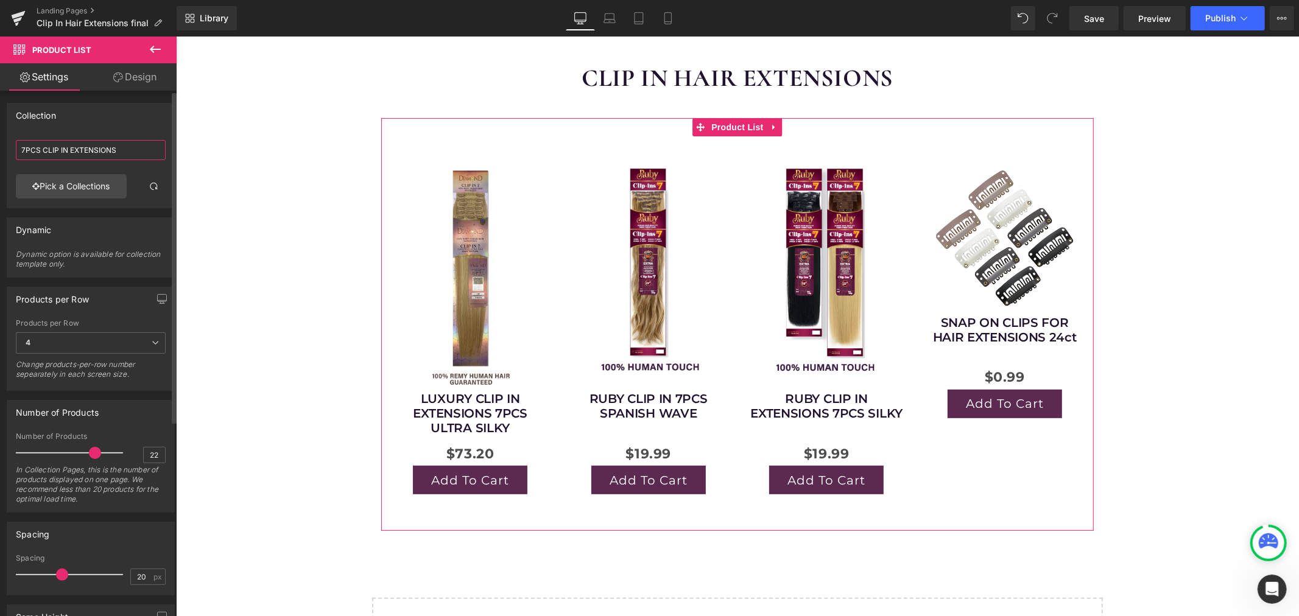
click at [10, 156] on div "7PCS CLIP IN EXTENSIONS 7PCS CLIP IN EXTENSIONS Pick a Collections" at bounding box center [90, 171] width 167 height 72
click at [124, 143] on input "CLIP IN EXTENSIONS" at bounding box center [91, 150] width 150 height 20
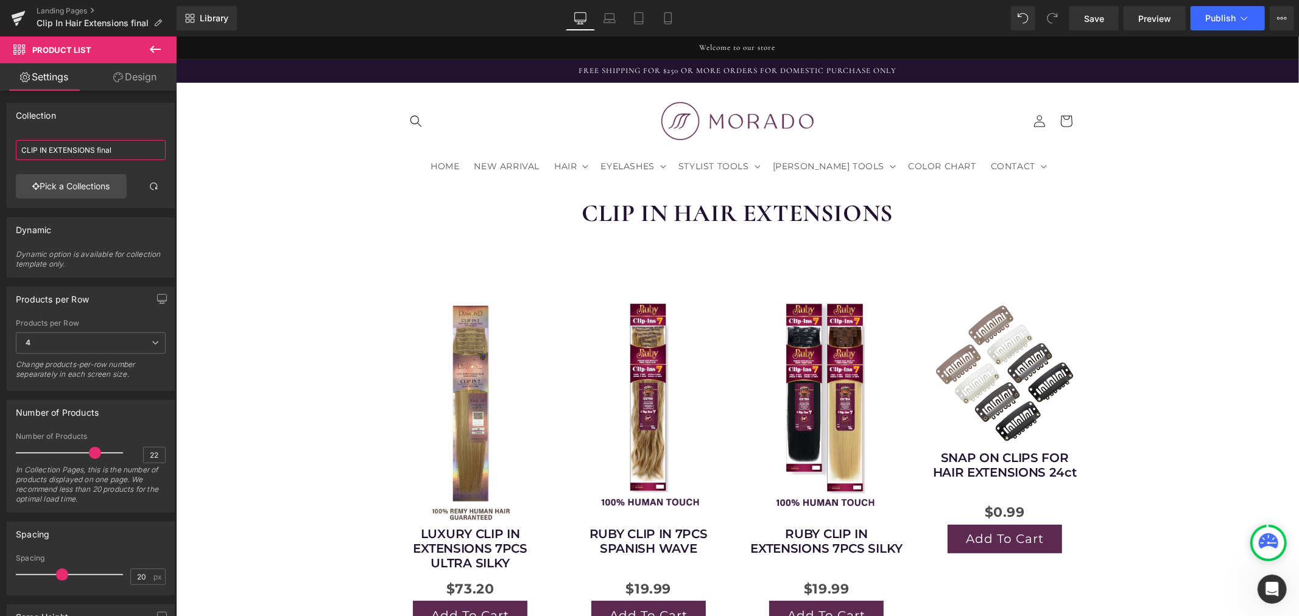
type input "CLIP IN EXTENSIONS final"
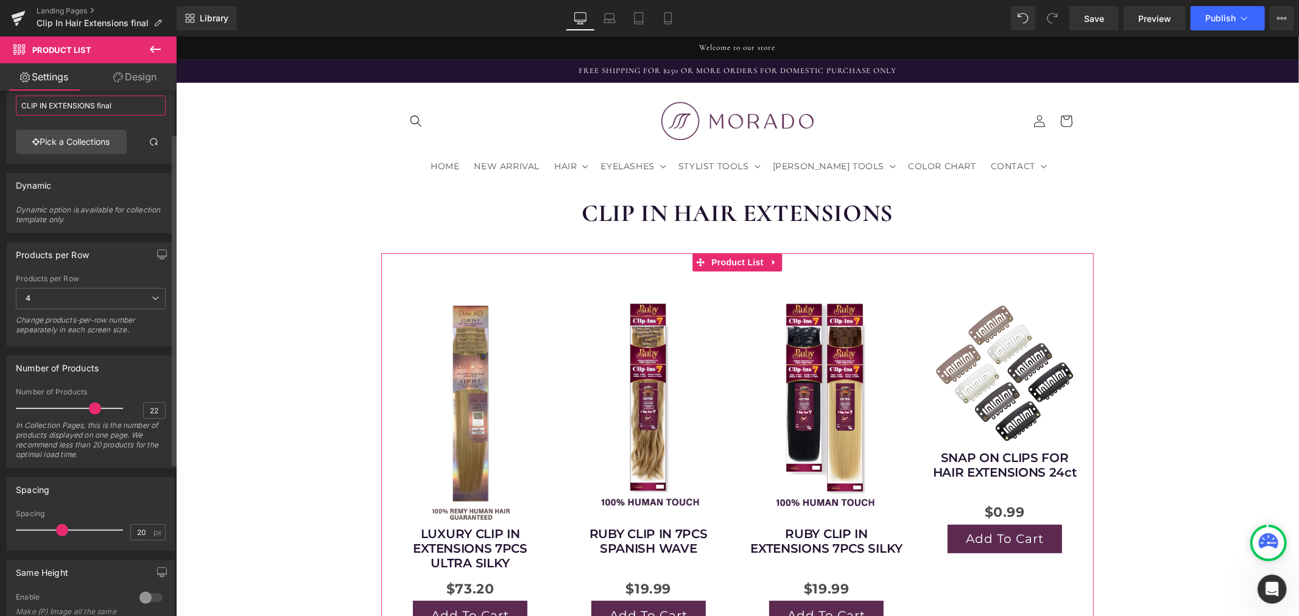
scroll to position [68, 0]
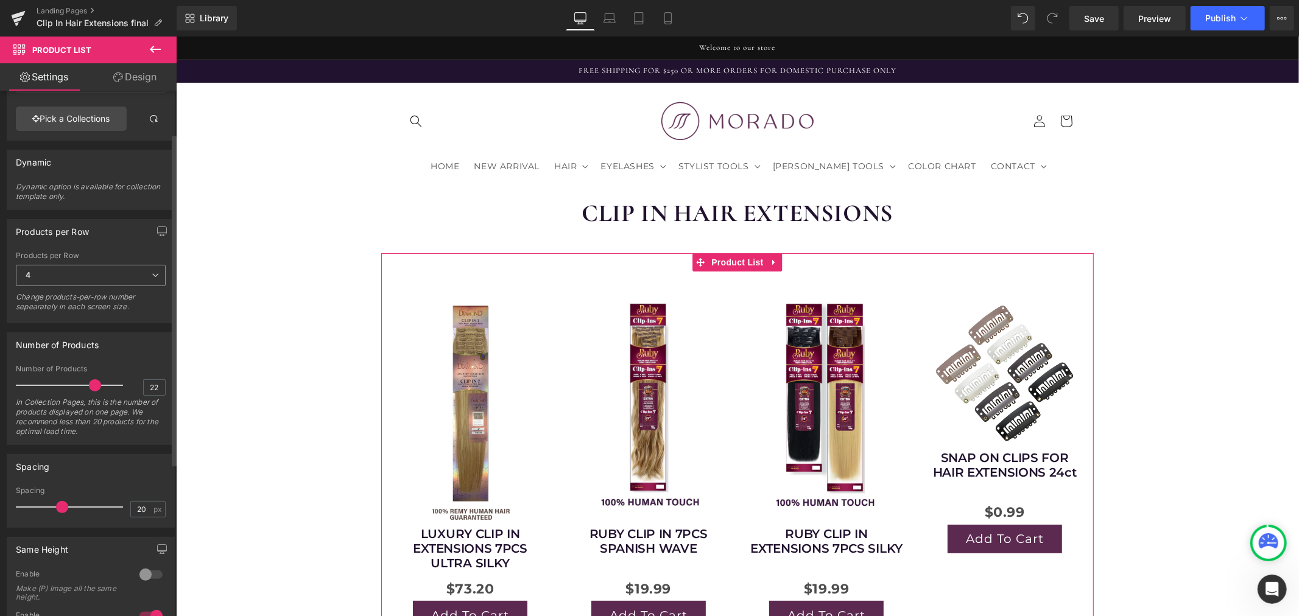
click at [63, 281] on span "4" at bounding box center [91, 275] width 150 height 21
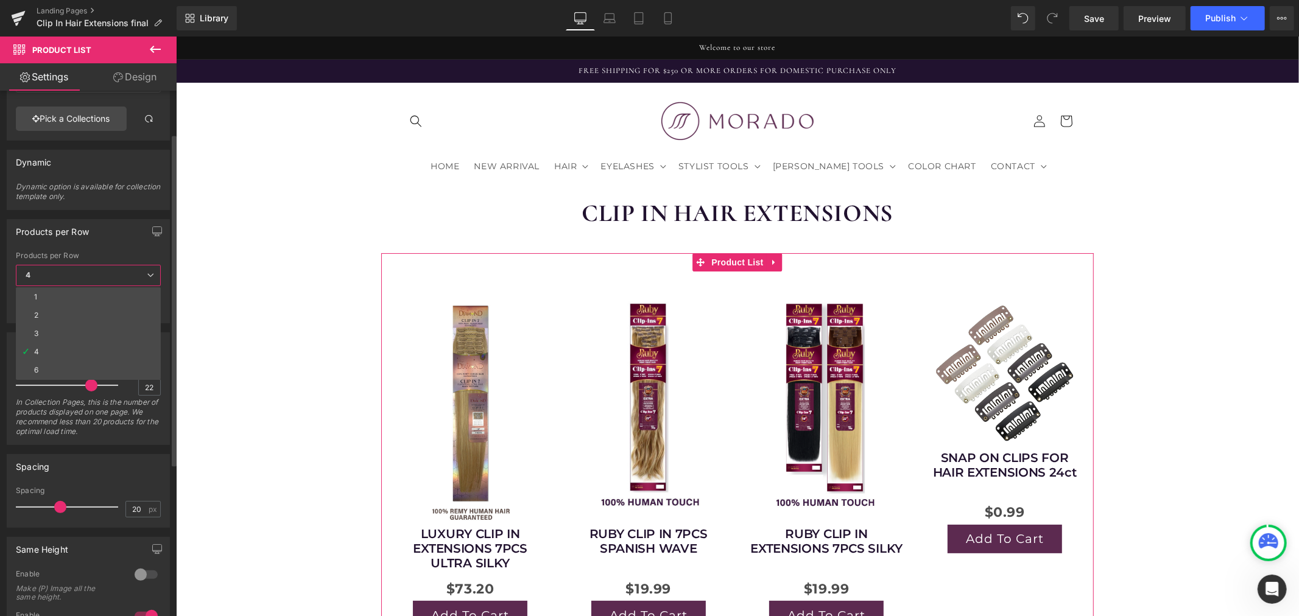
click at [68, 277] on span "4" at bounding box center [88, 275] width 145 height 21
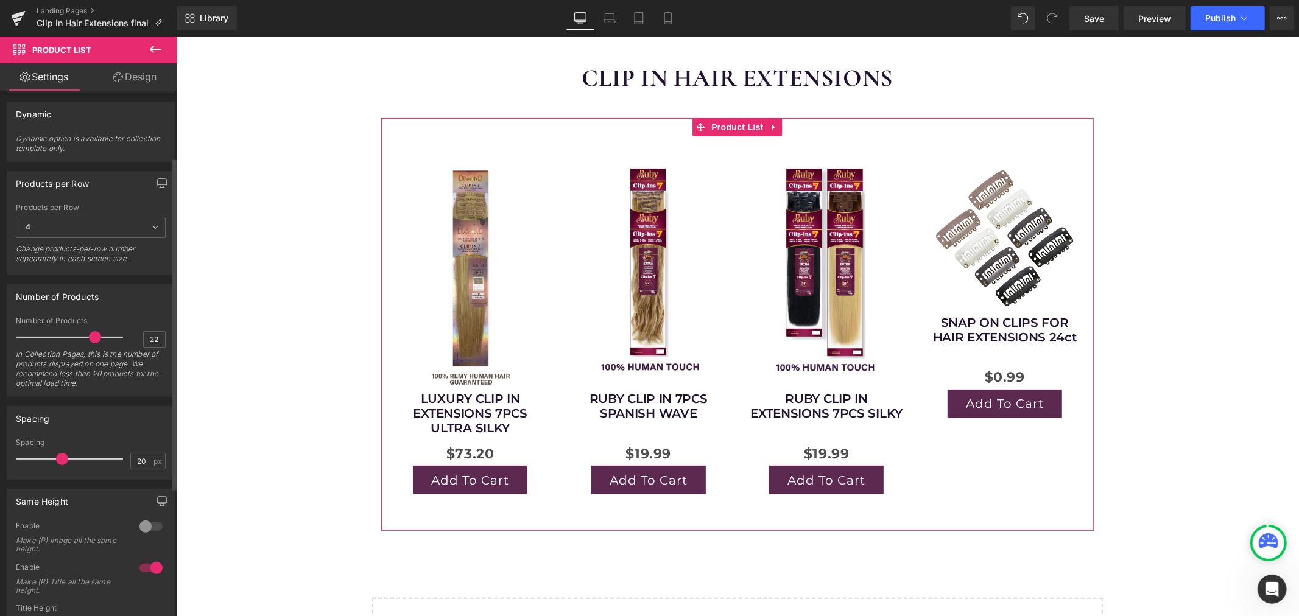
scroll to position [105, 0]
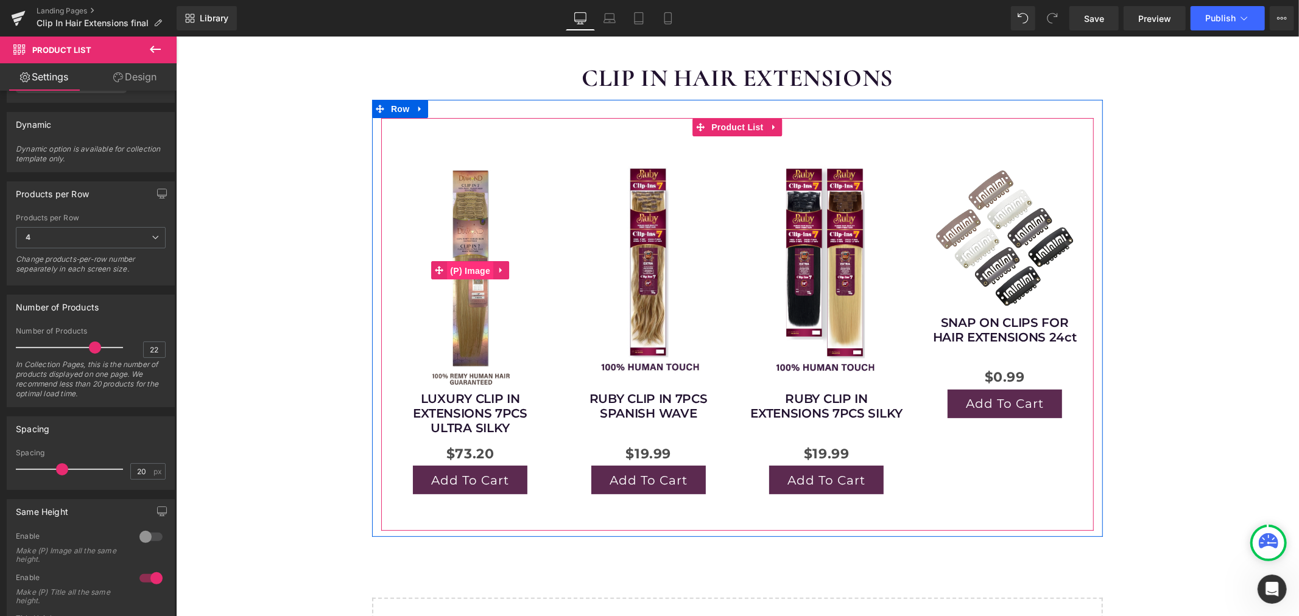
click at [471, 267] on span "(P) Image" at bounding box center [469, 270] width 46 height 18
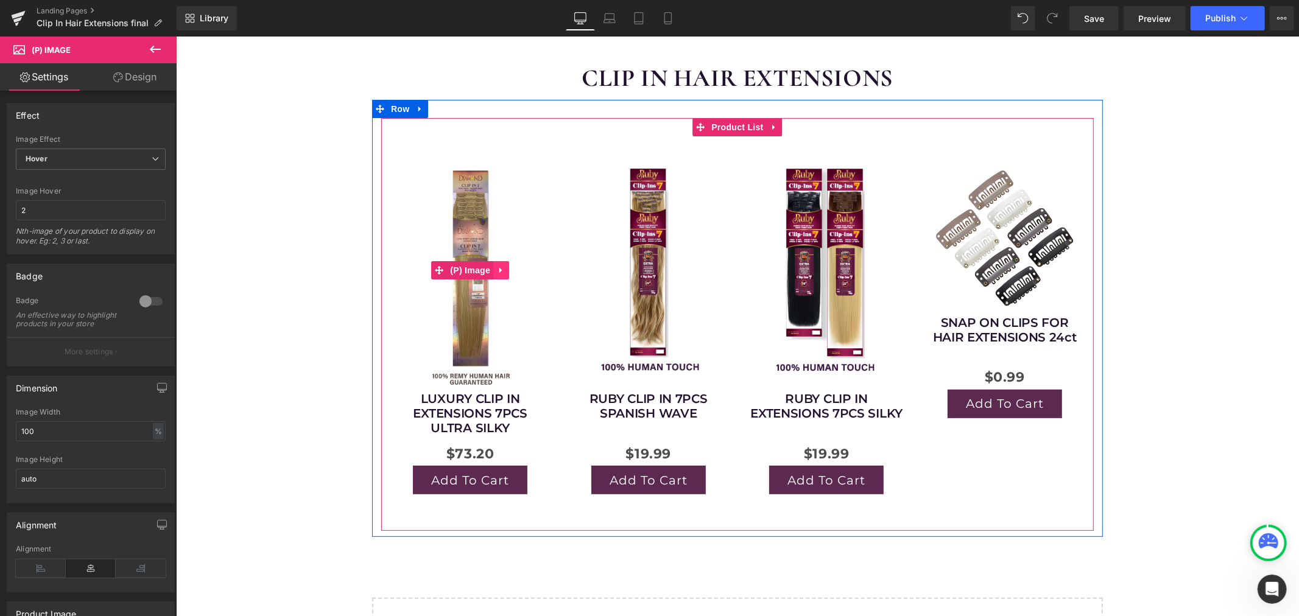
click at [499, 270] on icon at bounding box center [500, 269] width 2 height 5
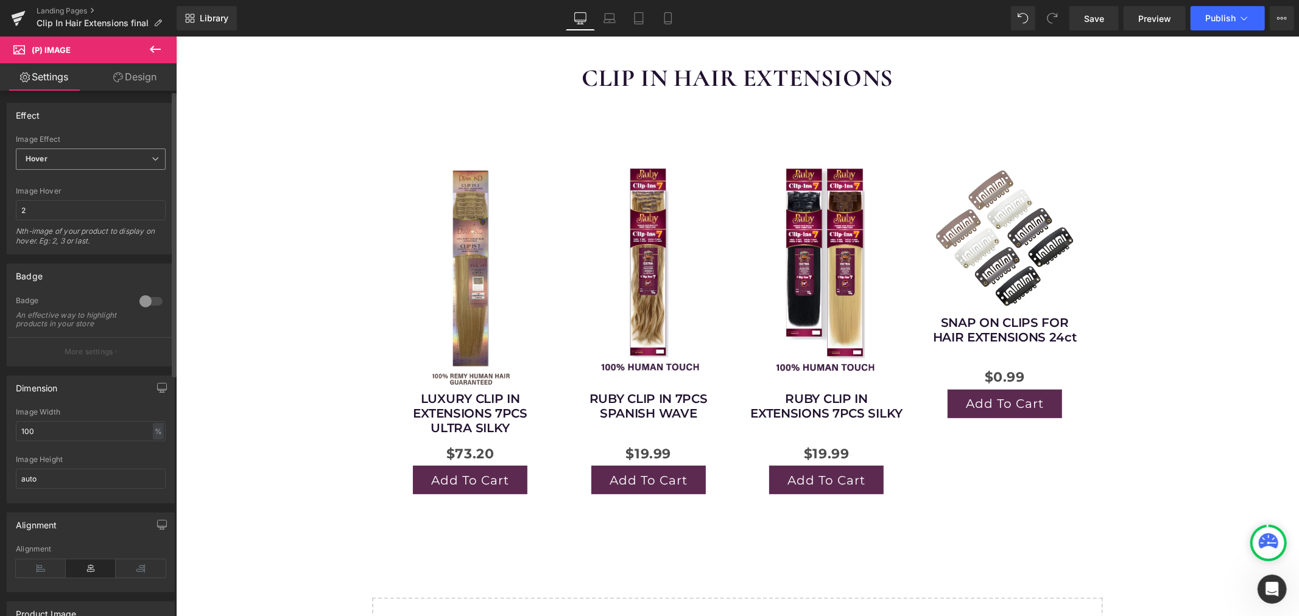
click at [58, 151] on span "Hover" at bounding box center [91, 159] width 150 height 21
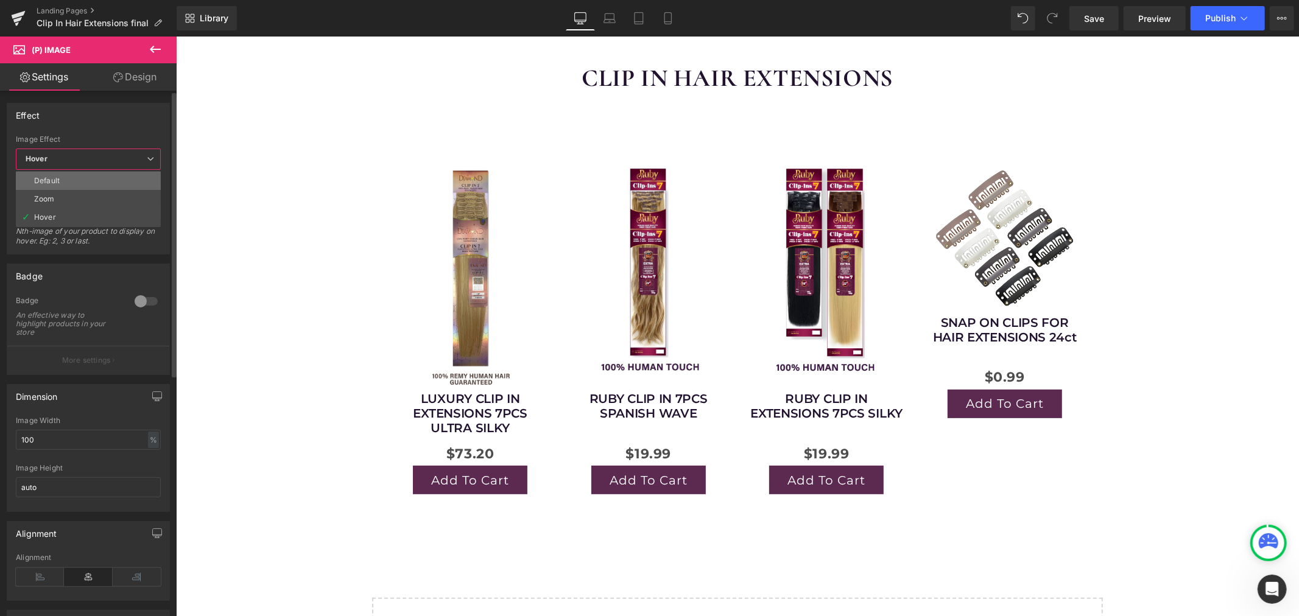
click at [70, 178] on li "Default" at bounding box center [88, 181] width 145 height 18
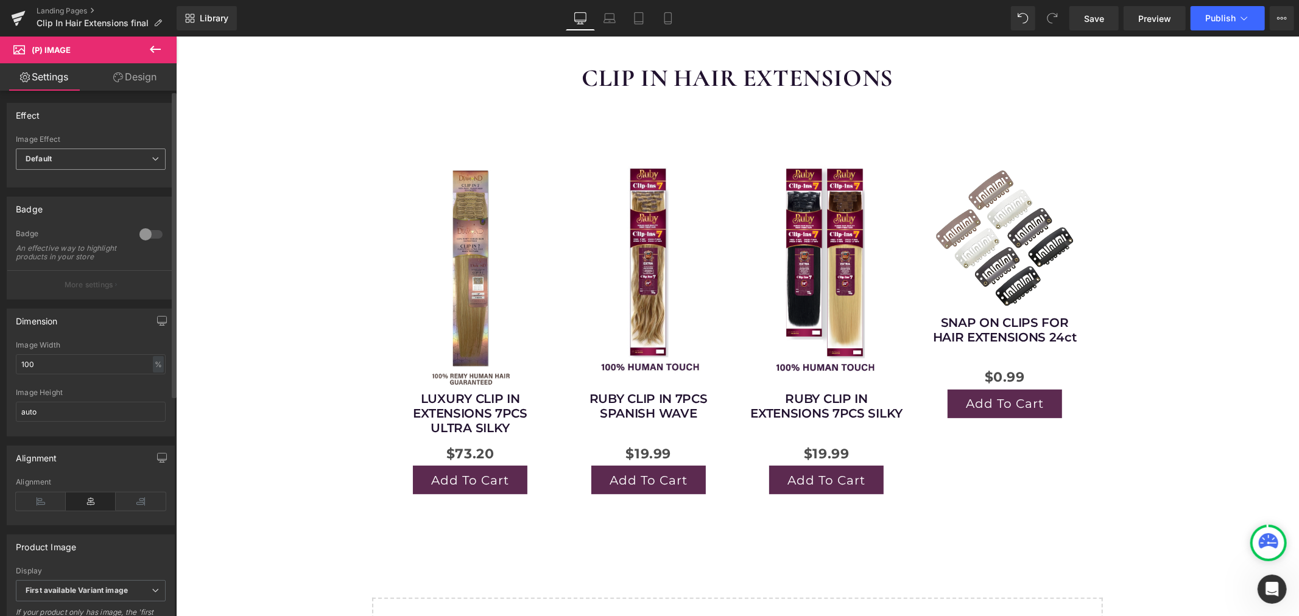
click at [94, 158] on span "Default" at bounding box center [91, 159] width 150 height 21
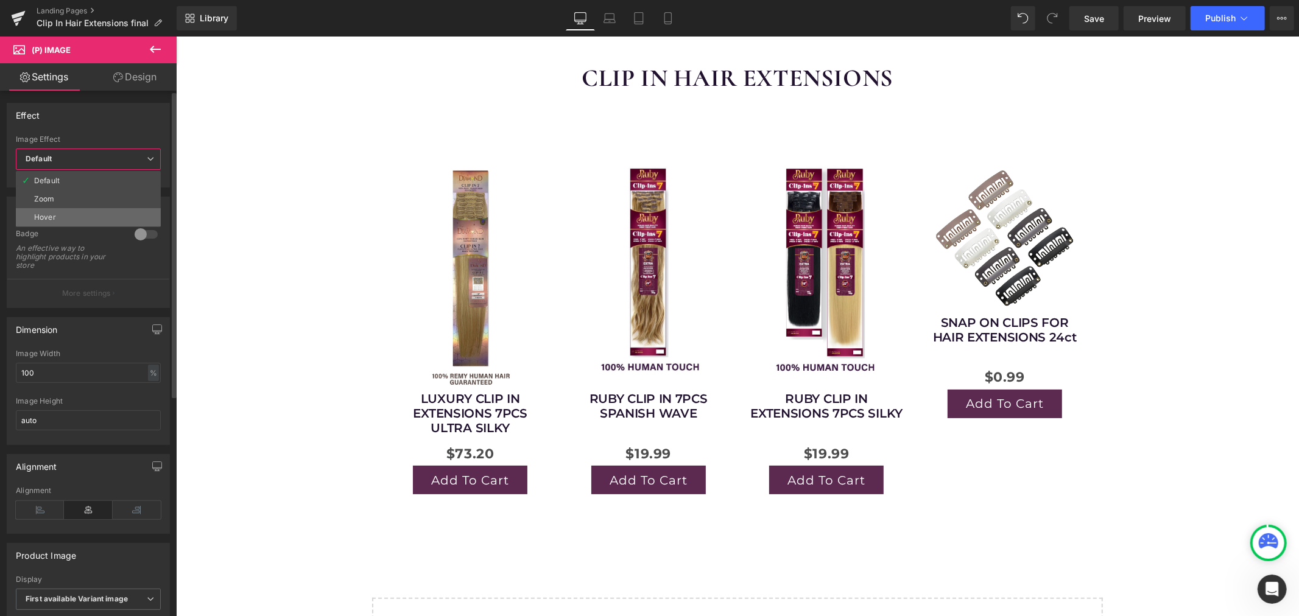
click at [62, 213] on li "Hover" at bounding box center [88, 217] width 145 height 18
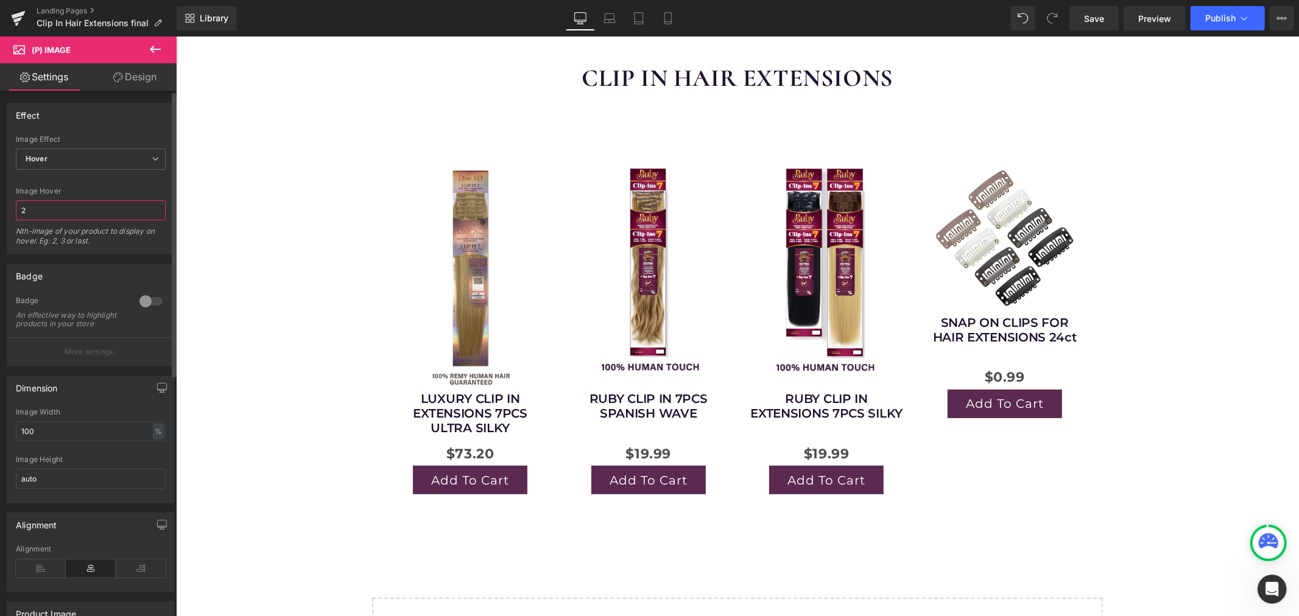
drag, startPoint x: 111, startPoint y: 211, endPoint x: 0, endPoint y: 210, distance: 110.9
click at [0, 210] on div "Effect Default Zoom Hover Image Effect Hover Default Zoom Hover 2 Image Hover 2…" at bounding box center [91, 174] width 182 height 161
type input "1"
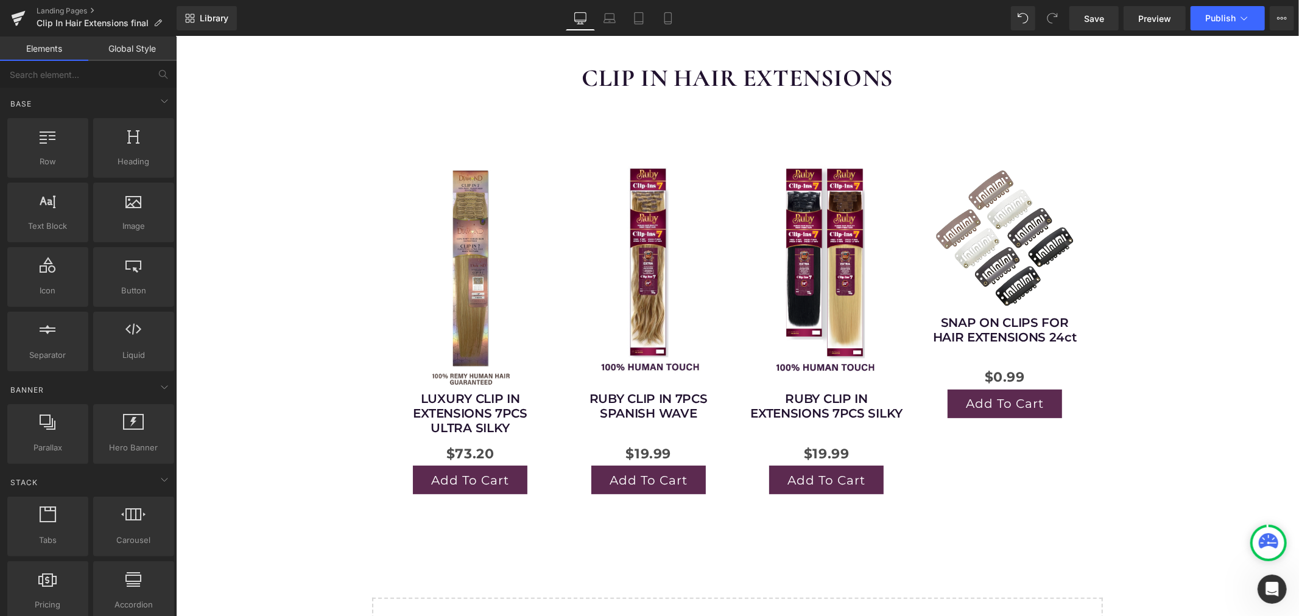
click at [293, 328] on div "CLIP IN HAIR EXTENSIONS Heading Row Sale Off (P) Image LUXURY CLIP IN EXTENSION…" at bounding box center [736, 370] width 1123 height 654
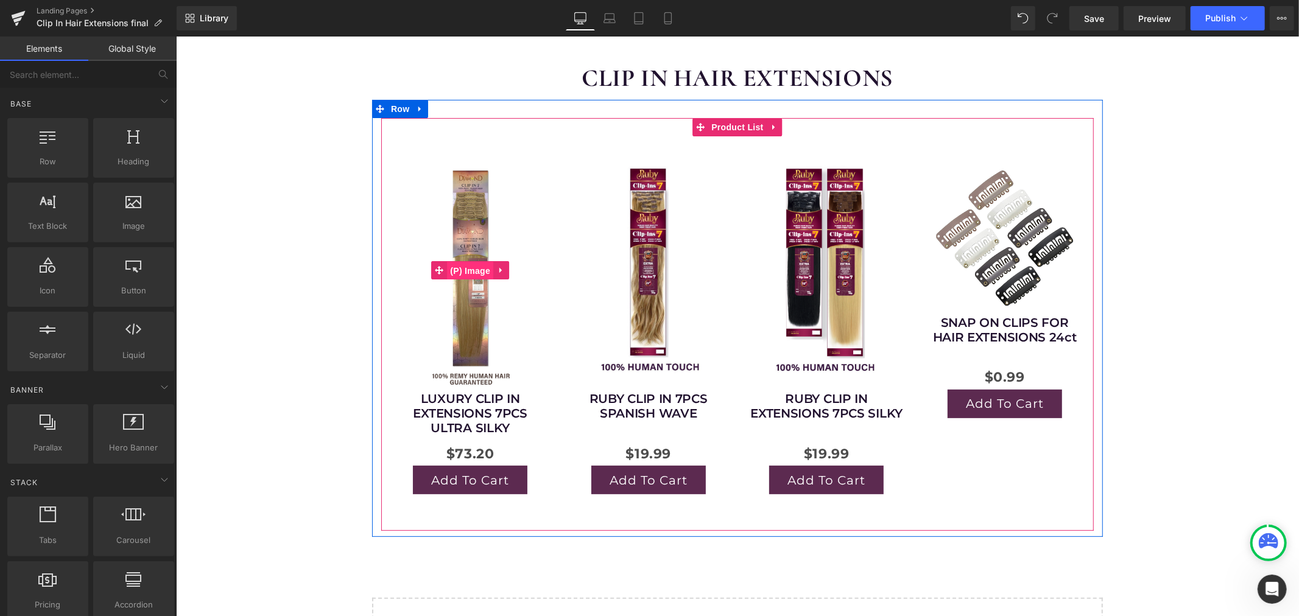
click at [476, 264] on span "(P) Image" at bounding box center [469, 270] width 46 height 18
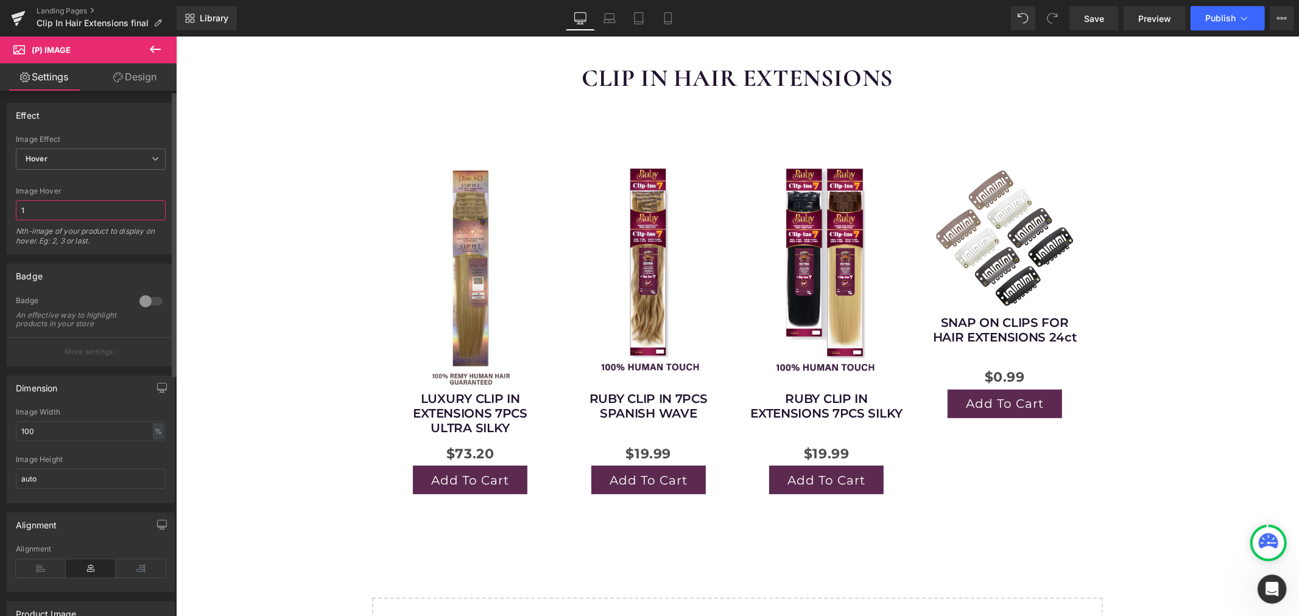
drag, startPoint x: 81, startPoint y: 211, endPoint x: 0, endPoint y: 217, distance: 81.2
click at [0, 211] on div "Effect Default Zoom Hover Image Effect Hover Default Zoom Hover 1 Image Hover 1…" at bounding box center [91, 174] width 182 height 161
type input "2"
click at [136, 74] on link "Design" at bounding box center [135, 76] width 88 height 27
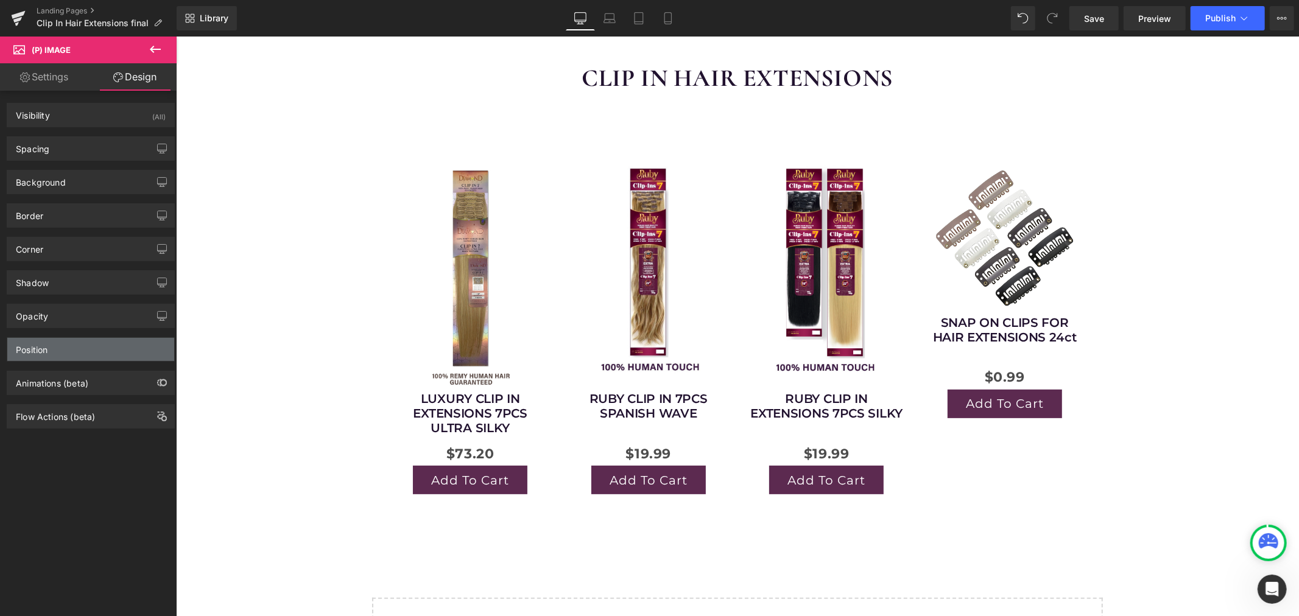
click at [82, 351] on div "Position" at bounding box center [90, 349] width 167 height 23
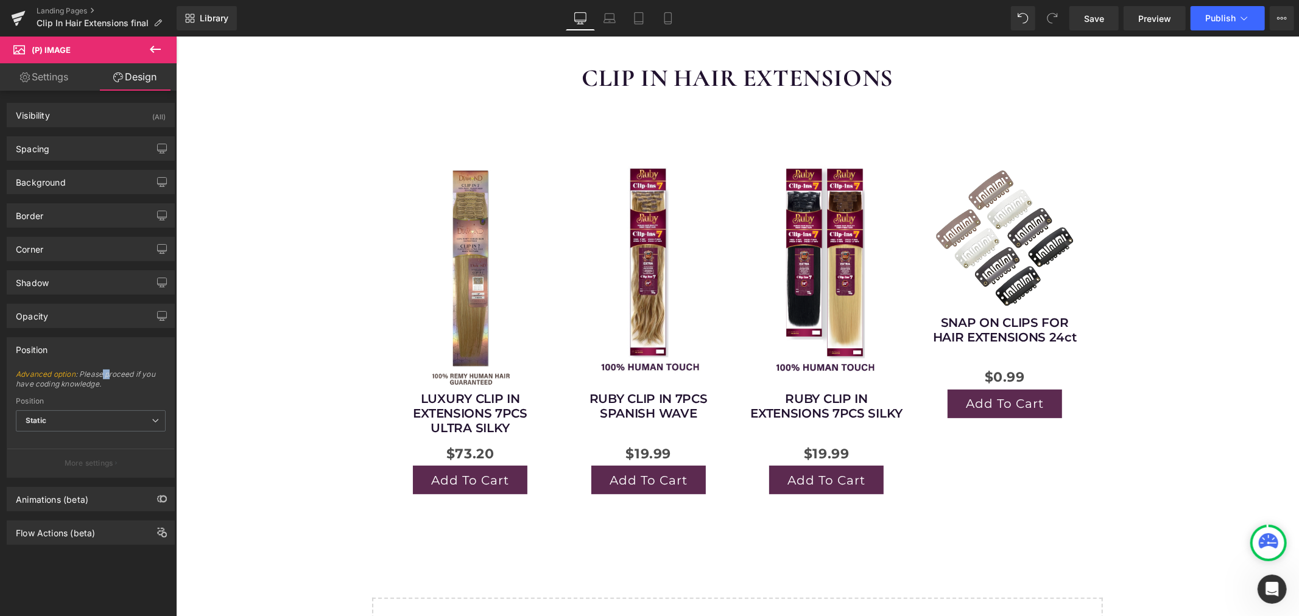
drag, startPoint x: 104, startPoint y: 375, endPoint x: 115, endPoint y: 373, distance: 11.0
click at [113, 373] on span "Advanced option : Please proceed if you have coding knowledge." at bounding box center [91, 383] width 150 height 27
click at [116, 373] on span "Advanced option : Please proceed if you have coding knowledge." at bounding box center [91, 383] width 150 height 27
drag, startPoint x: 74, startPoint y: 384, endPoint x: 63, endPoint y: 384, distance: 11.6
click at [68, 384] on span "Advanced option : Please proceed if you have coding knowledge." at bounding box center [91, 383] width 150 height 27
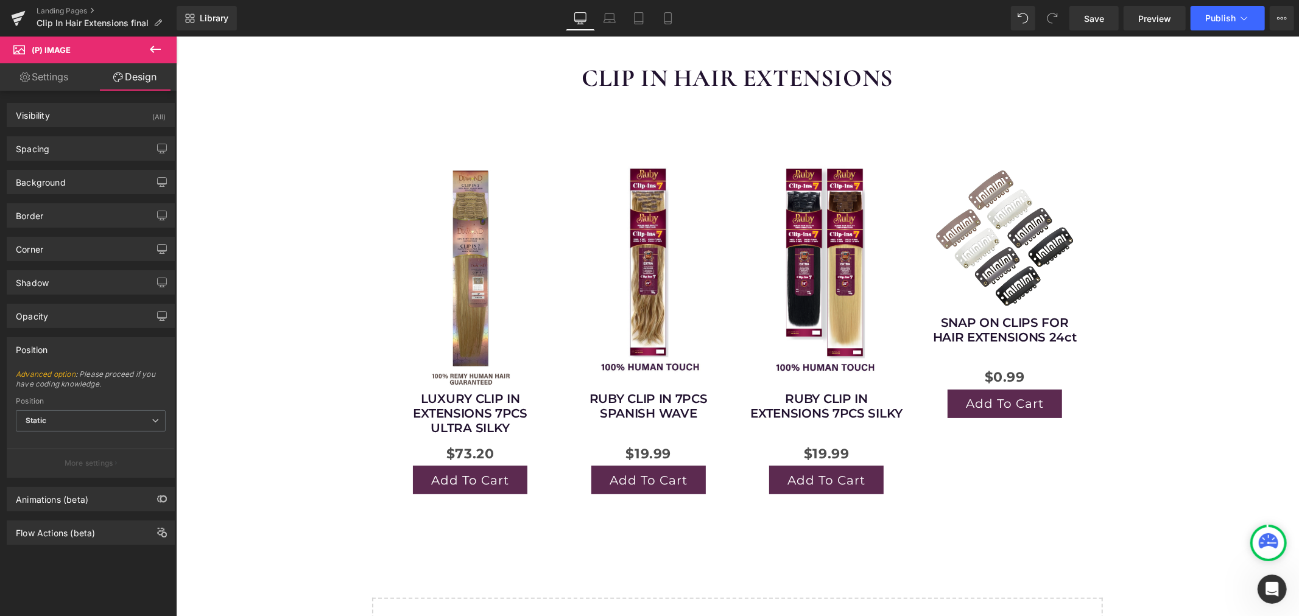
click at [63, 384] on span "Advanced option : Please proceed if you have coding knowledge." at bounding box center [91, 383] width 150 height 27
drag, startPoint x: 74, startPoint y: 409, endPoint x: 79, endPoint y: 413, distance: 6.6
click at [77, 412] on div "Position Static Relative Sticky to the screen (Fixed) Static" at bounding box center [91, 421] width 150 height 49
click at [87, 415] on span "Static" at bounding box center [91, 421] width 150 height 21
click at [279, 345] on body "Skip to content Welcome to our store FREE SHIPPING FOR $250 OR MORE ORDERS FOR …" at bounding box center [736, 534] width 1123 height 1267
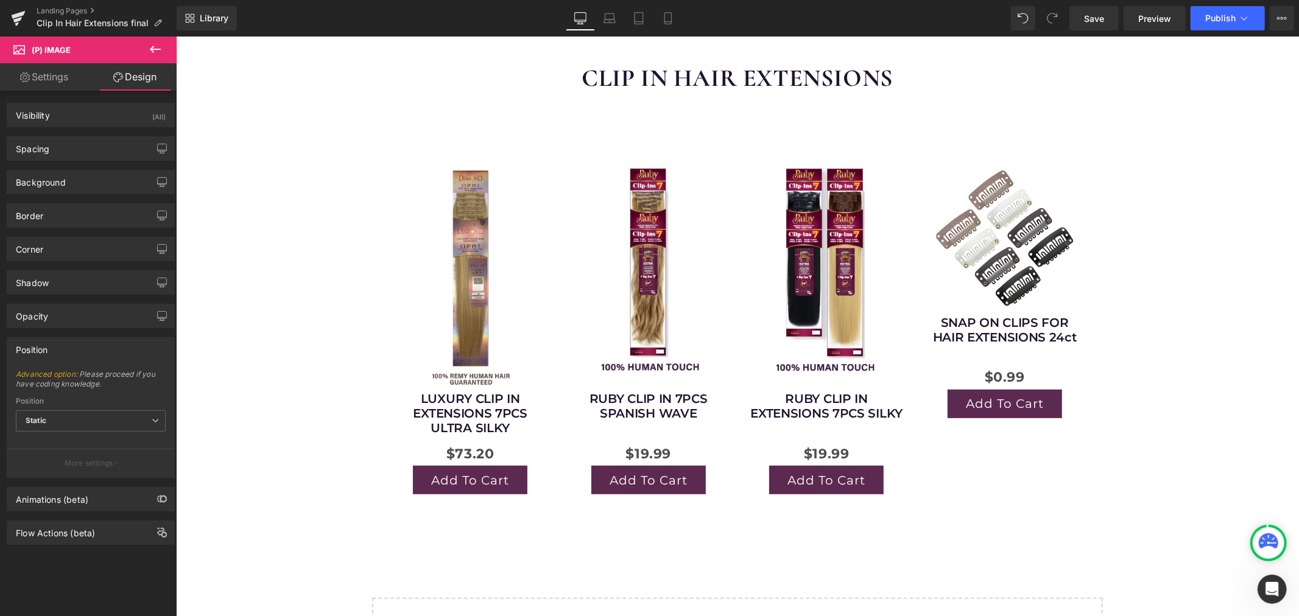
click at [39, 77] on link "Settings" at bounding box center [44, 76] width 88 height 27
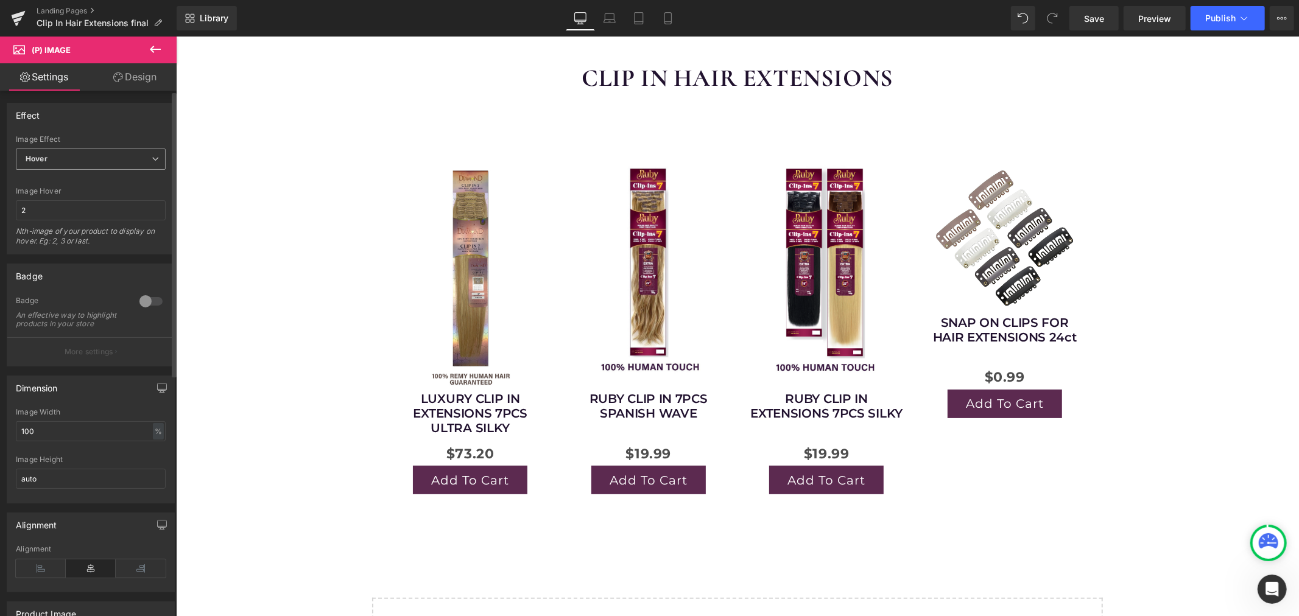
click at [83, 156] on span "Hover" at bounding box center [91, 159] width 150 height 21
click at [210, 239] on body "Skip to content Welcome to our store FREE SHIPPING FOR $250 OR MORE ORDERS FOR …" at bounding box center [736, 534] width 1123 height 1267
drag, startPoint x: 44, startPoint y: 229, endPoint x: 82, endPoint y: 229, distance: 37.8
click at [80, 229] on div "Nth-image of your product to display on hover. Eg: 2, 3 or last." at bounding box center [91, 240] width 150 height 27
click at [82, 229] on div "Nth-image of your product to display on hover. Eg: 2, 3 or last." at bounding box center [91, 240] width 150 height 27
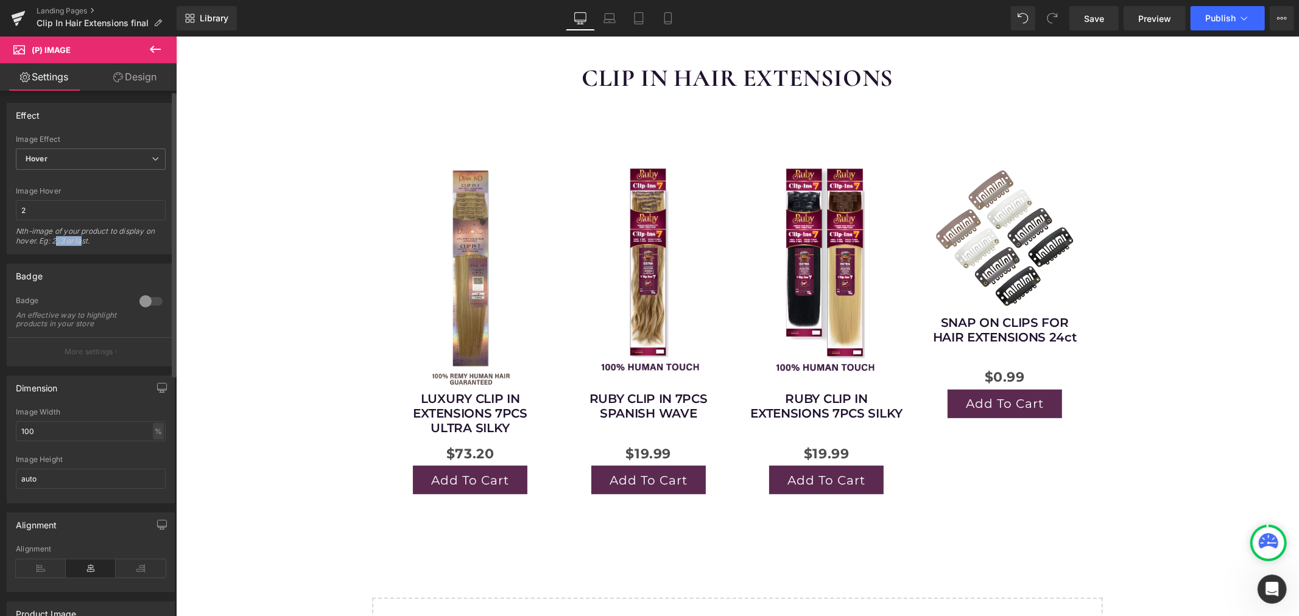
drag, startPoint x: 83, startPoint y: 241, endPoint x: 55, endPoint y: 240, distance: 28.7
click at [55, 240] on div "Nth-image of your product to display on hover. Eg: 2, 3 or last." at bounding box center [91, 240] width 150 height 27
click at [53, 240] on div "Nth-image of your product to display on hover. Eg: 2, 3 or last." at bounding box center [91, 240] width 150 height 27
drag, startPoint x: 35, startPoint y: 242, endPoint x: 59, endPoint y: 240, distance: 24.4
click at [59, 240] on div "Nth-image of your product to display on hover. Eg: 2, 3 or last." at bounding box center [91, 240] width 150 height 27
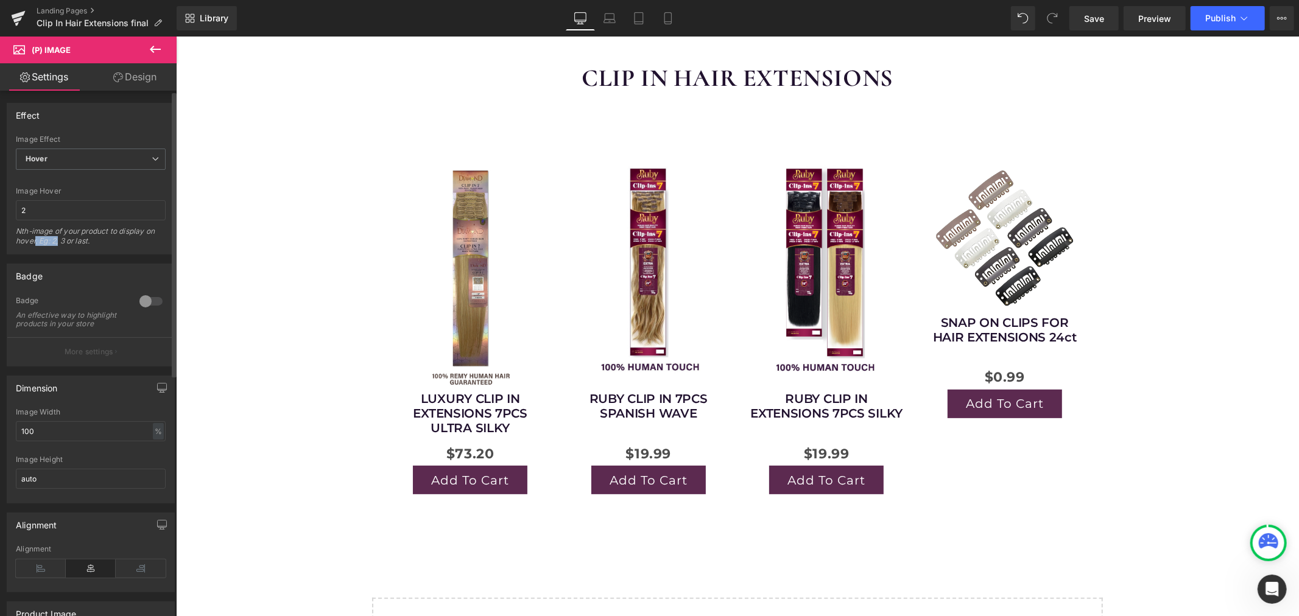
click at [60, 240] on div "Nth-image of your product to display on hover. Eg: 2, 3 or last." at bounding box center [91, 240] width 150 height 27
drag, startPoint x: 83, startPoint y: 239, endPoint x: 61, endPoint y: 241, distance: 22.1
click at [61, 241] on div "Nth-image of your product to display on hover. Eg: 2, 3 or last." at bounding box center [91, 240] width 150 height 27
click at [261, 293] on div "CLIP IN HAIR EXTENSIONS Heading Row Sale Off (P) Image LUXURY CLIP IN EXTENSION…" at bounding box center [736, 370] width 1123 height 654
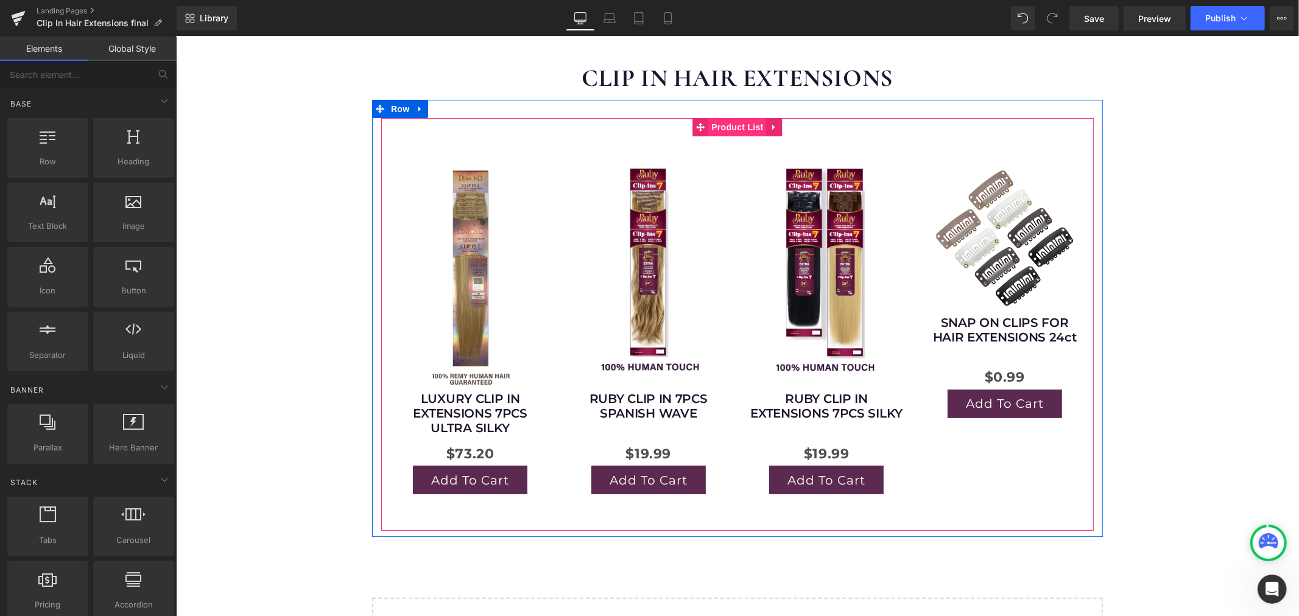
drag, startPoint x: 735, startPoint y: 125, endPoint x: 745, endPoint y: 125, distance: 10.4
click at [735, 125] on span "Product List" at bounding box center [737, 127] width 58 height 18
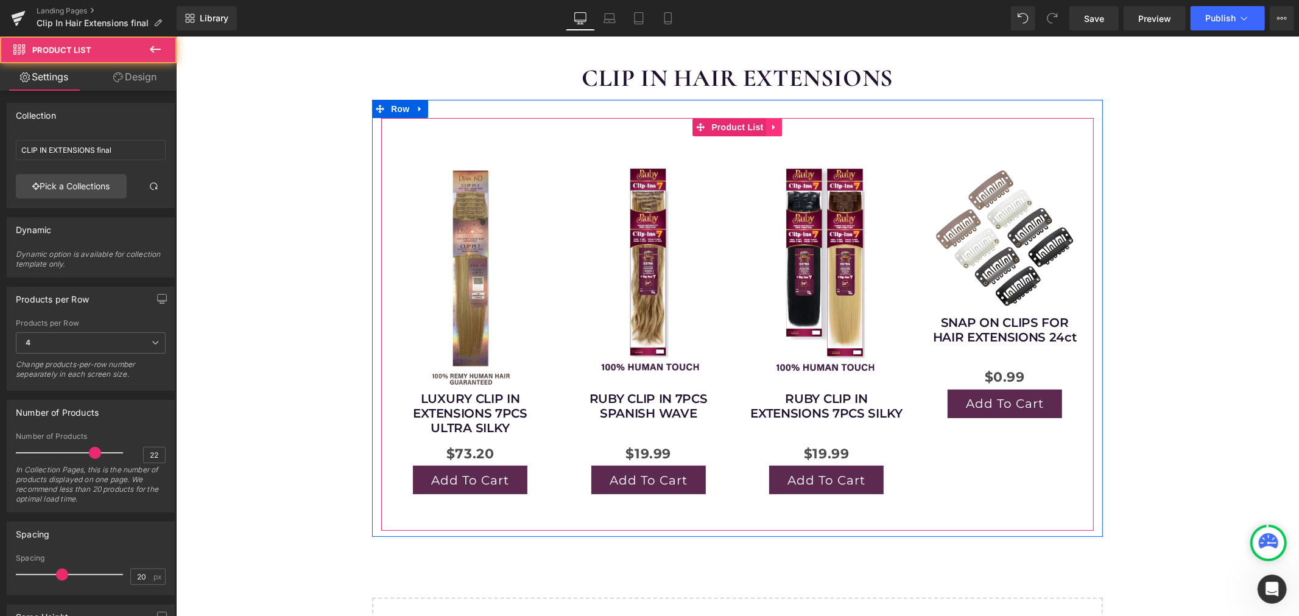
click at [770, 125] on icon at bounding box center [774, 126] width 9 height 9
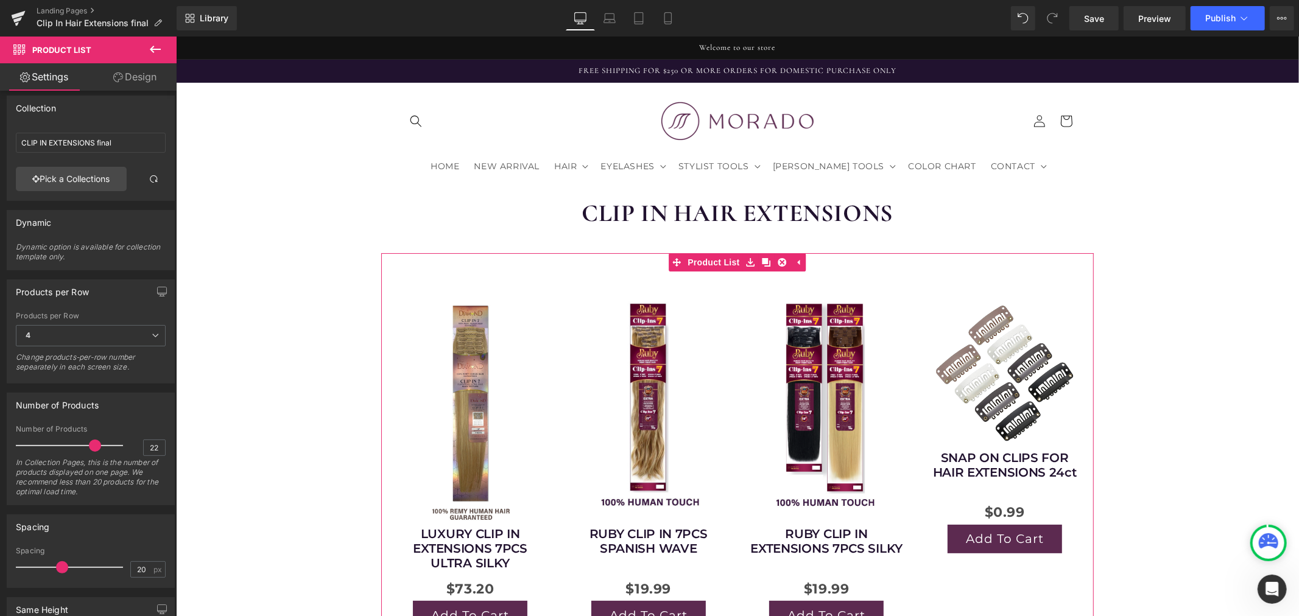
scroll to position [0, 0]
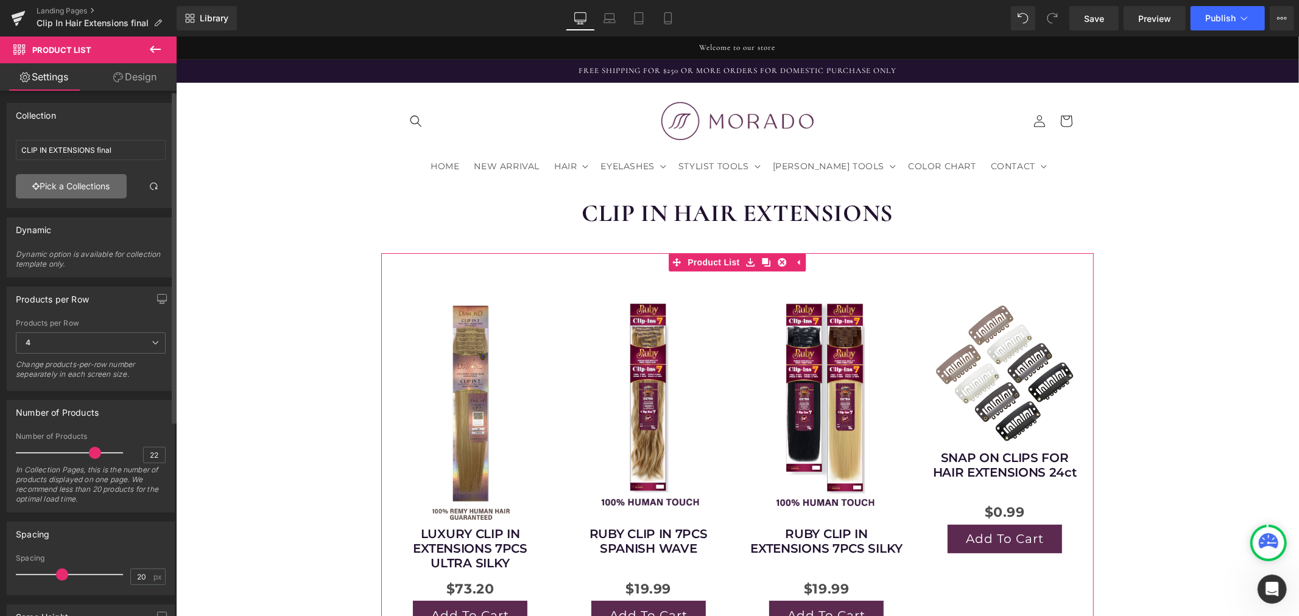
click at [87, 188] on link "Pick a Collections" at bounding box center [71, 186] width 111 height 24
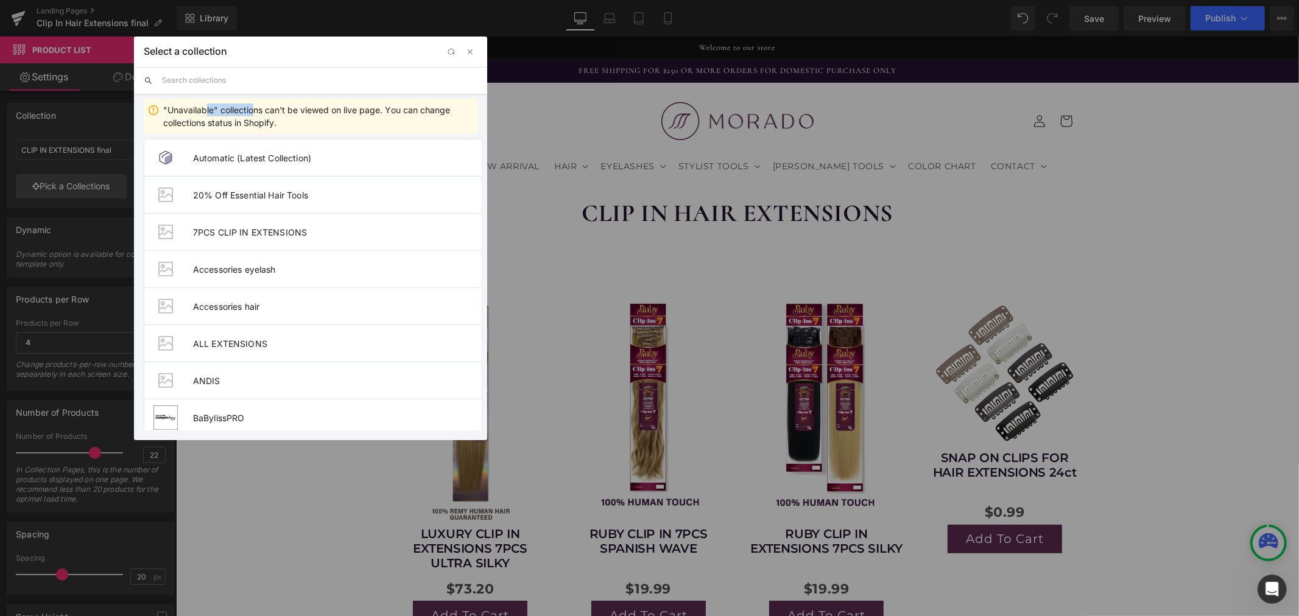
drag, startPoint x: 205, startPoint y: 107, endPoint x: 254, endPoint y: 111, distance: 49.5
click at [253, 111] on div ""Unavailable" collections can't be viewed on live page. You can change collecti…" at bounding box center [317, 117] width 309 height 26
drag, startPoint x: 261, startPoint y: 111, endPoint x: 268, endPoint y: 111, distance: 7.3
click at [263, 111] on div ""Unavailable" collections can't be viewed on live page. You can change collecti…" at bounding box center [317, 117] width 309 height 26
drag, startPoint x: 288, startPoint y: 111, endPoint x: 306, endPoint y: 111, distance: 18.3
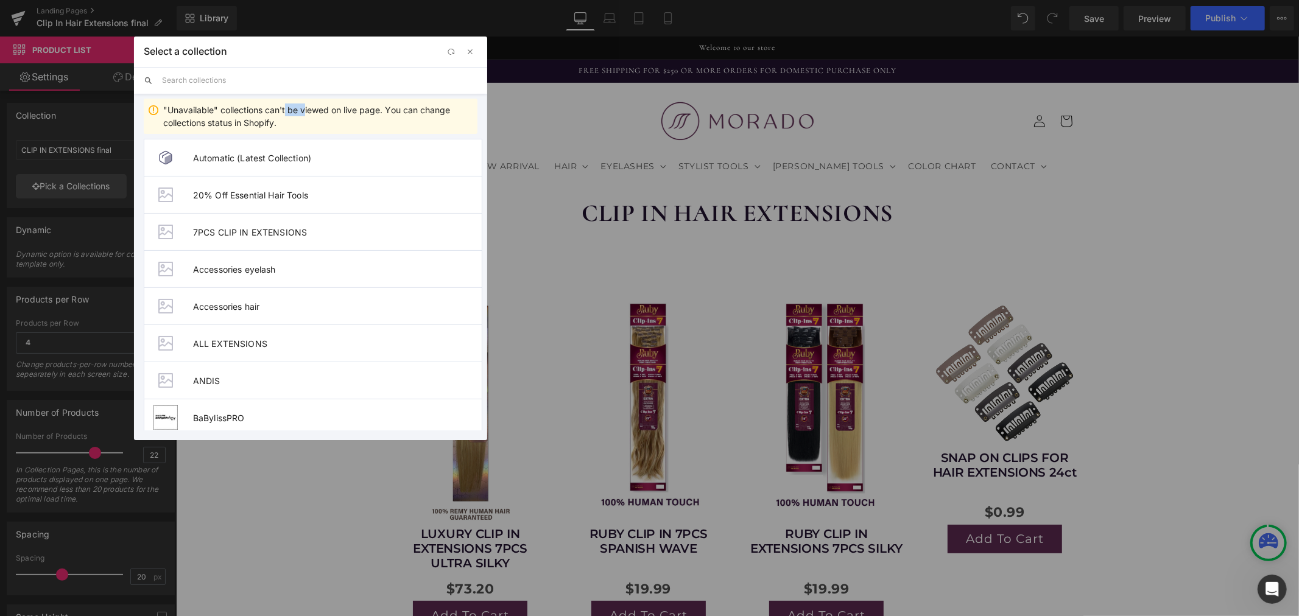
click at [306, 111] on div ""Unavailable" collections can't be viewed on live page. You can change collecti…" at bounding box center [317, 117] width 309 height 26
drag, startPoint x: 180, startPoint y: 121, endPoint x: 219, endPoint y: 119, distance: 39.6
click at [219, 119] on div ""Unavailable" collections can't be viewed on live page. You can change collecti…" at bounding box center [317, 117] width 309 height 26
click at [220, 119] on div ""Unavailable" collections can't be viewed on live page. You can change collecti…" at bounding box center [317, 117] width 309 height 26
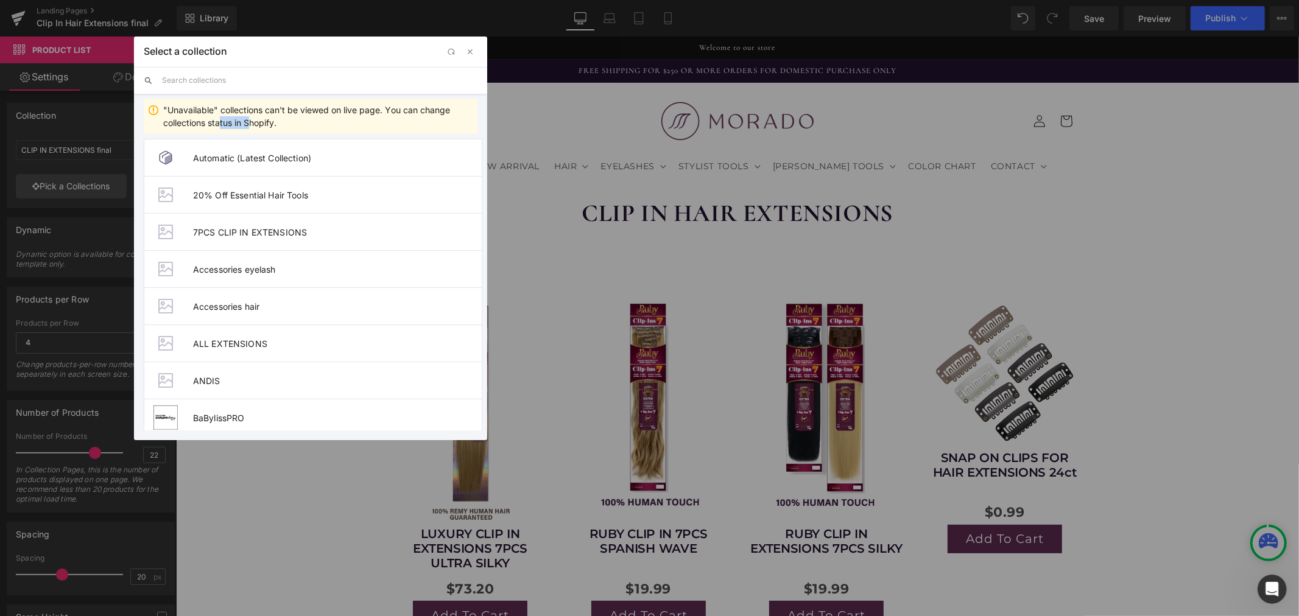
drag, startPoint x: 248, startPoint y: 119, endPoint x: 210, endPoint y: 122, distance: 37.9
click at [211, 122] on div ""Unavailable" collections can't be viewed on live page. You can change collecti…" at bounding box center [317, 117] width 309 height 26
click at [210, 122] on div ""Unavailable" collections can't be viewed on live page. You can change collecti…" at bounding box center [317, 117] width 309 height 26
click at [275, 157] on span "Automatic (Latest Collection)" at bounding box center [337, 158] width 289 height 10
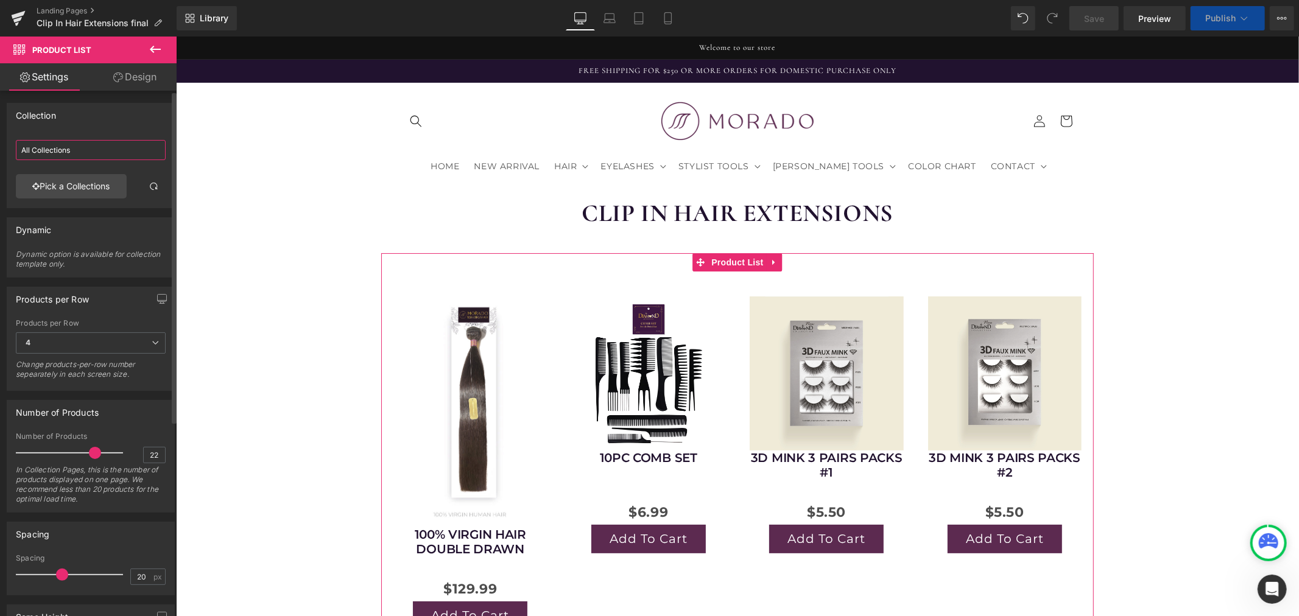
click at [82, 149] on input "All Collections" at bounding box center [91, 150] width 150 height 20
click at [100, 184] on link "Pick a Collections" at bounding box center [71, 186] width 111 height 24
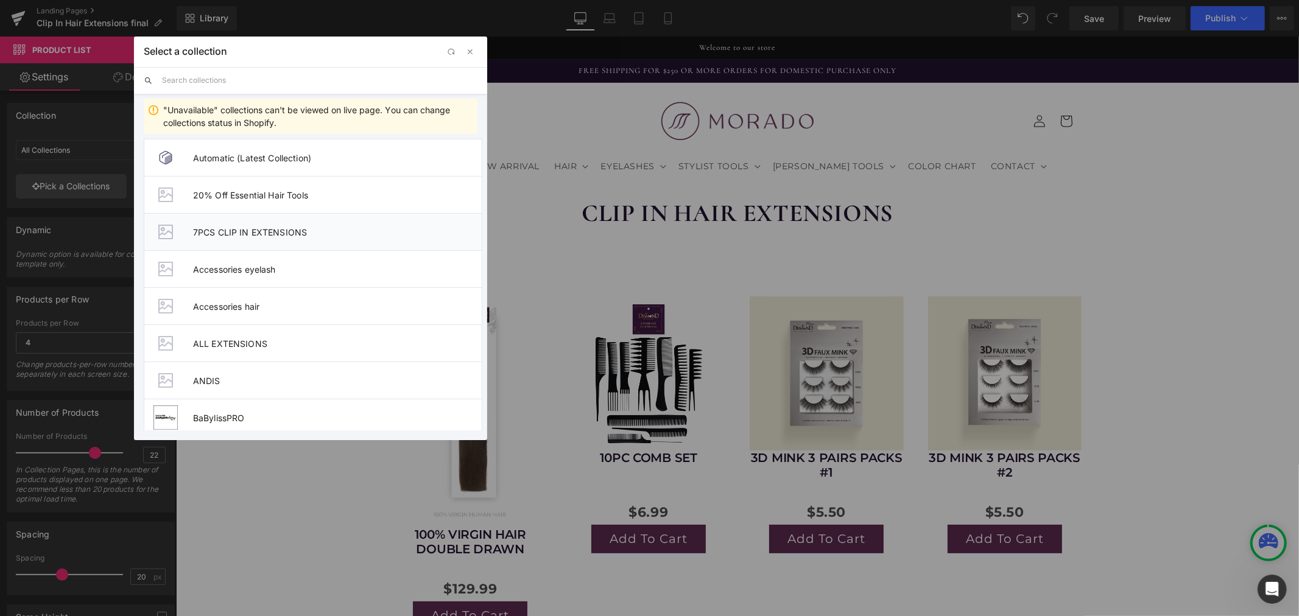
click at [296, 229] on span "7PCS CLIP IN EXTENSIONS" at bounding box center [337, 232] width 289 height 10
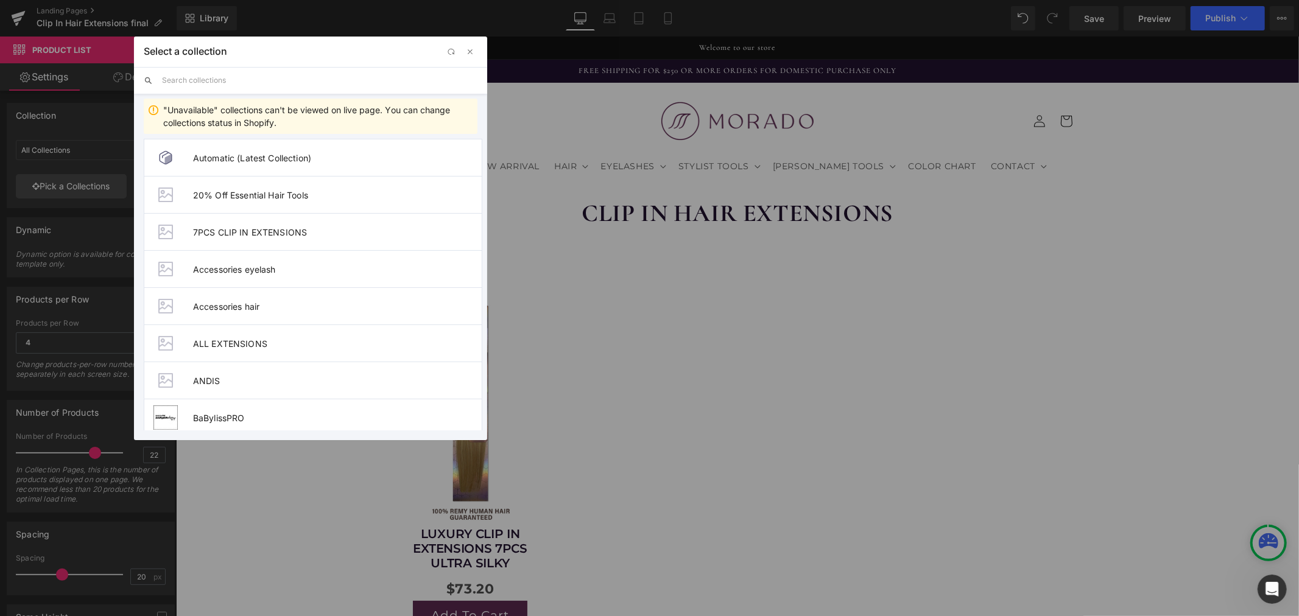
type input "7PCS CLIP IN EXTENSIONS"
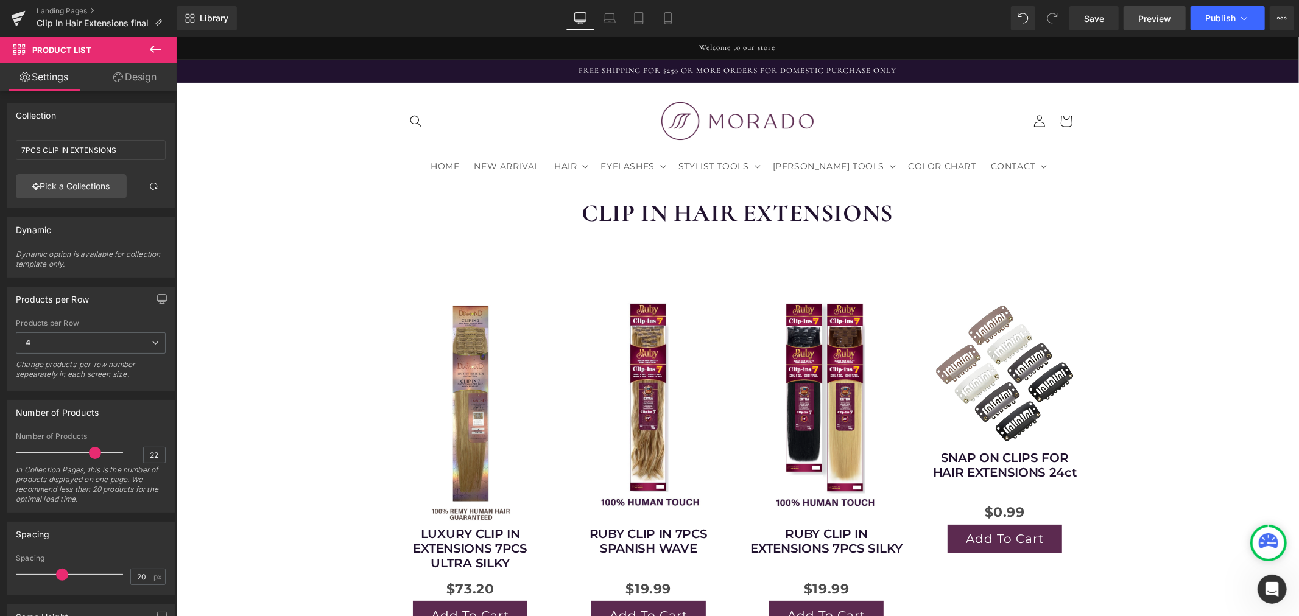
click at [1155, 23] on span "Preview" at bounding box center [1154, 18] width 33 height 13
click at [1243, 20] on icon at bounding box center [1244, 18] width 12 height 12
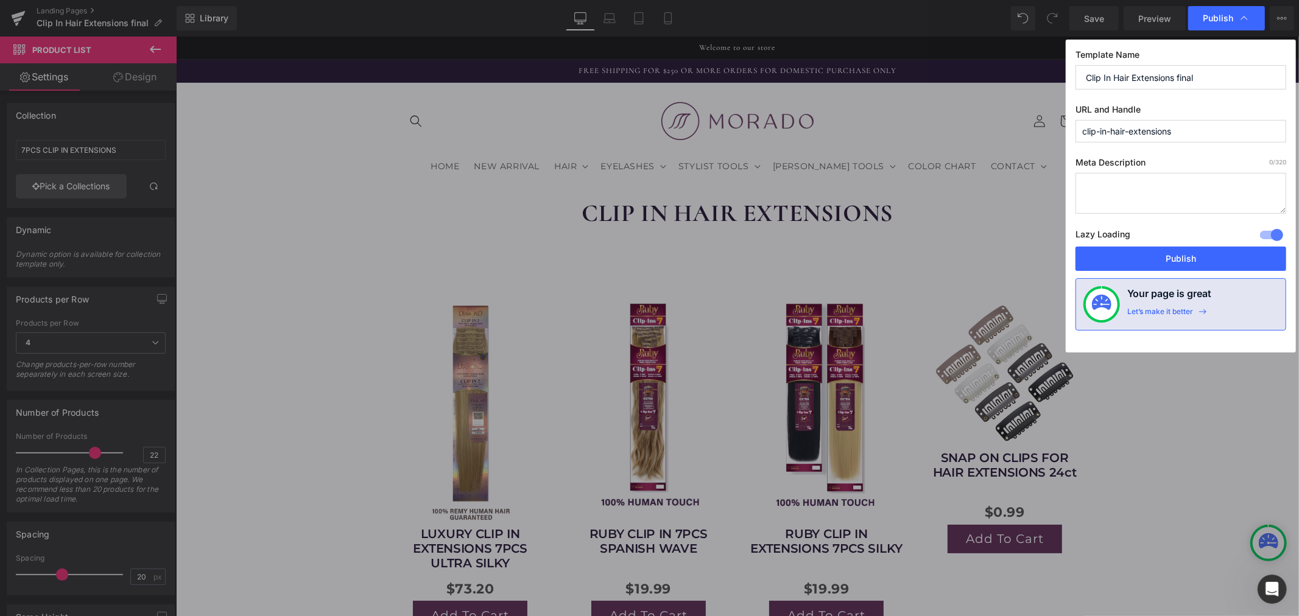
click at [1183, 132] on input "clip-in-hair-extensions" at bounding box center [1181, 131] width 211 height 23
type input "clip-in-hair-extensions-all"
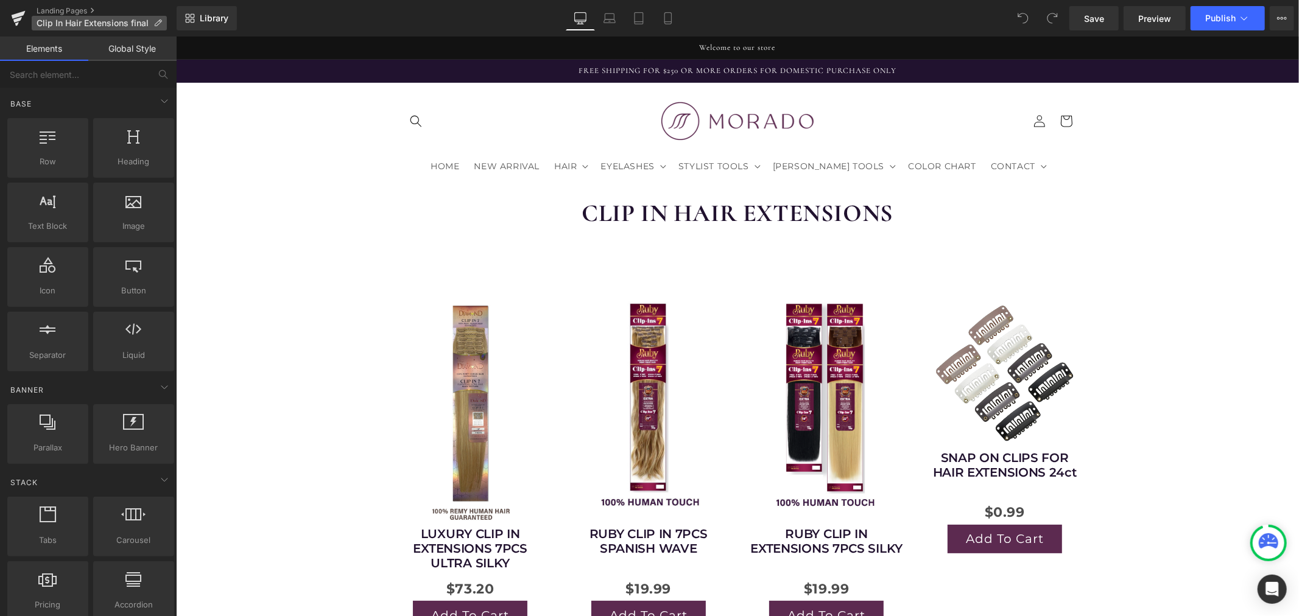
drag, startPoint x: 0, startPoint y: 0, endPoint x: 122, endPoint y: 23, distance: 124.6
click at [122, 23] on span "Clip In Hair Extensions final" at bounding box center [93, 23] width 112 height 10
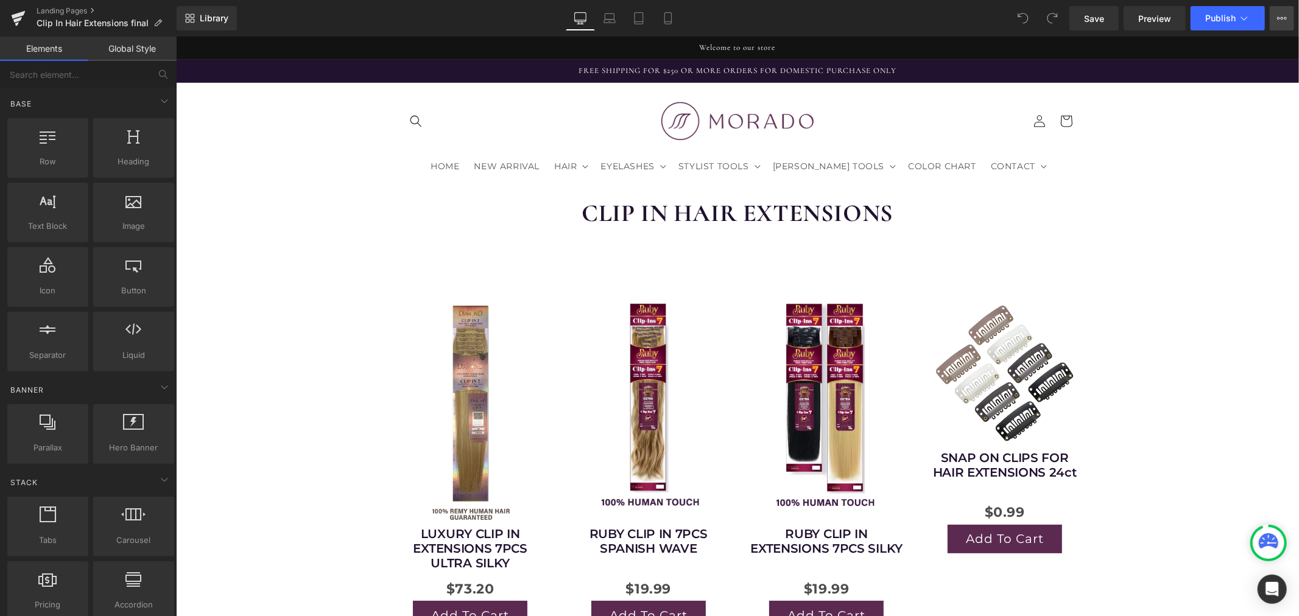
click at [1280, 16] on icon at bounding box center [1282, 18] width 10 height 10
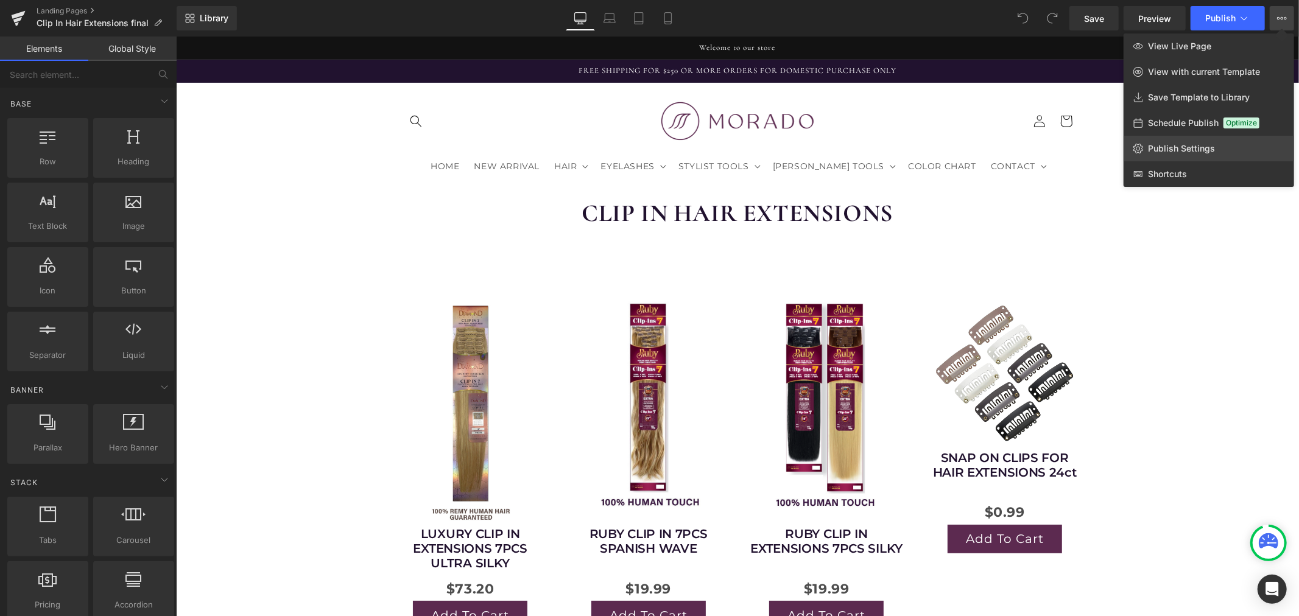
click at [1186, 152] on span "Publish Settings" at bounding box center [1181, 148] width 67 height 11
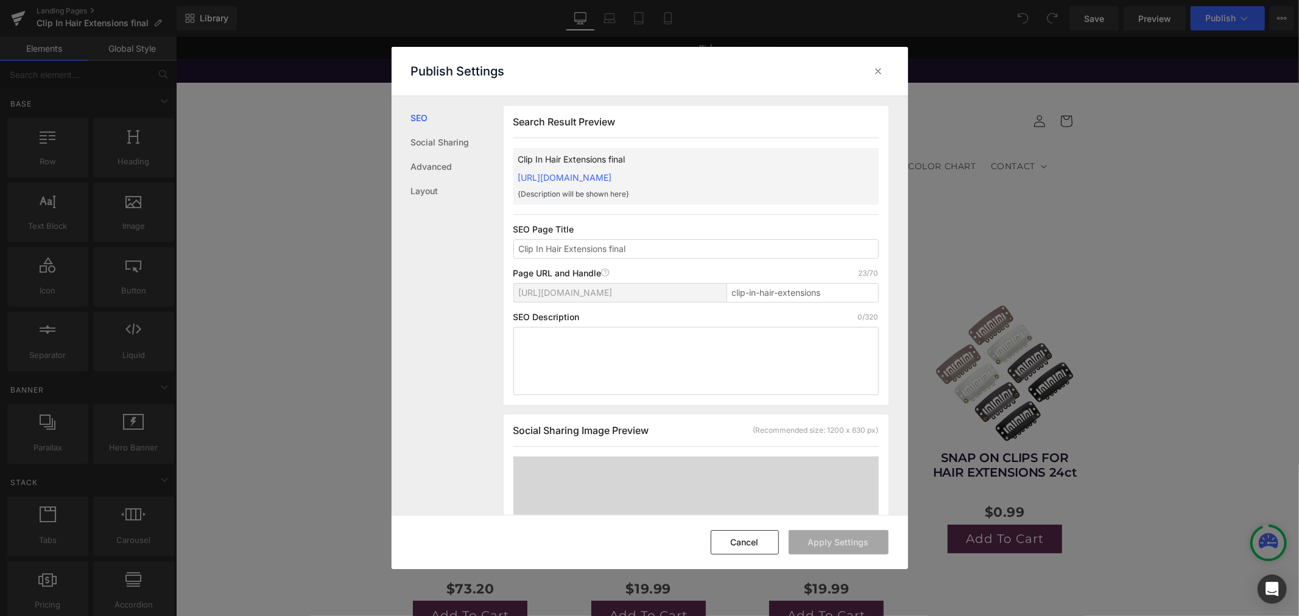
scroll to position [1, 0]
type input "all-clip-in-hair-extensions"
drag, startPoint x: 613, startPoint y: 247, endPoint x: 652, endPoint y: 250, distance: 39.7
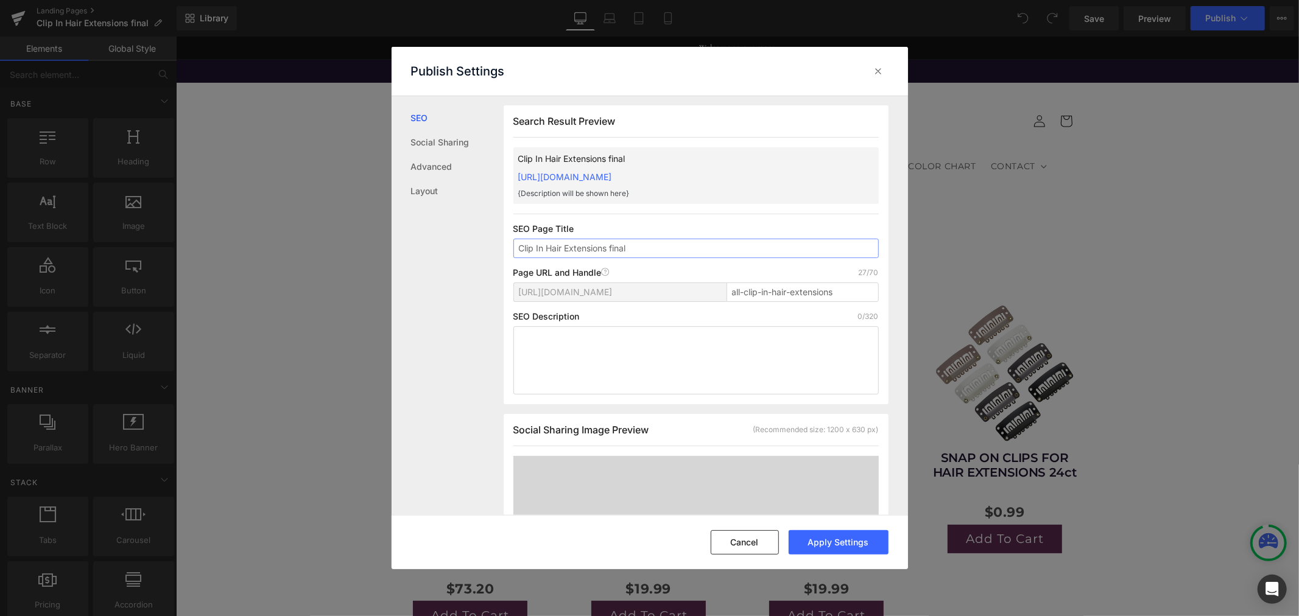
drag, startPoint x: 664, startPoint y: 250, endPoint x: 610, endPoint y: 255, distance: 53.8
type input "Luxury Clip In Hair Extensions"
click at [646, 336] on textarea at bounding box center [695, 360] width 365 height 68
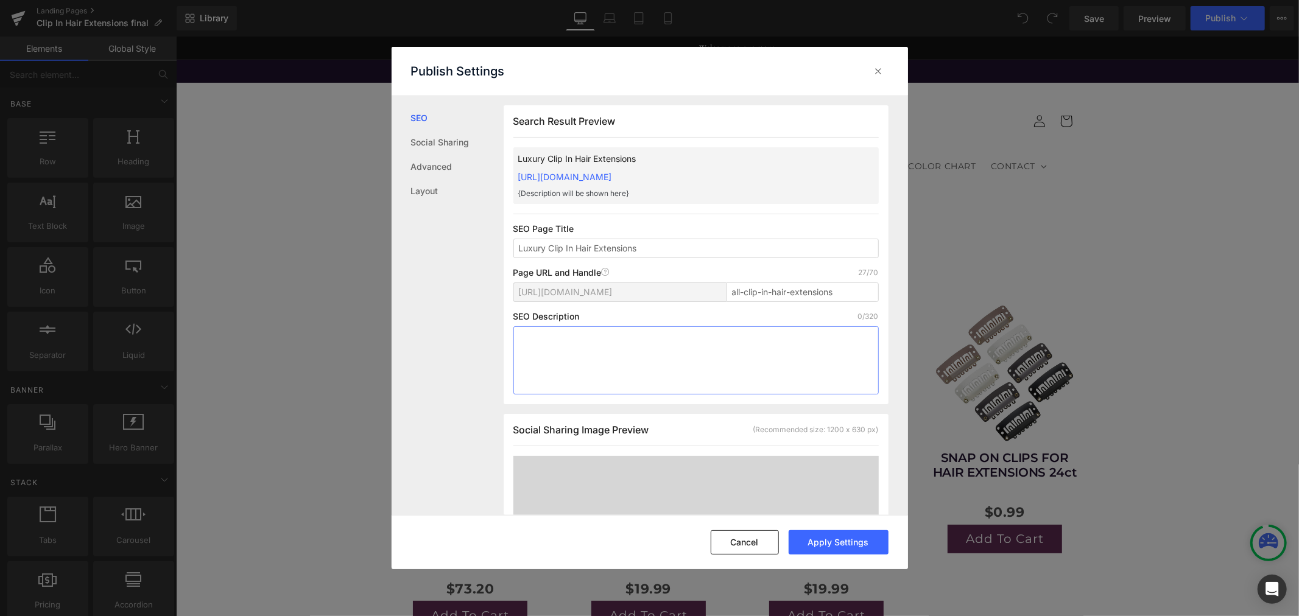
paste textarea "Discover premium clip-in hair extensions made from 100% Remy human hair. Add in…"
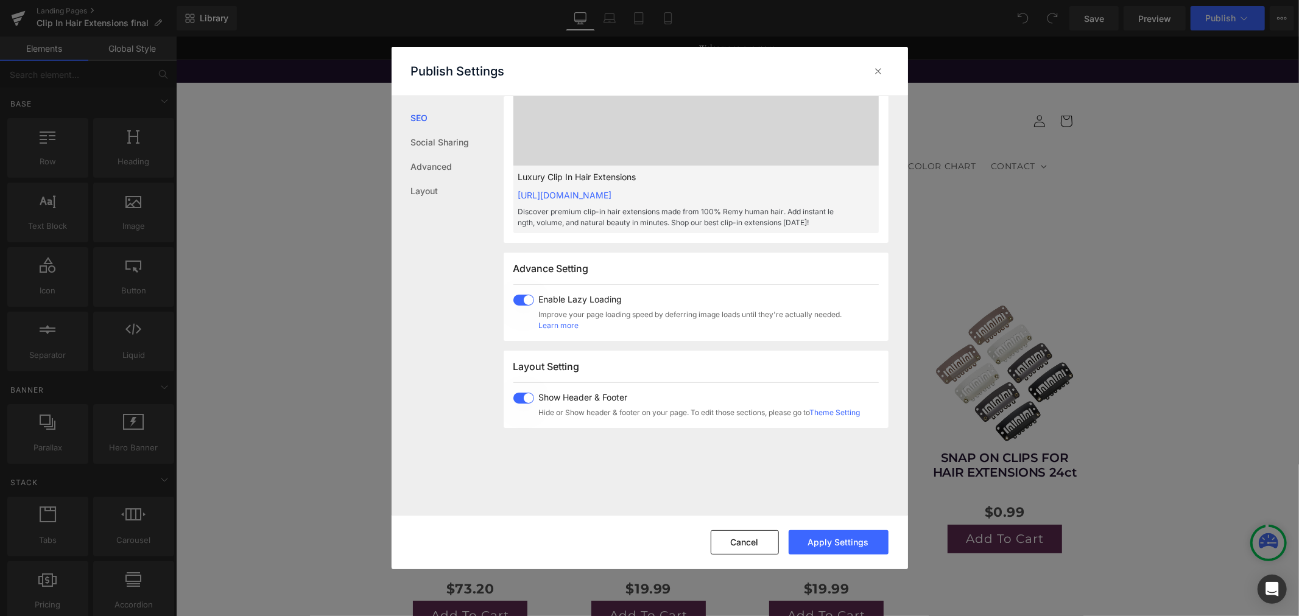
scroll to position [542, 0]
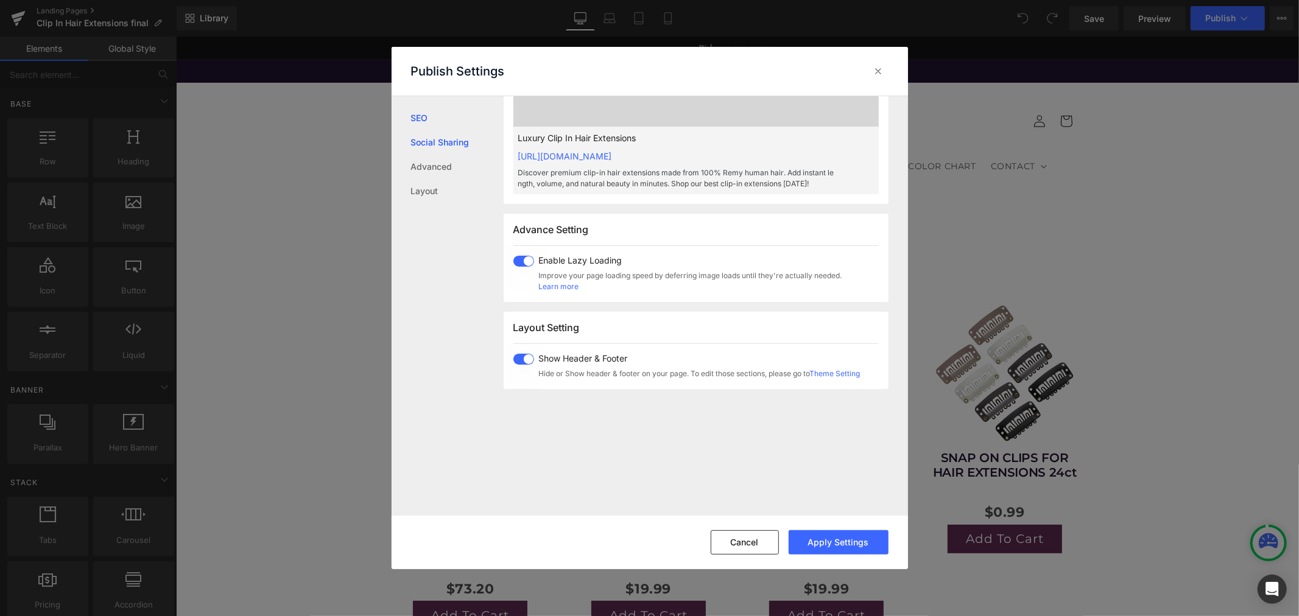
type textarea "Discover premium clip-in hair extensions made from 100% Remy human hair. Add in…"
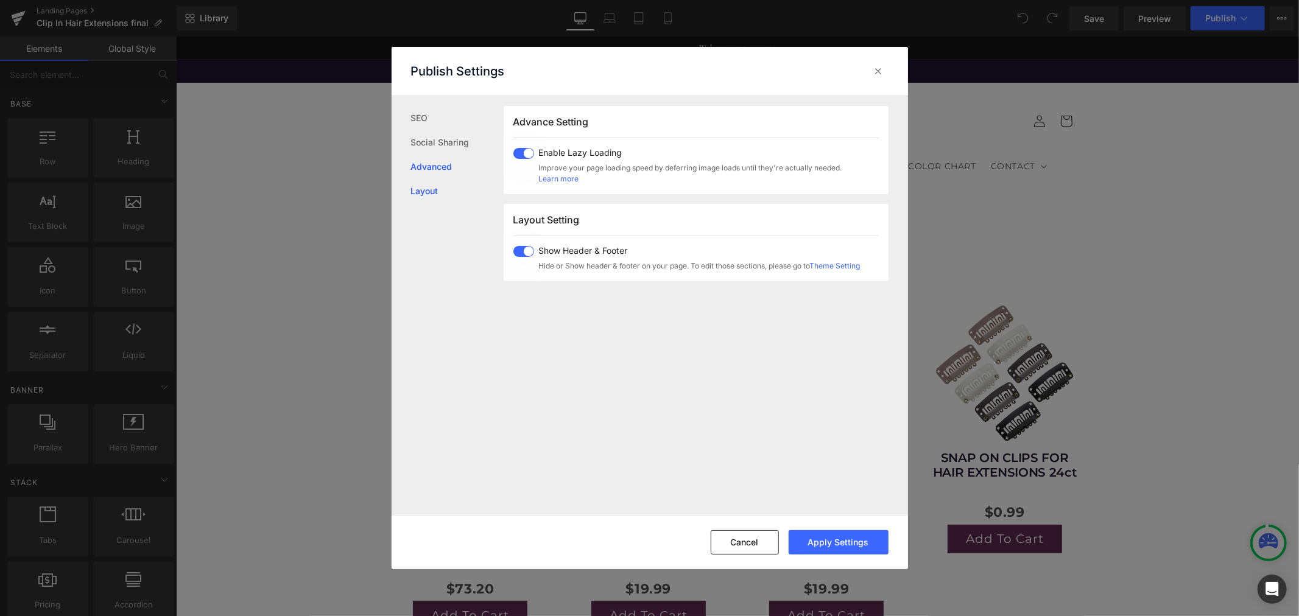
click at [442, 186] on link "Layout" at bounding box center [457, 191] width 93 height 24
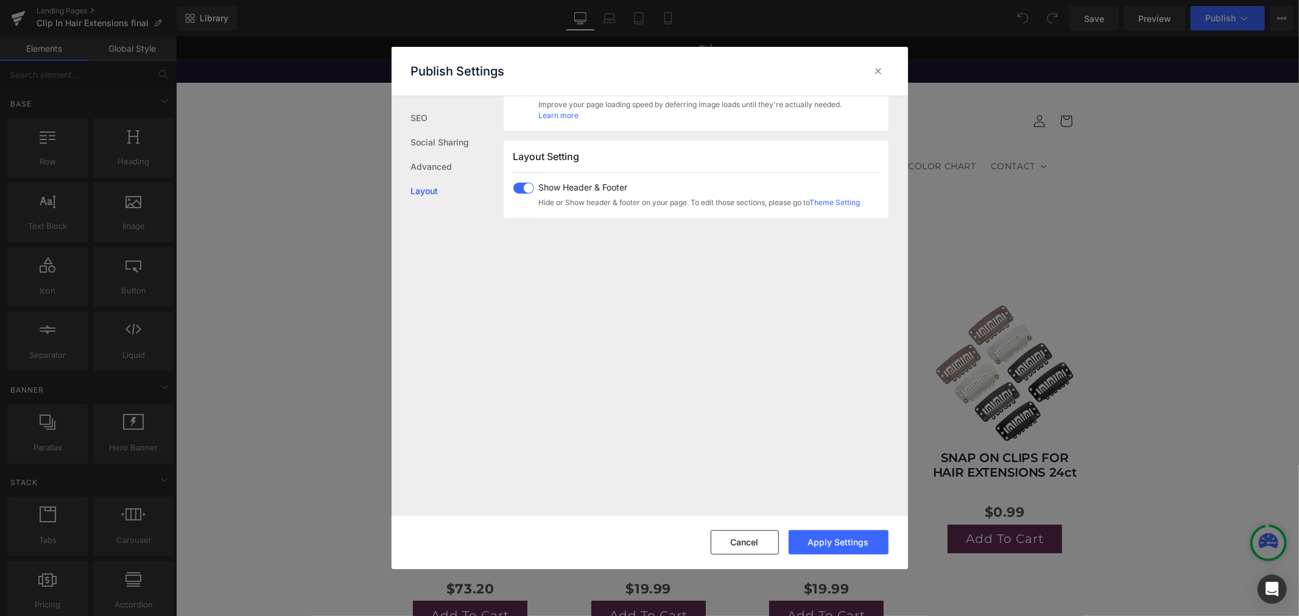
scroll to position [747, 0]
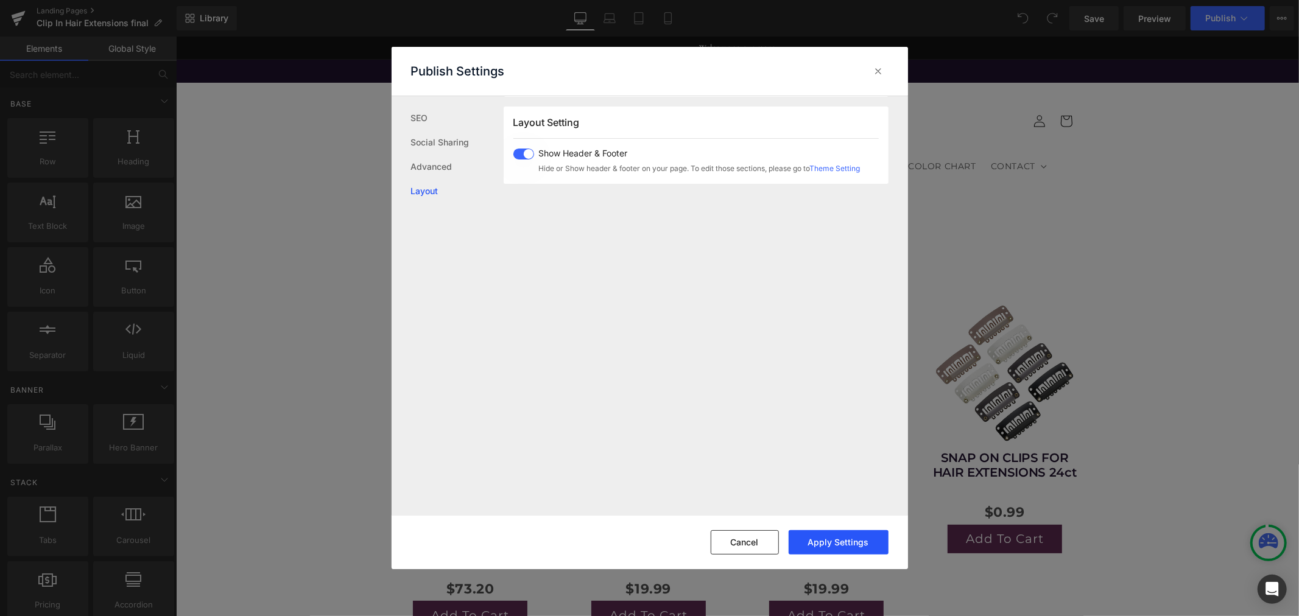
click at [0, 0] on button "Apply Settings" at bounding box center [0, 0] width 0 height 0
type input "Luxury Clip In Hair Extensions"
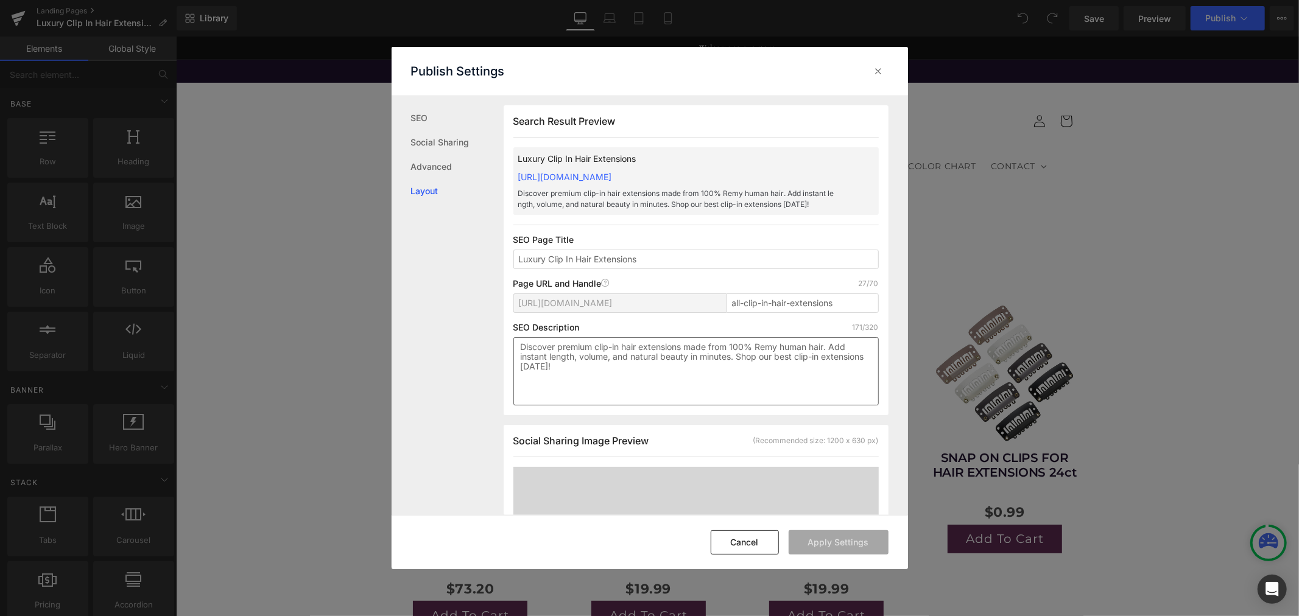
scroll to position [0, 0]
drag, startPoint x: 880, startPoint y: 69, endPoint x: 732, endPoint y: 33, distance: 151.9
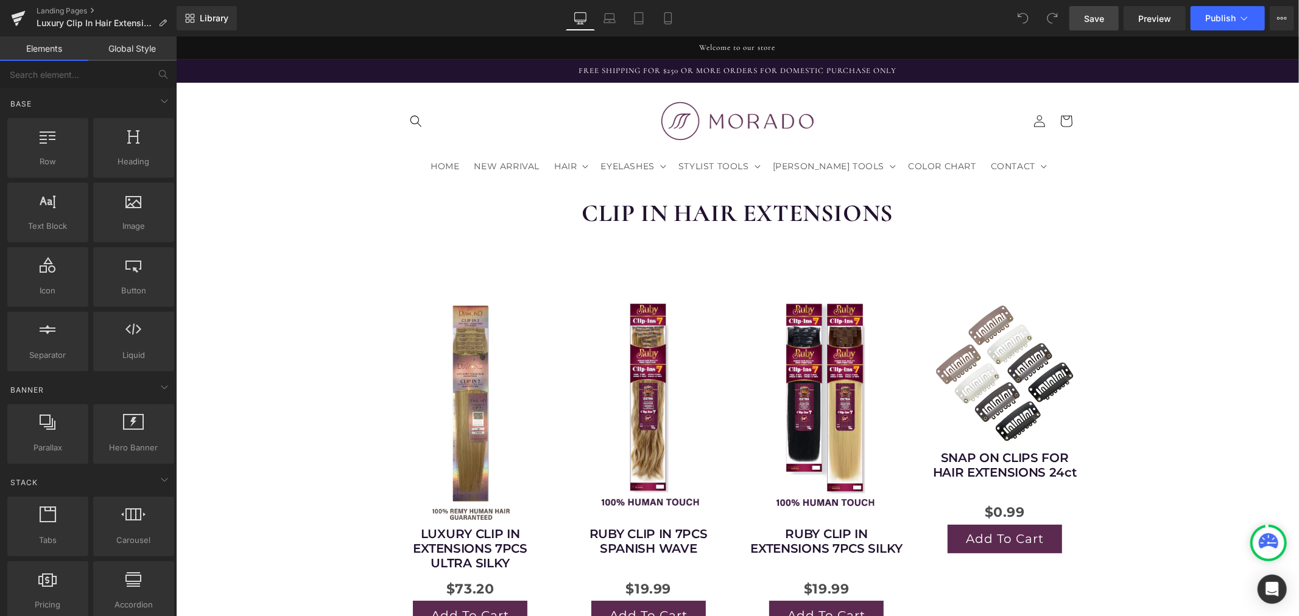
click at [1098, 23] on span "Save" at bounding box center [1094, 18] width 20 height 13
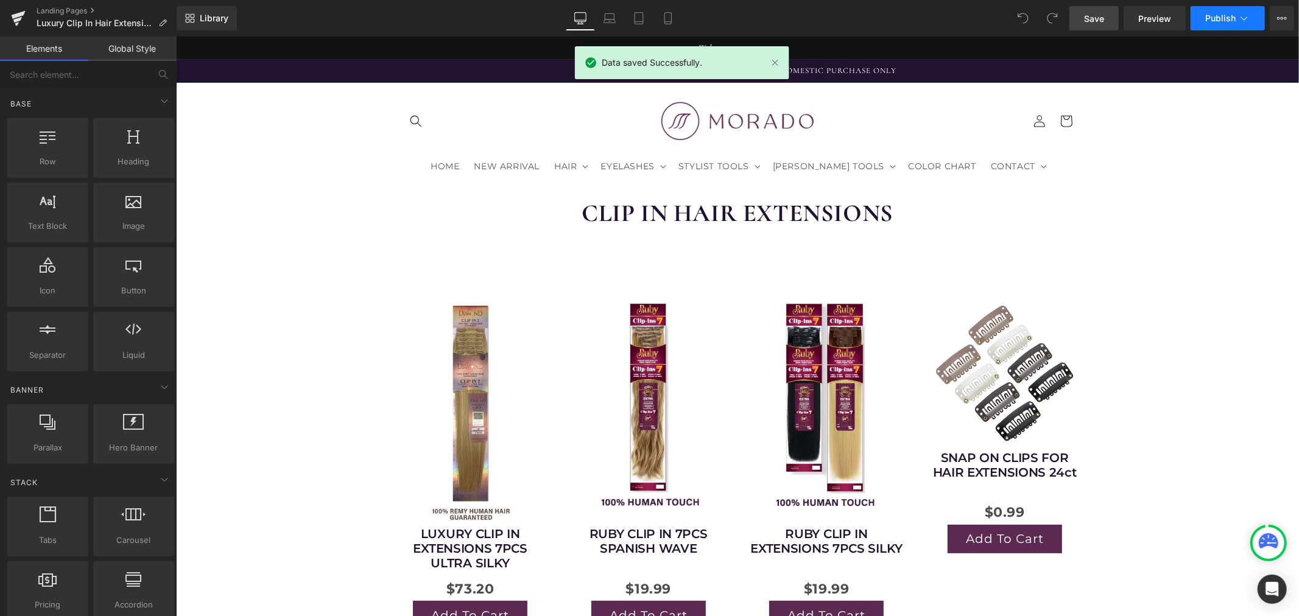
click at [1233, 15] on span "Publish" at bounding box center [1220, 18] width 30 height 10
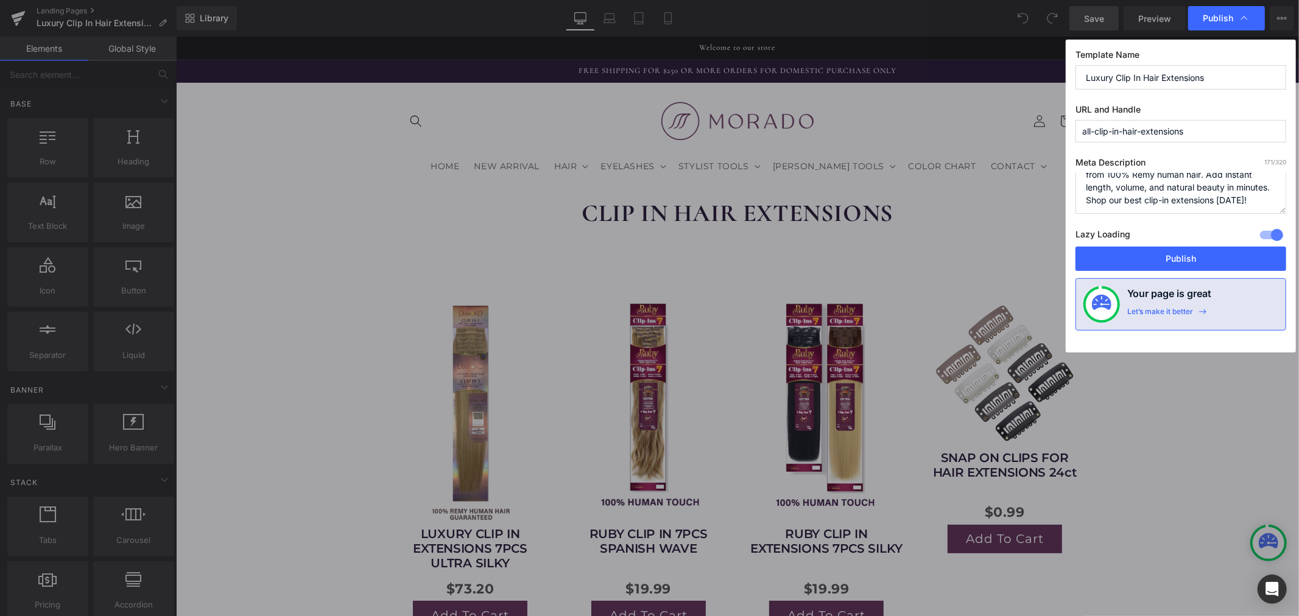
scroll to position [38, 0]
click at [1169, 251] on button "Publish" at bounding box center [1181, 259] width 211 height 24
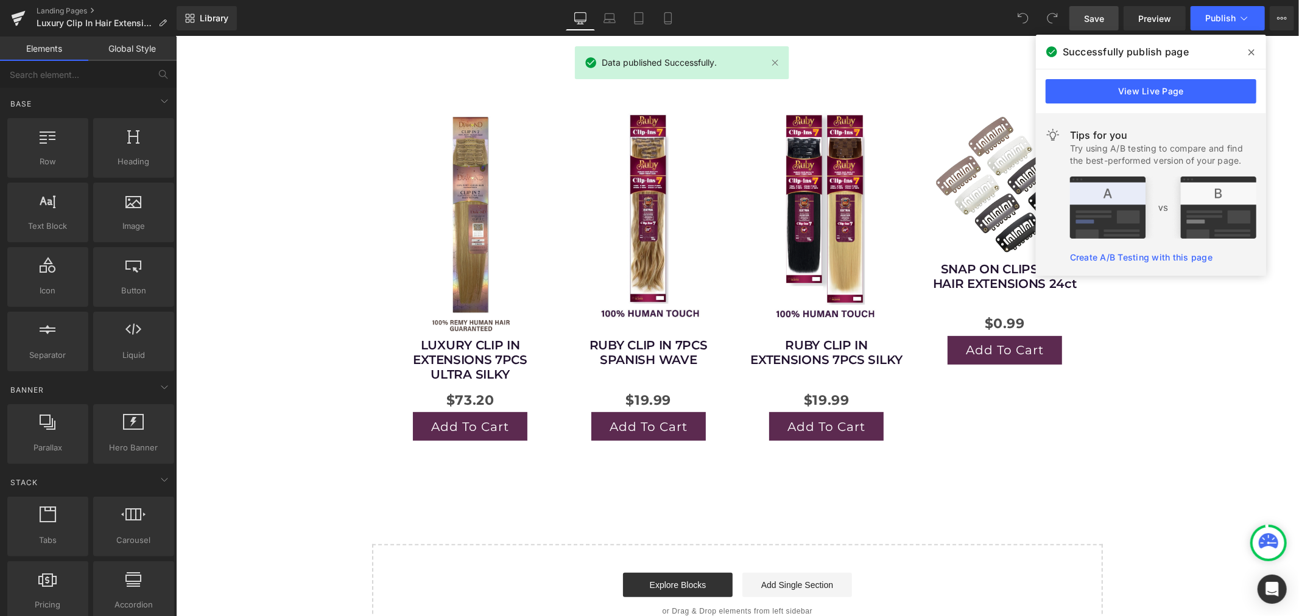
scroll to position [203, 0]
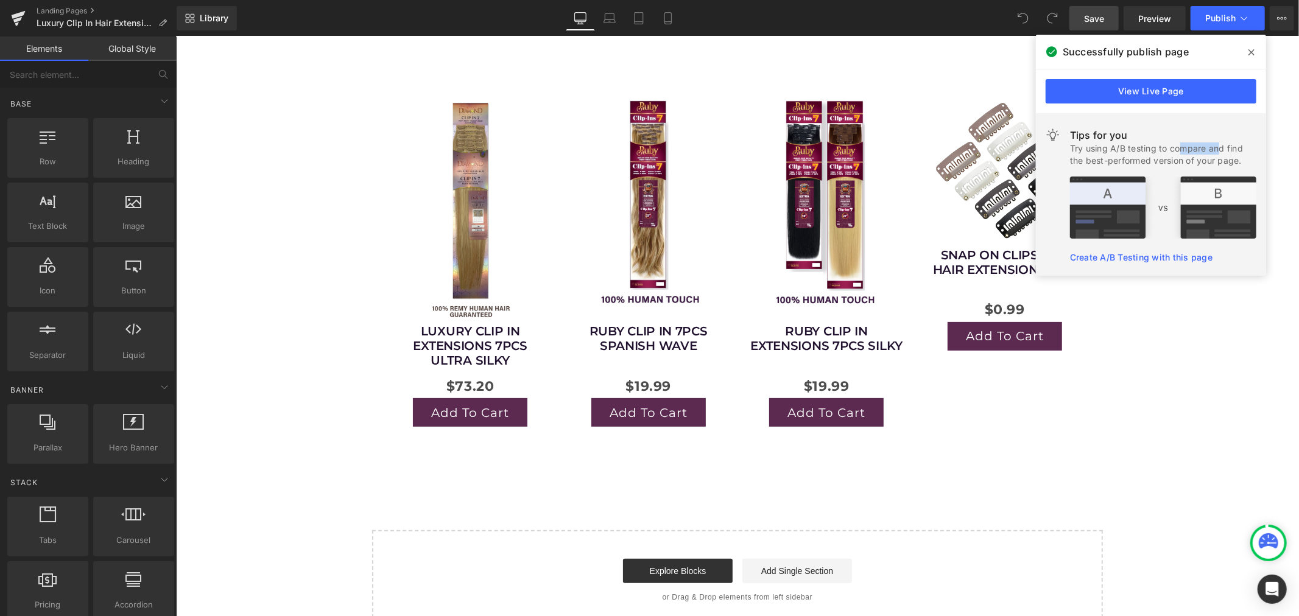
drag, startPoint x: 1164, startPoint y: 147, endPoint x: 1194, endPoint y: 147, distance: 29.8
click at [1192, 147] on div "Try using A/B testing to compare and find the best-performed version of your pa…" at bounding box center [1163, 155] width 186 height 24
click at [1202, 149] on div "Try using A/B testing to compare and find the best-performed version of your pa…" at bounding box center [1163, 155] width 186 height 24
drag, startPoint x: 1213, startPoint y: 159, endPoint x: 1123, endPoint y: 163, distance: 90.2
click at [1123, 162] on div "Try using A/B testing to compare and find the best-performed version of your pa…" at bounding box center [1163, 155] width 186 height 24
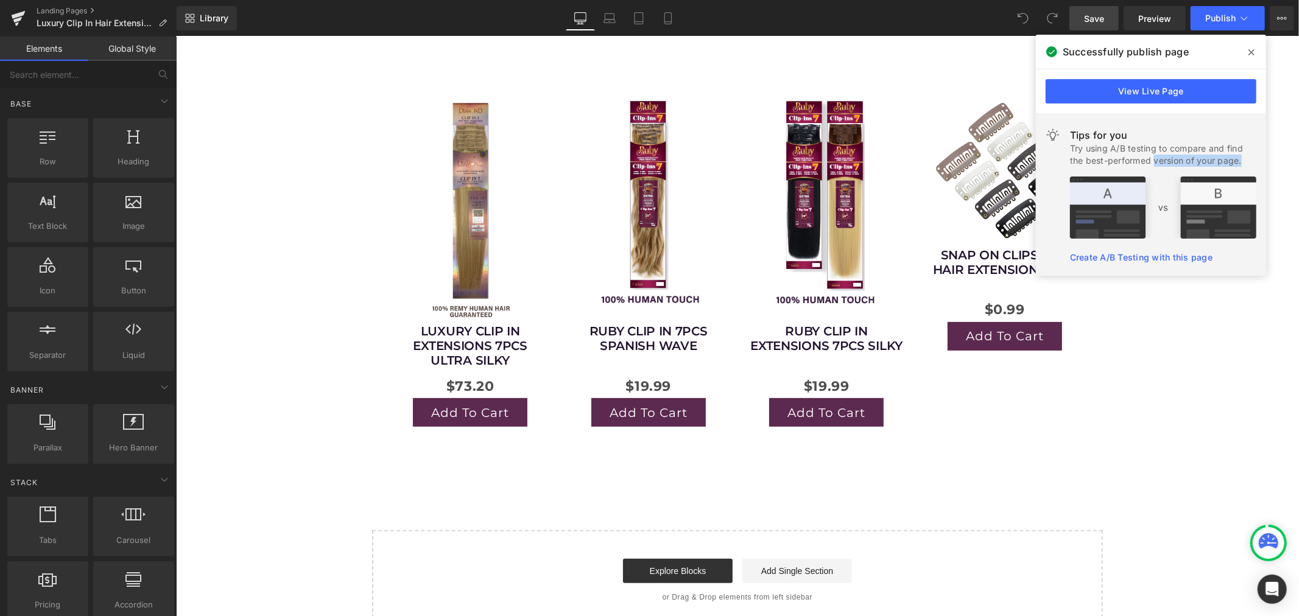
click at [1122, 163] on div "Try using A/B testing to compare and find the best-performed version of your pa…" at bounding box center [1163, 155] width 186 height 24
click at [0, 0] on span at bounding box center [0, 0] width 0 height 0
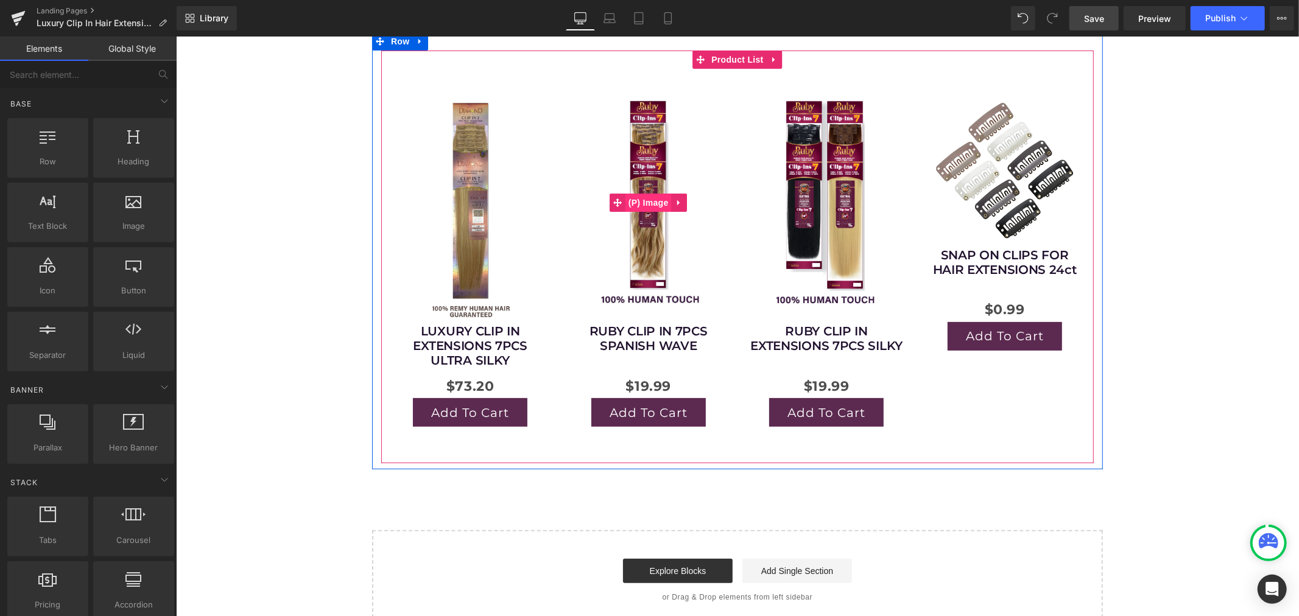
click at [638, 196] on span "(P) Image" at bounding box center [648, 202] width 46 height 18
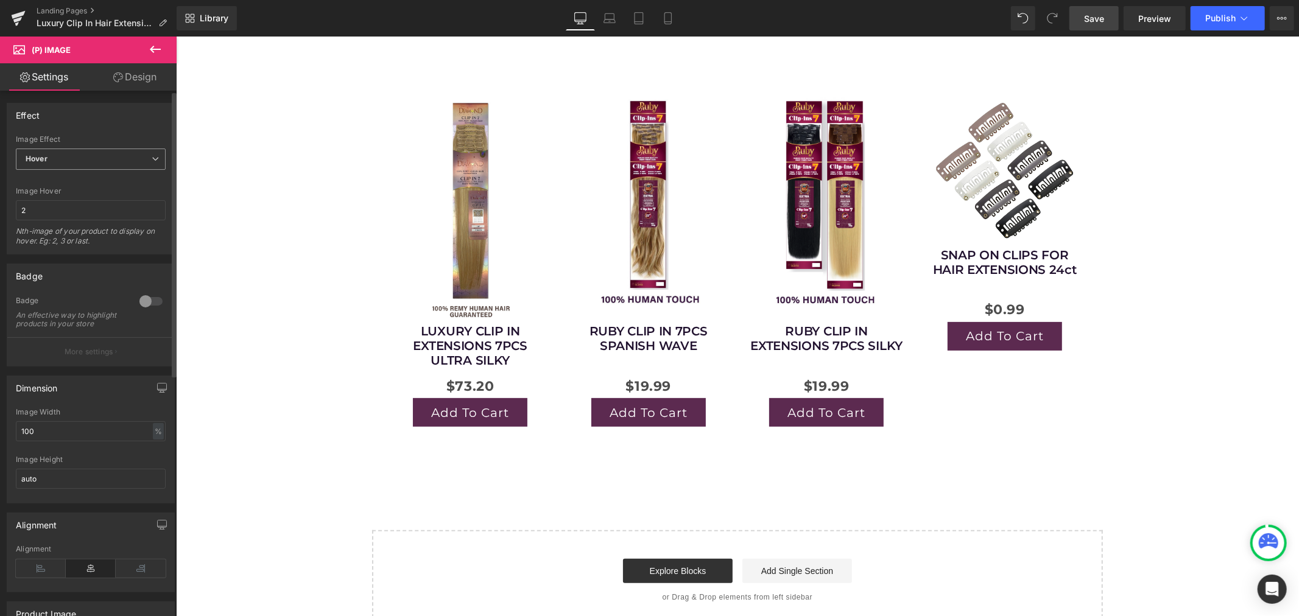
click at [68, 159] on span "Hover" at bounding box center [91, 159] width 150 height 21
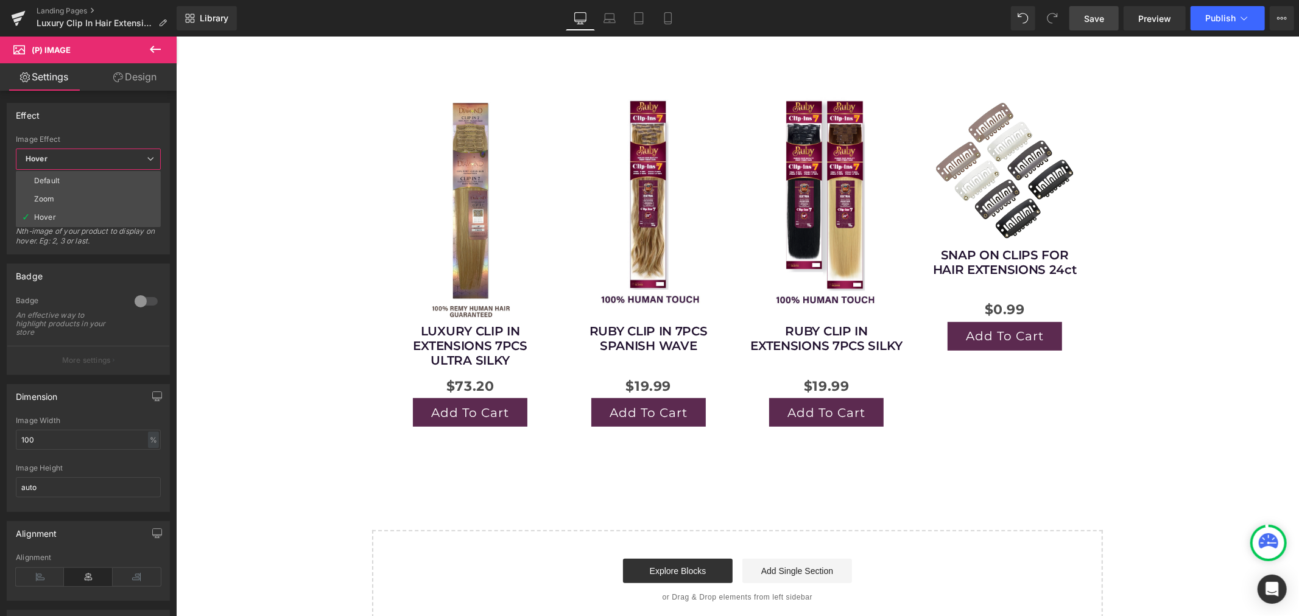
click at [223, 179] on body "Skip to content Welcome to our store FREE SHIPPING FOR $250 OR MORE ORDERS FOR …" at bounding box center [736, 466] width 1123 height 1267
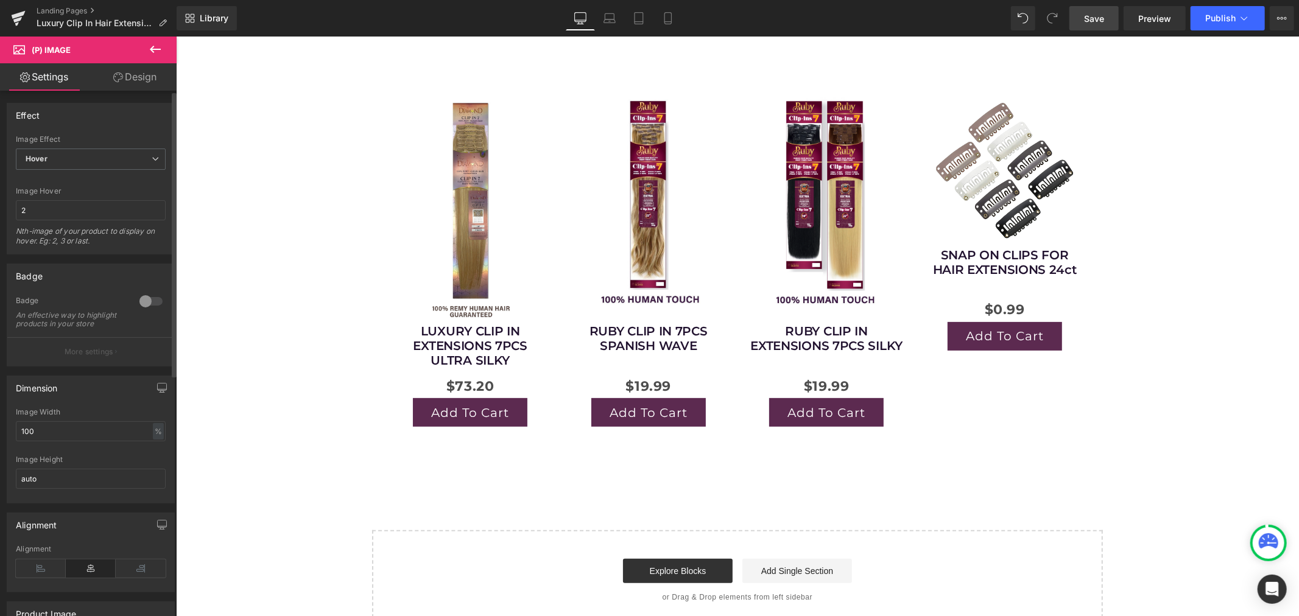
click at [75, 357] on p "More settings" at bounding box center [89, 352] width 49 height 11
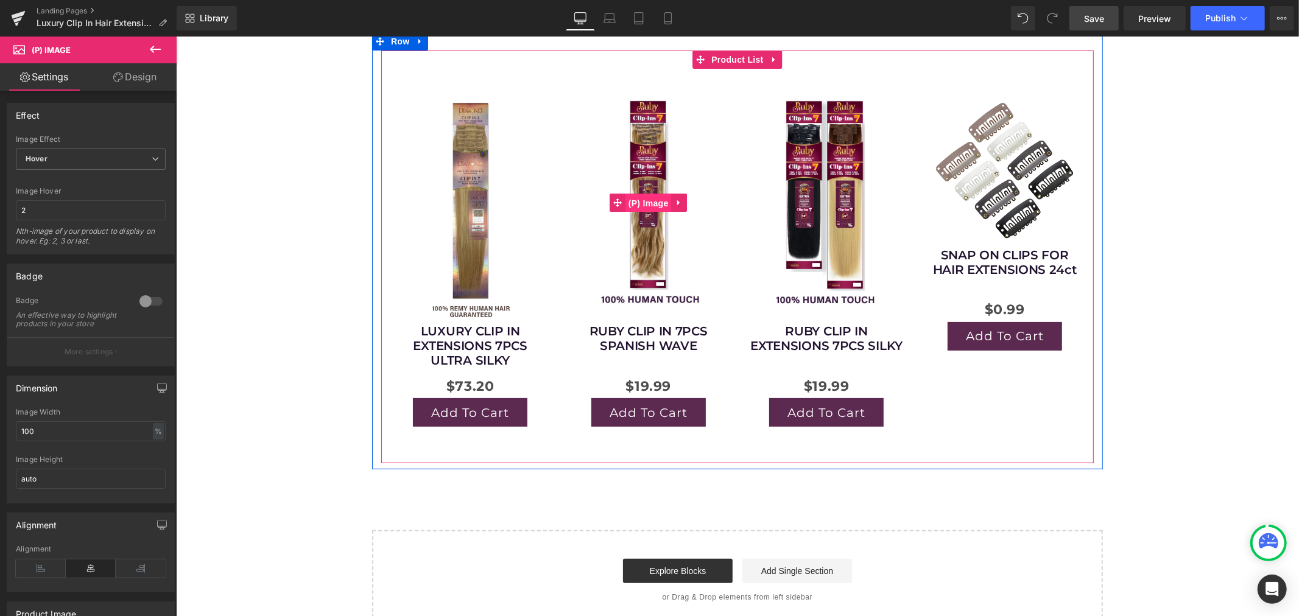
click at [644, 199] on span "(P) Image" at bounding box center [648, 203] width 46 height 18
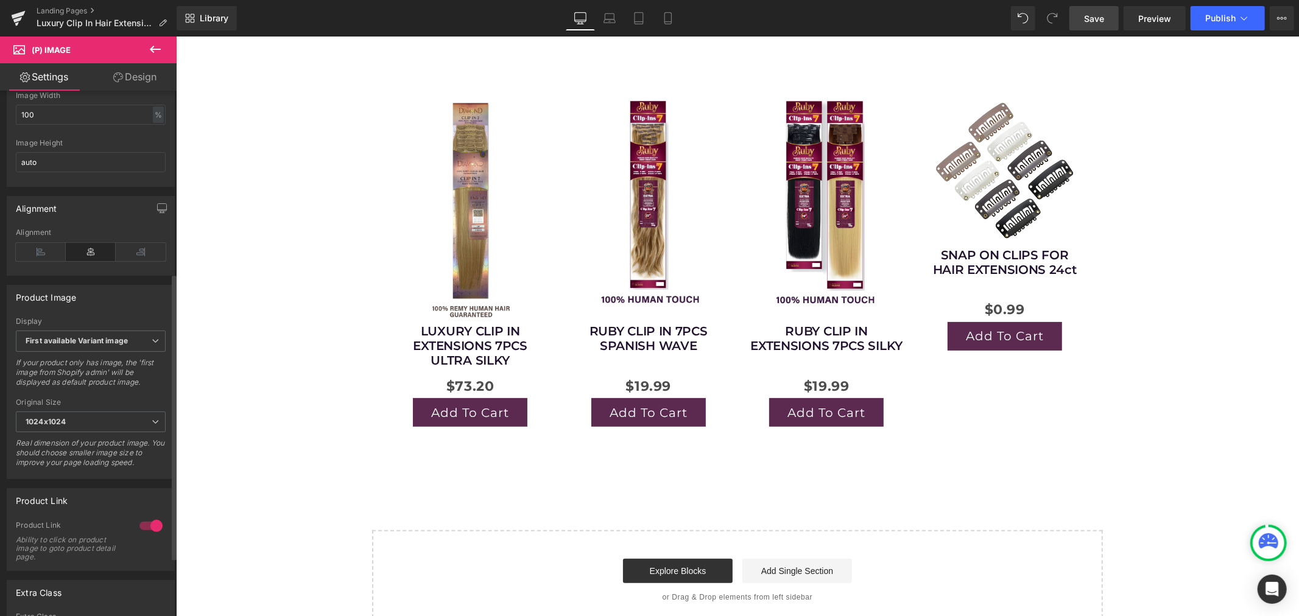
scroll to position [338, 0]
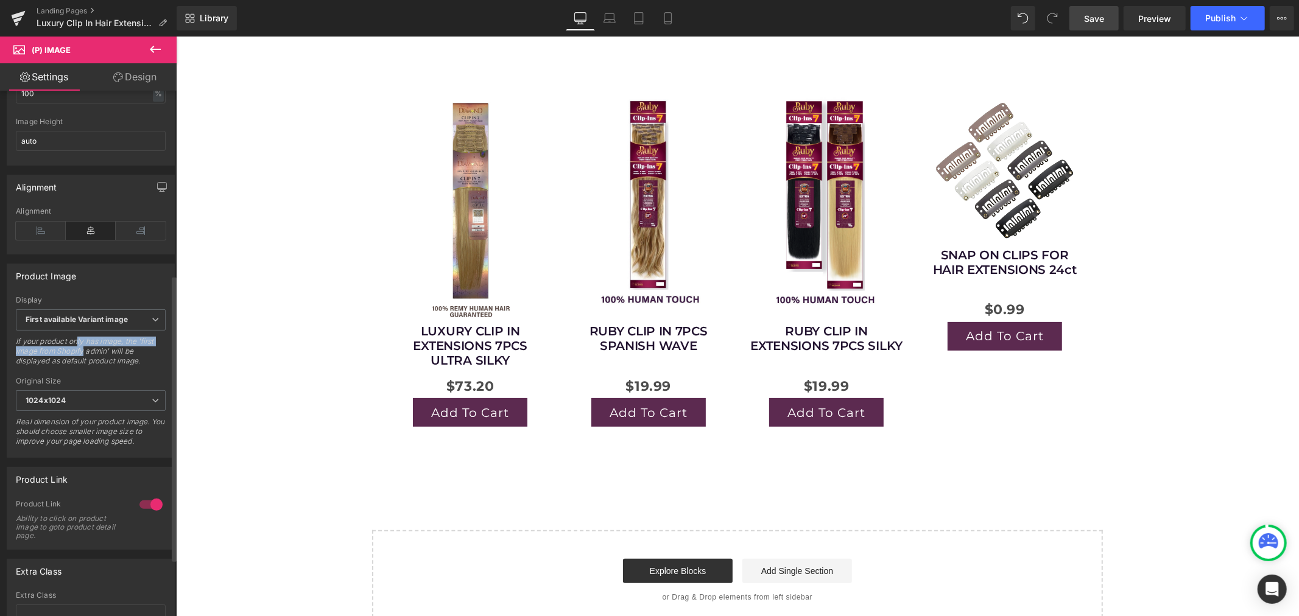
drag, startPoint x: 79, startPoint y: 347, endPoint x: 84, endPoint y: 358, distance: 12.0
click at [83, 358] on div "If your product only has image, the 'first image from Shopify admin' will be di…" at bounding box center [91, 355] width 150 height 37
click at [84, 359] on div "If your product only has image, the 'first image from Shopify admin' will be di…" at bounding box center [91, 355] width 150 height 37
drag, startPoint x: 90, startPoint y: 367, endPoint x: 55, endPoint y: 365, distance: 34.8
click at [59, 365] on div "If your product only has image, the 'first image from Shopify admin' will be di…" at bounding box center [91, 355] width 150 height 37
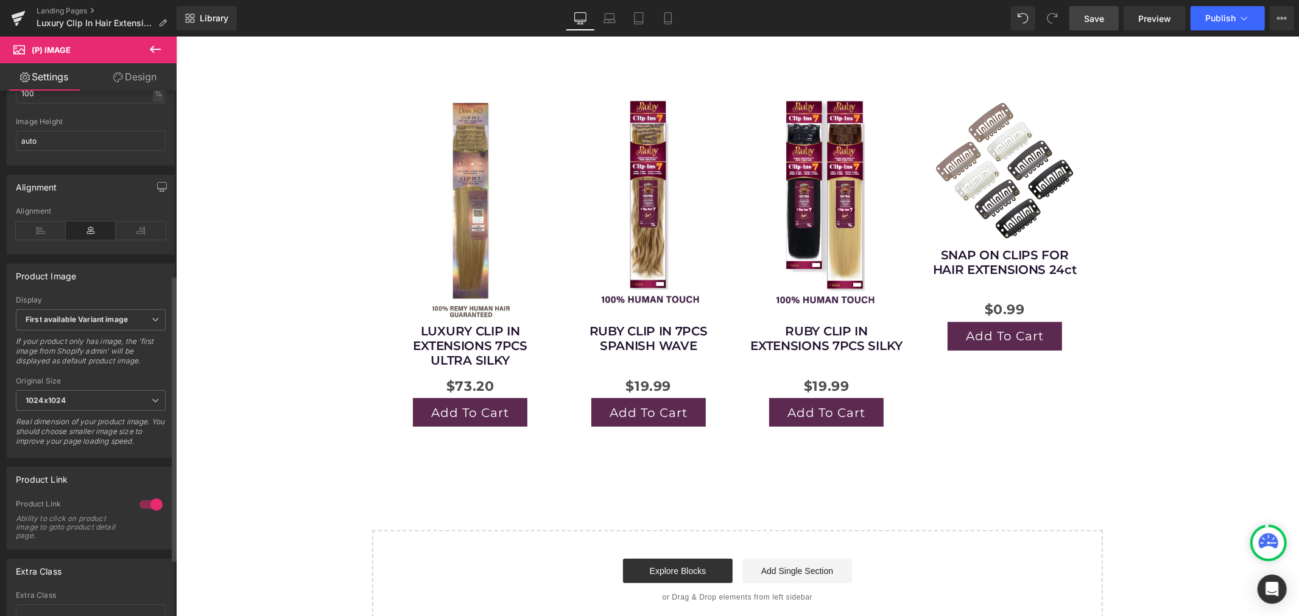
click at [55, 365] on div "If your product only has image, the 'first image from Shopify admin' will be di…" at bounding box center [91, 355] width 150 height 37
drag, startPoint x: 47, startPoint y: 362, endPoint x: 77, endPoint y: 362, distance: 29.9
click at [76, 362] on div "If your product only has image, the 'first image from Shopify admin' will be di…" at bounding box center [91, 355] width 150 height 37
click at [77, 362] on div "If your product only has image, the 'first image from Shopify admin' will be di…" at bounding box center [91, 355] width 150 height 37
drag, startPoint x: 86, startPoint y: 369, endPoint x: 61, endPoint y: 368, distance: 25.0
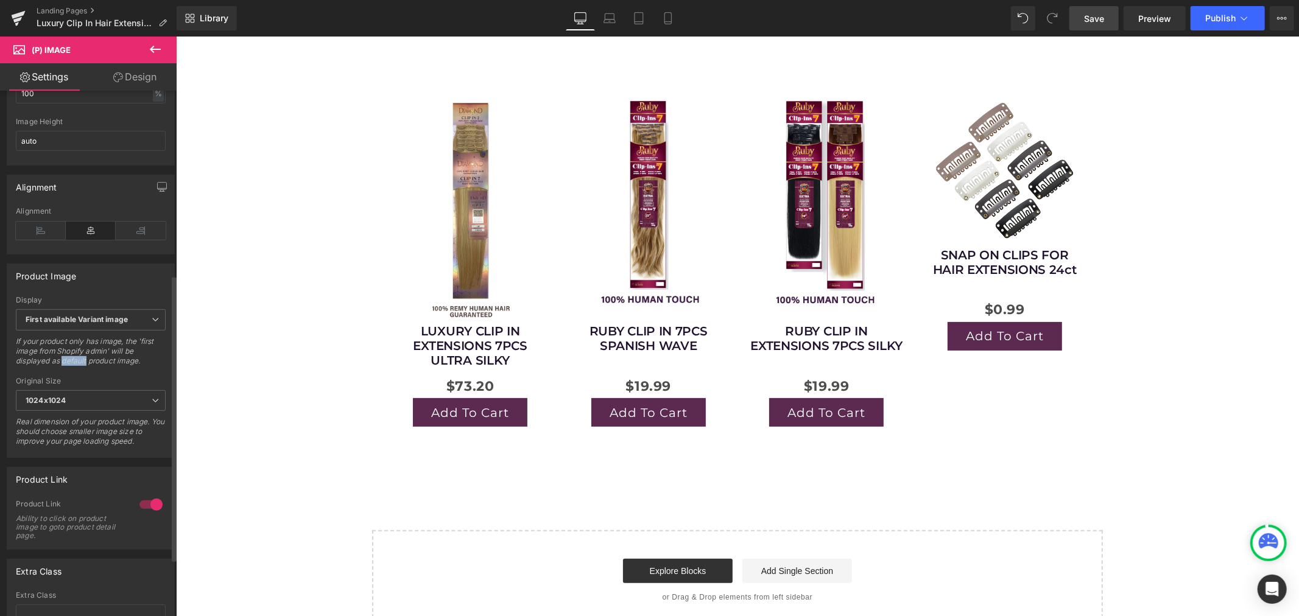
click at [61, 368] on div "If your product only has image, the 'first image from Shopify admin' will be di…" at bounding box center [91, 355] width 150 height 37
click at [61, 331] on span "First available Variant image" at bounding box center [91, 319] width 150 height 21
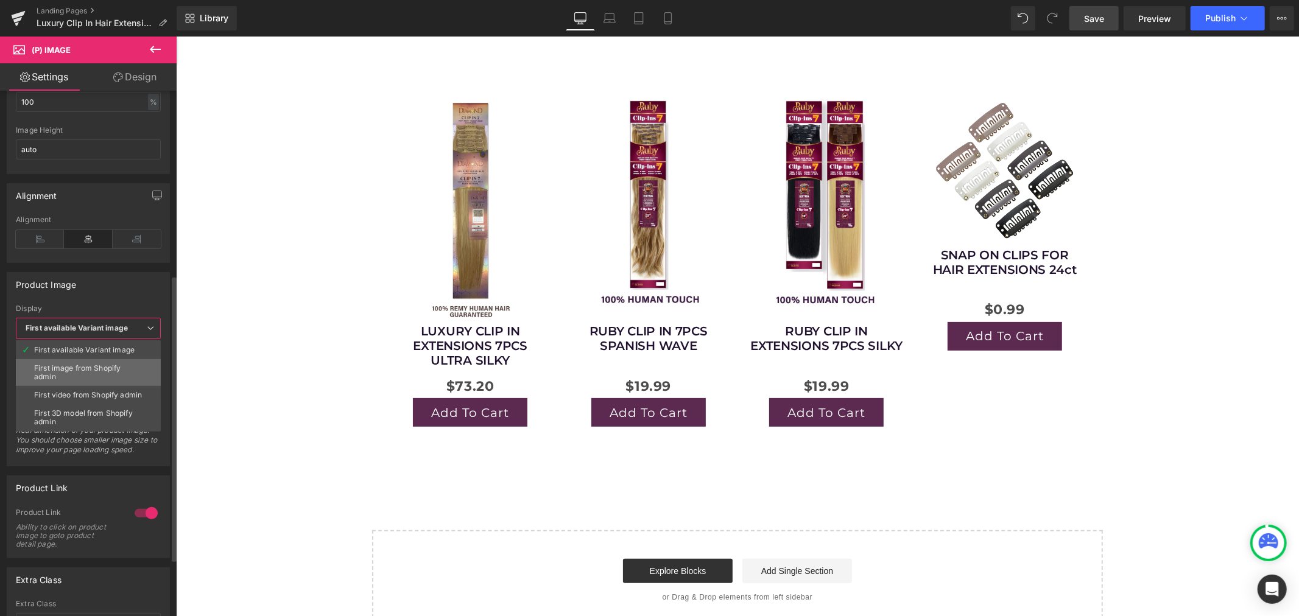
click at [124, 367] on div "First image from Shopify admin" at bounding box center [88, 372] width 108 height 17
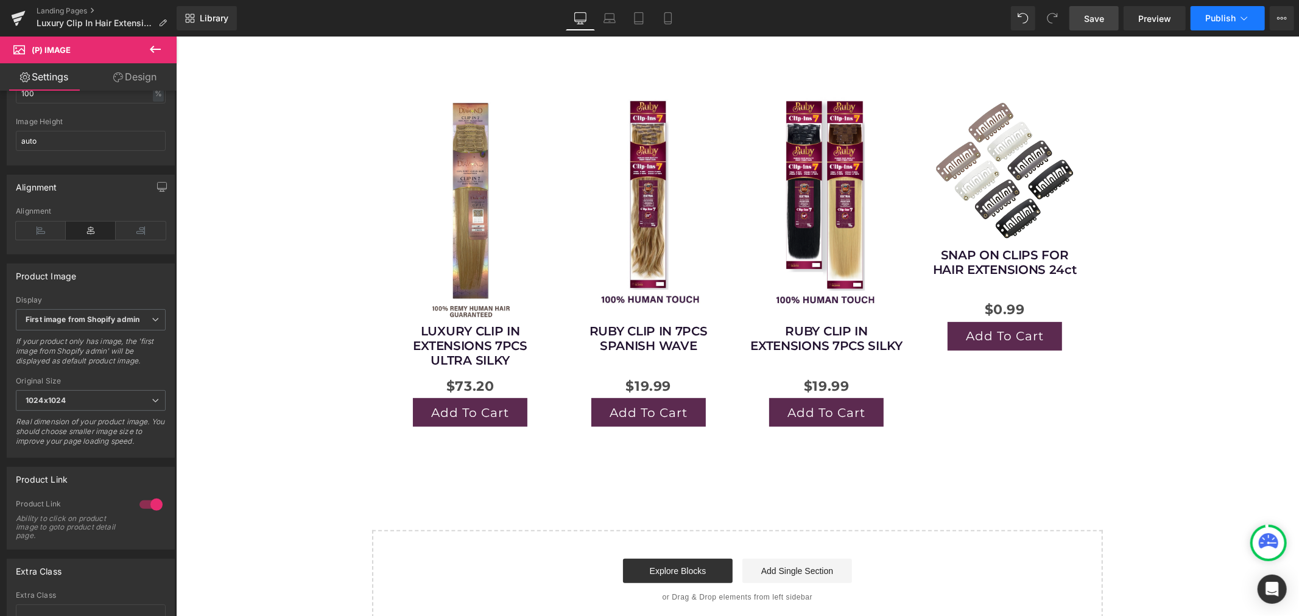
click at [1216, 19] on span "Publish" at bounding box center [1220, 18] width 30 height 10
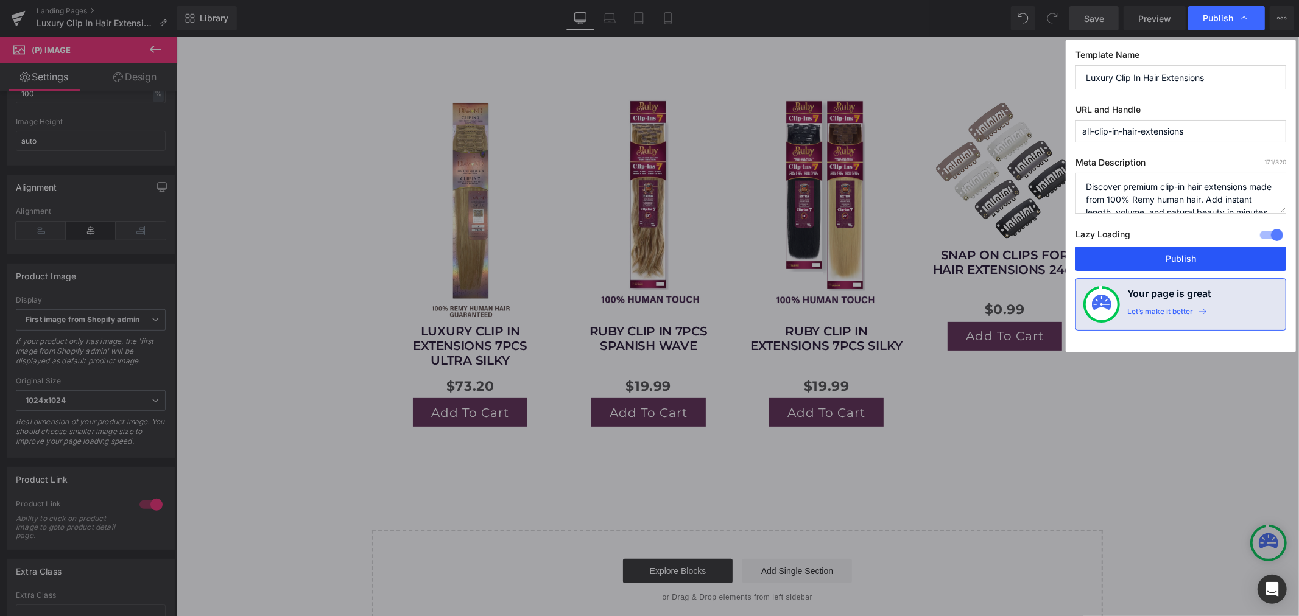
click at [1190, 254] on button "Publish" at bounding box center [1181, 259] width 211 height 24
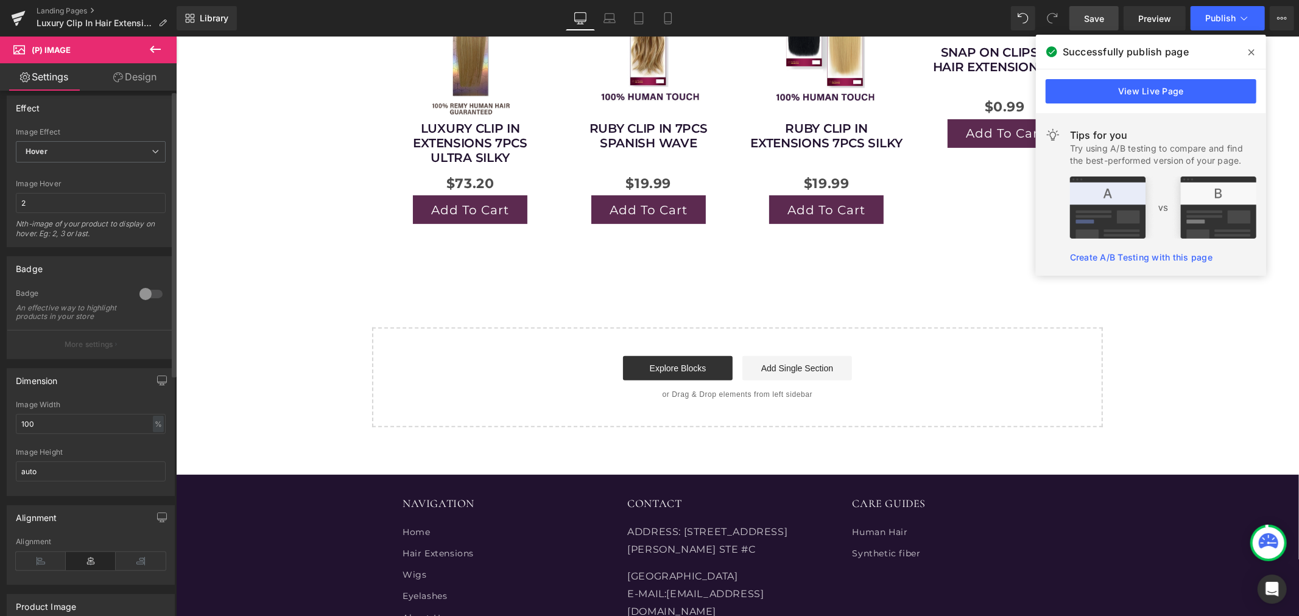
scroll to position [0, 0]
click at [132, 82] on link "Design" at bounding box center [135, 76] width 88 height 27
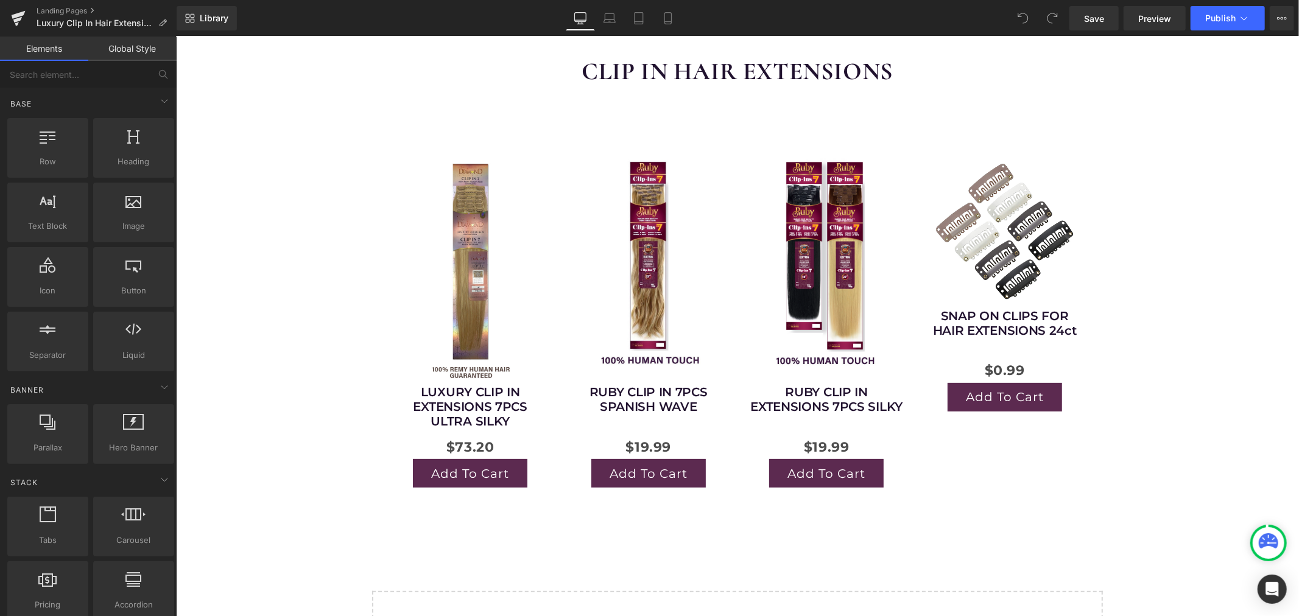
scroll to position [135, 0]
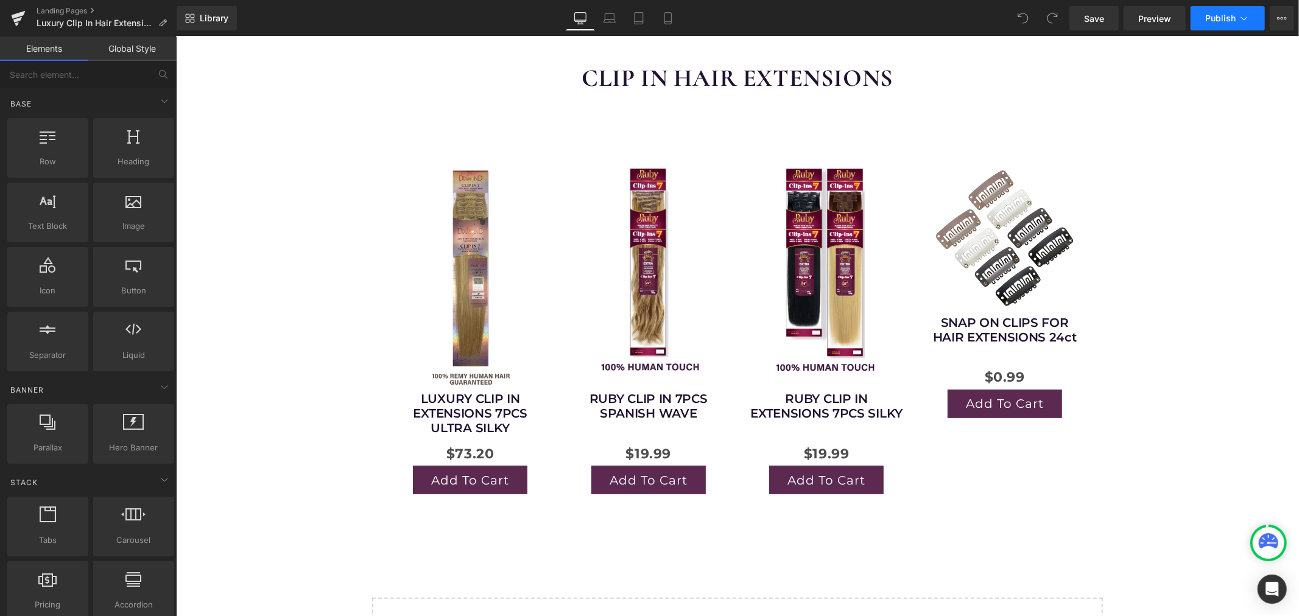
click at [1251, 22] on button "Publish" at bounding box center [1228, 18] width 74 height 24
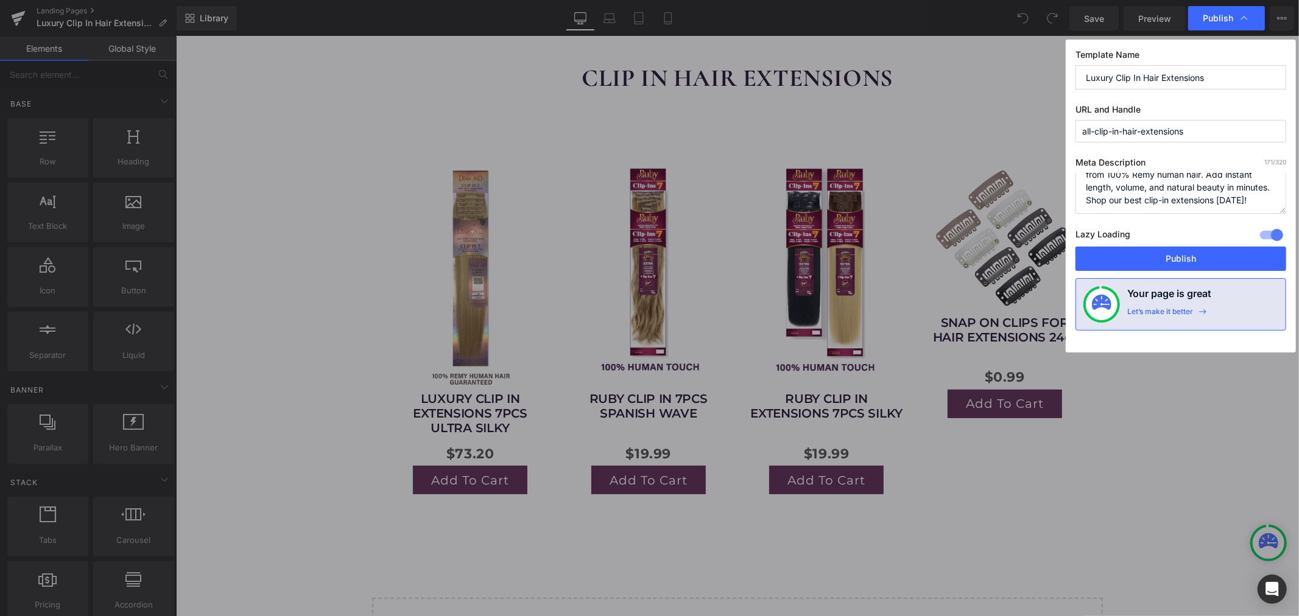
scroll to position [38, 0]
click at [1219, 21] on span "Publish" at bounding box center [1218, 18] width 30 height 11
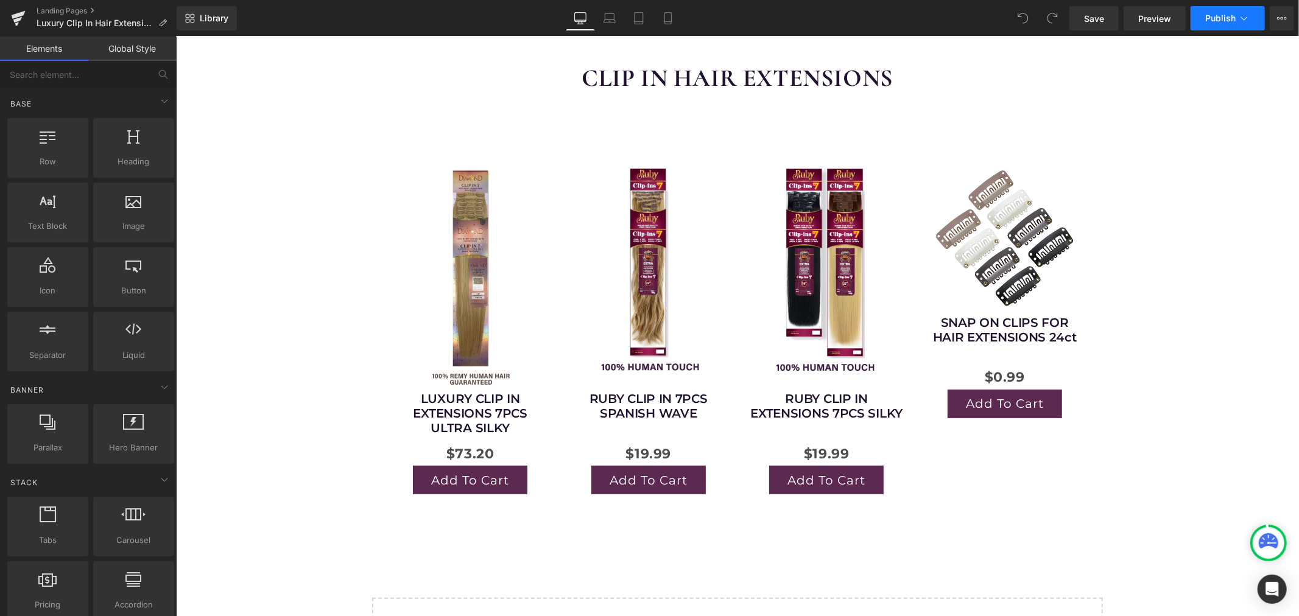
click at [1224, 25] on button "Publish" at bounding box center [1228, 18] width 74 height 24
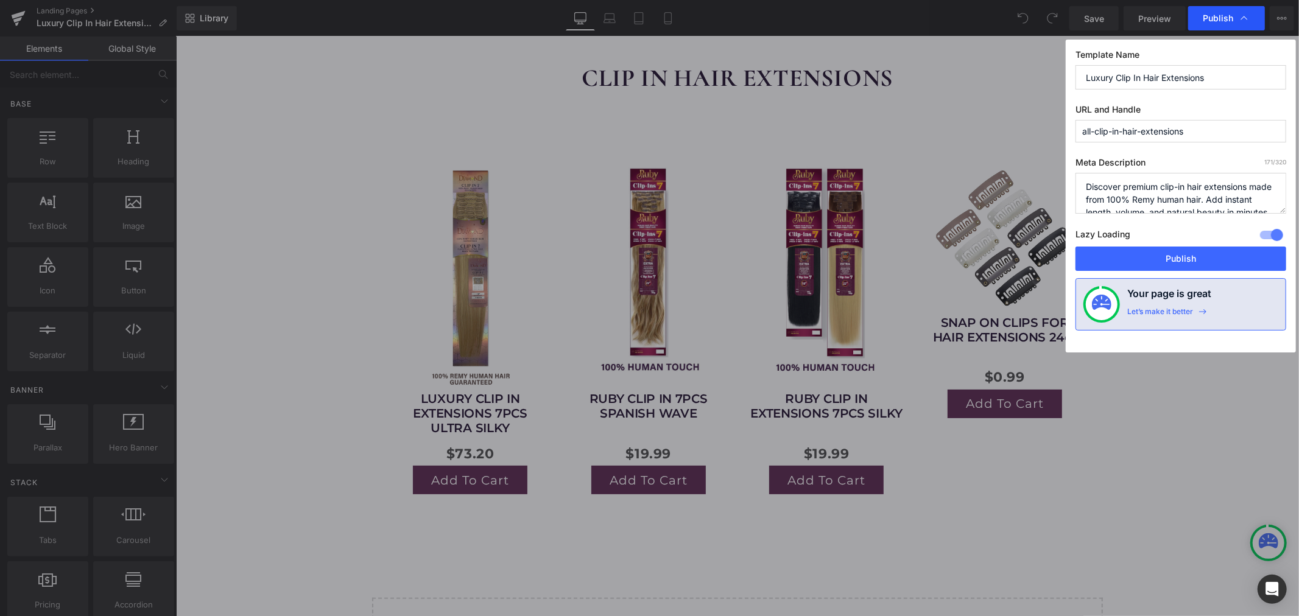
click at [1217, 18] on span "Publish" at bounding box center [1218, 18] width 30 height 11
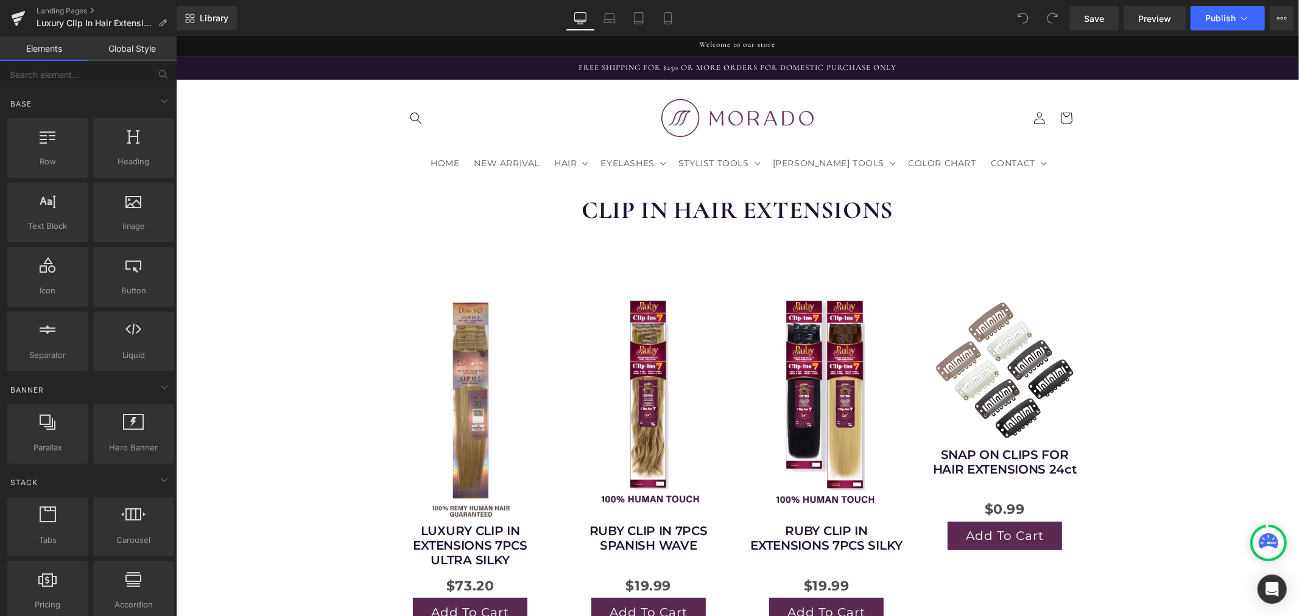
scroll to position [0, 0]
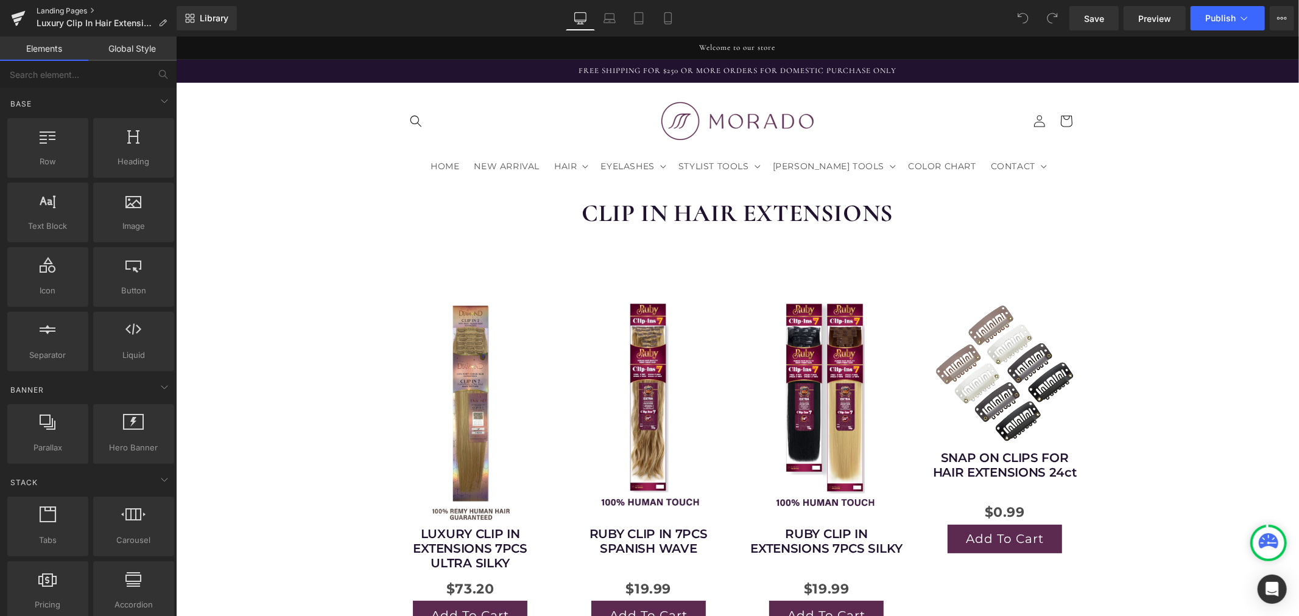
click at [76, 10] on link "Landing Pages" at bounding box center [107, 11] width 140 height 10
